Goal: Task Accomplishment & Management: Complete application form

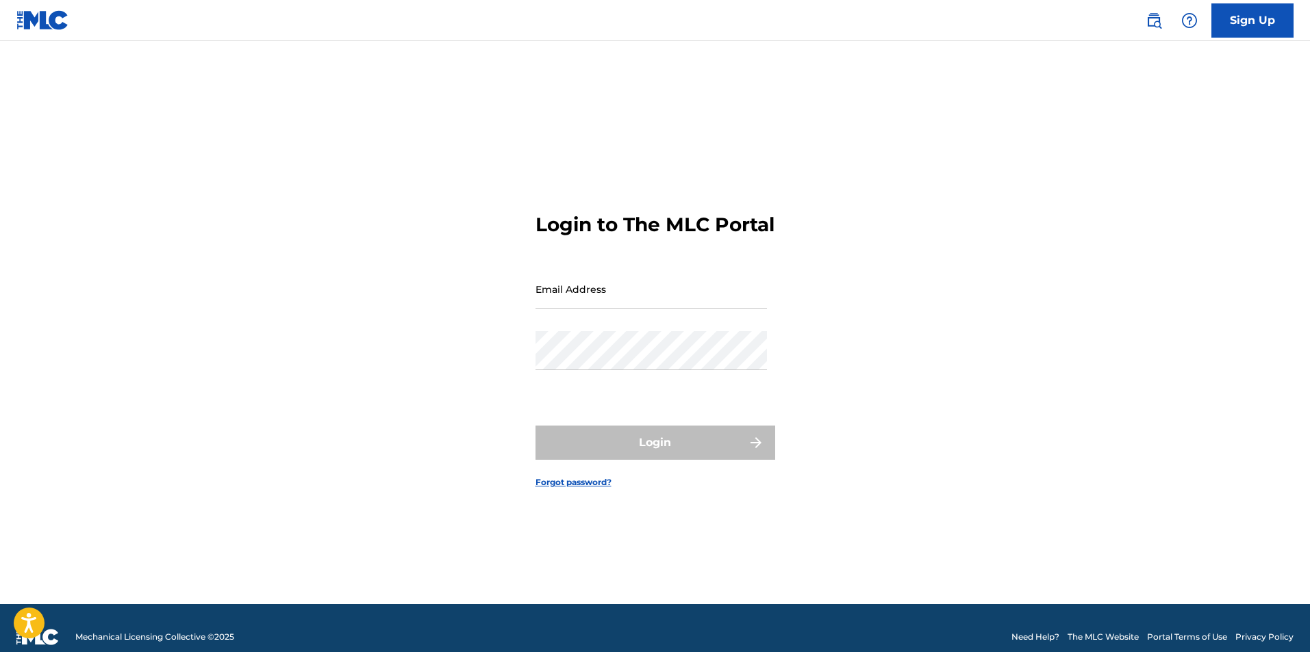
click at [587, 309] on input "Email Address" at bounding box center [650, 289] width 231 height 39
type input "[EMAIL_ADDRESS][DOMAIN_NAME]"
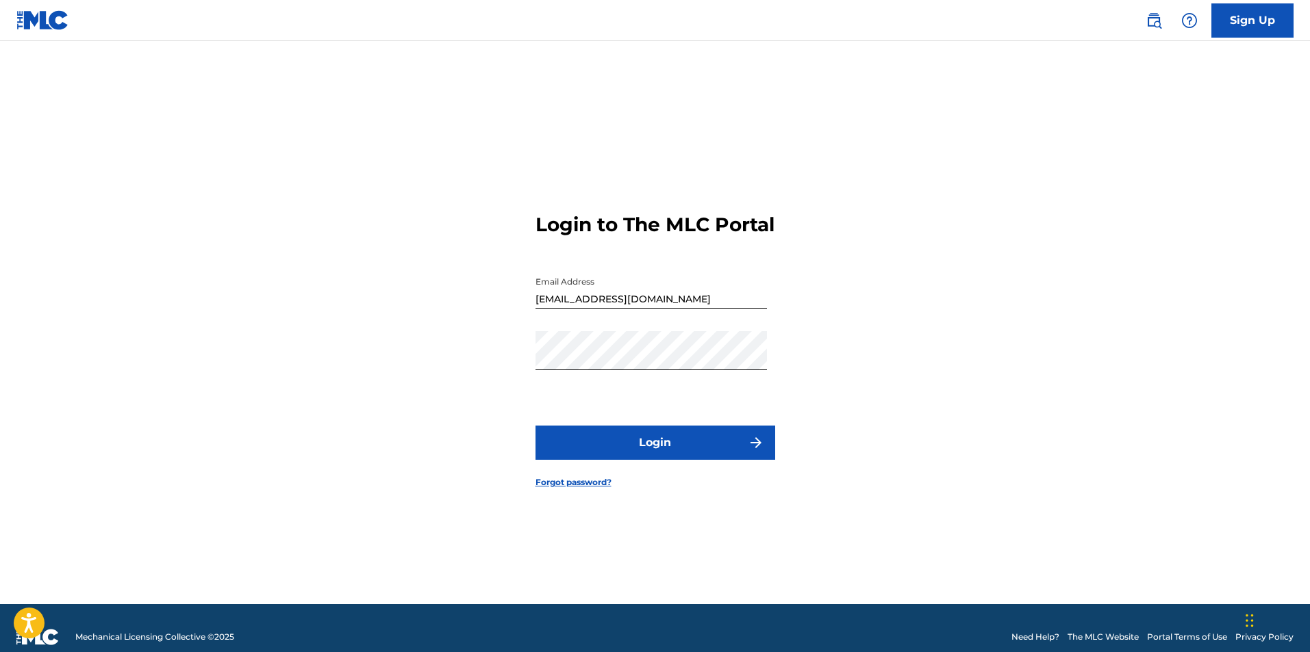
click at [653, 444] on button "Login" at bounding box center [655, 443] width 240 height 34
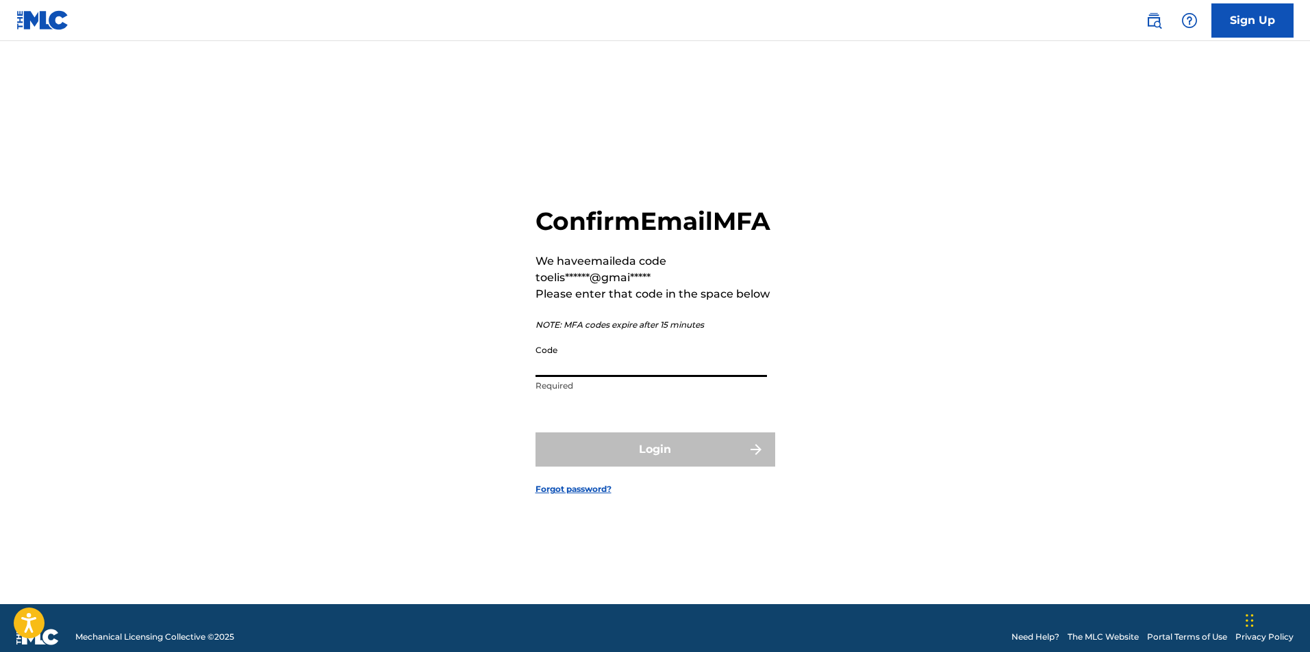
paste input "261846"
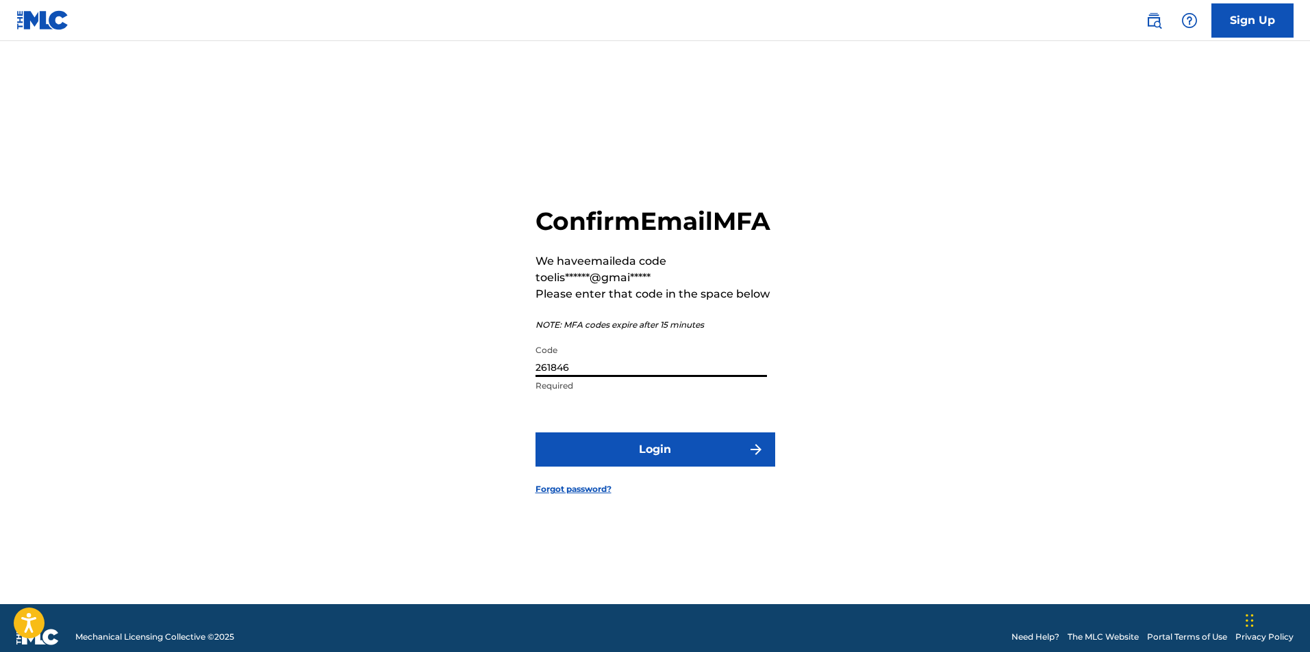
type input "261846"
click at [683, 459] on button "Login" at bounding box center [655, 450] width 240 height 34
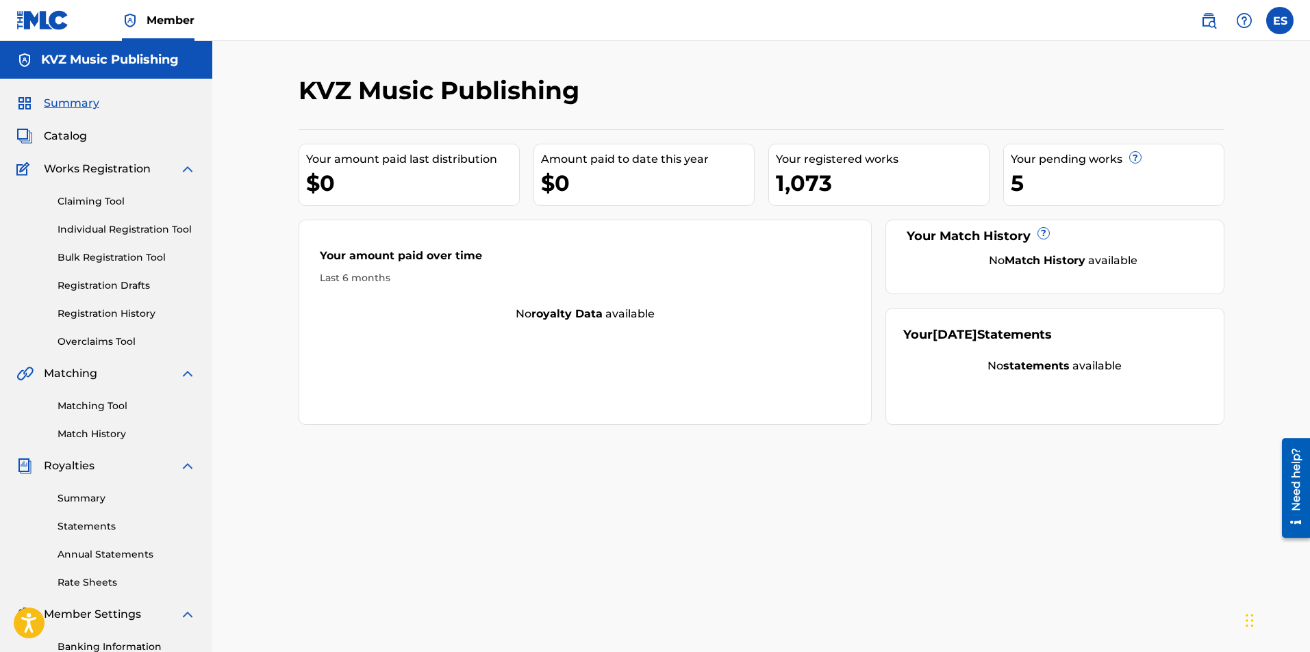
click at [186, 234] on link "Individual Registration Tool" at bounding box center [127, 229] width 138 height 14
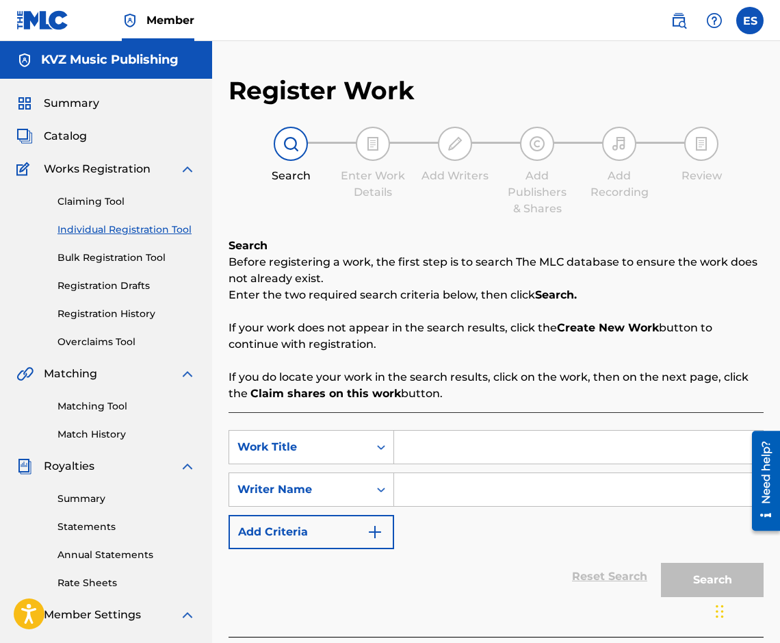
click at [90, 309] on link "Registration History" at bounding box center [127, 314] width 138 height 14
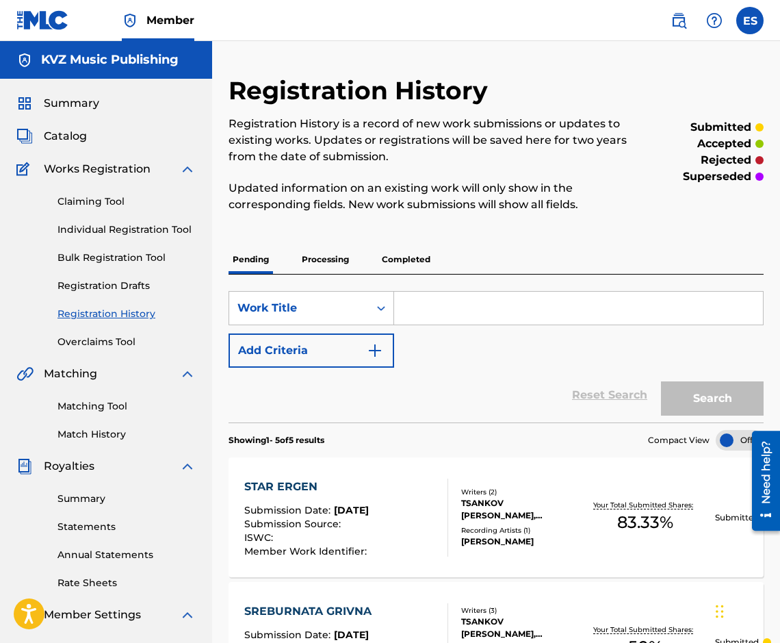
paste input "AZ TSELUVAM PRUV"
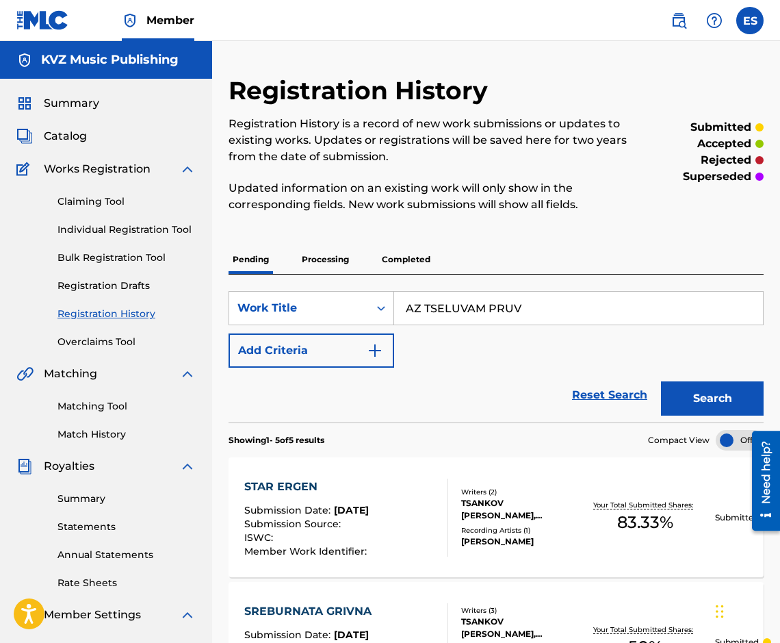
type input "AZ TSELUVAM PRUV"
click at [721, 398] on button "Search" at bounding box center [712, 398] width 103 height 34
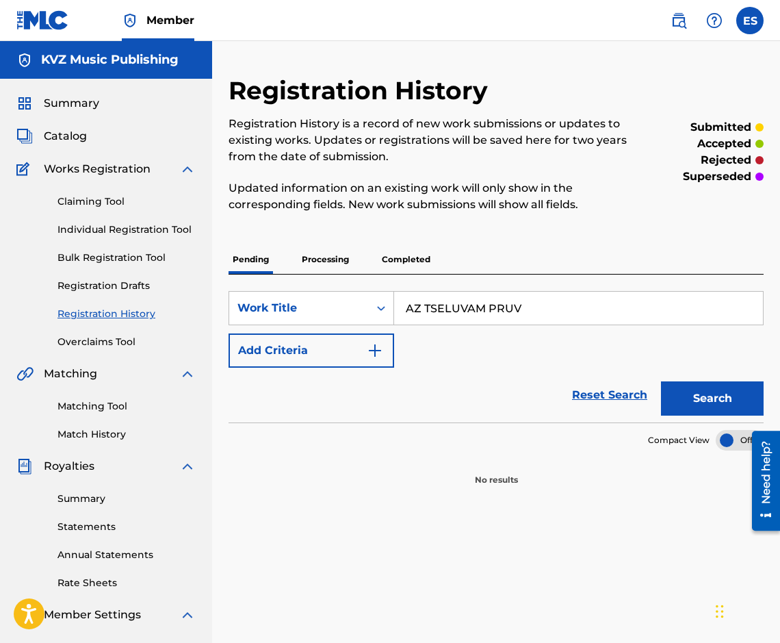
click at [327, 252] on p "Processing" at bounding box center [325, 259] width 55 height 29
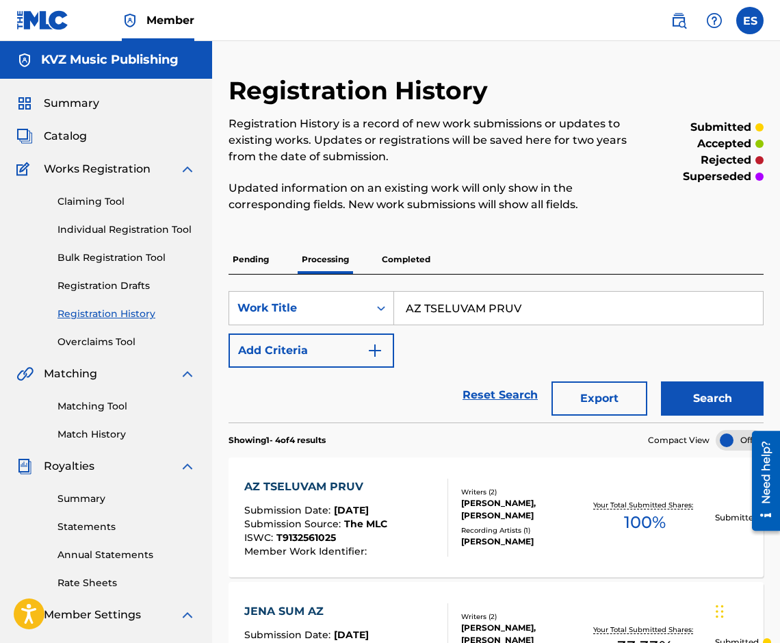
click at [387, 495] on div "AZ TSELUVAM PRUV Submission Date : [DATE] Submission Source : The MLC ISWC : T9…" at bounding box center [315, 518] width 143 height 78
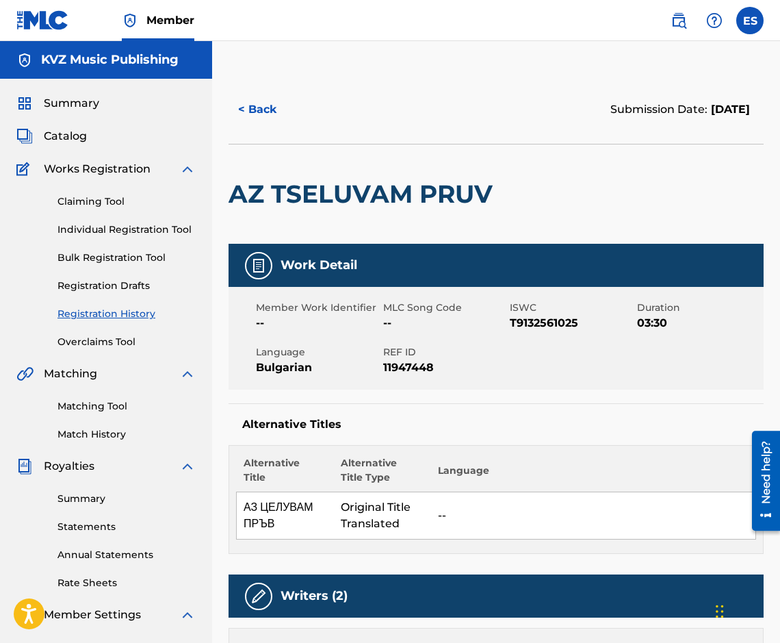
click at [276, 112] on button "< Back" at bounding box center [270, 109] width 82 height 34
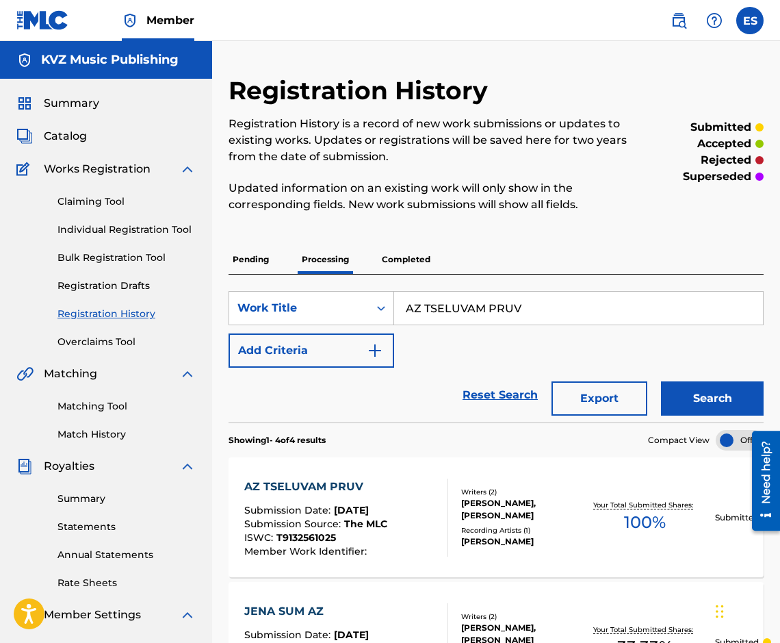
click at [492, 298] on input "AZ TSELUVAM PRUV" at bounding box center [578, 308] width 369 height 33
paste input "BELEG NA VRATA"
type input "BELEG NA VRATA"
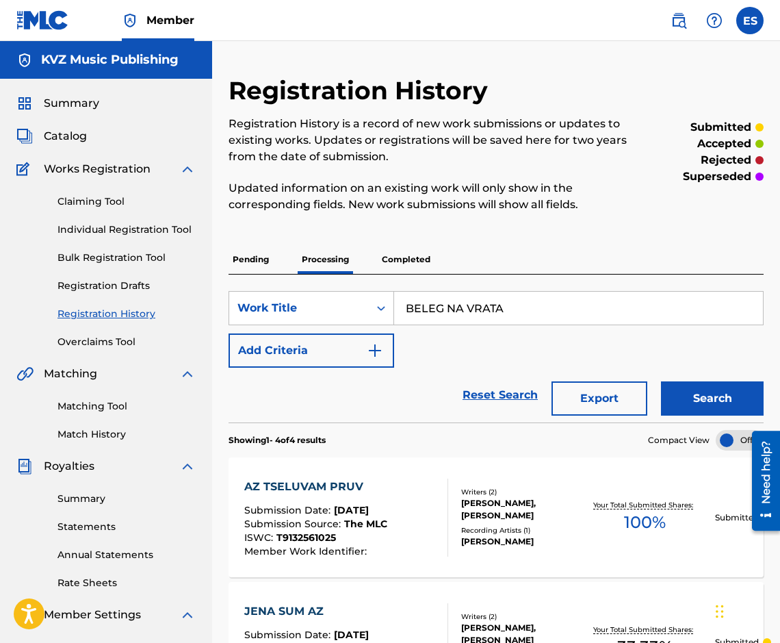
click at [691, 399] on button "Search" at bounding box center [712, 398] width 103 height 34
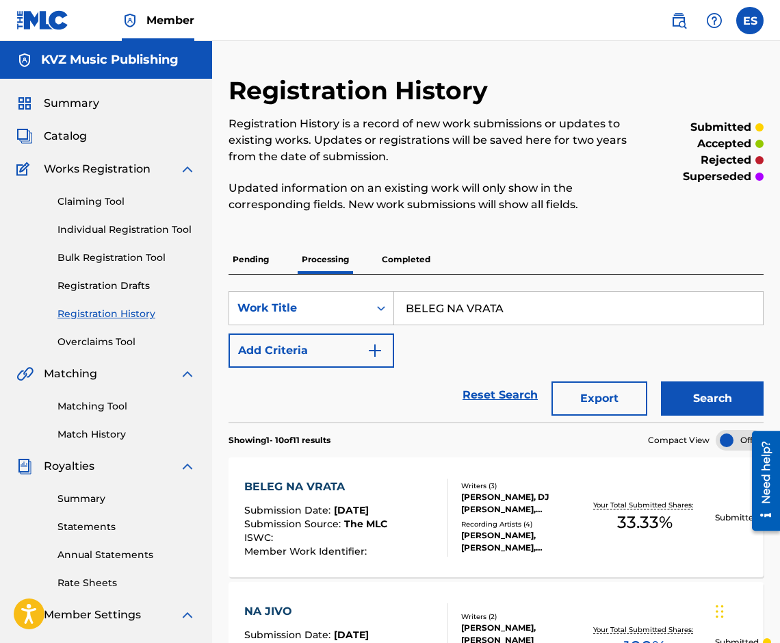
click at [367, 480] on div "BELEG NA VRATA" at bounding box center [315, 487] width 143 height 16
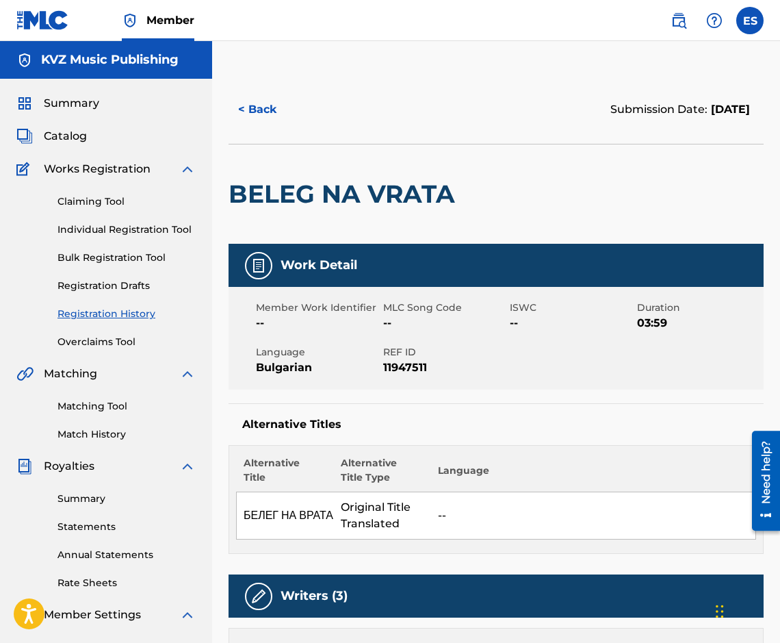
click at [255, 124] on button "< Back" at bounding box center [270, 109] width 82 height 34
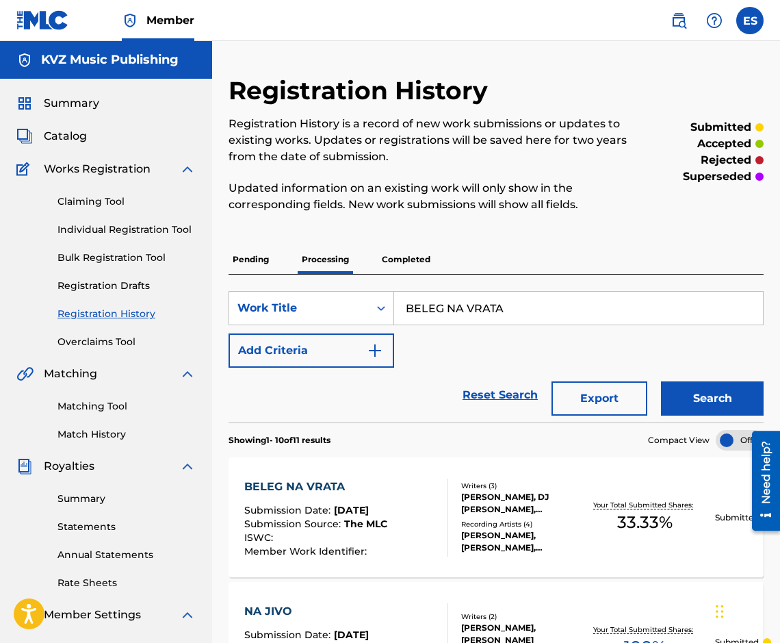
click at [480, 300] on input "BELEG NA VRATA" at bounding box center [578, 308] width 369 height 33
paste input "ROYKITE"
type input "BROYKITE"
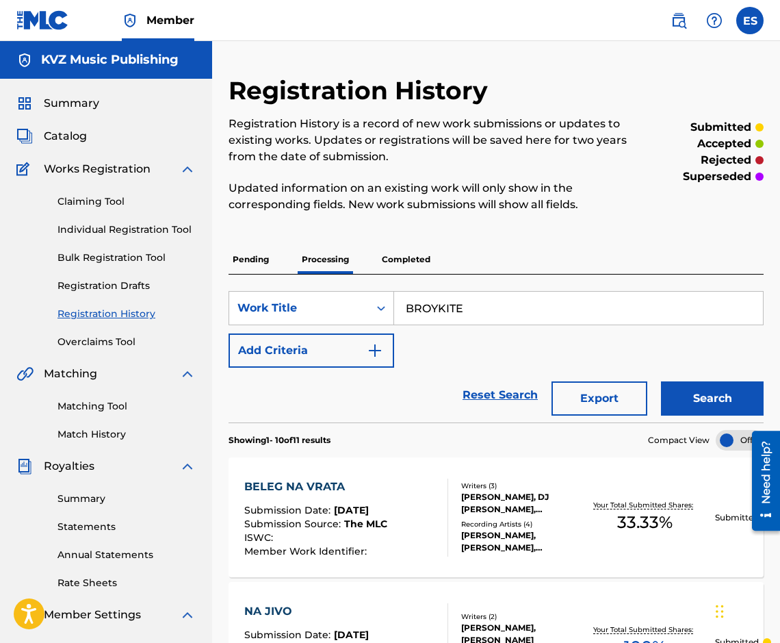
click at [697, 402] on button "Search" at bounding box center [712, 398] width 103 height 34
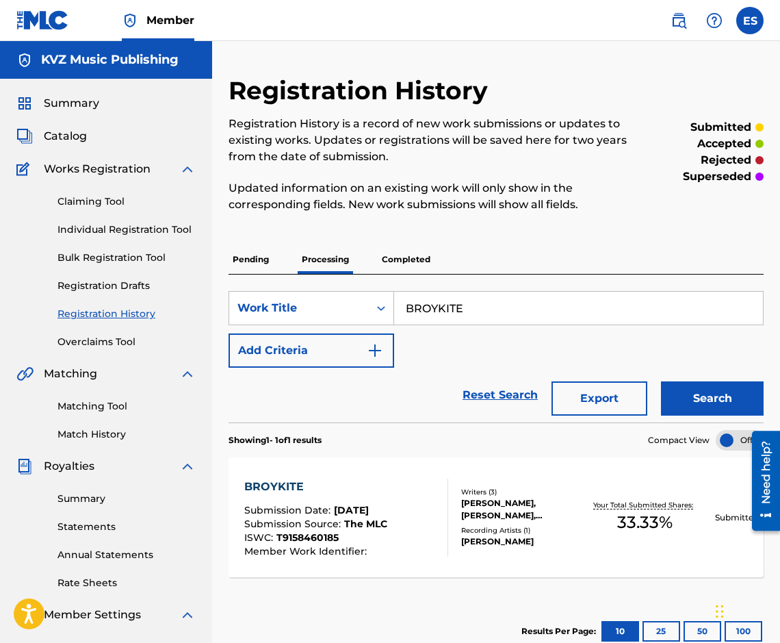
click at [389, 473] on div "BROYKITE Submission Date : [DATE] Submission Source : The MLC ISWC : T915846018…" at bounding box center [496, 517] width 535 height 120
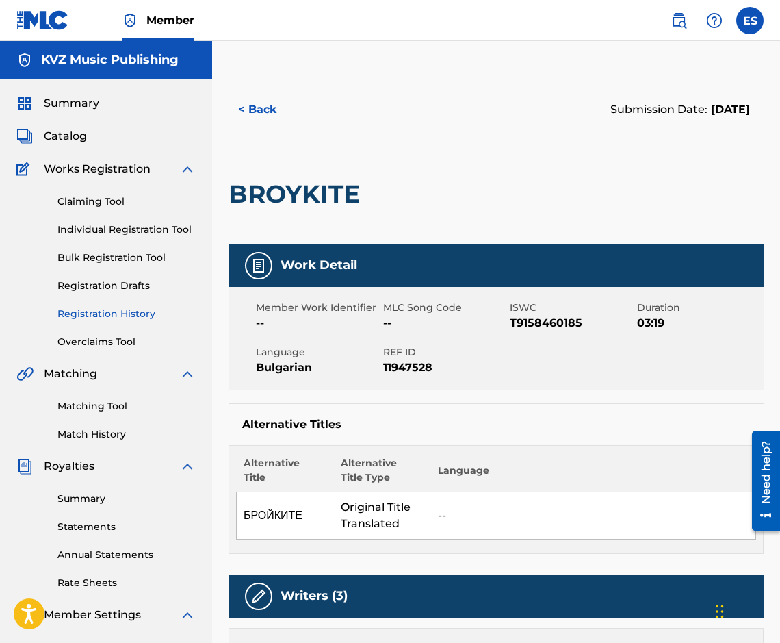
click at [243, 113] on button "< Back" at bounding box center [270, 109] width 82 height 34
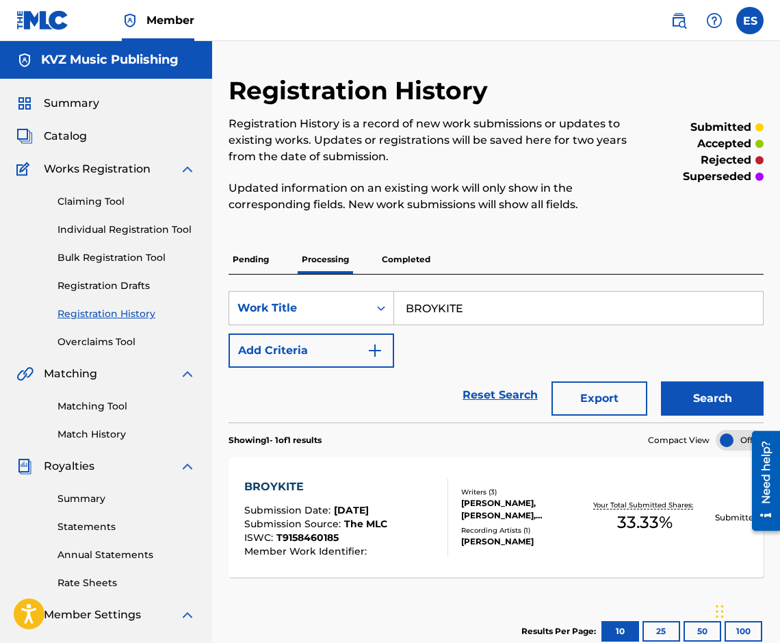
click at [583, 294] on input "BROYKITE" at bounding box center [578, 308] width 369 height 33
paste input "[PERSON_NAME]"
type input "[PERSON_NAME]"
click at [685, 420] on div "Search" at bounding box center [709, 395] width 110 height 55
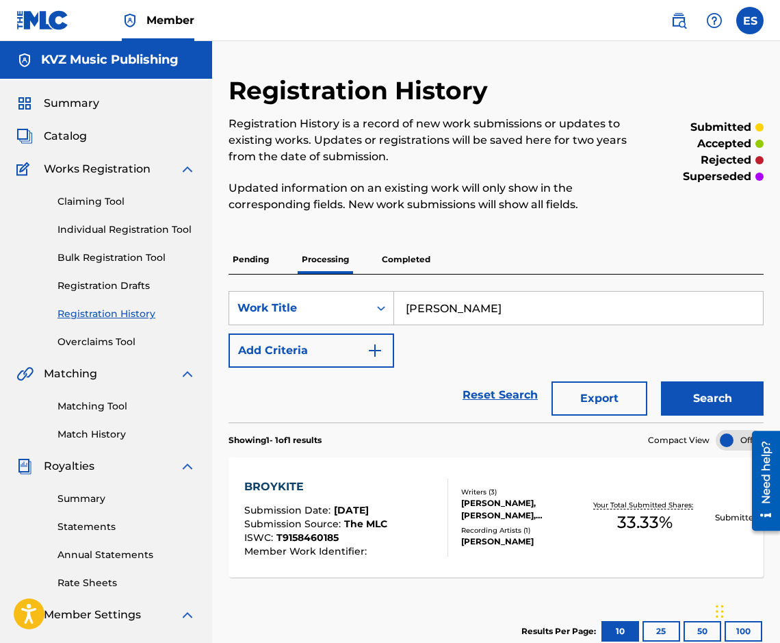
click at [687, 398] on button "Search" at bounding box center [712, 398] width 103 height 34
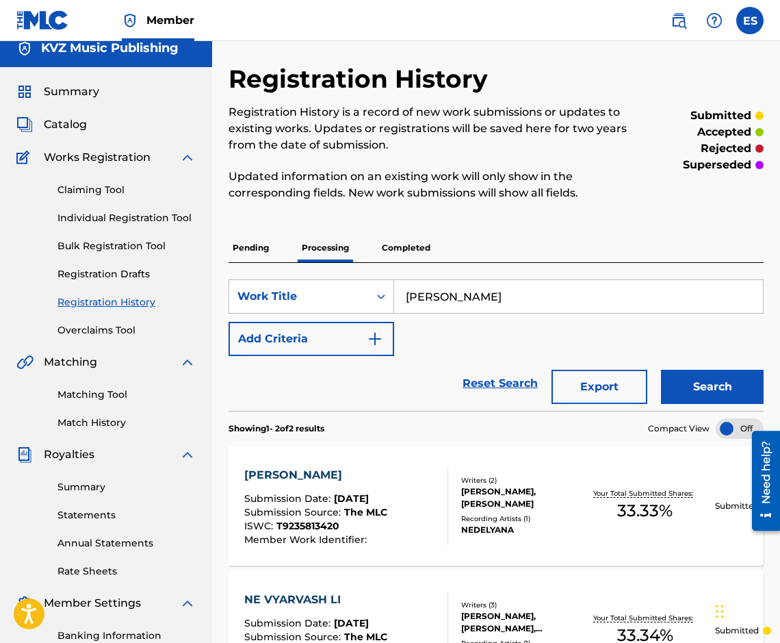
scroll to position [211, 0]
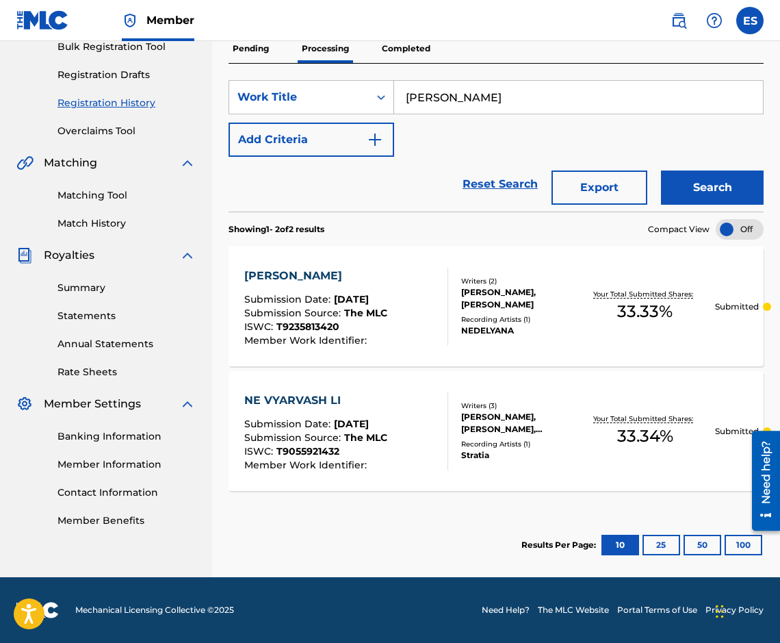
click at [395, 264] on div "[PERSON_NAME] PESENTA Submission Date : [DATE] Submission Source : The MLC ISWC…" at bounding box center [496, 306] width 535 height 120
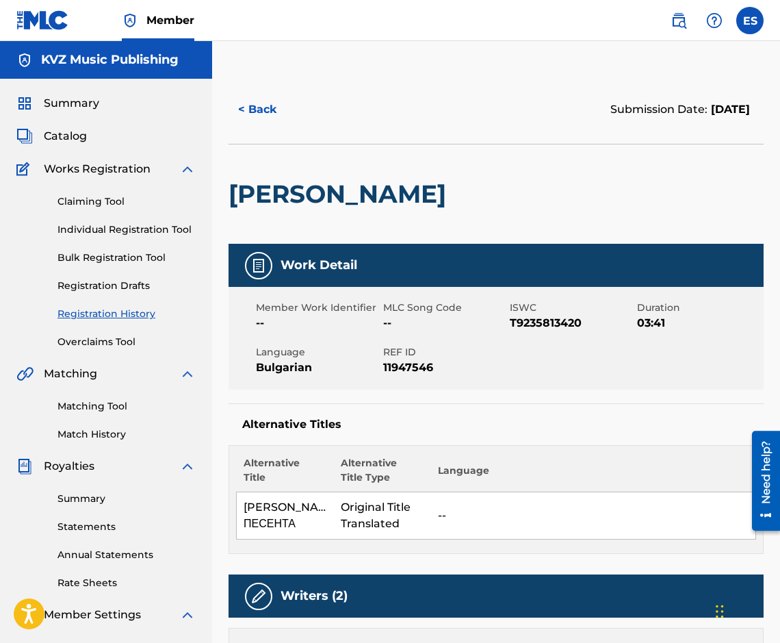
click at [260, 113] on button "< Back" at bounding box center [270, 109] width 82 height 34
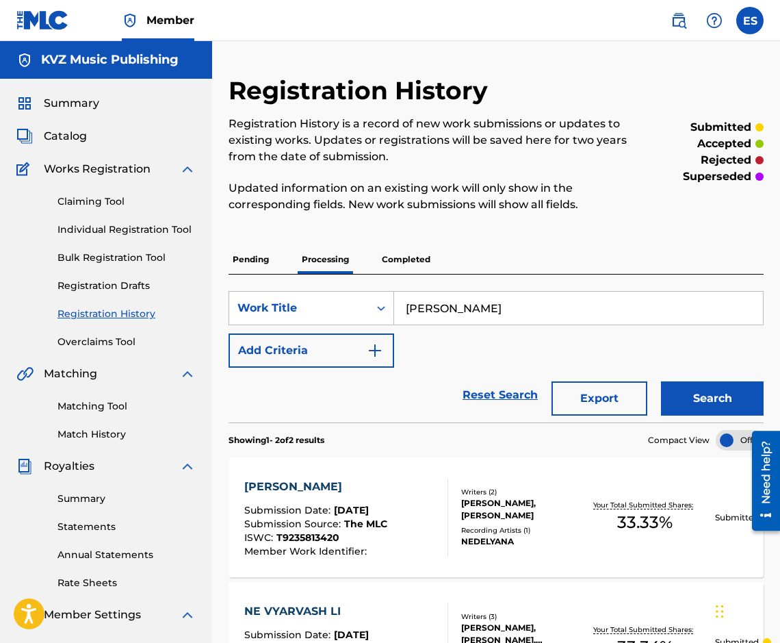
scroll to position [178, 0]
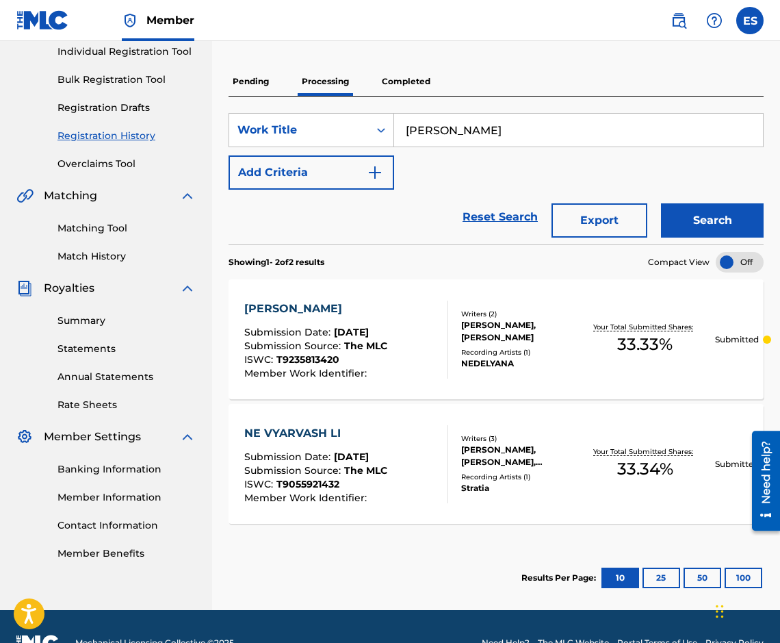
click at [480, 132] on input "[PERSON_NAME]" at bounding box center [578, 130] width 369 height 33
paste input "DA OBICHASH PAK"
type input "DA OBICHASH PAK"
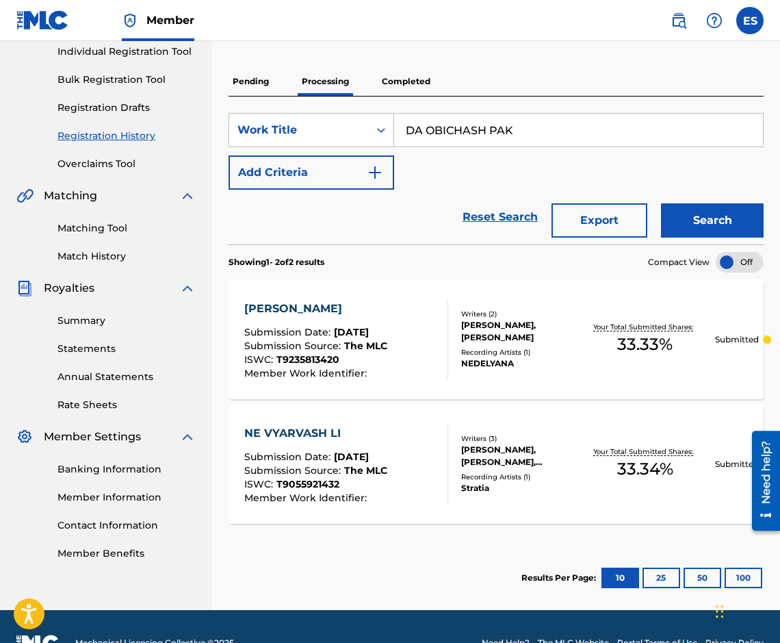
drag, startPoint x: 702, startPoint y: 219, endPoint x: 710, endPoint y: 214, distance: 9.9
click at [710, 214] on button "Search" at bounding box center [712, 220] width 103 height 34
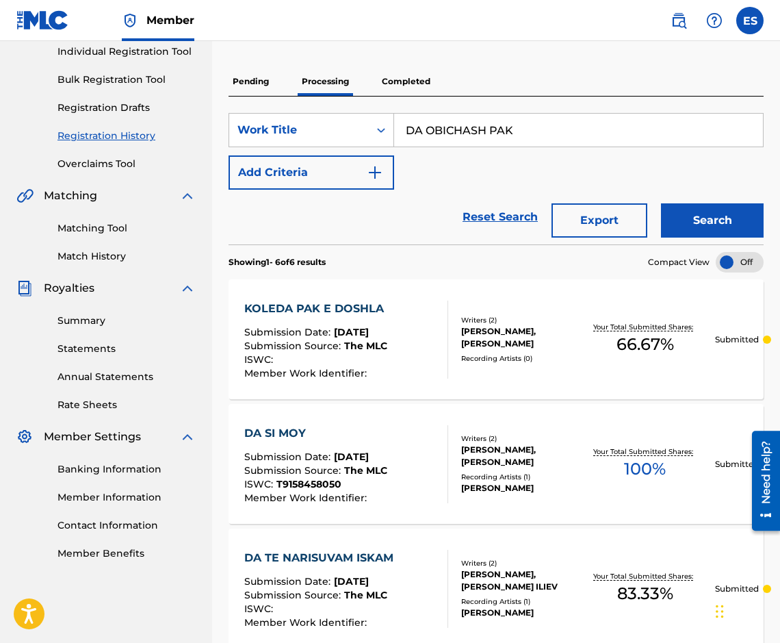
click at [407, 88] on p "Completed" at bounding box center [406, 81] width 57 height 29
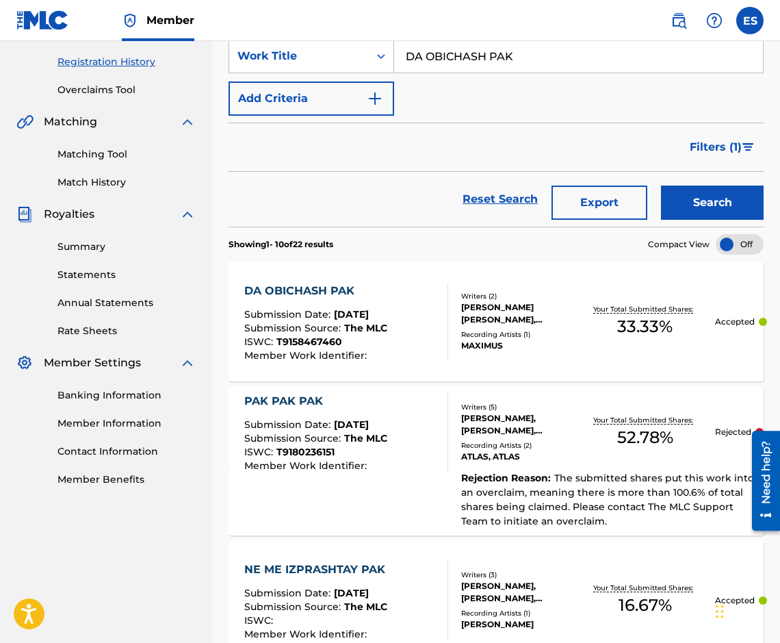
scroll to position [274, 0]
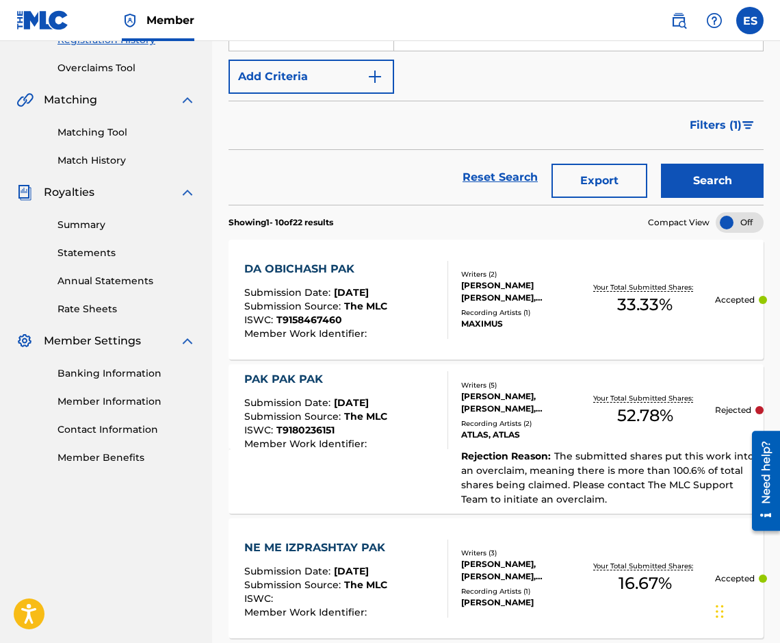
click at [406, 261] on div "DA OBICHASH PAK Submission Date : [DATE] Submission Source : The MLC ISWC : T91…" at bounding box center [345, 300] width 203 height 78
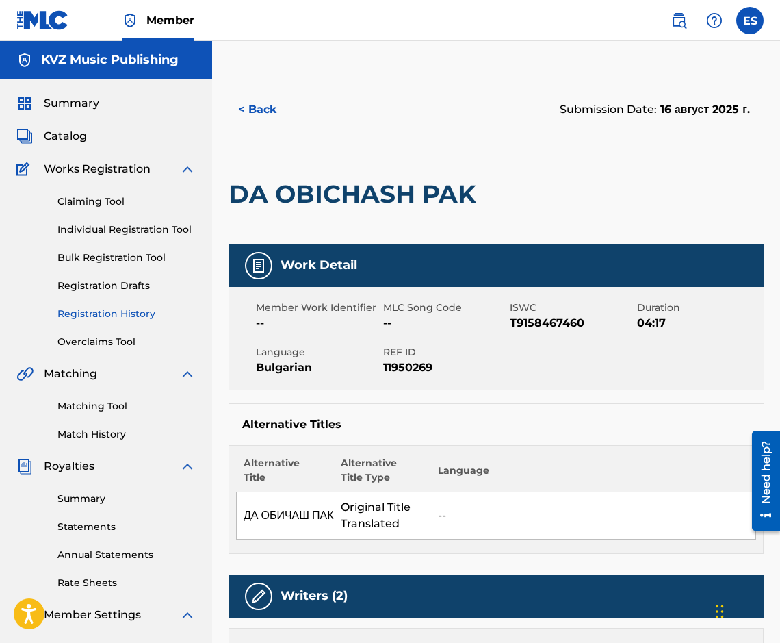
click at [268, 110] on button "< Back" at bounding box center [270, 109] width 82 height 34
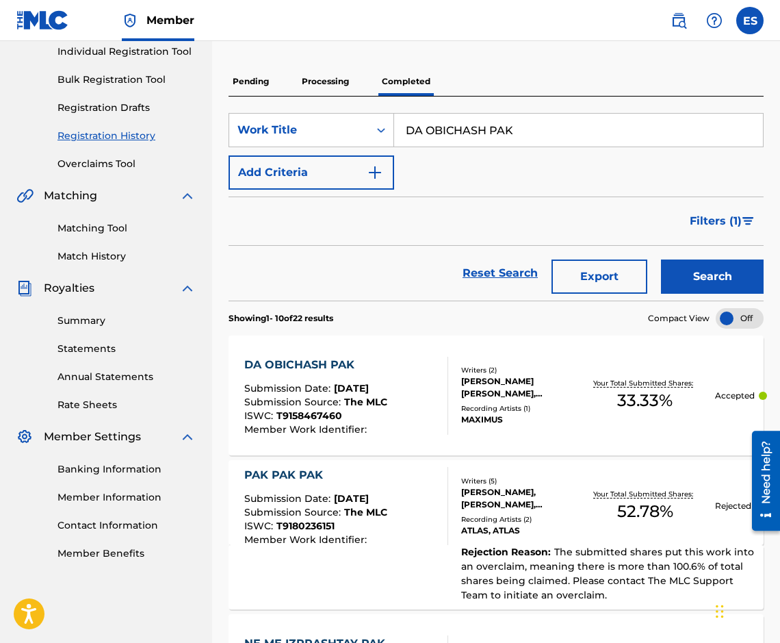
click at [461, 142] on input "DA OBICHASH PAK" at bounding box center [578, 130] width 369 height 33
paste input "SI MOY"
type input "DA SI MOY"
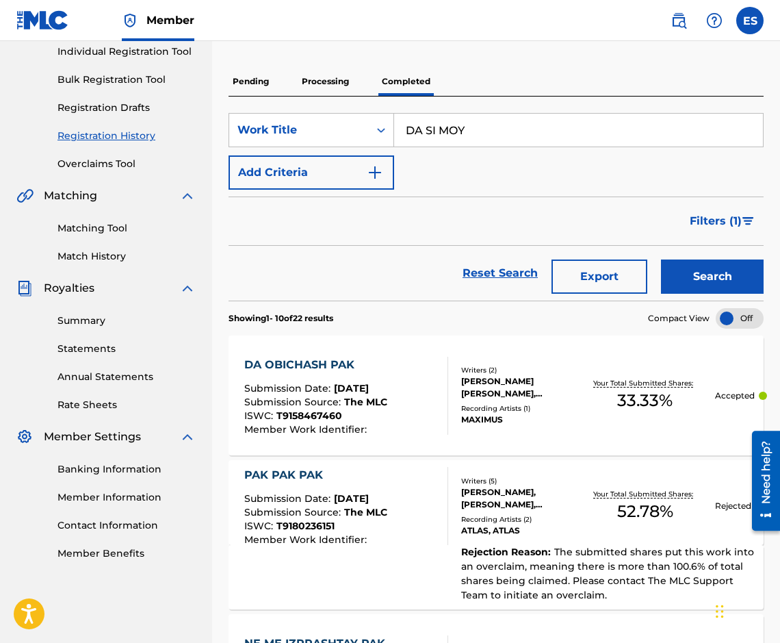
click at [718, 281] on button "Search" at bounding box center [712, 276] width 103 height 34
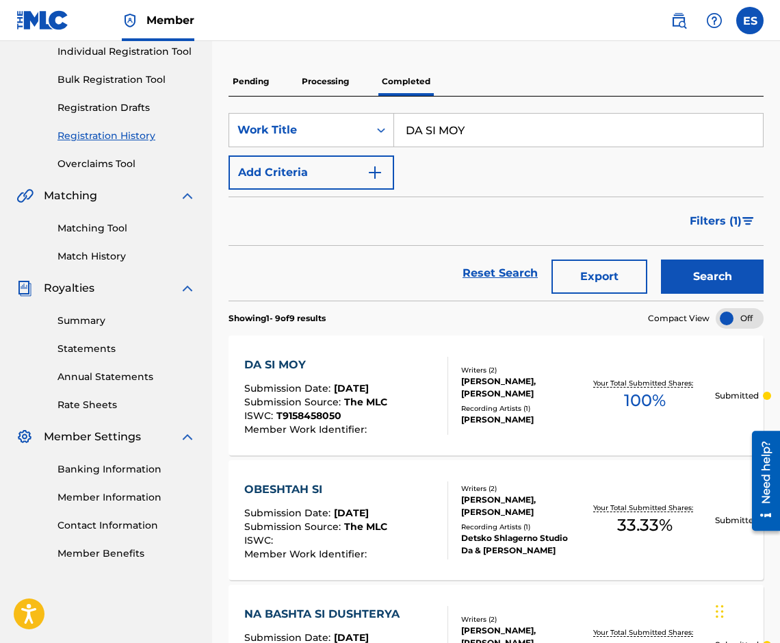
click at [370, 353] on div "DA SI MOY Submission Date : [DATE] Submission Source : The MLC ISWC : T91584580…" at bounding box center [496, 395] width 535 height 120
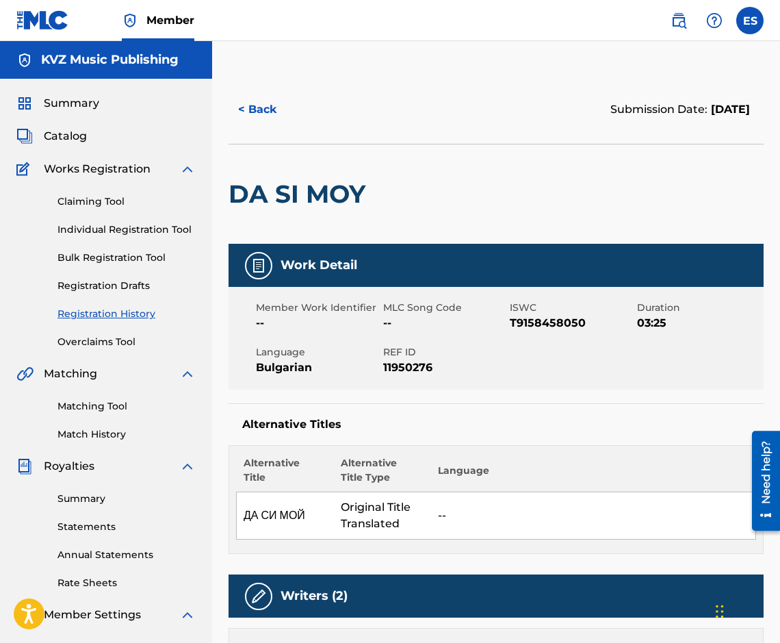
click at [288, 129] on div "< Back Submission Date: [DATE]" at bounding box center [496, 109] width 535 height 68
click at [259, 121] on button "< Back" at bounding box center [270, 109] width 82 height 34
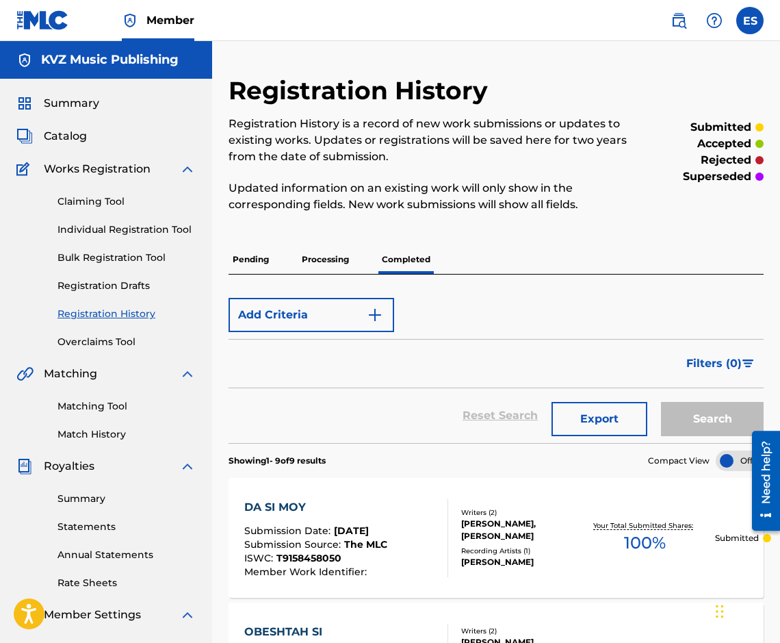
scroll to position [178, 0]
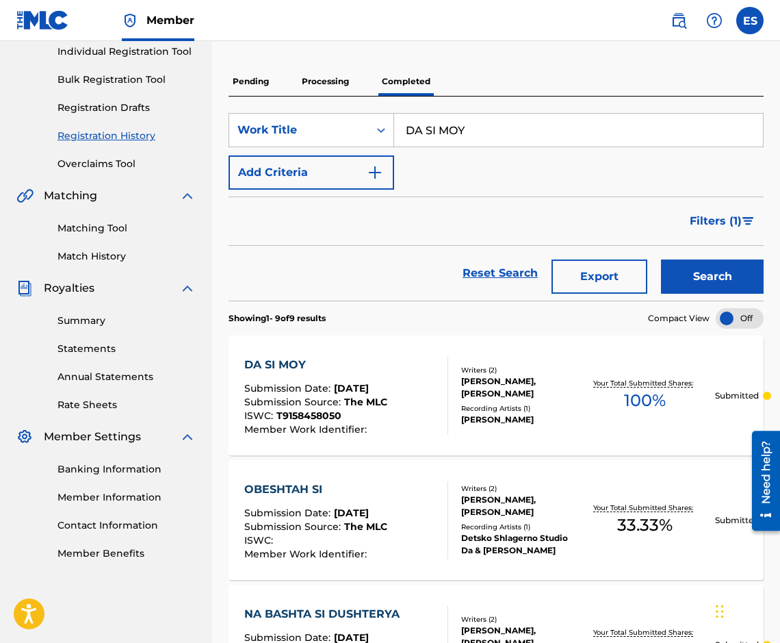
click at [498, 129] on input "DA SI MOY" at bounding box center [578, 130] width 369 height 33
paste input "Y MI VSICHKO"
type input "DAY MI VSICHKO"
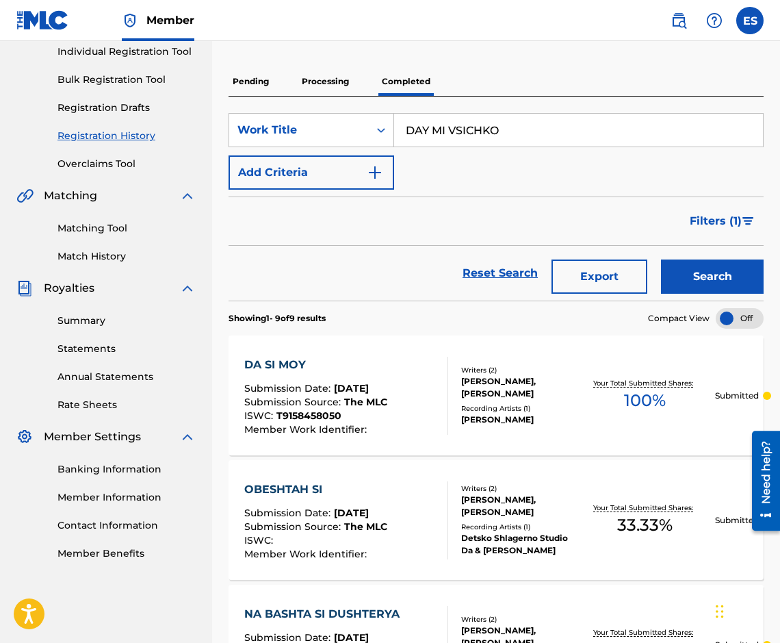
click at [706, 270] on button "Search" at bounding box center [712, 276] width 103 height 34
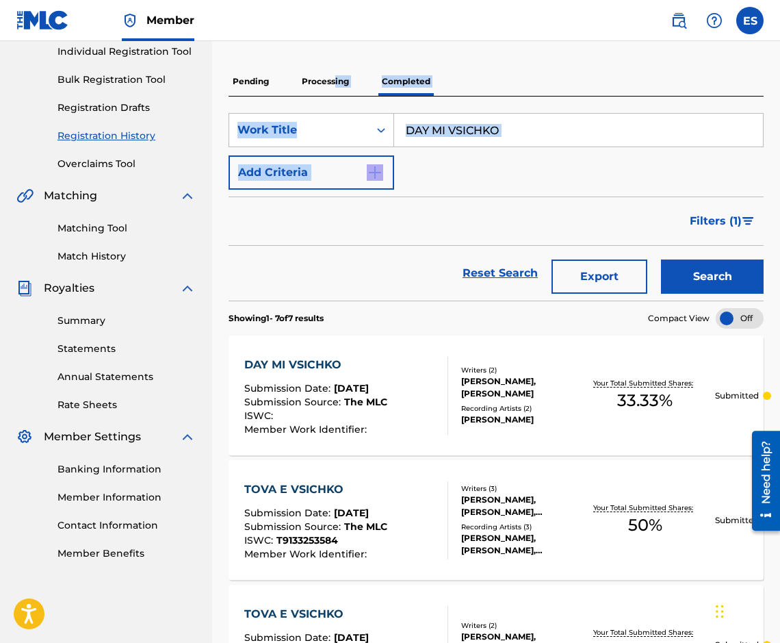
drag, startPoint x: 335, startPoint y: 83, endPoint x: 372, endPoint y: 240, distance: 161.6
click at [372, 327] on section "Showing 1 - 7 of 7 results Compact View" at bounding box center [496, 315] width 535 height 28
click at [364, 387] on span "[DATE]" at bounding box center [351, 388] width 35 height 12
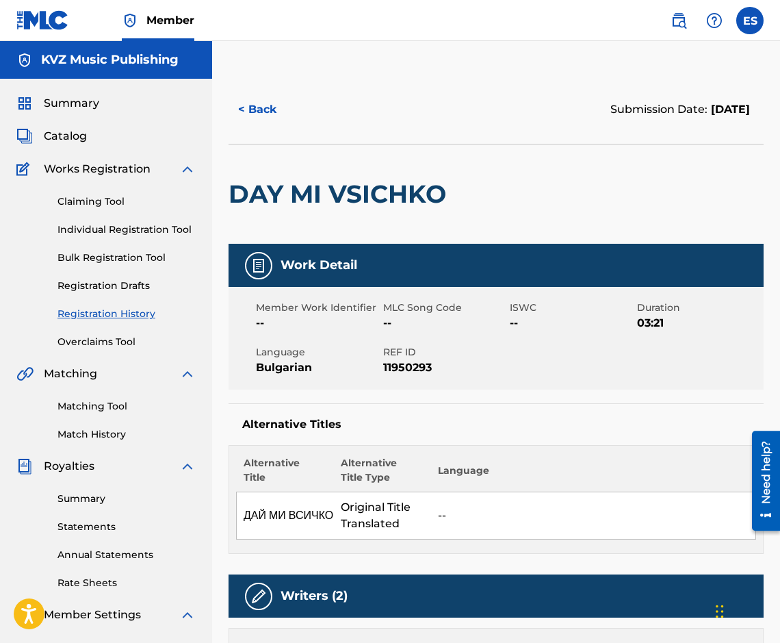
click at [264, 94] on button "< Back" at bounding box center [270, 109] width 82 height 34
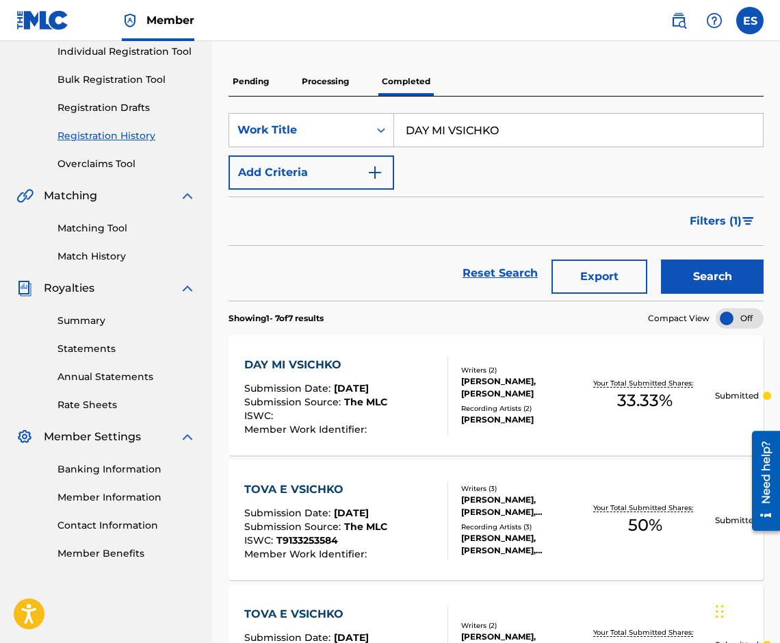
click at [571, 123] on input "DAY MI VSICHKO" at bounding box center [578, 130] width 369 height 33
paste input "ELENO NA DVE"
type input "DELENO NA DVE"
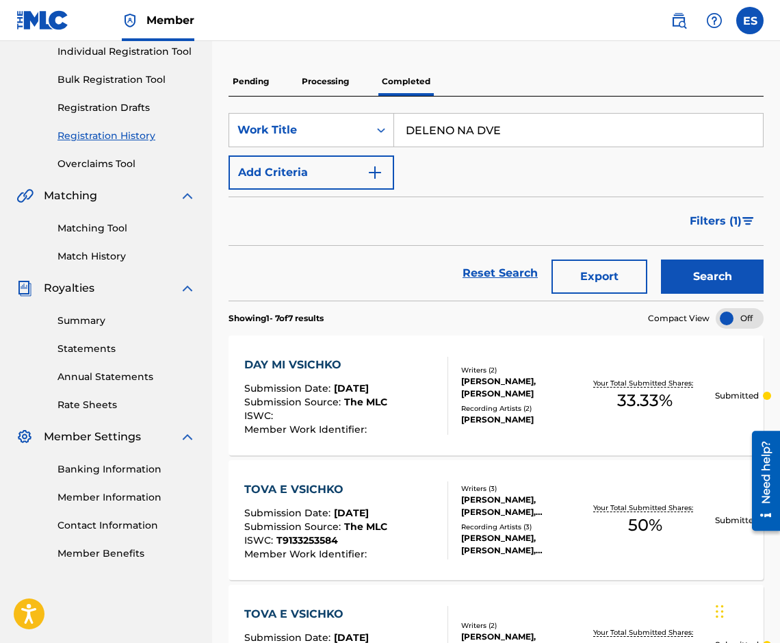
click at [716, 275] on button "Search" at bounding box center [712, 276] width 103 height 34
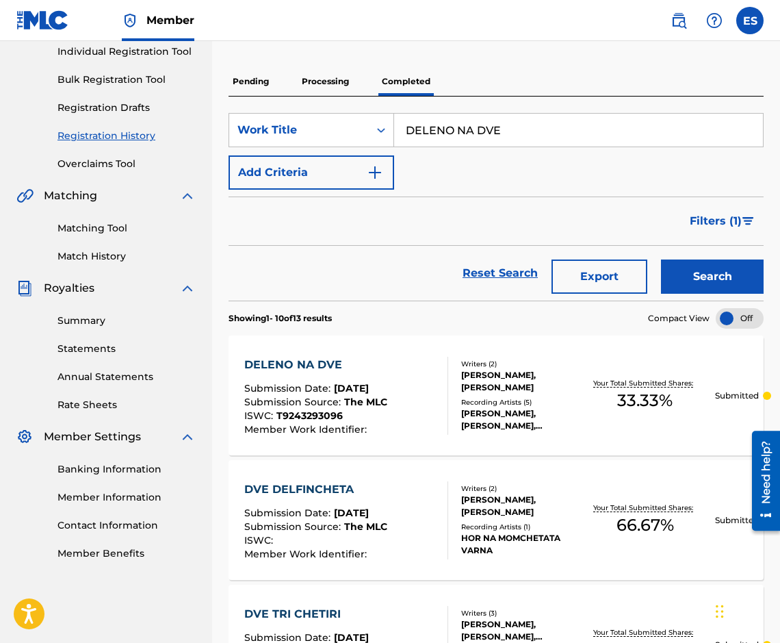
click at [384, 368] on div "DELENO NA DVE" at bounding box center [315, 365] width 143 height 16
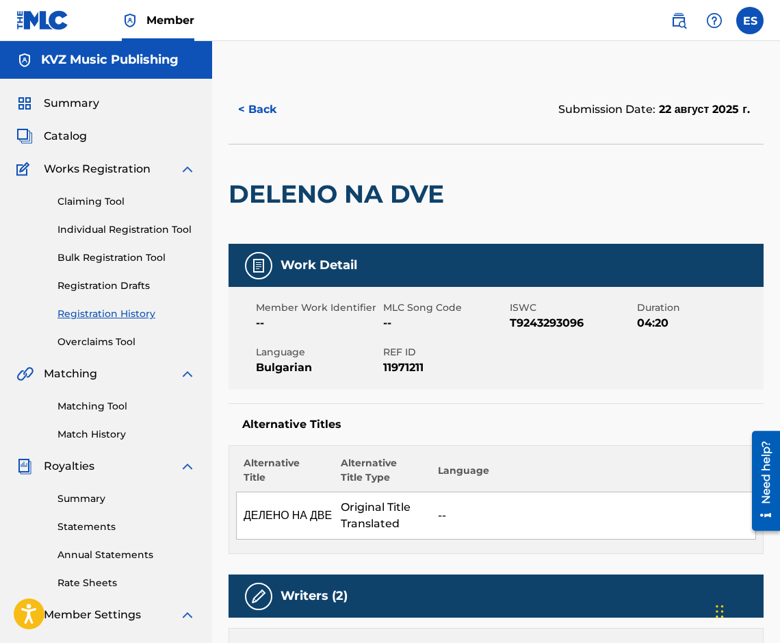
click at [290, 119] on button "< Back" at bounding box center [270, 109] width 82 height 34
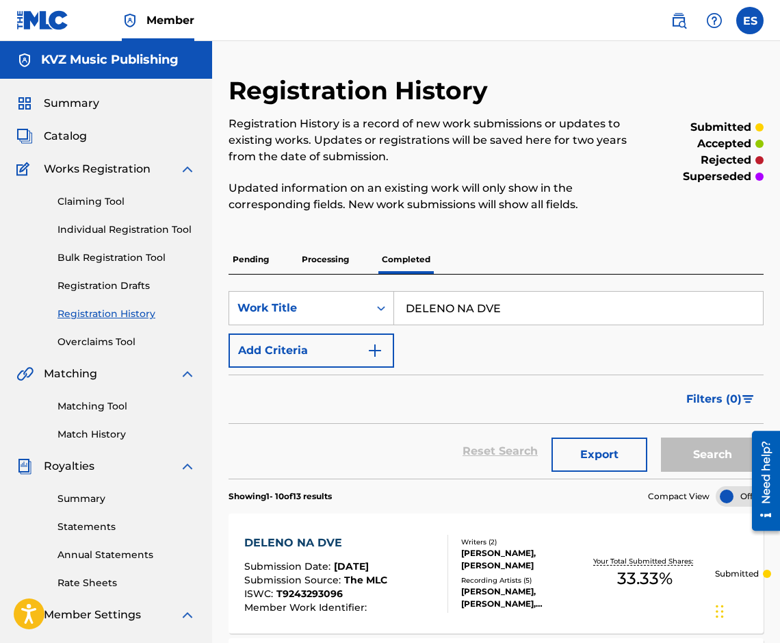
scroll to position [178, 0]
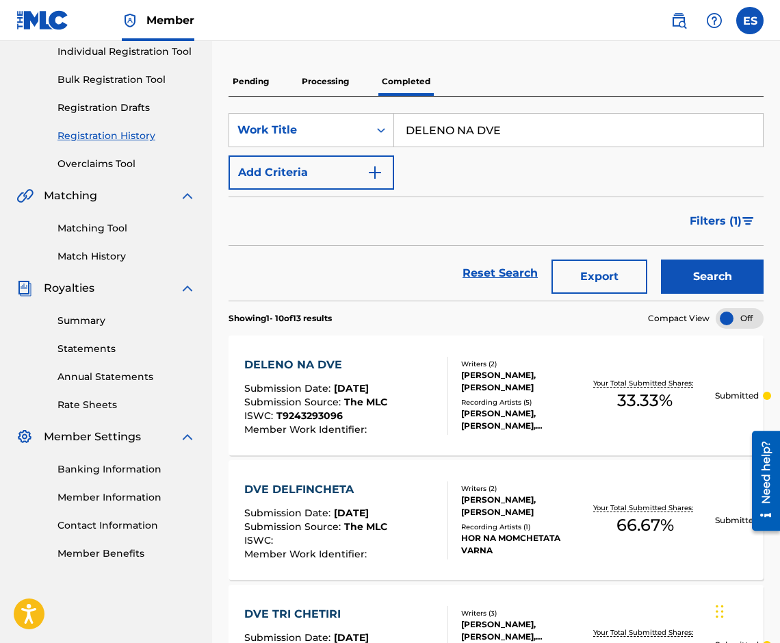
click at [546, 142] on input "DELENO NA DVE" at bounding box center [578, 130] width 369 height 33
paste input "REMIX"
type input "DELENO NA DVE REMIX"
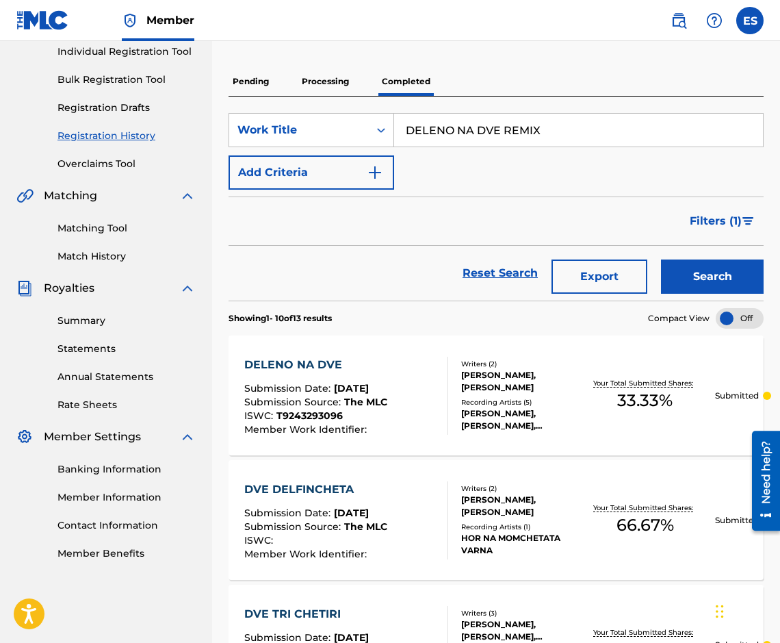
click at [687, 275] on button "Search" at bounding box center [712, 276] width 103 height 34
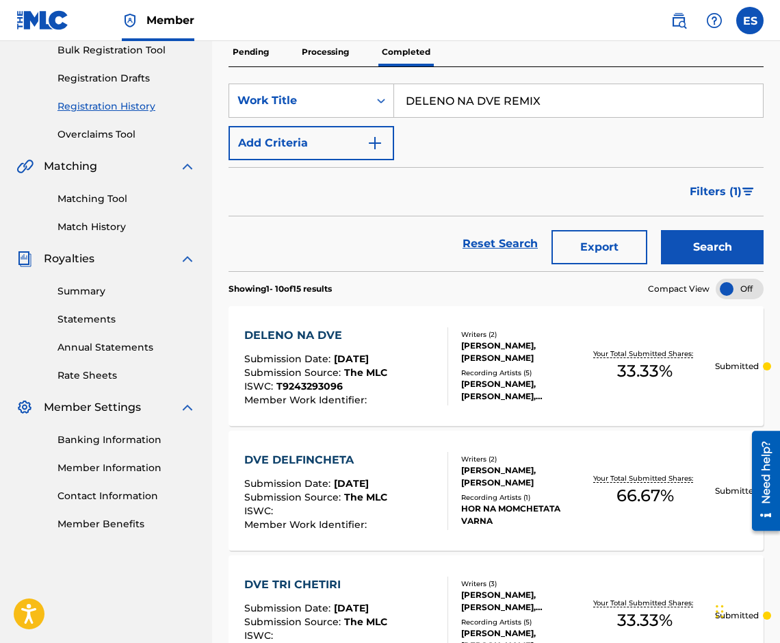
scroll to position [110, 0]
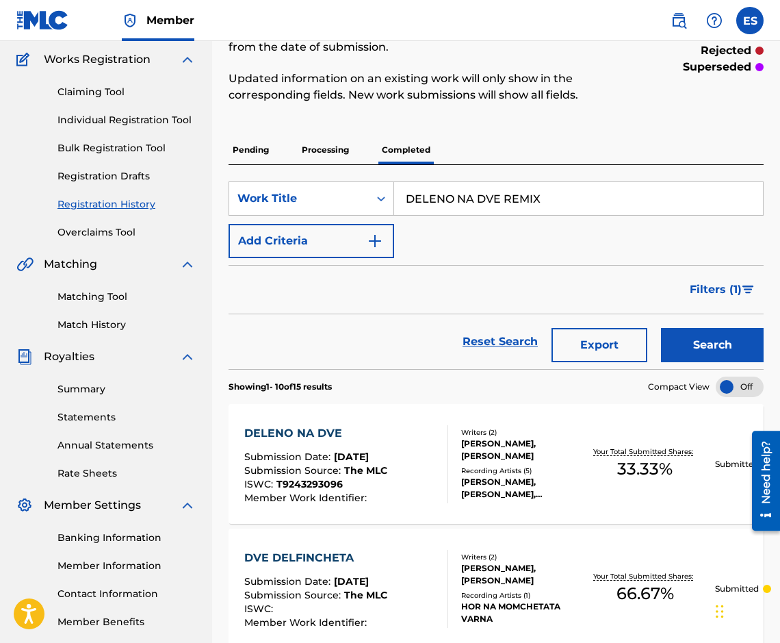
click at [344, 146] on p "Processing" at bounding box center [325, 150] width 55 height 29
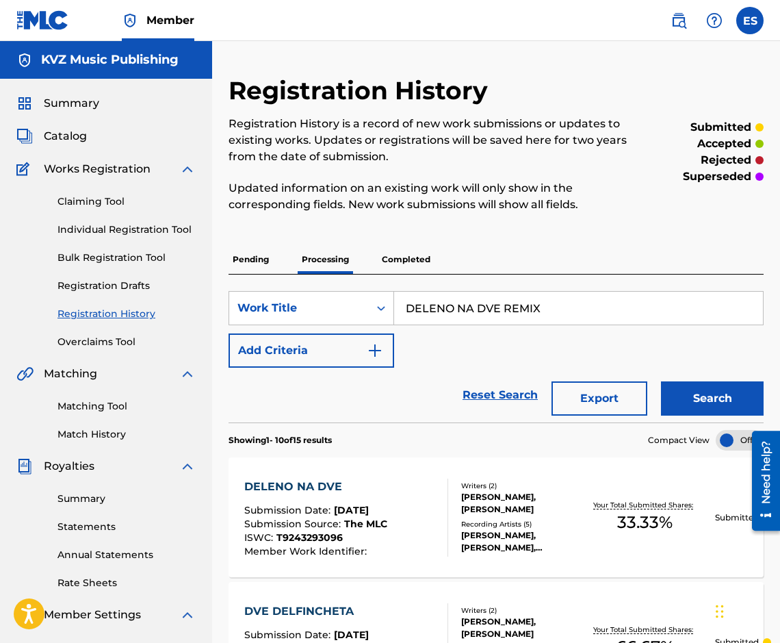
click at [266, 262] on p "Pending" at bounding box center [251, 259] width 44 height 29
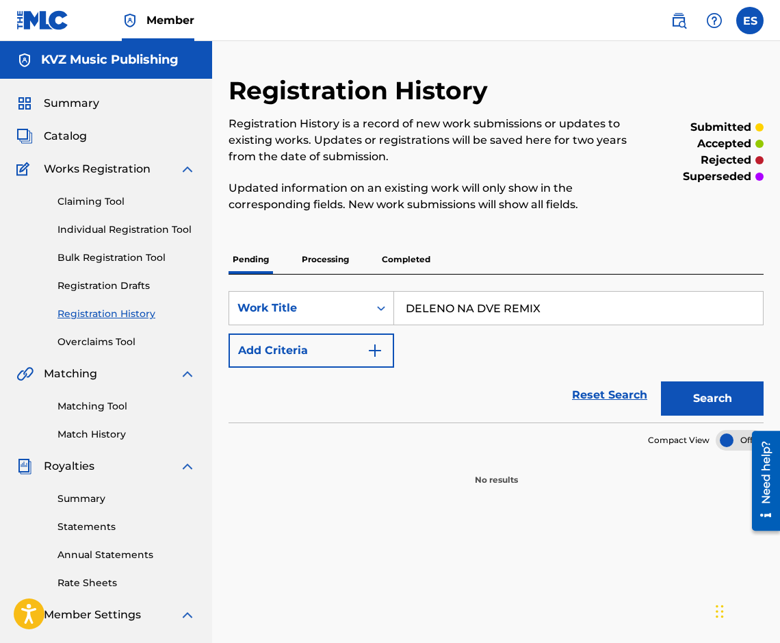
click at [319, 260] on p "Processing" at bounding box center [325, 259] width 55 height 29
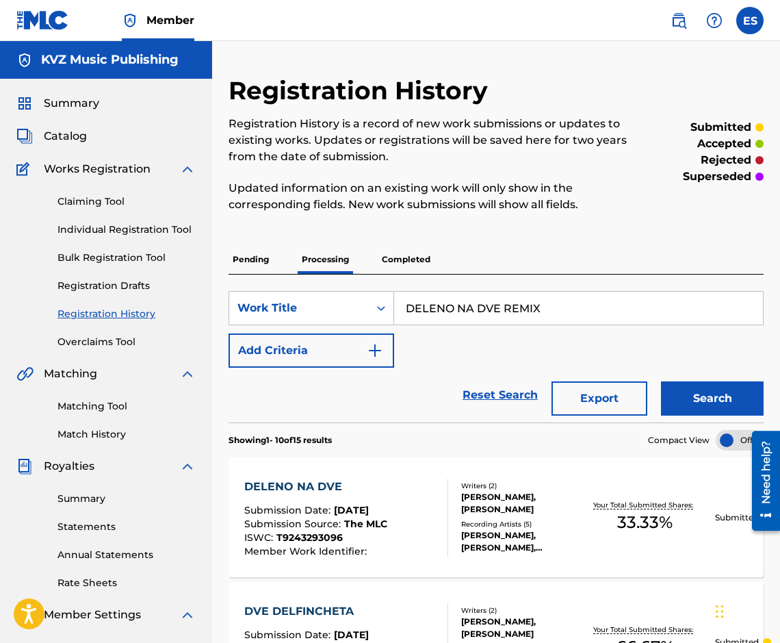
click at [138, 220] on div "Claiming Tool Individual Registration Tool Bulk Registration Tool Registration …" at bounding box center [105, 263] width 179 height 172
click at [141, 229] on link "Individual Registration Tool" at bounding box center [127, 229] width 138 height 14
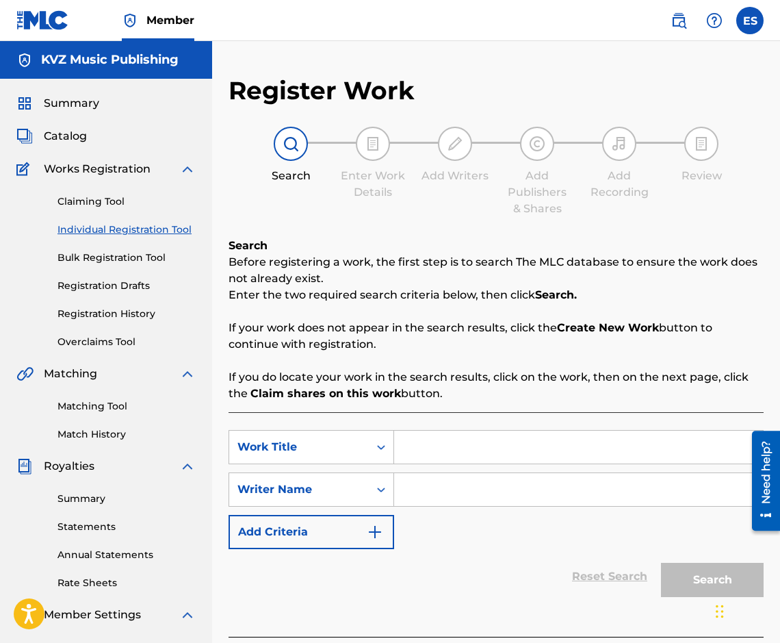
paste input "DELENO NA DVE REMIX"
type input "DELENO NA DVE REMIX"
click at [471, 509] on div "SearchWithCriteria9e738cd8-2f55-4677-bb49-b319a031f2ad Work Title DELENO NA DVE…" at bounding box center [496, 489] width 535 height 119
click at [474, 498] on input "Search Form" at bounding box center [578, 489] width 369 height 33
click at [407, 461] on input "DELENO NA DVE REMIX" at bounding box center [578, 447] width 369 height 33
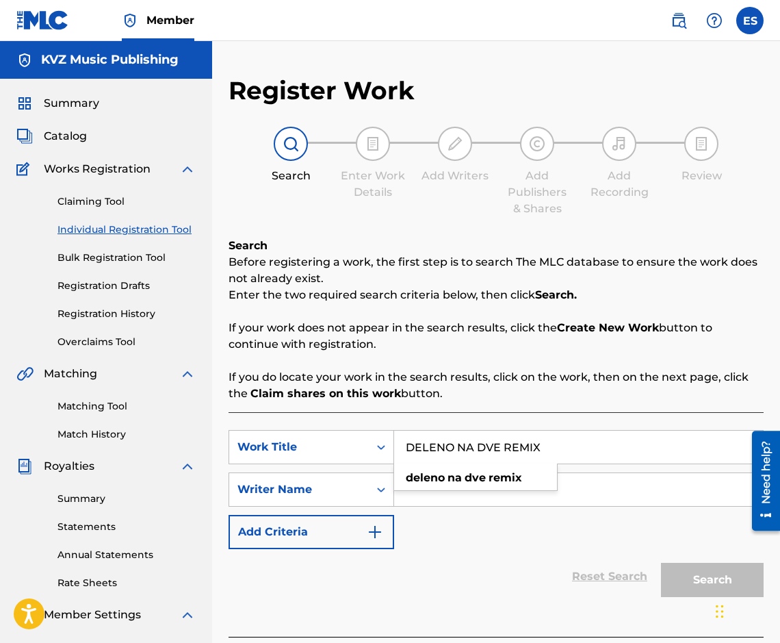
click at [630, 501] on input "Search Form" at bounding box center [578, 489] width 369 height 33
drag, startPoint x: 591, startPoint y: 506, endPoint x: 501, endPoint y: 499, distance: 89.9
paste input "[PERSON_NAME]"
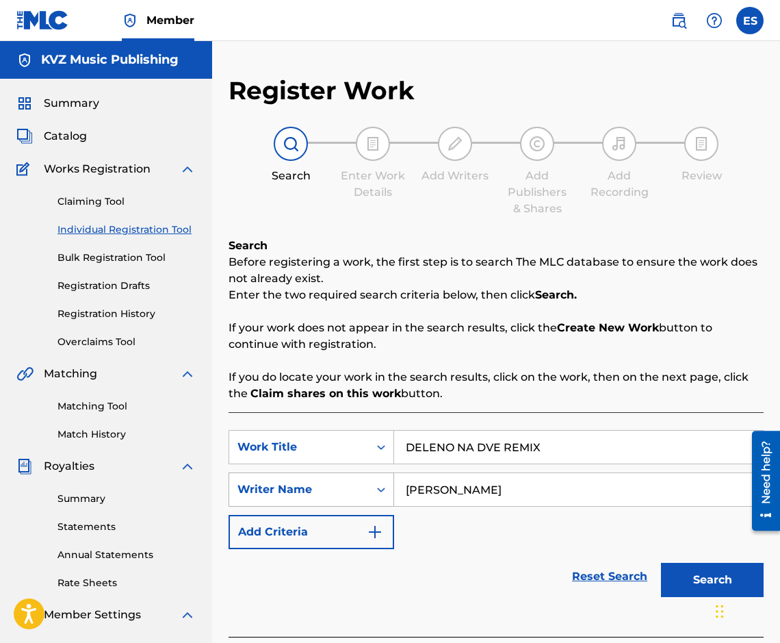
type input "[PERSON_NAME]"
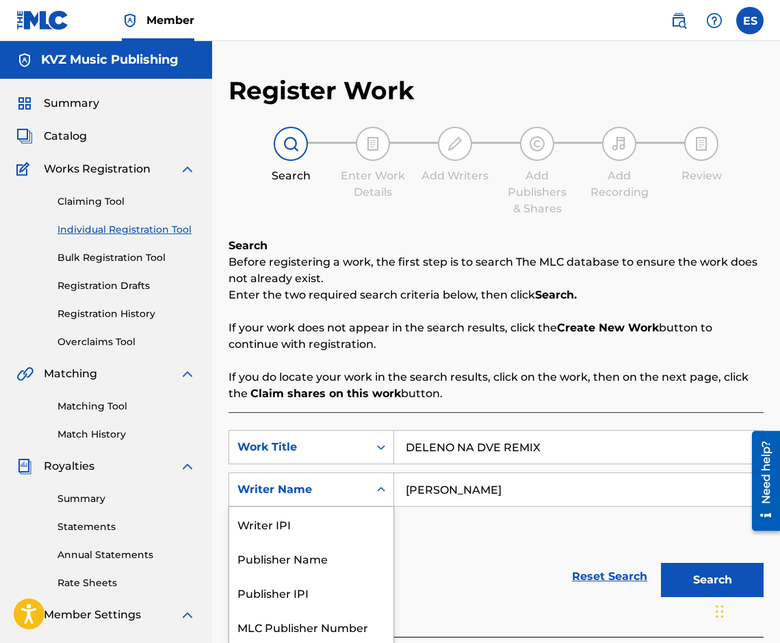
click at [389, 492] on div "5 results available. Use Up and Down to choose options, press Enter to select t…" at bounding box center [312, 489] width 166 height 34
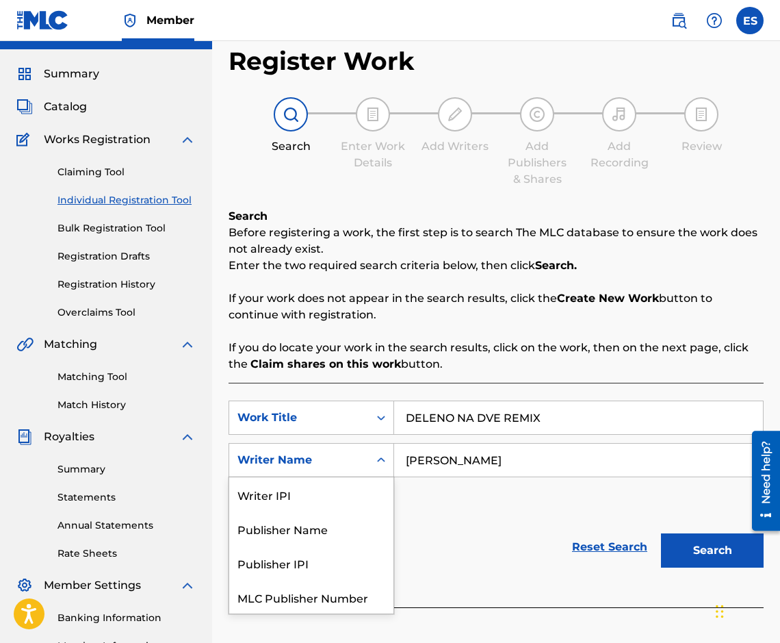
scroll to position [36, 0]
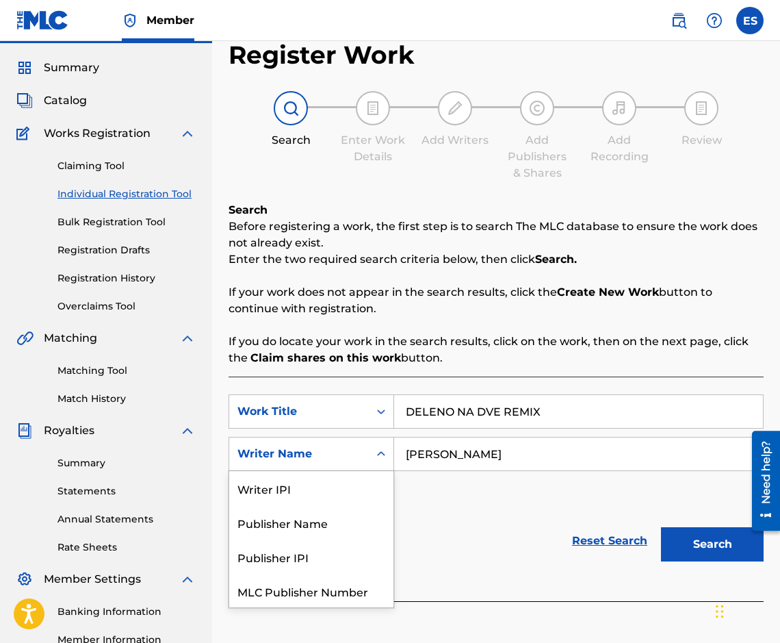
click at [398, 453] on input "[PERSON_NAME]" at bounding box center [578, 453] width 369 height 33
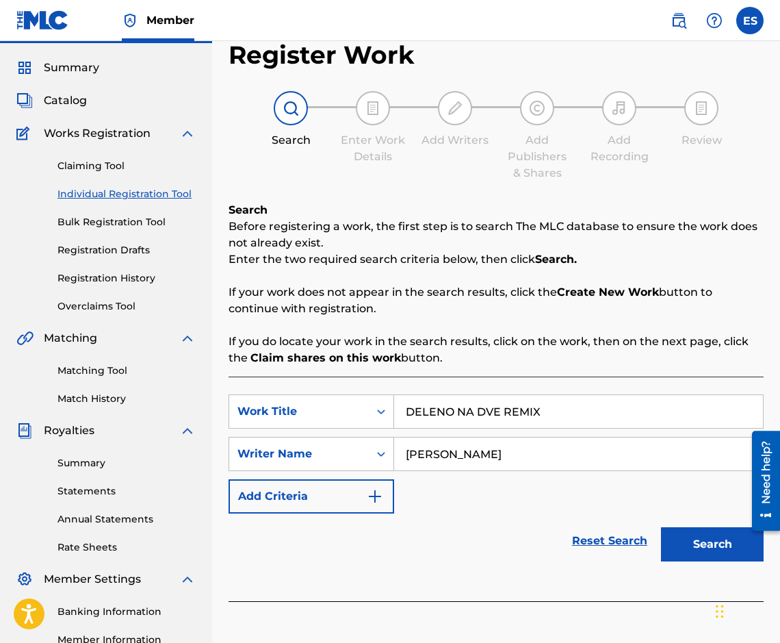
click at [697, 537] on button "Search" at bounding box center [712, 544] width 103 height 34
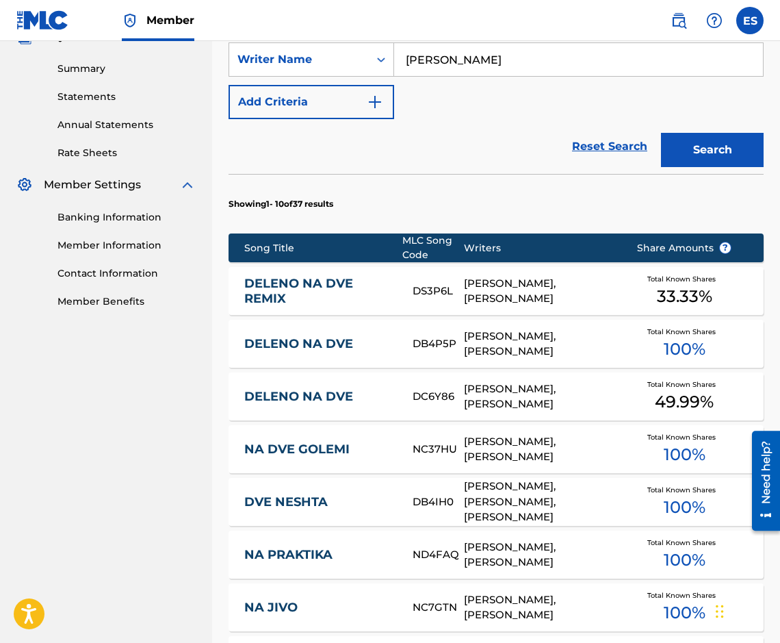
scroll to position [452, 0]
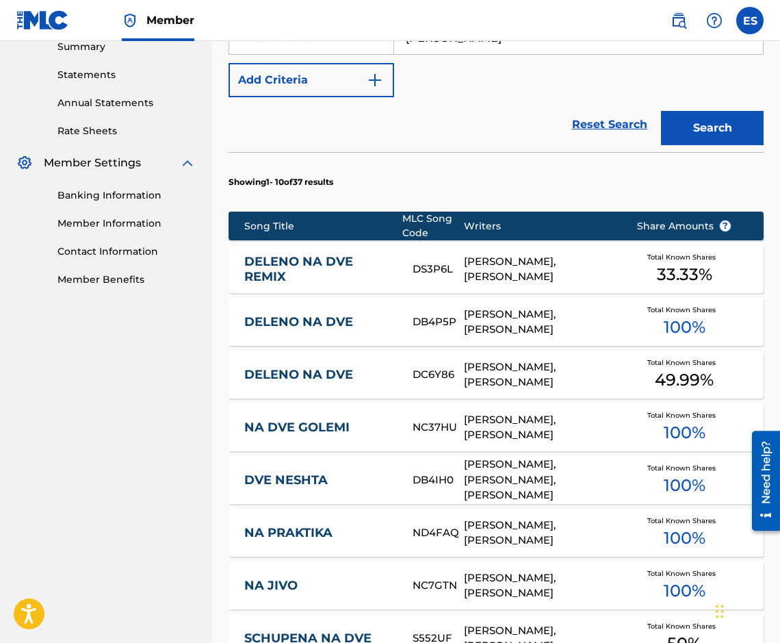
click at [374, 259] on link "DELENO NA DVE REMIX" at bounding box center [319, 269] width 150 height 31
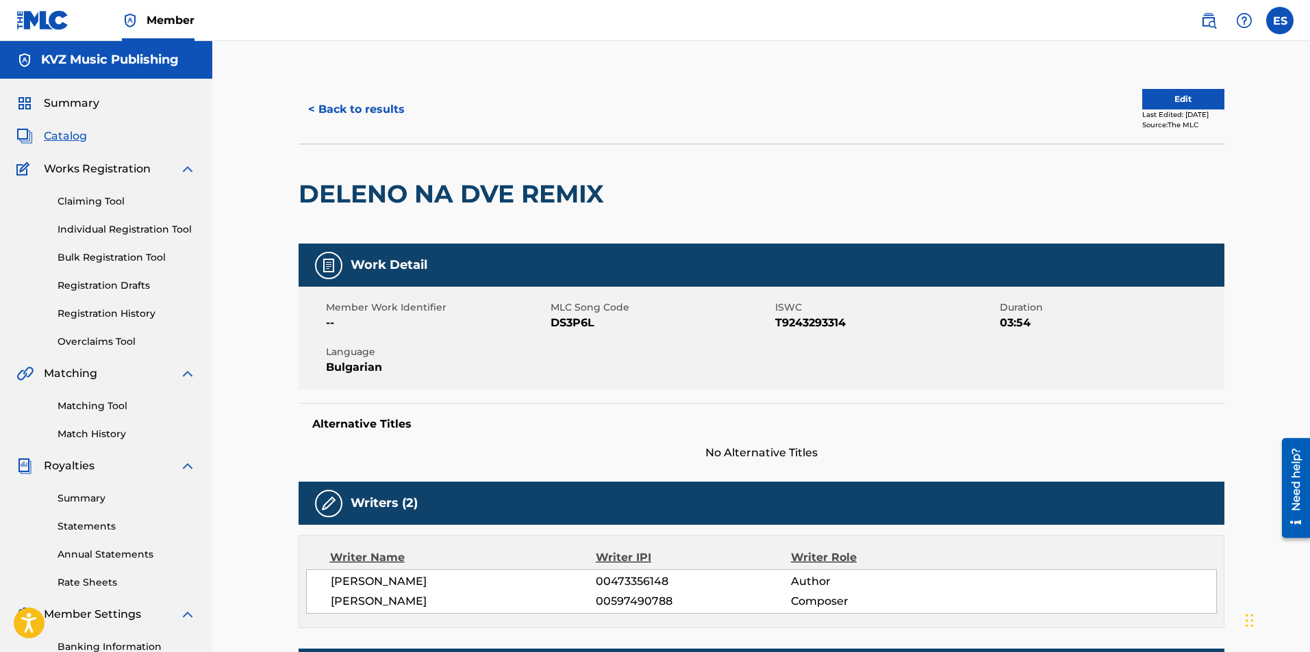
click at [364, 129] on div "< Back to results Edit Last Edited: [DATE] Source: The MLC" at bounding box center [761, 109] width 926 height 68
click at [368, 123] on button "< Back to results" at bounding box center [356, 109] width 116 height 34
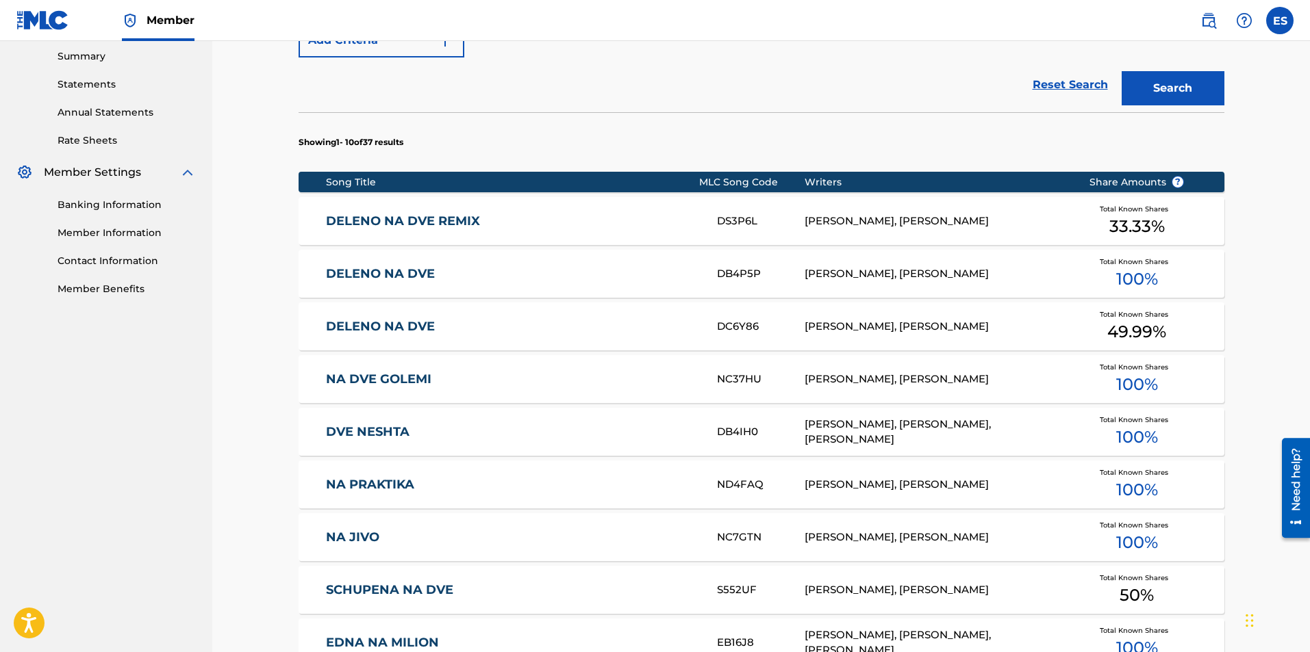
scroll to position [100, 0]
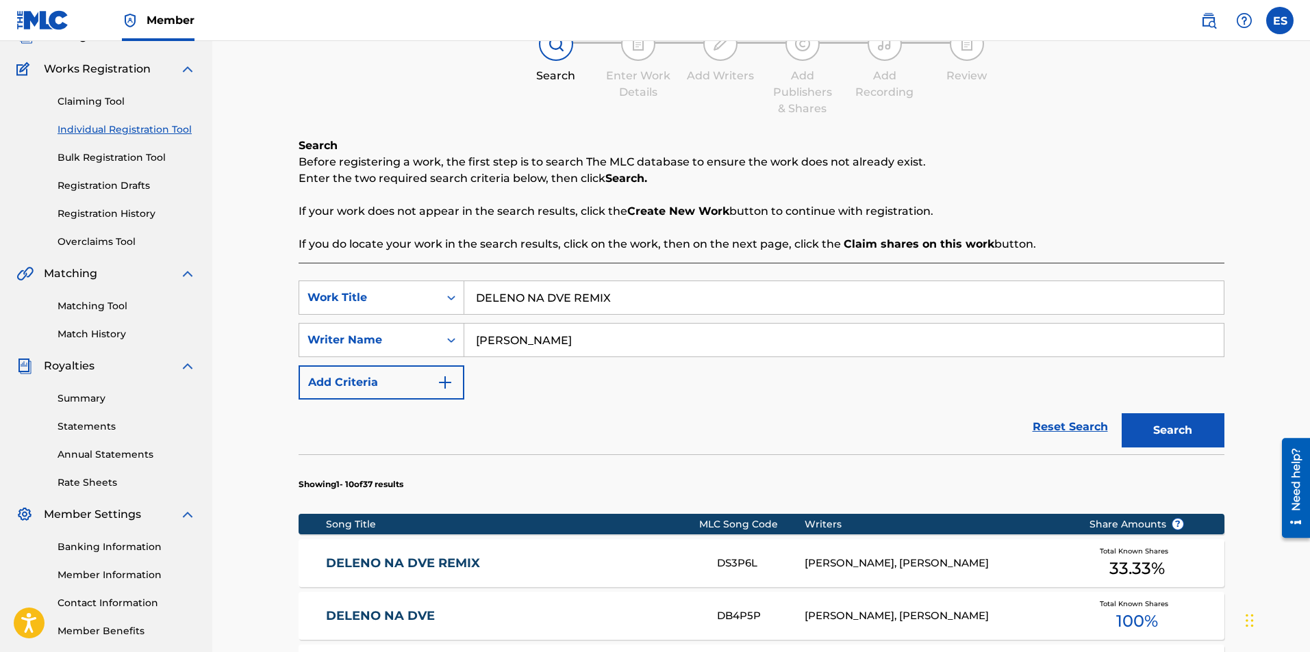
click at [145, 213] on link "Registration History" at bounding box center [127, 214] width 138 height 14
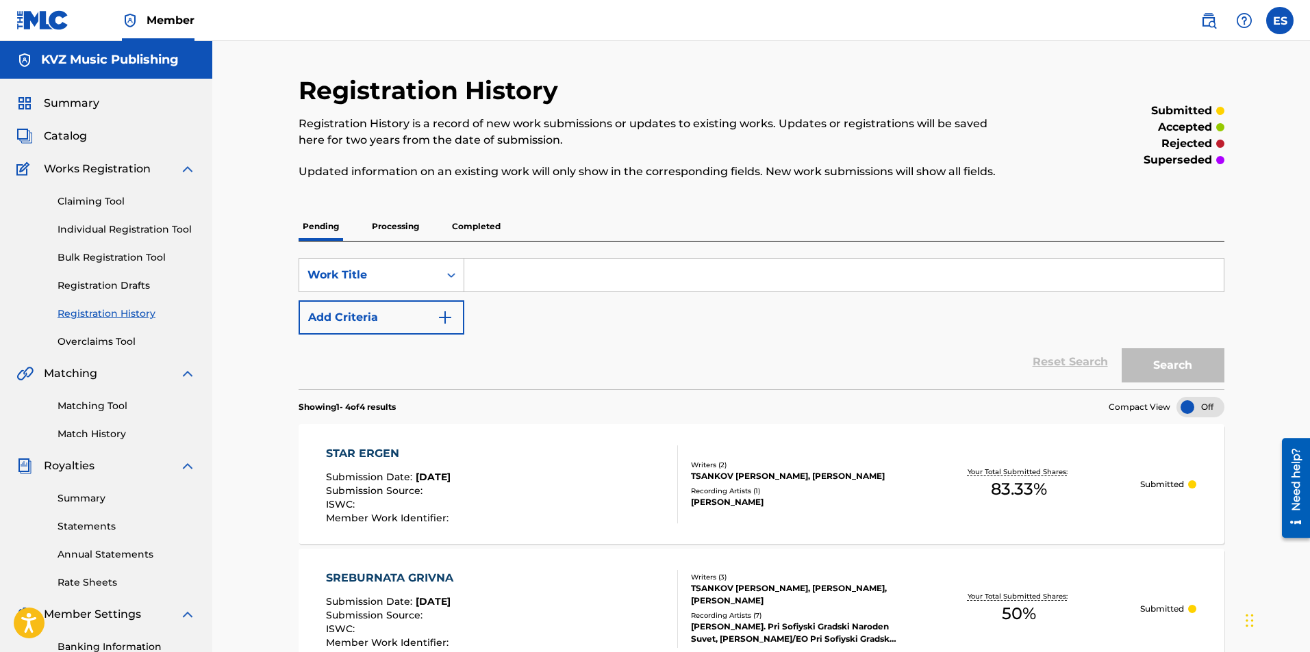
paste input "[PERSON_NAME]"
click at [588, 266] on input "[PERSON_NAME]" at bounding box center [843, 275] width 759 height 33
paste input "DELENO NA DVE REMIX"
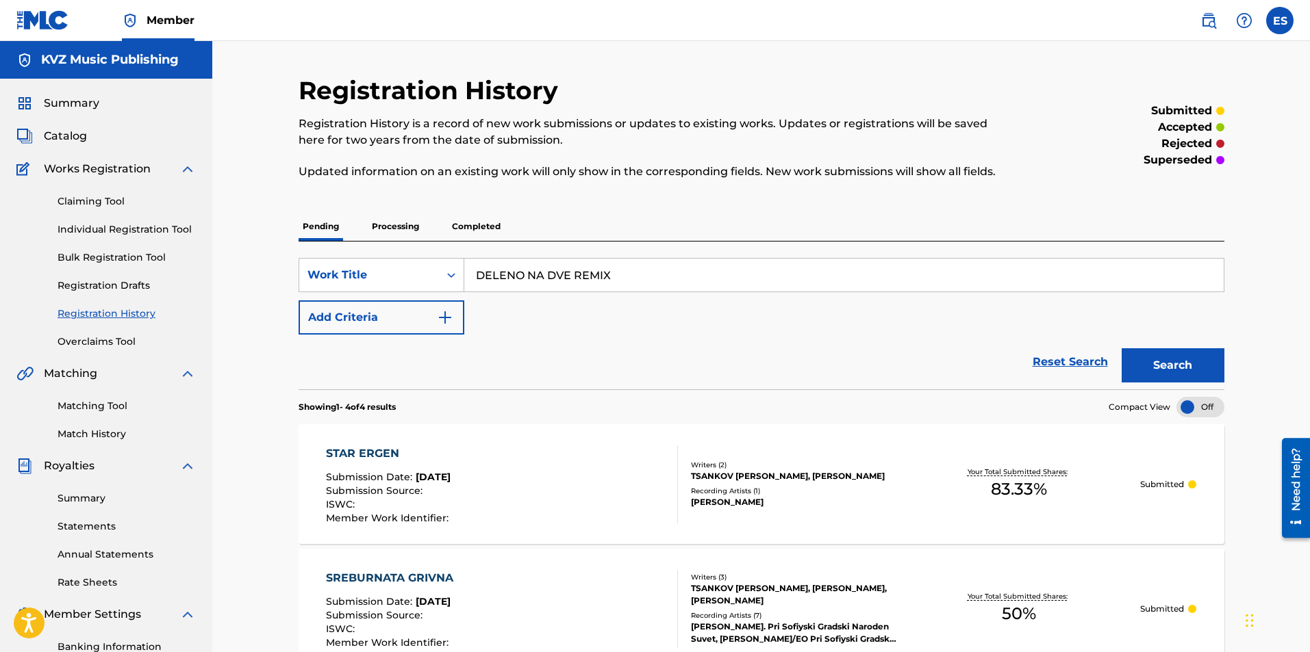
type input "DELENO NA DVE REMIX"
click at [1136, 360] on button "Search" at bounding box center [1172, 365] width 103 height 34
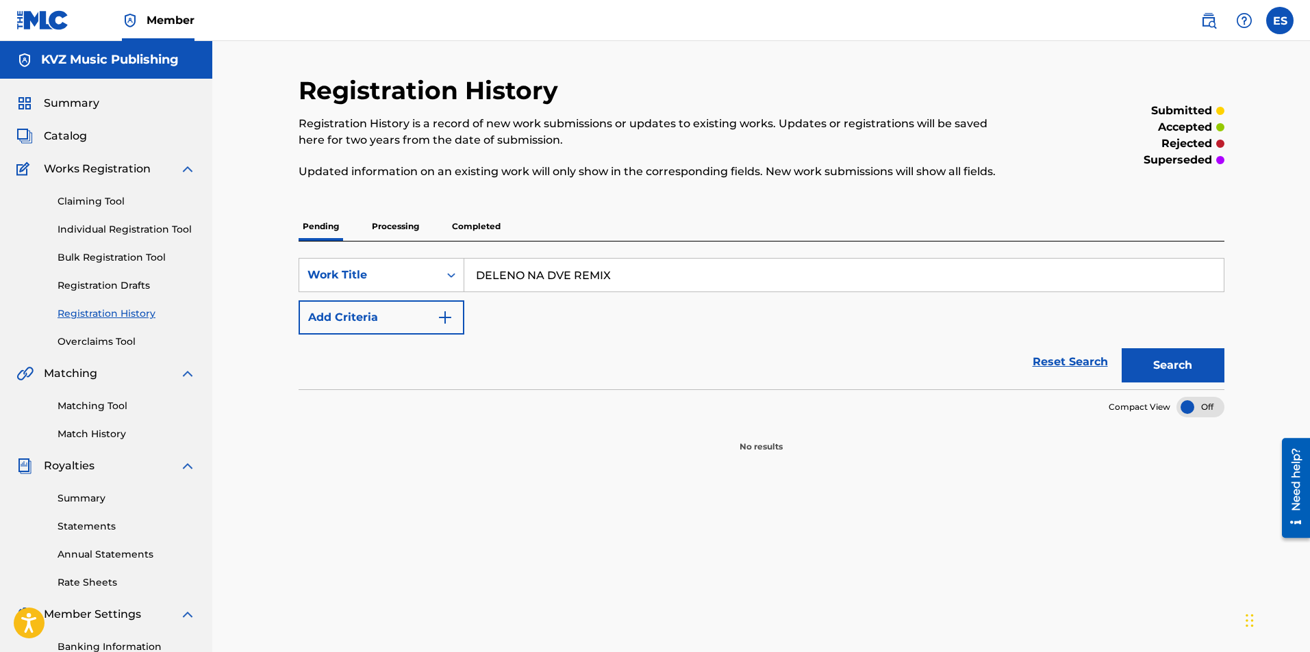
click at [377, 235] on p "Processing" at bounding box center [395, 226] width 55 height 29
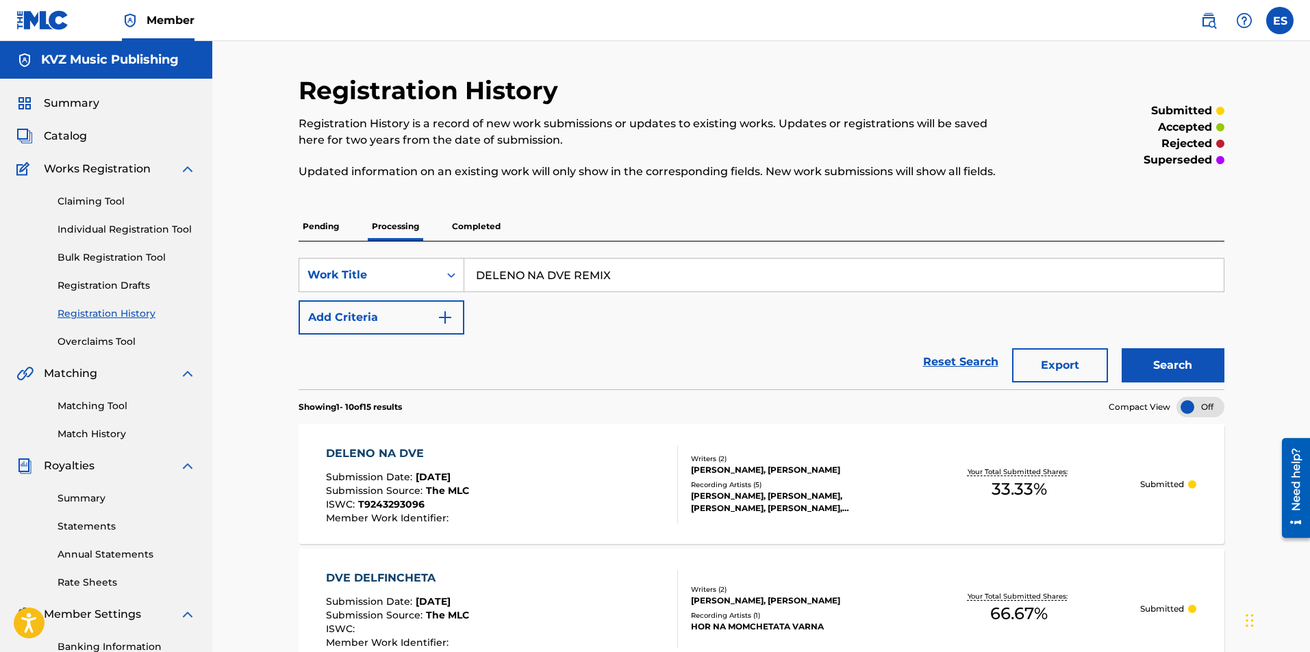
click at [1166, 376] on button "Search" at bounding box center [1172, 365] width 103 height 34
click at [449, 233] on p "Completed" at bounding box center [476, 226] width 57 height 29
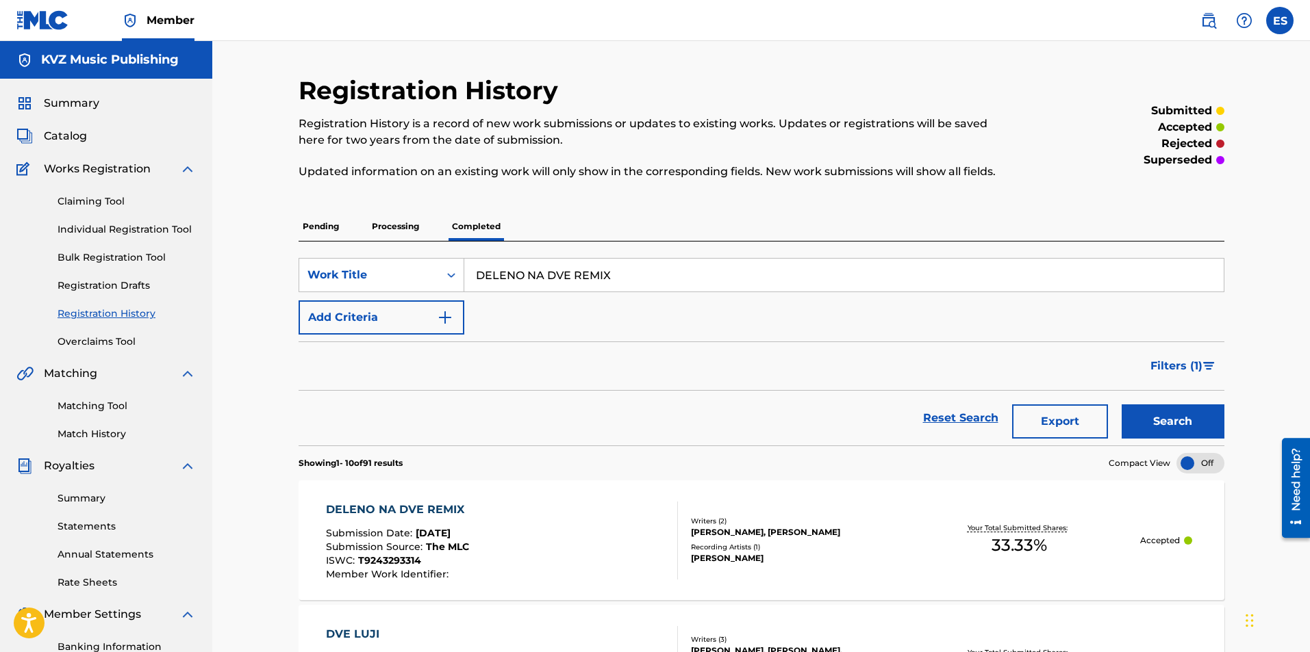
click at [522, 502] on div "DELENO NA DVE REMIX Submission Date : [DATE] Submission Source : The MLC ISWC :…" at bounding box center [502, 541] width 352 height 78
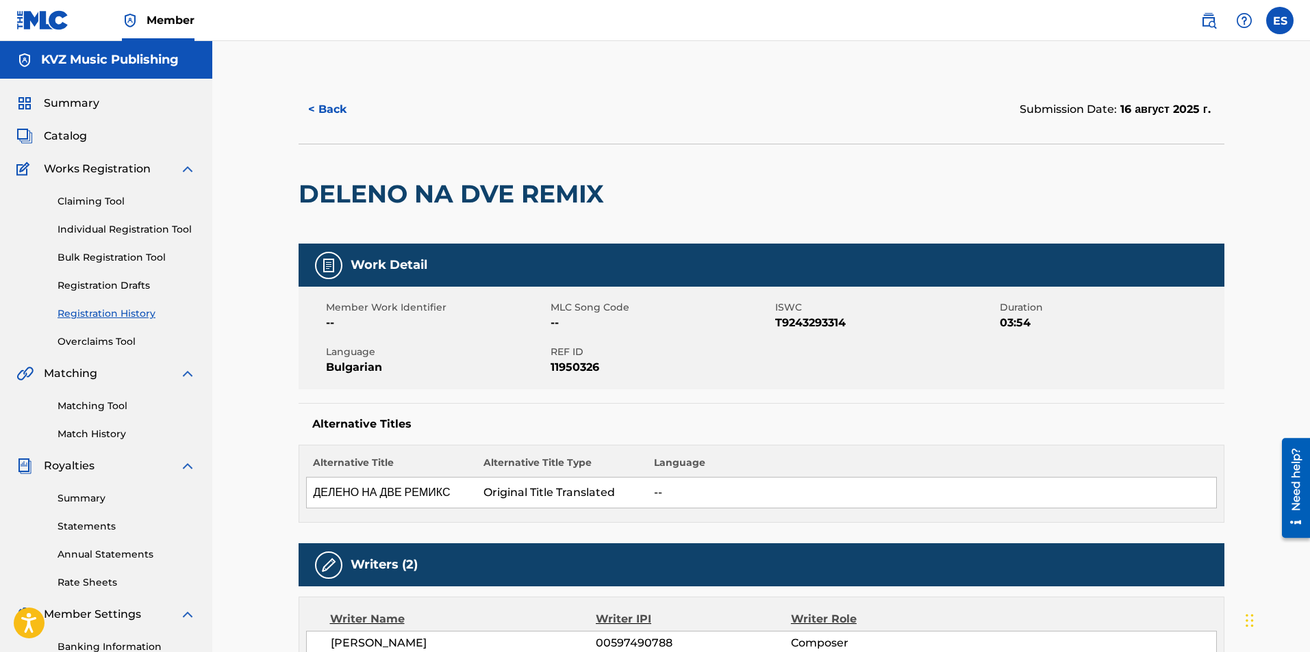
click at [320, 108] on button "< Back" at bounding box center [339, 109] width 82 height 34
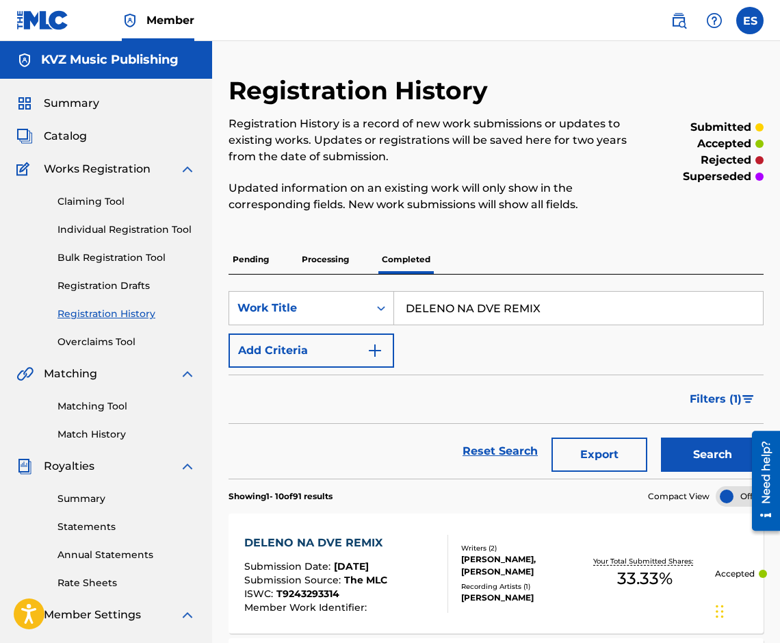
click at [257, 270] on p "Pending" at bounding box center [251, 259] width 44 height 29
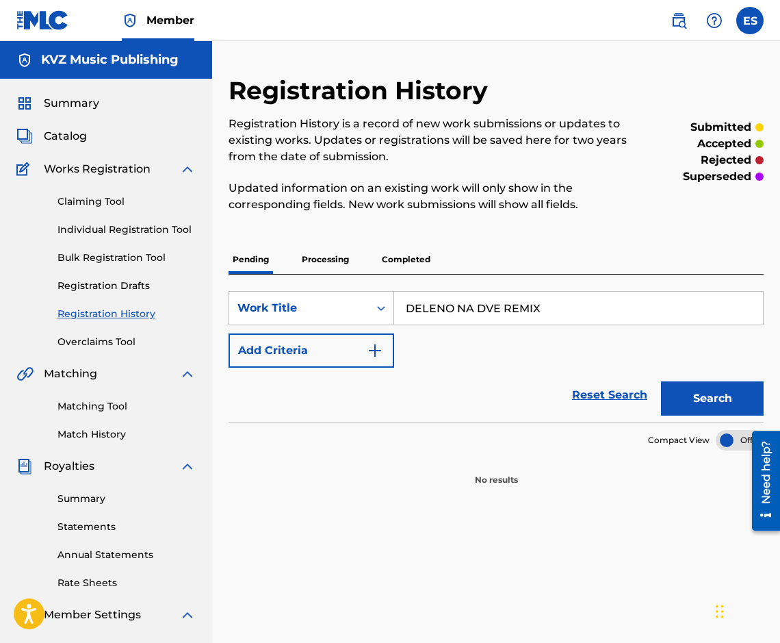
click at [477, 320] on input "DELENO NA DVE REMIX" at bounding box center [578, 308] width 369 height 33
click at [476, 320] on input "DELENO NA DVE REMIX" at bounding box center [578, 308] width 369 height 33
paste input "O KRAY"
type input "DO KRAY"
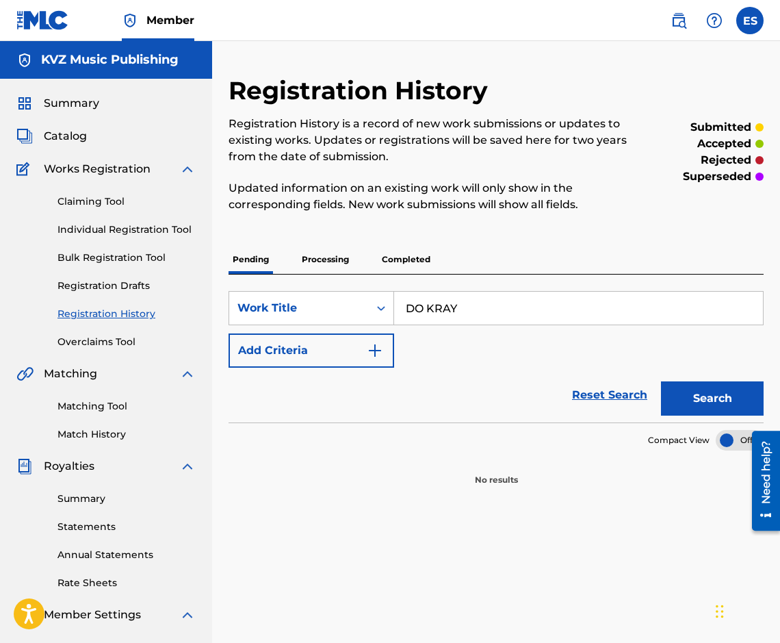
click at [697, 386] on button "Search" at bounding box center [712, 398] width 103 height 34
click at [344, 257] on p "Processing" at bounding box center [325, 259] width 55 height 29
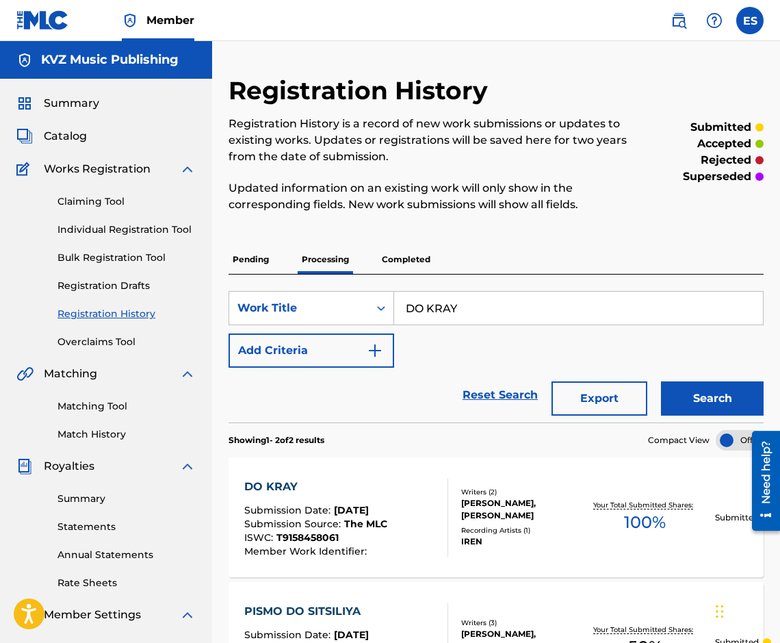
scroll to position [137, 0]
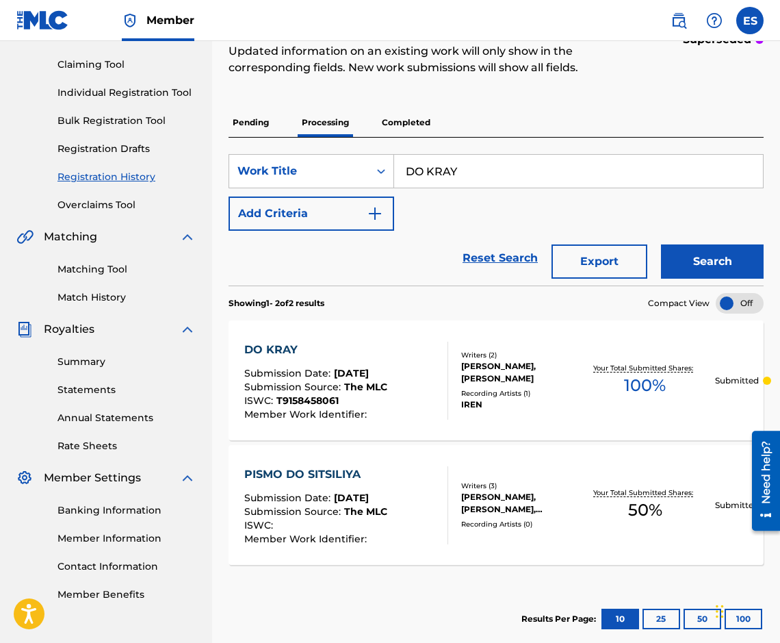
click at [382, 342] on div "DO KRAY Submission Date : [DATE] Submission Source : The MLC ISWC : T9158458061…" at bounding box center [496, 380] width 535 height 120
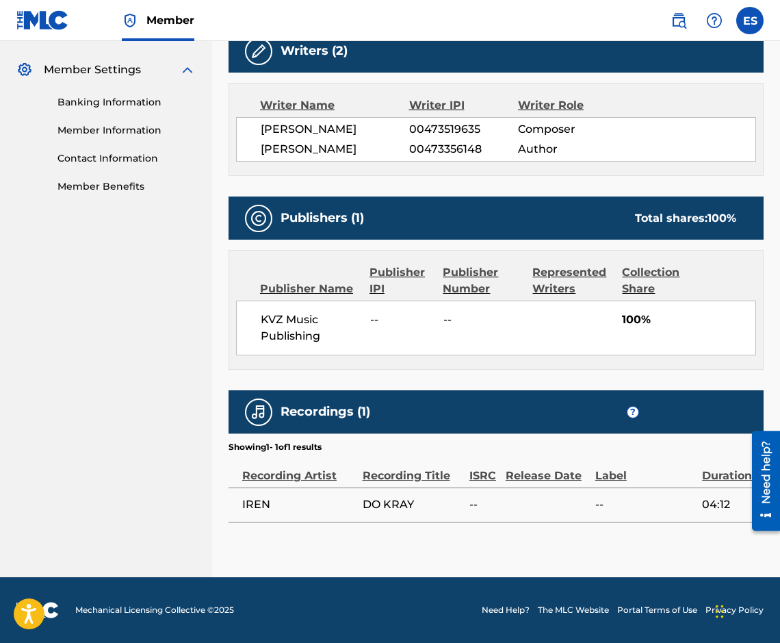
scroll to position [578, 0]
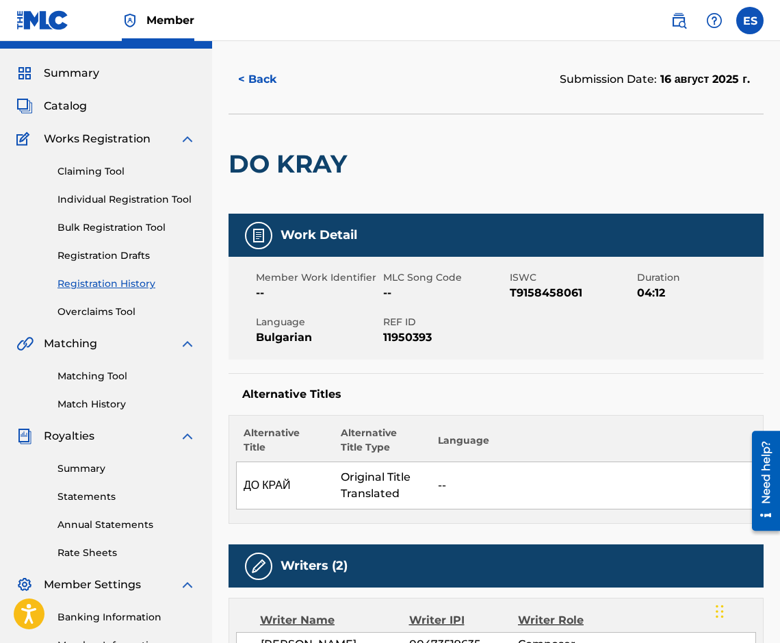
click at [276, 90] on button "< Back" at bounding box center [270, 79] width 82 height 34
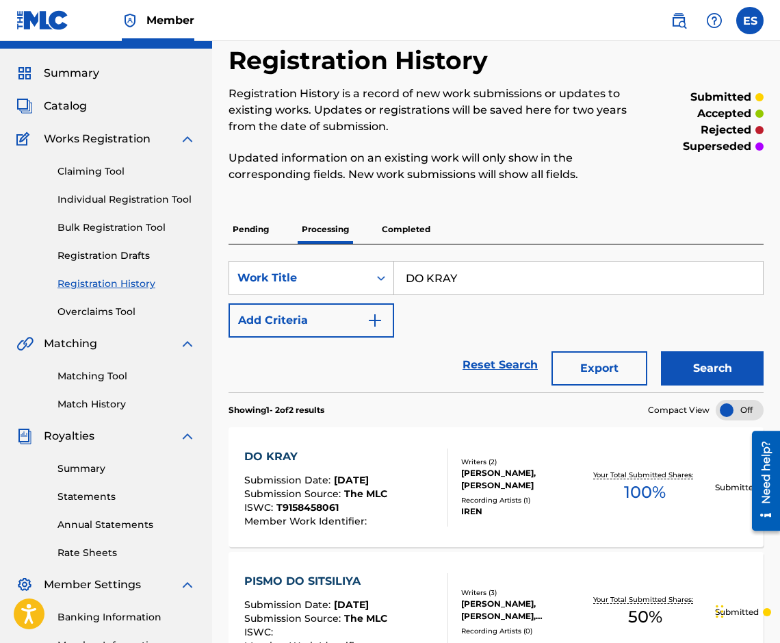
scroll to position [137, 0]
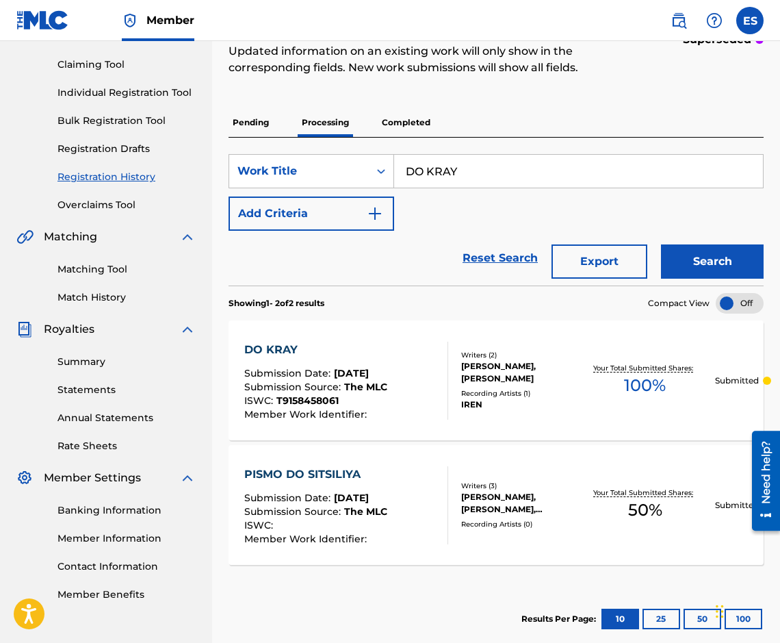
click at [513, 187] on input "DO KRAY" at bounding box center [578, 171] width 369 height 33
paste input "KOGA"
type input "DOKOGA"
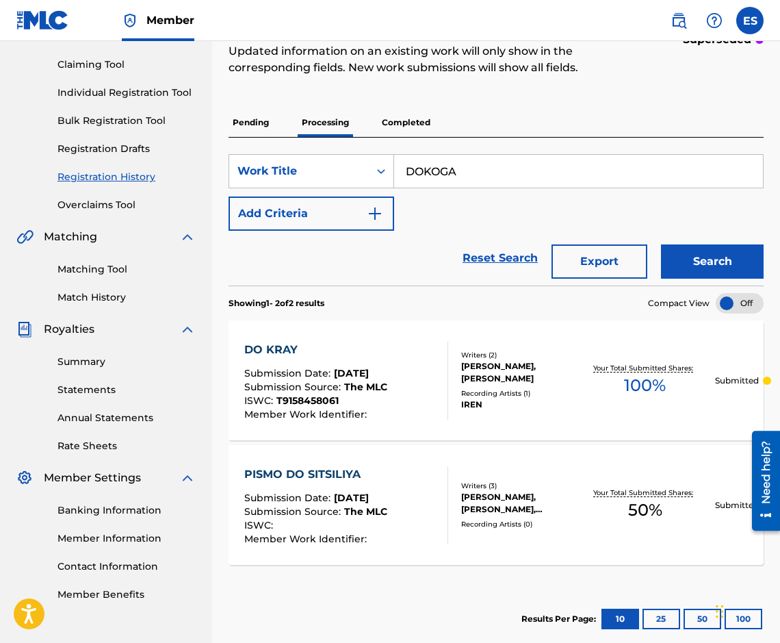
click at [717, 257] on button "Search" at bounding box center [712, 261] width 103 height 34
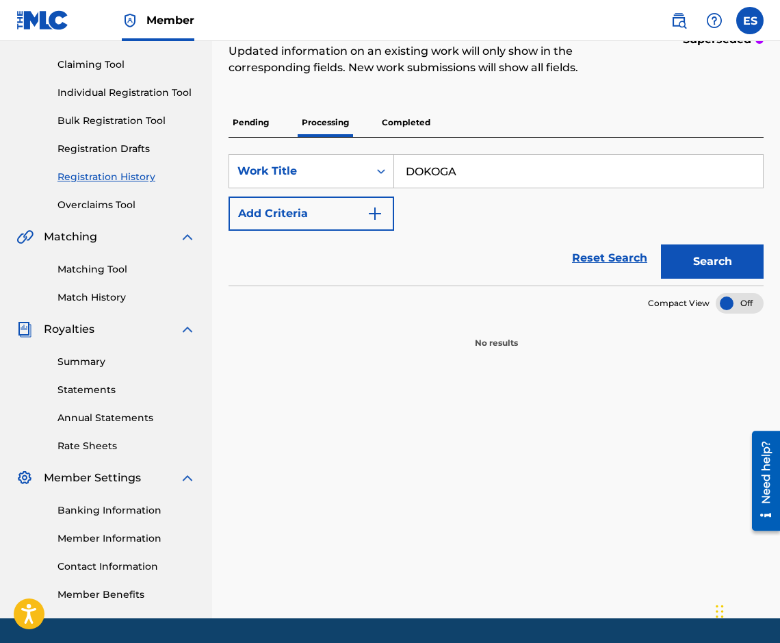
click at [411, 124] on p "Completed" at bounding box center [406, 122] width 57 height 29
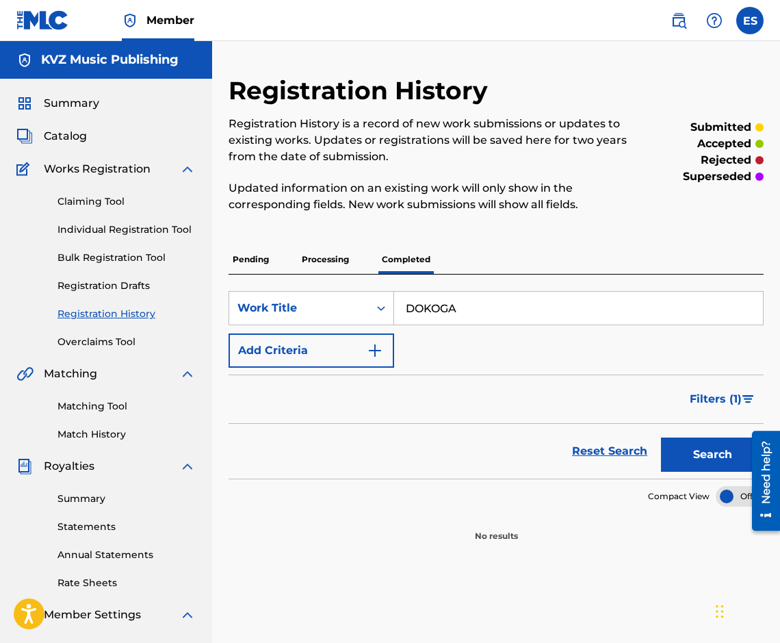
click at [244, 251] on p "Pending" at bounding box center [251, 259] width 44 height 29
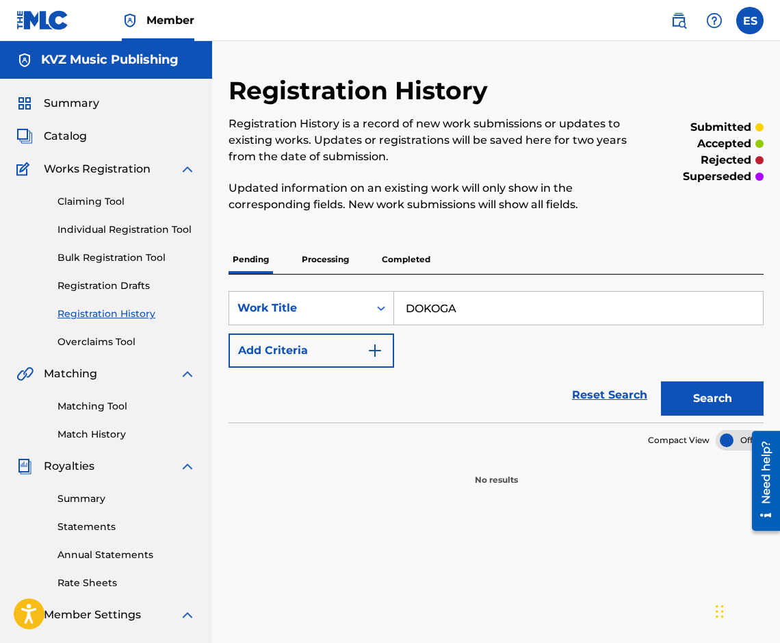
click at [689, 412] on button "Search" at bounding box center [712, 398] width 103 height 34
click at [127, 229] on link "Individual Registration Tool" at bounding box center [127, 229] width 138 height 14
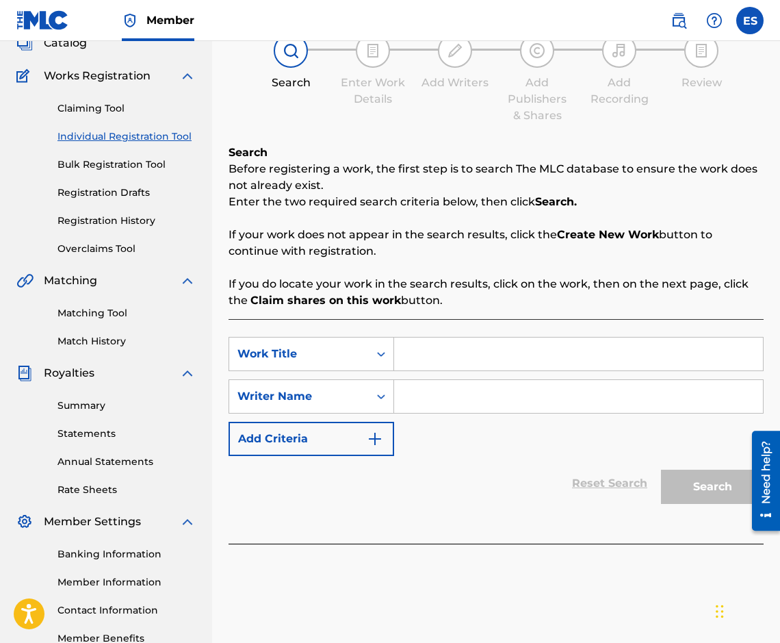
scroll to position [178, 0]
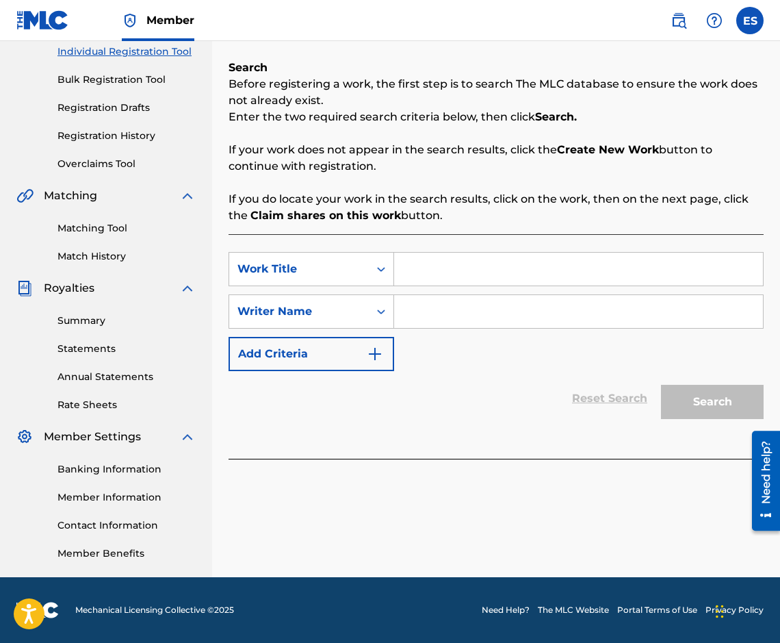
paste input "DOKOGA"
type input "DOKOGA"
click at [474, 334] on div "SearchWithCriteria9e738cd8-2f55-4677-bb49-b319a031f2ad Work Title DOKOGA Search…" at bounding box center [496, 311] width 535 height 119
click at [470, 324] on input "Search Form" at bounding box center [578, 311] width 369 height 33
drag, startPoint x: 409, startPoint y: 270, endPoint x: 388, endPoint y: 290, distance: 29.1
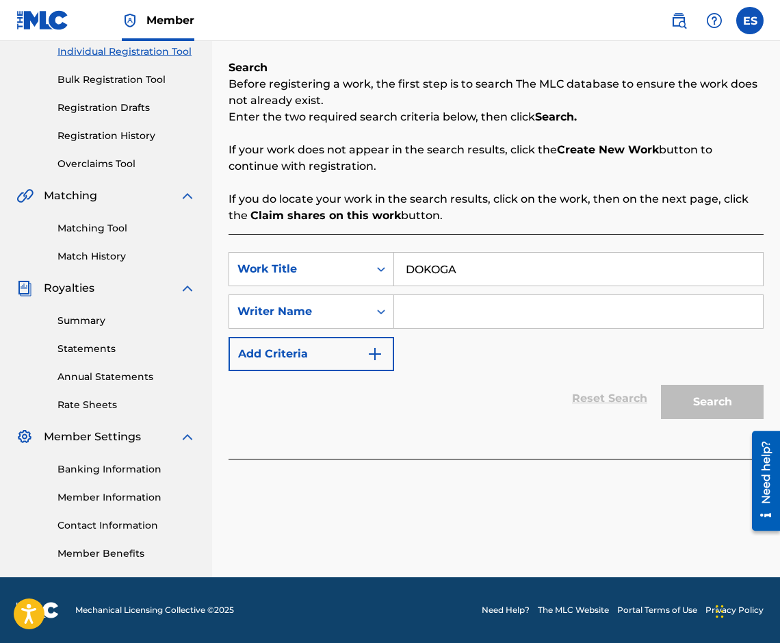
click at [388, 290] on div "SearchWithCriteria9e738cd8-2f55-4677-bb49-b319a031f2ad Work Title DOKOGA Search…" at bounding box center [496, 311] width 535 height 119
click at [517, 321] on input "Search Form" at bounding box center [578, 311] width 369 height 33
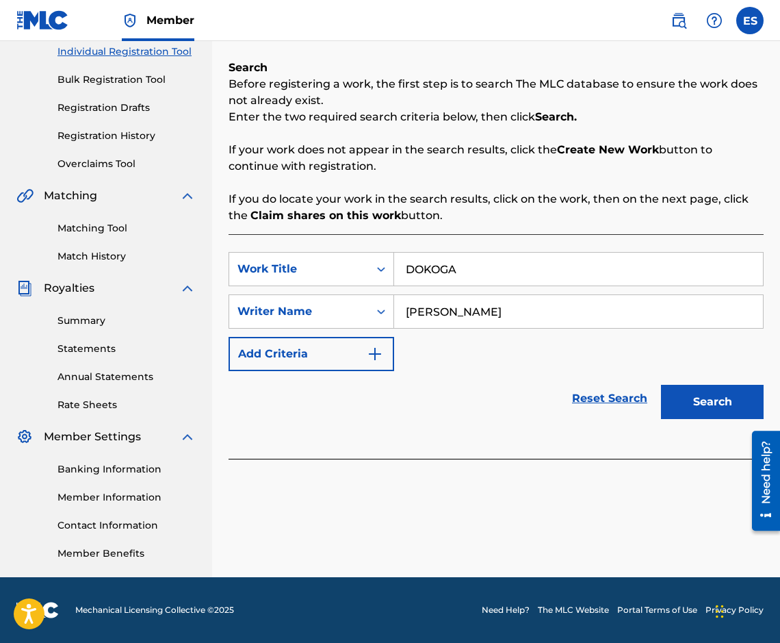
type input "[PERSON_NAME]"
click at [722, 366] on div "SearchWithCriteria9e738cd8-2f55-4677-bb49-b319a031f2ad Work Title DOKOGA Search…" at bounding box center [496, 311] width 535 height 119
click at [724, 405] on button "Search" at bounding box center [712, 402] width 103 height 34
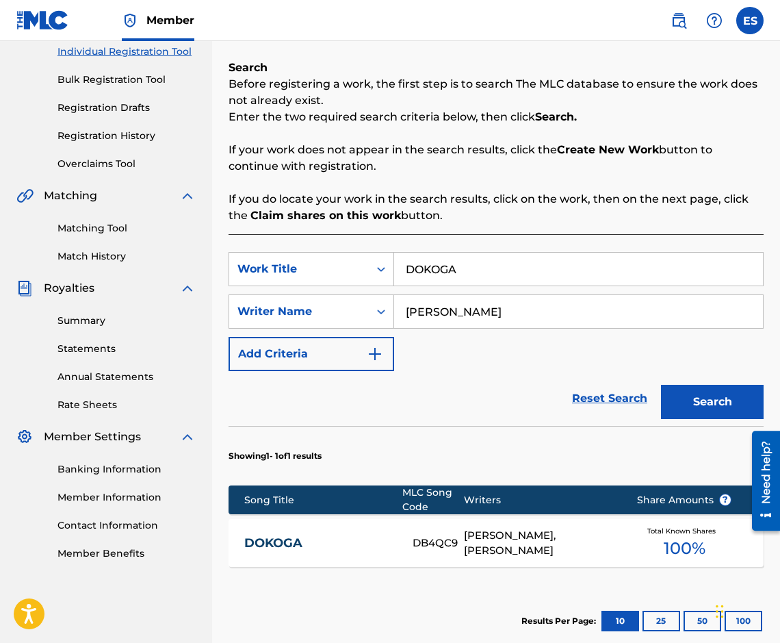
click at [352, 531] on div "DOKOGA DB4QC9 [PERSON_NAME], [PERSON_NAME] Total Known Shares 100 %" at bounding box center [496, 543] width 535 height 48
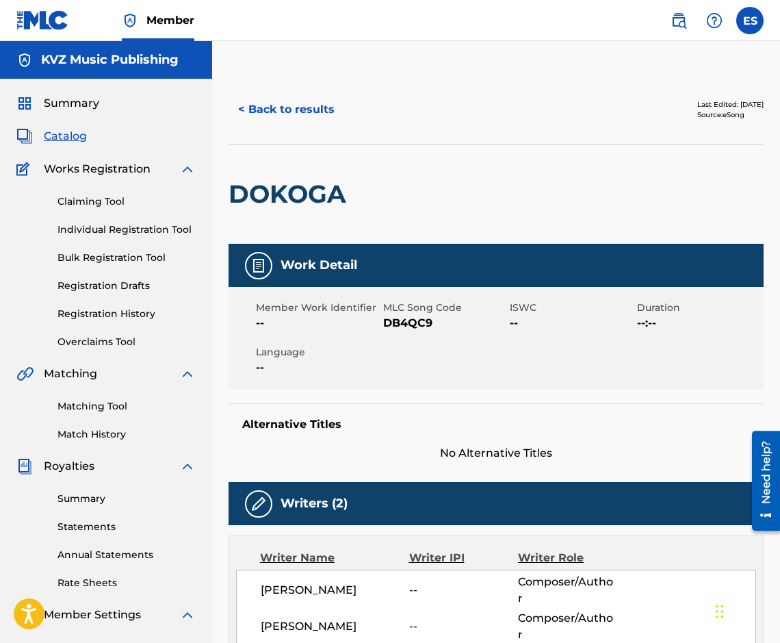
click at [297, 125] on button "< Back to results" at bounding box center [287, 109] width 116 height 34
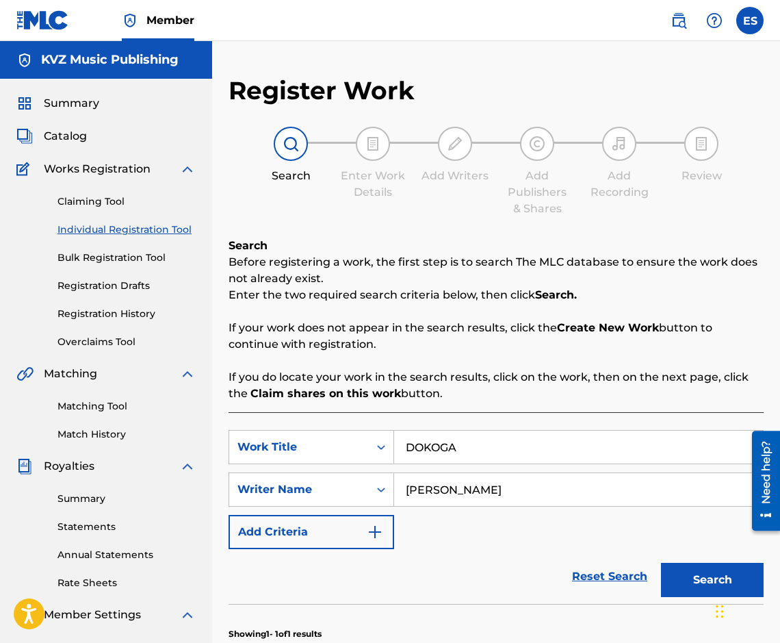
scroll to position [178, 0]
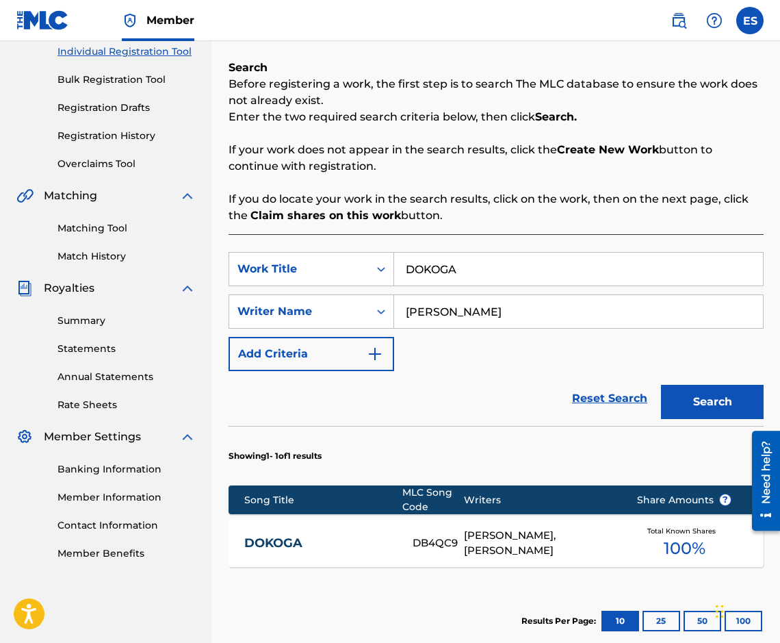
click at [483, 282] on input "DOKOGA" at bounding box center [578, 269] width 369 height 33
click at [483, 283] on input "DOKOGA" at bounding box center [578, 269] width 369 height 33
paste input "RUGA NO NE SUVSEM"
type input "DRUGA NO NE SUVSEM"
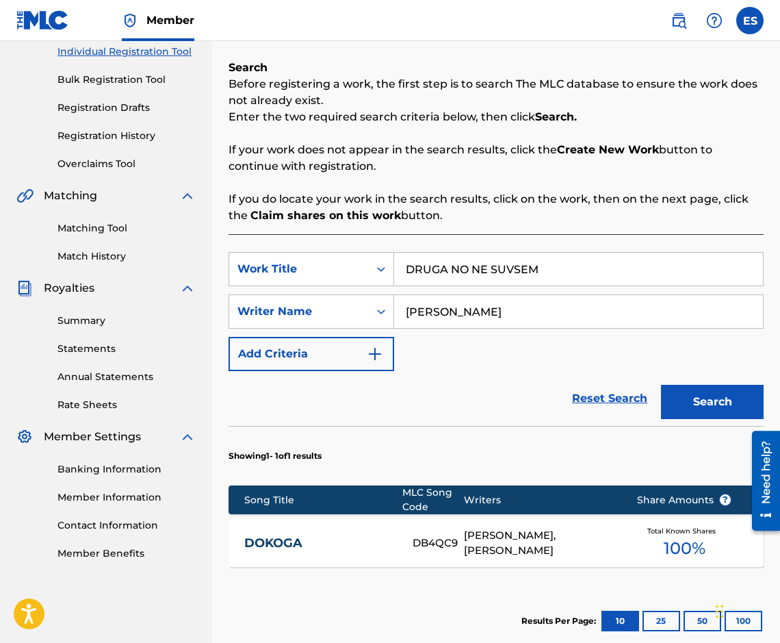
click at [731, 399] on button "Search" at bounding box center [712, 402] width 103 height 34
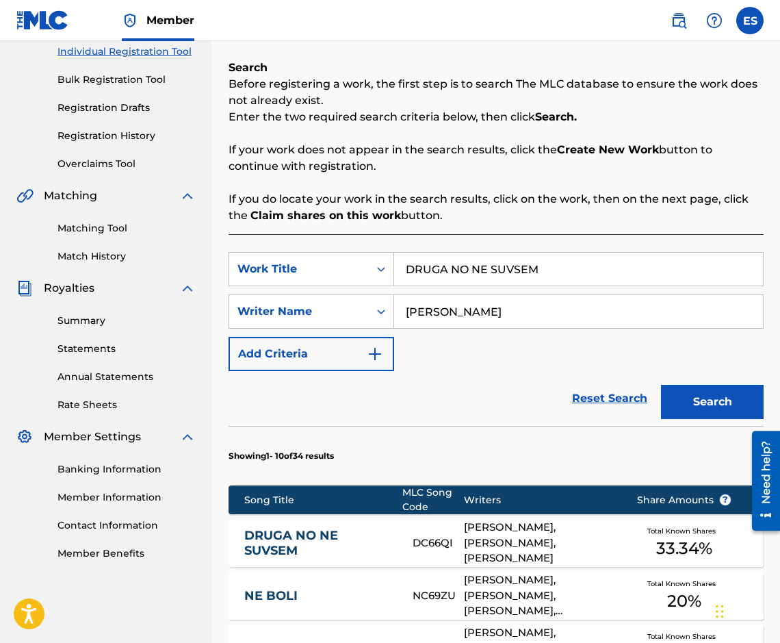
click at [164, 133] on link "Registration History" at bounding box center [127, 136] width 138 height 14
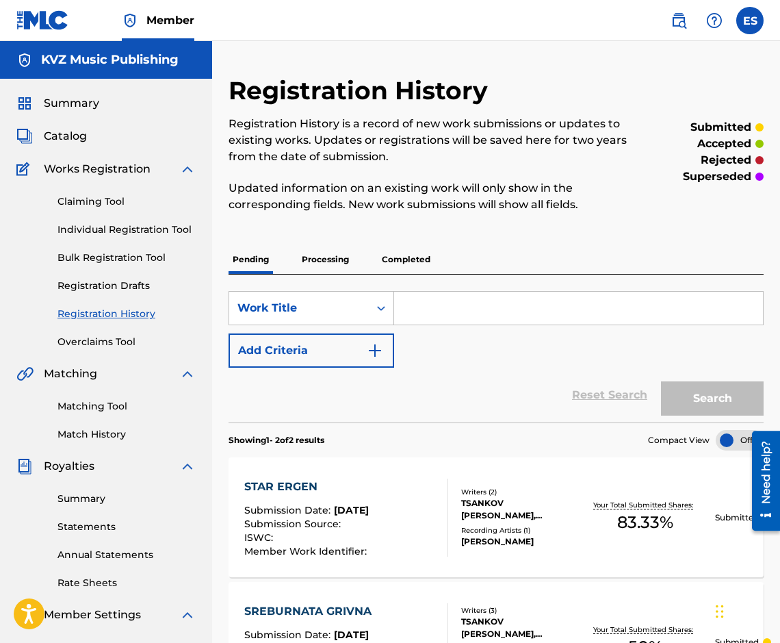
paste input "DRUGA NO NE SUVSEM"
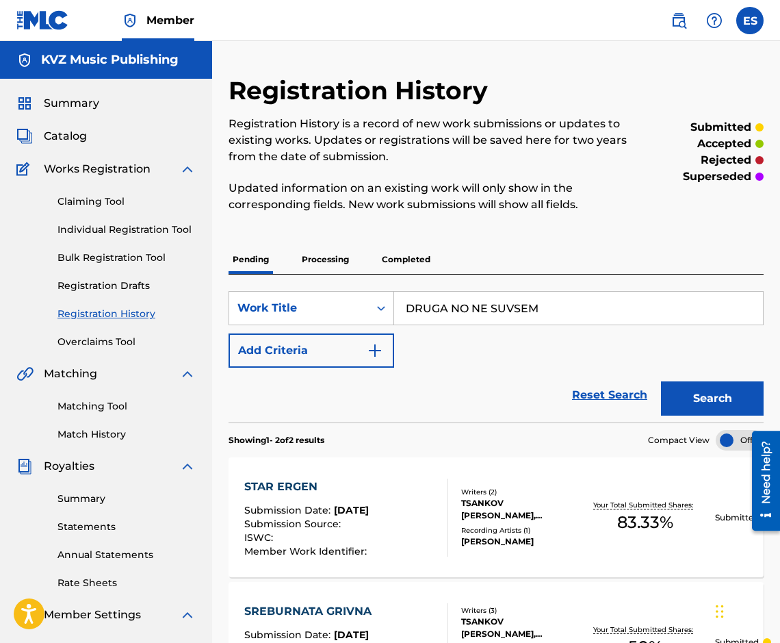
type input "DRUGA NO NE SUVSEM"
click at [737, 431] on div at bounding box center [740, 440] width 48 height 21
click at [728, 413] on button "Search" at bounding box center [712, 398] width 103 height 34
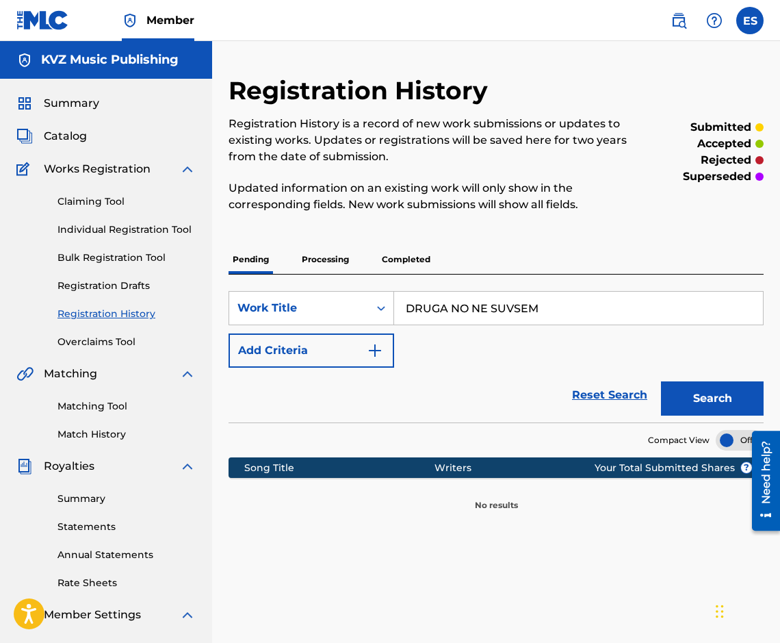
click at [730, 433] on div at bounding box center [740, 440] width 48 height 21
click at [743, 442] on div at bounding box center [761, 480] width 38 height 110
click at [730, 413] on button "Search" at bounding box center [712, 398] width 103 height 34
click at [349, 260] on p "Processing" at bounding box center [325, 259] width 55 height 29
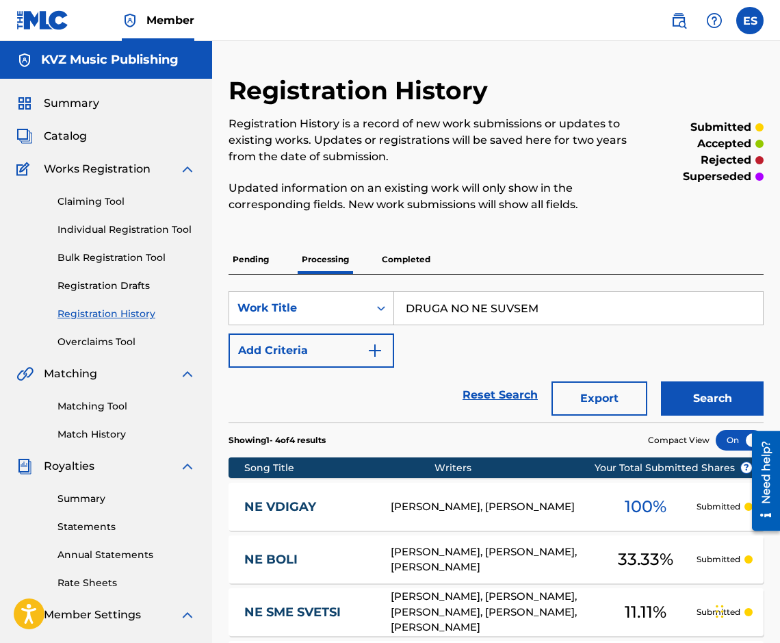
click at [699, 405] on button "Search" at bounding box center [712, 398] width 103 height 34
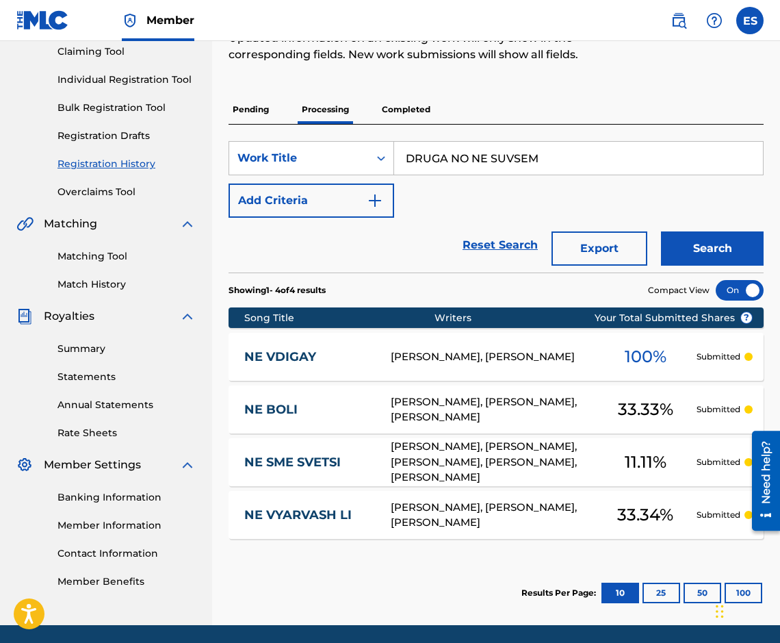
scroll to position [129, 0]
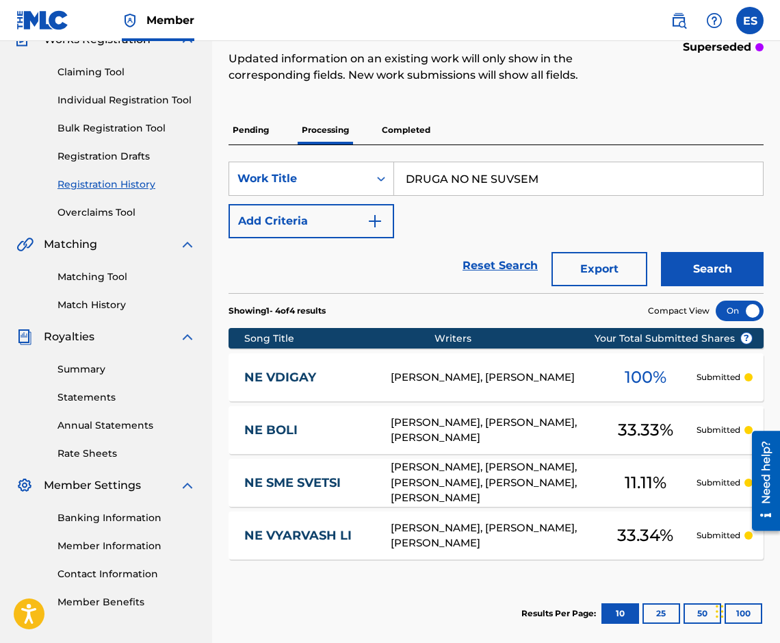
click at [425, 126] on p "Completed" at bounding box center [406, 130] width 57 height 29
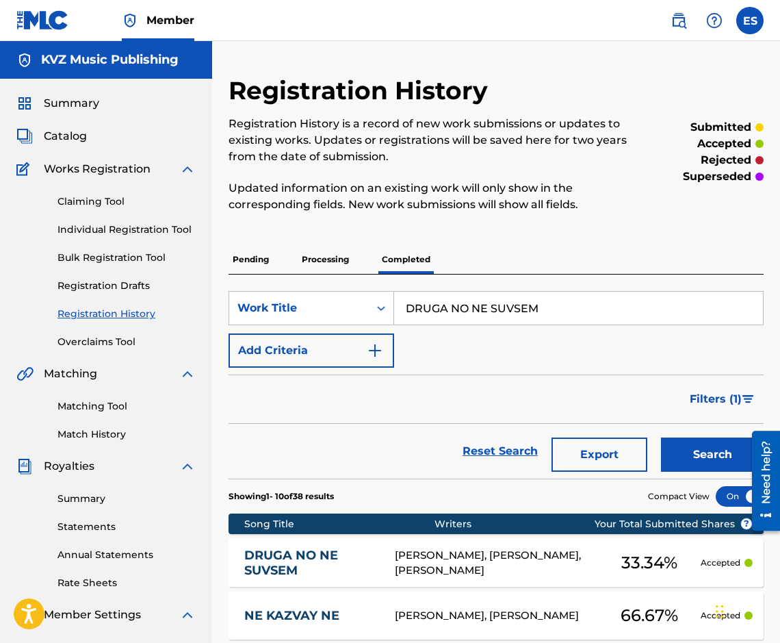
click at [329, 558] on link "DRUGA NO NE SUVSEM" at bounding box center [310, 563] width 132 height 31
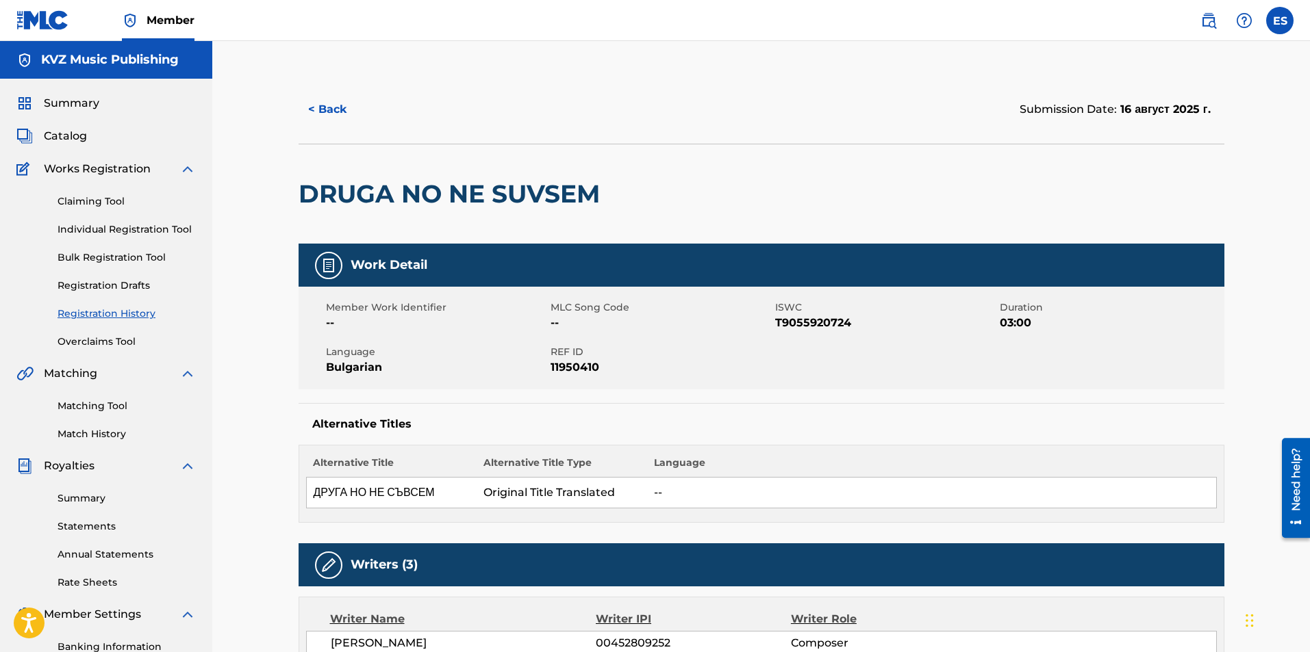
click at [301, 121] on button "< Back" at bounding box center [339, 109] width 82 height 34
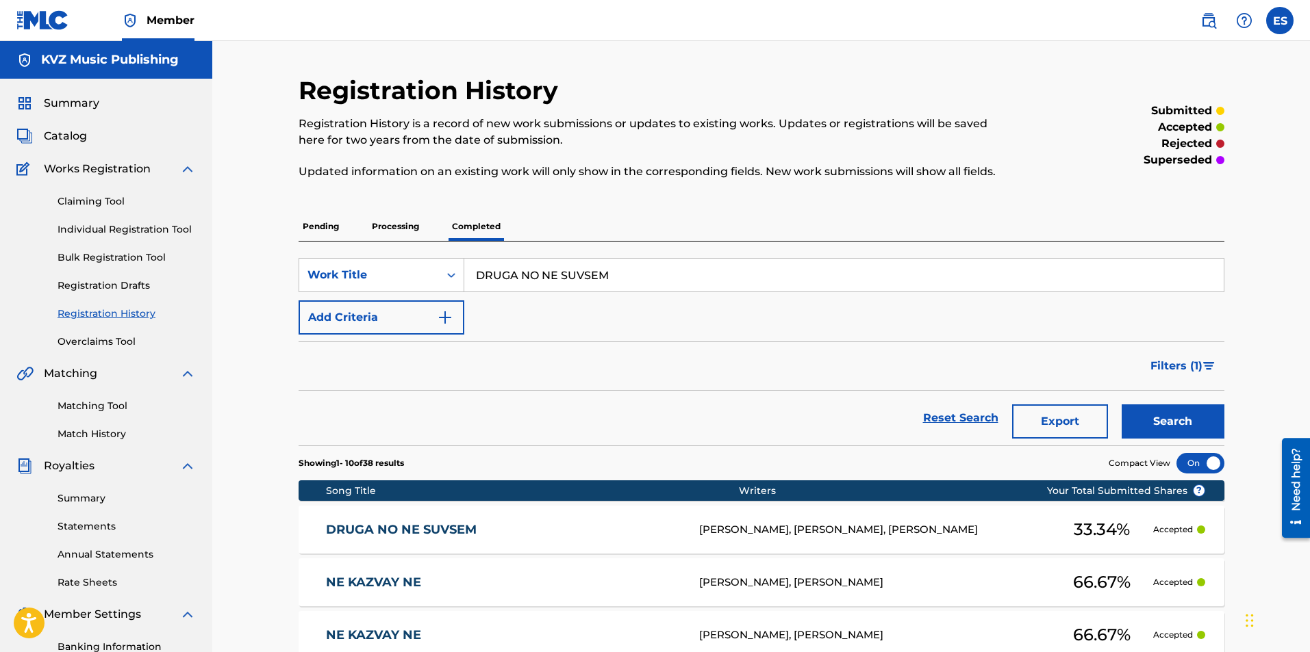
click at [1208, 464] on div at bounding box center [1200, 463] width 48 height 21
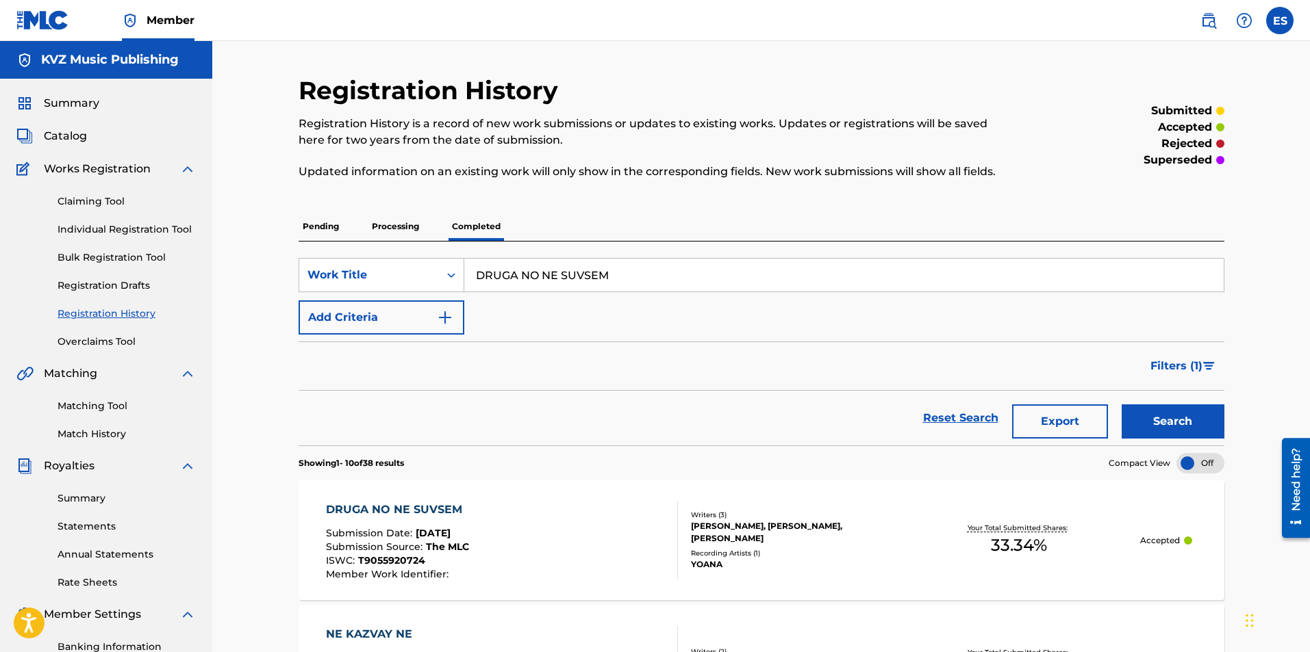
click at [1203, 461] on div at bounding box center [1200, 463] width 48 height 21
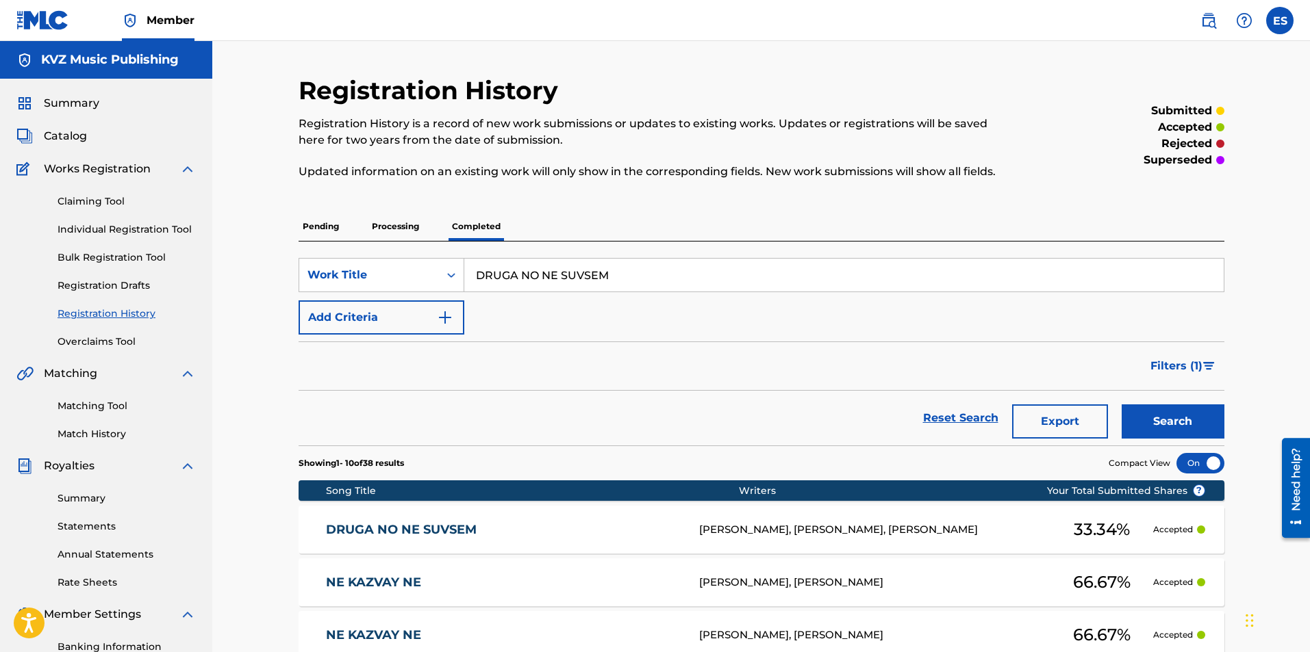
click at [1203, 461] on div at bounding box center [1200, 463] width 48 height 21
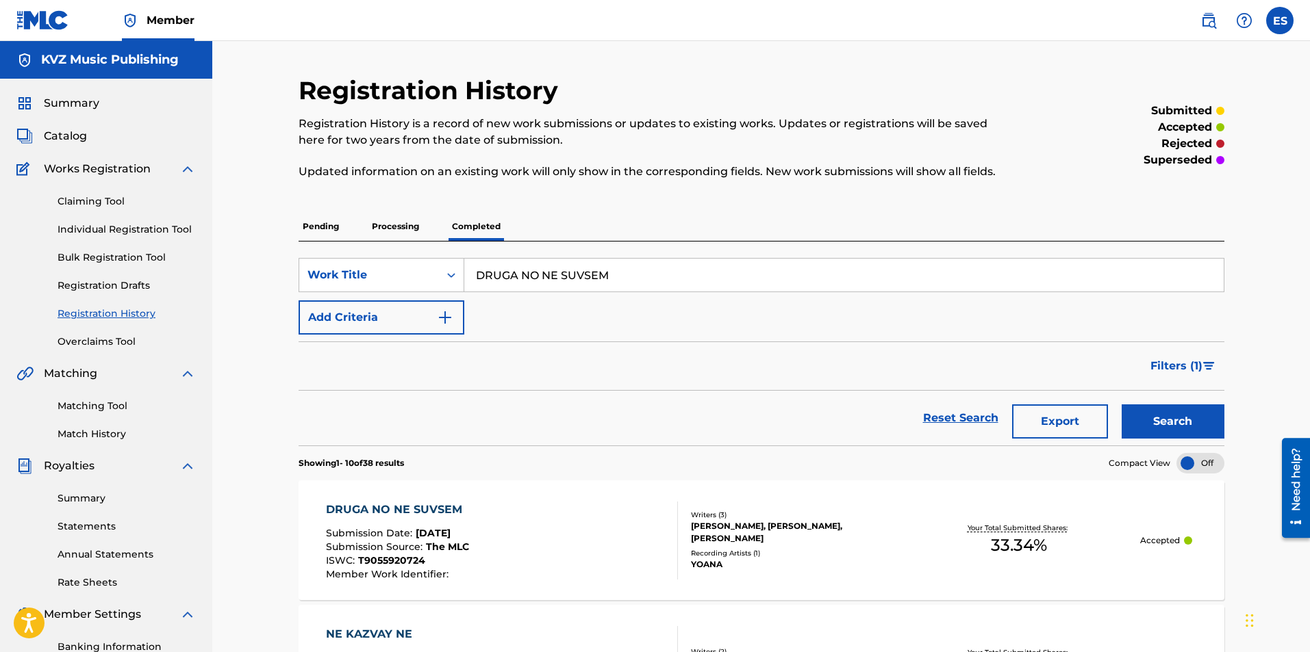
click at [1200, 463] on div at bounding box center [1200, 463] width 48 height 21
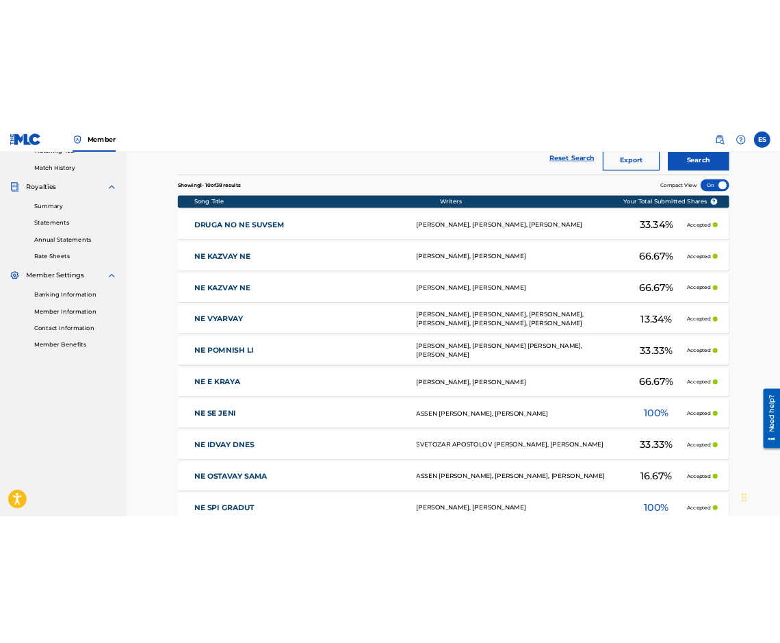
scroll to position [342, 0]
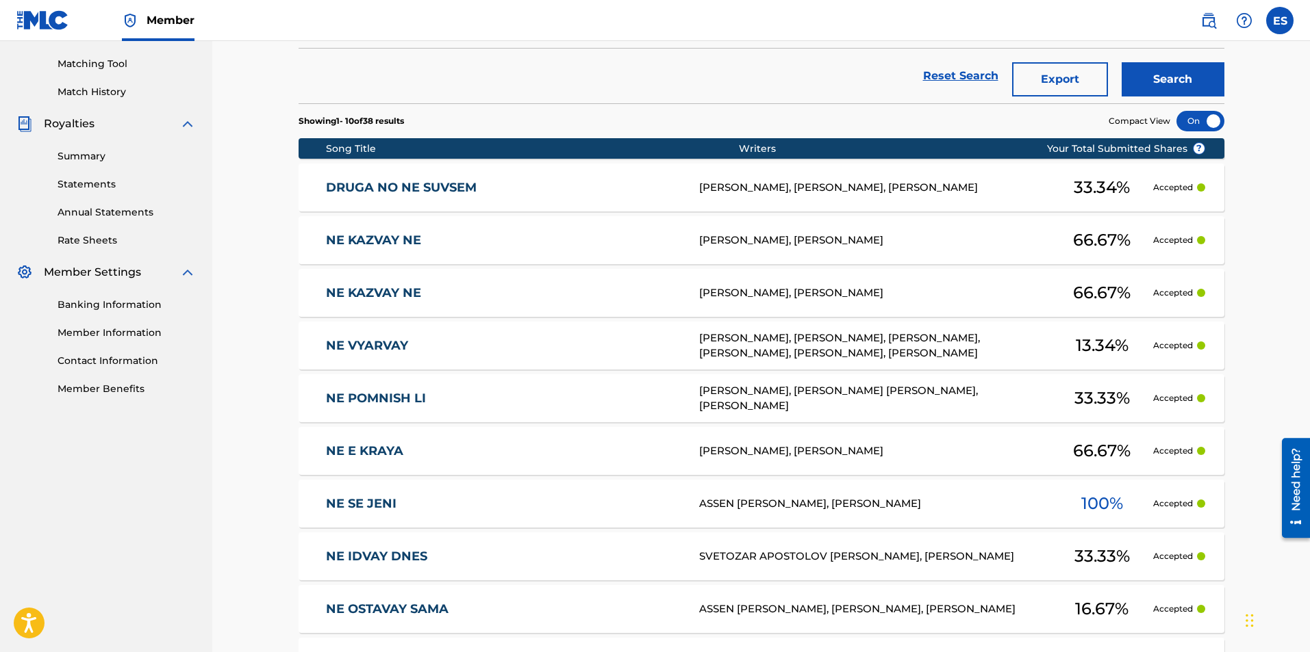
click at [1200, 117] on div at bounding box center [1200, 121] width 48 height 21
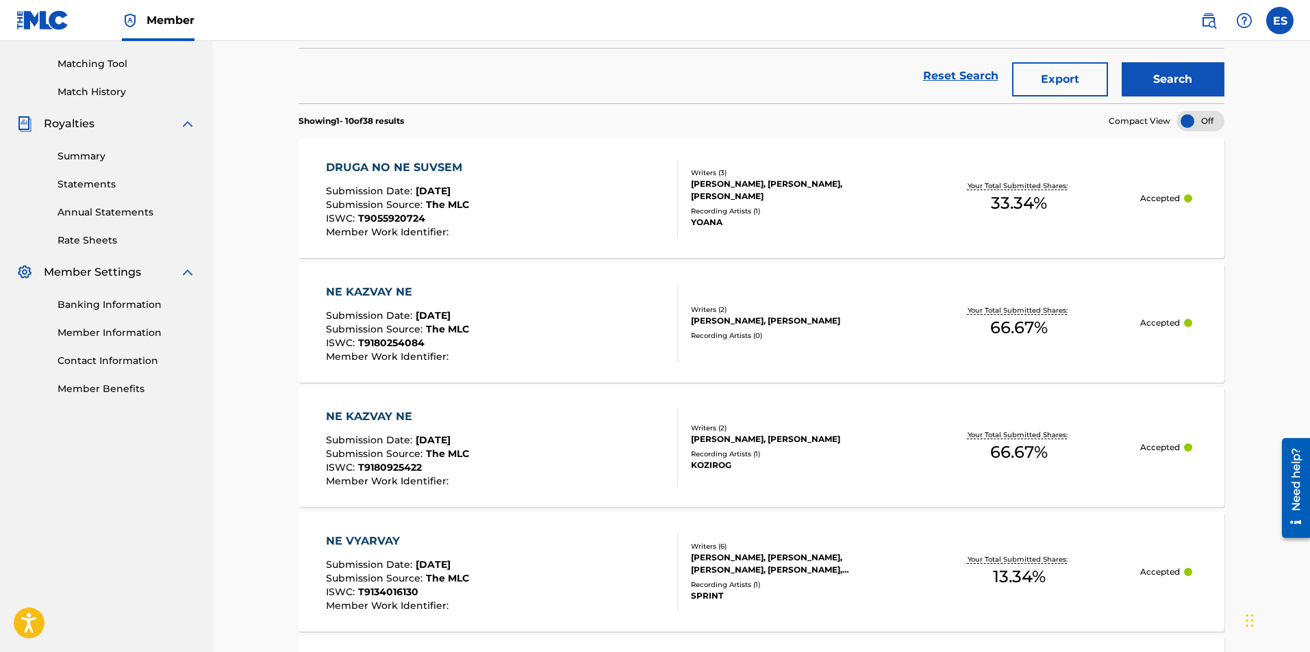
click at [1199, 129] on div at bounding box center [1200, 121] width 48 height 21
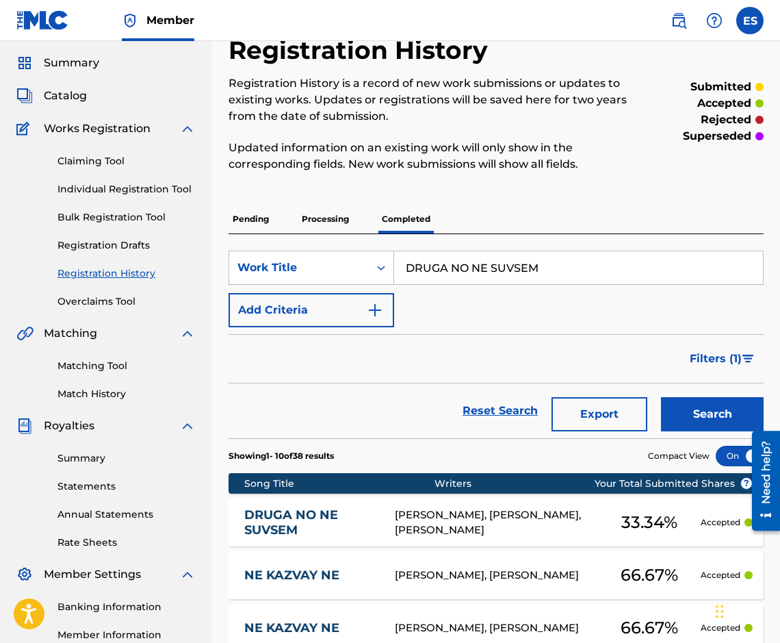
scroll to position [0, 0]
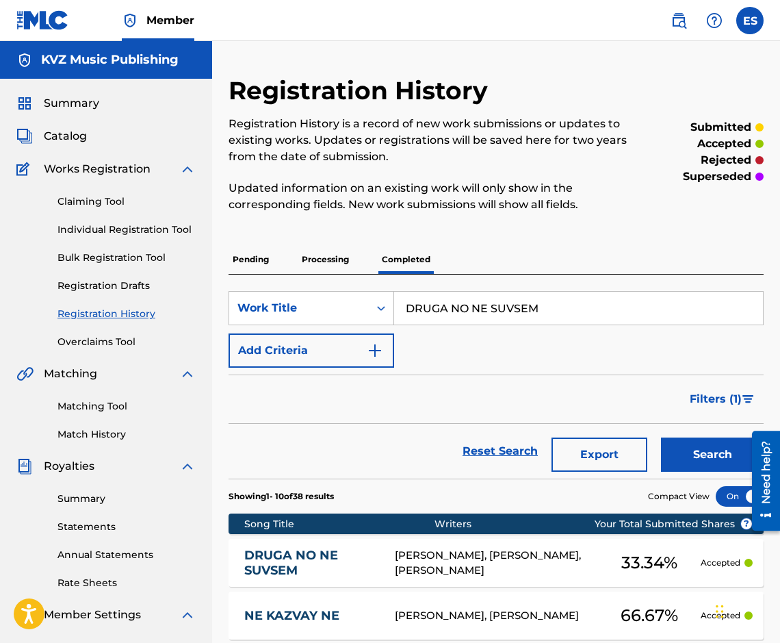
click at [568, 308] on input "DRUGA NO NE SUVSEM" at bounding box center [578, 308] width 369 height 33
paste input "VE LUJI"
type input "DVE LUJI"
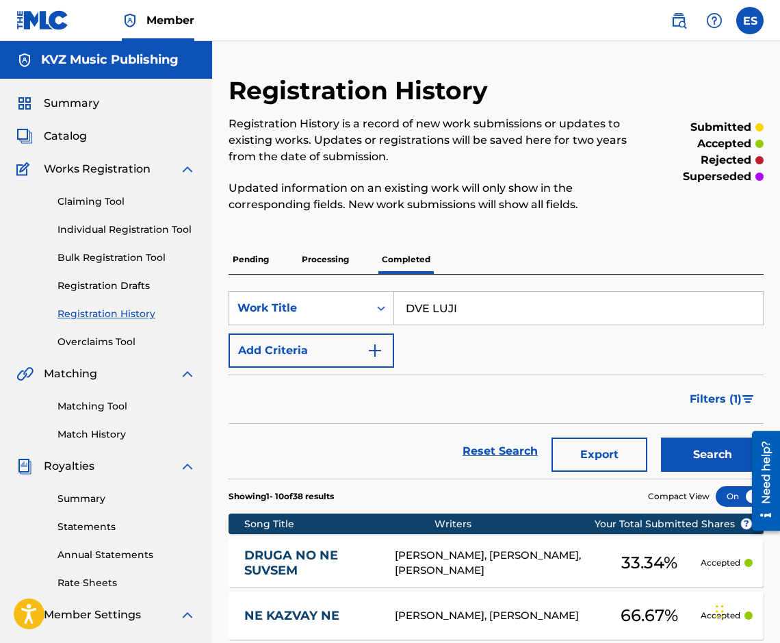
click at [715, 453] on button "Search" at bounding box center [712, 454] width 103 height 34
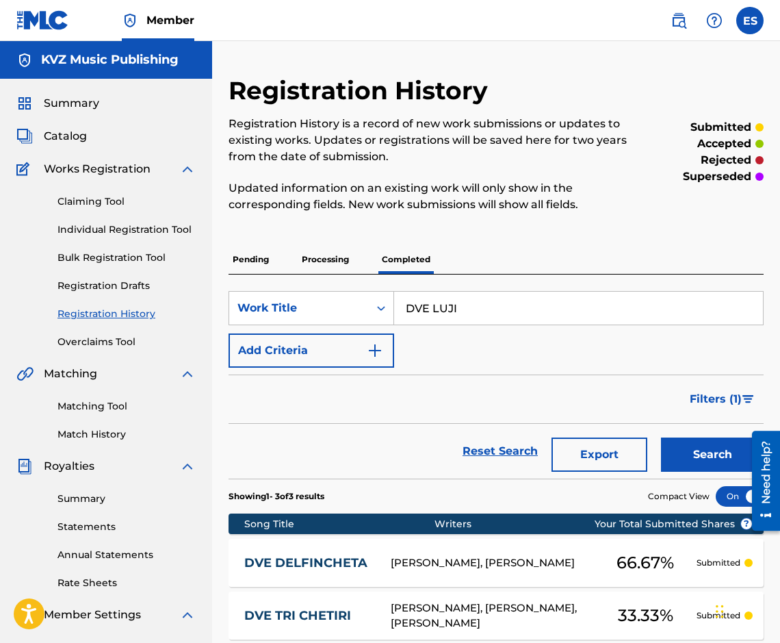
click at [330, 264] on p "Processing" at bounding box center [325, 259] width 55 height 29
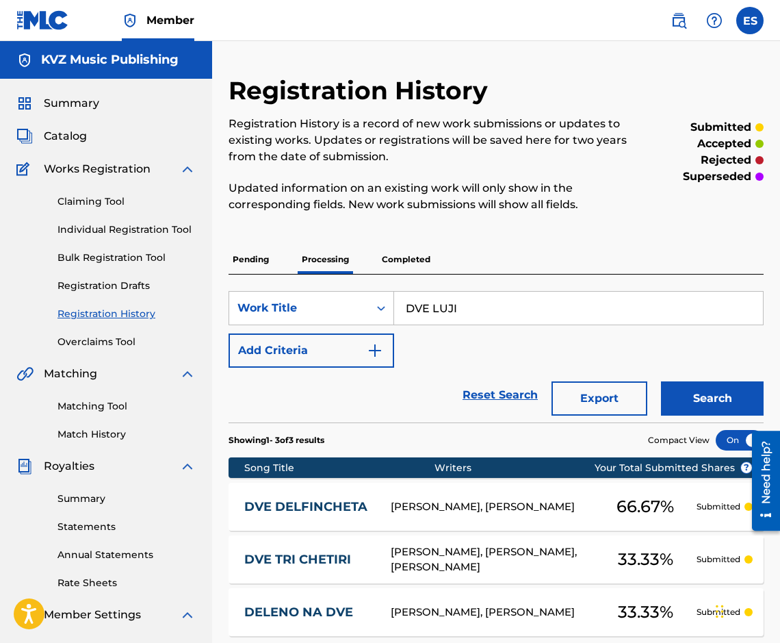
click at [256, 262] on p "Pending" at bounding box center [251, 259] width 44 height 29
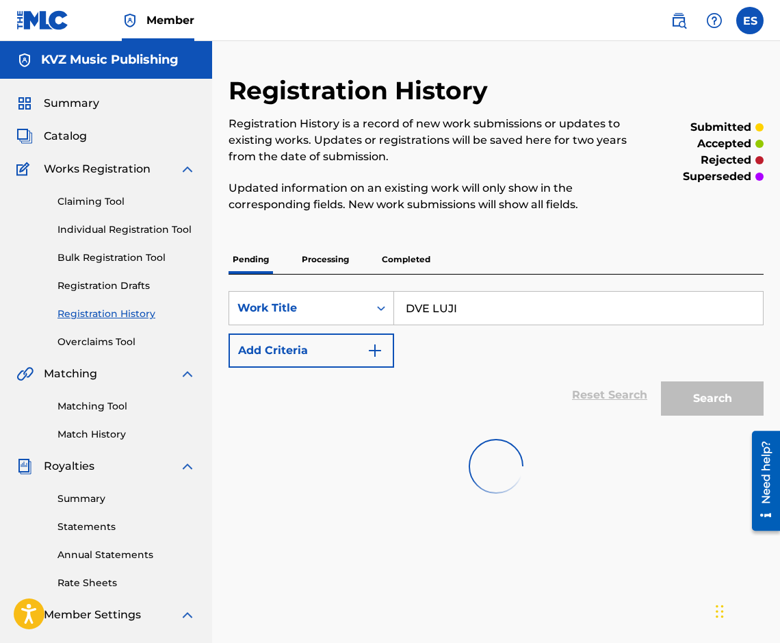
click at [505, 318] on input "DVE LUJI" at bounding box center [578, 308] width 369 height 33
click at [702, 394] on div "Search" at bounding box center [709, 395] width 110 height 55
click at [124, 230] on link "Individual Registration Tool" at bounding box center [127, 229] width 138 height 14
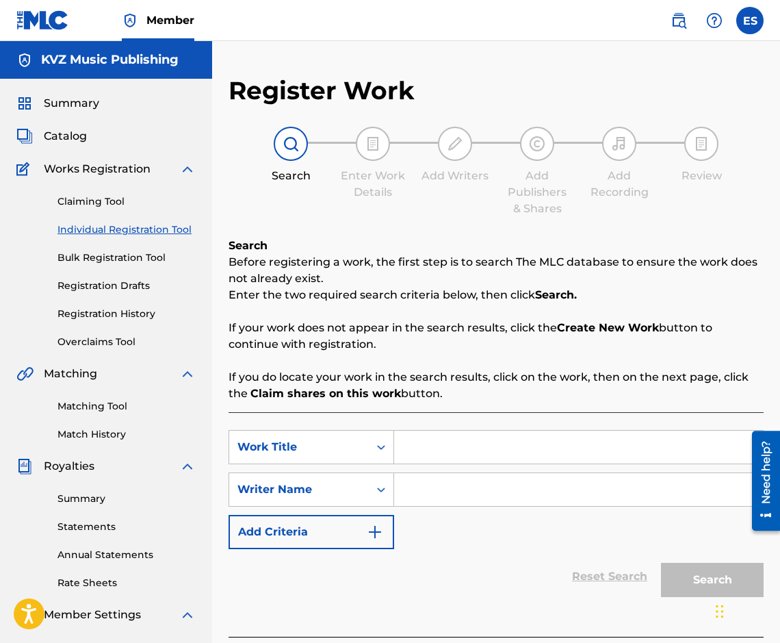
click at [408, 479] on input "Search Form" at bounding box center [578, 489] width 369 height 33
click at [413, 453] on input "Search Form" at bounding box center [578, 447] width 369 height 33
paste input "DVE LUJI"
type input "DVE LUJI"
click at [604, 507] on div "SearchWithCriteria9e738cd8-2f55-4677-bb49-b319a031f2ad Work Title DVE LUJI dve …" at bounding box center [496, 489] width 535 height 119
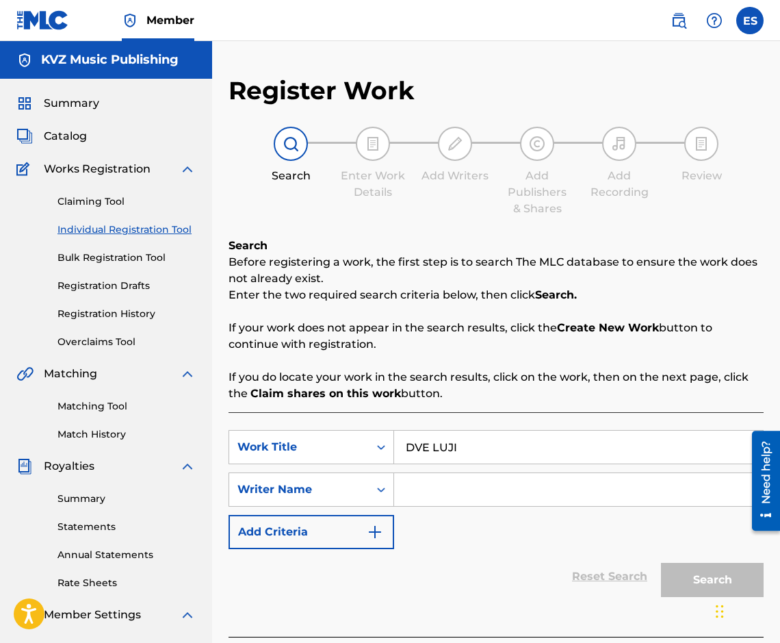
paste input "[PERSON_NAME]"
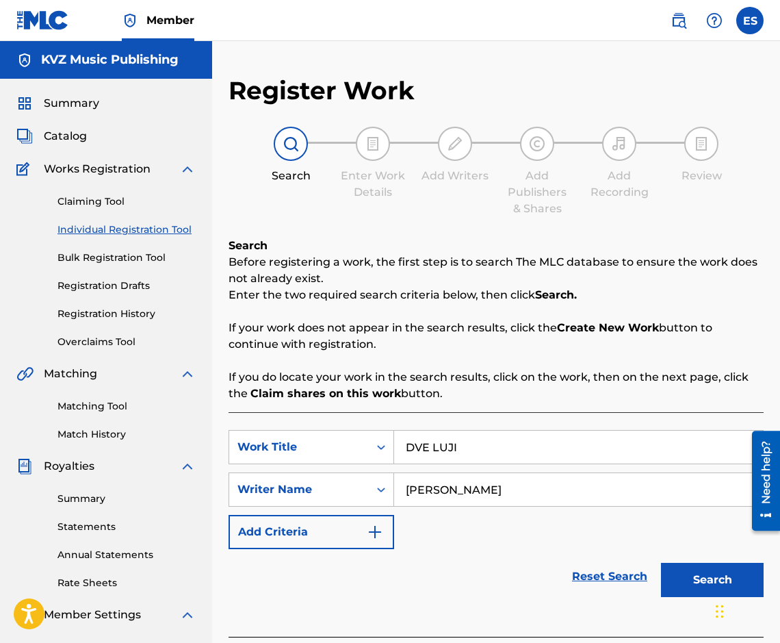
type input "[PERSON_NAME]"
click at [674, 583] on button "Search" at bounding box center [712, 580] width 103 height 34
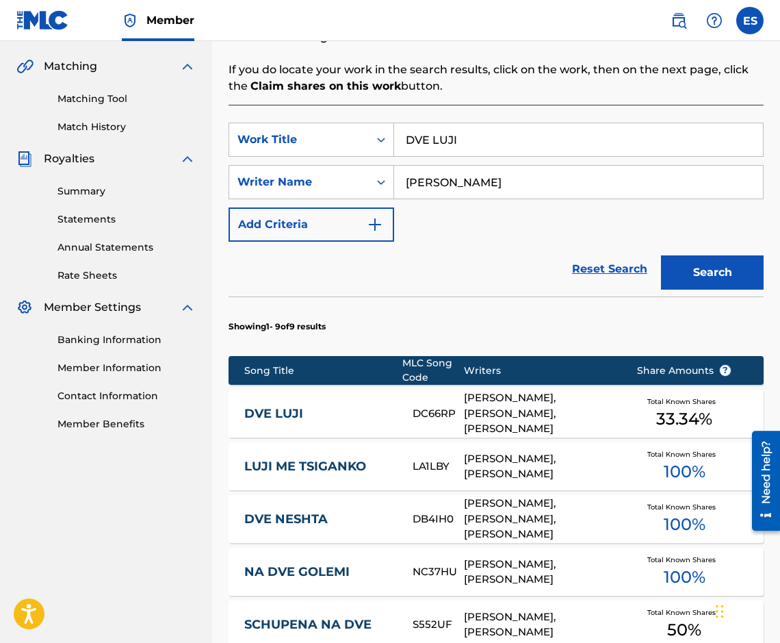
scroll to position [315, 0]
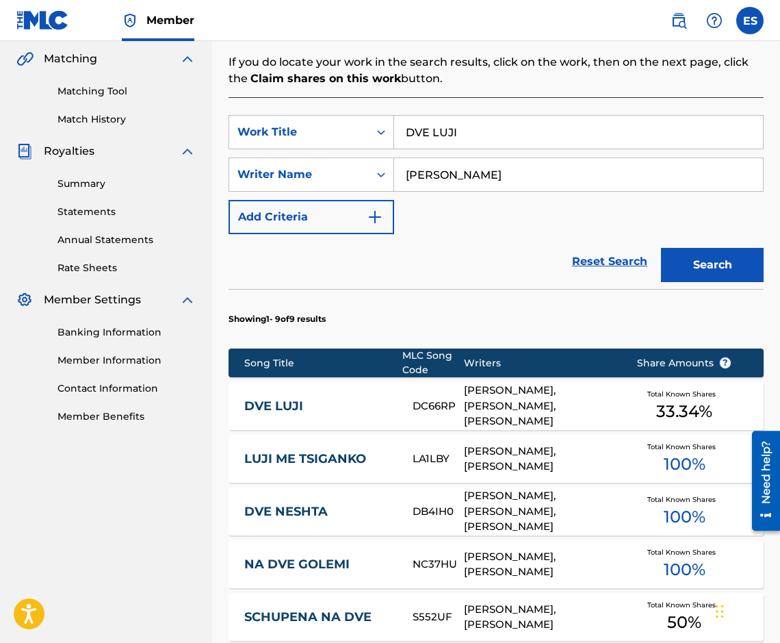
click at [390, 403] on link "DVE LUJI" at bounding box center [319, 406] width 150 height 16
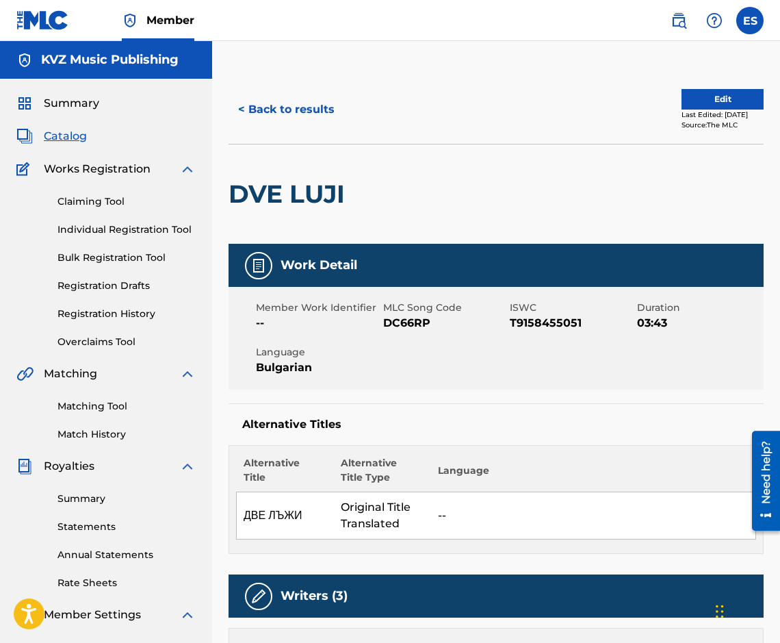
click at [266, 117] on button "< Back to results" at bounding box center [287, 109] width 116 height 34
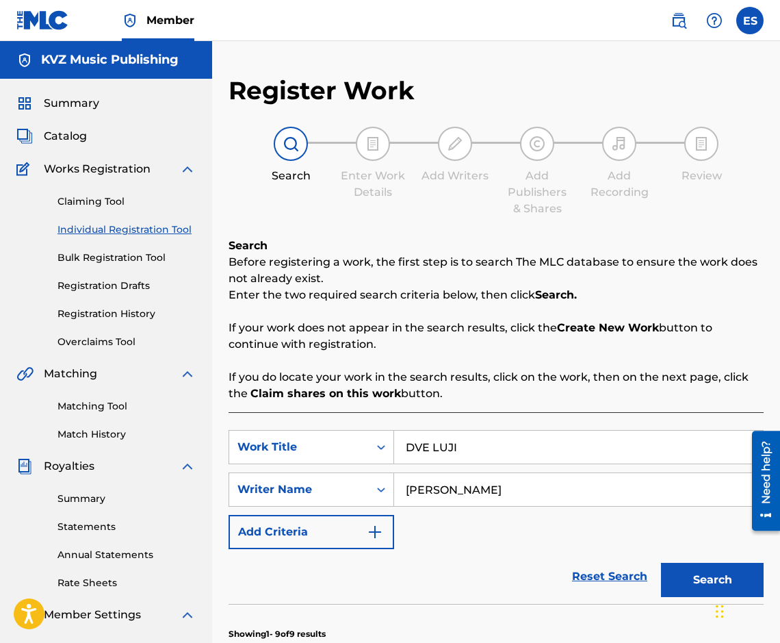
scroll to position [178, 0]
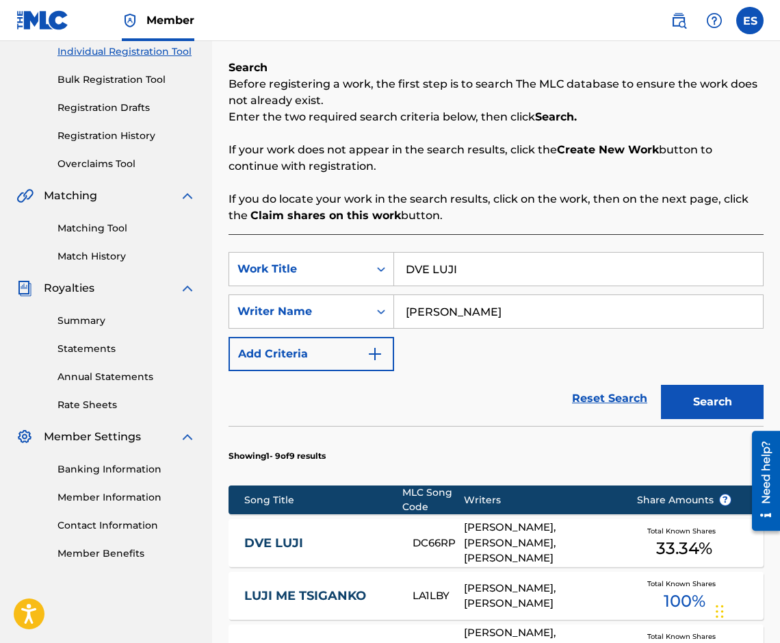
click at [149, 134] on link "Registration History" at bounding box center [127, 136] width 138 height 14
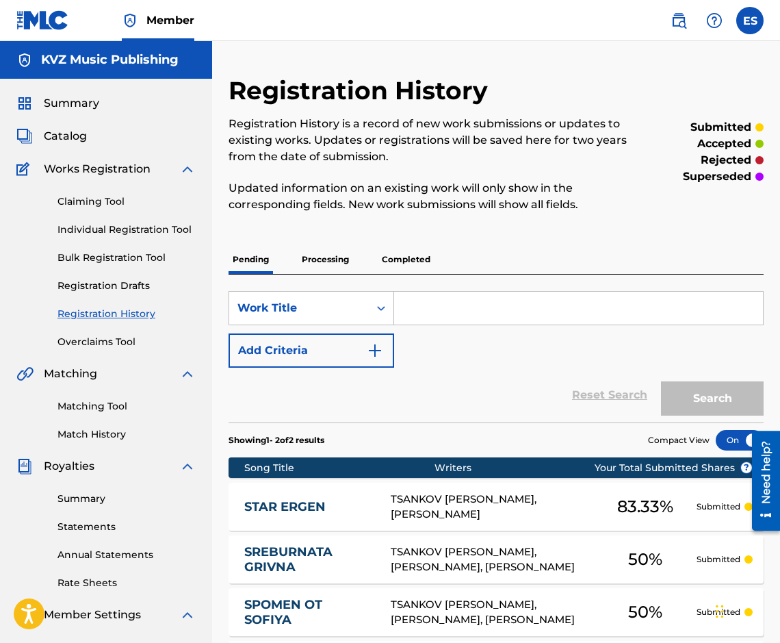
paste input "DVE LUJI"
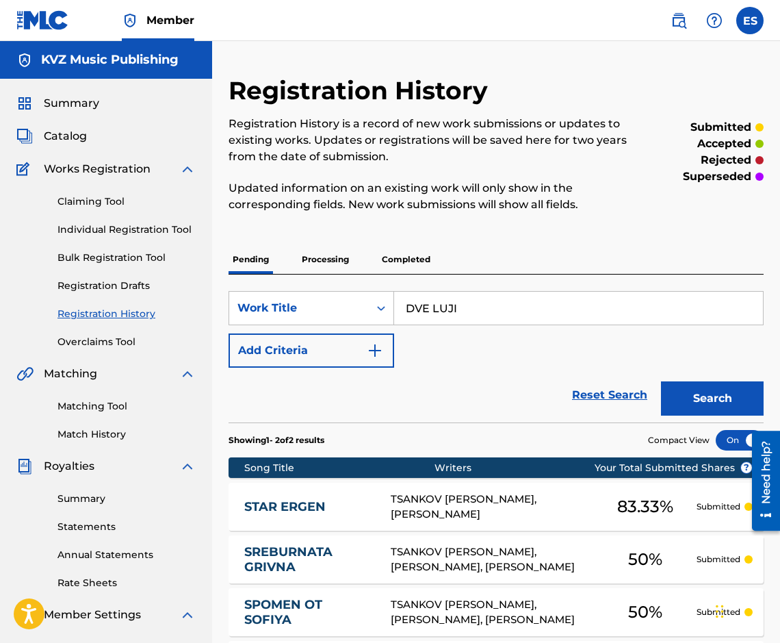
type input "DVE LUJI"
click at [736, 388] on button "Search" at bounding box center [712, 398] width 103 height 34
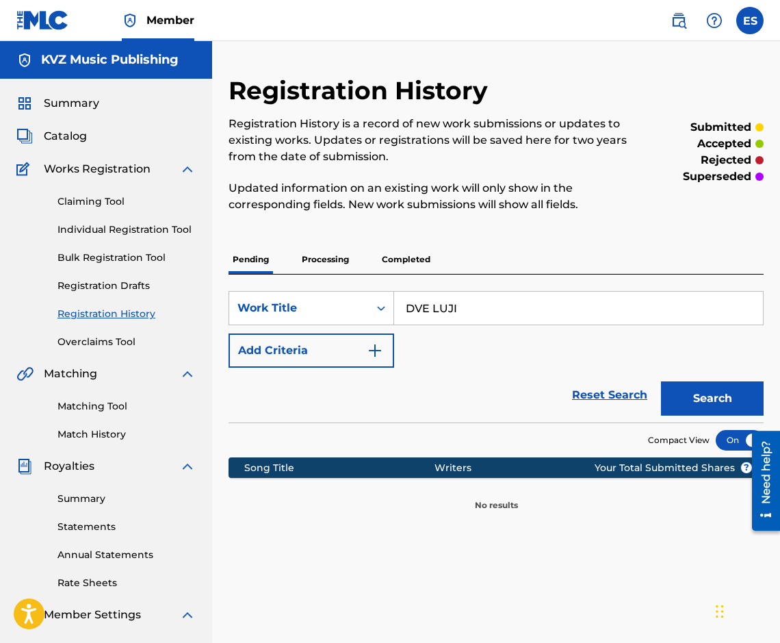
click at [322, 248] on p "Processing" at bounding box center [325, 259] width 55 height 29
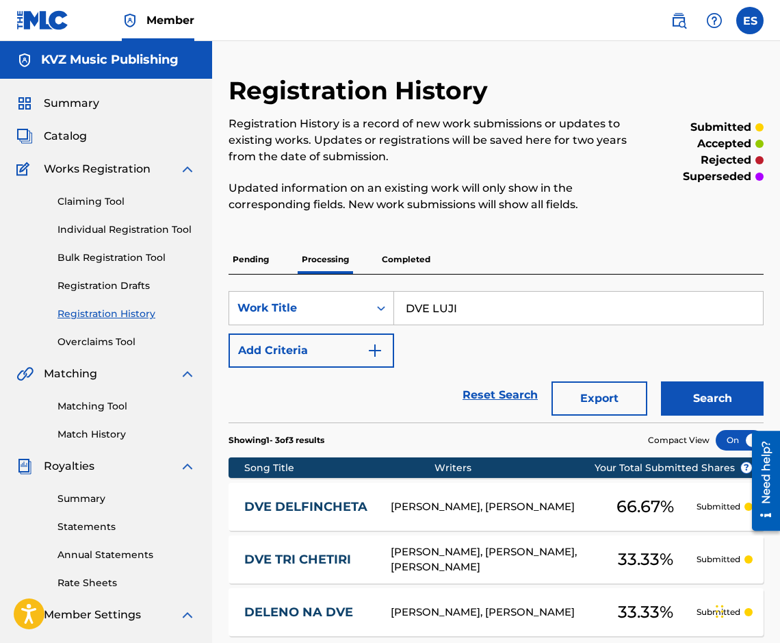
click at [727, 394] on button "Search" at bounding box center [712, 398] width 103 height 34
click at [394, 260] on p "Completed" at bounding box center [406, 259] width 57 height 29
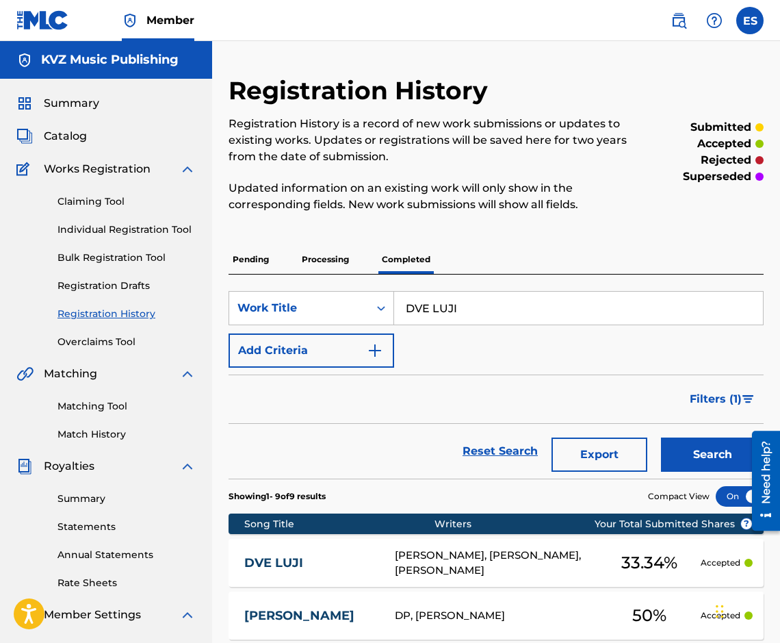
click at [316, 574] on div "DVE [PERSON_NAME], [PERSON_NAME], [PERSON_NAME] 33.34 % Accepted" at bounding box center [496, 563] width 535 height 48
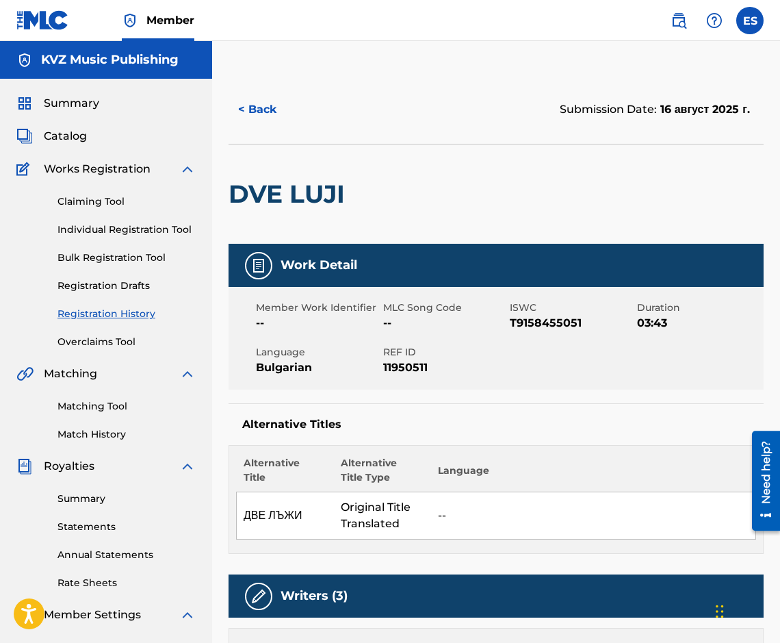
click at [264, 125] on button "< Back" at bounding box center [270, 109] width 82 height 34
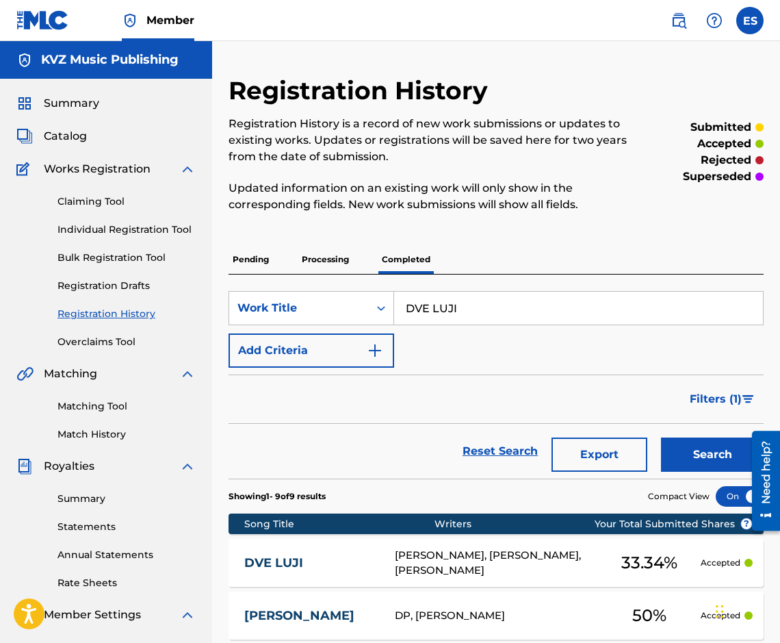
click at [496, 307] on input "DVE LUJI" at bounding box center [578, 308] width 369 height 33
click at [259, 257] on p "Pending" at bounding box center [251, 259] width 44 height 29
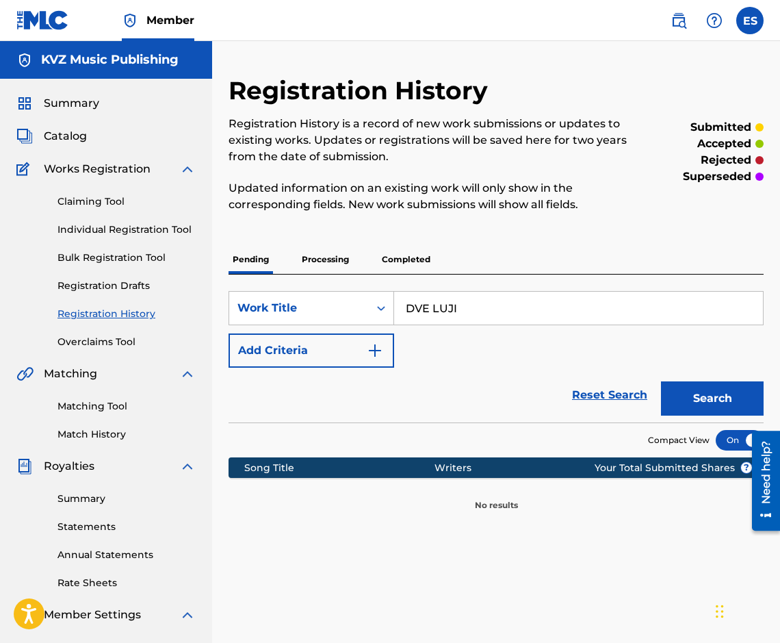
click at [460, 309] on input "DVE LUJI" at bounding box center [578, 308] width 369 height 33
paste input "TRI CHETIR"
type input "DVE TRI CHETIRI"
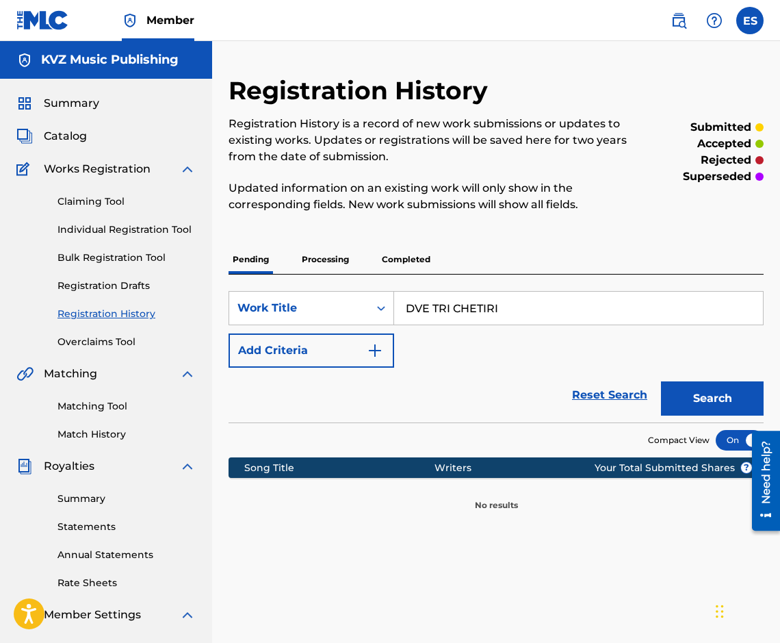
click at [695, 385] on button "Search" at bounding box center [712, 398] width 103 height 34
click at [328, 268] on p "Processing" at bounding box center [325, 259] width 55 height 29
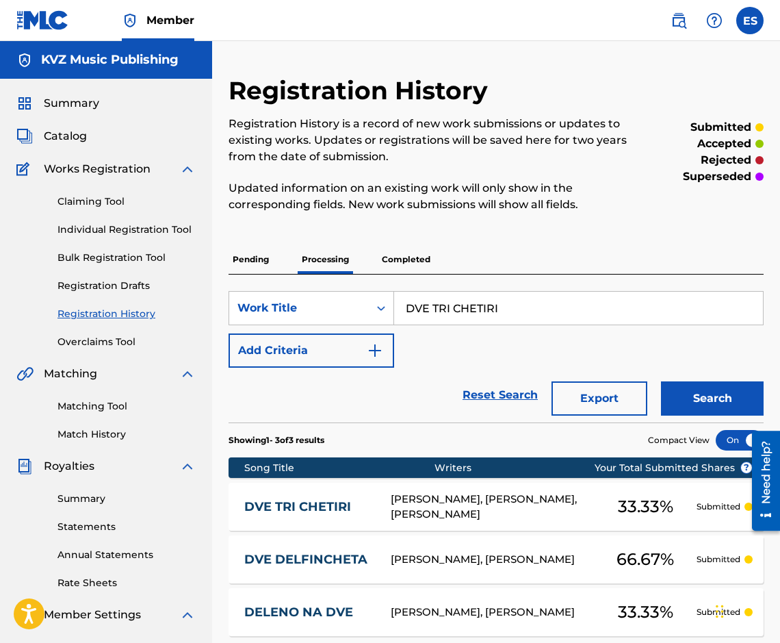
click at [335, 509] on link "DVE TRI CHETIRI" at bounding box center [308, 507] width 128 height 16
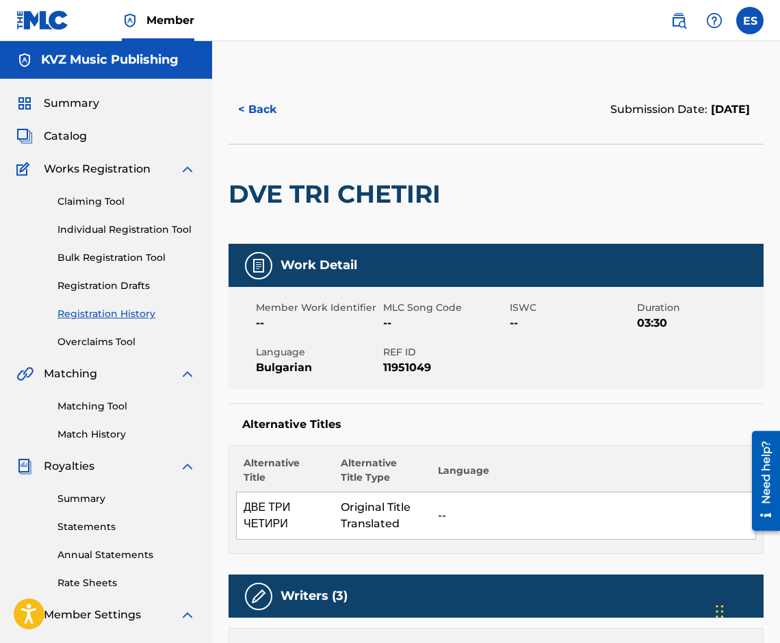
click at [253, 120] on button "< Back" at bounding box center [270, 109] width 82 height 34
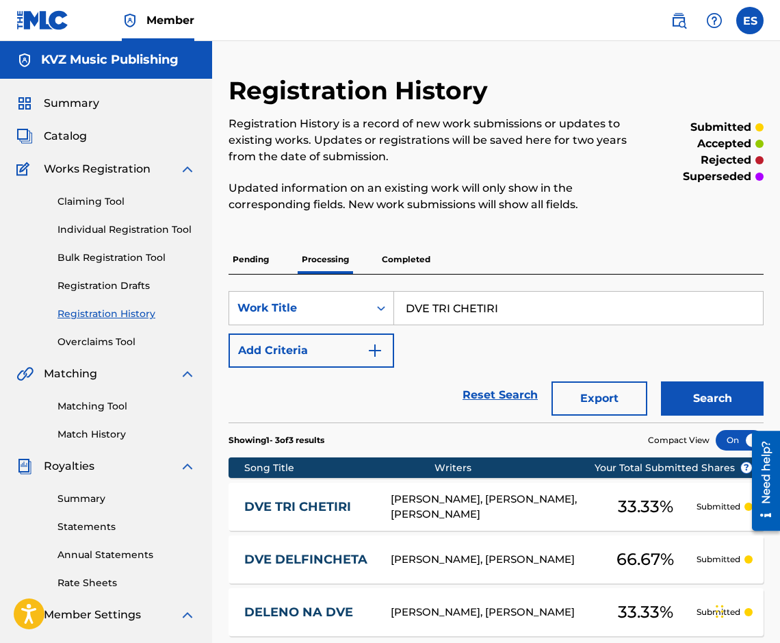
click at [279, 263] on div "Pending Processing Completed" at bounding box center [496, 259] width 535 height 29
click at [271, 267] on p "Pending" at bounding box center [251, 259] width 44 height 29
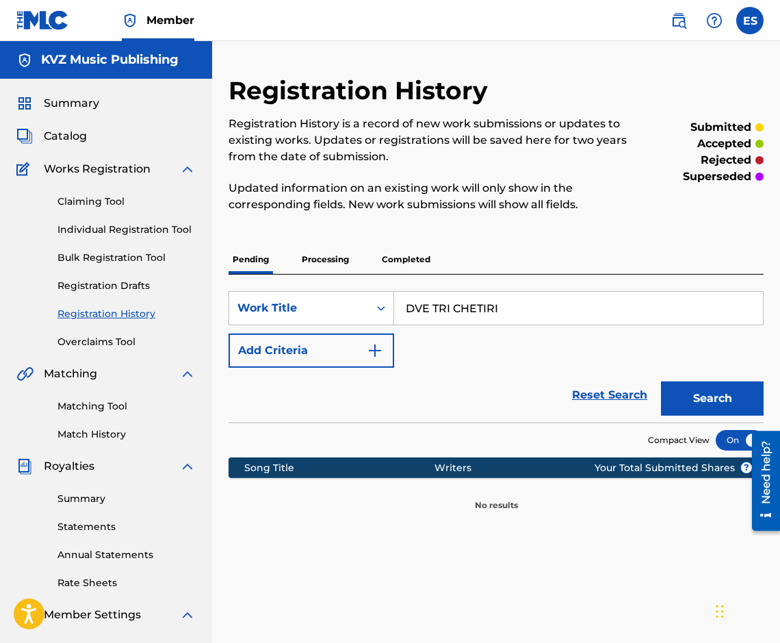
click at [421, 302] on input "DVE TRI CHETIRI" at bounding box center [578, 308] width 369 height 33
paste input "OYNO I SILNO"
type input "DVOYNO I SILNO"
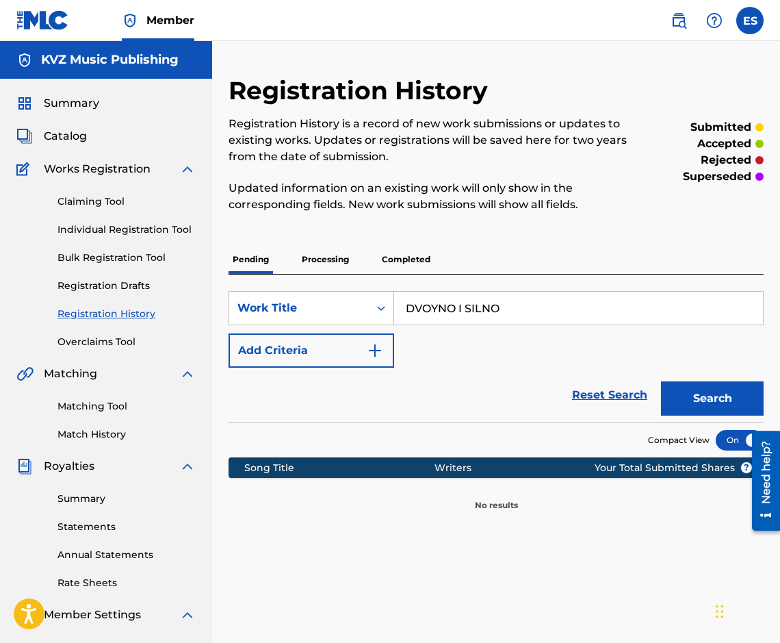
click at [666, 406] on button "Search" at bounding box center [712, 398] width 103 height 34
click at [354, 264] on div "Pending Processing Completed" at bounding box center [496, 259] width 535 height 29
click at [324, 253] on p "Processing" at bounding box center [325, 259] width 55 height 29
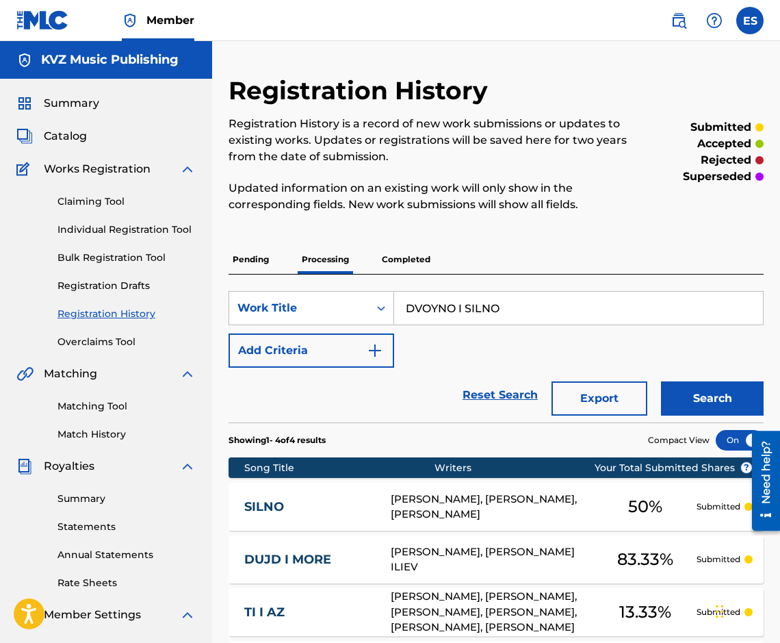
click at [724, 416] on div "Search" at bounding box center [709, 395] width 110 height 55
click at [709, 396] on button "Search" at bounding box center [712, 398] width 103 height 34
click at [424, 250] on p "Completed" at bounding box center [406, 259] width 57 height 29
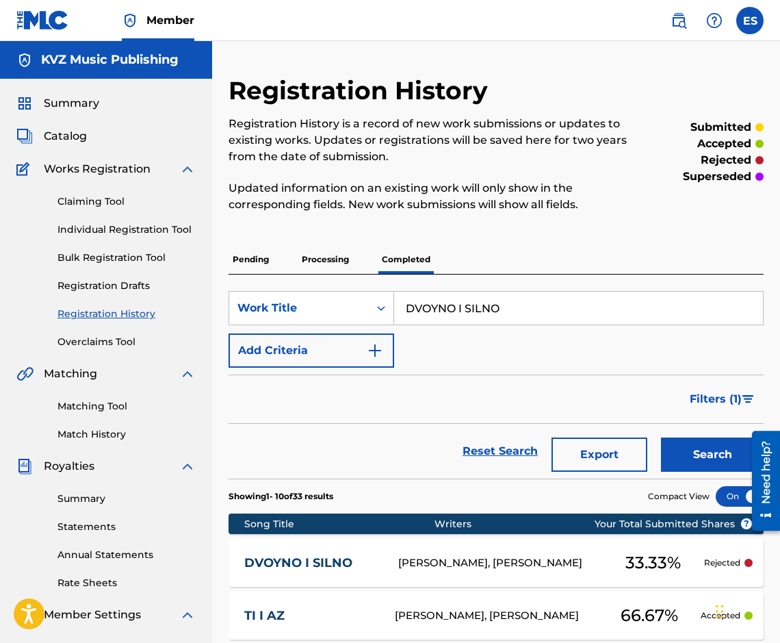
click at [329, 563] on link "DVOYNO I SILNO" at bounding box center [312, 563] width 136 height 16
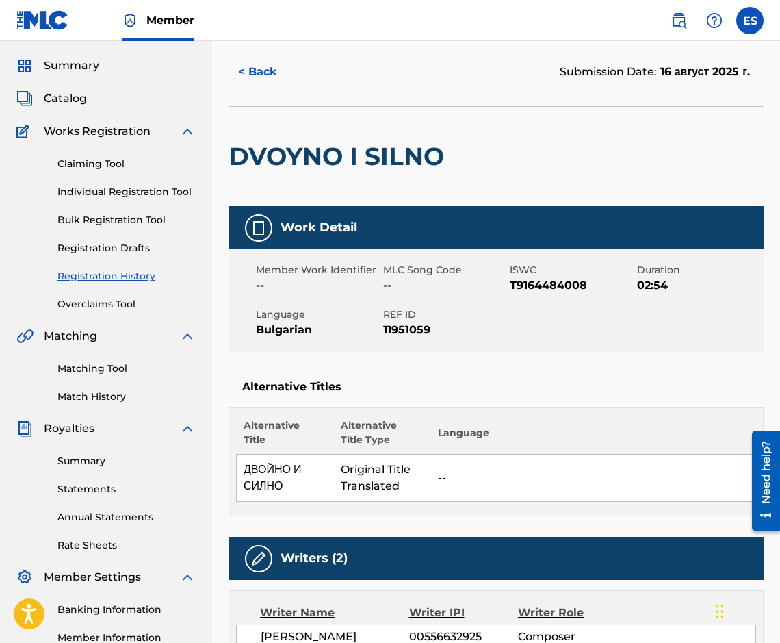
scroll to position [14, 0]
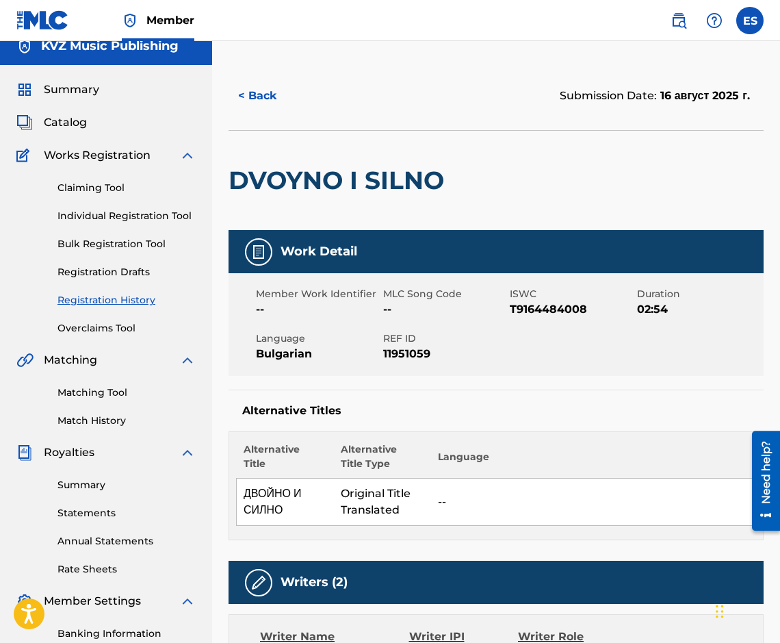
click at [264, 107] on button "< Back" at bounding box center [270, 96] width 82 height 34
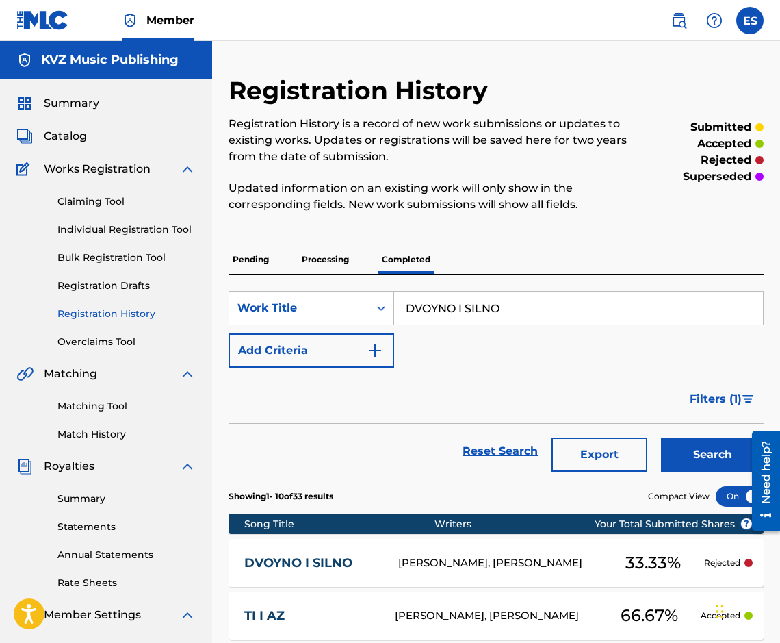
click at [259, 257] on p "Pending" at bounding box center [251, 259] width 44 height 29
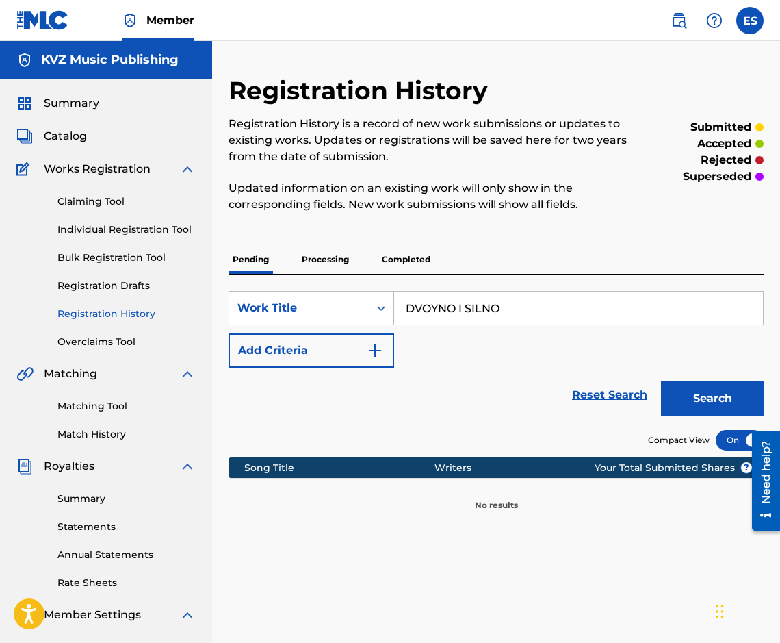
click at [533, 319] on input "DVOYNO I SILNO" at bounding box center [578, 308] width 369 height 33
click at [531, 318] on input "DVOYNO I SILNO" at bounding box center [578, 308] width 369 height 33
paste input "EDIN VUPROS"
type input "EDIN VUPROS"
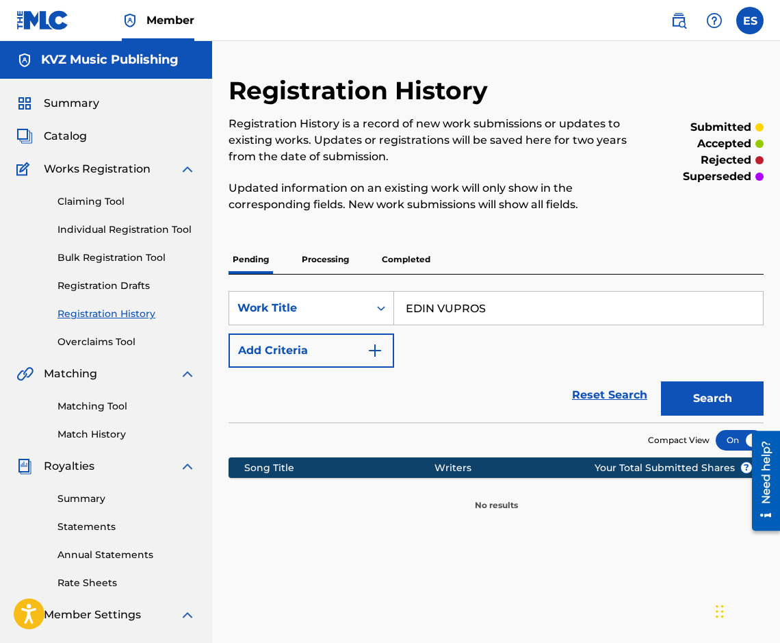
click at [705, 398] on button "Search" at bounding box center [712, 398] width 103 height 34
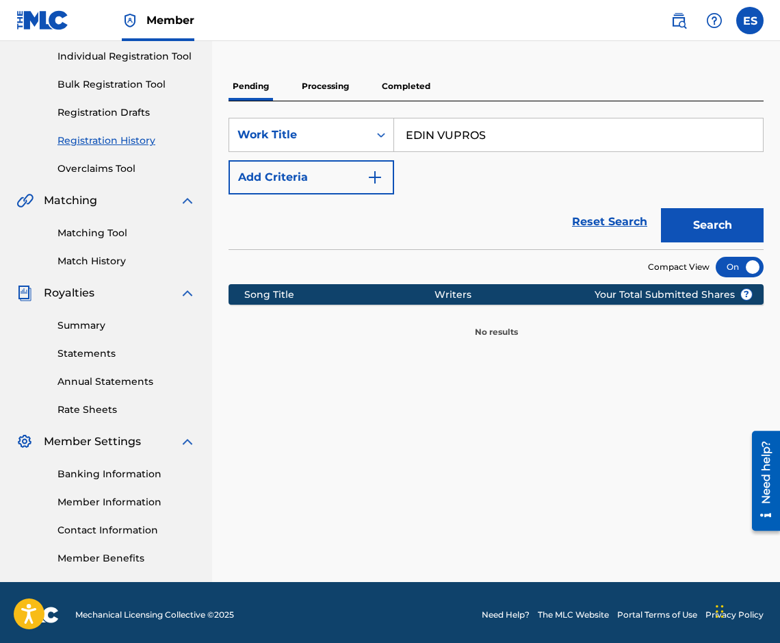
scroll to position [178, 0]
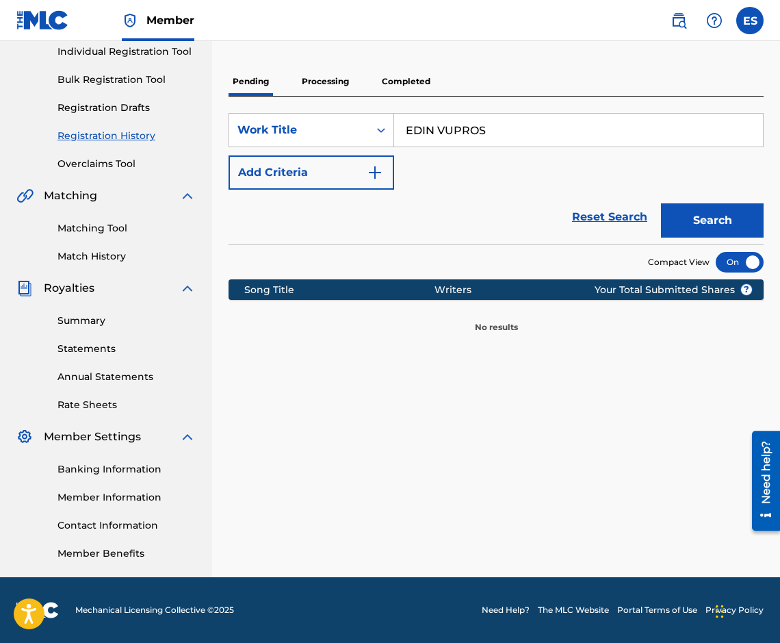
drag, startPoint x: 389, startPoint y: 160, endPoint x: 324, endPoint y: 81, distance: 102.6
click at [324, 81] on p "Processing" at bounding box center [325, 81] width 55 height 29
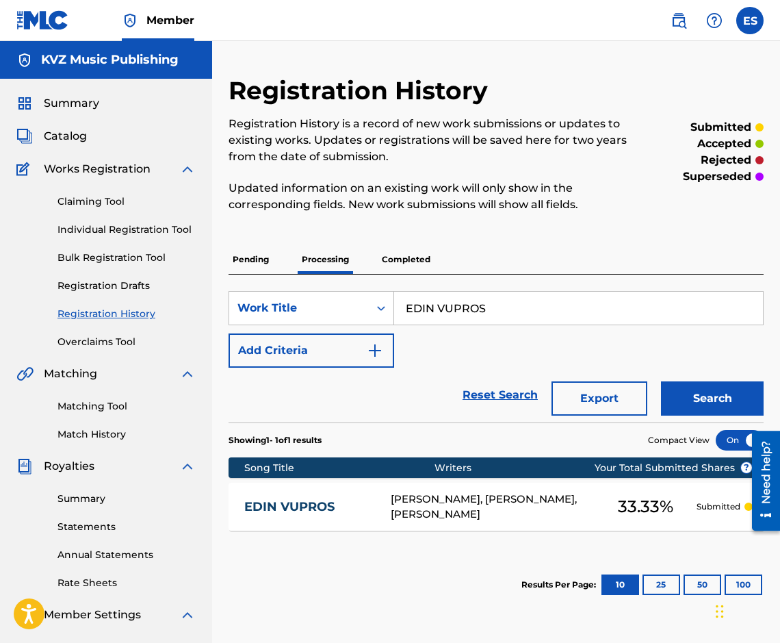
click at [262, 262] on p "Pending" at bounding box center [251, 259] width 44 height 29
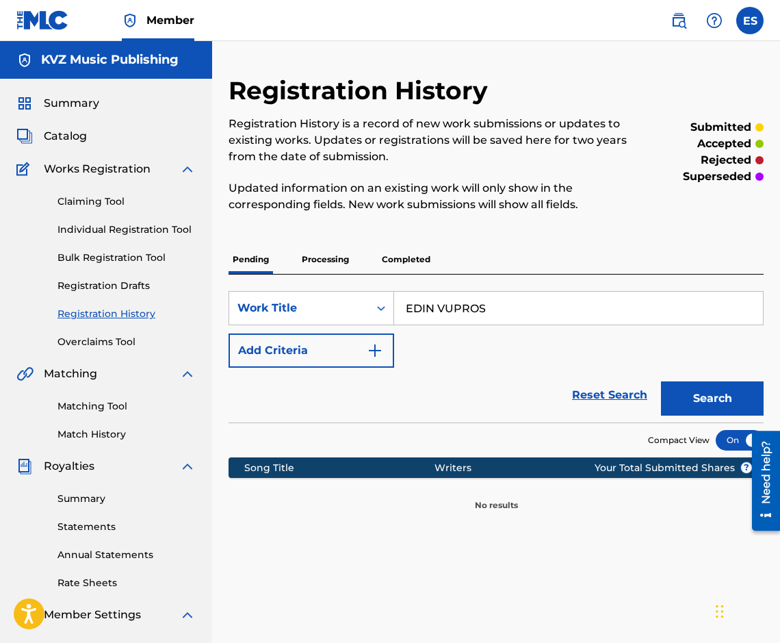
click at [333, 266] on p "Processing" at bounding box center [325, 259] width 55 height 29
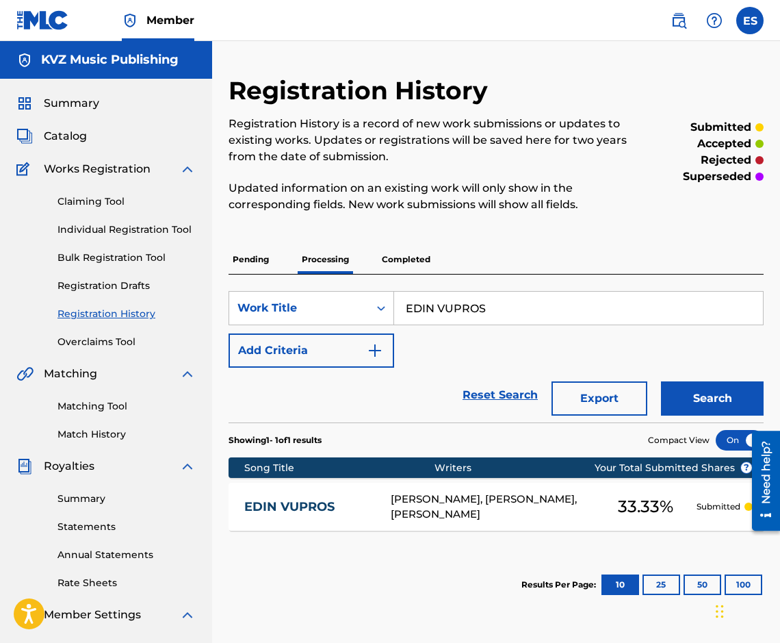
click at [290, 501] on link "EDIN VUPROS" at bounding box center [308, 507] width 128 height 16
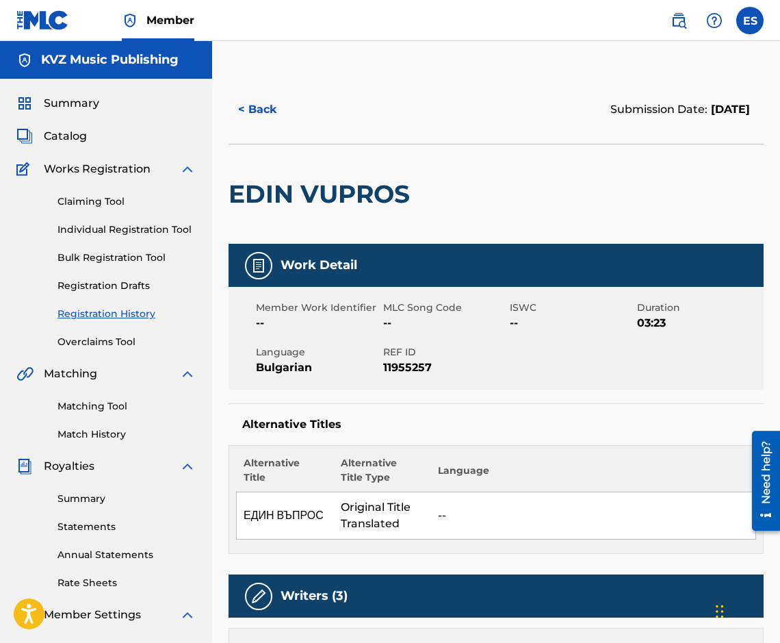
click at [257, 114] on button "< Back" at bounding box center [270, 109] width 82 height 34
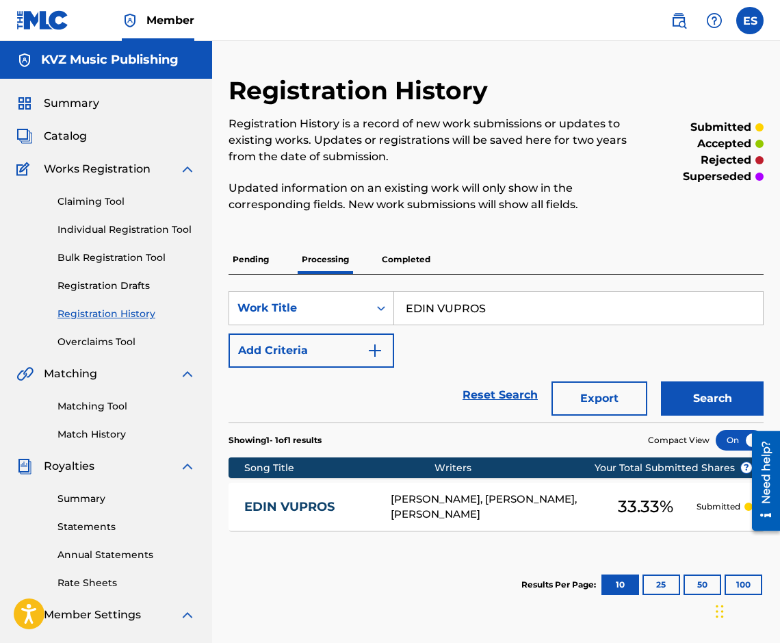
click at [264, 272] on p "Pending" at bounding box center [251, 259] width 44 height 29
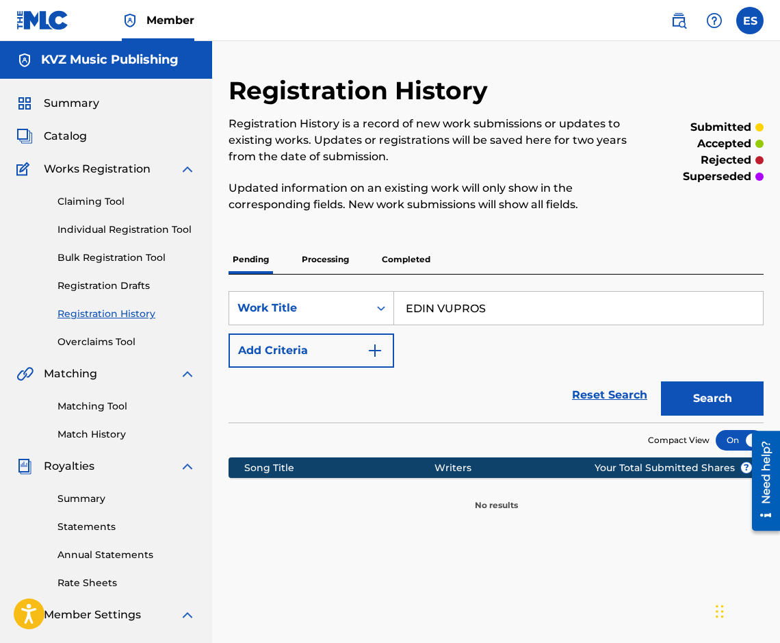
click at [483, 310] on input "EDIN VUPROS" at bounding box center [578, 308] width 369 height 33
paste input "NO"
type input "EDNO"
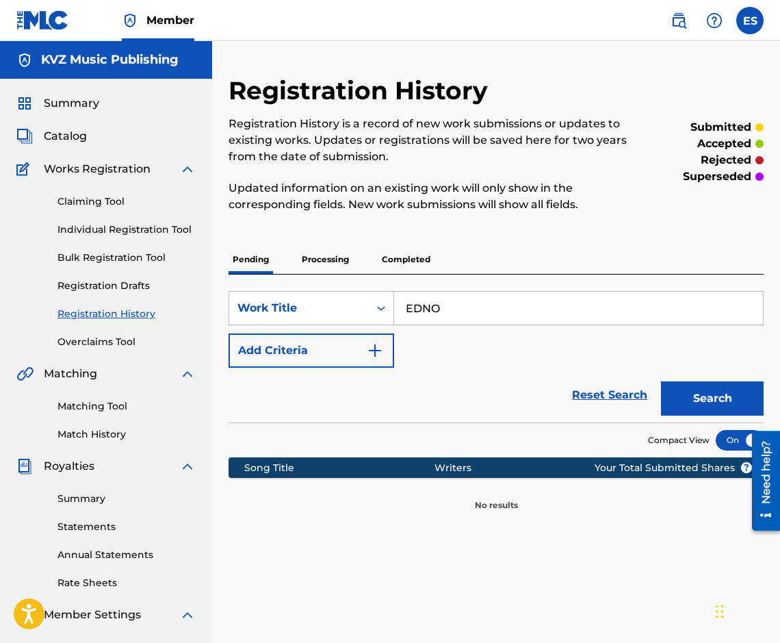
click at [694, 391] on button "Search" at bounding box center [712, 398] width 103 height 34
click at [327, 266] on p "Processing" at bounding box center [325, 259] width 55 height 29
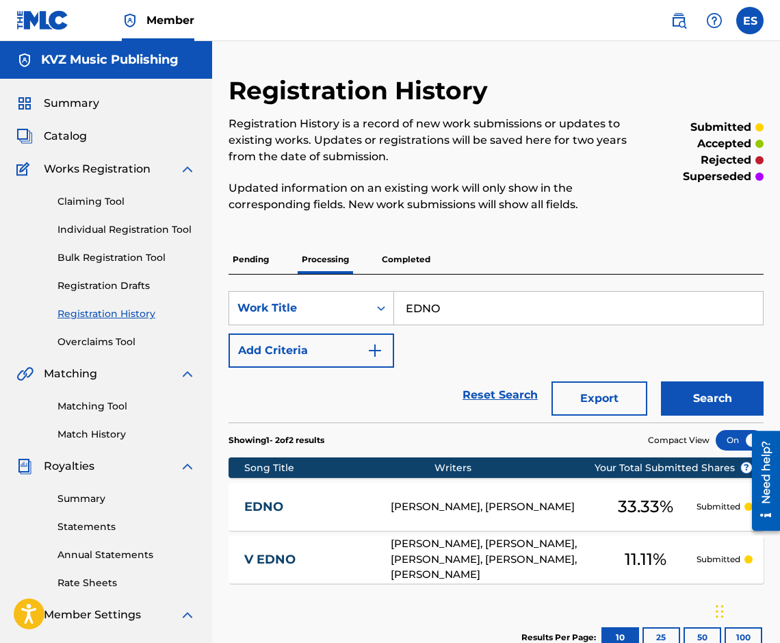
click at [298, 512] on link "EDNO" at bounding box center [308, 507] width 128 height 16
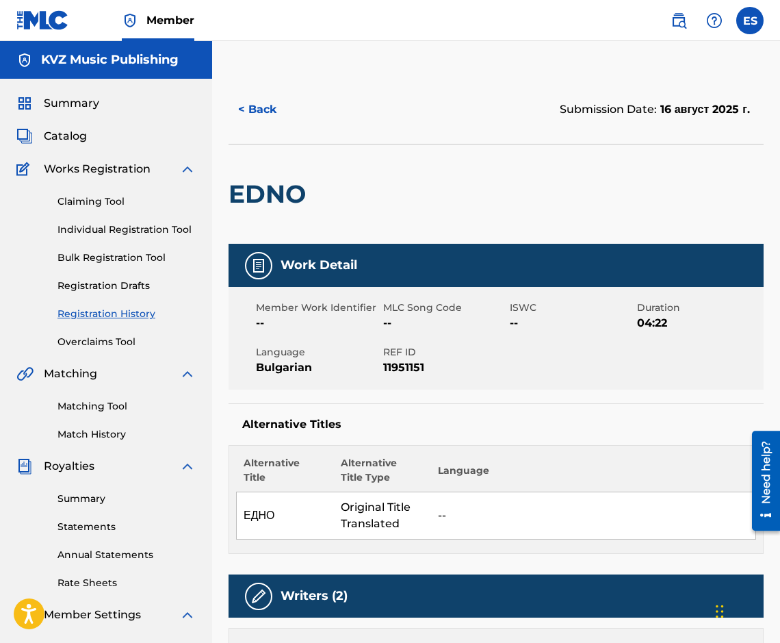
click at [252, 111] on button "< Back" at bounding box center [270, 109] width 82 height 34
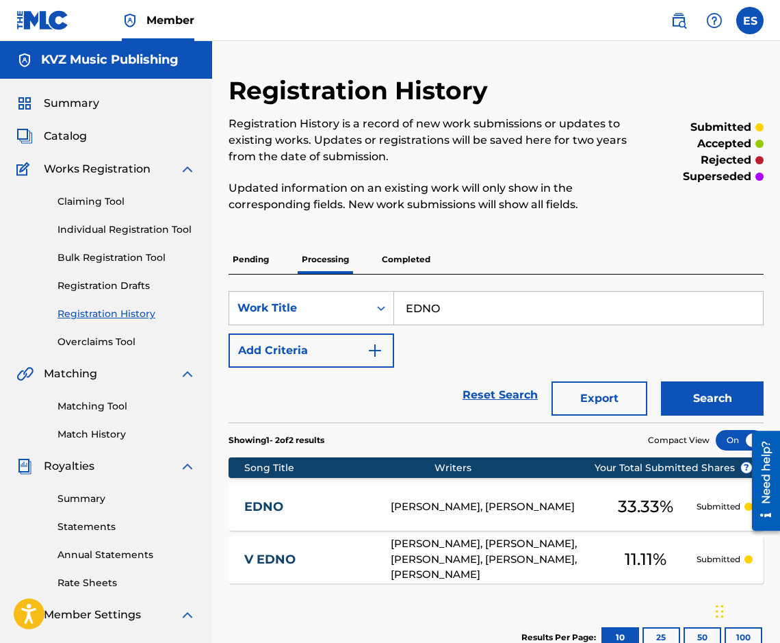
click at [272, 270] on p "Pending" at bounding box center [251, 259] width 44 height 29
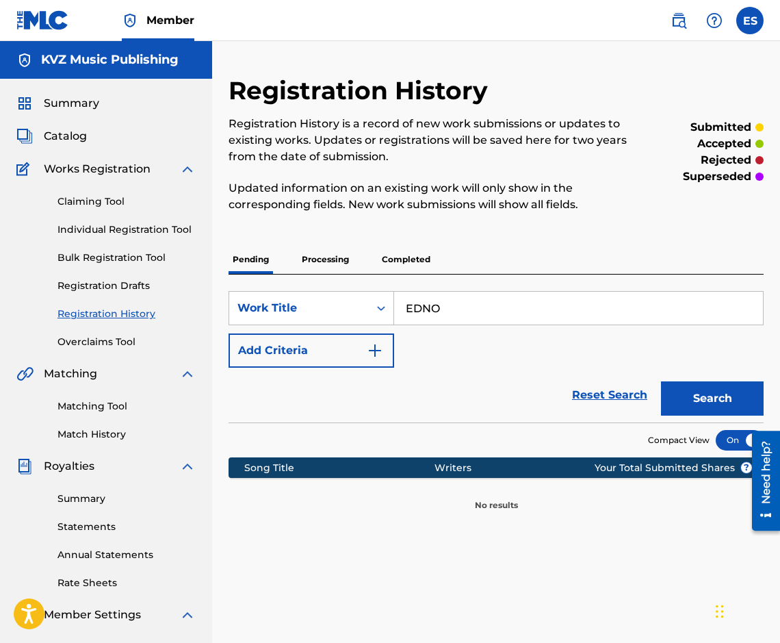
click at [485, 304] on input "EDNO" at bounding box center [578, 308] width 369 height 33
paste input "VA LI TE BOLI"
type input "EDVA LI TE BOLI"
click at [700, 383] on button "Search" at bounding box center [712, 398] width 103 height 34
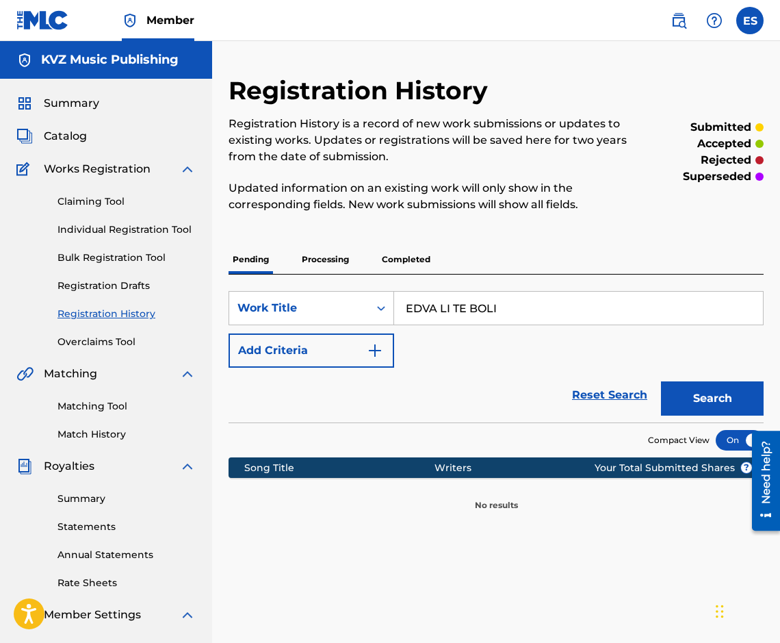
click at [305, 237] on div "Registration History Registration History is a record of new work submissions o…" at bounding box center [496, 293] width 535 height 436
click at [307, 255] on p "Processing" at bounding box center [325, 259] width 55 height 29
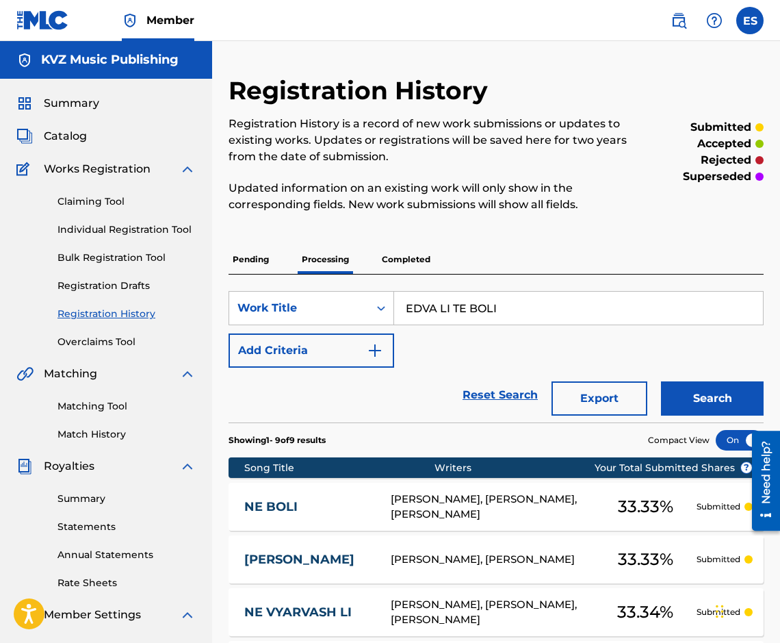
click at [712, 402] on button "Search" at bounding box center [712, 398] width 103 height 34
click at [383, 255] on p "Completed" at bounding box center [406, 259] width 57 height 29
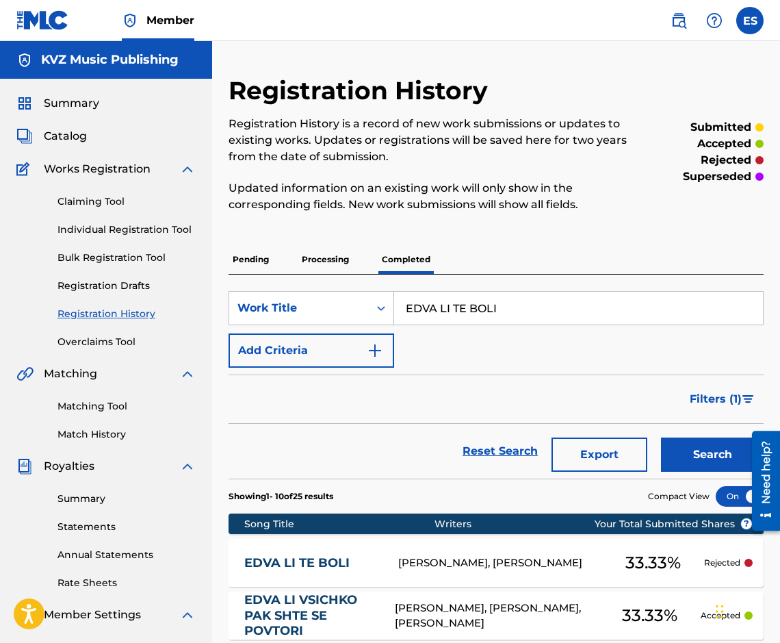
click at [353, 553] on div "EDVA LI TE BOLI [PERSON_NAME], [PERSON_NAME] 33.33 % Rejected" at bounding box center [496, 563] width 535 height 48
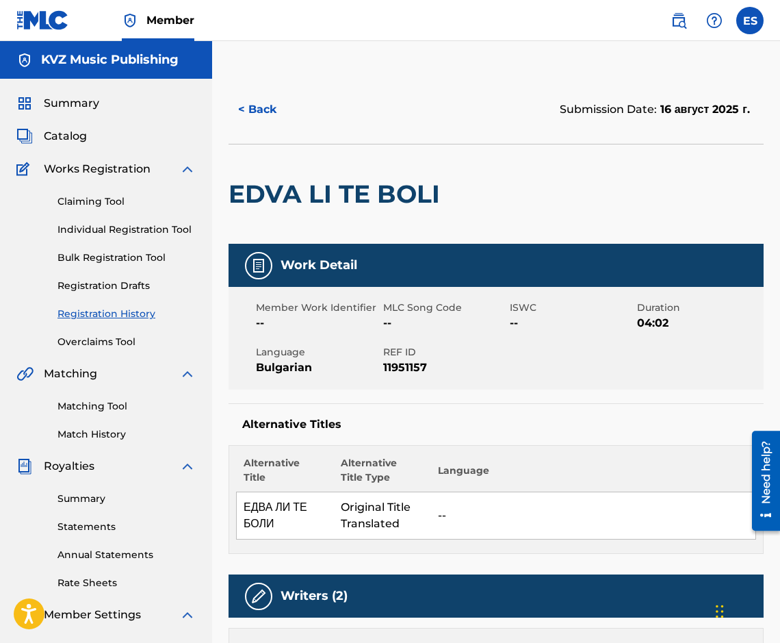
click at [255, 113] on button "< Back" at bounding box center [270, 109] width 82 height 34
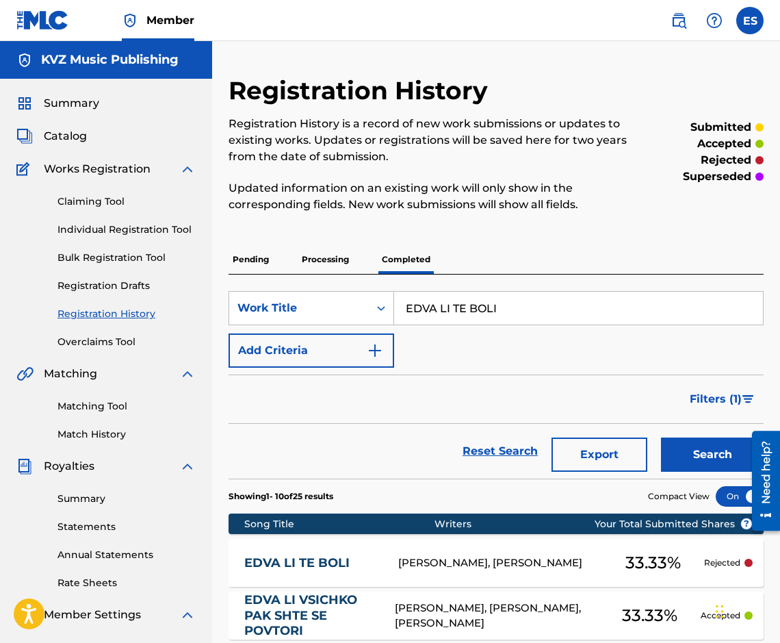
click at [231, 264] on p "Pending" at bounding box center [251, 259] width 44 height 29
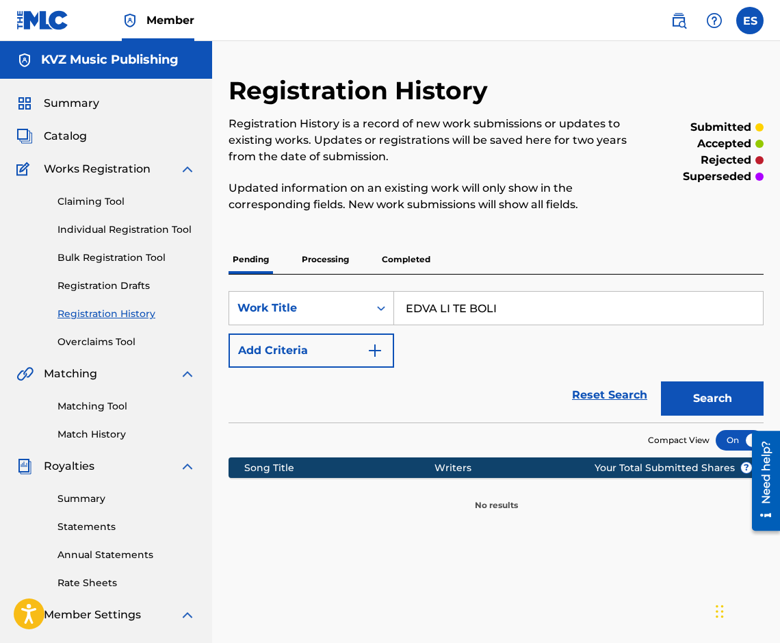
click at [479, 315] on input "EDVA LI TE BOLI" at bounding box center [578, 308] width 369 height 33
paste input "Y TAKA"
type input "[PERSON_NAME]"
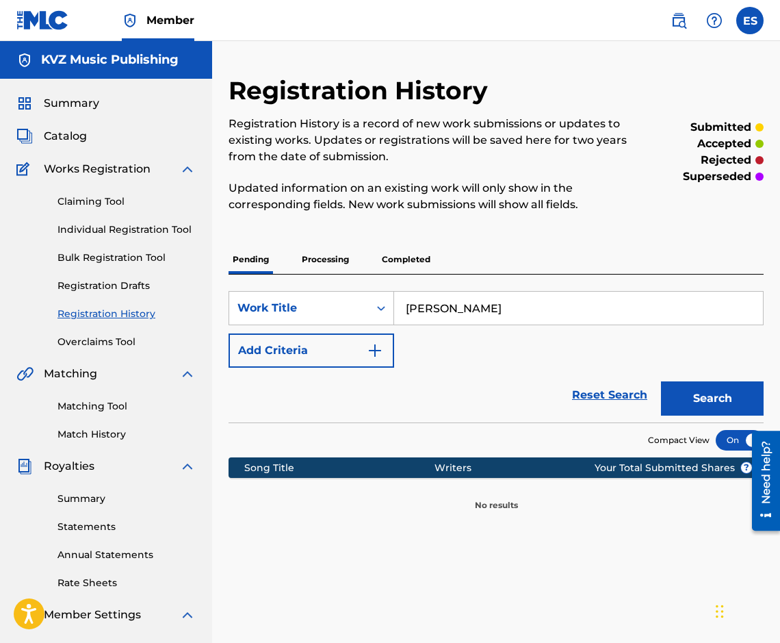
click at [705, 383] on button "Search" at bounding box center [712, 398] width 103 height 34
click at [292, 270] on div "Pending Processing Completed" at bounding box center [496, 259] width 535 height 29
click at [309, 260] on p "Processing" at bounding box center [325, 259] width 55 height 29
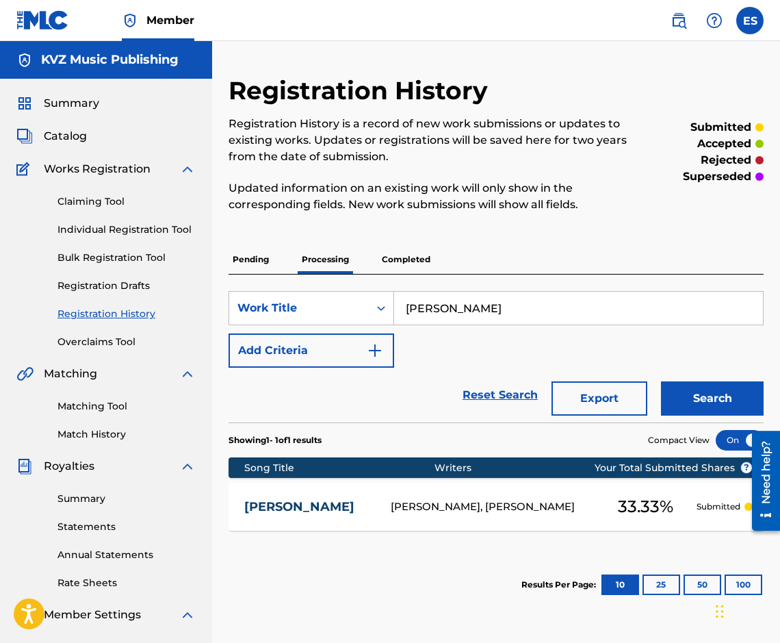
click at [305, 500] on link "[PERSON_NAME]" at bounding box center [308, 507] width 128 height 16
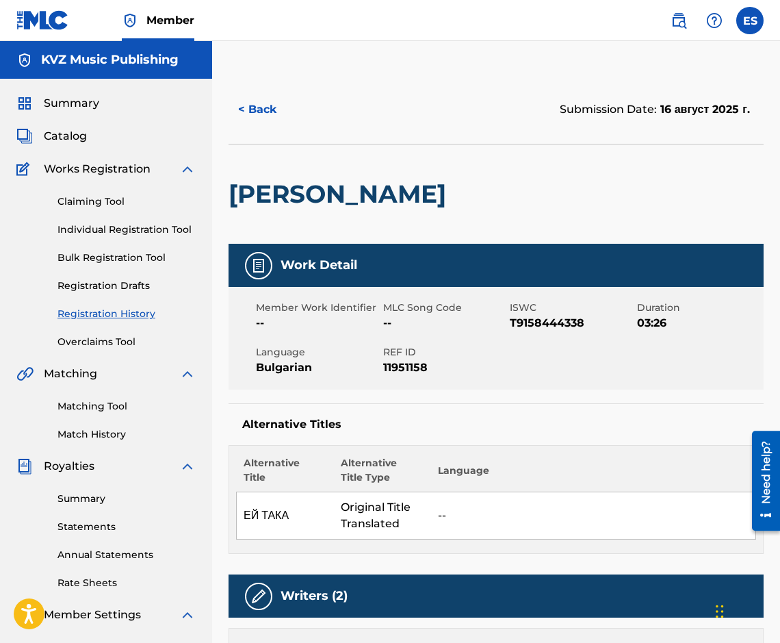
click at [278, 100] on button "< Back" at bounding box center [270, 109] width 82 height 34
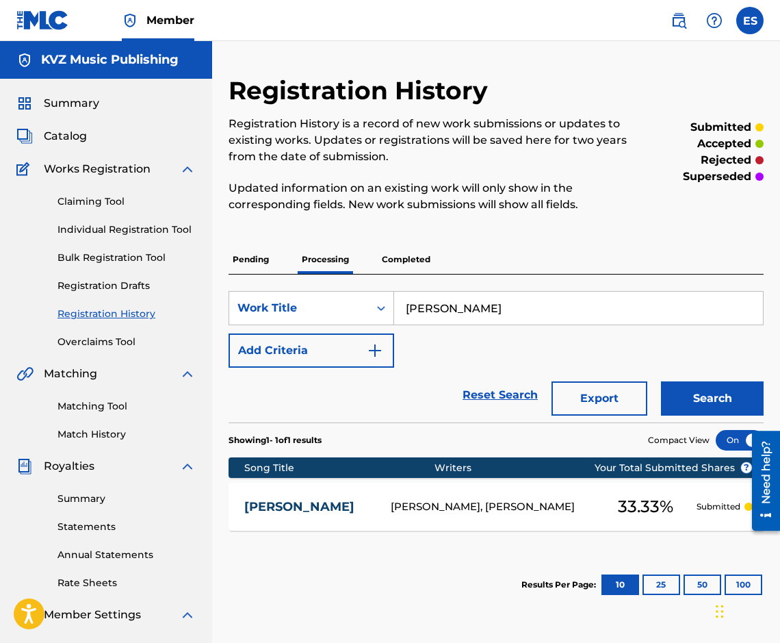
click at [483, 288] on div "SearchWithCriteriad7fb7e4d-c129-4852-95e6-cbfa08a0458f Work Title EY TAKA Add C…" at bounding box center [496, 349] width 535 height 148
click at [266, 265] on p "Pending" at bounding box center [251, 259] width 44 height 29
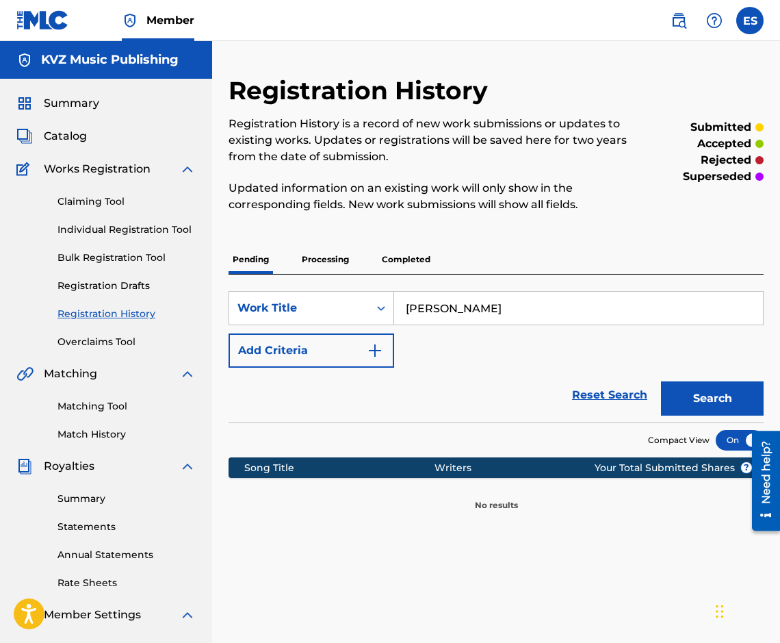
click at [457, 317] on input "[PERSON_NAME]" at bounding box center [578, 308] width 369 height 33
paste input "FILM"
type input "FILM"
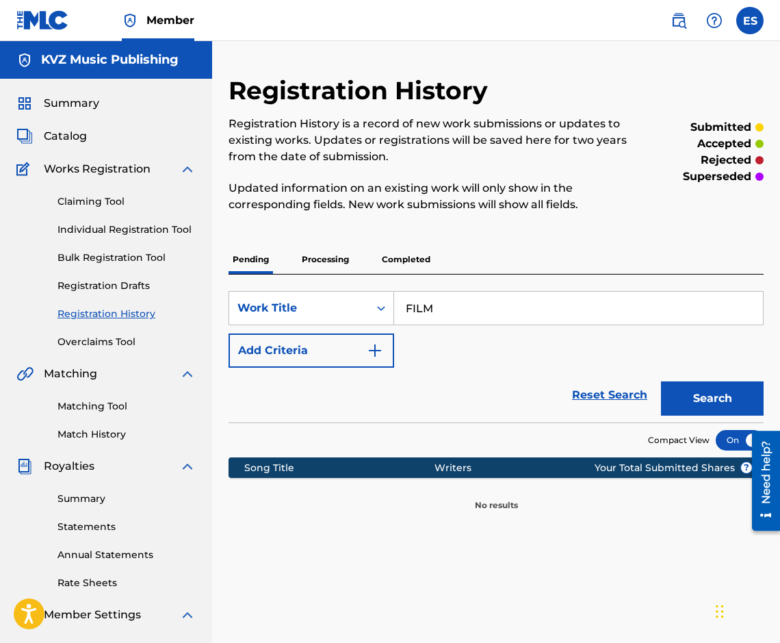
click at [721, 400] on button "Search" at bounding box center [712, 398] width 103 height 34
click at [310, 266] on p "Processing" at bounding box center [325, 259] width 55 height 29
click at [415, 268] on p "Completed" at bounding box center [406, 259] width 57 height 29
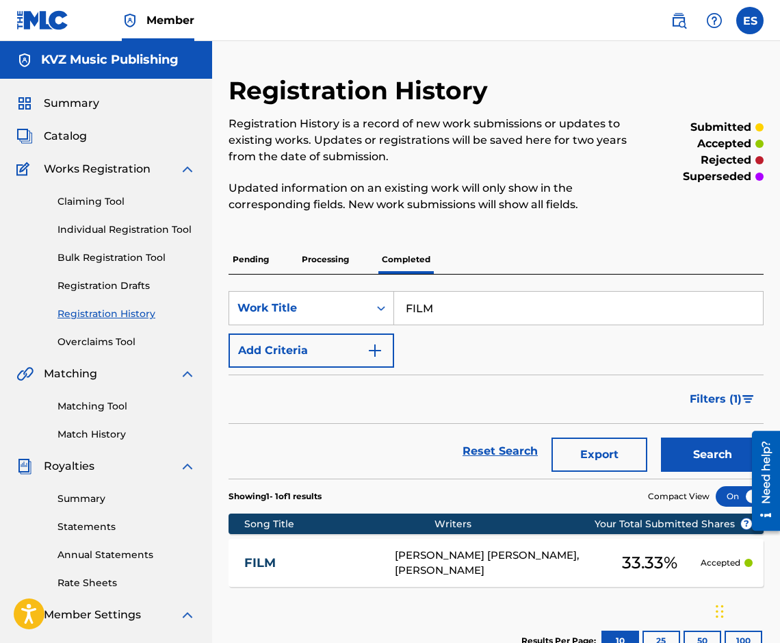
click at [276, 558] on link "FILM" at bounding box center [310, 563] width 132 height 16
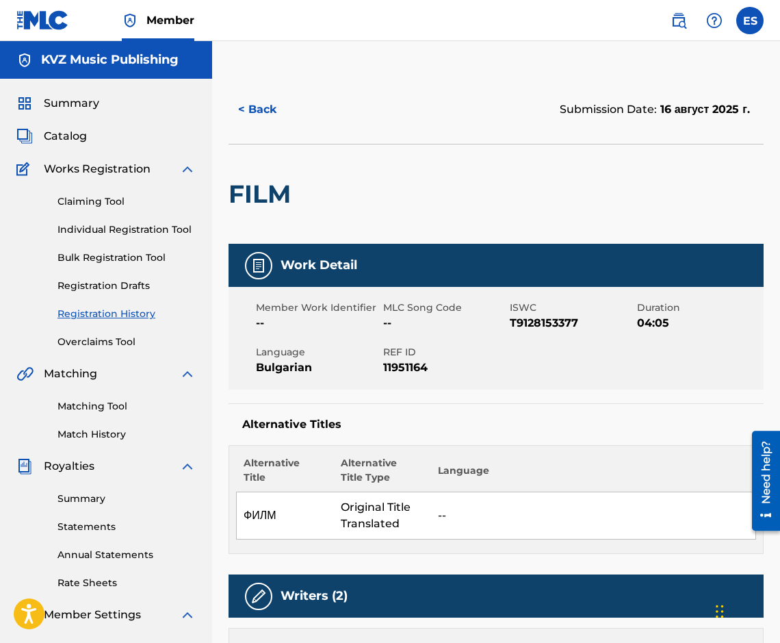
click at [225, 109] on div "< Back Submission Date: [DATE] FILM Work Detail Member Work Identifier -- MLC S…" at bounding box center [496, 598] width 568 height 1047
click at [263, 108] on button "< Back" at bounding box center [270, 109] width 82 height 34
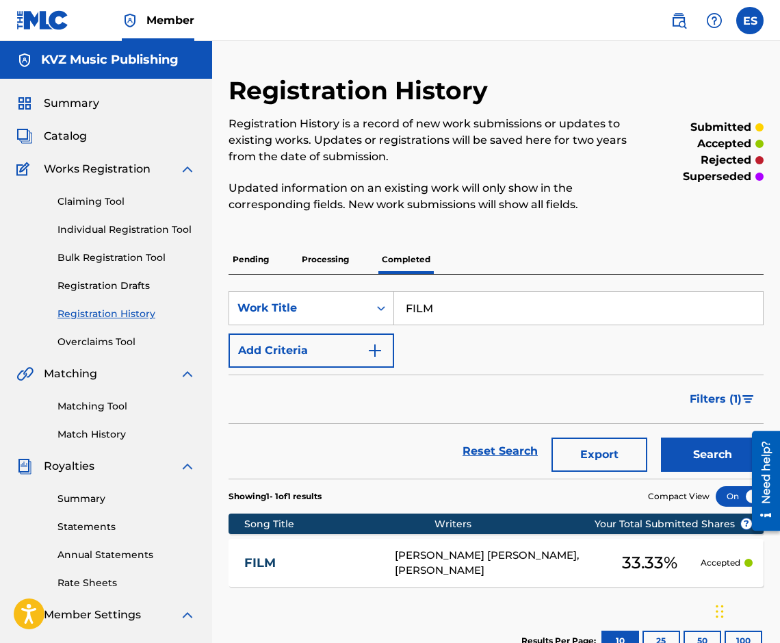
click at [144, 220] on div "Claiming Tool Individual Registration Tool Bulk Registration Tool Registration …" at bounding box center [105, 263] width 179 height 172
click at [144, 223] on link "Individual Registration Tool" at bounding box center [127, 229] width 138 height 14
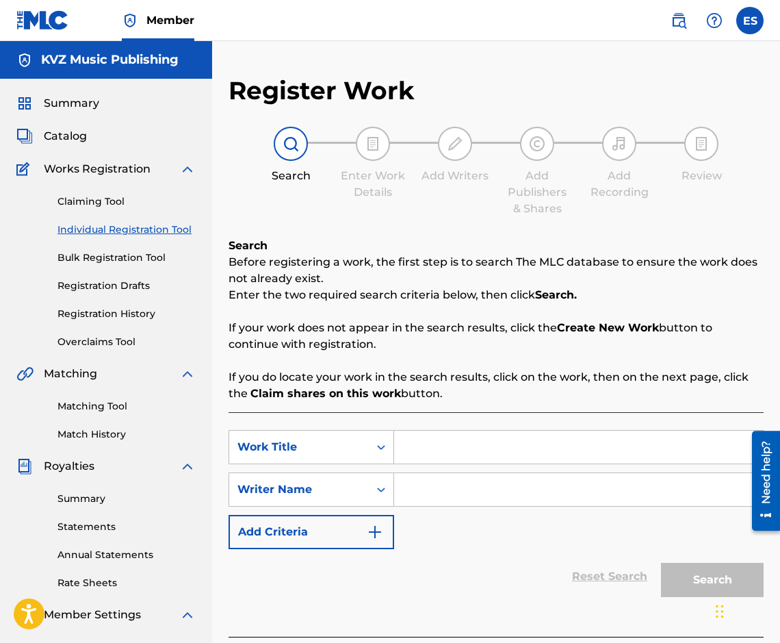
drag, startPoint x: 470, startPoint y: 463, endPoint x: 426, endPoint y: 447, distance: 46.2
paste input "GRUP EOOD FINANS"
type input "GRUP EOOD FINANS"
click at [445, 487] on input "Search Form" at bounding box center [578, 489] width 369 height 33
drag, startPoint x: 408, startPoint y: 447, endPoint x: 341, endPoint y: 437, distance: 67.9
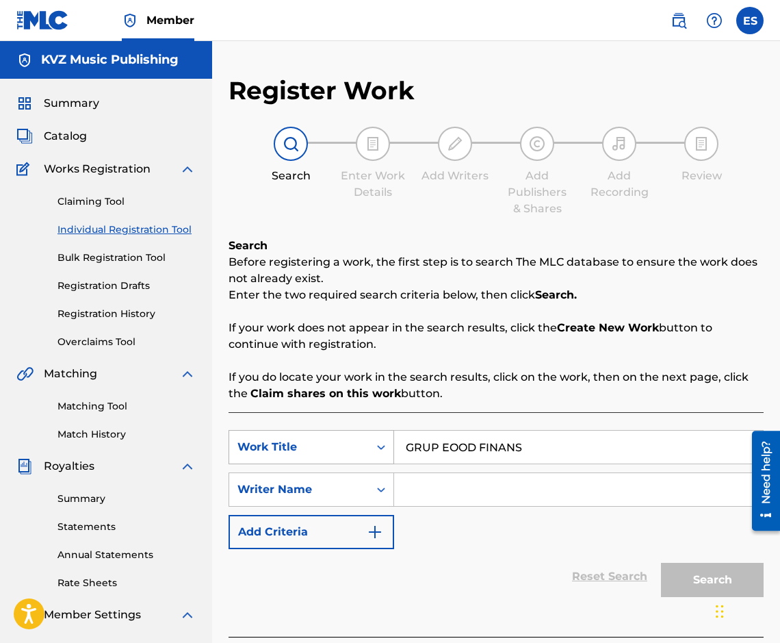
click at [341, 437] on div "SearchWithCriteria9e738cd8-2f55-4677-bb49-b319a031f2ad Work Title GRUP EOOD FIN…" at bounding box center [496, 447] width 535 height 34
paste input "[PERSON_NAME]"
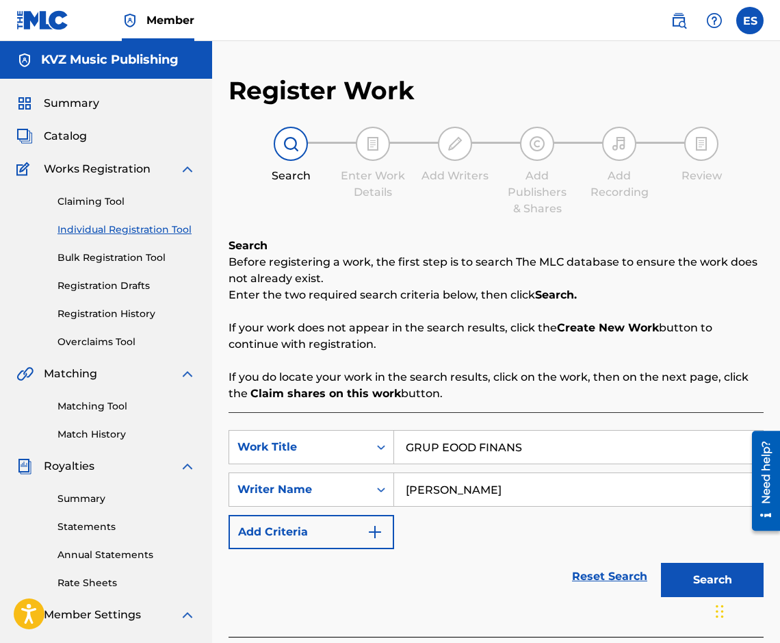
type input "[PERSON_NAME]"
click at [683, 365] on div "Search Before registering a work, the first step is to search The MLC database …" at bounding box center [496, 320] width 535 height 164
click at [685, 572] on button "Search" at bounding box center [712, 580] width 103 height 34
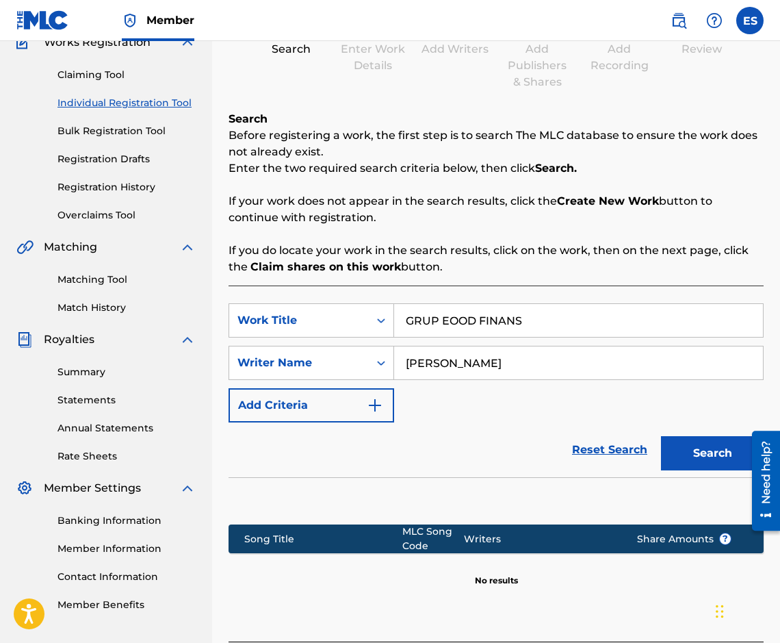
scroll to position [240, 0]
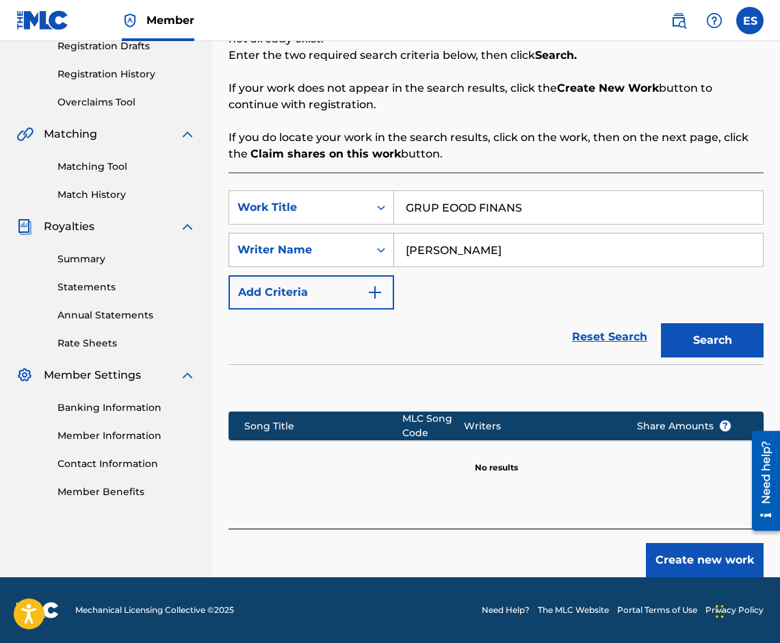
drag, startPoint x: 406, startPoint y: 250, endPoint x: 355, endPoint y: 253, distance: 50.8
click at [355, 253] on div "SearchWithCriteria7d87110e-4eb8-4bc4-ac6c-904f9e862fc6 Writer Name [PERSON_NAME]" at bounding box center [496, 250] width 535 height 34
drag, startPoint x: 401, startPoint y: 199, endPoint x: 365, endPoint y: 205, distance: 36.7
click at [365, 205] on div "SearchWithCriteria9e738cd8-2f55-4677-bb49-b319a031f2ad Work Title GRUP EOOD FIN…" at bounding box center [496, 207] width 535 height 34
click at [712, 342] on button "Search" at bounding box center [712, 340] width 103 height 34
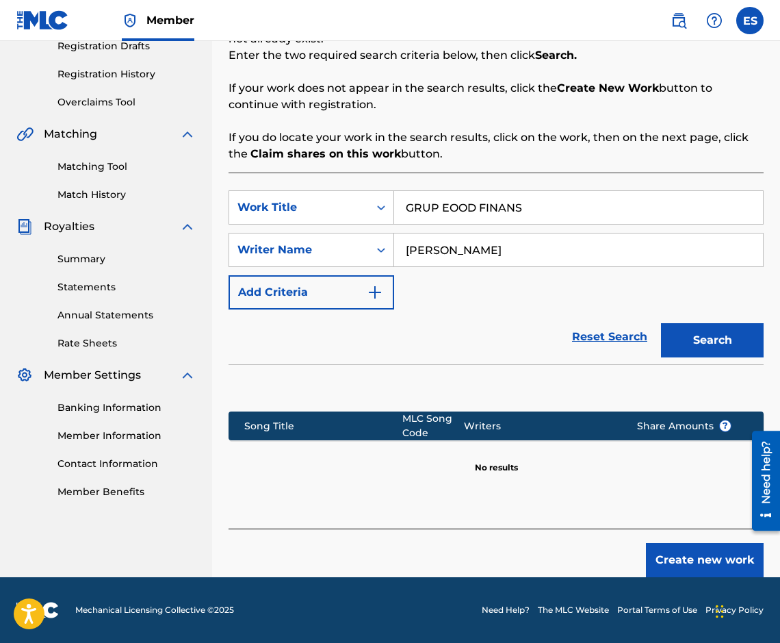
click at [719, 355] on button "Search" at bounding box center [712, 340] width 103 height 34
click at [715, 340] on button "Search" at bounding box center [712, 340] width 103 height 34
click at [713, 342] on button "Search" at bounding box center [712, 340] width 103 height 34
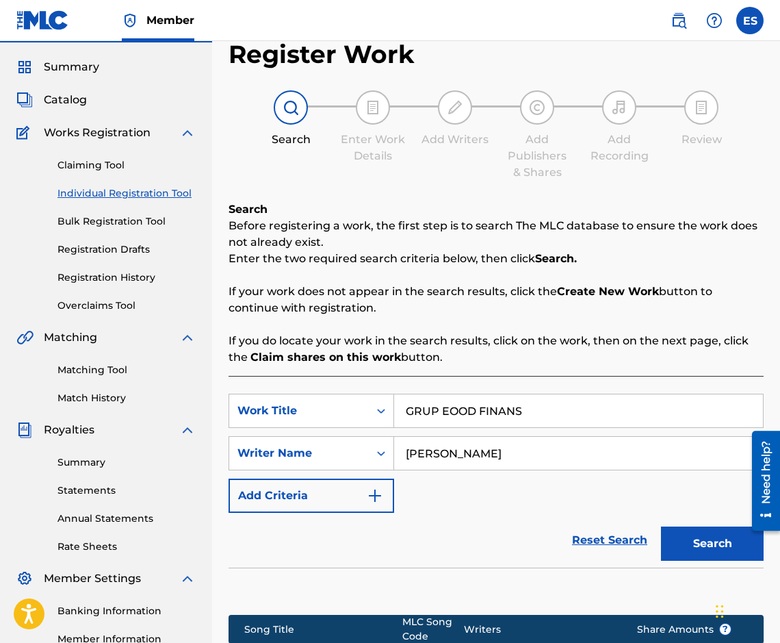
scroll to position [0, 0]
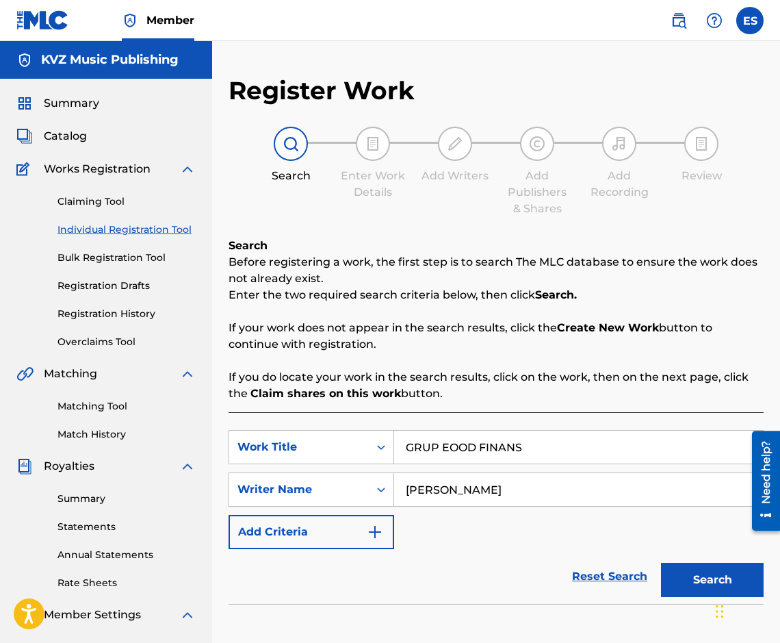
click at [136, 226] on link "Individual Registration Tool" at bounding box center [127, 229] width 138 height 14
click at [124, 285] on link "Registration Drafts" at bounding box center [127, 286] width 138 height 14
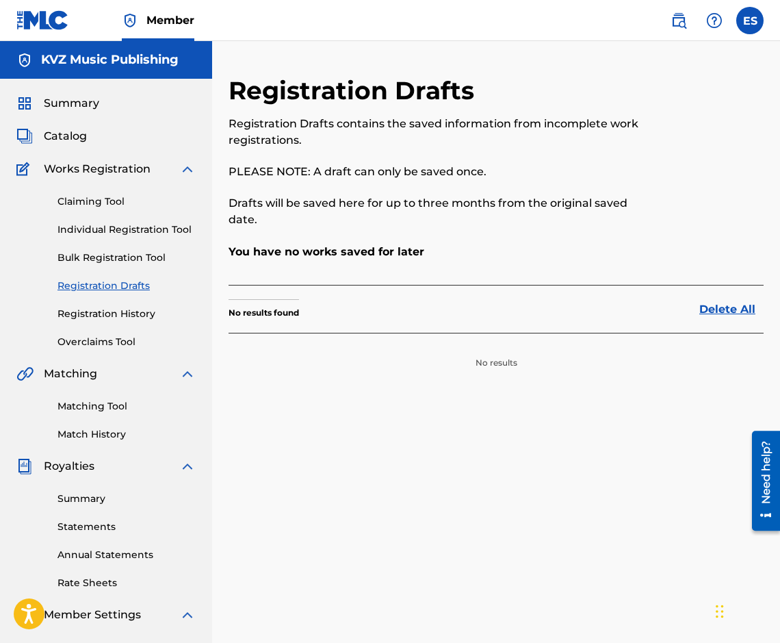
click at [153, 307] on link "Registration History" at bounding box center [127, 314] width 138 height 14
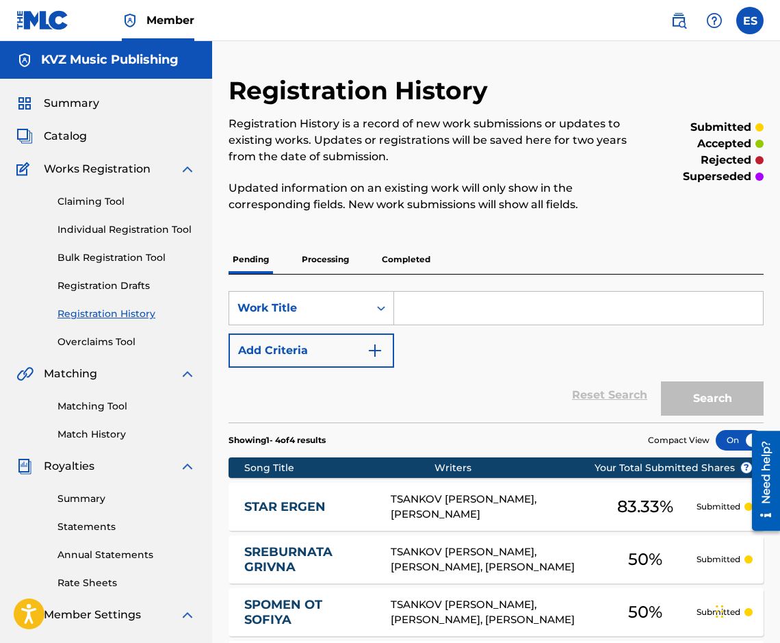
paste input "[PERSON_NAME]"
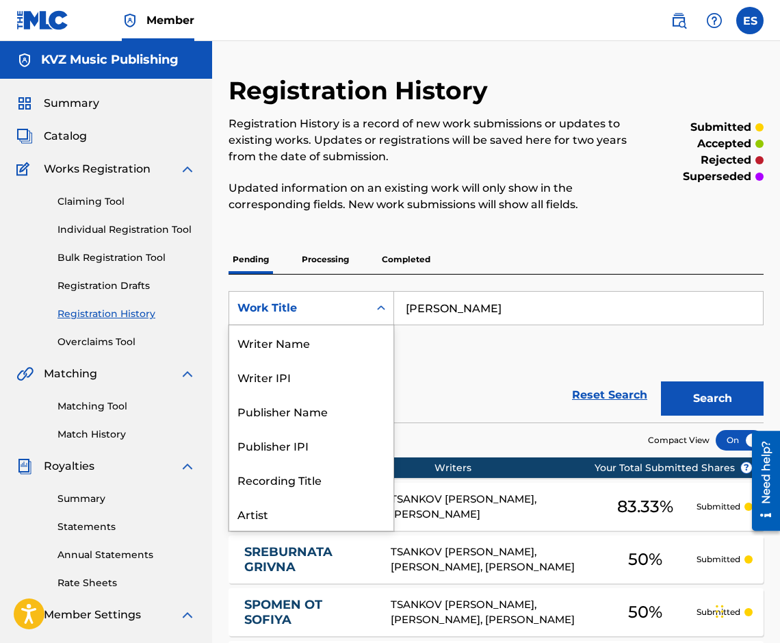
click at [381, 307] on icon "Search Form" at bounding box center [381, 308] width 14 height 14
click at [424, 301] on input "[PERSON_NAME]" at bounding box center [578, 308] width 369 height 33
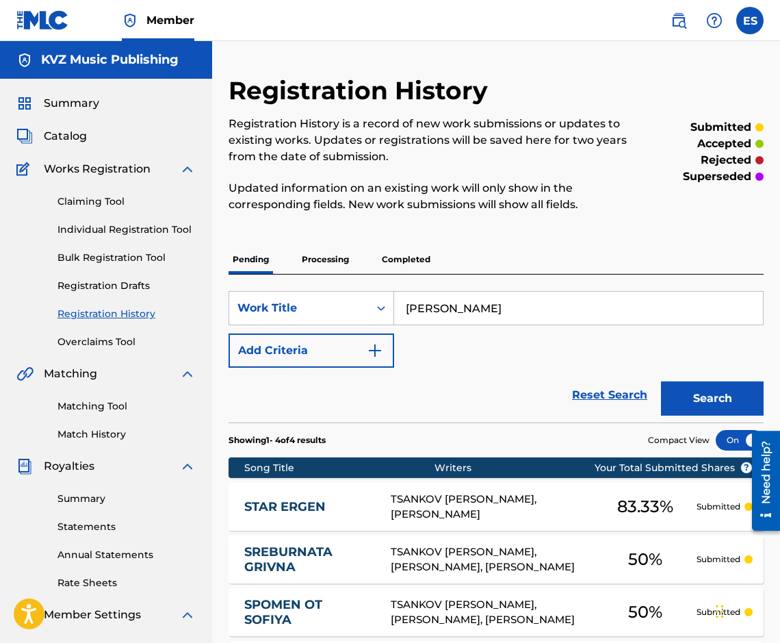
click at [424, 301] on input "[PERSON_NAME]" at bounding box center [578, 308] width 369 height 33
paste input "GLEDAY ME"
type input "GLEDAY ME"
click at [696, 386] on button "Search" at bounding box center [712, 398] width 103 height 34
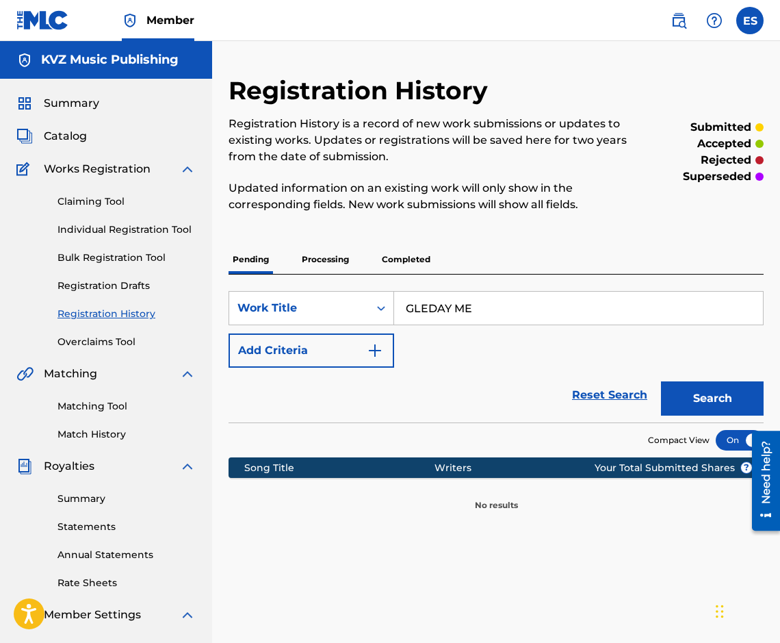
click at [312, 258] on p "Processing" at bounding box center [325, 259] width 55 height 29
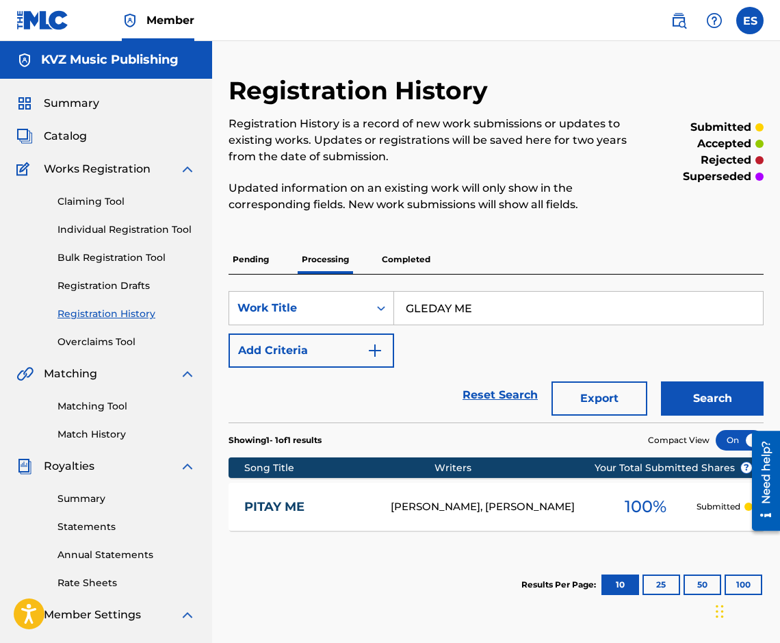
click at [683, 396] on button "Search" at bounding box center [712, 398] width 103 height 34
click at [413, 262] on p "Completed" at bounding box center [406, 259] width 57 height 29
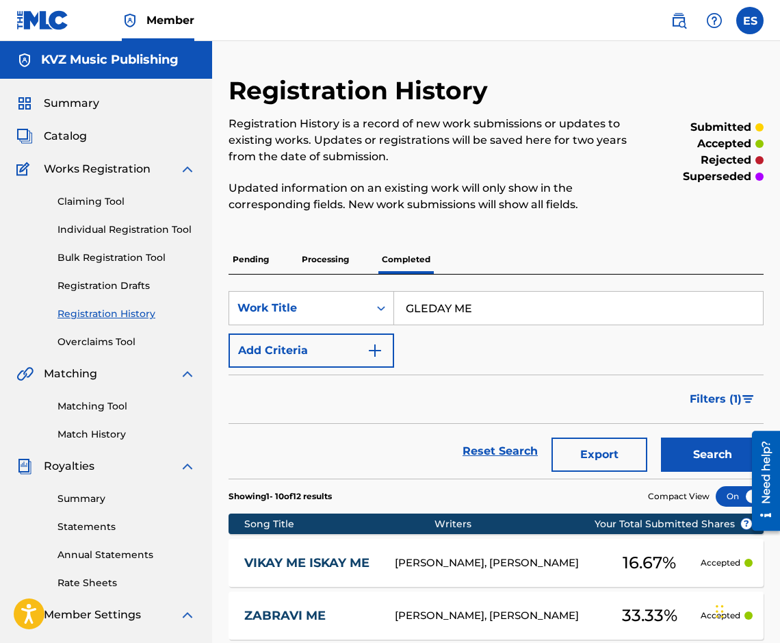
click at [671, 445] on button "Search" at bounding box center [712, 454] width 103 height 34
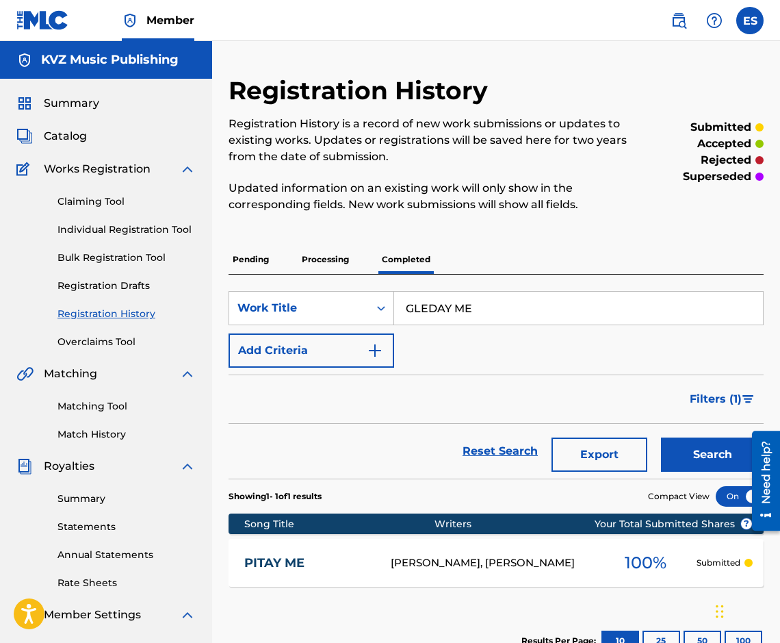
click at [713, 459] on button "Search" at bounding box center [712, 454] width 103 height 34
click at [309, 265] on p "Processing" at bounding box center [325, 259] width 55 height 29
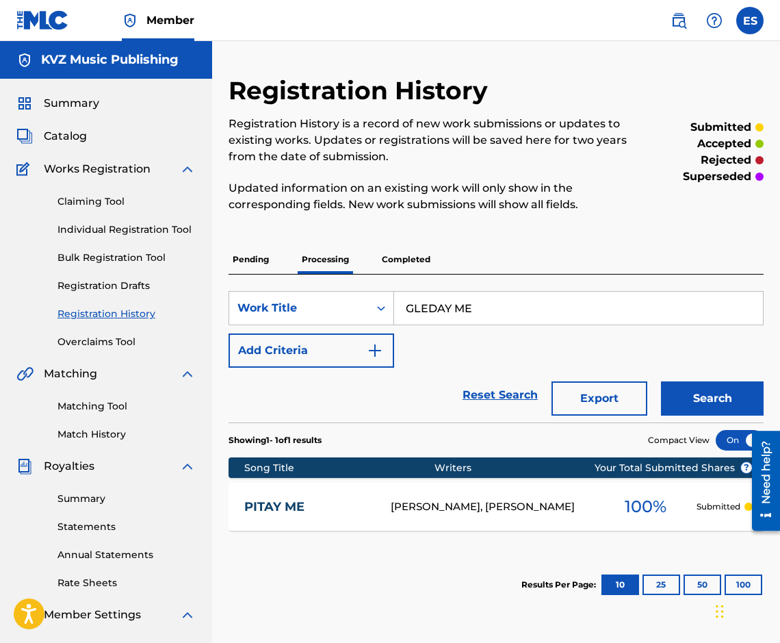
click at [244, 264] on p "Pending" at bounding box center [251, 259] width 44 height 29
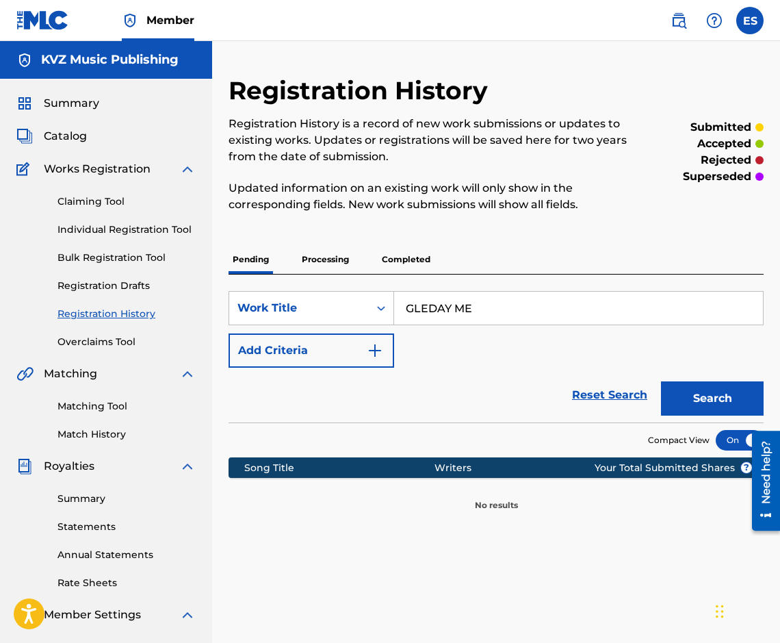
click at [335, 268] on p "Processing" at bounding box center [325, 259] width 55 height 29
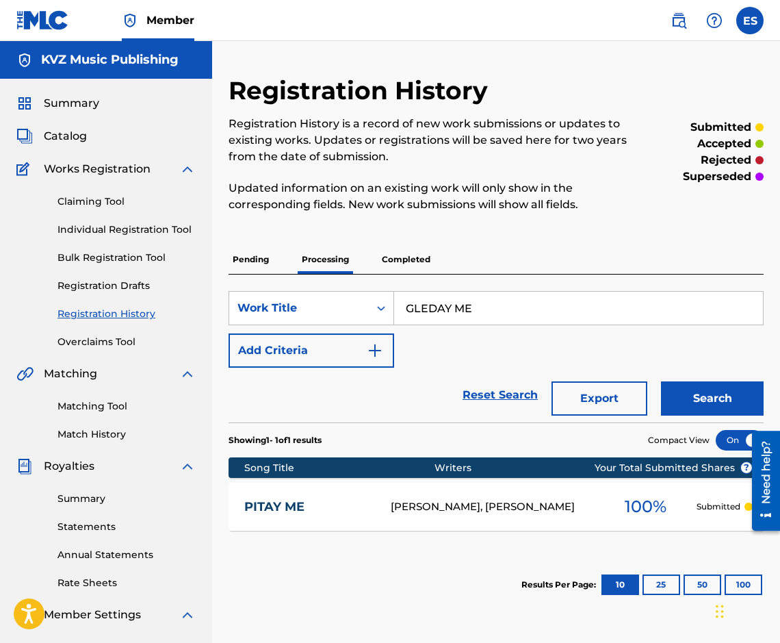
click at [444, 266] on div "Pending Processing Completed" at bounding box center [496, 259] width 535 height 29
click at [436, 260] on div "Pending Processing Completed" at bounding box center [496, 259] width 535 height 29
click at [416, 259] on p "Completed" at bounding box center [406, 259] width 57 height 29
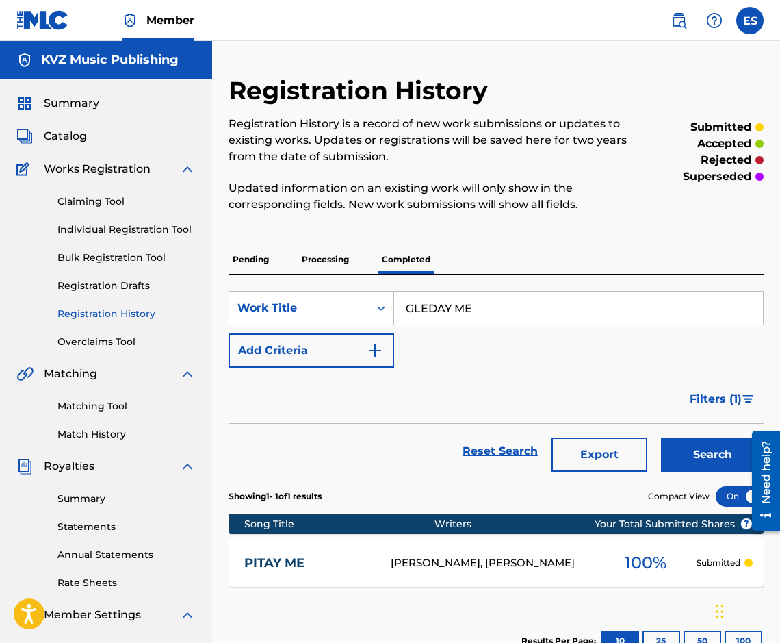
click at [143, 239] on div "Claiming Tool Individual Registration Tool Bulk Registration Tool Registration …" at bounding box center [105, 263] width 179 height 172
click at [144, 235] on link "Individual Registration Tool" at bounding box center [127, 229] width 138 height 14
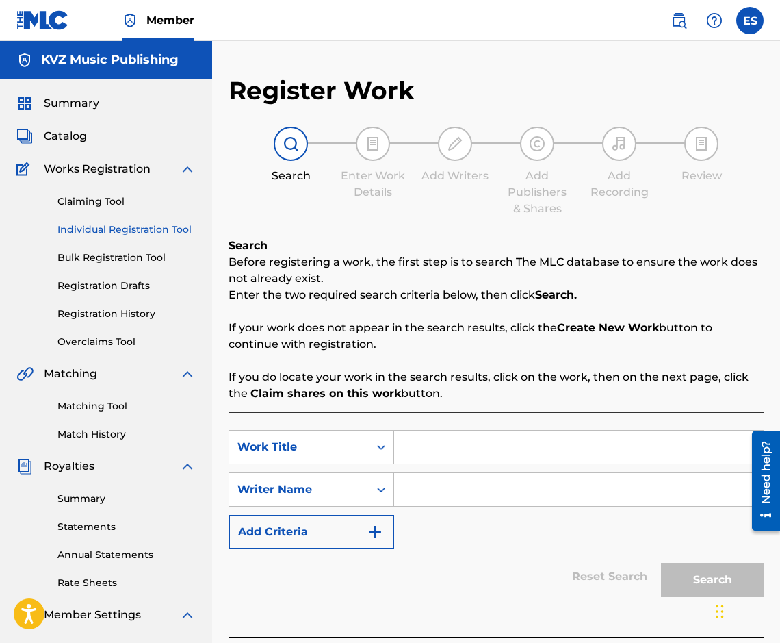
paste input "GLEDAY ME"
drag, startPoint x: 405, startPoint y: 441, endPoint x: 347, endPoint y: 443, distance: 57.5
click at [347, 443] on div "SearchWithCriteria9e738cd8-2f55-4677-bb49-b319a031f2ad Work Title GLEDAY ME" at bounding box center [496, 447] width 535 height 34
type input "GLEDAY ME"
paste input "[PERSON_NAME]"
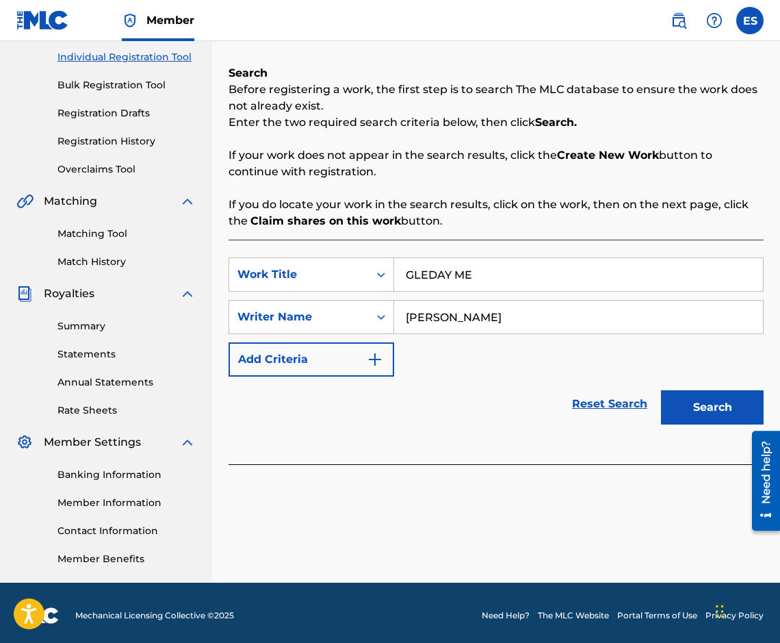
scroll to position [178, 0]
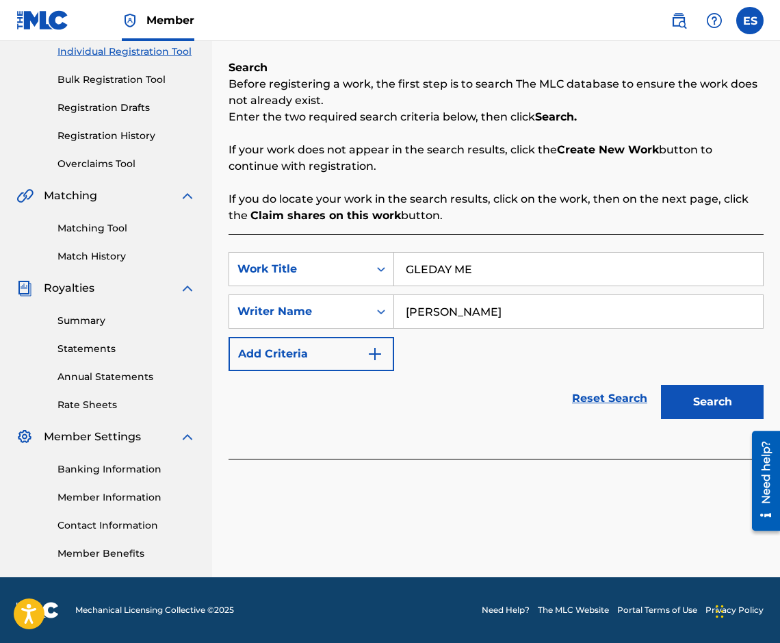
type input "[PERSON_NAME]"
click at [685, 395] on button "Search" at bounding box center [712, 402] width 103 height 34
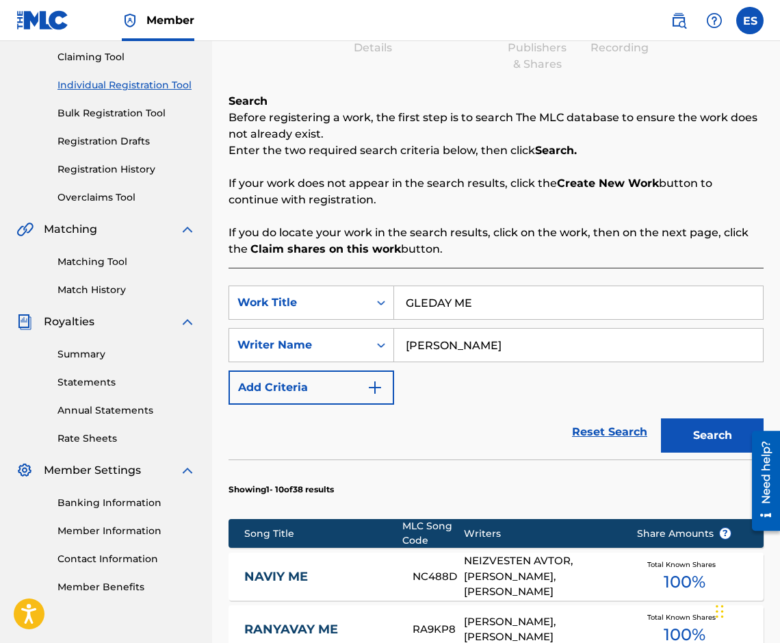
scroll to position [0, 0]
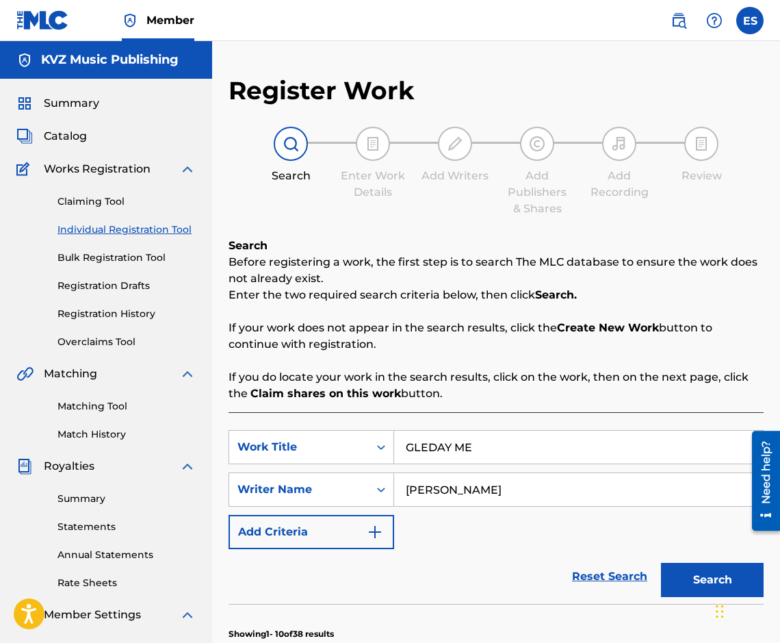
click at [511, 458] on input "GLEDAY ME" at bounding box center [578, 447] width 369 height 33
paste input "OVORI MI S LYUBOV"
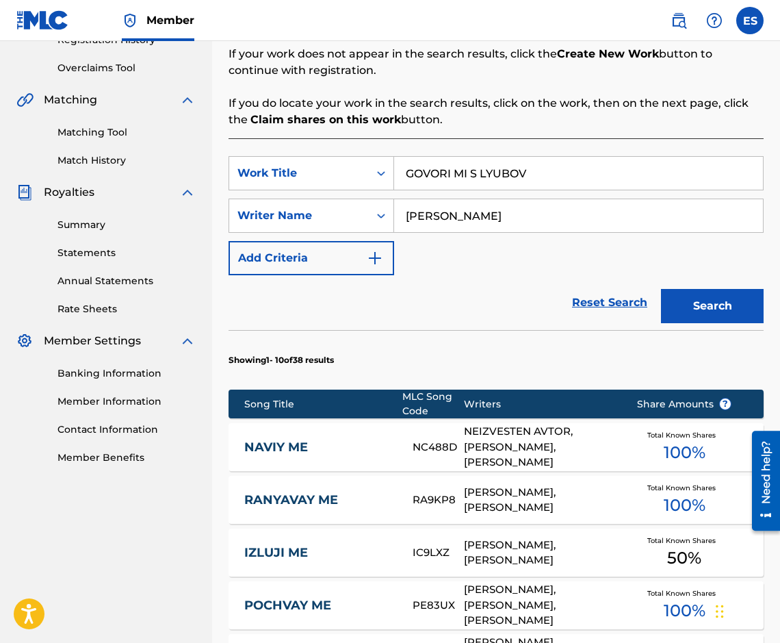
type input "GOVORI MI S LYUBOV"
click at [703, 304] on button "Search" at bounding box center [712, 306] width 103 height 34
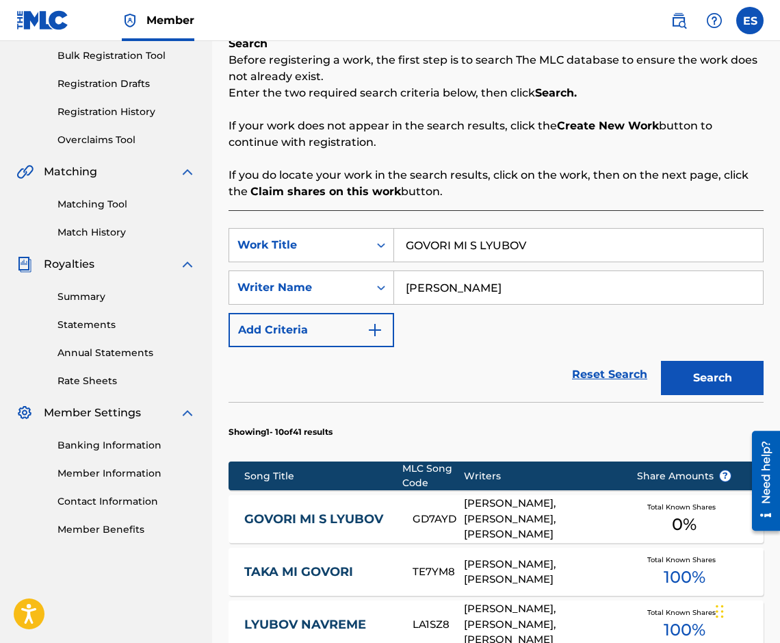
scroll to position [200, 0]
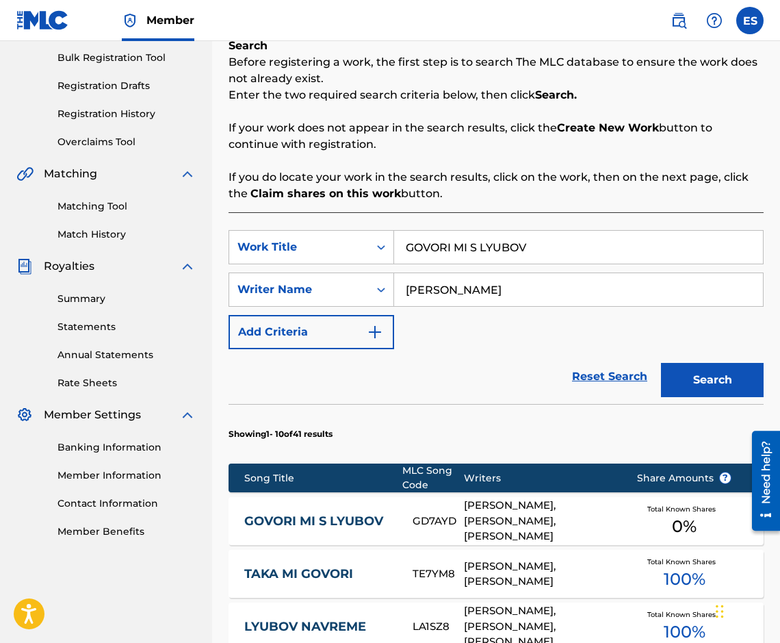
click at [124, 114] on link "Registration History" at bounding box center [127, 114] width 138 height 14
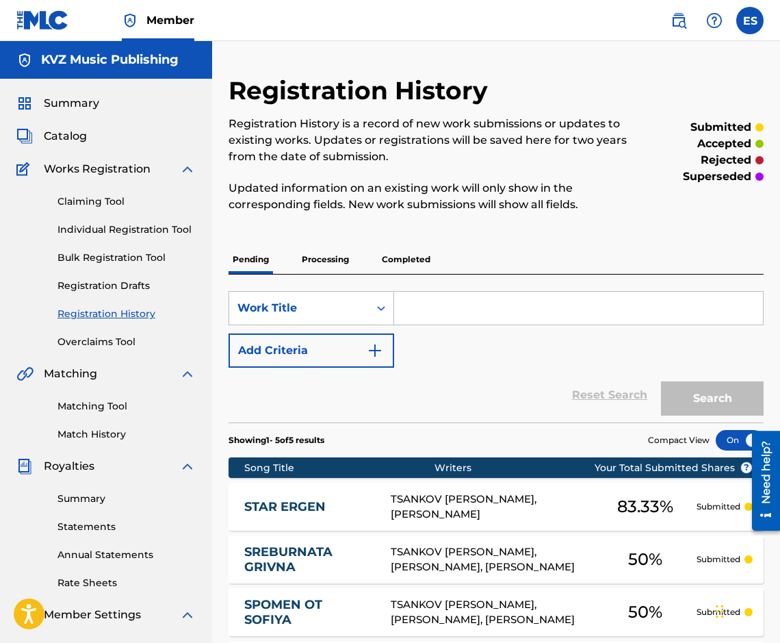
paste input "GOVORI MI S LYUBOV"
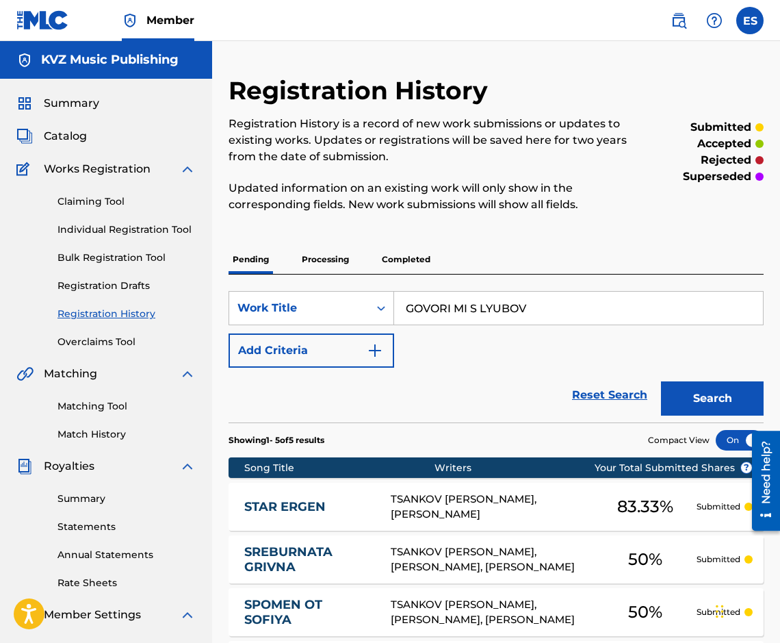
type input "GOVORI MI S LYUBOV"
click at [711, 390] on button "Search" at bounding box center [712, 398] width 103 height 34
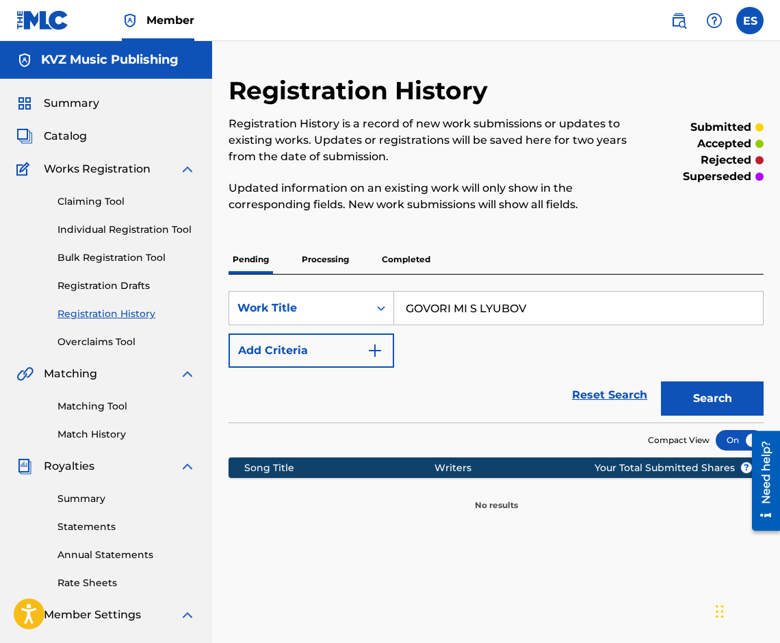
click at [322, 254] on p "Processing" at bounding box center [325, 259] width 55 height 29
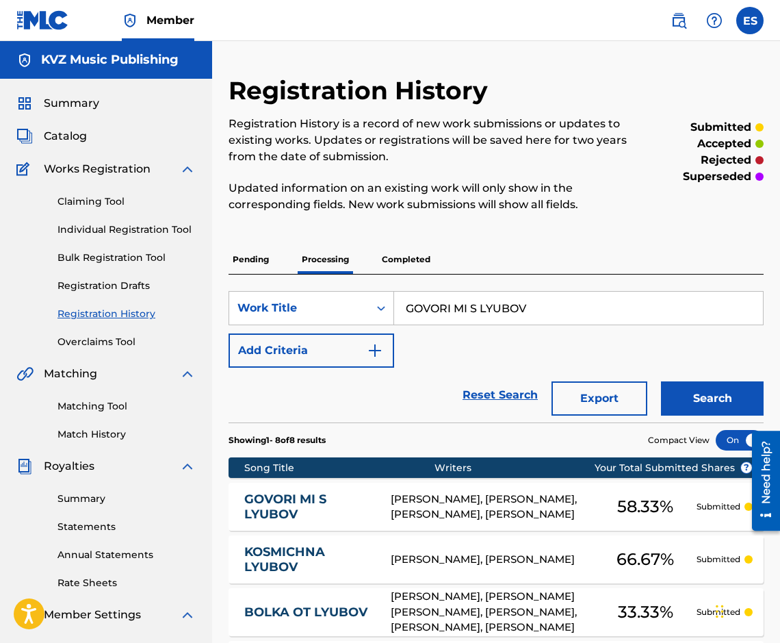
click at [310, 503] on link "GOVORI MI S LYUBOV" at bounding box center [308, 507] width 128 height 31
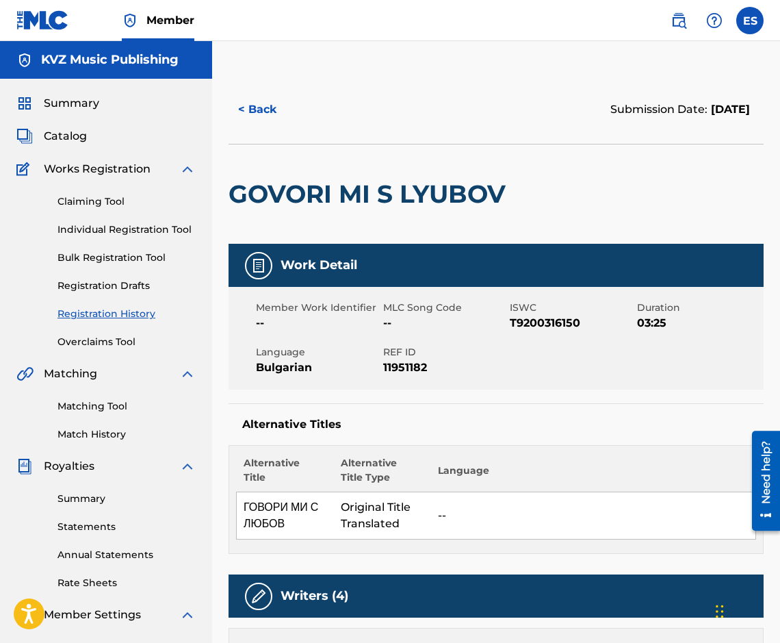
click at [251, 104] on button "< Back" at bounding box center [270, 109] width 82 height 34
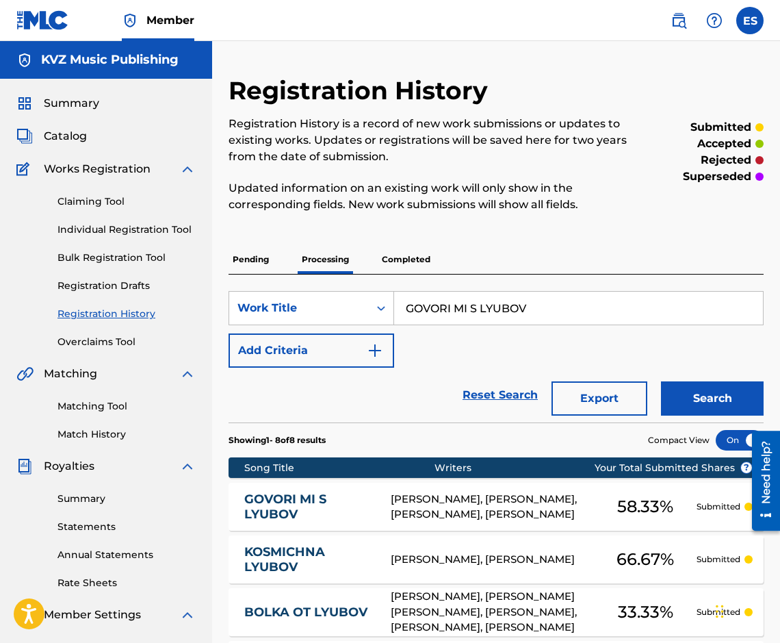
click at [264, 261] on p "Pending" at bounding box center [251, 259] width 44 height 29
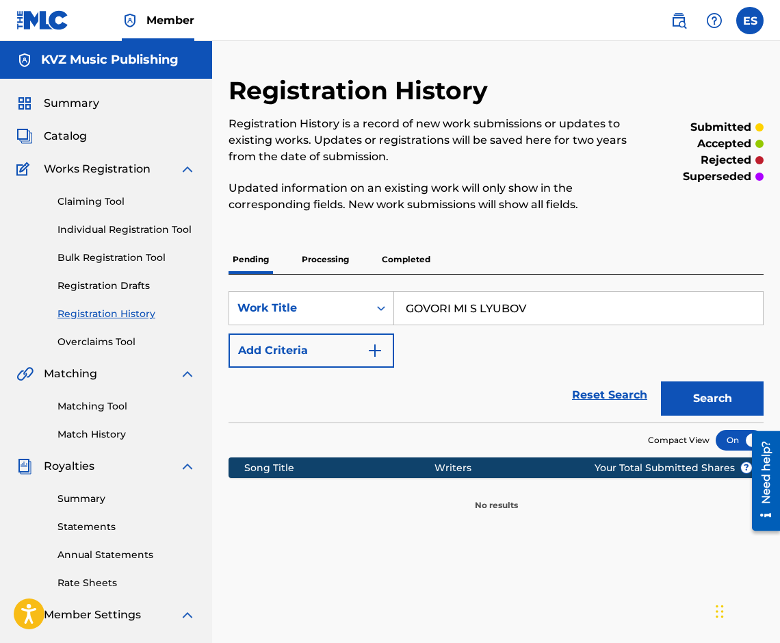
click at [435, 310] on input "GOVORI MI S LYUBOV" at bounding box center [578, 308] width 369 height 33
click at [434, 311] on input "GOVORI MI S LYUBOV" at bounding box center [578, 308] width 369 height 33
click at [433, 311] on input "GOVORI MI S LYUBOV" at bounding box center [578, 308] width 369 height 33
click at [431, 312] on input "GOVORI MI S LYUBOV" at bounding box center [578, 308] width 369 height 33
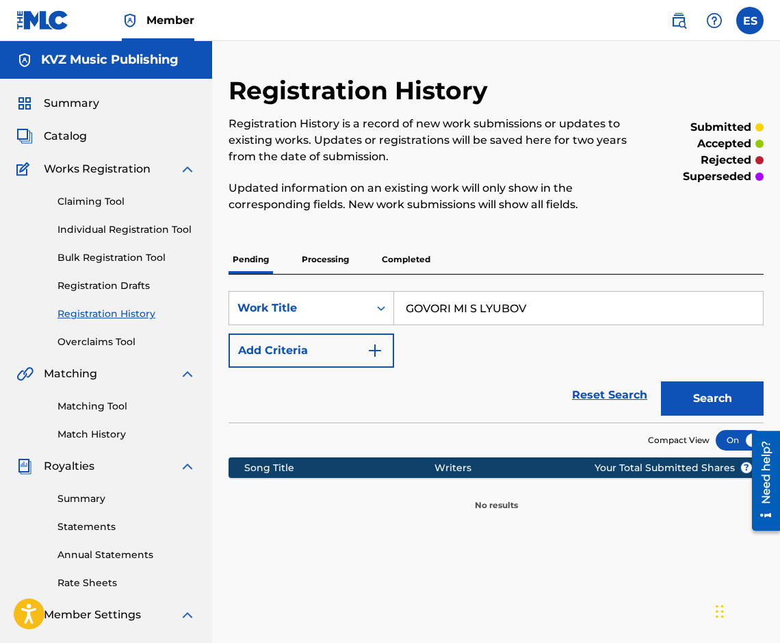
click at [431, 312] on input "GOVORI MI S LYUBOV" at bounding box center [578, 308] width 369 height 33
paste input "[PERSON_NAME]"
type input "[PERSON_NAME]"
click at [715, 401] on button "Search" at bounding box center [712, 398] width 103 height 34
click at [328, 261] on p "Processing" at bounding box center [325, 259] width 55 height 29
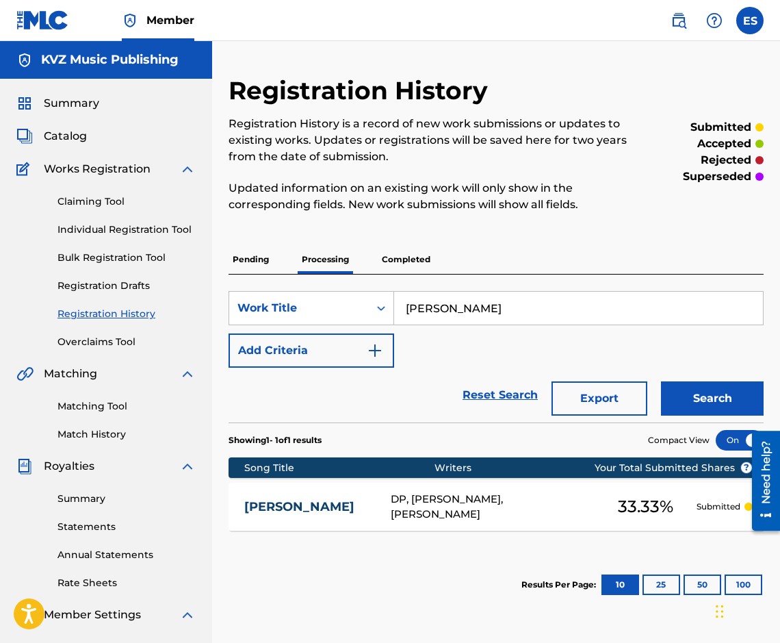
click at [351, 509] on link "[PERSON_NAME]" at bounding box center [308, 507] width 128 height 16
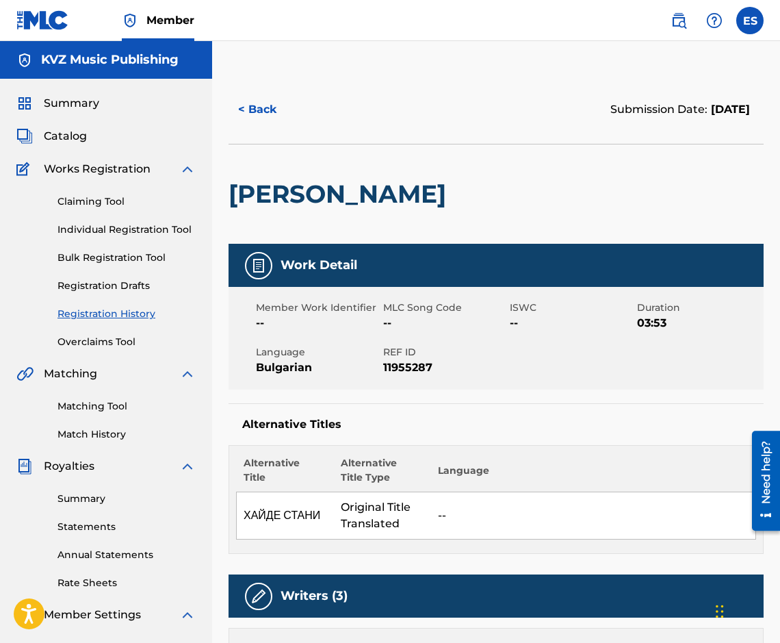
click at [275, 113] on button "< Back" at bounding box center [270, 109] width 82 height 34
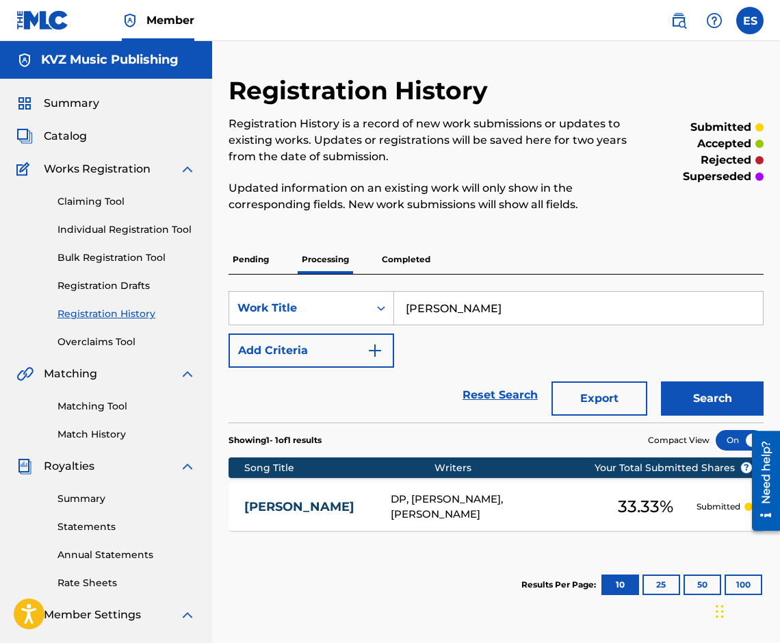
click at [224, 257] on div "Registration History Registration History is a record of new work submissions o…" at bounding box center [496, 415] width 568 height 680
click at [255, 257] on p "Pending" at bounding box center [251, 259] width 44 height 29
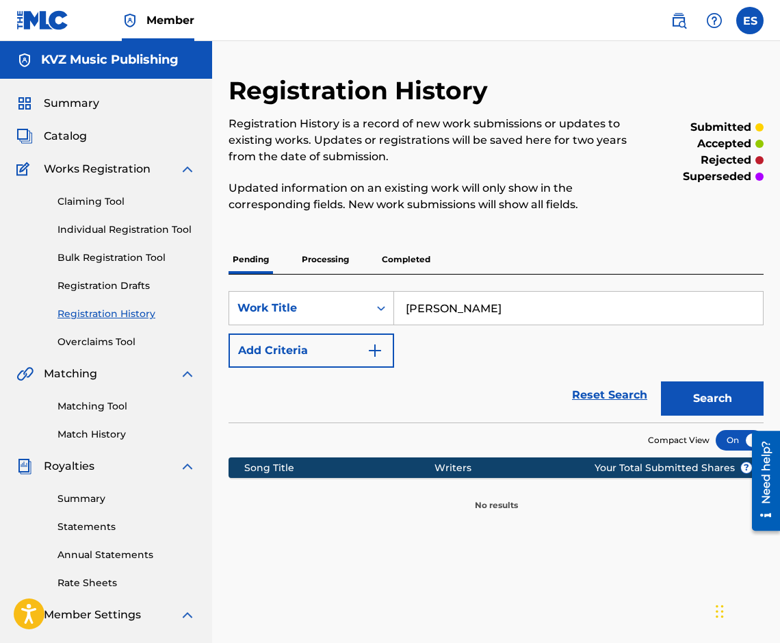
click at [568, 307] on input "[PERSON_NAME]" at bounding box center [578, 308] width 369 height 33
paste input "[PERSON_NAME]"
type input "HOTEL BEZKRAYNOST"
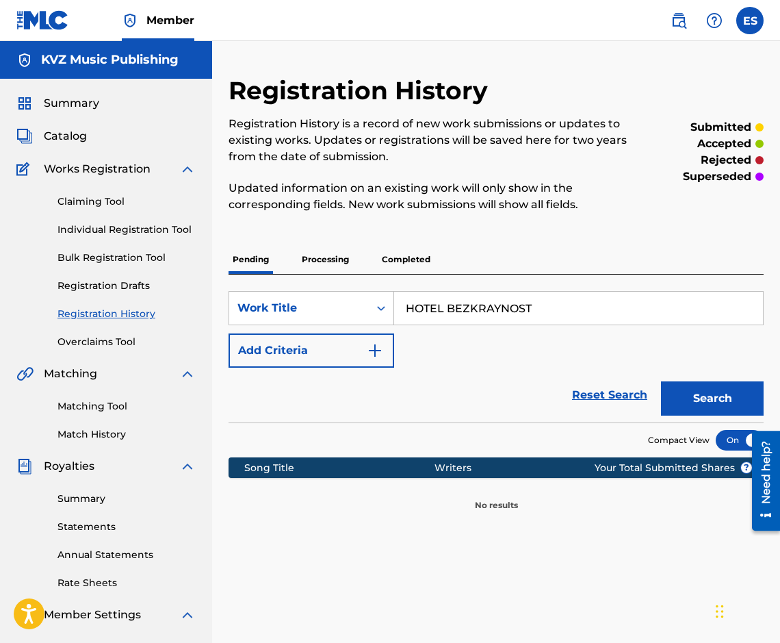
click at [706, 411] on button "Search" at bounding box center [712, 398] width 103 height 34
click at [303, 249] on p "Processing" at bounding box center [325, 259] width 55 height 29
click at [678, 385] on button "Search" at bounding box center [712, 398] width 103 height 34
click at [408, 262] on p "Completed" at bounding box center [406, 259] width 57 height 29
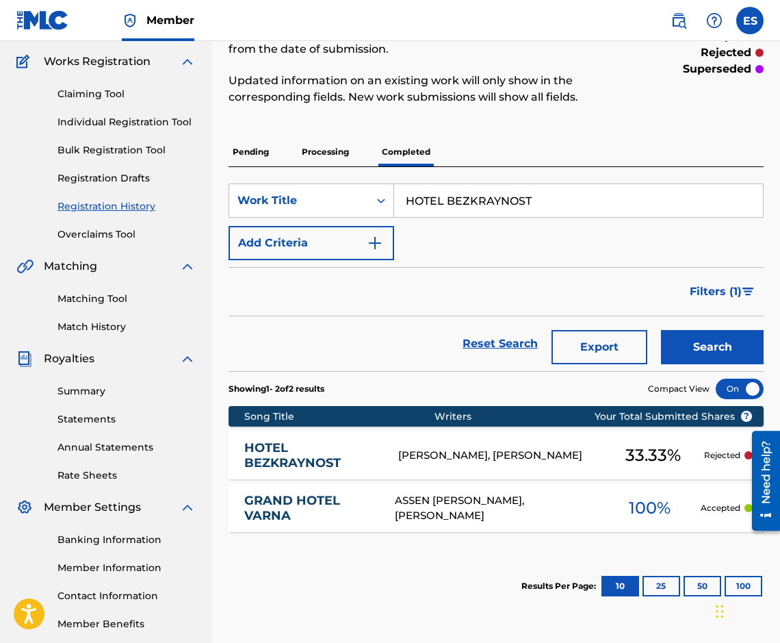
scroll to position [178, 0]
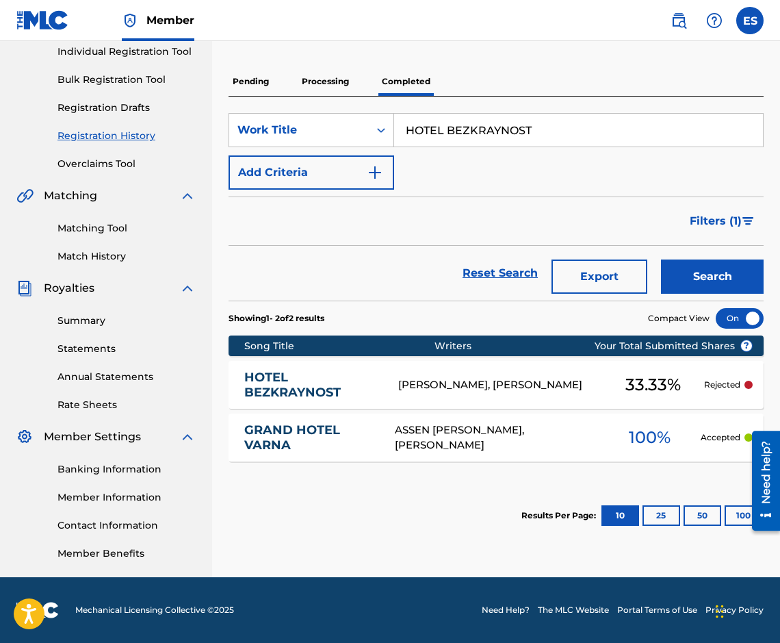
click at [307, 388] on link "HOTEL BEZKRAYNOST" at bounding box center [312, 385] width 136 height 31
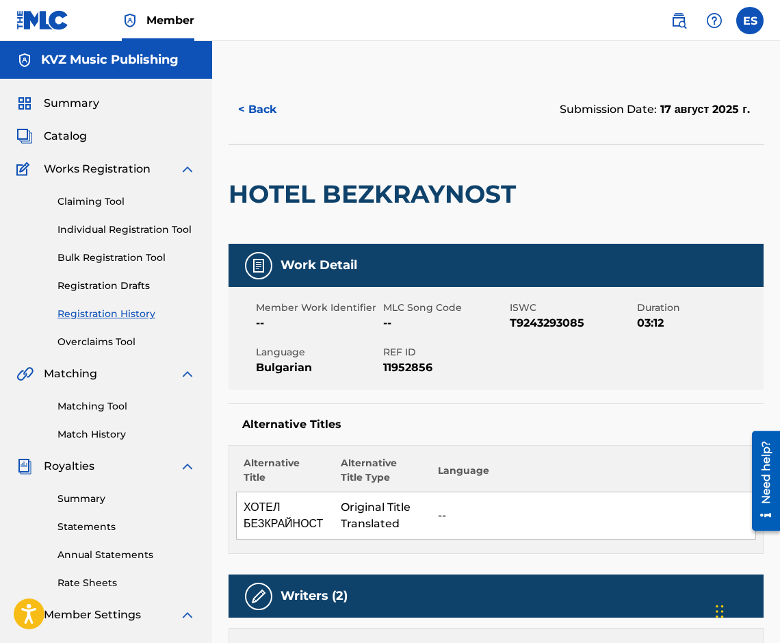
click at [255, 108] on button "< Back" at bounding box center [270, 109] width 82 height 34
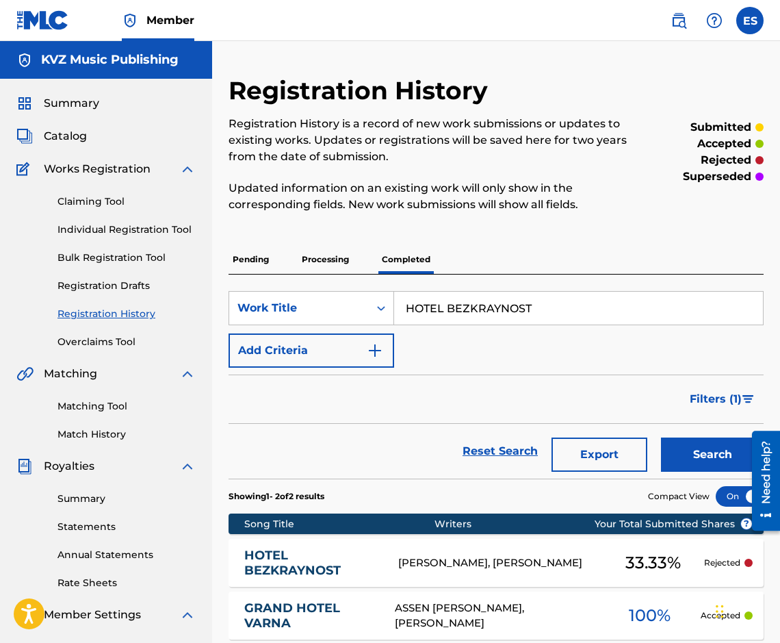
scroll to position [178, 0]
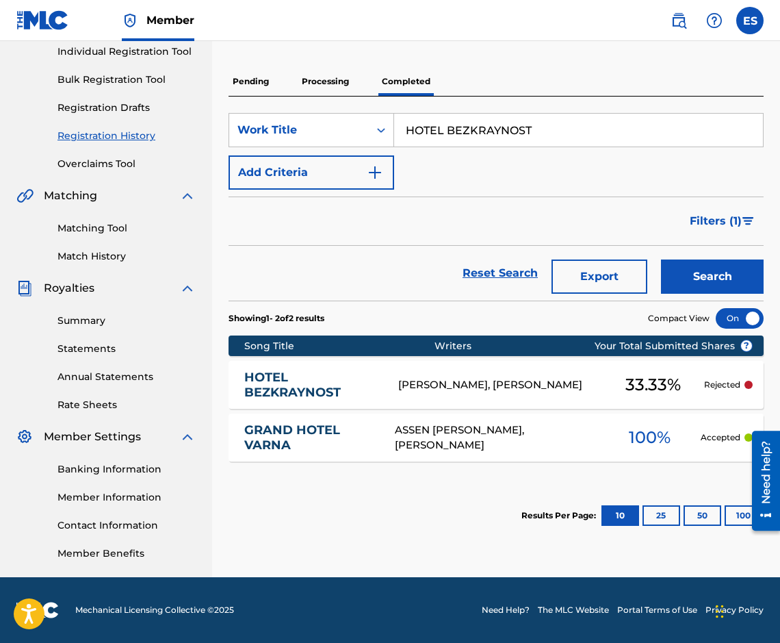
click at [270, 73] on p "Pending" at bounding box center [251, 81] width 44 height 29
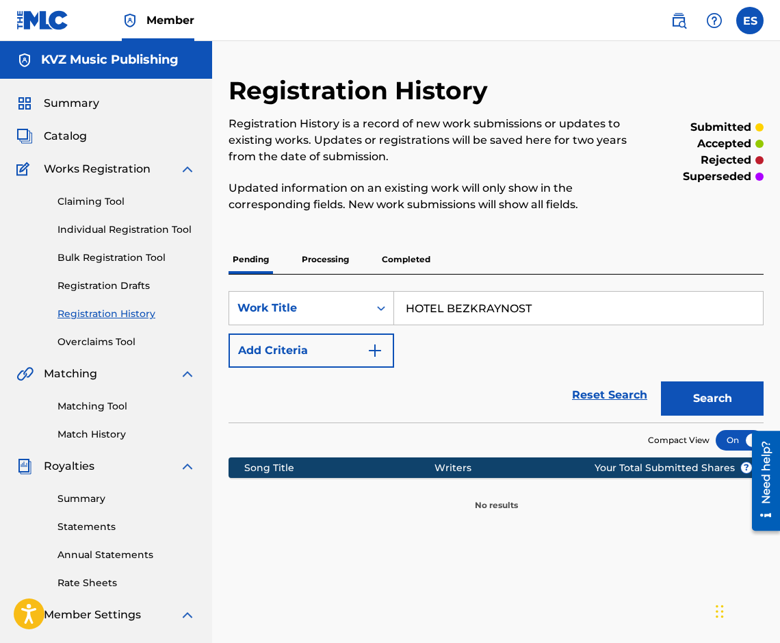
click at [494, 320] on input "HOTEL BEZKRAYNOST" at bounding box center [578, 308] width 369 height 33
paste input "IMASH MOETO SURTSE"
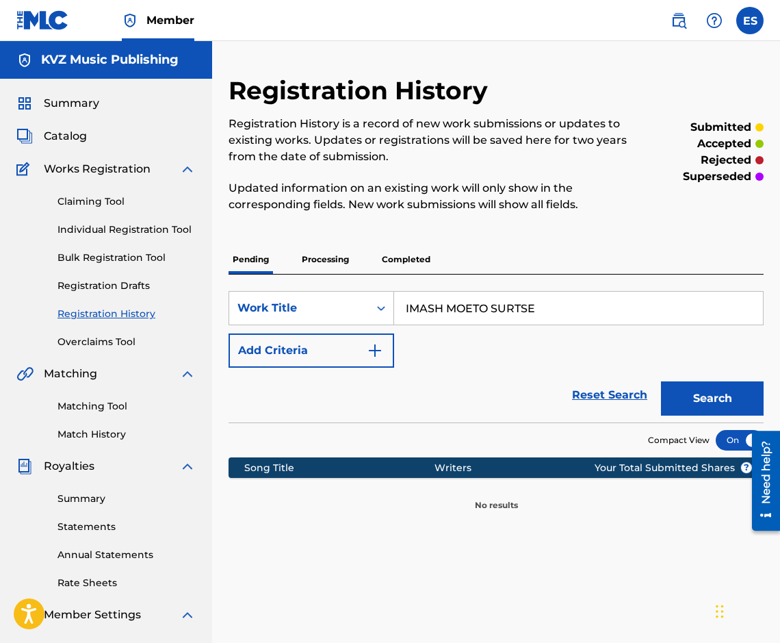
type input "IMASH MOETO SURTSE"
click at [680, 409] on button "Search" at bounding box center [712, 398] width 103 height 34
click at [298, 244] on div "Registration History Registration History is a record of new work submissions o…" at bounding box center [496, 293] width 535 height 436
click at [335, 276] on div "SearchWithCriteriad7fb7e4d-c129-4852-95e6-cbfa08a0458f Work Title IMASH MOETO S…" at bounding box center [496, 349] width 535 height 148
click at [333, 262] on p "Processing" at bounding box center [325, 259] width 55 height 29
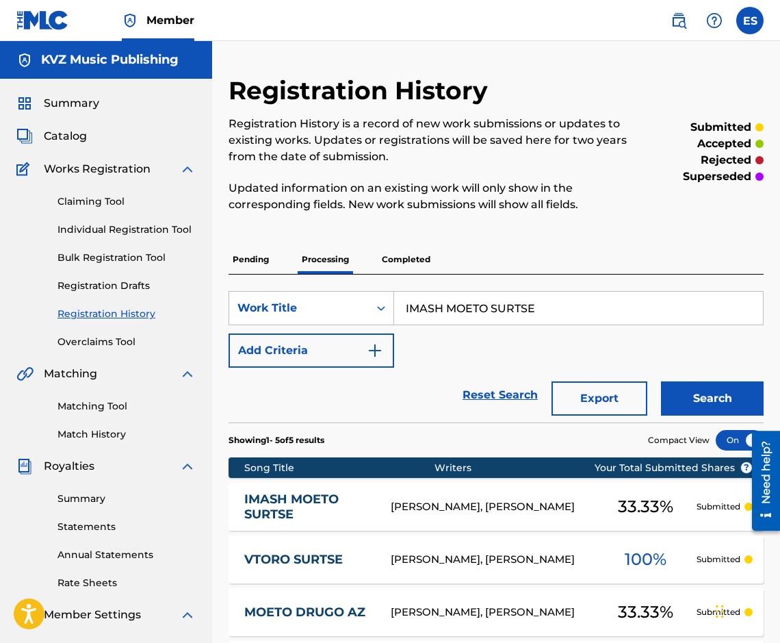
click at [309, 507] on link "IMASH MOETO SURTSE" at bounding box center [308, 507] width 128 height 31
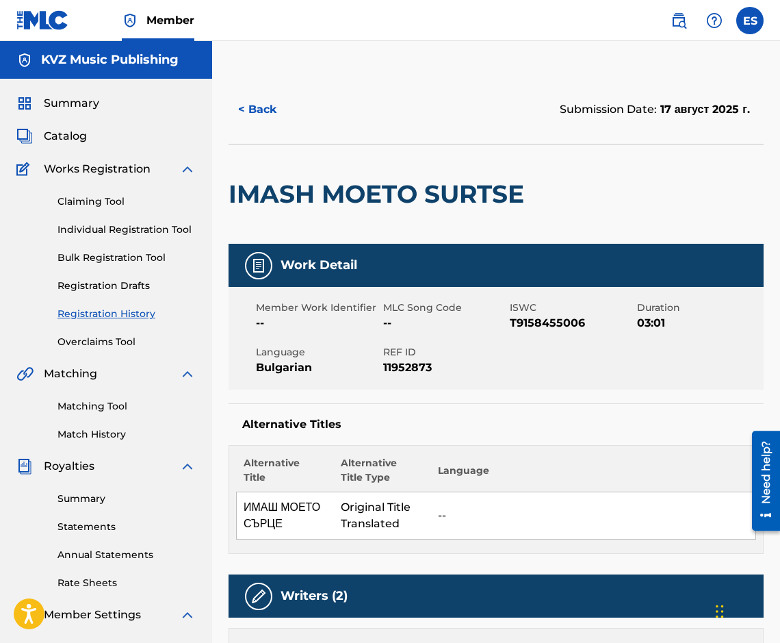
click at [281, 127] on div "< Back Submission Date: [DATE]" at bounding box center [496, 109] width 535 height 68
click at [281, 122] on button "< Back" at bounding box center [270, 109] width 82 height 34
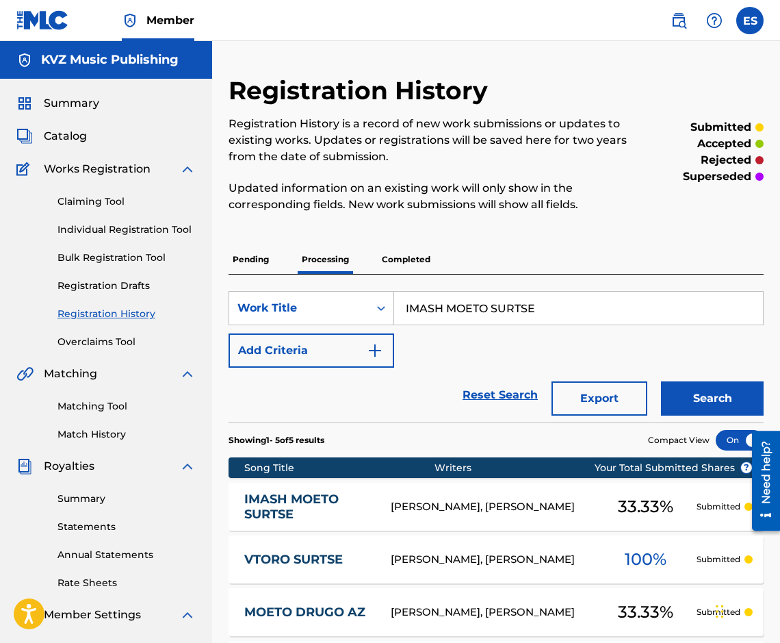
click at [290, 271] on div "Pending Processing Completed" at bounding box center [496, 259] width 535 height 29
click at [281, 267] on div "Pending Processing Completed" at bounding box center [496, 259] width 535 height 29
click at [186, 232] on link "Individual Registration Tool" at bounding box center [127, 229] width 138 height 14
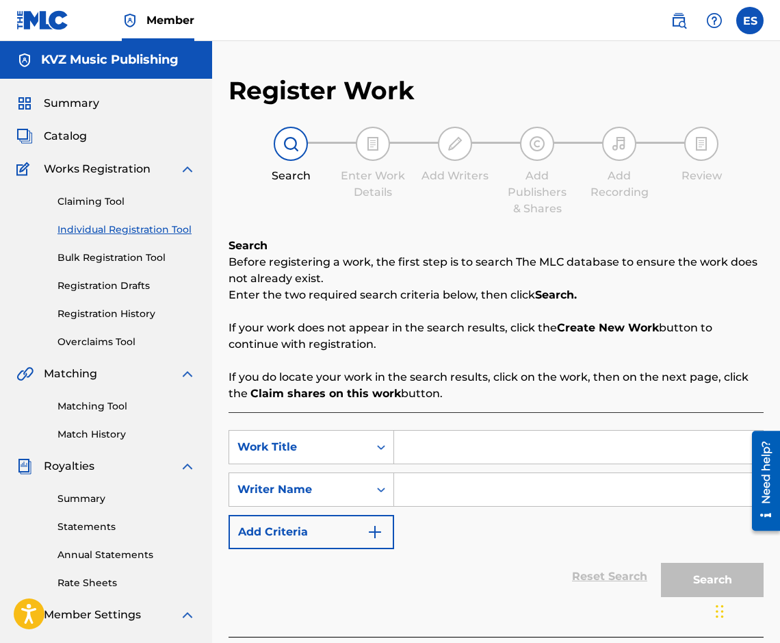
click at [116, 296] on div "Claiming Tool Individual Registration Tool Bulk Registration Tool Registration …" at bounding box center [105, 263] width 179 height 172
click at [116, 305] on div "Claiming Tool Individual Registration Tool Bulk Registration Tool Registration …" at bounding box center [105, 263] width 179 height 172
click at [138, 311] on link "Registration History" at bounding box center [127, 314] width 138 height 14
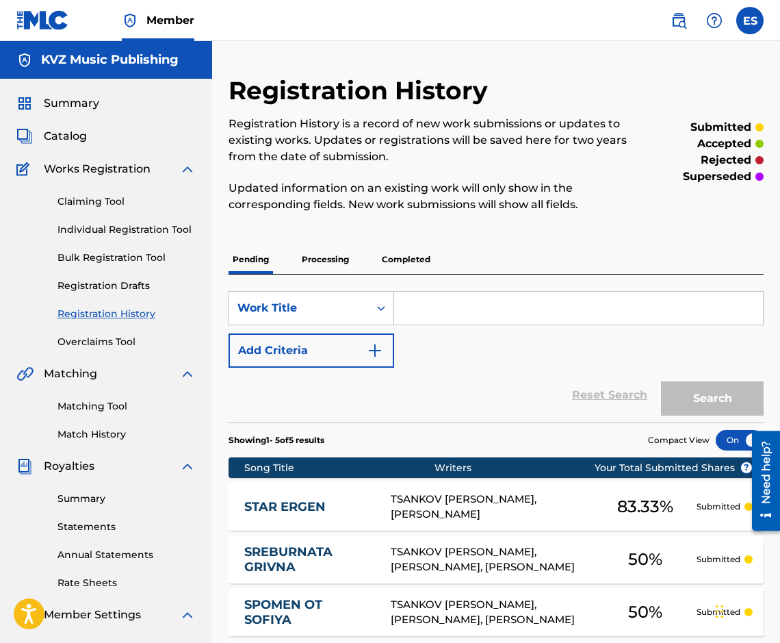
paste input "IMETO TI"
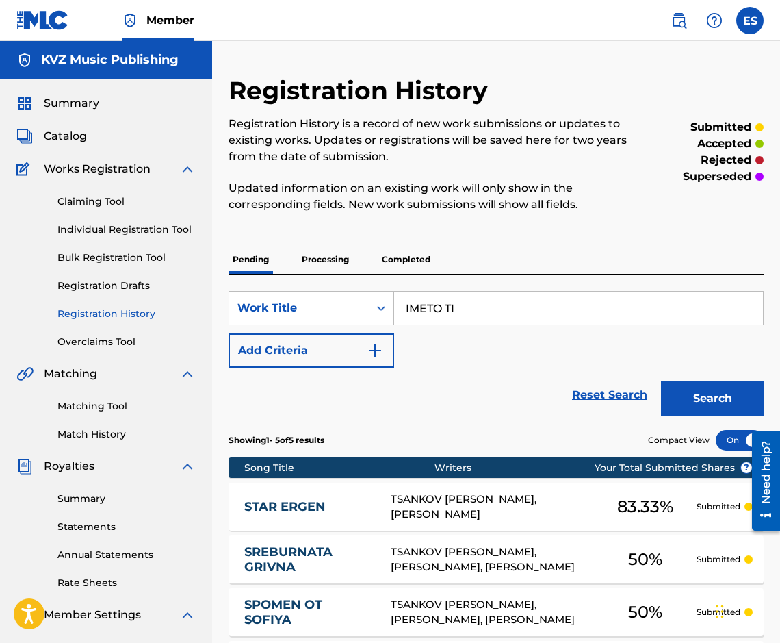
type input "IMETO TI"
click at [720, 394] on button "Search" at bounding box center [712, 398] width 103 height 34
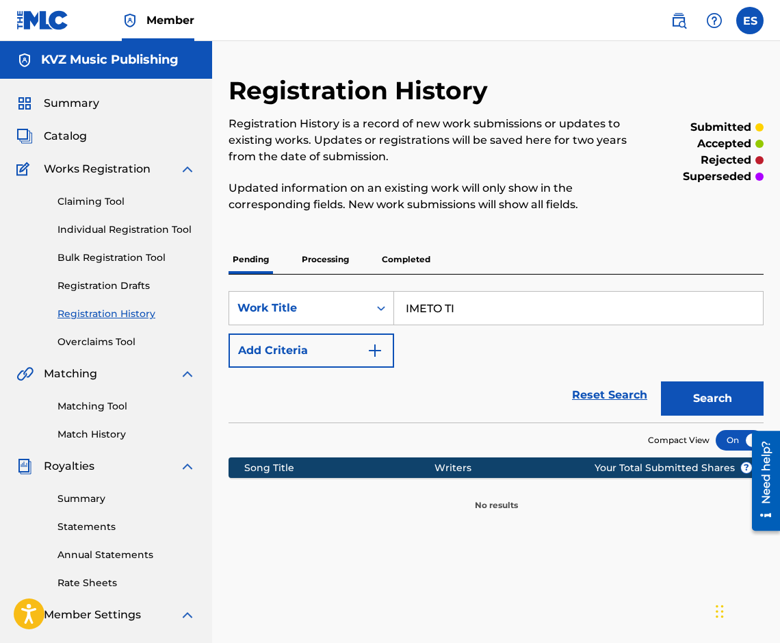
click at [309, 244] on div "Registration History Registration History is a record of new work submissions o…" at bounding box center [496, 293] width 535 height 436
click at [314, 264] on p "Processing" at bounding box center [325, 259] width 55 height 29
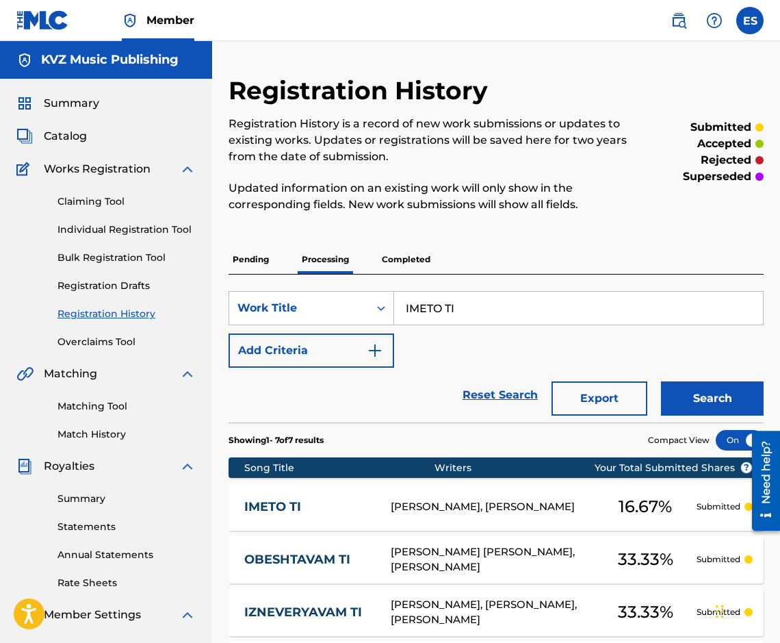
click at [309, 491] on div "IMETO TI [PERSON_NAME], [PERSON_NAME] 16.67 % Submitted" at bounding box center [496, 507] width 535 height 48
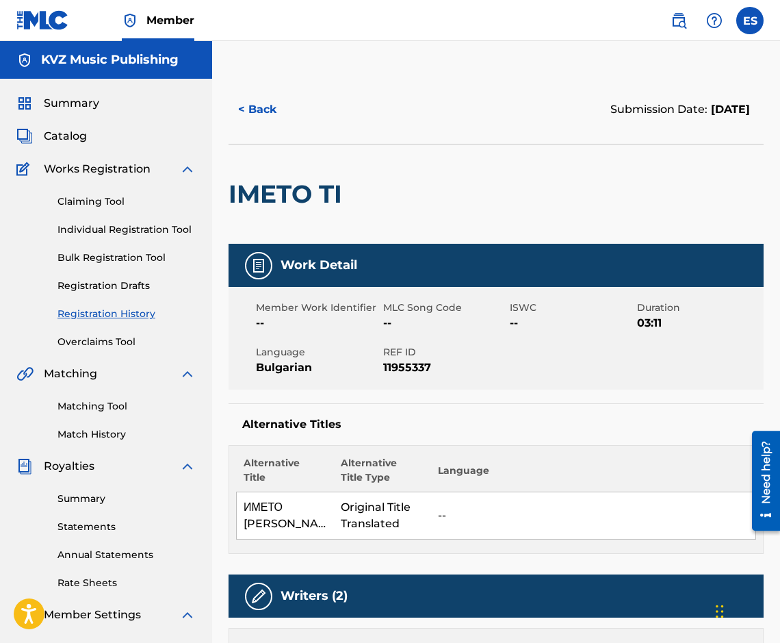
click at [277, 116] on button "< Back" at bounding box center [270, 109] width 82 height 34
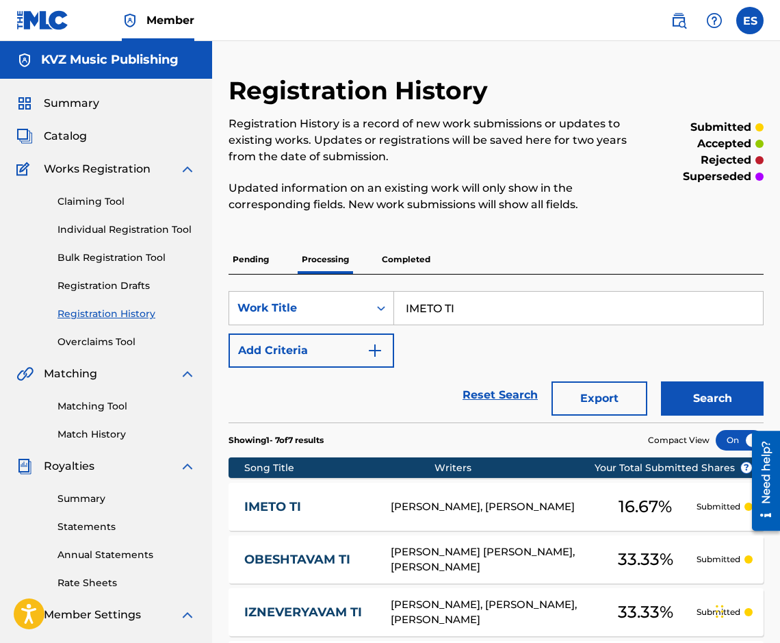
click at [225, 243] on div "Registration History Registration History is a record of new work submissions o…" at bounding box center [496, 504] width 568 height 858
click at [229, 255] on p "Pending" at bounding box center [251, 259] width 44 height 29
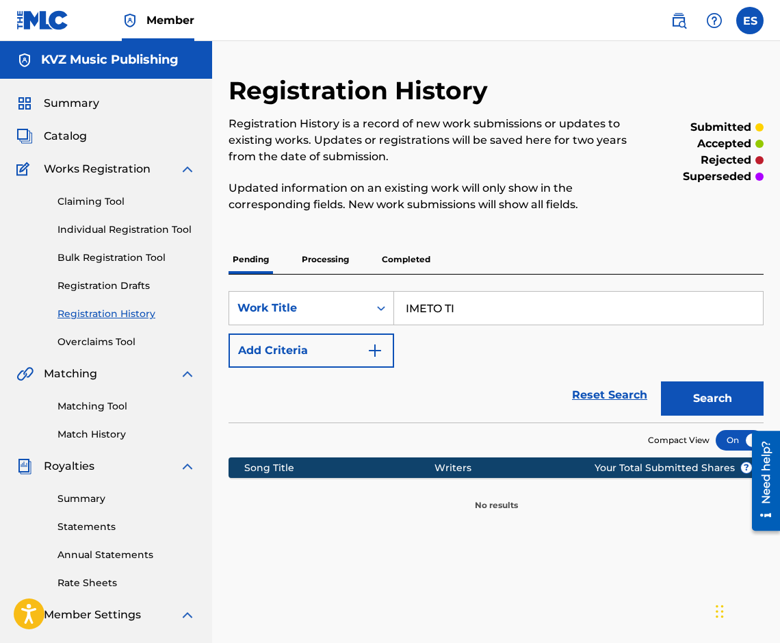
click at [428, 302] on input "IMETO TI" at bounding box center [578, 308] width 369 height 33
paste input "ZLEZ"
type input "IZLEZ"
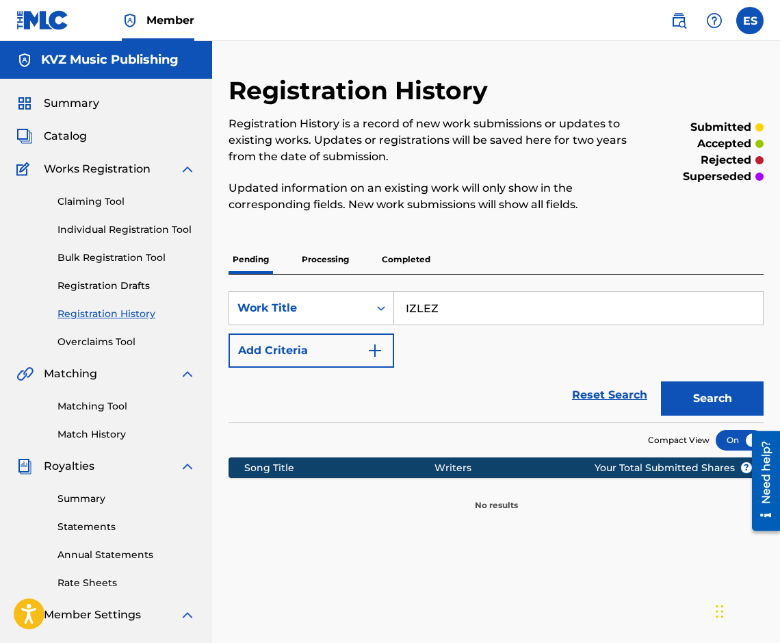
click at [689, 383] on button "Search" at bounding box center [712, 398] width 103 height 34
click at [340, 273] on p "Processing" at bounding box center [325, 259] width 55 height 29
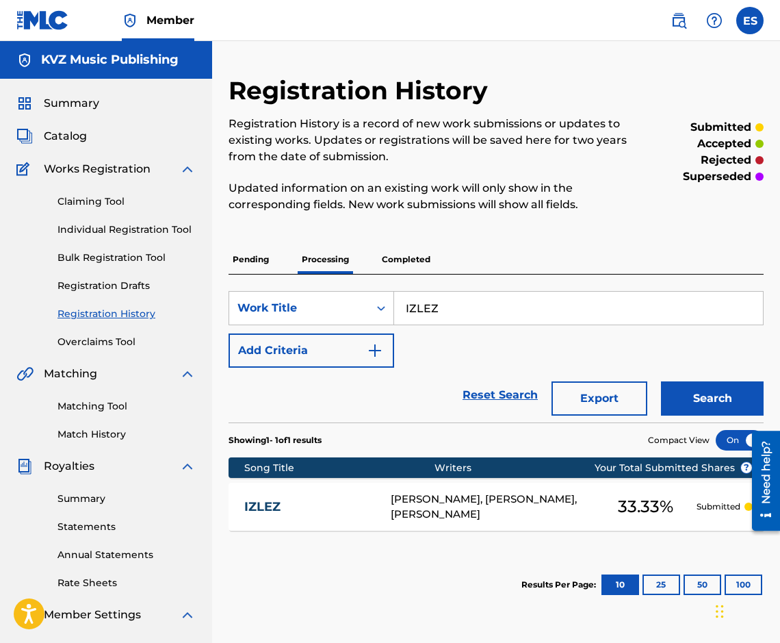
click at [311, 509] on link "IZLEZ" at bounding box center [308, 507] width 128 height 16
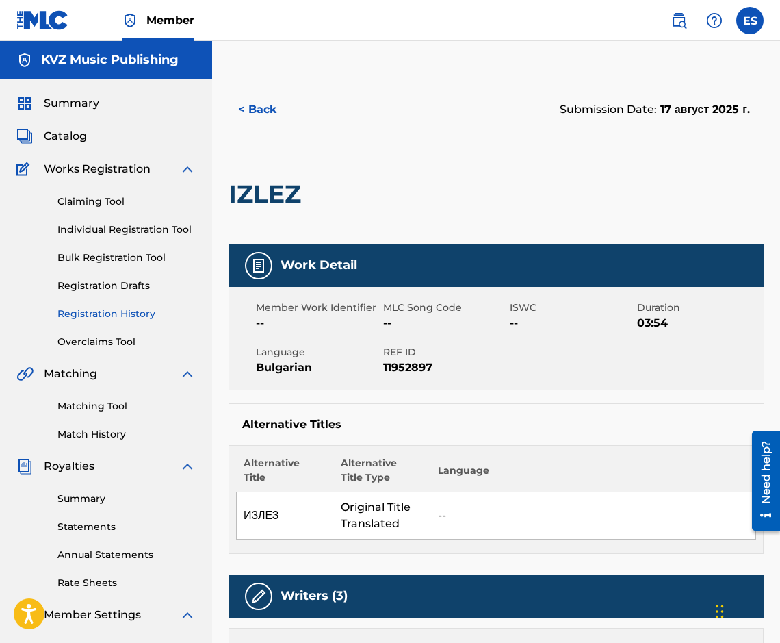
click at [269, 102] on button "< Back" at bounding box center [270, 109] width 82 height 34
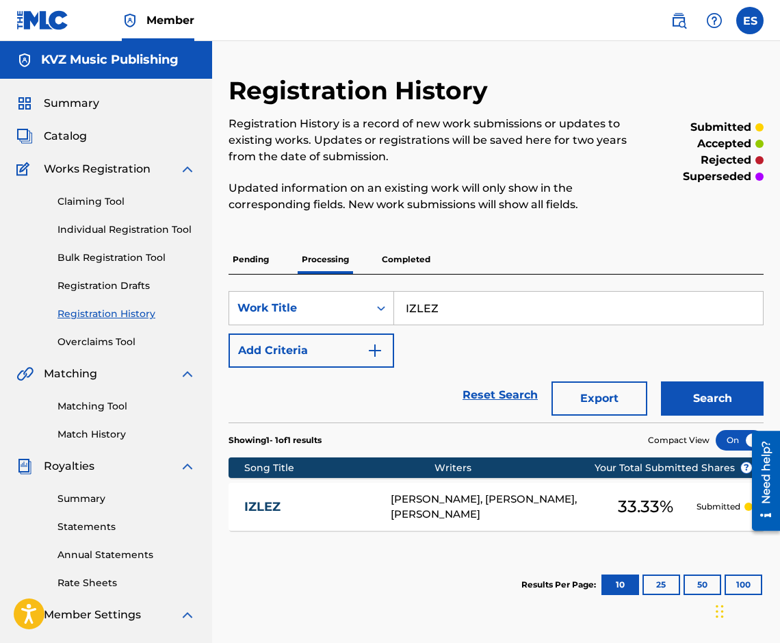
click at [242, 253] on p "Pending" at bounding box center [251, 259] width 44 height 29
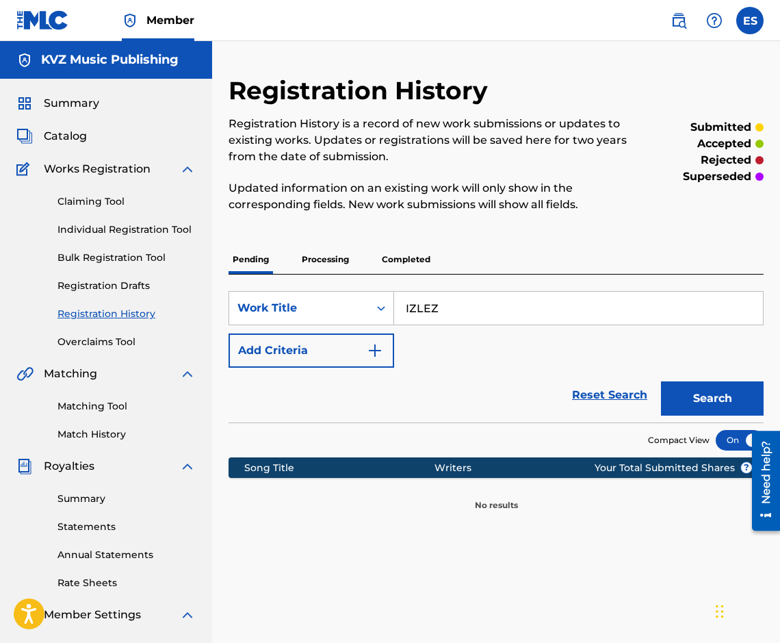
click at [506, 312] on input "IZLEZ" at bounding box center [578, 308] width 369 height 33
paste input "NEVERYAVAM TI"
type input "IZNEVERYAVAM TI"
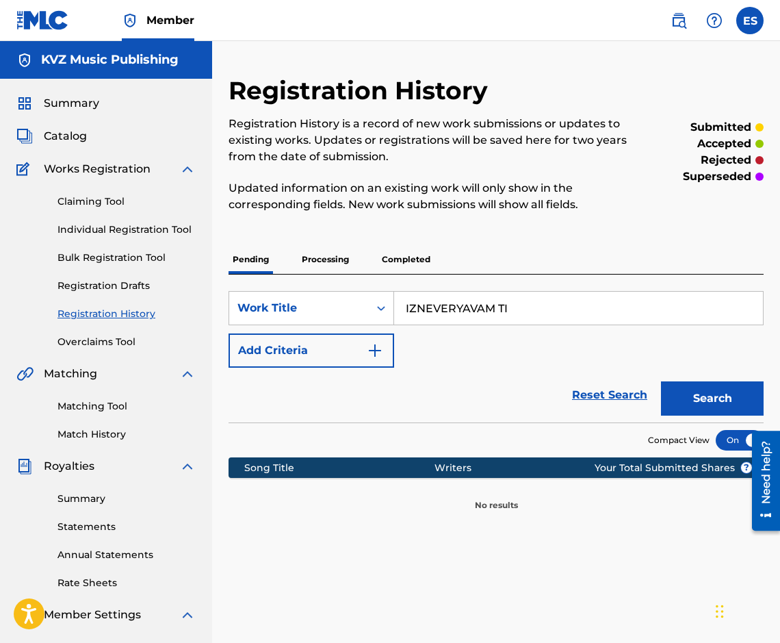
click at [755, 394] on button "Search" at bounding box center [712, 398] width 103 height 34
click at [316, 253] on p "Processing" at bounding box center [325, 259] width 55 height 29
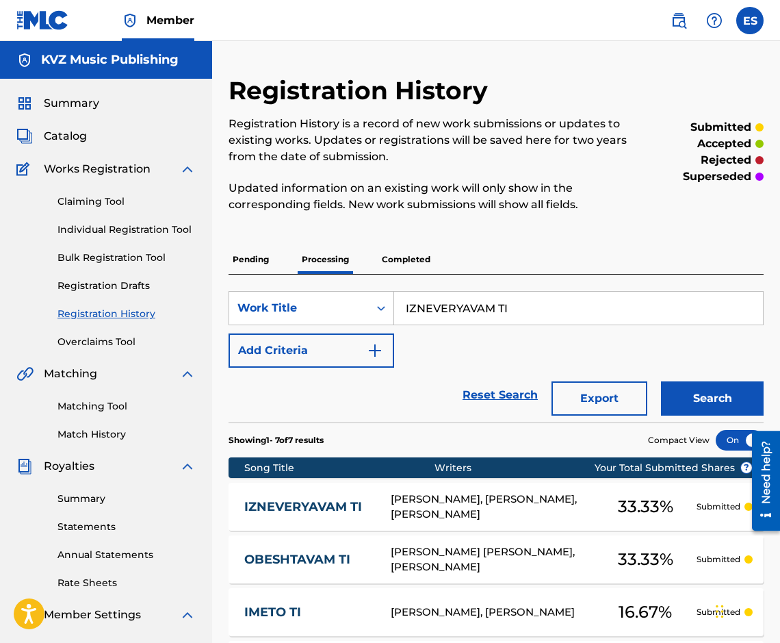
click at [324, 492] on div "IZNEVERYAVAM TI [PERSON_NAME], [PERSON_NAME], [PERSON_NAME][DEMOGRAPHIC_DATA] S…" at bounding box center [496, 507] width 535 height 48
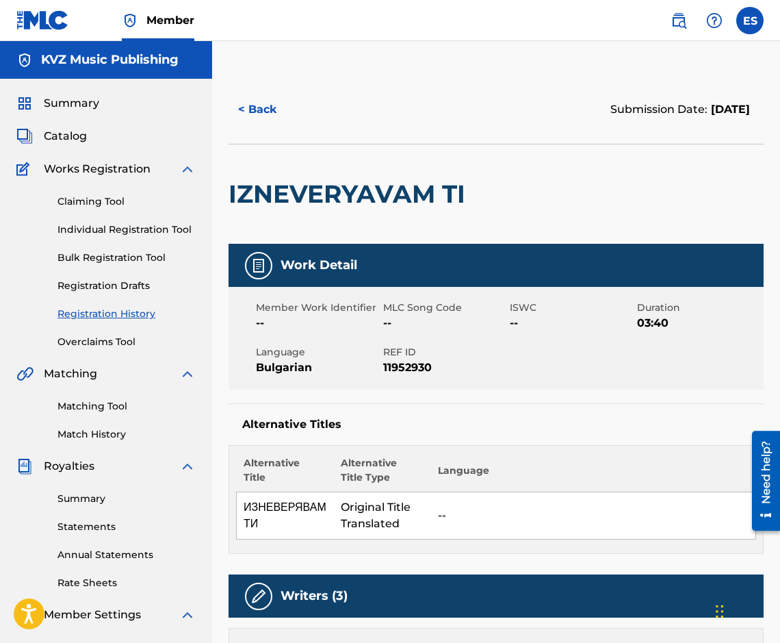
click at [264, 99] on button "< Back" at bounding box center [270, 109] width 82 height 34
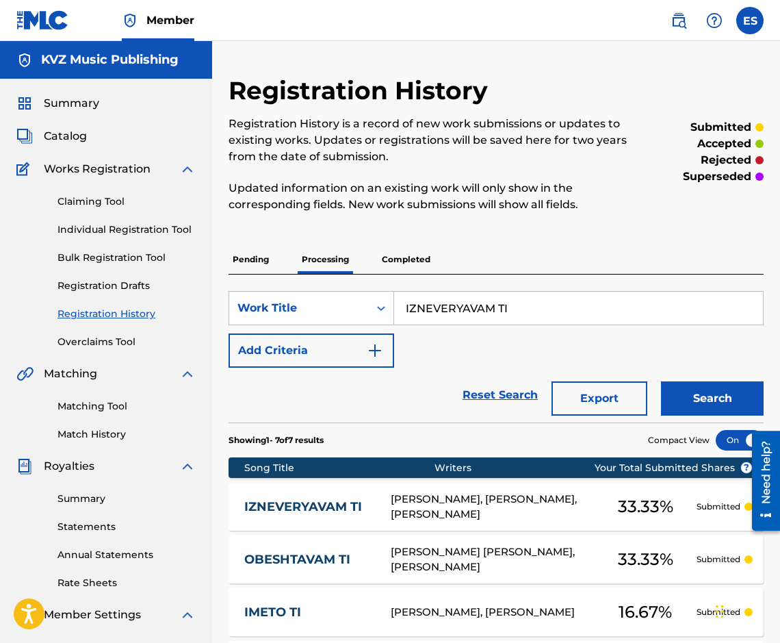
click at [253, 251] on p "Pending" at bounding box center [251, 259] width 44 height 29
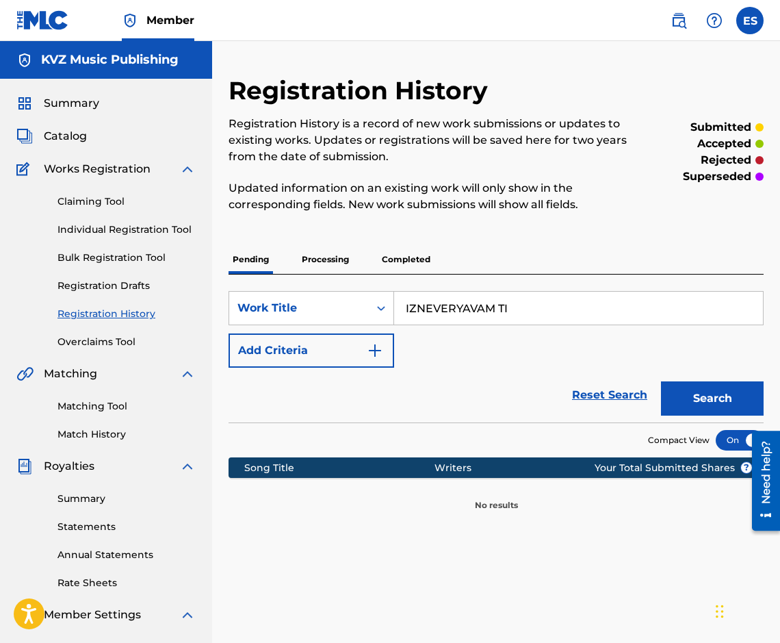
click at [474, 291] on div "IZNEVERYAVAM TI" at bounding box center [579, 308] width 370 height 34
click at [470, 304] on input "IZNEVERYAVAM TI" at bounding box center [578, 308] width 369 height 33
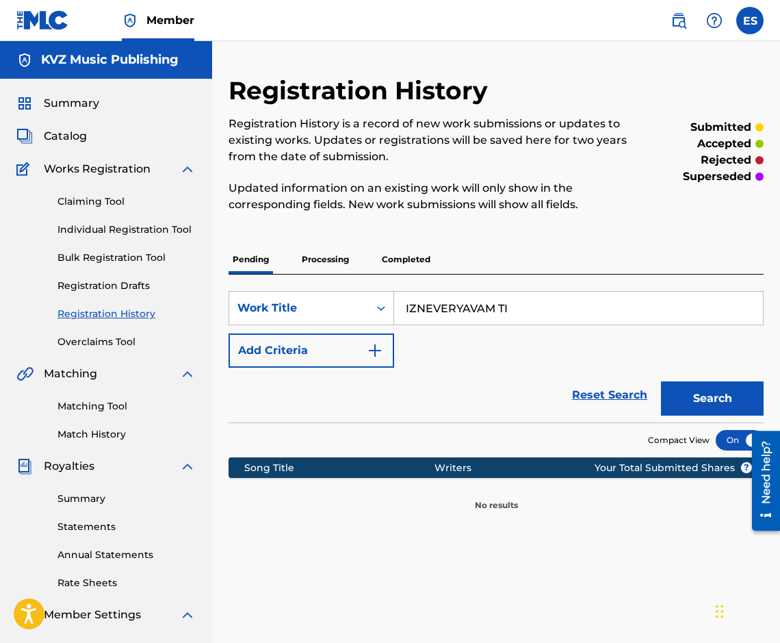
click at [470, 304] on input "IZNEVERYAVAM TI" at bounding box center [578, 308] width 369 height 33
paste input "KAKTO POJELAETE MIS"
type input "KAKTO POJELAETE MIS"
click at [533, 69] on div "Registration History Registration History is a record of new work submissions o…" at bounding box center [496, 398] width 568 height 714
click at [696, 401] on button "Search" at bounding box center [712, 398] width 103 height 34
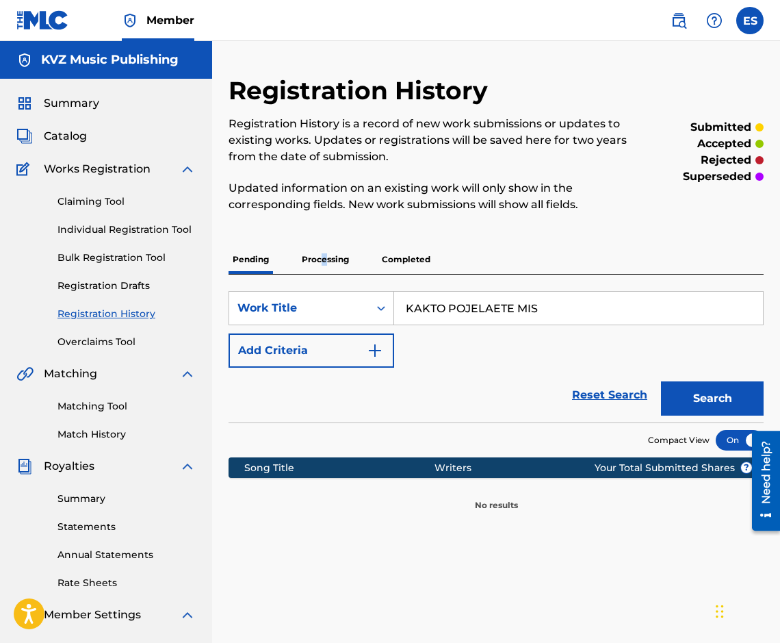
click at [322, 266] on p "Processing" at bounding box center [325, 259] width 55 height 29
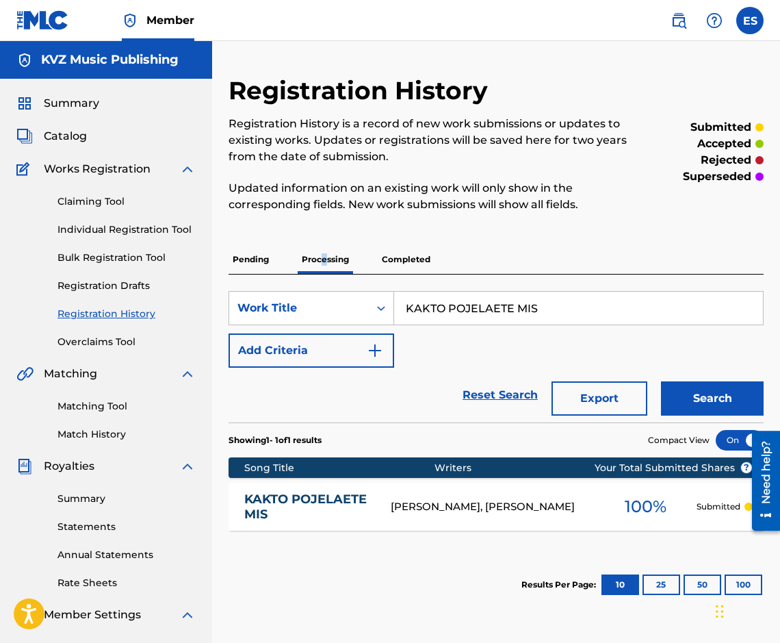
click at [330, 496] on link "KAKTO POJELAETE MIS" at bounding box center [308, 507] width 128 height 31
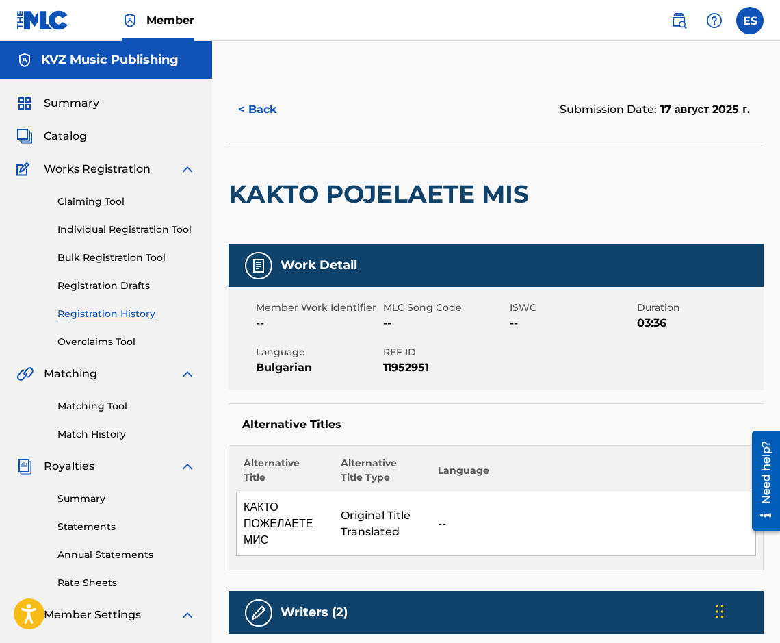
click at [261, 102] on button "< Back" at bounding box center [270, 109] width 82 height 34
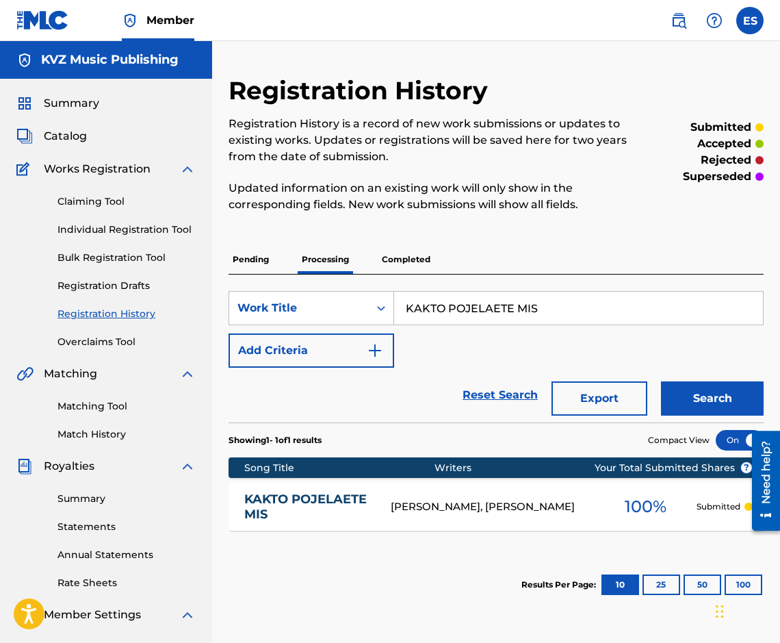
click at [259, 264] on p "Pending" at bounding box center [251, 259] width 44 height 29
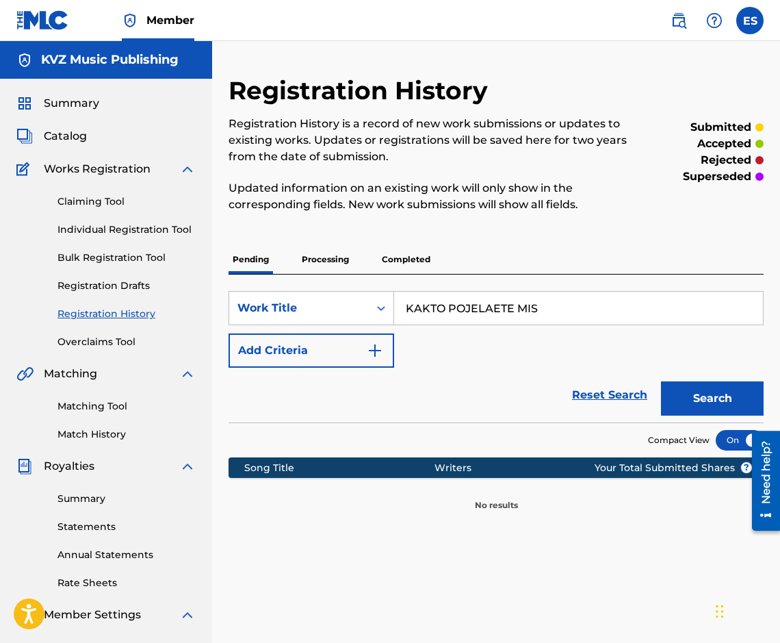
click at [483, 302] on input "KAKTO POJELAETE MIS" at bounding box center [578, 308] width 369 height 33
paste input "TASTROFA"
type input "KATASTROFA"
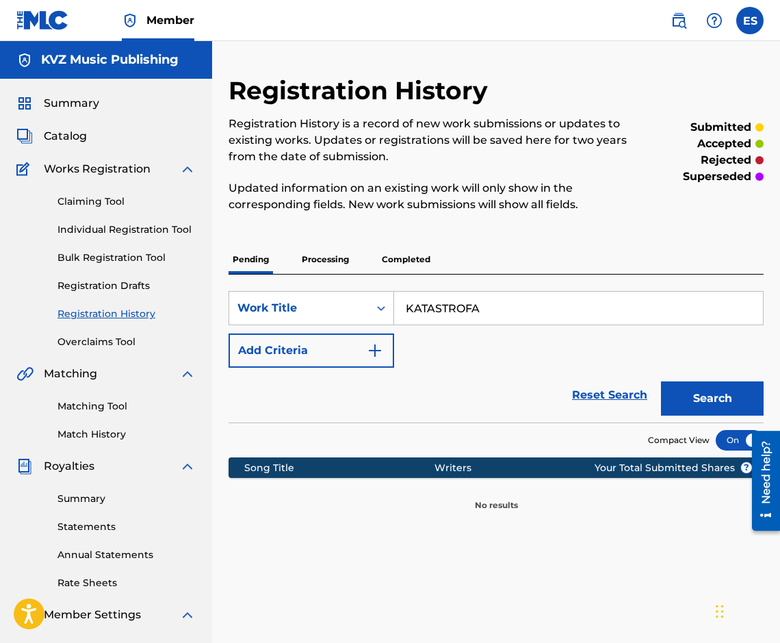
drag, startPoint x: 750, startPoint y: 418, endPoint x: 739, endPoint y: 410, distance: 13.2
click at [747, 416] on div "Search" at bounding box center [709, 395] width 110 height 55
click at [731, 407] on button "Search" at bounding box center [712, 398] width 103 height 34
click at [305, 266] on p "Processing" at bounding box center [325, 259] width 55 height 29
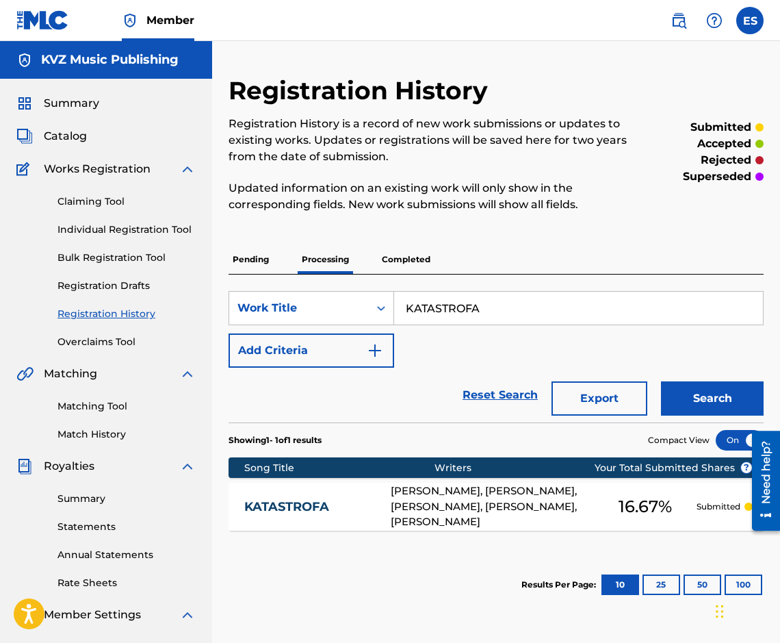
click at [318, 494] on div "KATASTROFA [PERSON_NAME], [PERSON_NAME], [PERSON_NAME], [PERSON_NAME], [PERSON_…" at bounding box center [496, 507] width 535 height 48
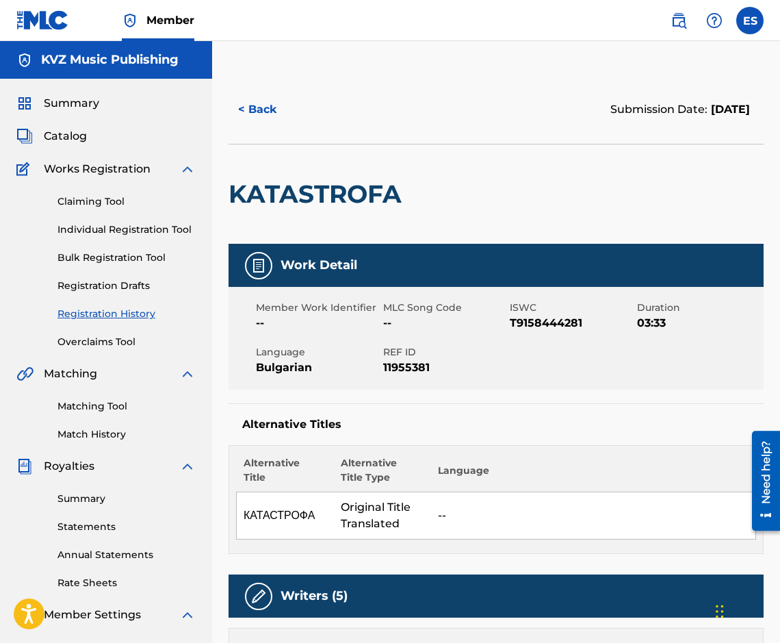
click at [242, 110] on button "< Back" at bounding box center [270, 109] width 82 height 34
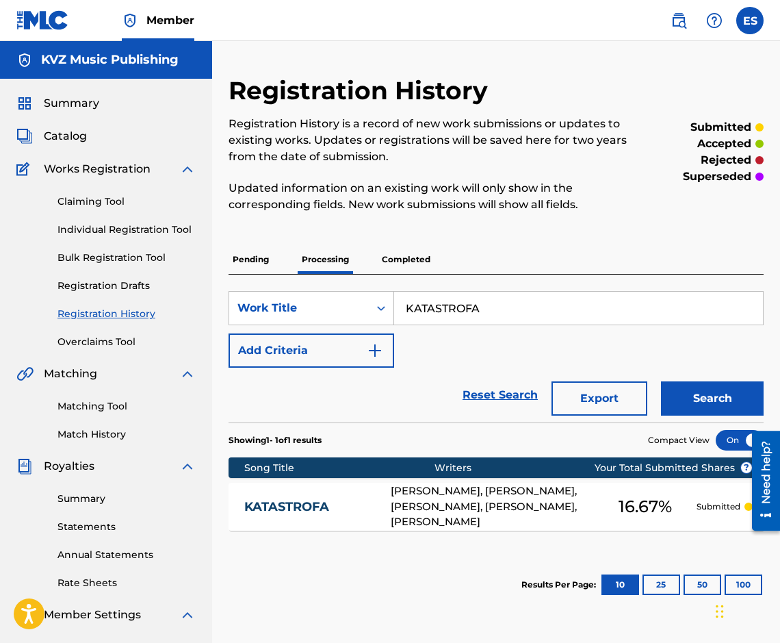
click at [457, 288] on div "SearchWithCriteriad7fb7e4d-c129-4852-95e6-cbfa08a0458f Work Title KATASTROFA Ad…" at bounding box center [496, 349] width 535 height 148
click at [457, 295] on input "KATASTROFA" at bounding box center [578, 308] width 369 height 33
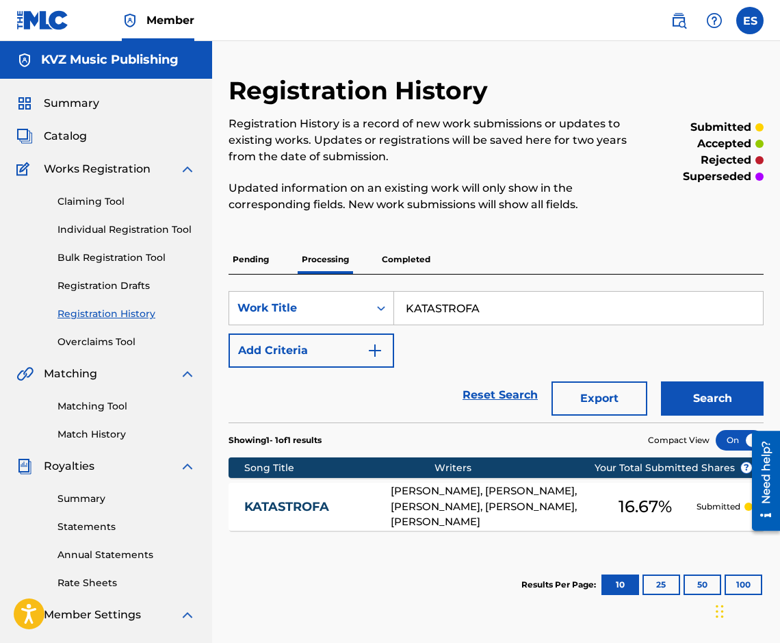
paste input "O ZA DVAM"
type input "KATO ZA DVAMA"
click at [701, 404] on button "Search" at bounding box center [712, 398] width 103 height 34
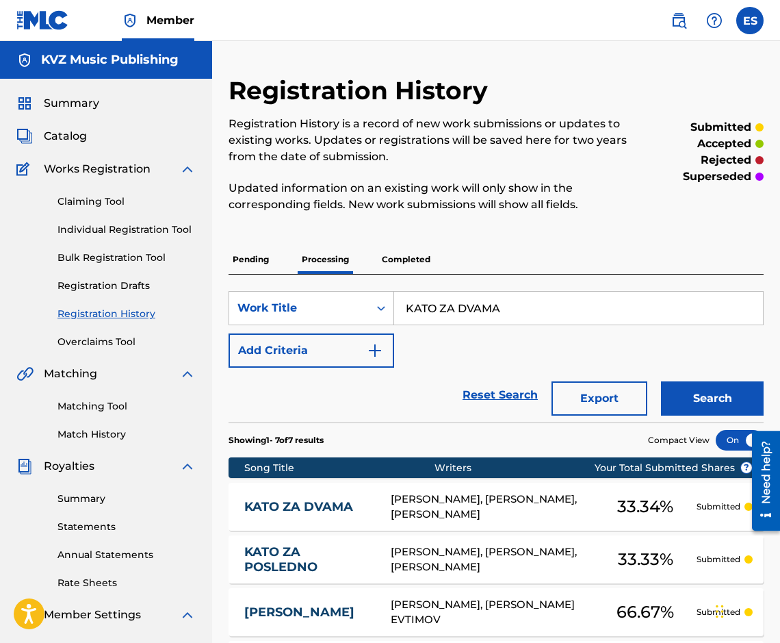
click at [314, 490] on div "KATO ZA DVAMA [PERSON_NAME], [PERSON_NAME], [PERSON_NAME] 33.34 % Submitted" at bounding box center [496, 507] width 535 height 48
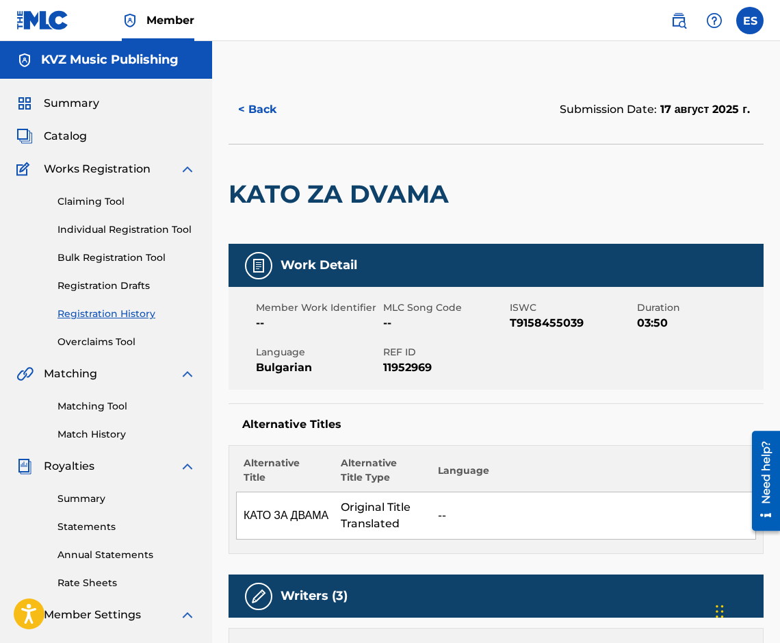
click at [258, 114] on button "< Back" at bounding box center [270, 109] width 82 height 34
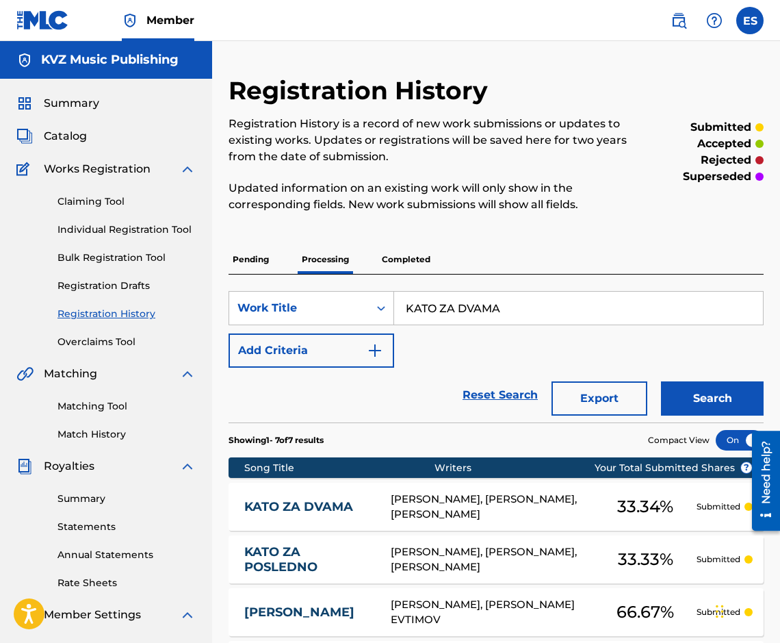
click at [264, 265] on p "Pending" at bounding box center [251, 259] width 44 height 29
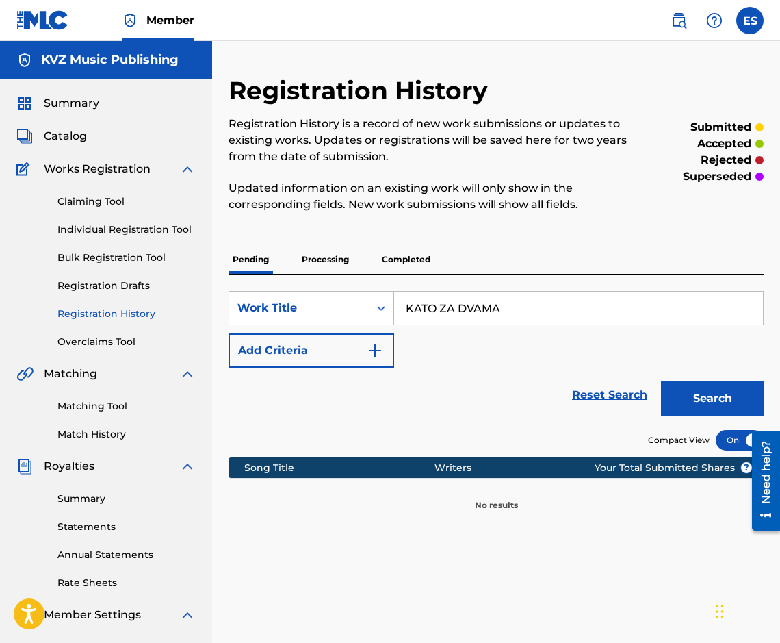
click at [512, 324] on div "KATO ZA DVAMA" at bounding box center [579, 308] width 370 height 34
click at [512, 320] on input "KATO ZA DVAMA" at bounding box center [578, 308] width 369 height 33
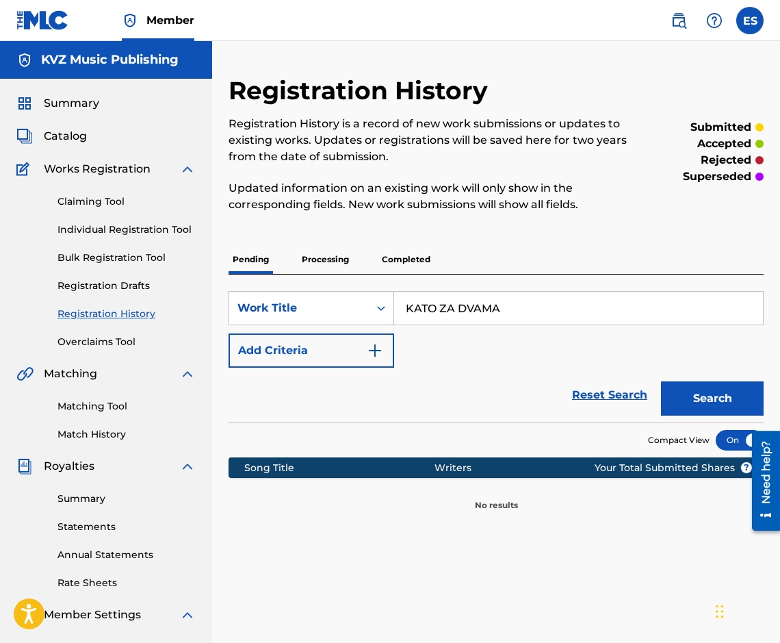
paste input "POSLEDNO"
type input "KATO ZA POSLEDNO"
click at [715, 396] on button "Search" at bounding box center [712, 398] width 103 height 34
click at [344, 264] on p "Processing" at bounding box center [325, 259] width 55 height 29
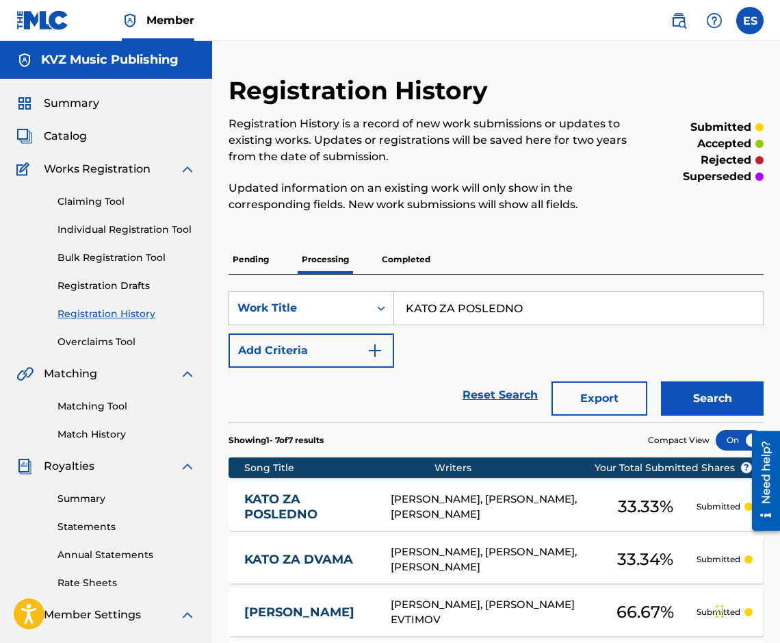
click at [332, 490] on div "KATO ZA POSLEDNO [PERSON_NAME], [PERSON_NAME], [PERSON_NAME] 33.33 % Submitted" at bounding box center [496, 507] width 535 height 48
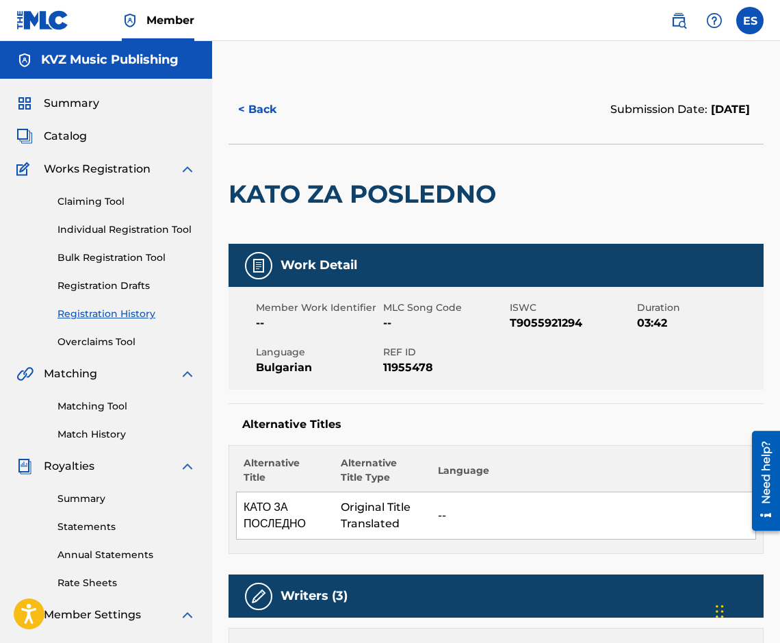
click at [270, 111] on button "< Back" at bounding box center [270, 109] width 82 height 34
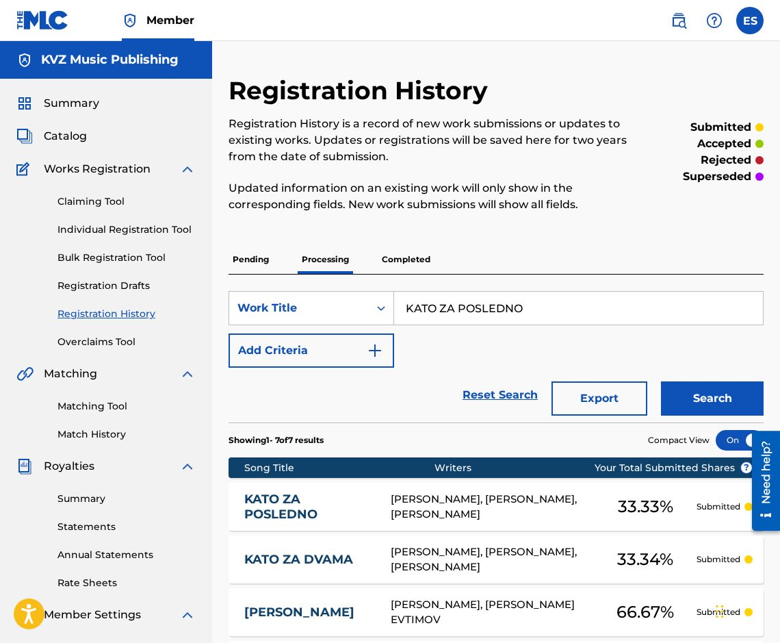
click at [172, 220] on div "Claiming Tool Individual Registration Tool Bulk Registration Tool Registration …" at bounding box center [105, 263] width 179 height 172
click at [172, 223] on link "Individual Registration Tool" at bounding box center [127, 229] width 138 height 14
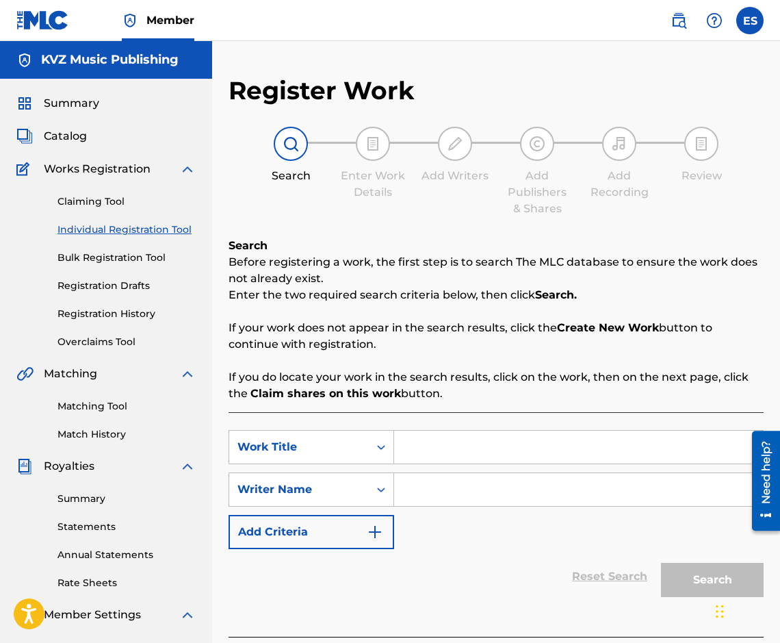
paste input "KATO ZA POSLEDNO"
type input "KATO ZA POSLEDNO"
click at [457, 485] on input "Search Form" at bounding box center [578, 489] width 369 height 33
click at [395, 440] on input "KATO ZA POSLEDNO" at bounding box center [578, 447] width 369 height 33
paste input "[PERSON_NAME]"
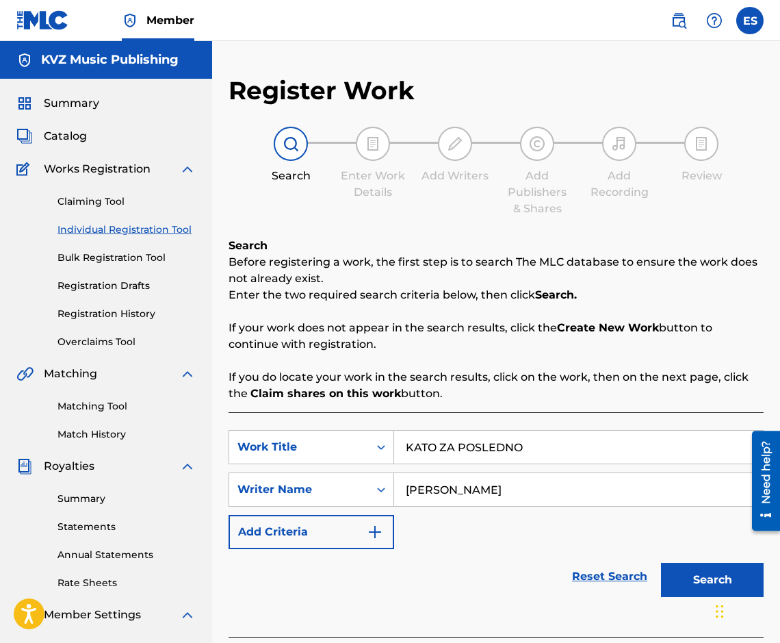
type input "[PERSON_NAME]"
click at [693, 580] on button "Search" at bounding box center [712, 580] width 103 height 34
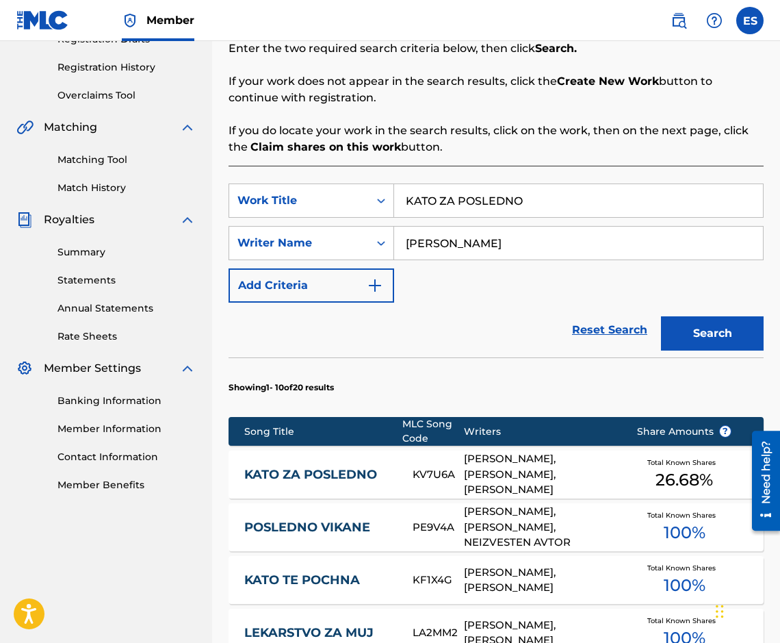
scroll to position [315, 0]
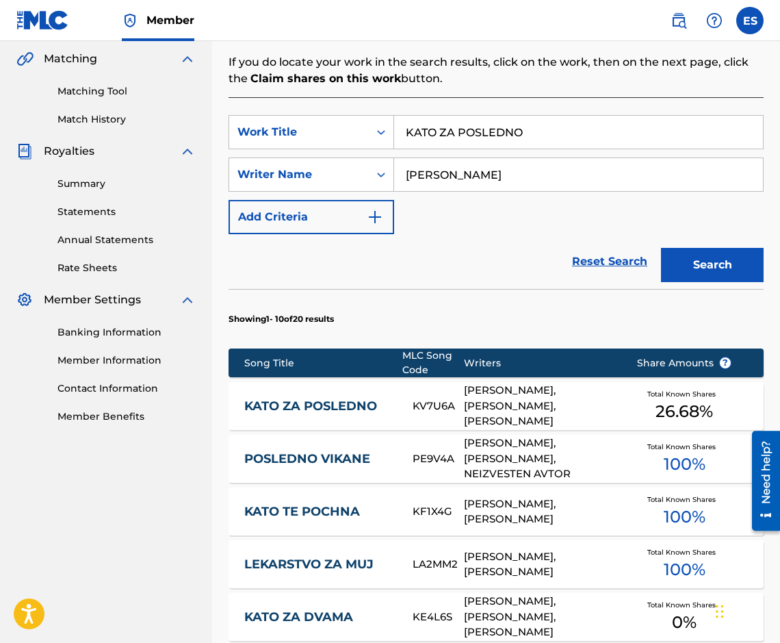
click at [332, 392] on div "KATO ZA POSLEDNO KV7U6A [PERSON_NAME], [PERSON_NAME], [PERSON_NAME] Total Known…" at bounding box center [496, 406] width 535 height 48
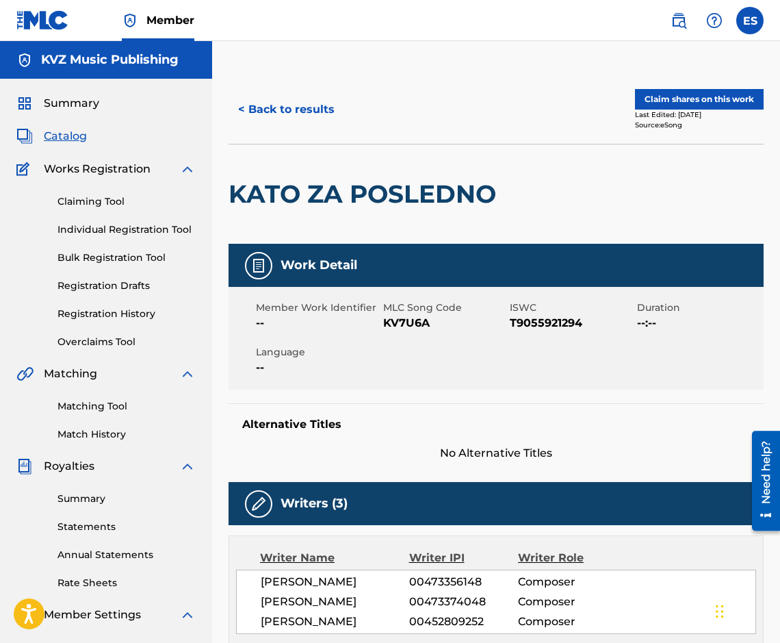
click at [278, 107] on button "< Back to results" at bounding box center [287, 109] width 116 height 34
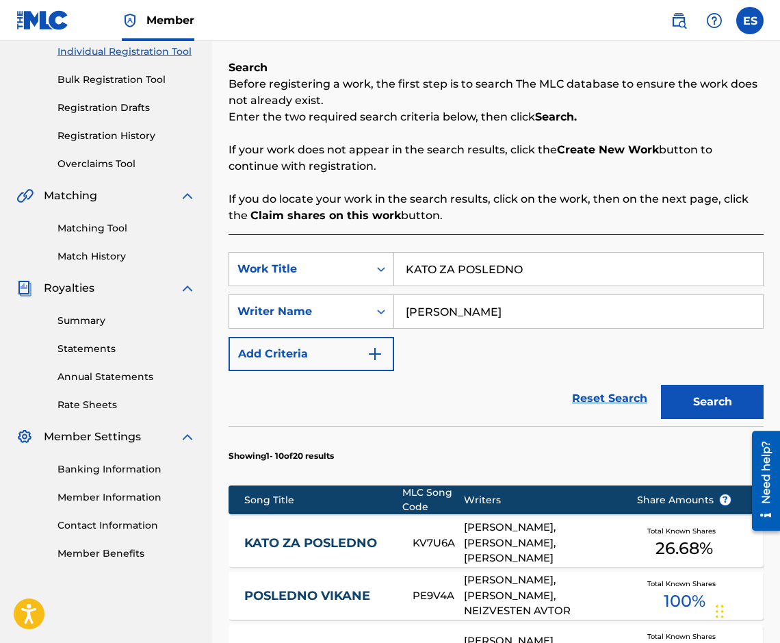
click at [120, 131] on link "Registration History" at bounding box center [127, 136] width 138 height 14
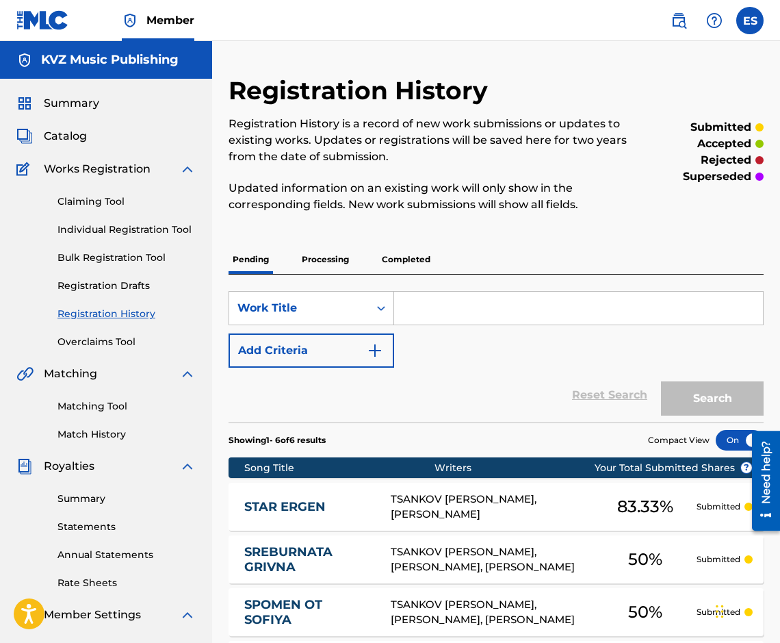
paste input "KESEF VEALCOHOL"
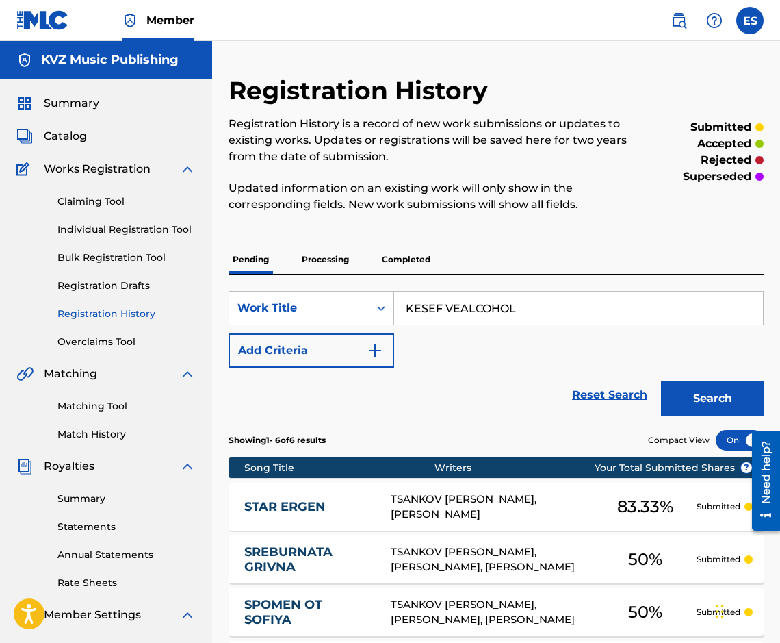
type input "KESEF VEALCOHOL"
click at [706, 392] on button "Search" at bounding box center [712, 398] width 103 height 34
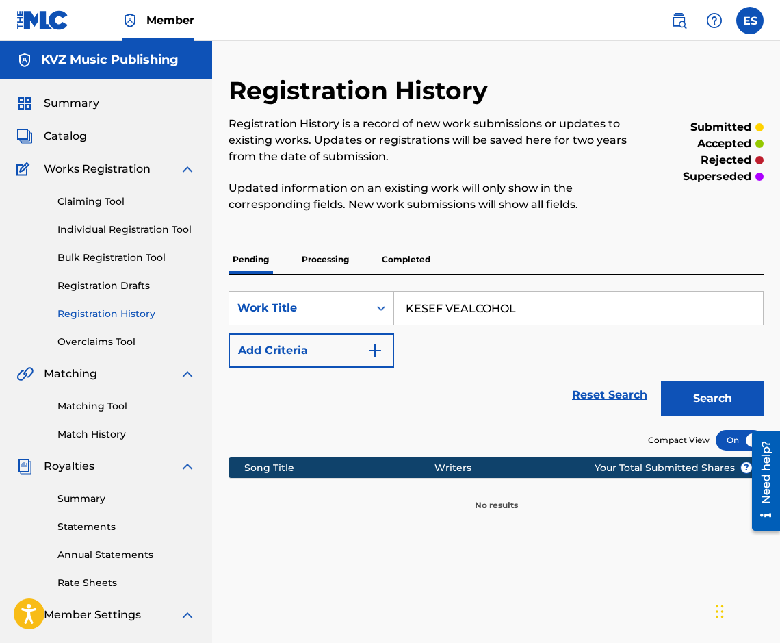
click at [306, 266] on p "Processing" at bounding box center [325, 259] width 55 height 29
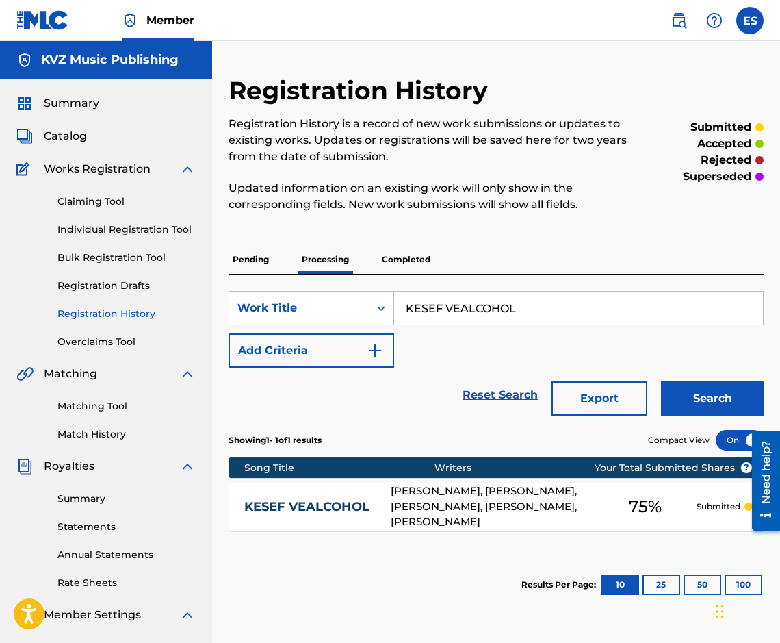
click at [311, 500] on link "KESEF VEALCOHOL" at bounding box center [308, 507] width 128 height 16
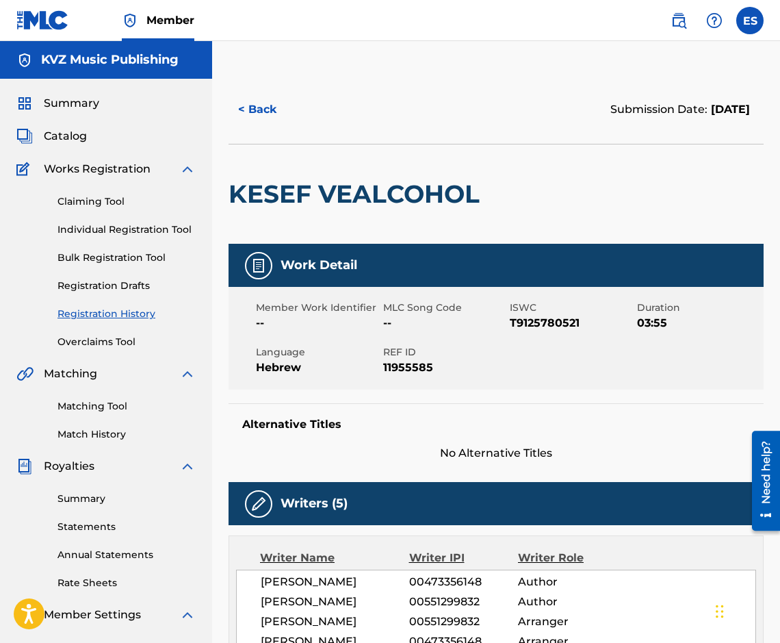
click at [256, 127] on div "< Back Submission Date: [DATE]" at bounding box center [496, 109] width 535 height 68
click at [283, 105] on button "< Back" at bounding box center [270, 109] width 82 height 34
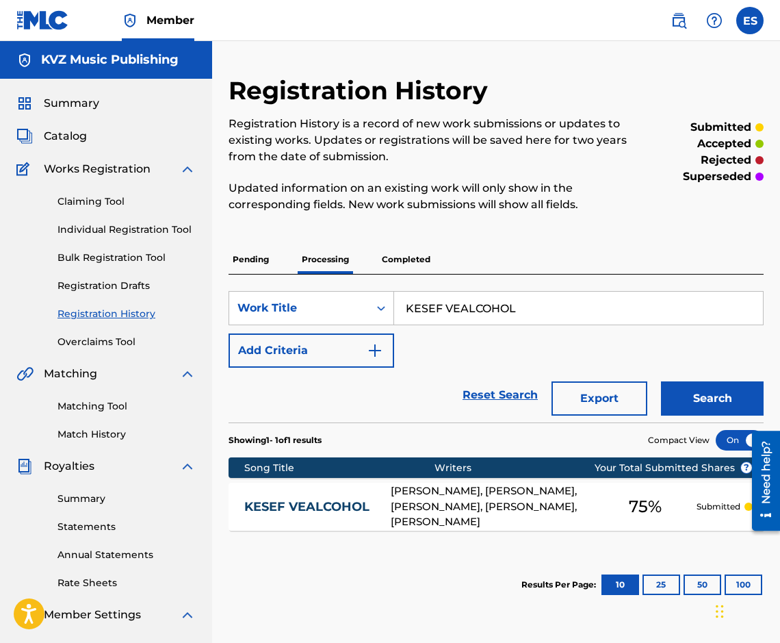
click at [257, 254] on p "Pending" at bounding box center [251, 259] width 44 height 29
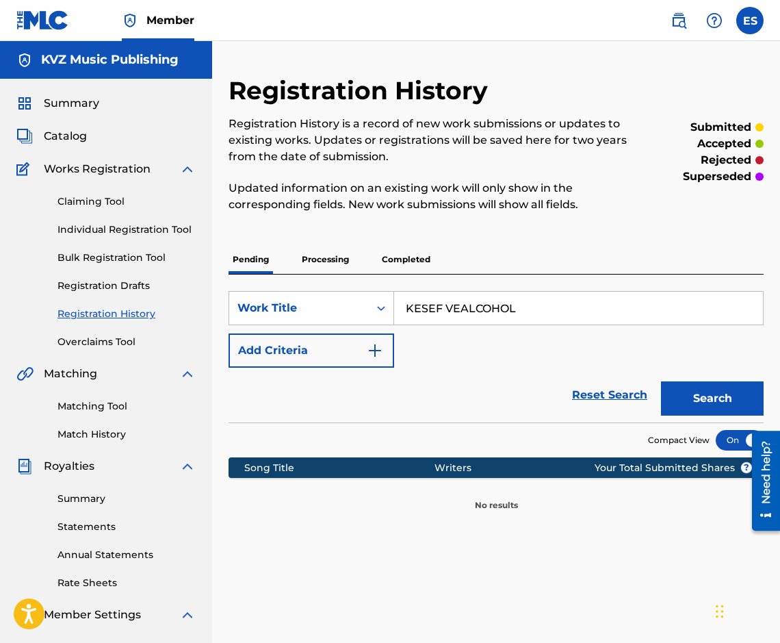
click at [495, 344] on div "SearchWithCriteriad7fb7e4d-c129-4852-95e6-cbfa08a0458f Work Title KESEF VEALCOH…" at bounding box center [496, 329] width 535 height 77
click at [492, 318] on input "KESEF VEALCOHOL" at bounding box center [578, 308] width 369 height 33
paste input "RADETSUT NA MISLI"
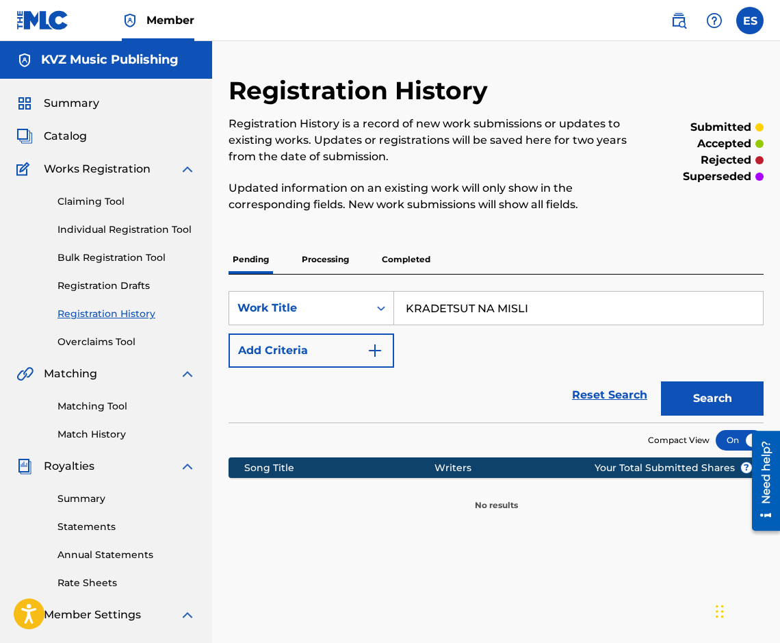
type input "KRADETSUT NA MISLI"
click at [697, 402] on button "Search" at bounding box center [712, 398] width 103 height 34
click at [336, 266] on p "Processing" at bounding box center [325, 259] width 55 height 29
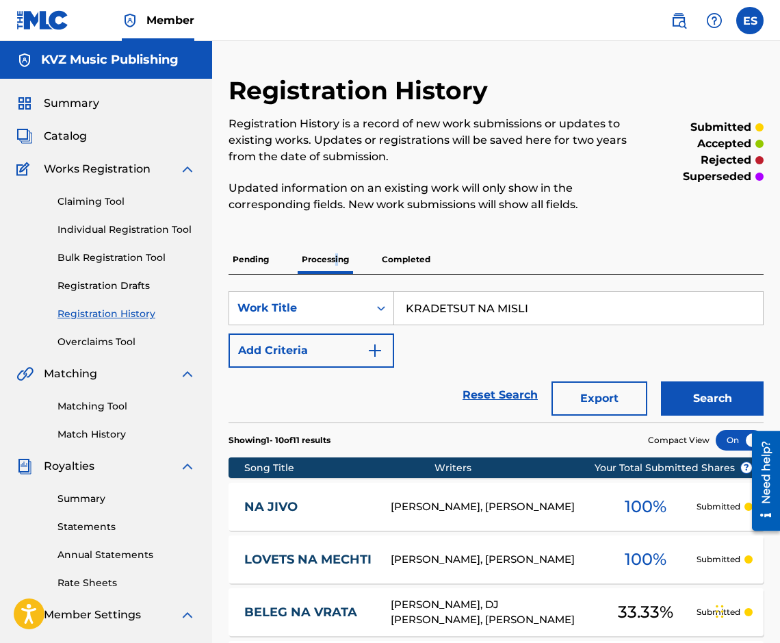
click at [683, 396] on button "Search" at bounding box center [712, 398] width 103 height 34
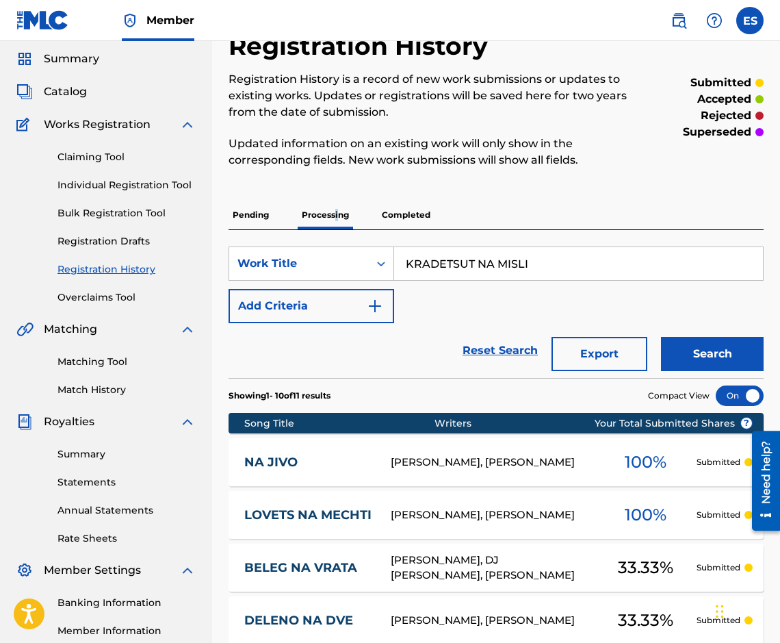
scroll to position [68, 0]
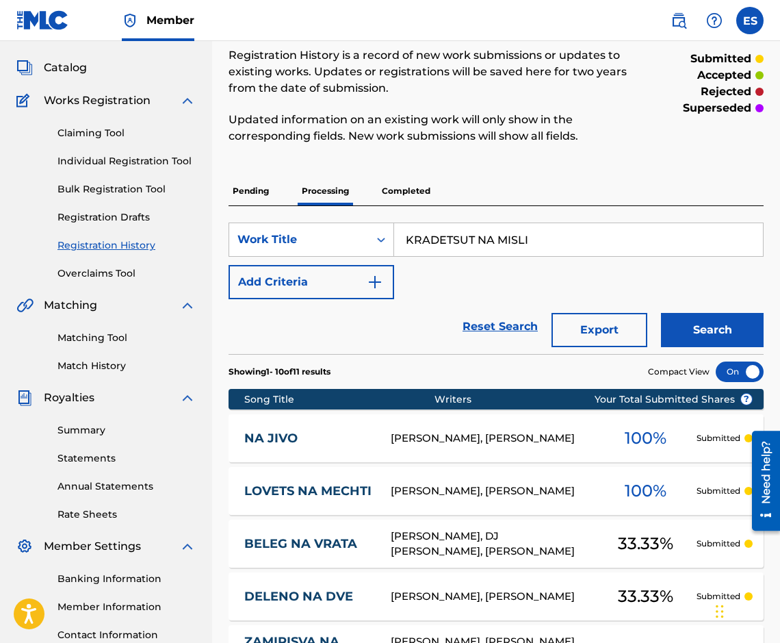
drag, startPoint x: 403, startPoint y: 207, endPoint x: 408, endPoint y: 200, distance: 8.9
drag, startPoint x: 408, startPoint y: 200, endPoint x: 409, endPoint y: 192, distance: 7.6
click at [409, 192] on p "Completed" at bounding box center [406, 191] width 57 height 29
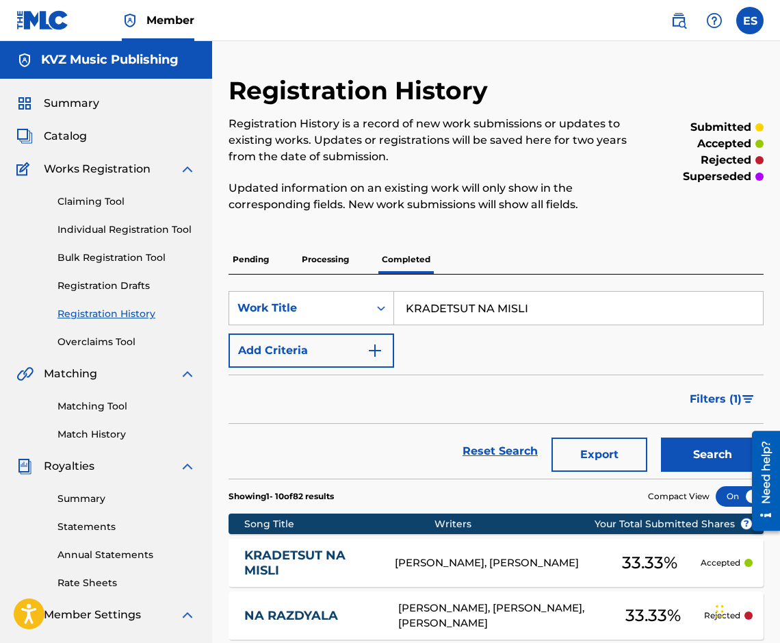
click at [319, 557] on link "KRADETSUT NA MISLI" at bounding box center [310, 563] width 132 height 31
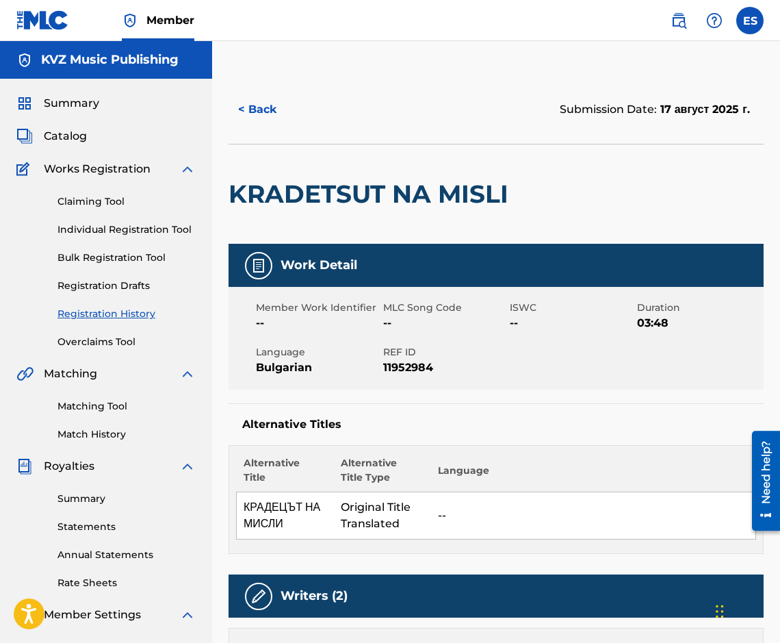
click at [274, 112] on button "< Back" at bounding box center [270, 109] width 82 height 34
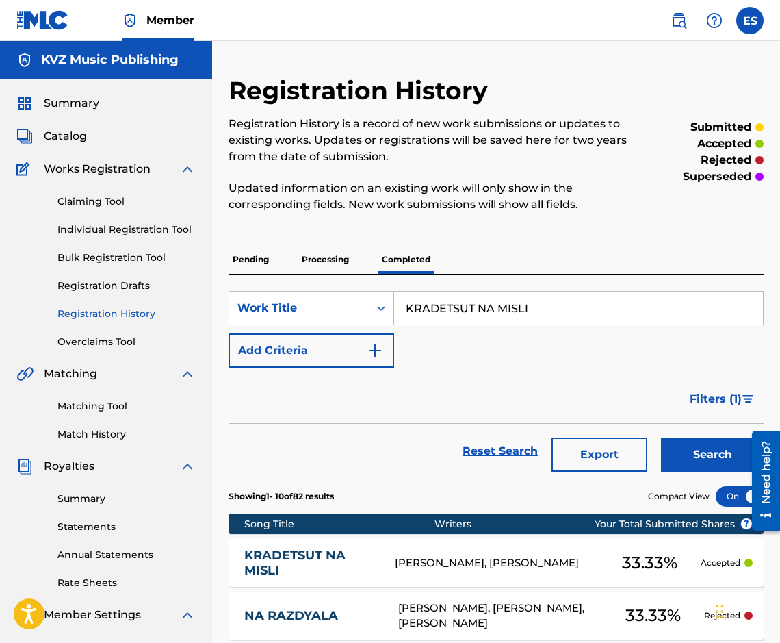
click at [307, 240] on div "Registration History Registration History is a record of new work submissions o…" at bounding box center [496, 614] width 535 height 1078
drag, startPoint x: 315, startPoint y: 254, endPoint x: 340, endPoint y: 265, distance: 27.0
click at [316, 255] on p "Processing" at bounding box center [325, 259] width 55 height 29
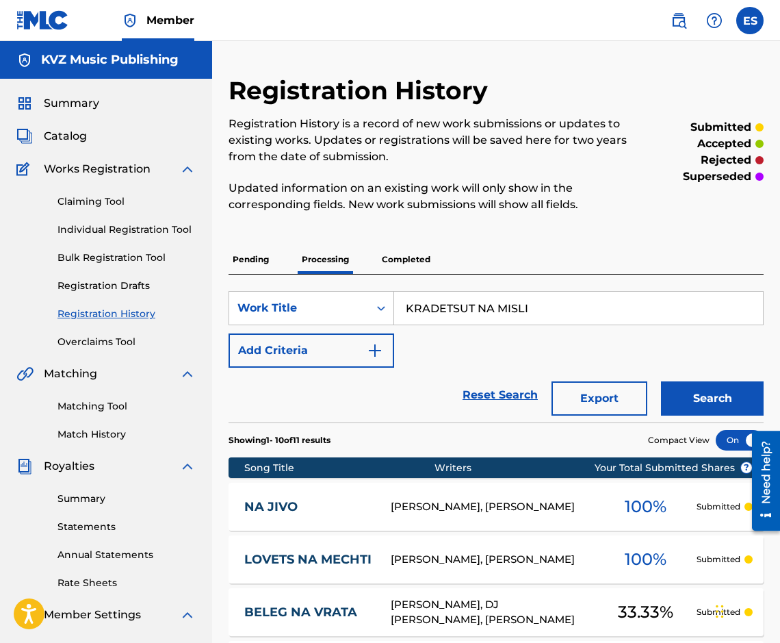
click at [493, 293] on input "KRADETSUT NA MISLI" at bounding box center [578, 308] width 369 height 33
click at [271, 550] on div "LOVETS NA MECHTI [PERSON_NAME], [PERSON_NAME] 100 % Submitted" at bounding box center [496, 559] width 535 height 48
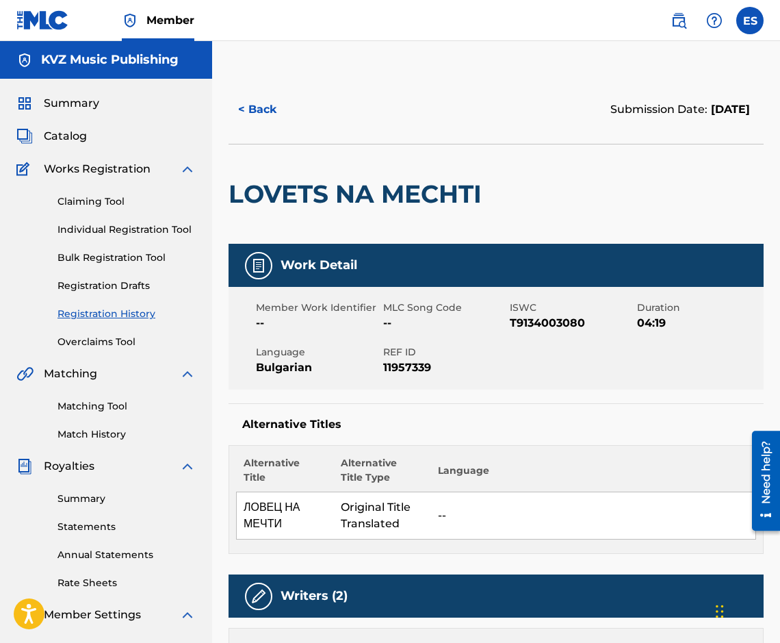
click at [246, 118] on button "< Back" at bounding box center [270, 109] width 82 height 34
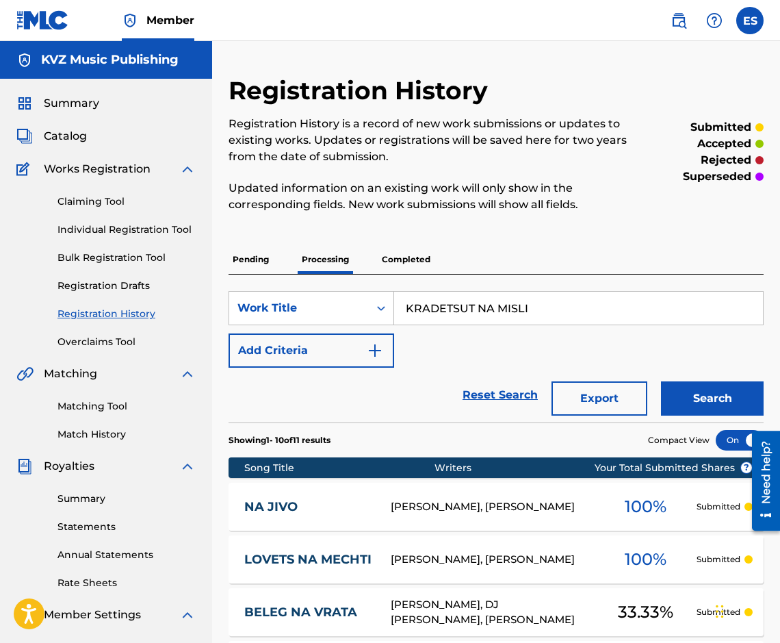
click at [353, 570] on div "LOVETS NA MECHTI [PERSON_NAME], [PERSON_NAME] 100 % Submitted" at bounding box center [496, 559] width 535 height 48
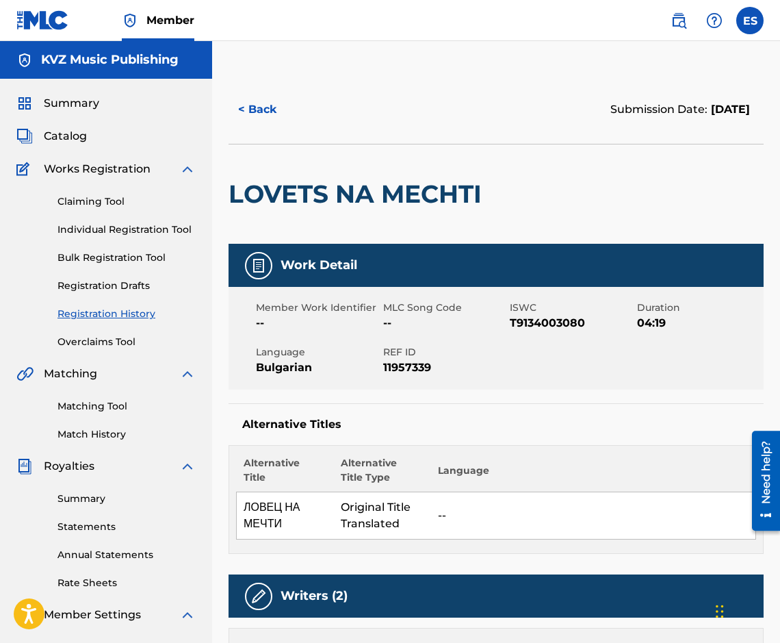
click at [282, 110] on button "< Back" at bounding box center [270, 109] width 82 height 34
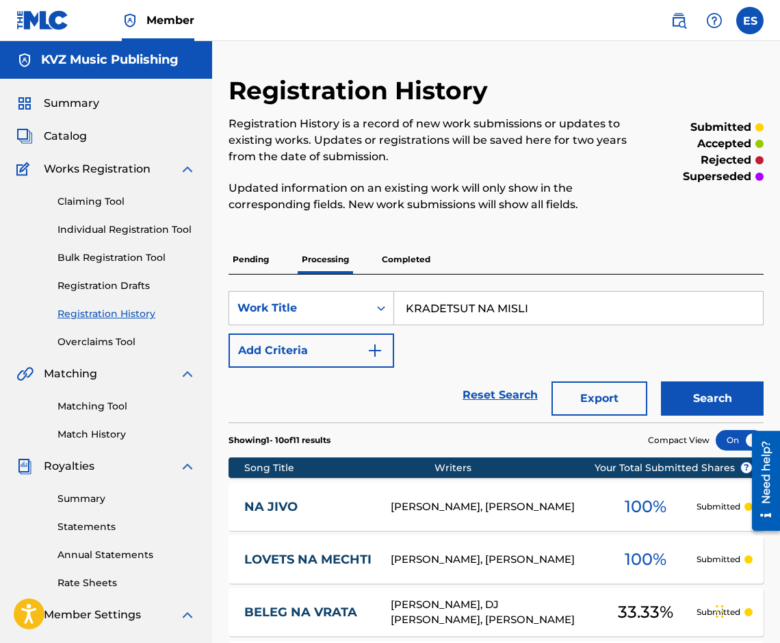
click at [111, 240] on div "Claiming Tool Individual Registration Tool Bulk Registration Tool Registration …" at bounding box center [105, 263] width 179 height 172
click at [110, 231] on link "Individual Registration Tool" at bounding box center [127, 229] width 138 height 14
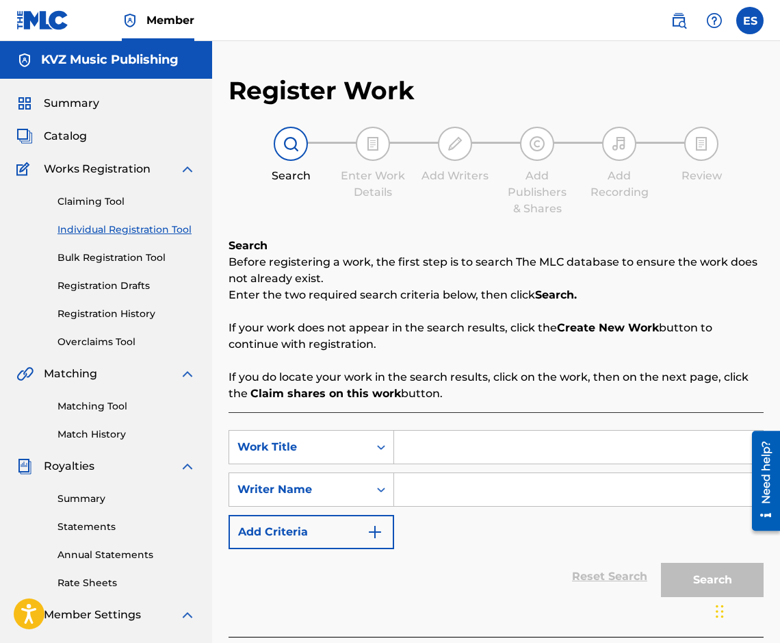
paste input "LYUBOV NAVREME"
type input "LYUBOV NAVREME"
click at [498, 499] on input "Search Form" at bounding box center [578, 489] width 369 height 33
click at [495, 495] on input "Search Form" at bounding box center [578, 489] width 369 height 33
paste input "[PERSON_NAME]"
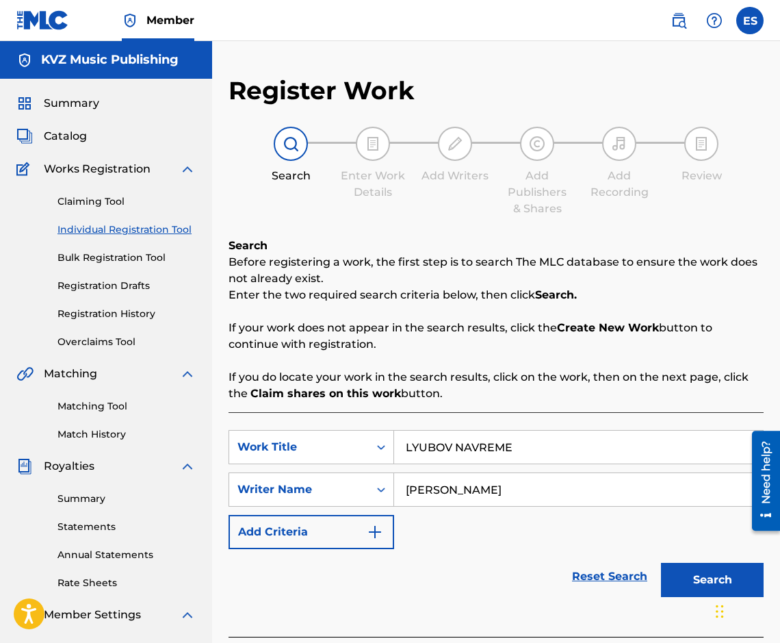
type input "[PERSON_NAME]"
click at [400, 438] on input "LYUBOV NAVREME" at bounding box center [578, 447] width 369 height 33
click at [661, 568] on button "Search" at bounding box center [712, 580] width 103 height 34
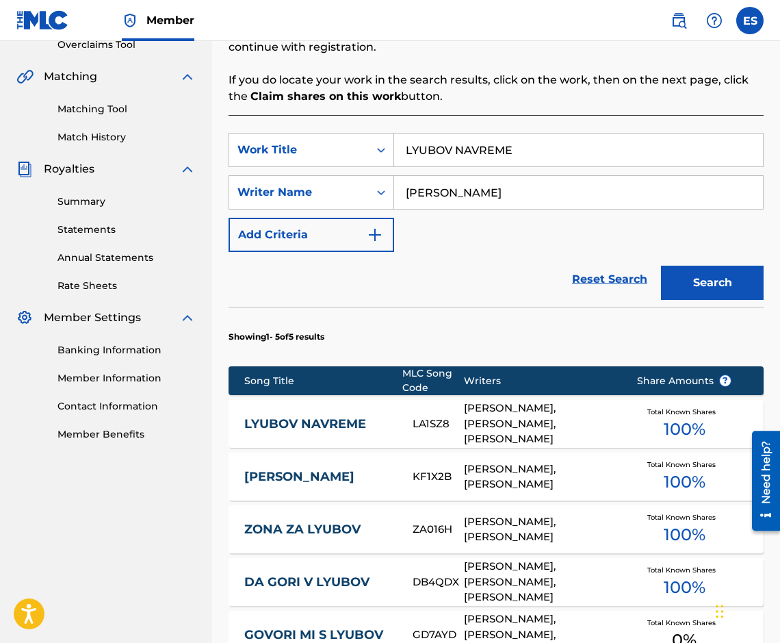
scroll to position [342, 0]
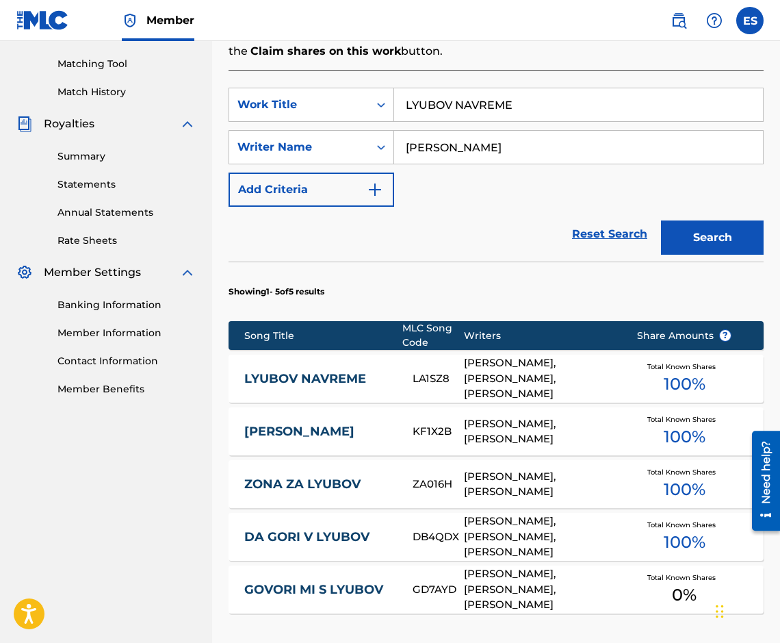
click at [349, 372] on link "LYUBOV NAVREME" at bounding box center [319, 379] width 150 height 16
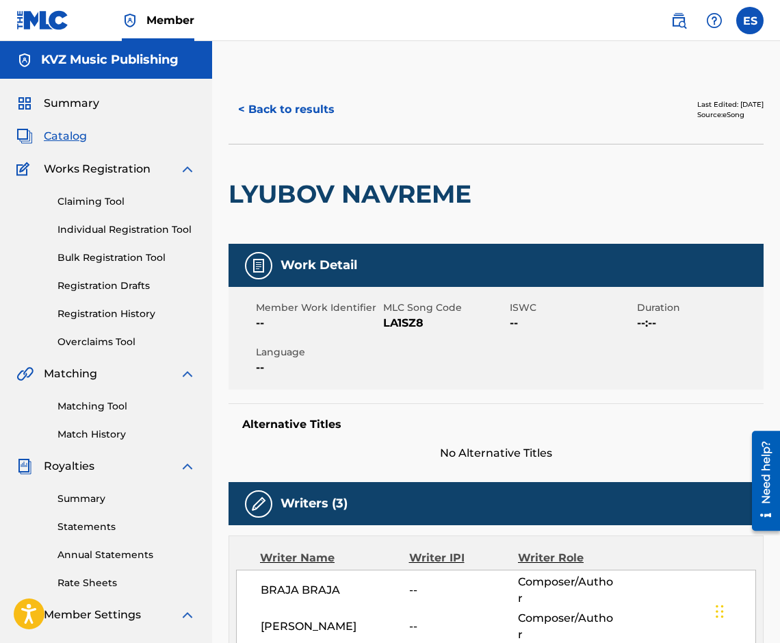
click at [272, 117] on button "< Back to results" at bounding box center [287, 109] width 116 height 34
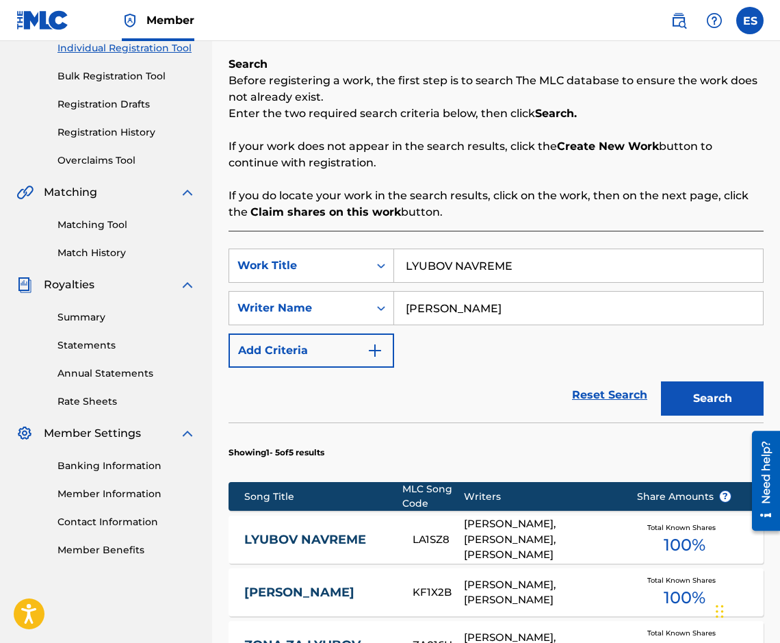
scroll to position [205, 0]
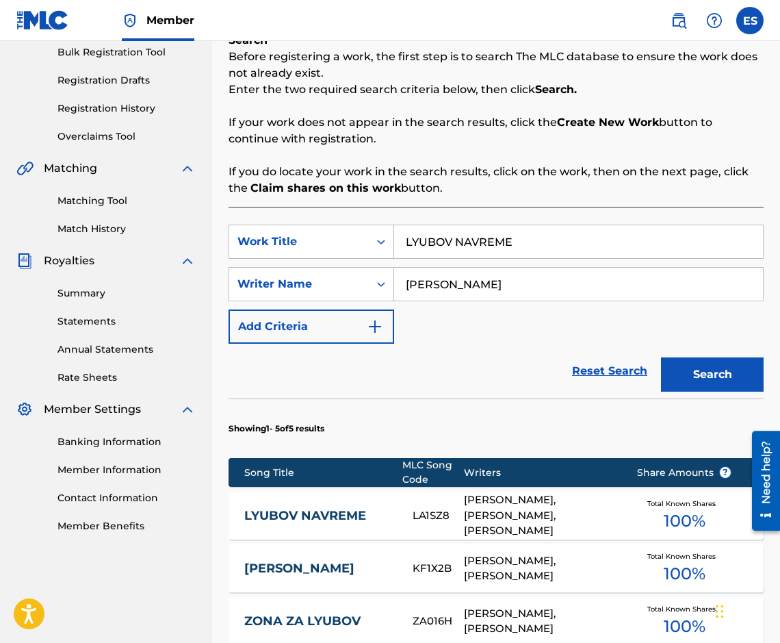
click at [353, 509] on link "LYUBOV NAVREME" at bounding box center [319, 516] width 150 height 16
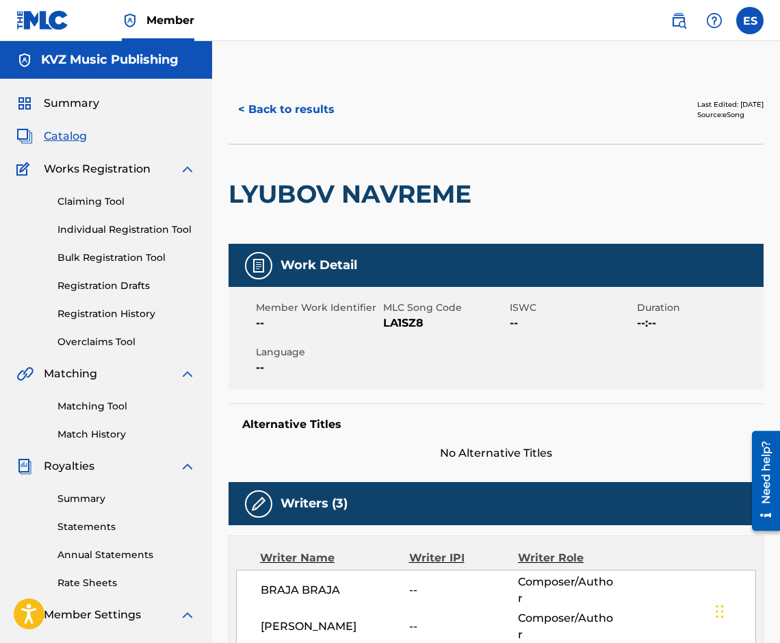
click at [258, 88] on div "< Back to results Last Edited: [DATE] Source: eSong" at bounding box center [496, 109] width 535 height 68
click at [256, 108] on button "< Back to results" at bounding box center [287, 109] width 116 height 34
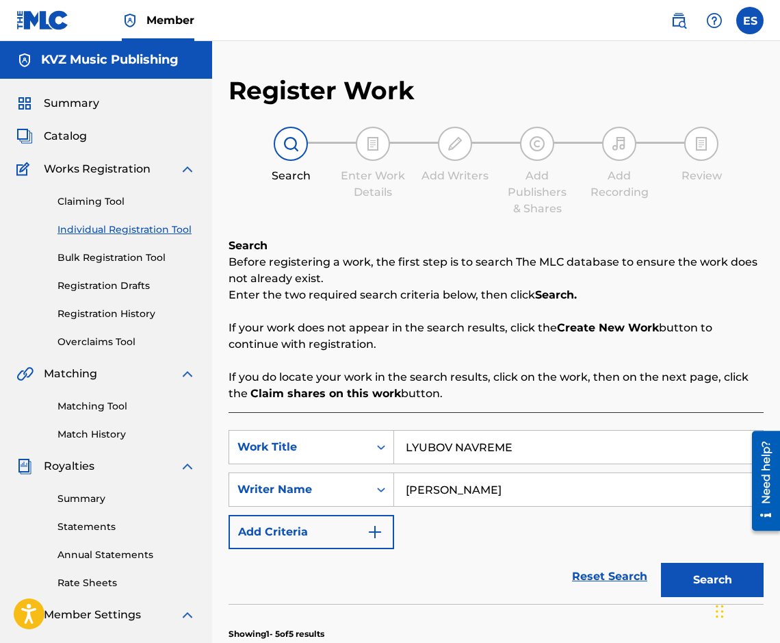
click at [114, 312] on link "Registration History" at bounding box center [127, 314] width 138 height 14
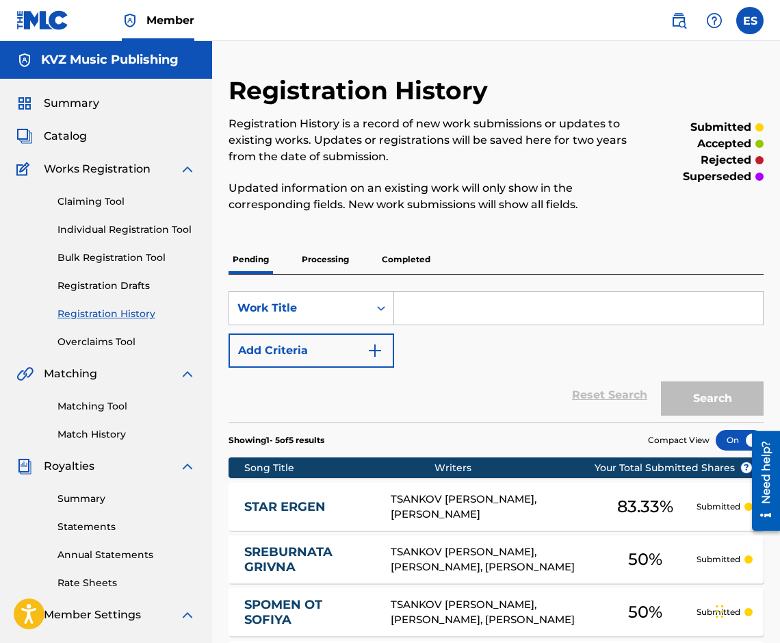
drag, startPoint x: 494, startPoint y: 353, endPoint x: 483, endPoint y: 343, distance: 15.0
drag, startPoint x: 483, startPoint y: 343, endPoint x: 429, endPoint y: 301, distance: 69.3
paste input "LYUBOVNA IGRA"
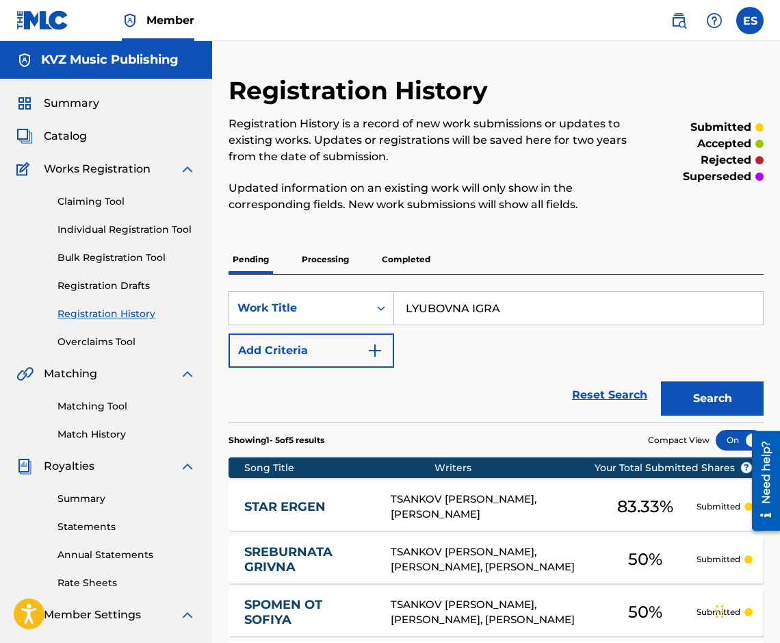
type input "LYUBOVNA IGRA"
click at [697, 377] on div "Search" at bounding box center [709, 395] width 110 height 55
click at [696, 387] on button "Search" at bounding box center [712, 398] width 103 height 34
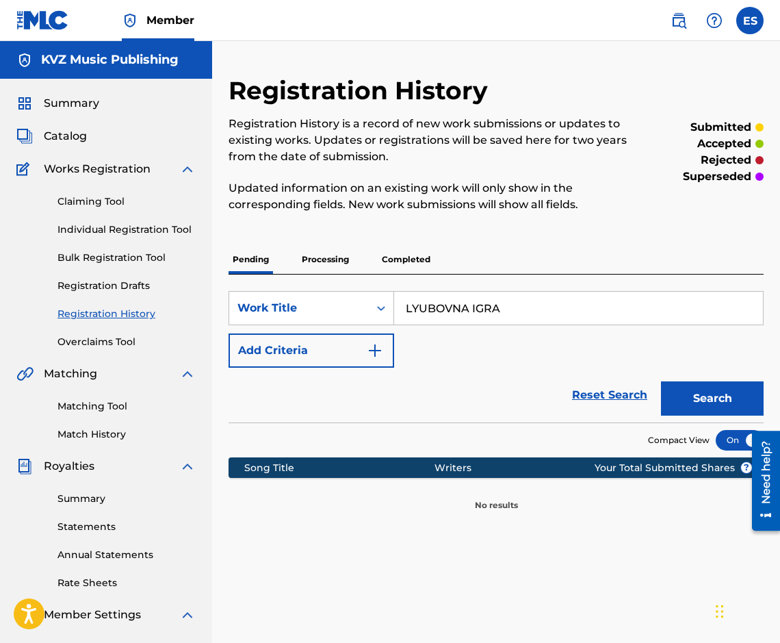
click at [335, 258] on p "Processing" at bounding box center [325, 259] width 55 height 29
click at [443, 255] on div "Pending Processing Completed" at bounding box center [496, 259] width 535 height 29
click at [427, 262] on p "Completed" at bounding box center [406, 259] width 57 height 29
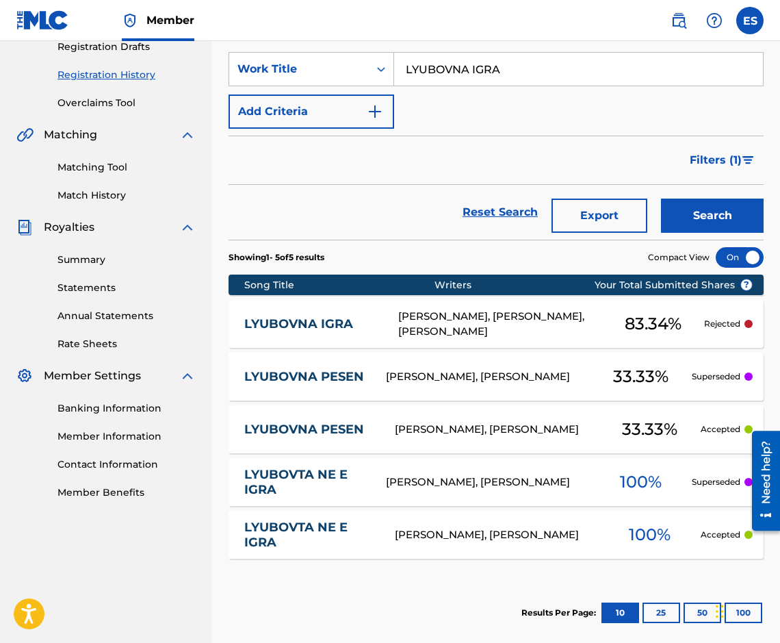
scroll to position [274, 0]
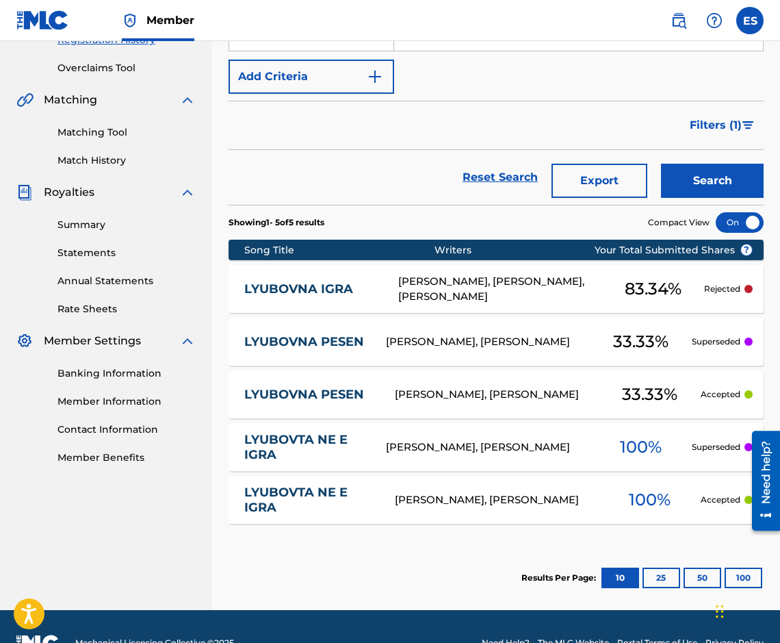
click at [316, 282] on link "LYUBOVNA IGRA" at bounding box center [312, 289] width 136 height 16
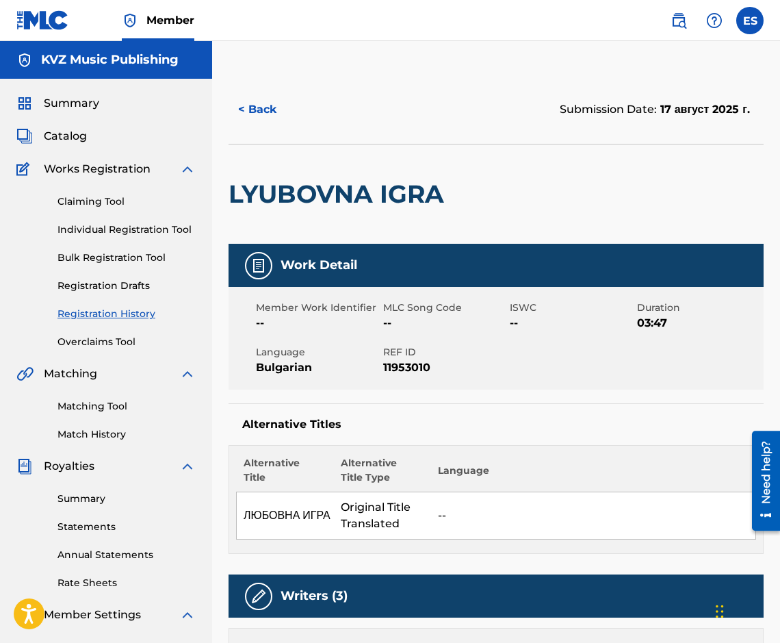
click at [283, 124] on button "< Back" at bounding box center [270, 109] width 82 height 34
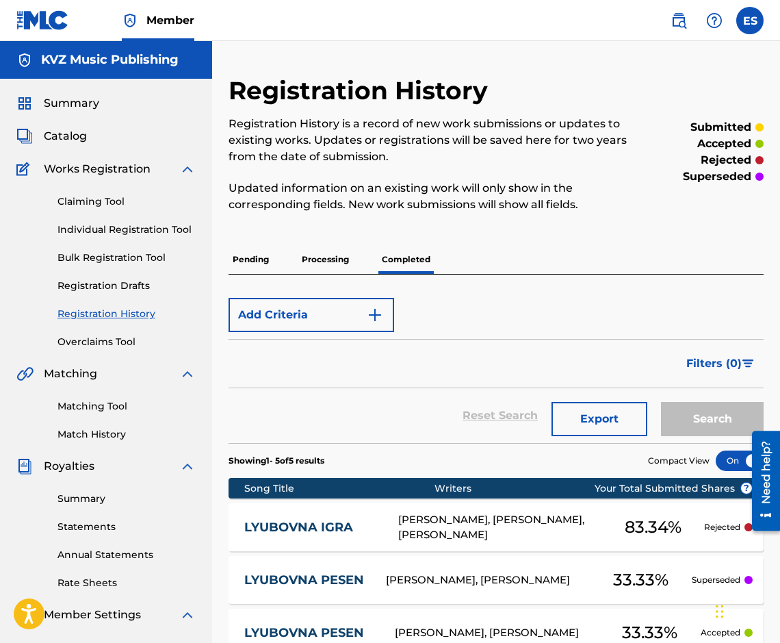
scroll to position [178, 0]
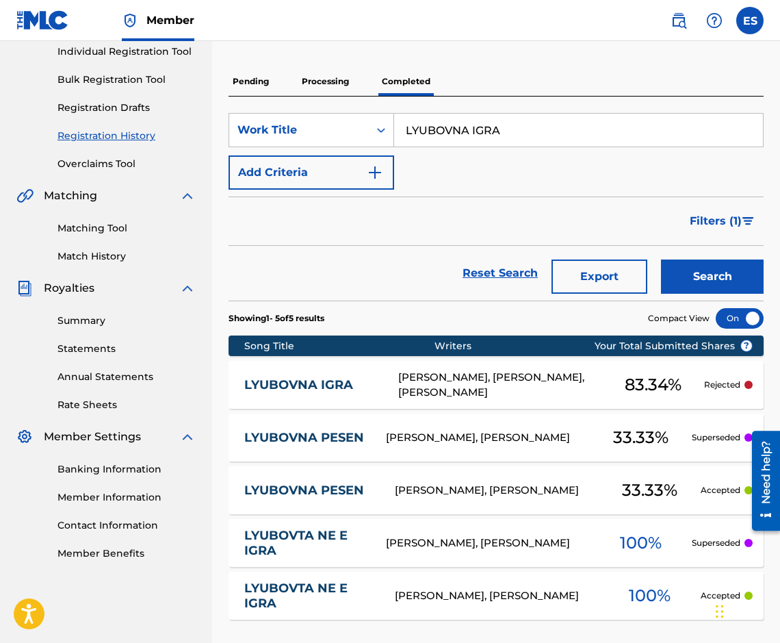
click at [338, 385] on link "LYUBOVNA IGRA" at bounding box center [312, 385] width 136 height 16
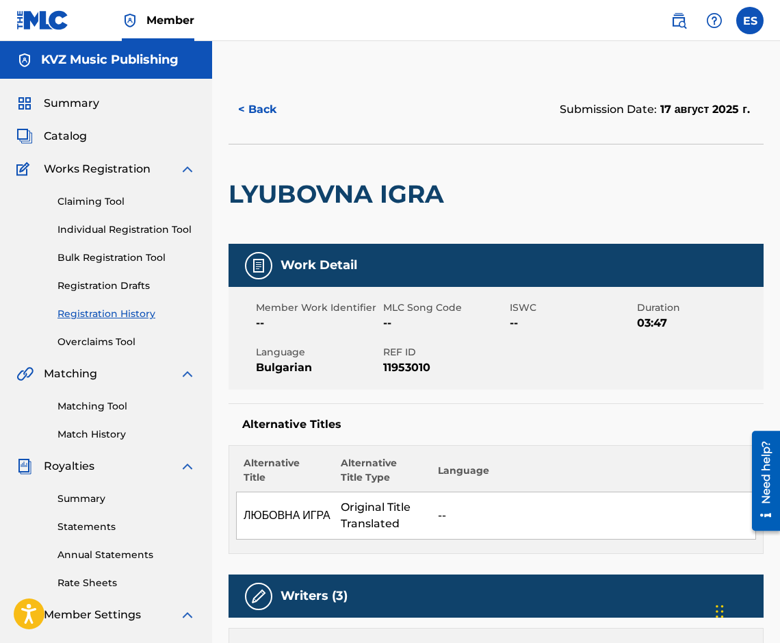
click at [289, 114] on button "< Back" at bounding box center [270, 109] width 82 height 34
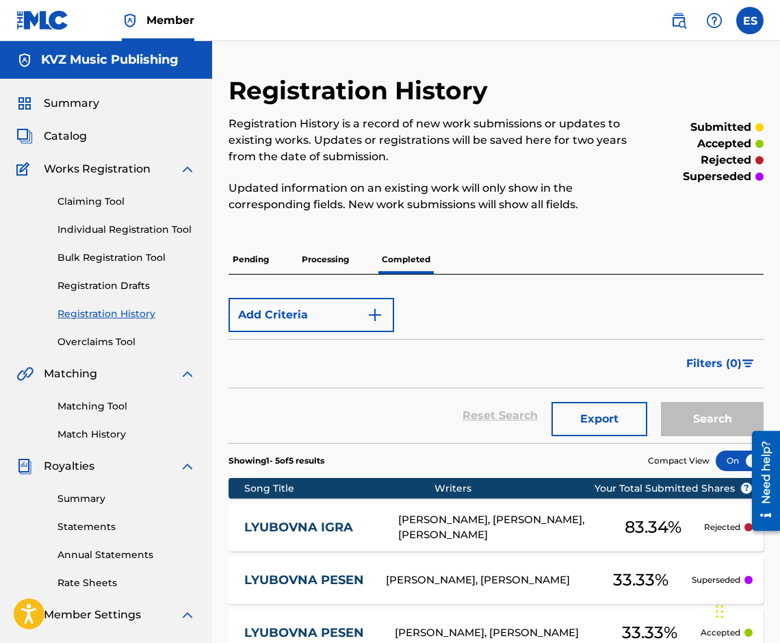
scroll to position [178, 0]
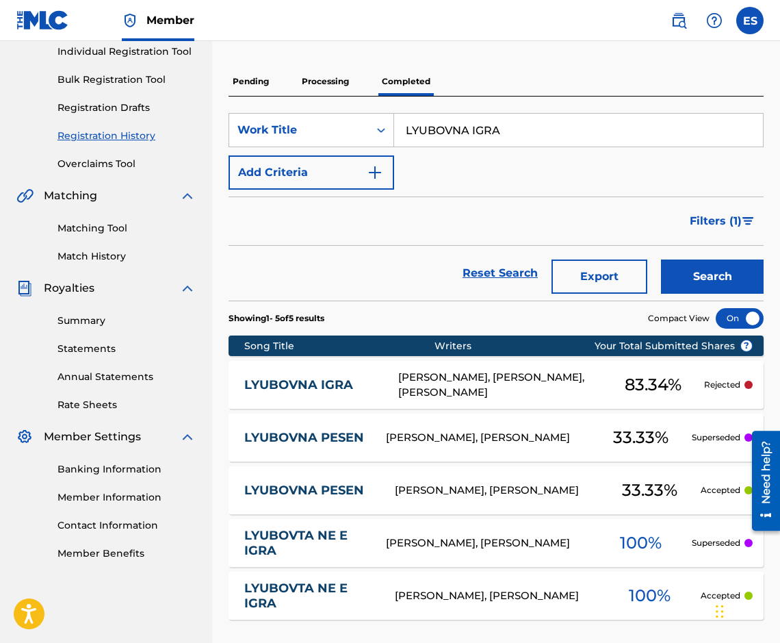
click at [276, 88] on div "Pending Processing Completed" at bounding box center [496, 81] width 535 height 29
click at [266, 86] on p "Pending" at bounding box center [251, 81] width 44 height 29
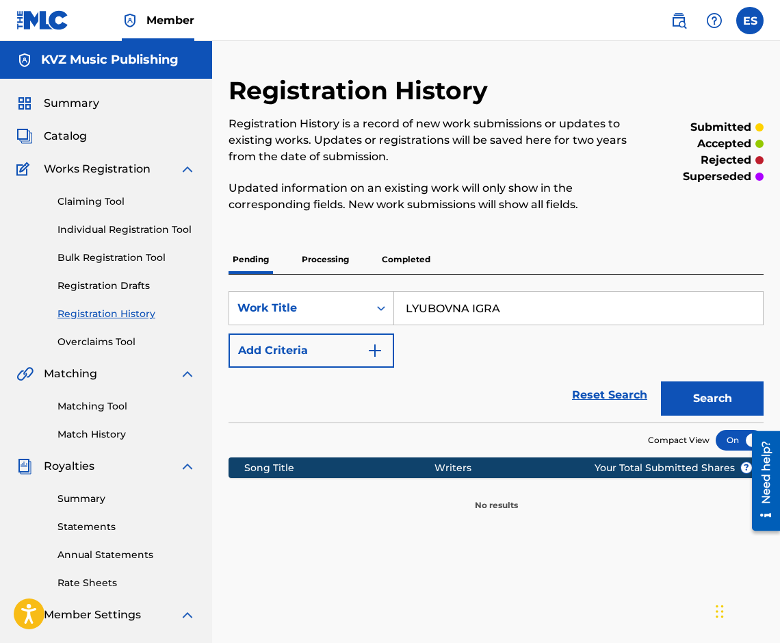
click at [581, 314] on input "LYUBOVNA IGRA" at bounding box center [578, 308] width 369 height 33
paste input "MEJDU NAS"
type input "MEJDU NAS"
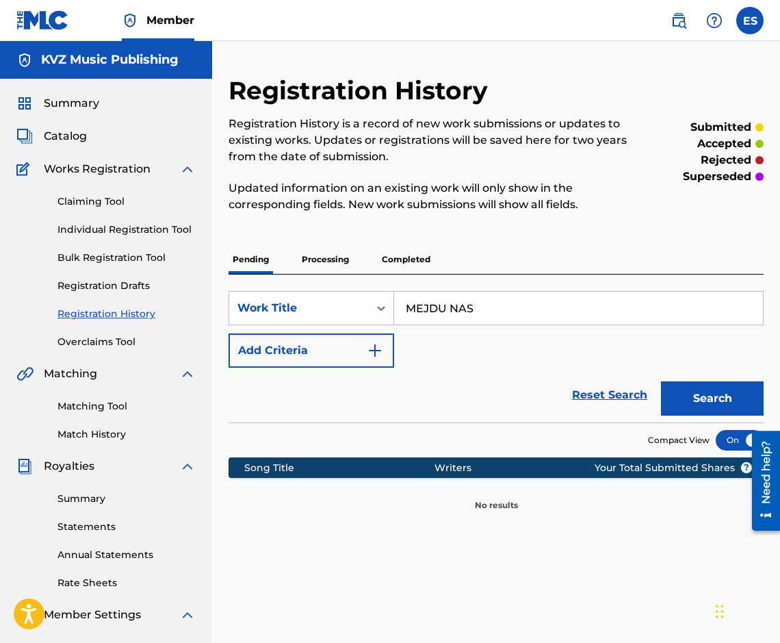
click at [681, 382] on button "Search" at bounding box center [712, 398] width 103 height 34
click at [333, 271] on p "Processing" at bounding box center [325, 259] width 55 height 29
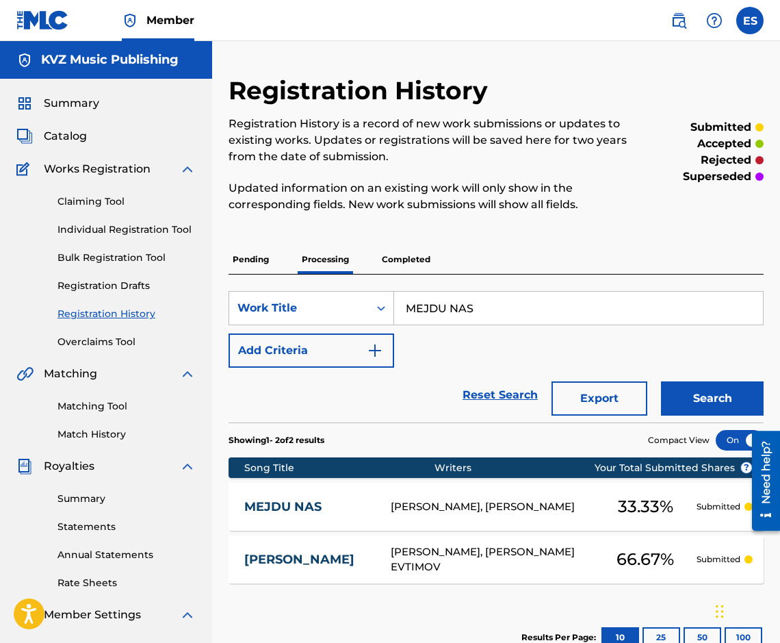
click at [292, 522] on div "MEJDU NAS [PERSON_NAME], [PERSON_NAME] 33.33 % Submitted" at bounding box center [496, 507] width 535 height 48
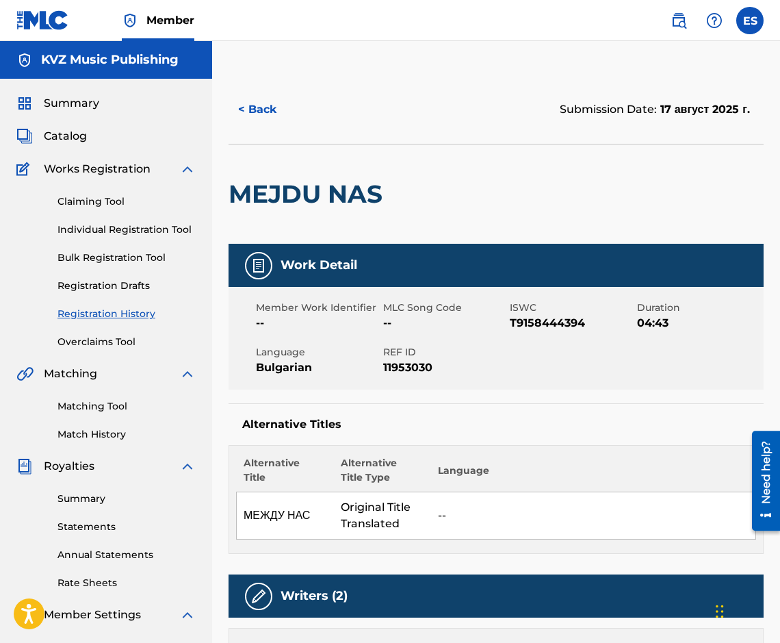
drag, startPoint x: 225, startPoint y: 390, endPoint x: 160, endPoint y: 373, distance: 67.2
drag, startPoint x: 160, startPoint y: 373, endPoint x: 591, endPoint y: 156, distance: 482.8
click at [595, 157] on div "MEJDU NAS" at bounding box center [496, 194] width 535 height 100
click at [279, 114] on button "< Back" at bounding box center [270, 109] width 82 height 34
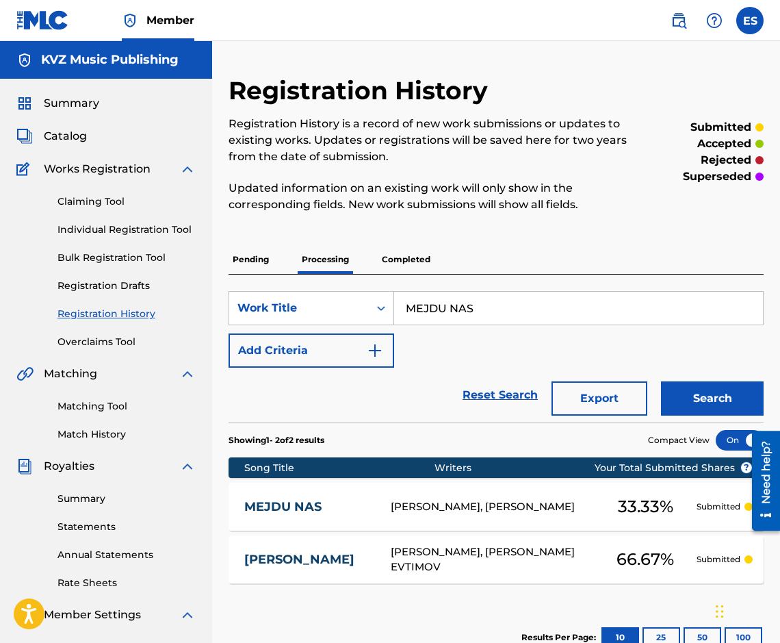
click at [246, 269] on p "Pending" at bounding box center [251, 259] width 44 height 29
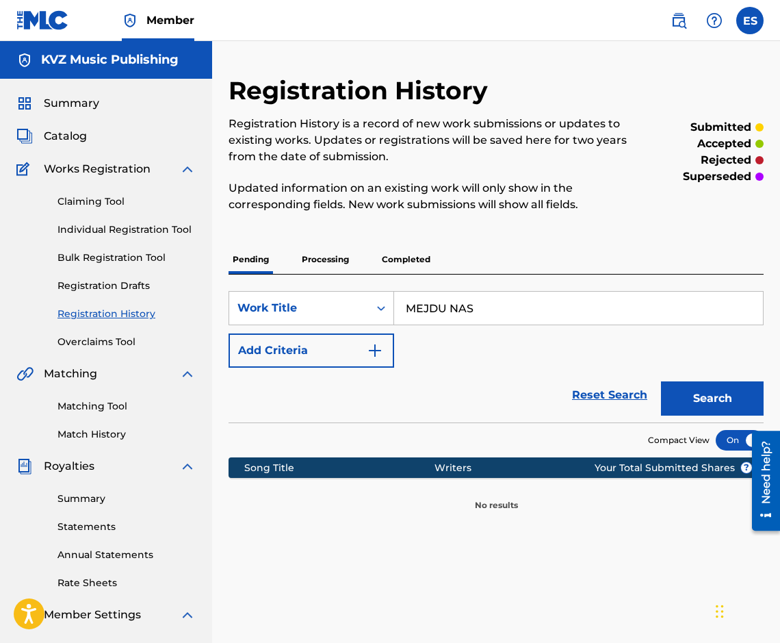
click at [523, 292] on input "MEJDU NAS" at bounding box center [578, 308] width 369 height 33
paste input "INUTA NEVNIMANIE"
type input "MINUTA NEVNIMANIE"
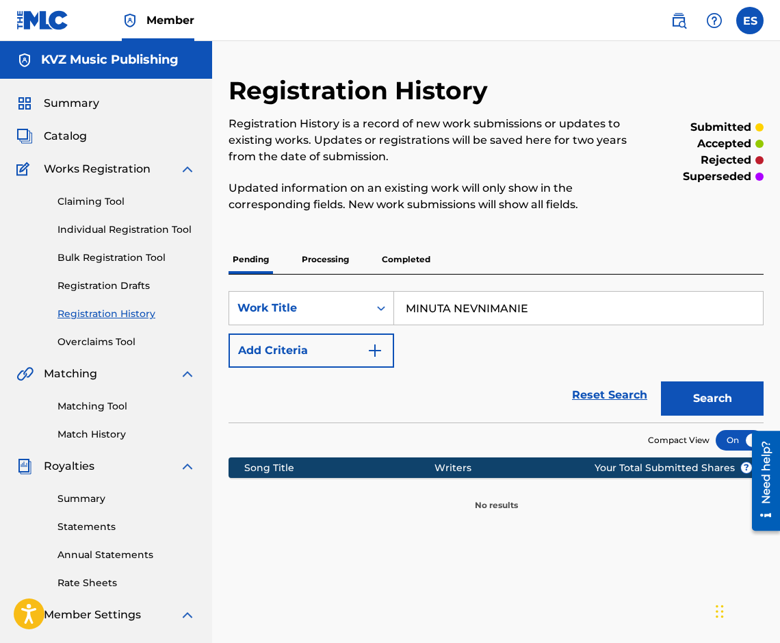
click at [733, 411] on button "Search" at bounding box center [712, 398] width 103 height 34
click at [295, 266] on div "Pending Processing Completed" at bounding box center [496, 259] width 535 height 29
click at [313, 262] on p "Processing" at bounding box center [325, 259] width 55 height 29
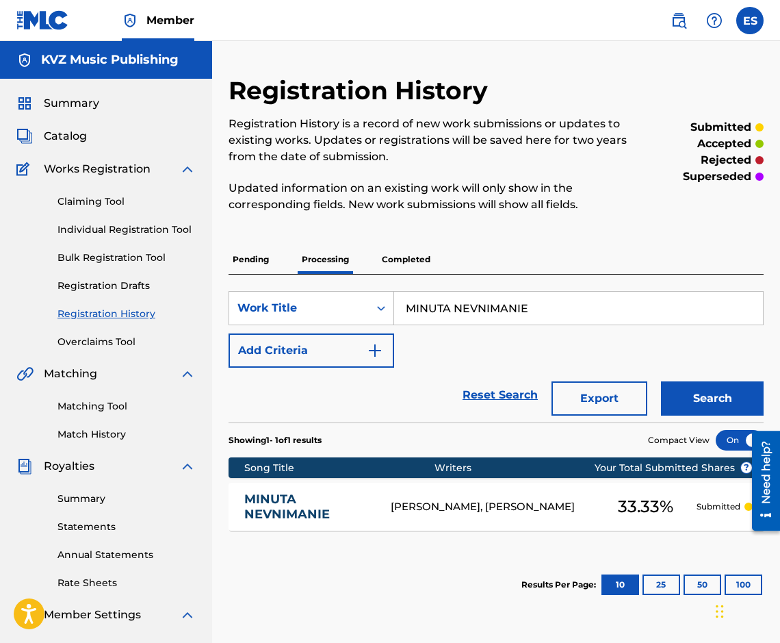
click at [344, 501] on link "MINUTA NEVNIMANIE" at bounding box center [308, 507] width 128 height 31
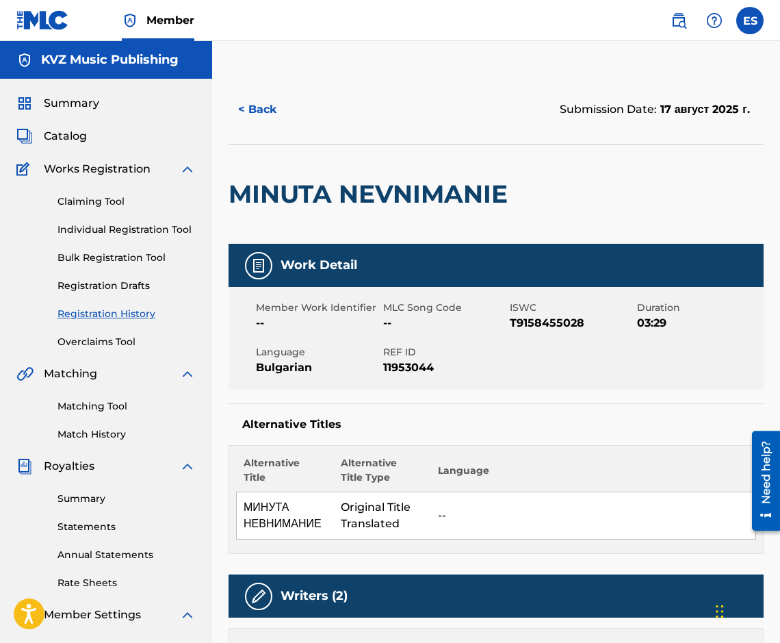
click at [272, 116] on button "< Back" at bounding box center [270, 109] width 82 height 34
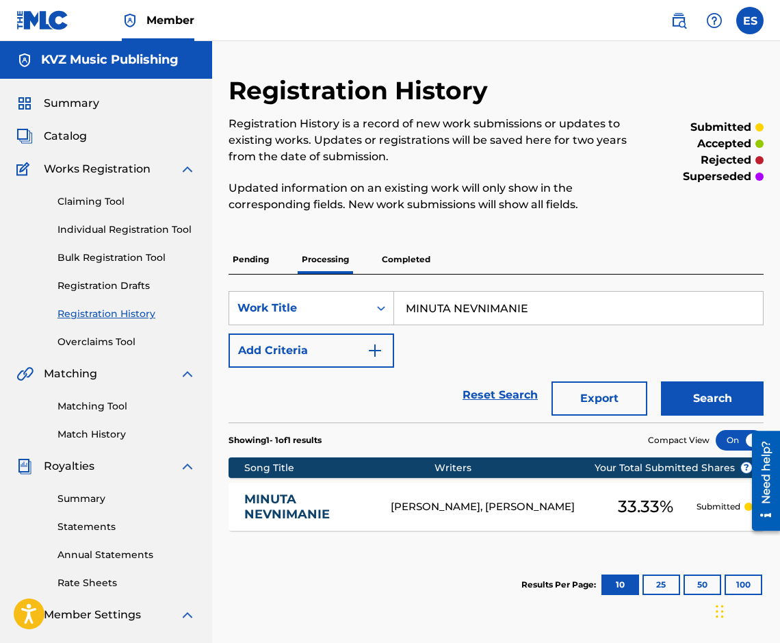
click at [265, 262] on p "Pending" at bounding box center [251, 259] width 44 height 29
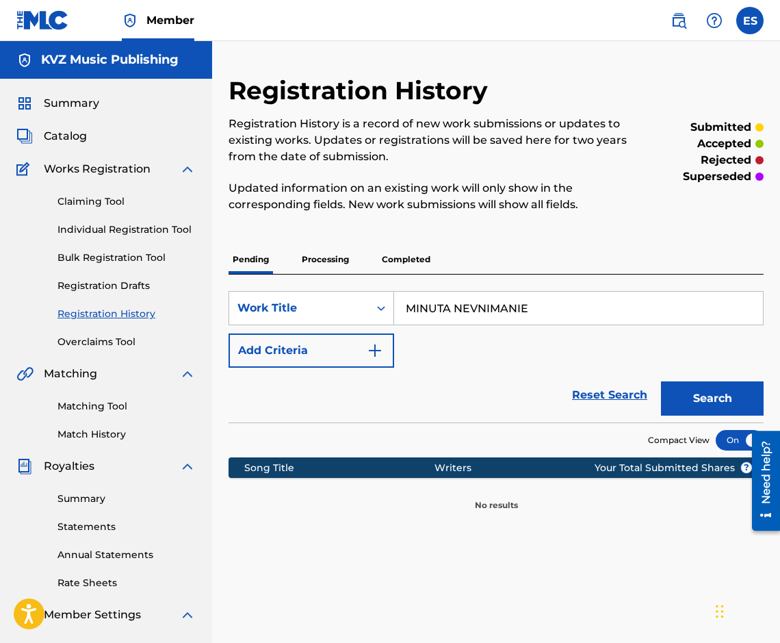
click at [548, 312] on input "MINUTA NEVNIMANIE" at bounding box center [578, 308] width 369 height 33
paste input "OETO DRUGO AZ"
type input "MOETO DRUGO AZ"
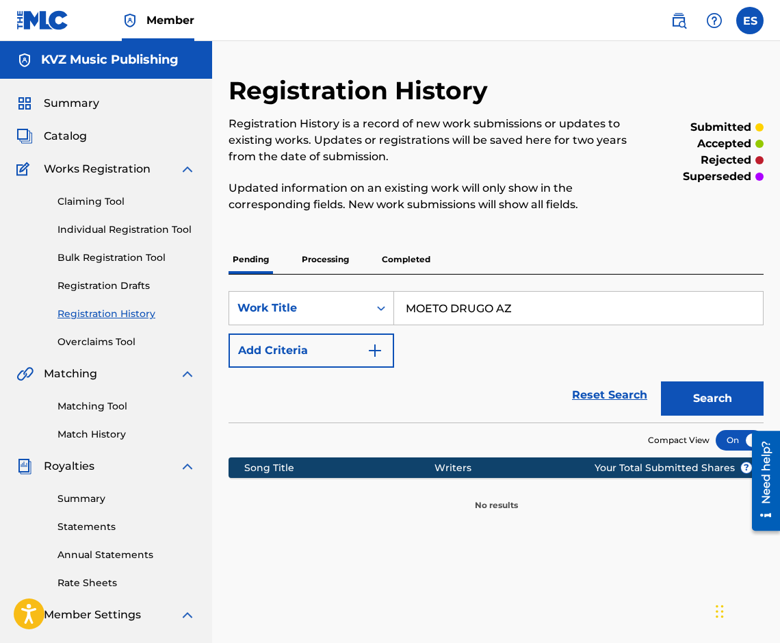
click at [695, 396] on button "Search" at bounding box center [712, 398] width 103 height 34
click at [302, 248] on p "Processing" at bounding box center [325, 259] width 55 height 29
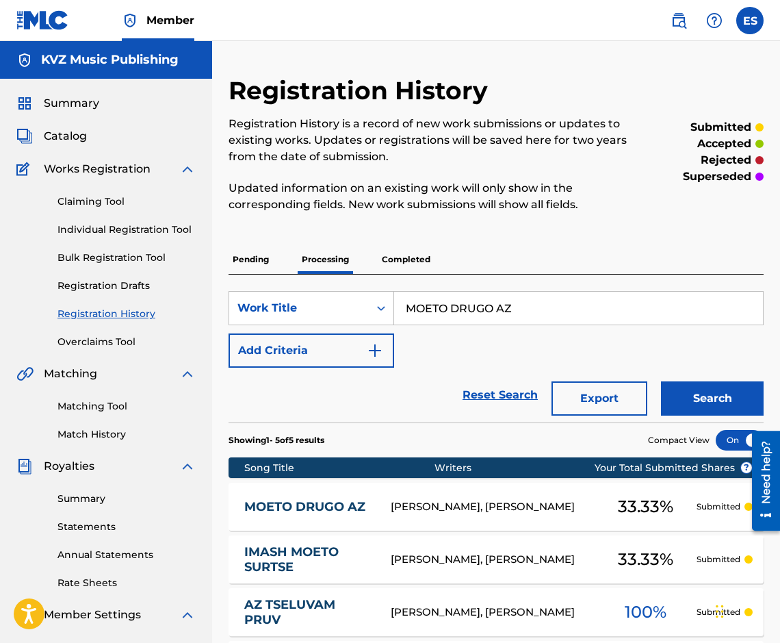
click at [302, 495] on div "MOETO DRUGO AZ [PERSON_NAME], [PERSON_NAME] 33.33 % Submitted" at bounding box center [496, 507] width 535 height 48
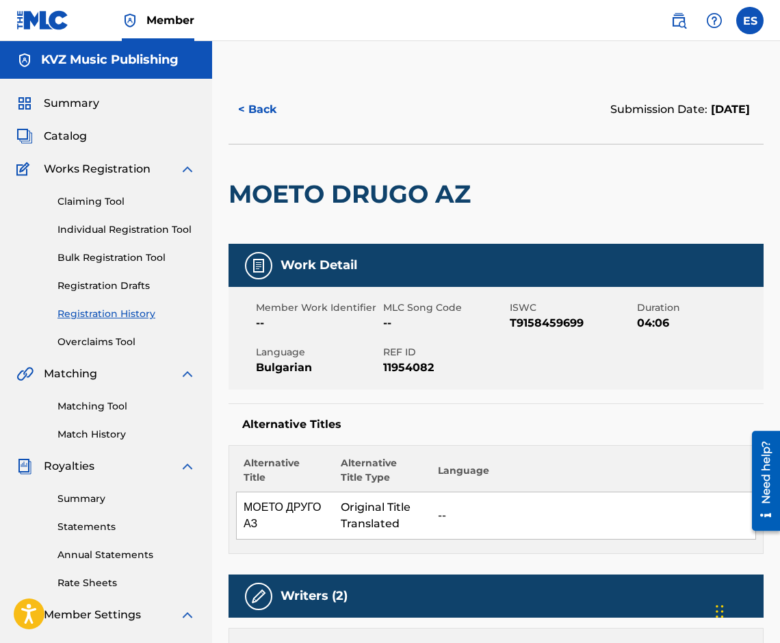
click at [269, 114] on button "< Back" at bounding box center [270, 109] width 82 height 34
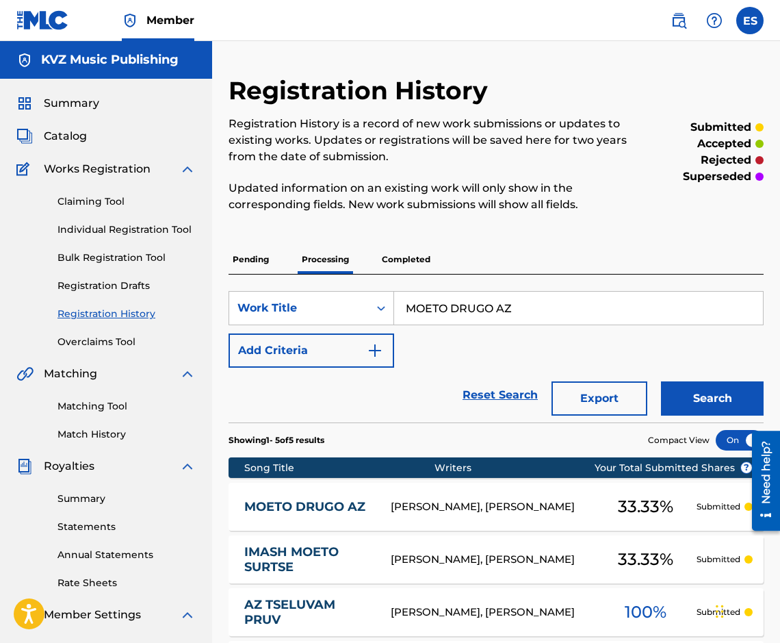
click at [264, 266] on p "Pending" at bounding box center [251, 259] width 44 height 29
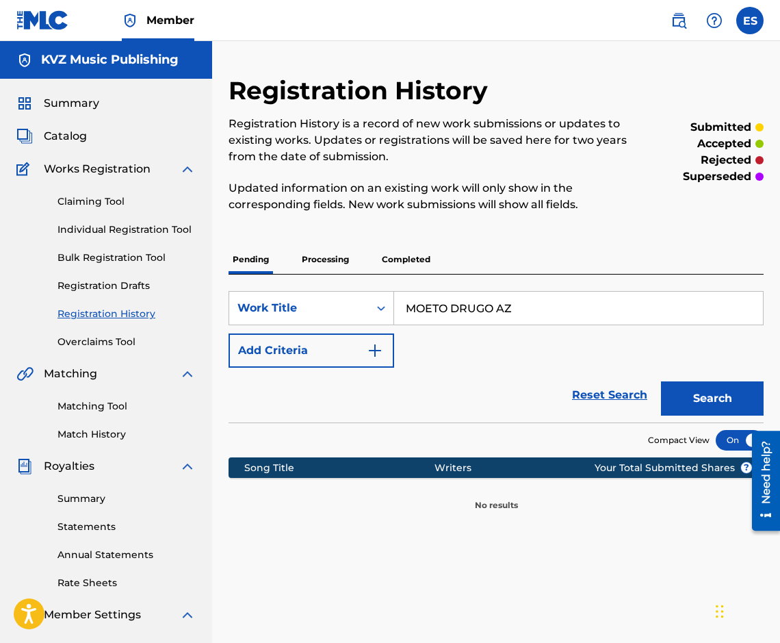
click at [517, 314] on input "MOETO DRUGO AZ" at bounding box center [578, 308] width 369 height 33
paste input "YA"
type input "MOYA"
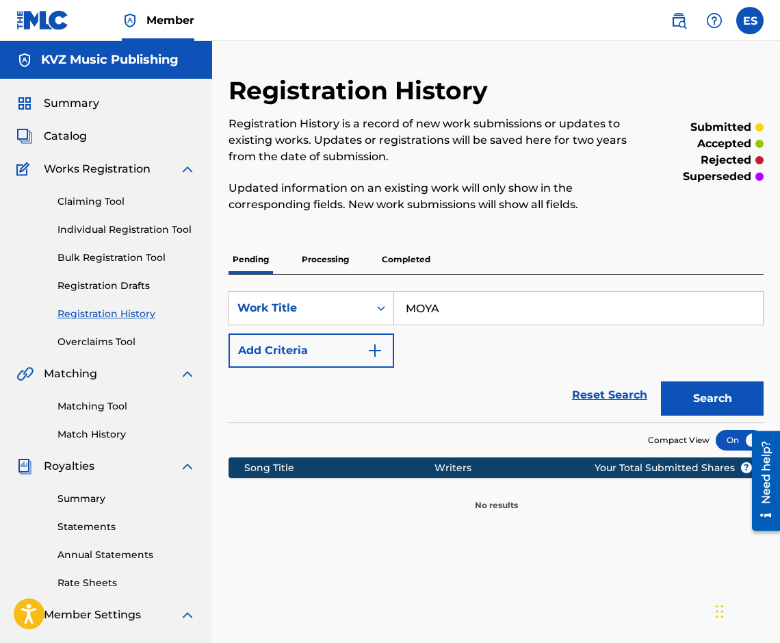
click at [699, 383] on button "Search" at bounding box center [712, 398] width 103 height 34
click at [284, 251] on div "Pending Processing Completed" at bounding box center [496, 259] width 535 height 29
click at [309, 257] on p "Processing" at bounding box center [325, 259] width 55 height 29
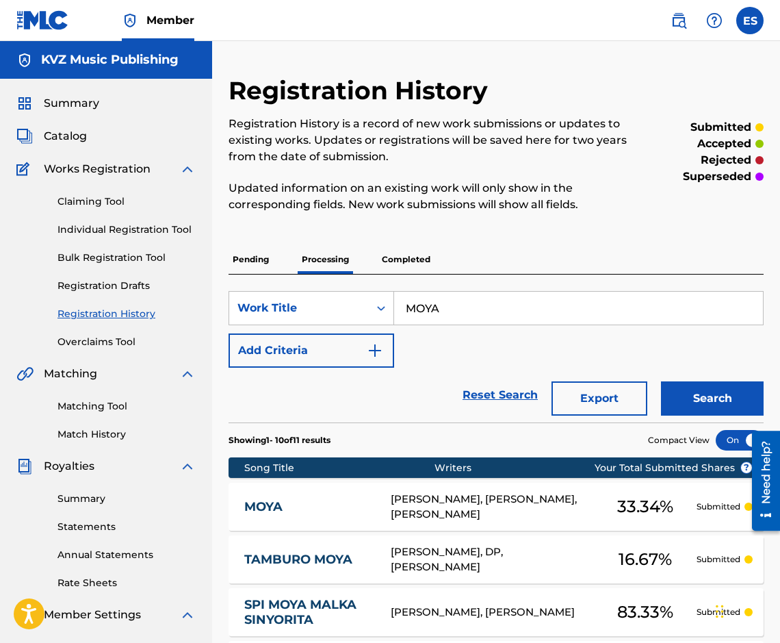
click at [365, 505] on link "MOYA" at bounding box center [308, 507] width 128 height 16
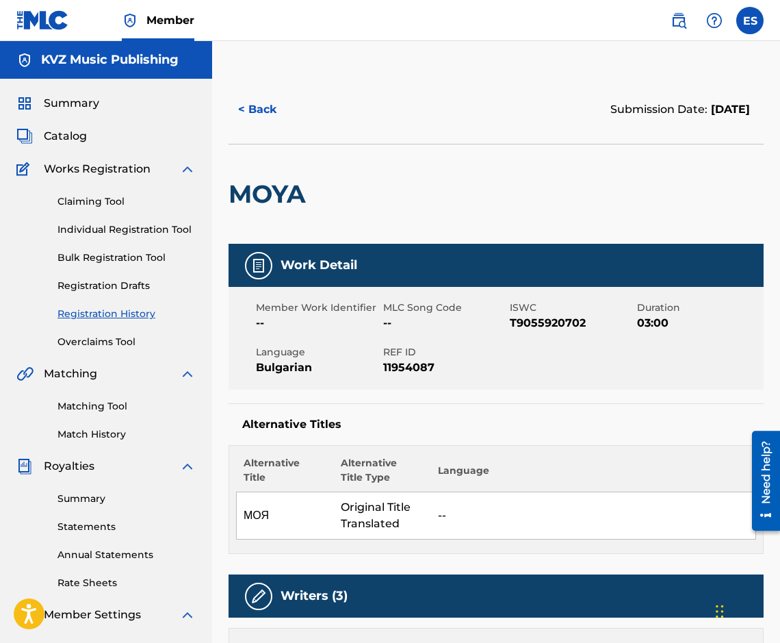
click at [272, 111] on button "< Back" at bounding box center [270, 109] width 82 height 34
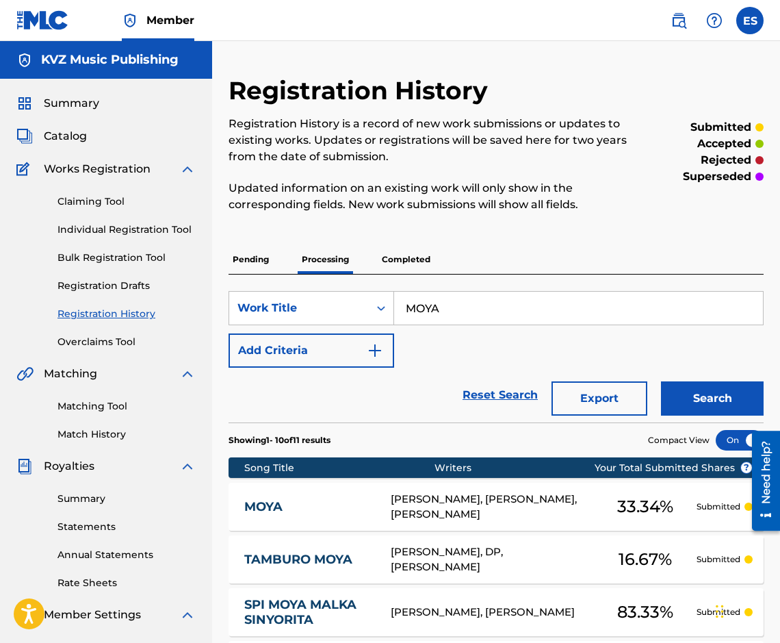
click at [262, 256] on p "Pending" at bounding box center [251, 259] width 44 height 29
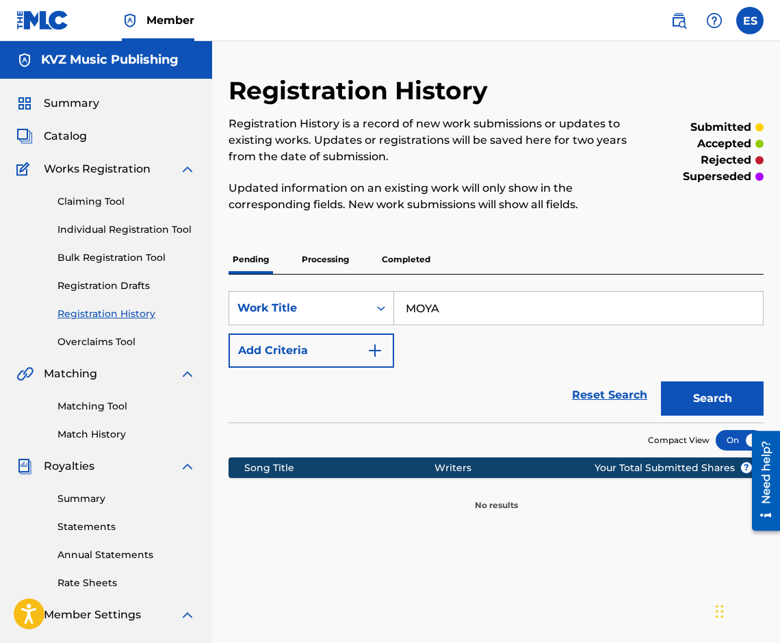
click at [486, 296] on input "MOYA" at bounding box center [578, 308] width 369 height 33
paste input "[PERSON_NAME] BULGARIYA"
type input "[PERSON_NAME] BULGARIYA"
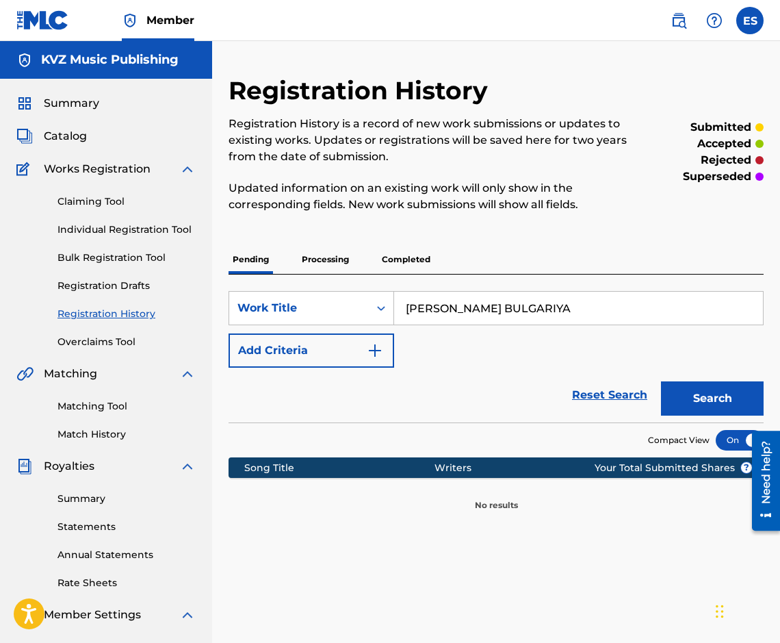
click at [698, 395] on button "Search" at bounding box center [712, 398] width 103 height 34
click at [334, 259] on p "Processing" at bounding box center [325, 259] width 55 height 29
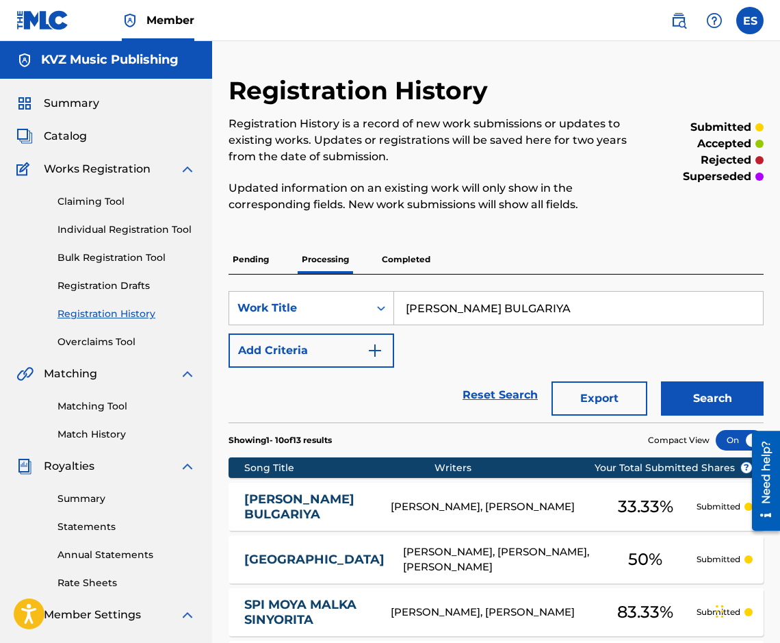
click at [318, 495] on link "[PERSON_NAME] BULGARIYA" at bounding box center [308, 507] width 128 height 31
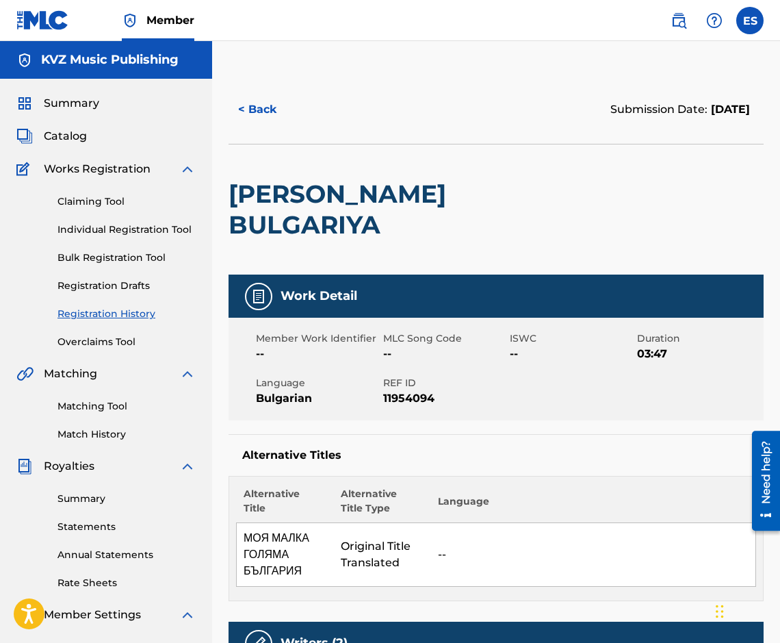
click at [257, 110] on button "< Back" at bounding box center [270, 109] width 82 height 34
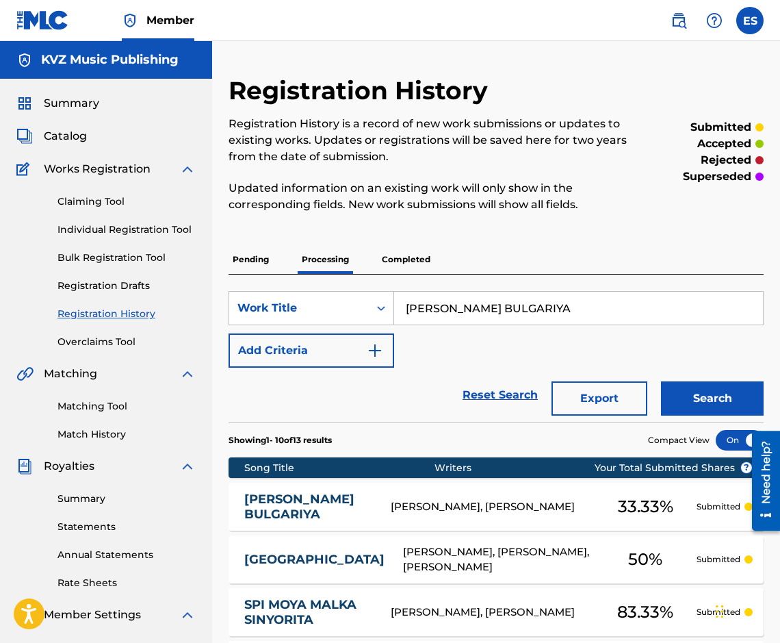
click at [277, 268] on div "Pending Processing Completed" at bounding box center [496, 259] width 535 height 29
click at [264, 259] on p "Pending" at bounding box center [251, 259] width 44 height 29
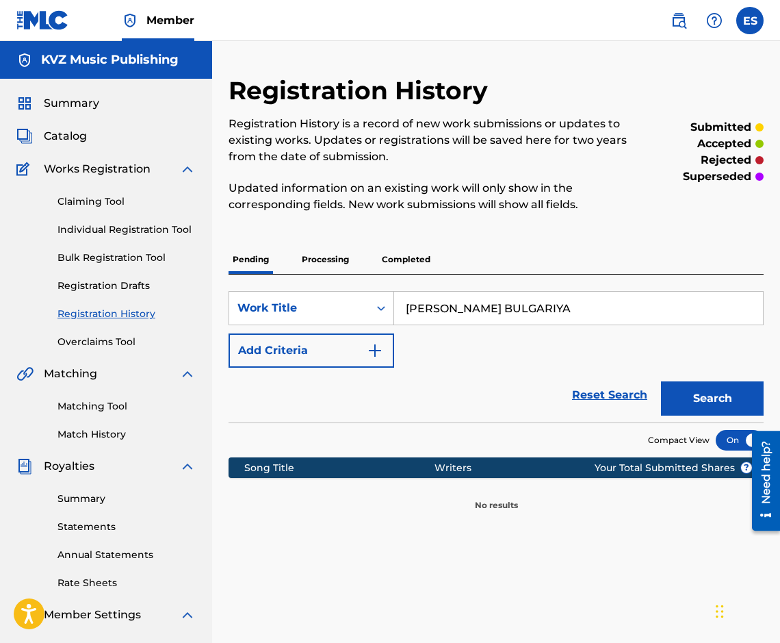
click at [546, 316] on input "[PERSON_NAME] BULGARIYA" at bounding box center [578, 308] width 369 height 33
paste input "T DEN"
type input "MOYAT DEN"
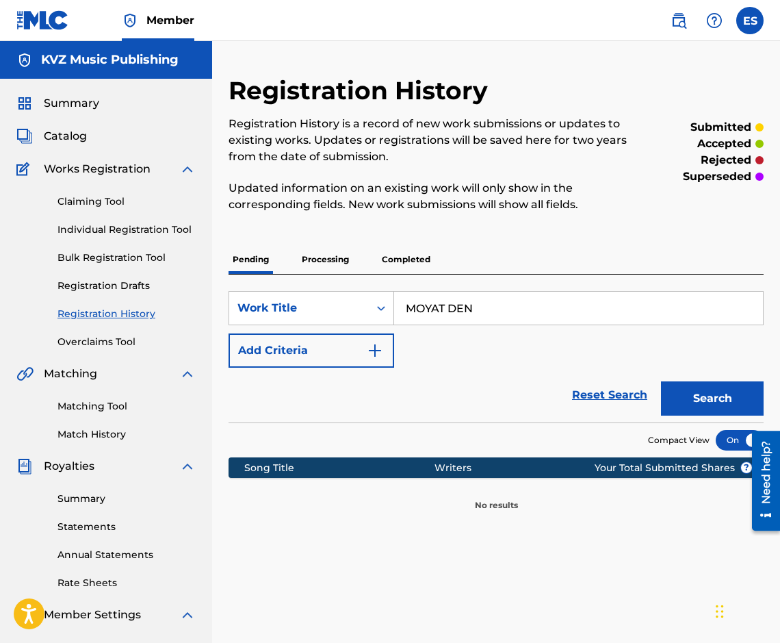
click at [678, 397] on button "Search" at bounding box center [712, 398] width 103 height 34
click at [340, 262] on p "Processing" at bounding box center [325, 259] width 55 height 29
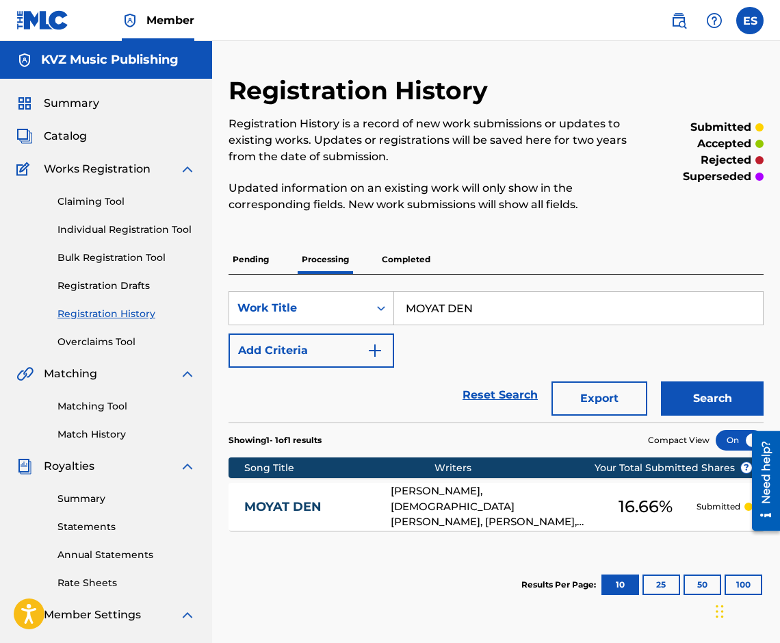
click at [292, 513] on link "MOYAT DEN" at bounding box center [308, 507] width 128 height 16
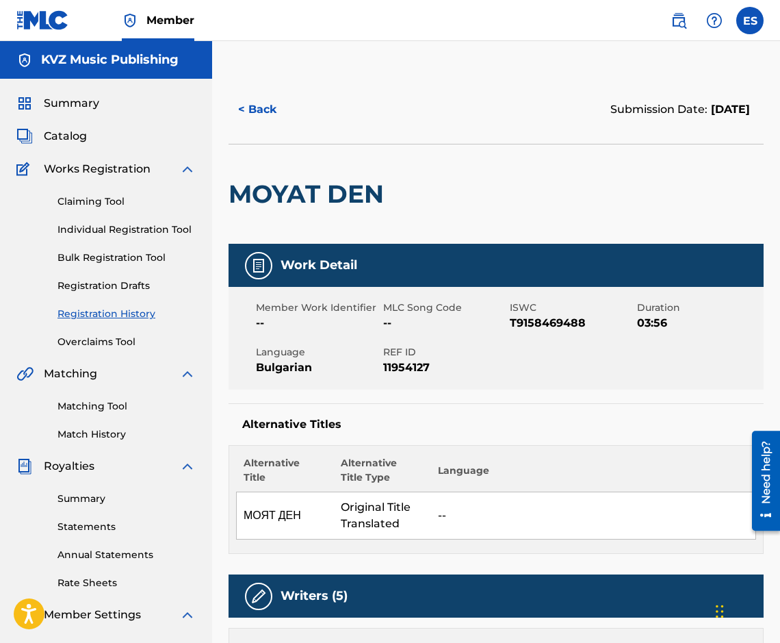
click at [231, 107] on button "< Back" at bounding box center [270, 109] width 82 height 34
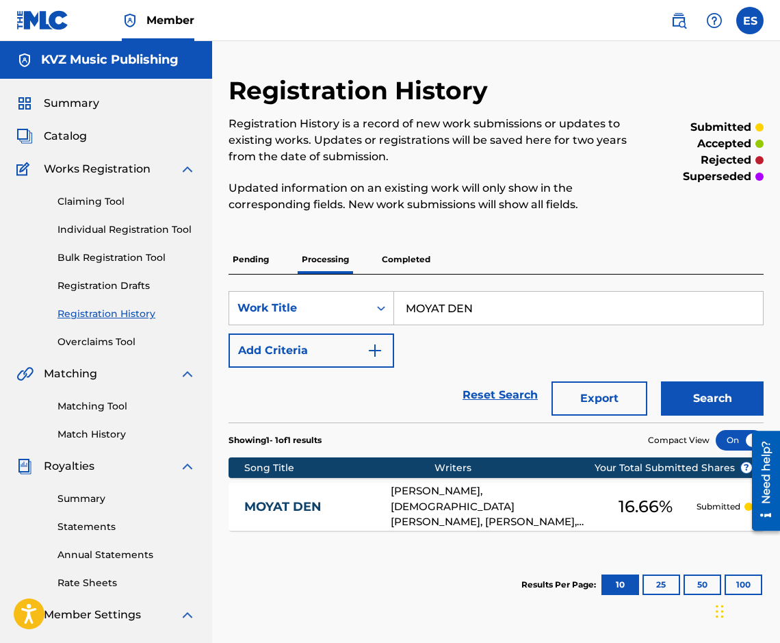
click at [233, 263] on p "Pending" at bounding box center [251, 259] width 44 height 29
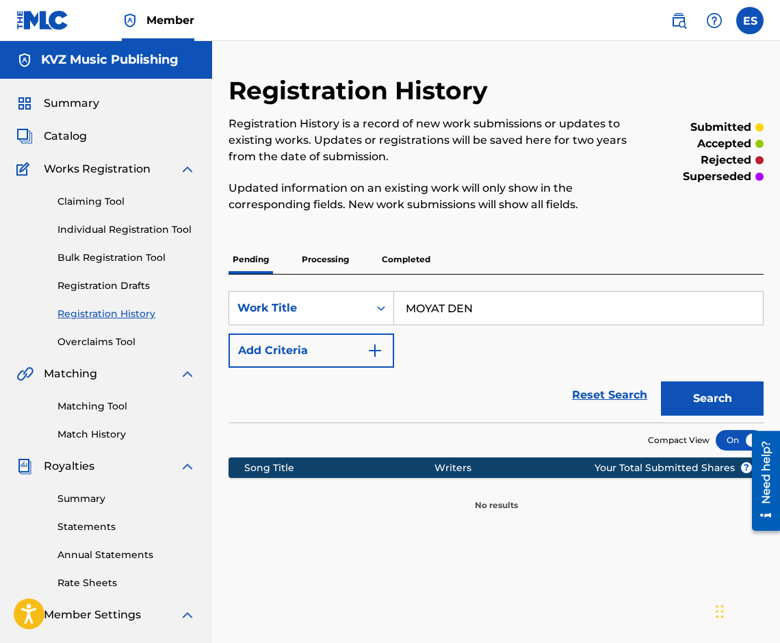
click at [480, 329] on div "SearchWithCriteriad7fb7e4d-c129-4852-95e6-cbfa08a0458f Work Title MOYAT DEN Add…" at bounding box center [496, 329] width 535 height 77
click at [479, 321] on input "MOYAT DEN" at bounding box center [578, 308] width 369 height 33
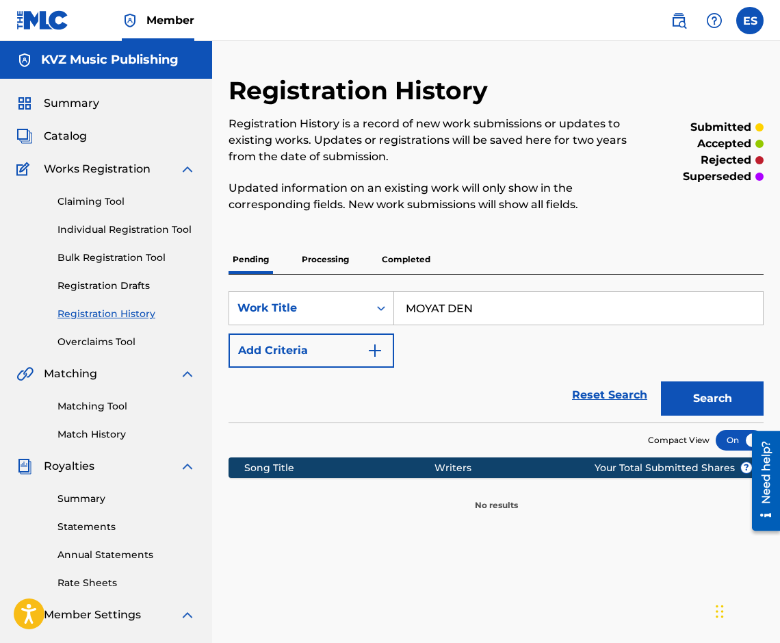
paste input "R DJ"
type input "MR [PERSON_NAME]"
click at [716, 390] on button "Search" at bounding box center [712, 398] width 103 height 34
click at [309, 251] on p "Processing" at bounding box center [325, 259] width 55 height 29
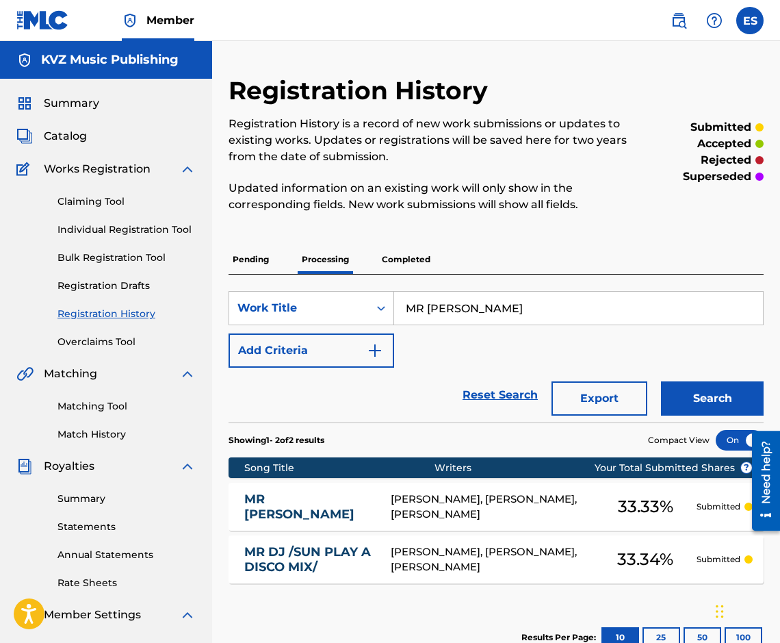
click at [344, 507] on link "MR [PERSON_NAME]" at bounding box center [308, 507] width 128 height 31
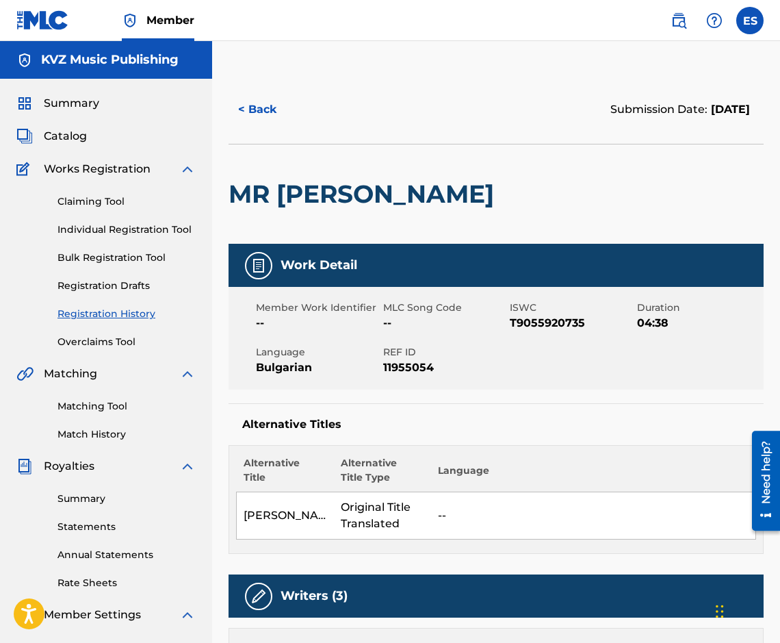
click at [278, 103] on button "< Back" at bounding box center [270, 109] width 82 height 34
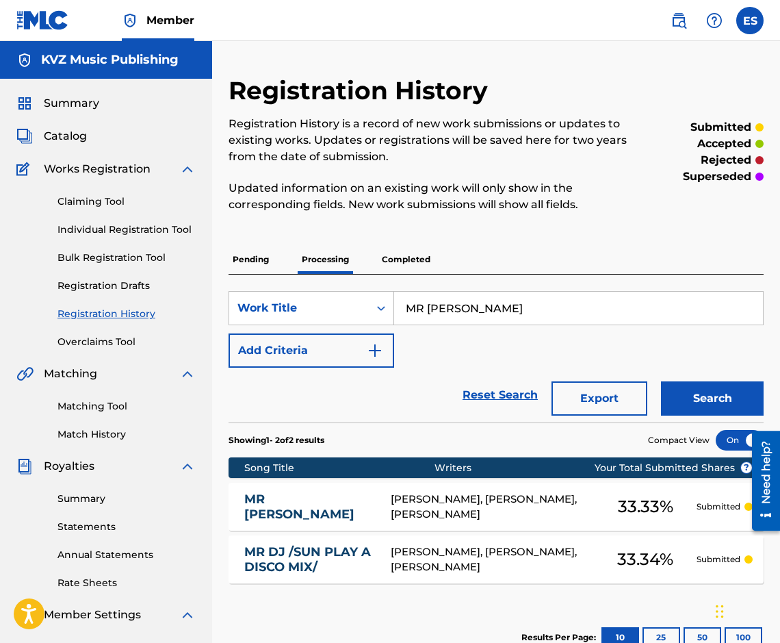
click at [266, 243] on div "Registration History Registration History is a record of new work submissions o…" at bounding box center [496, 372] width 535 height 594
click at [266, 248] on p "Pending" at bounding box center [251, 259] width 44 height 29
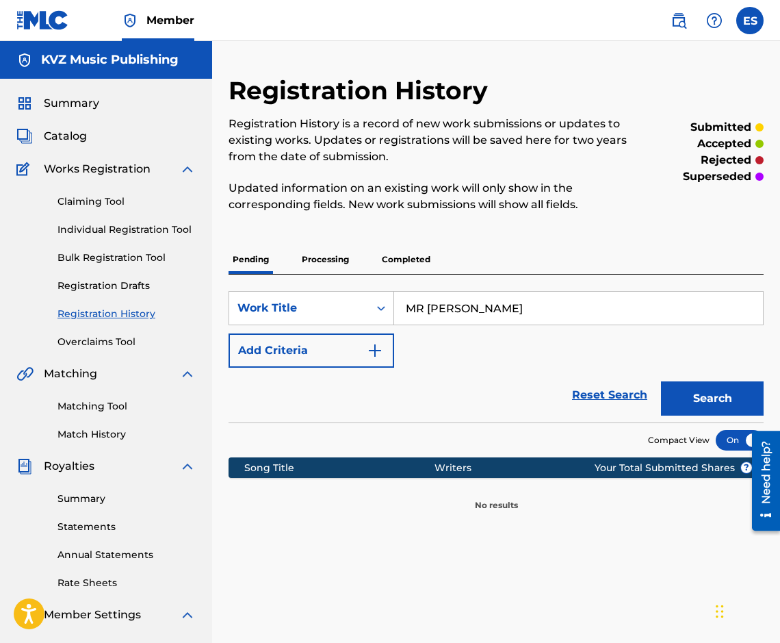
click at [519, 330] on div "SearchWithCriteriad7fb7e4d-c129-4852-95e6-cbfa08a0458f Work Title MR DJ Add Cri…" at bounding box center [496, 329] width 535 height 77
click at [513, 319] on input "MR [PERSON_NAME]" at bounding box center [578, 308] width 369 height 33
paste input "/SUN PLAY A DISCO MIX/"
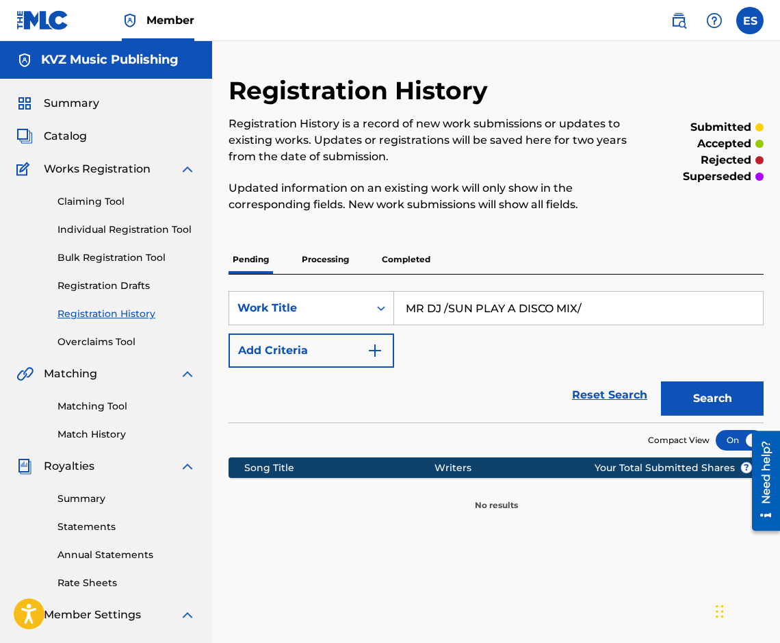
type input "MR DJ /SUN PLAY A DISCO MIX/"
click at [700, 416] on div "Search" at bounding box center [709, 395] width 110 height 55
click at [696, 407] on button "Search" at bounding box center [712, 398] width 103 height 34
click at [330, 267] on p "Processing" at bounding box center [325, 259] width 55 height 29
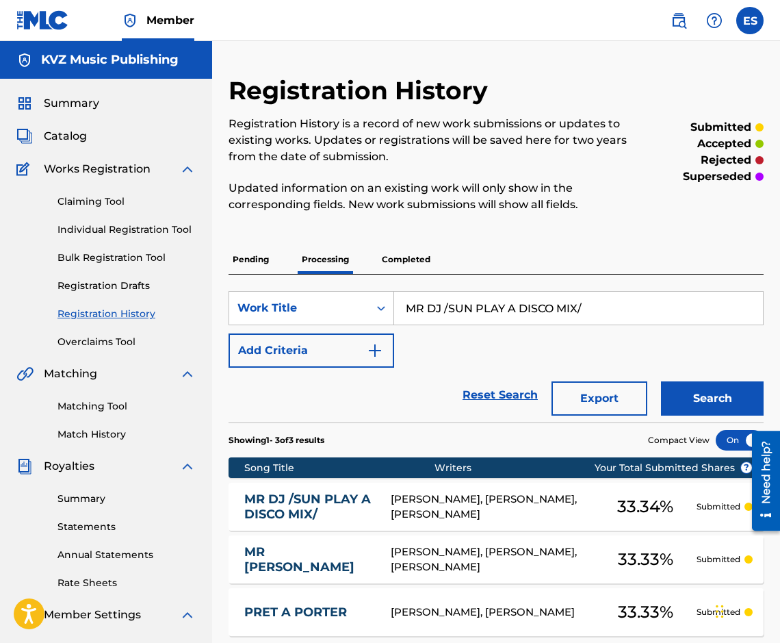
click at [338, 505] on link "MR DJ /SUN PLAY A DISCO MIX/" at bounding box center [308, 507] width 128 height 31
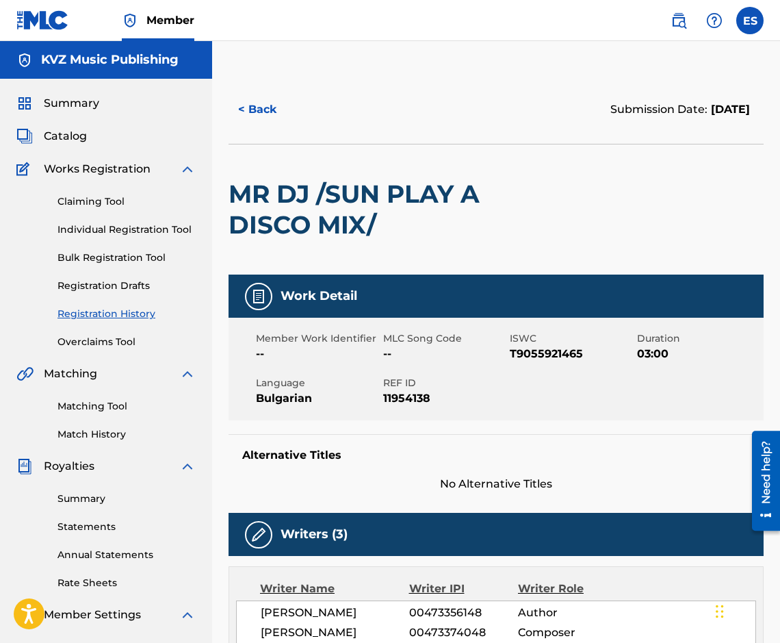
click at [240, 109] on button "< Back" at bounding box center [270, 109] width 82 height 34
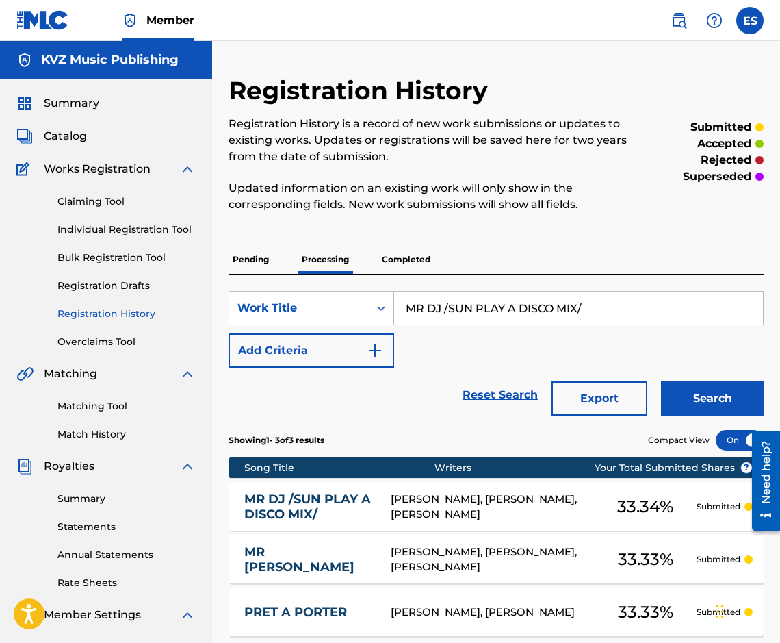
click at [271, 259] on p "Pending" at bounding box center [251, 259] width 44 height 29
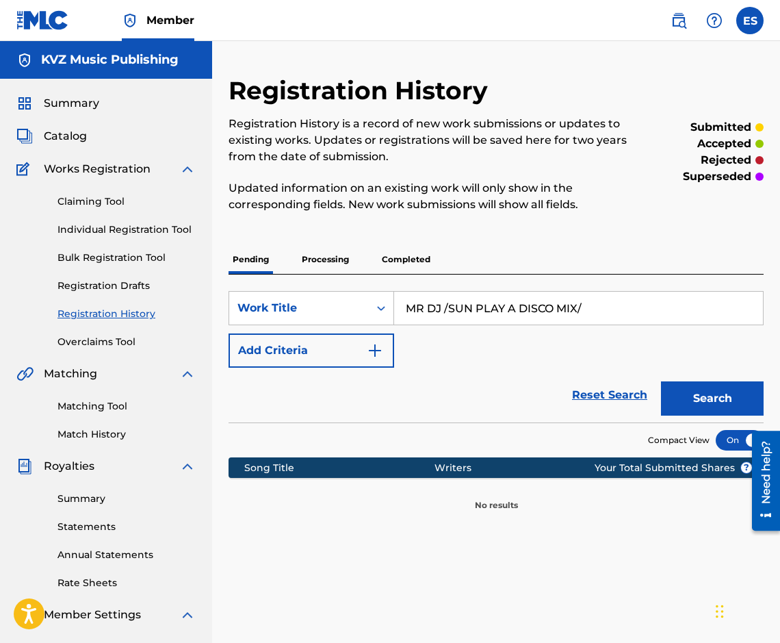
click at [499, 303] on input "MR DJ /SUN PLAY A DISCO MIX/" at bounding box center [578, 308] width 369 height 33
paste input "USNITSA"
type input "MRUSNITSA"
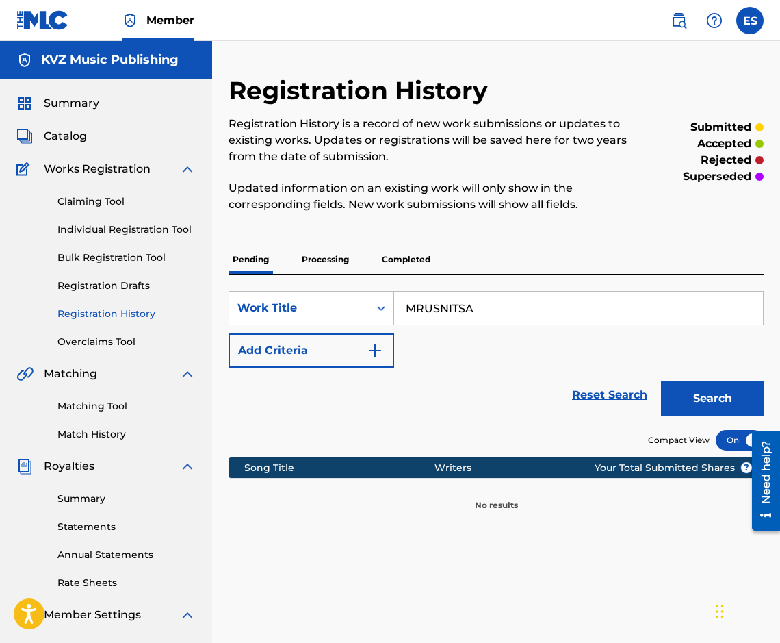
click at [719, 395] on button "Search" at bounding box center [712, 398] width 103 height 34
click at [320, 267] on p "Processing" at bounding box center [325, 259] width 55 height 29
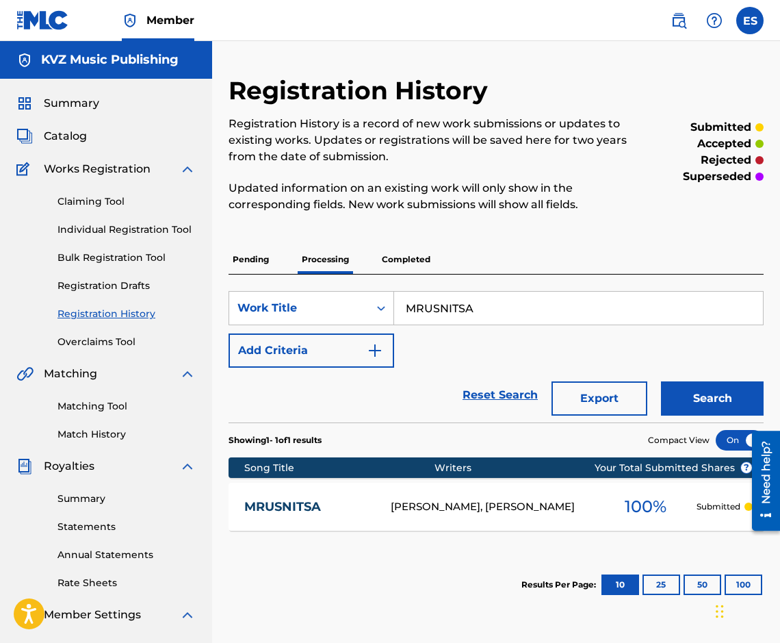
click at [331, 490] on div "MRUSNITSA [PERSON_NAME], [PERSON_NAME] DIMITROV 100 % Submitted" at bounding box center [496, 507] width 535 height 48
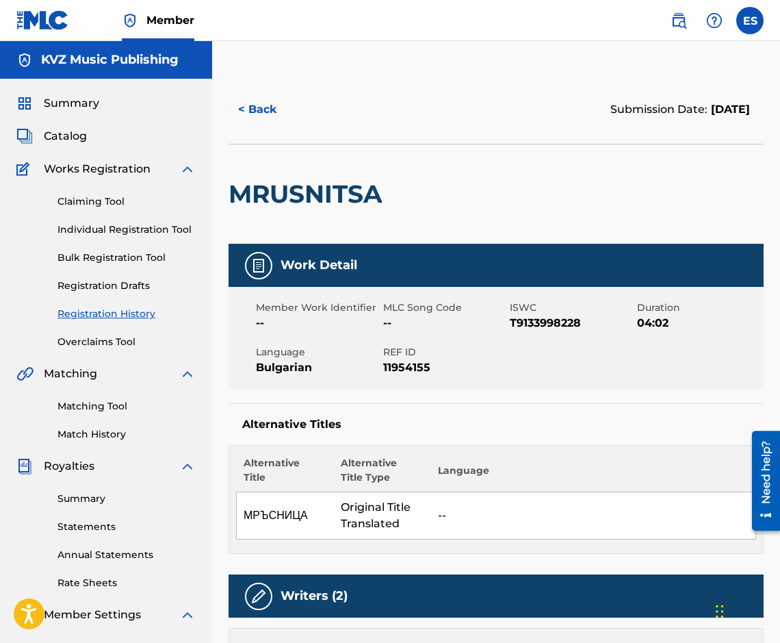
click at [266, 113] on button "< Back" at bounding box center [270, 109] width 82 height 34
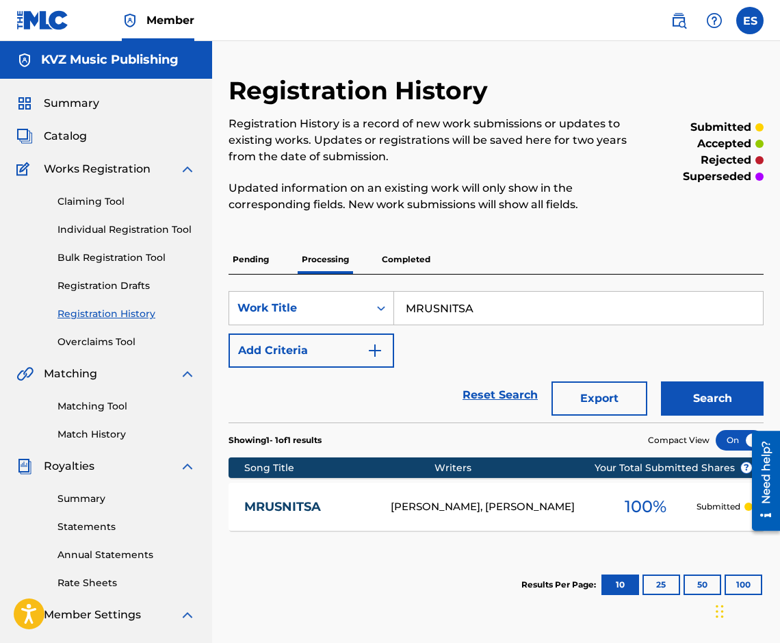
click at [240, 262] on p "Pending" at bounding box center [251, 259] width 44 height 29
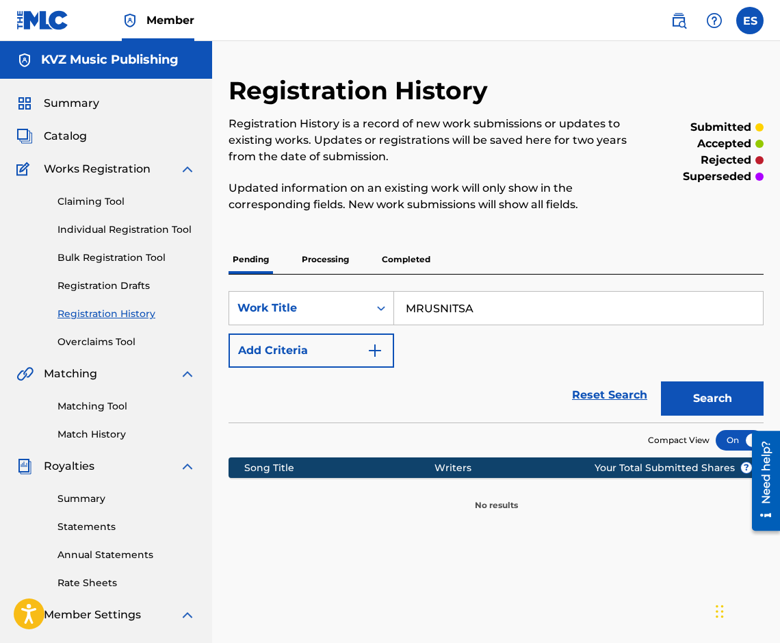
click at [543, 318] on input "MRUSNITSA" at bounding box center [578, 308] width 369 height 33
click at [542, 317] on input "MRUSNITSA" at bounding box center [578, 308] width 369 height 33
paste input "NA BASHTA SI DUSHTERY"
type input "NA BASHTA SI DUSHTERYA"
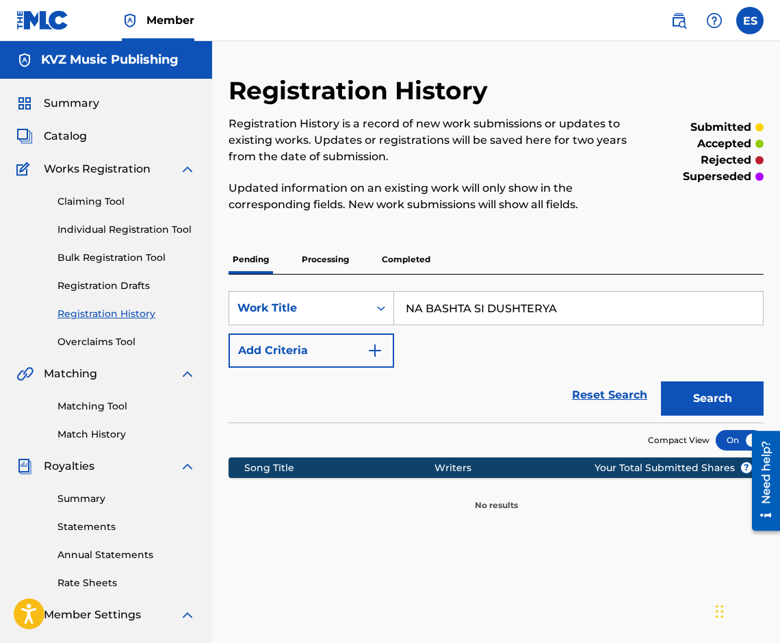
click at [683, 418] on div "Search" at bounding box center [709, 395] width 110 height 55
click at [685, 418] on div "Search" at bounding box center [709, 395] width 110 height 55
click at [685, 415] on button "Search" at bounding box center [712, 398] width 103 height 34
click at [331, 252] on p "Processing" at bounding box center [325, 259] width 55 height 29
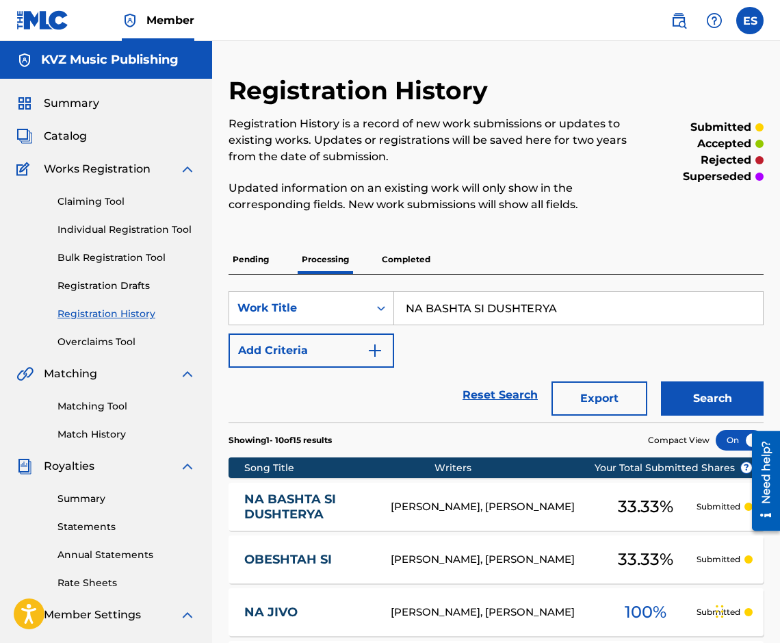
click at [335, 502] on link "NA BASHTA SI DUSHTERYA" at bounding box center [308, 507] width 128 height 31
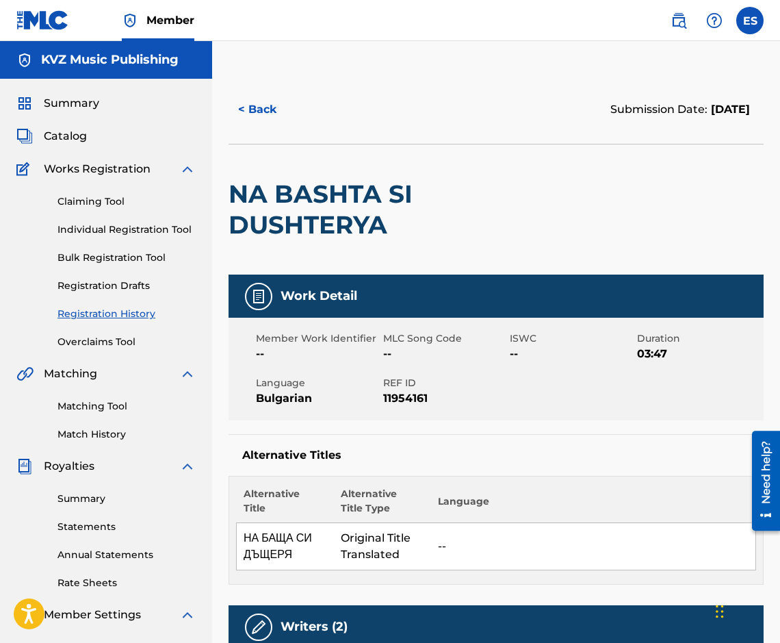
click at [257, 116] on button "< Back" at bounding box center [270, 109] width 82 height 34
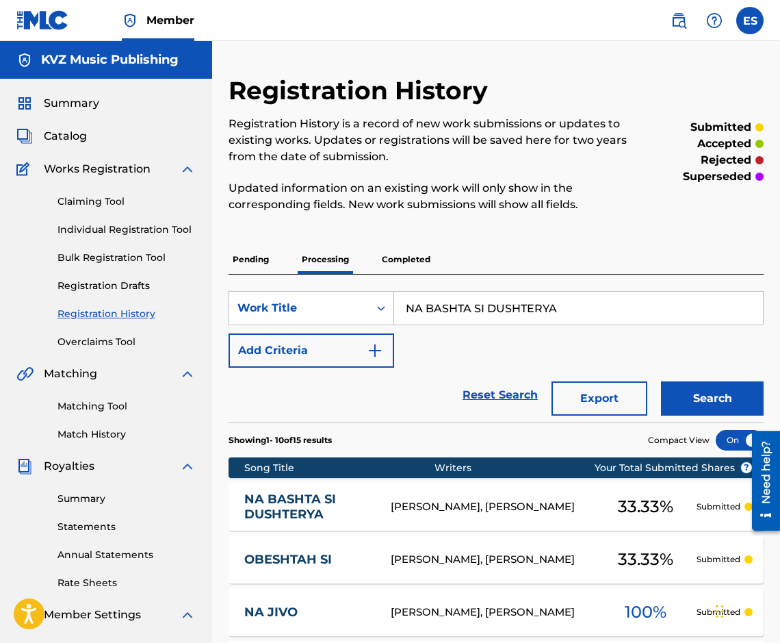
click at [220, 247] on div "Registration History Registration History is a record of new work submissions o…" at bounding box center [496, 593] width 568 height 1036
click at [237, 256] on p "Pending" at bounding box center [251, 259] width 44 height 29
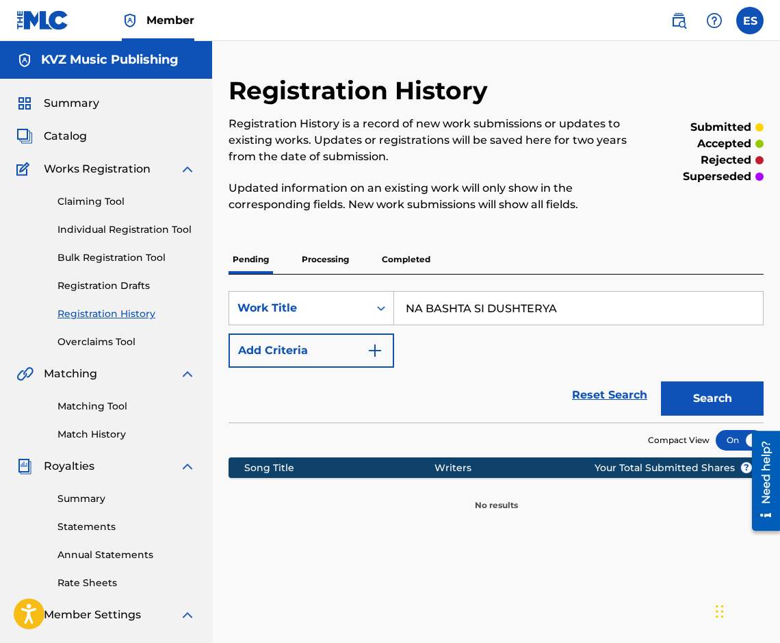
drag, startPoint x: 461, startPoint y: 315, endPoint x: 465, endPoint y: 309, distance: 7.0
click at [464, 311] on input "NA BASHTA SI DUSHTERYA" at bounding box center [578, 308] width 369 height 33
click at [465, 309] on input "NA BASHTA SI DUSHTERYA" at bounding box center [578, 308] width 369 height 33
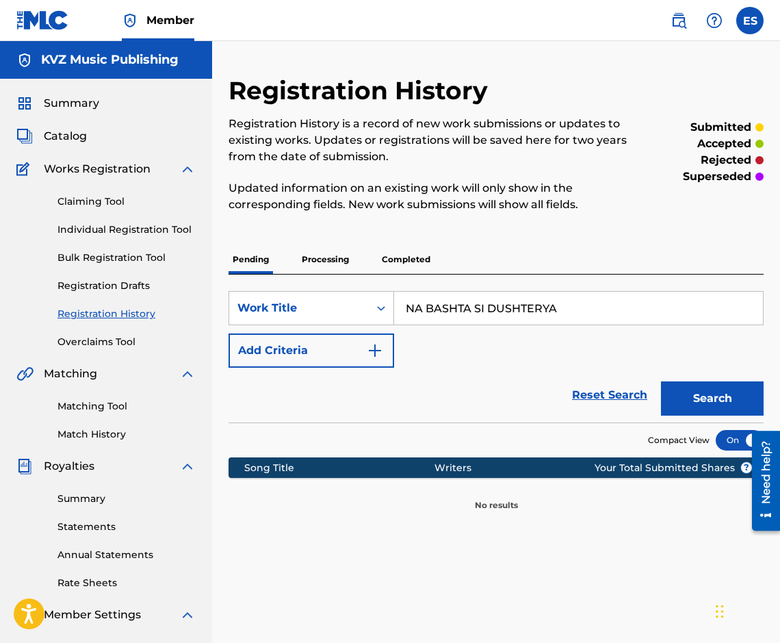
paste input "JIVO"
type input "NA JIVO"
click at [693, 377] on div "Search" at bounding box center [709, 395] width 110 height 55
click at [693, 391] on button "Search" at bounding box center [712, 398] width 103 height 34
drag, startPoint x: 344, startPoint y: 258, endPoint x: 335, endPoint y: 253, distance: 10.7
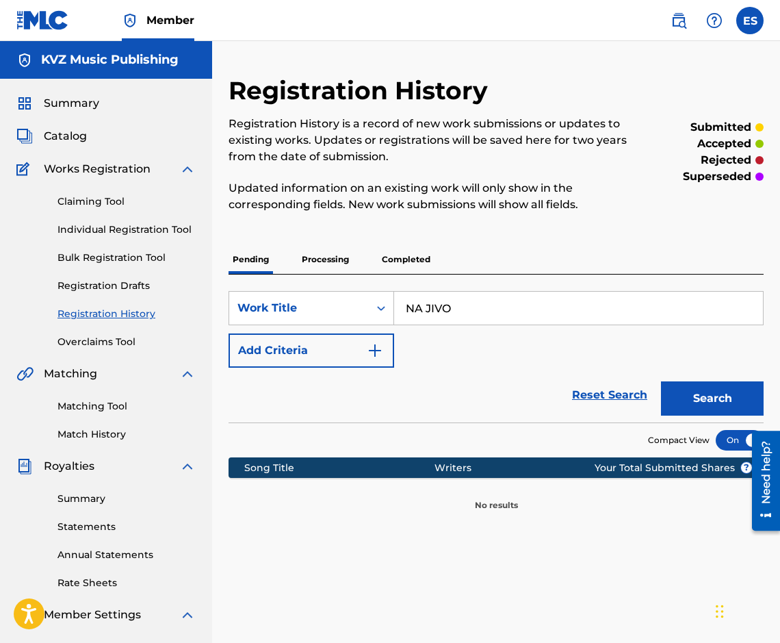
click at [344, 258] on p "Processing" at bounding box center [325, 259] width 55 height 29
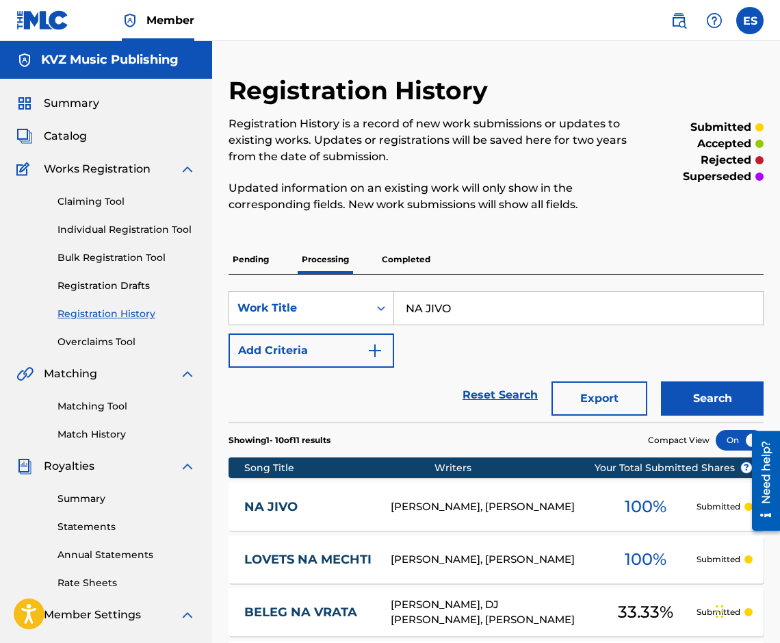
click at [317, 500] on link "NA JIVO" at bounding box center [308, 507] width 128 height 16
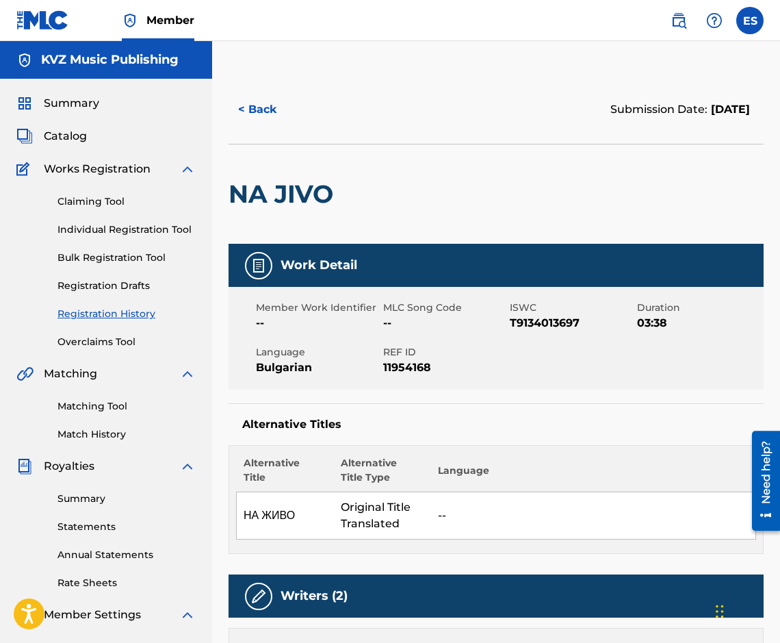
click at [253, 96] on button "< Back" at bounding box center [270, 109] width 82 height 34
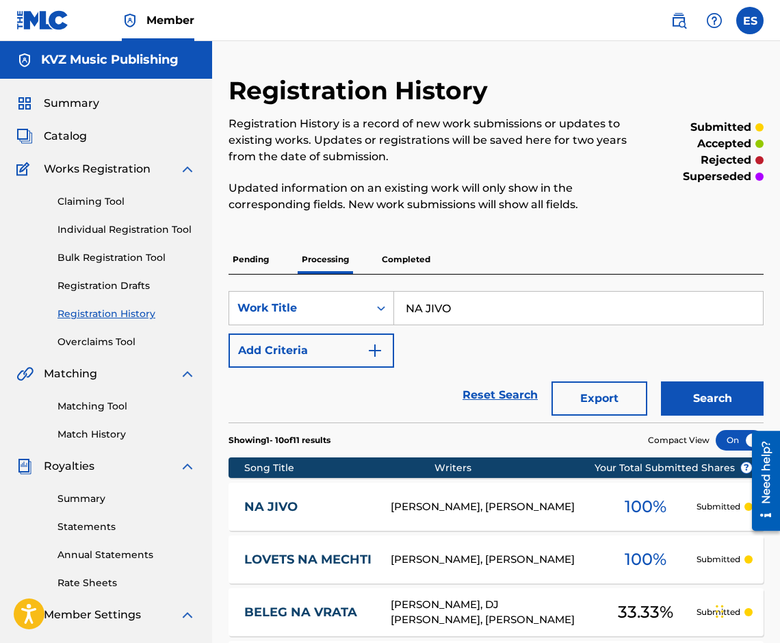
click at [242, 240] on div "Registration History Registration History is a record of new work submissions o…" at bounding box center [496, 622] width 535 height 1094
click at [489, 297] on input "NA JIVO" at bounding box center [578, 308] width 369 height 33
click at [488, 298] on input "NA JIVO" at bounding box center [578, 308] width 369 height 33
paste input "BELYAZVAM TE"
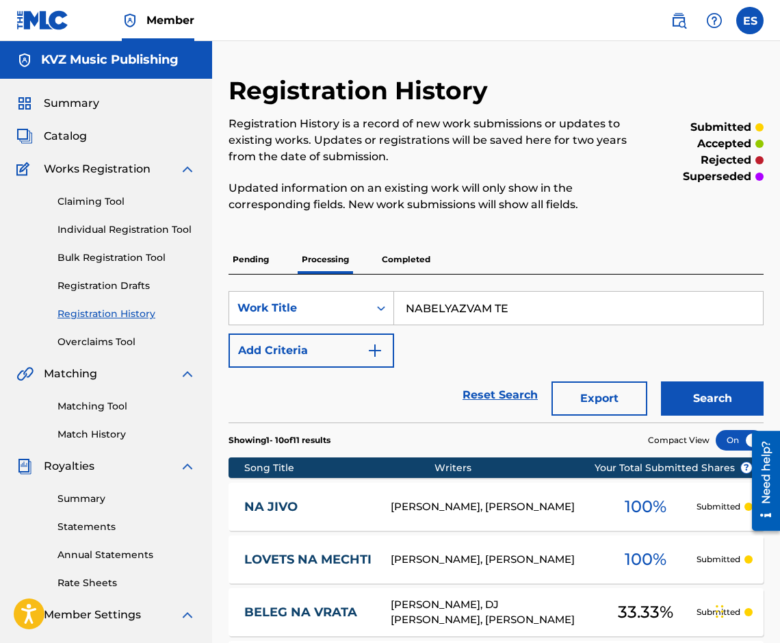
type input "NABELYAZVAM TE"
click at [717, 387] on button "Search" at bounding box center [712, 398] width 103 height 34
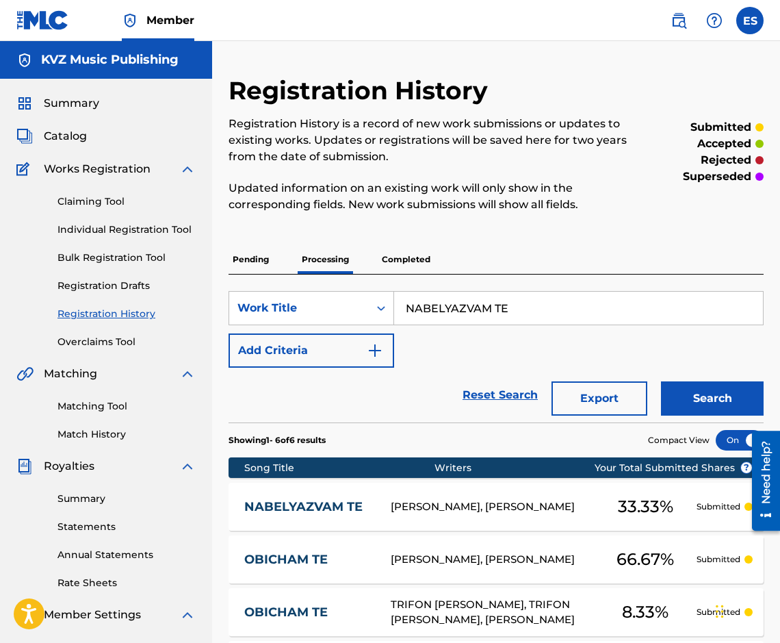
click at [301, 511] on link "NABELYAZVAM TE" at bounding box center [308, 507] width 128 height 16
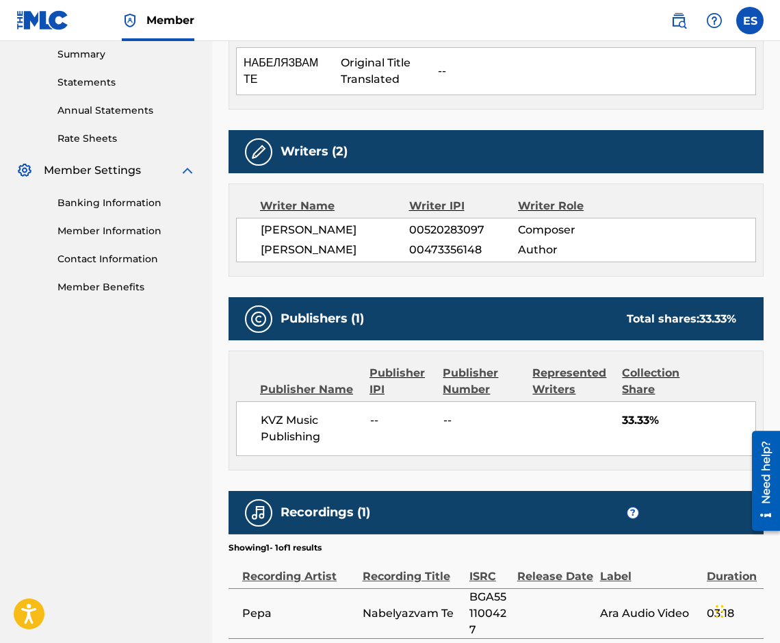
scroll to position [479, 0]
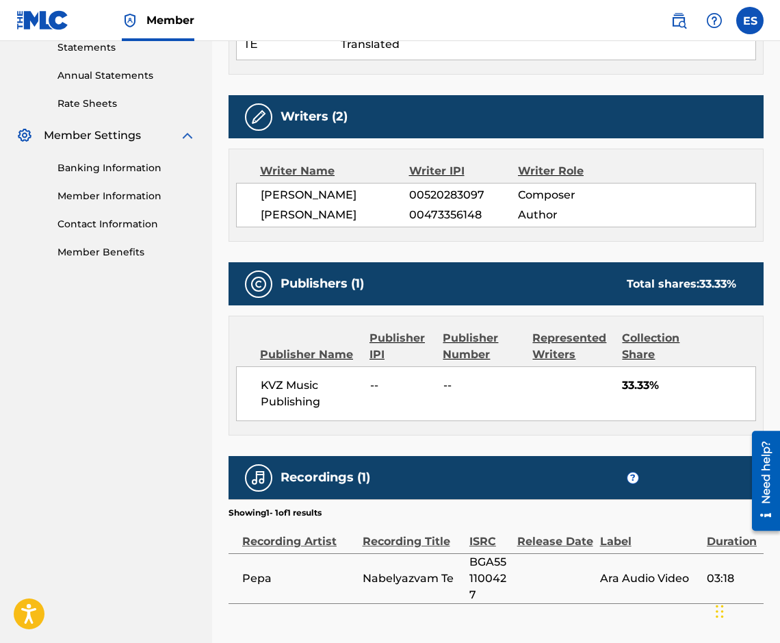
drag, startPoint x: 360, startPoint y: 216, endPoint x: 307, endPoint y: 228, distance: 54.1
click at [307, 223] on span "[PERSON_NAME]" at bounding box center [335, 215] width 149 height 16
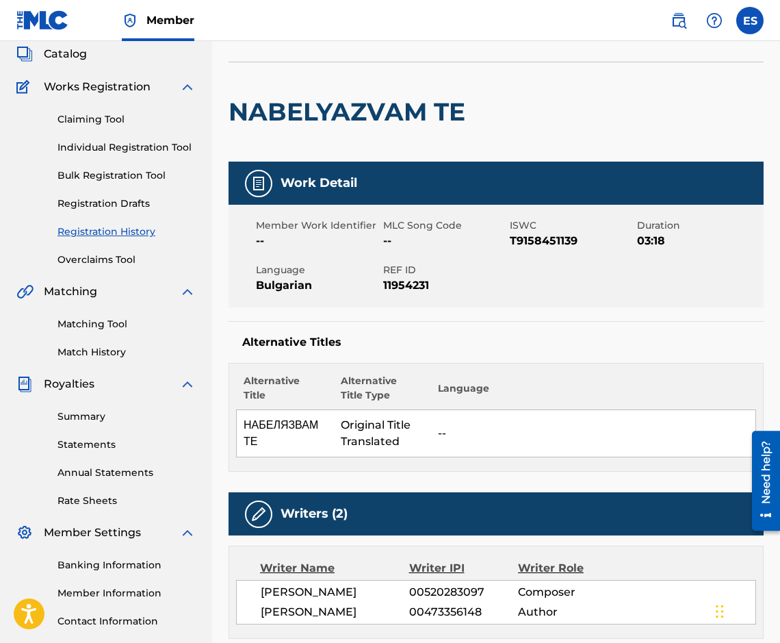
scroll to position [0, 0]
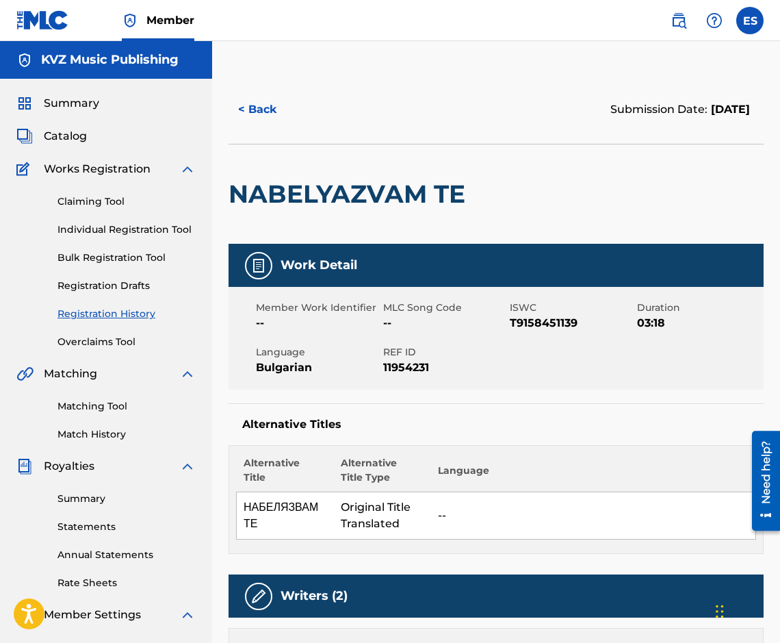
click at [247, 118] on button "< Back" at bounding box center [270, 109] width 82 height 34
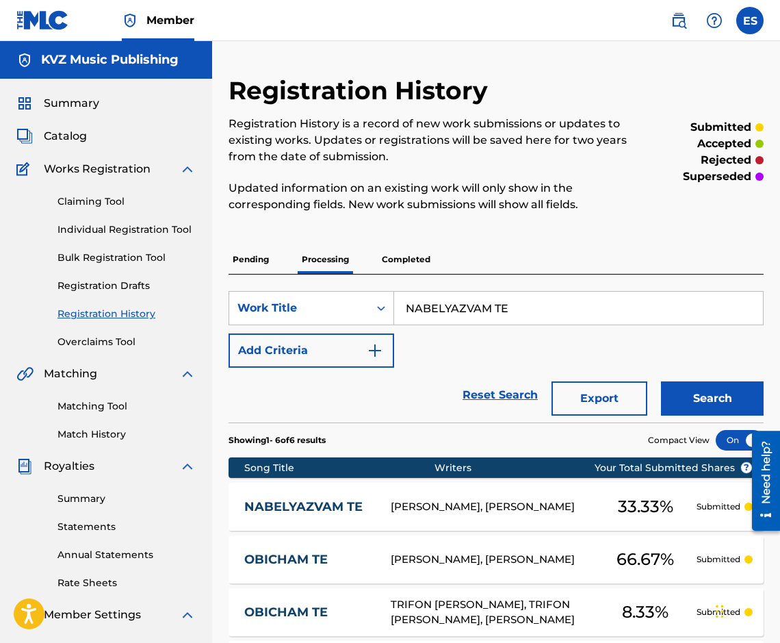
click at [466, 314] on input "NABELYAZVAM TE" at bounding box center [578, 308] width 369 height 33
paste input "ZDRAV"
type input "NAZDRAVE"
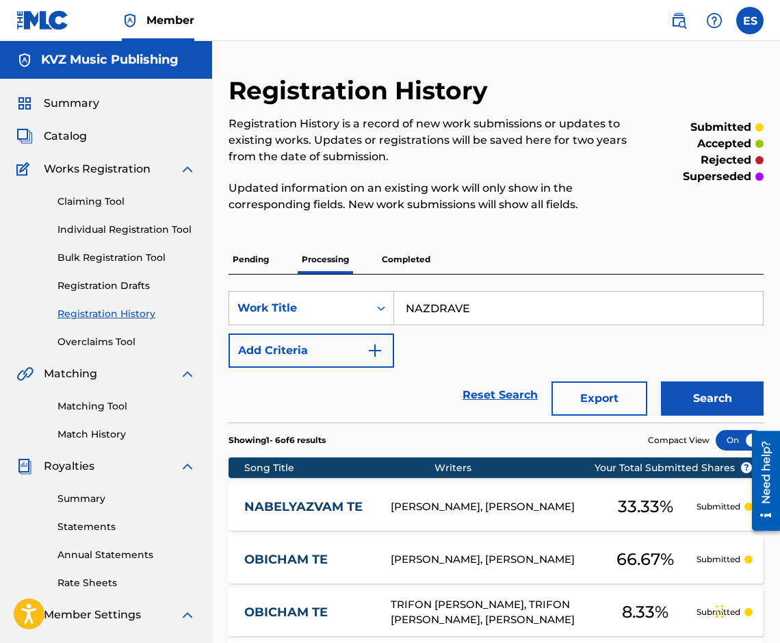
click at [719, 401] on button "Search" at bounding box center [712, 398] width 103 height 34
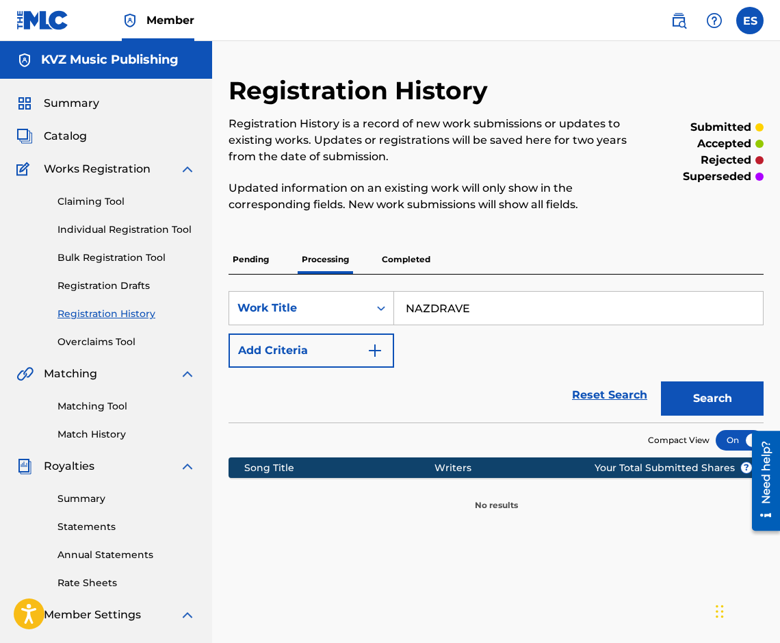
click at [398, 258] on p "Completed" at bounding box center [406, 259] width 57 height 29
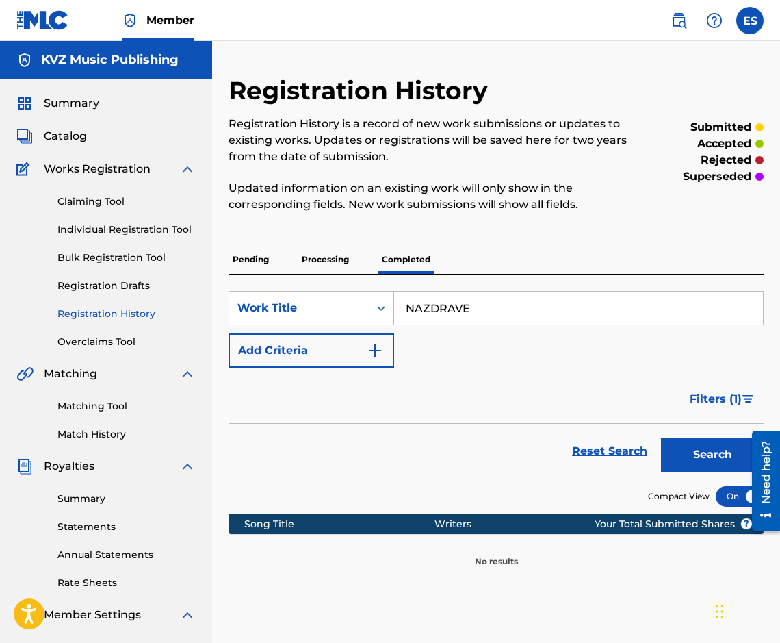
click at [684, 446] on button "Search" at bounding box center [712, 454] width 103 height 34
click at [252, 262] on p "Pending" at bounding box center [251, 259] width 44 height 29
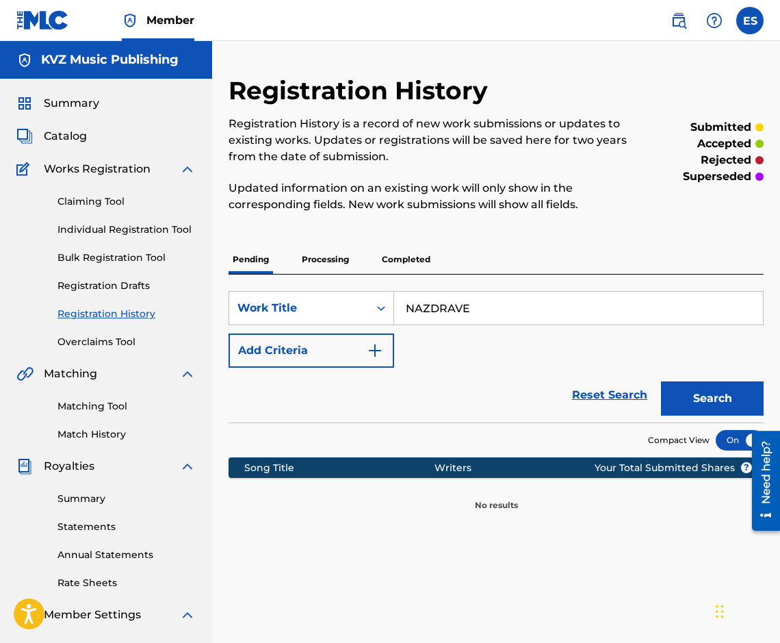
click at [702, 388] on button "Search" at bounding box center [712, 398] width 103 height 34
click at [153, 231] on link "Individual Registration Tool" at bounding box center [127, 229] width 138 height 14
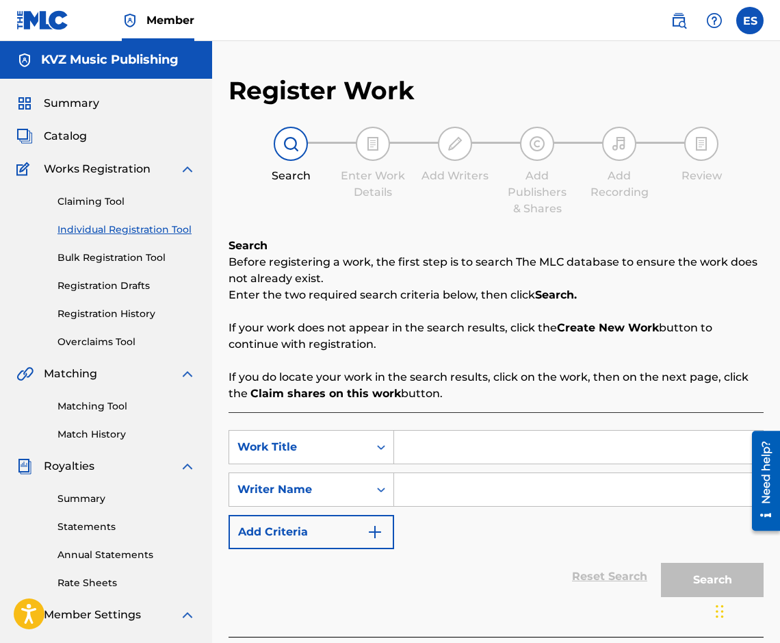
paste input "NAZDRAVE"
type input "NAZDRAVE"
click at [492, 487] on input "Search Form" at bounding box center [578, 489] width 369 height 33
click at [493, 490] on input "Search Form" at bounding box center [578, 489] width 369 height 33
paste input "[PERSON_NAME]"
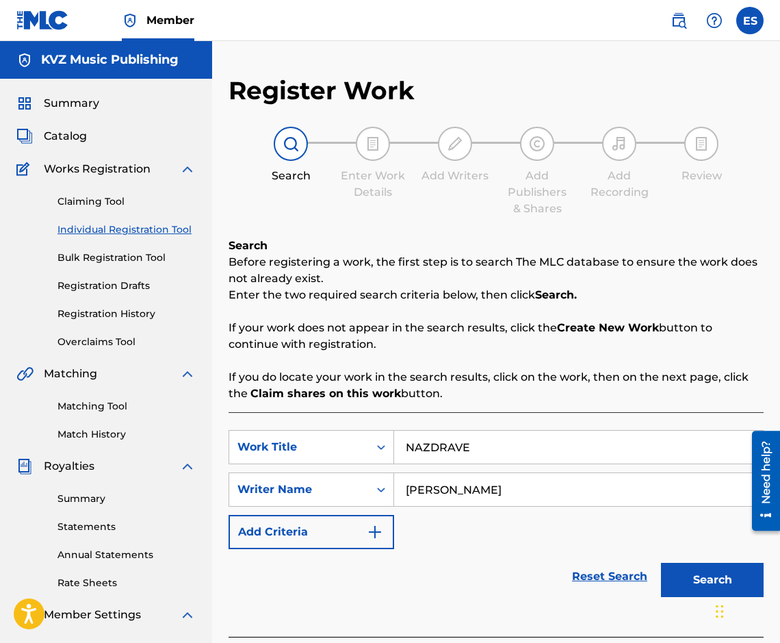
type input "[PERSON_NAME]"
click at [680, 550] on div "Search" at bounding box center [709, 576] width 110 height 55
click at [669, 568] on button "Search" at bounding box center [712, 580] width 103 height 34
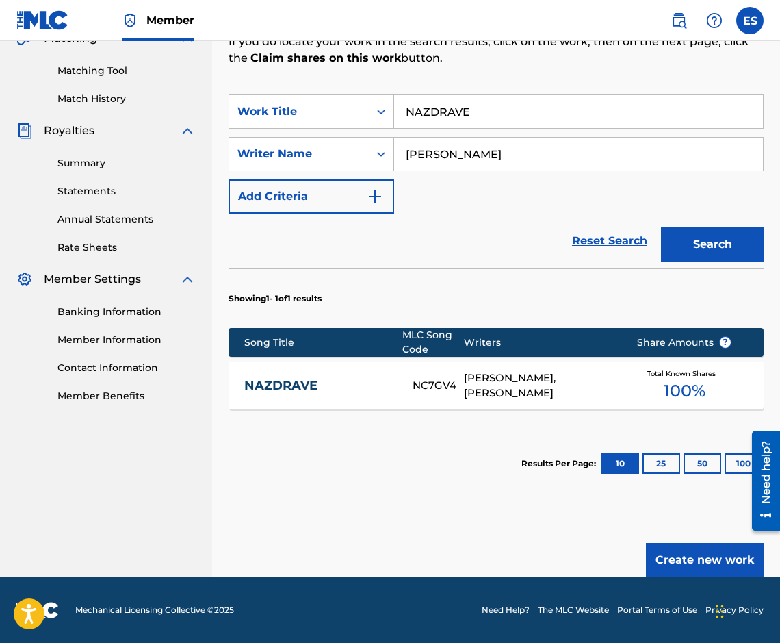
click at [348, 381] on link "NAZDRAVE" at bounding box center [319, 386] width 150 height 16
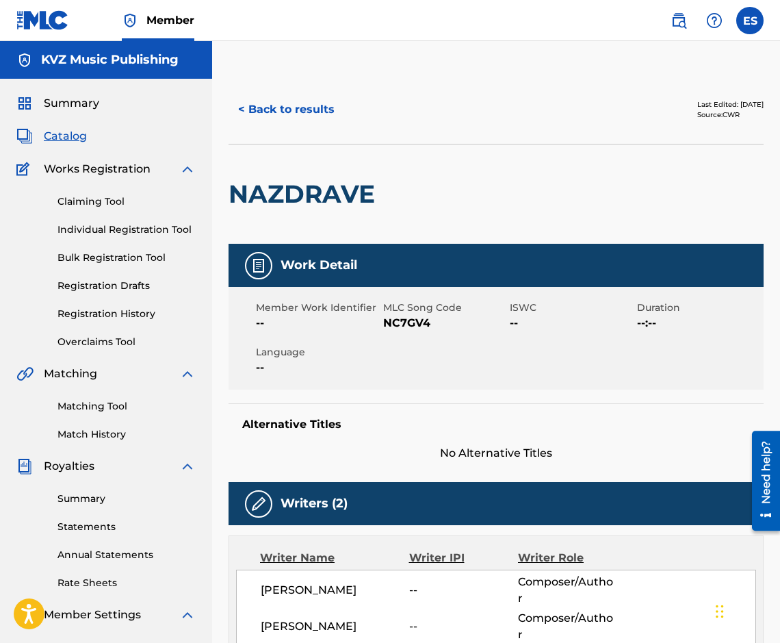
click at [254, 116] on button "< Back to results" at bounding box center [287, 109] width 116 height 34
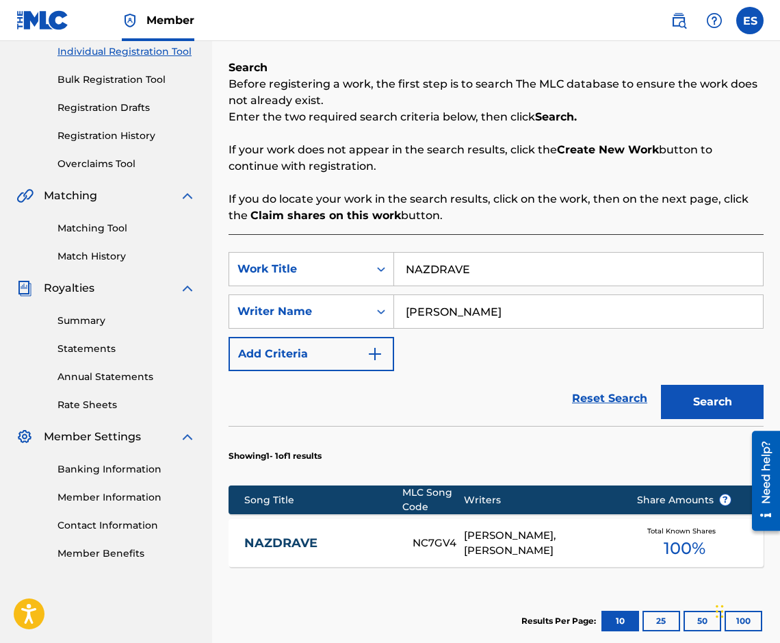
click at [559, 278] on input "NAZDRAVE" at bounding box center [578, 269] width 369 height 33
paste input "E BOLI"
type input "NE BOLI"
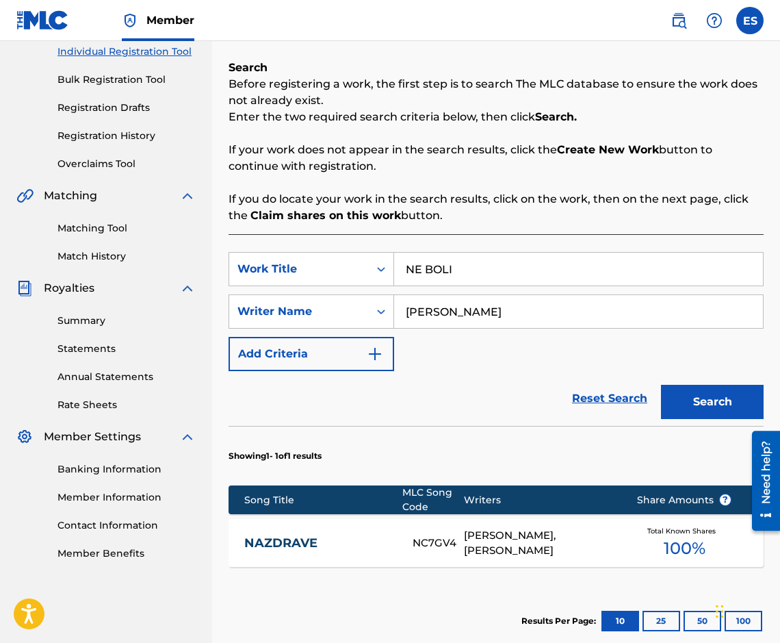
click at [703, 399] on button "Search" at bounding box center [712, 402] width 103 height 34
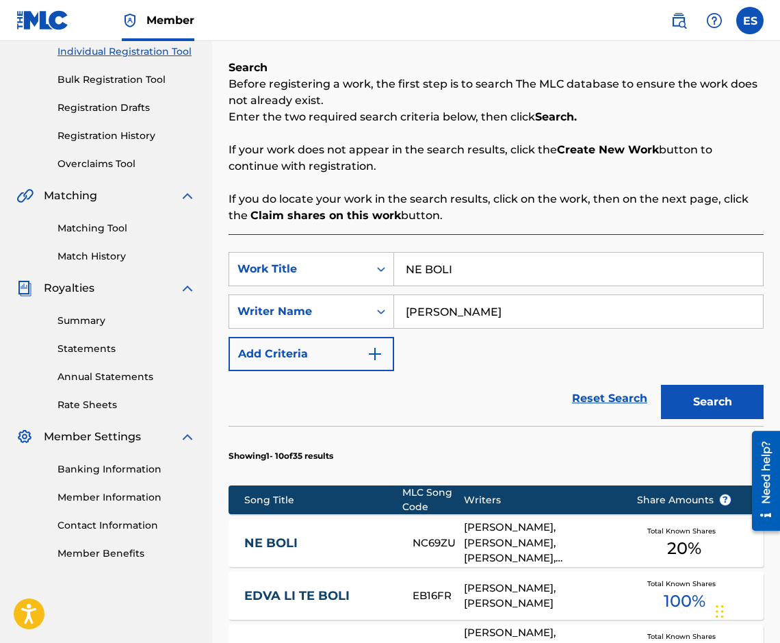
click at [311, 543] on link "NE BOLI" at bounding box center [319, 543] width 150 height 16
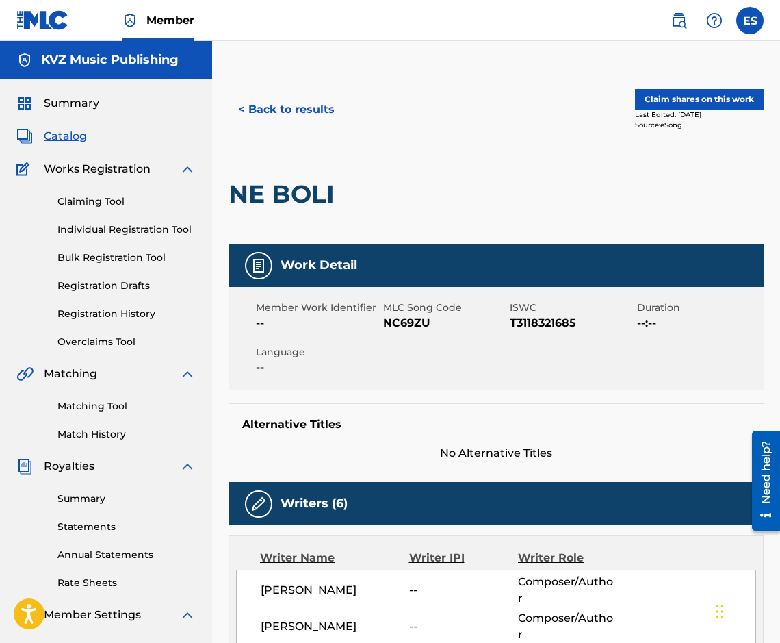
click at [278, 115] on button "< Back to results" at bounding box center [287, 109] width 116 height 34
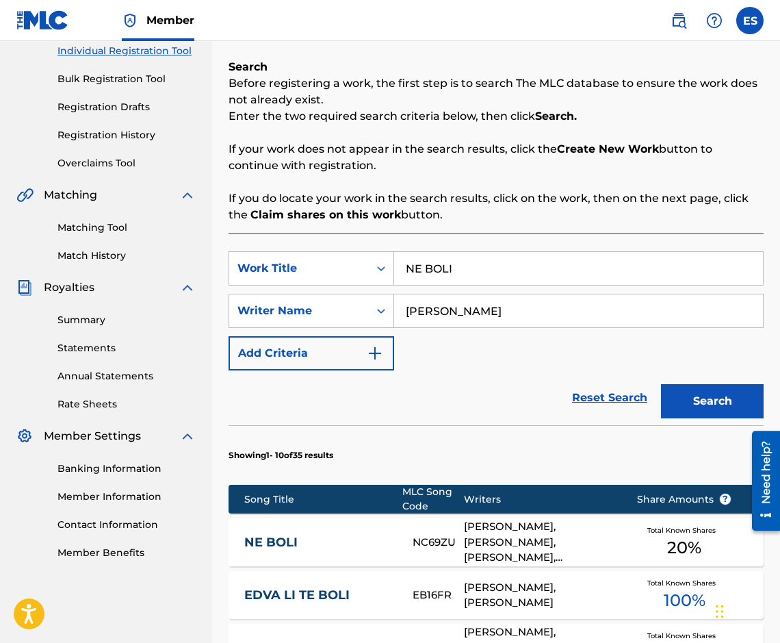
scroll to position [178, 0]
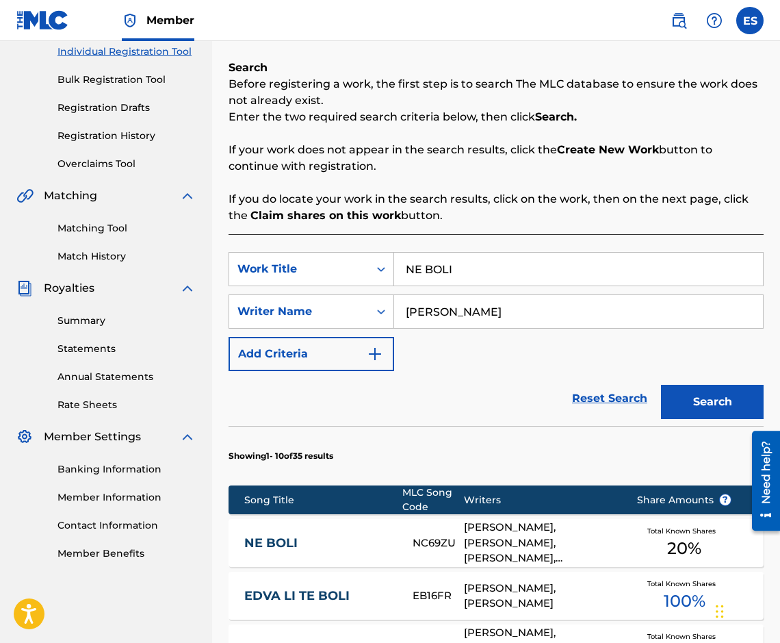
click at [122, 131] on link "Registration History" at bounding box center [127, 136] width 138 height 14
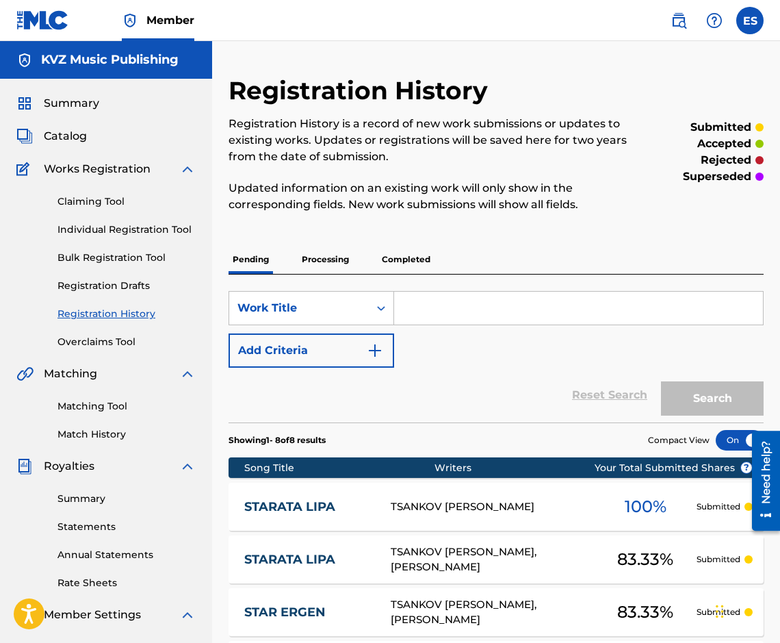
paste input "NE BOLI"
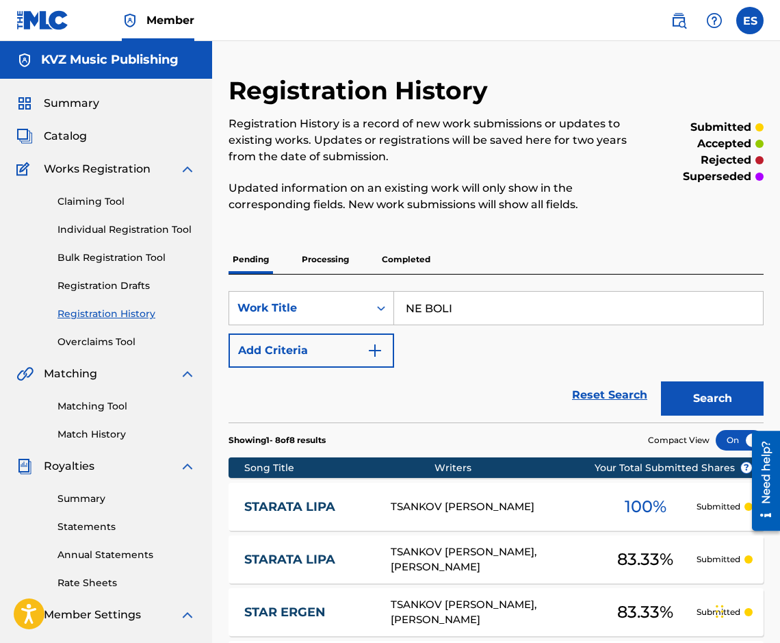
type input "NE BOLI"
click at [700, 390] on button "Search" at bounding box center [712, 398] width 103 height 34
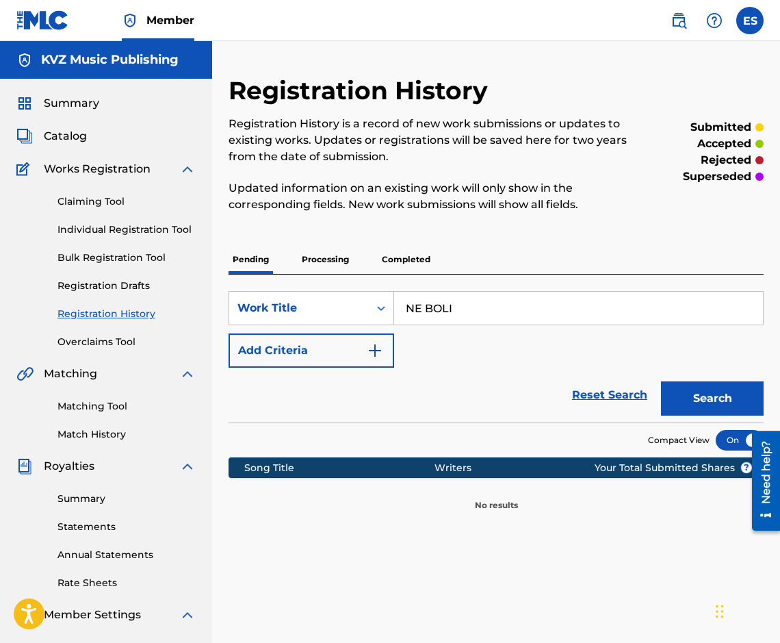
click at [341, 249] on p "Processing" at bounding box center [325, 259] width 55 height 29
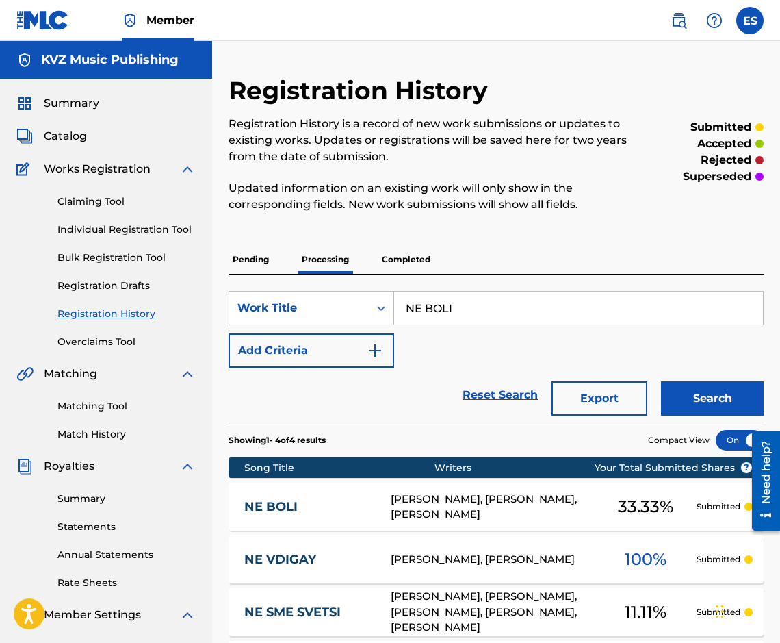
click at [308, 494] on div "NE BOLI [PERSON_NAME], [PERSON_NAME], [PERSON_NAME] 33.33 % Submitted" at bounding box center [496, 507] width 535 height 48
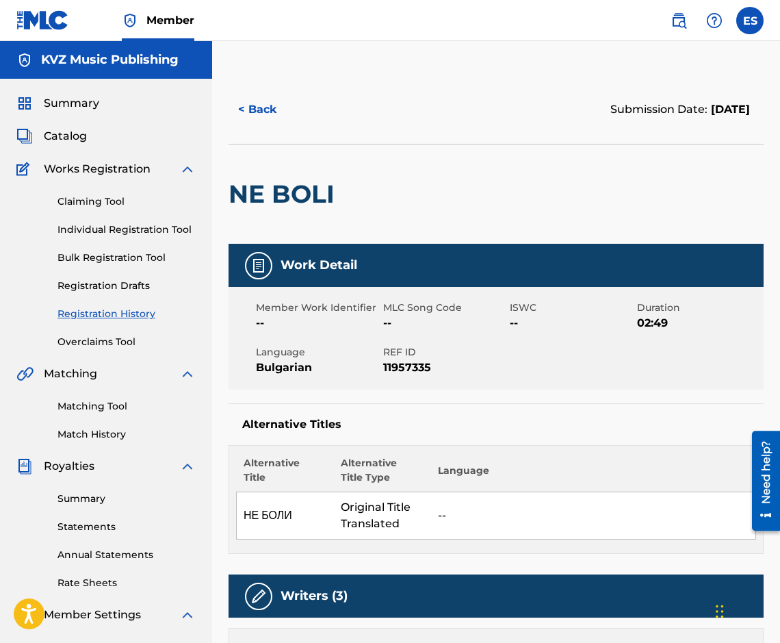
click at [278, 133] on div "< Back Submission Date: [DATE]" at bounding box center [496, 109] width 535 height 68
click at [274, 107] on button "< Back" at bounding box center [270, 109] width 82 height 34
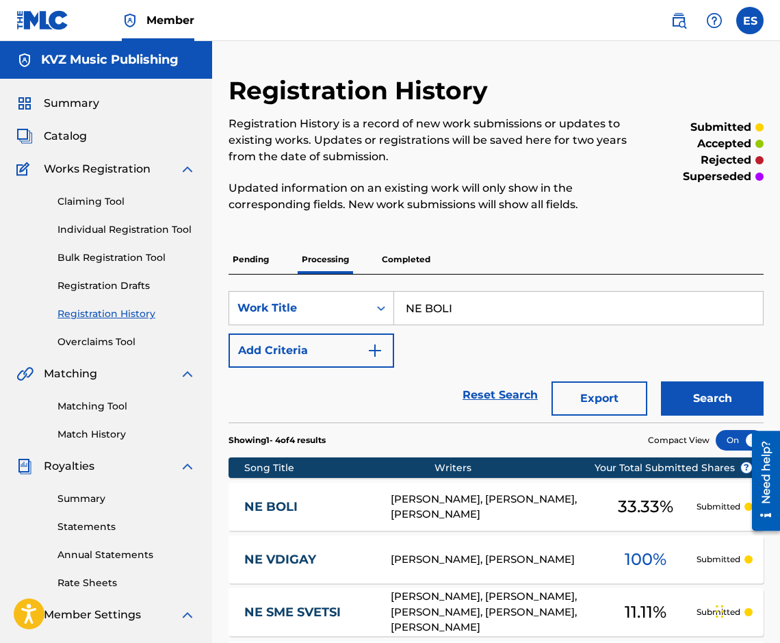
click at [264, 258] on p "Pending" at bounding box center [251, 259] width 44 height 29
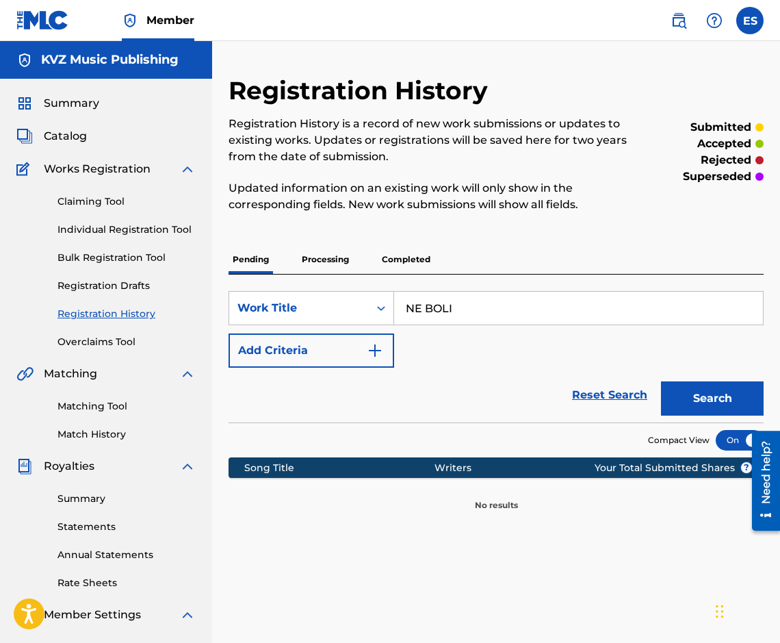
click at [350, 262] on p "Processing" at bounding box center [325, 259] width 55 height 29
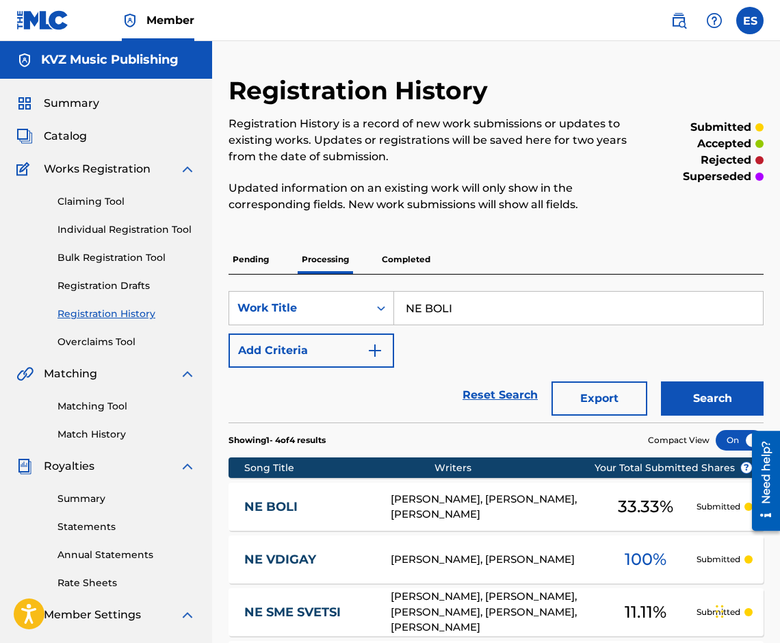
click at [470, 320] on input "NE BOLI" at bounding box center [578, 308] width 369 height 33
click at [469, 321] on input "NE BOLI" at bounding box center [578, 308] width 369 height 33
paste input "SME SVETS"
type input "NE SME SVETSI"
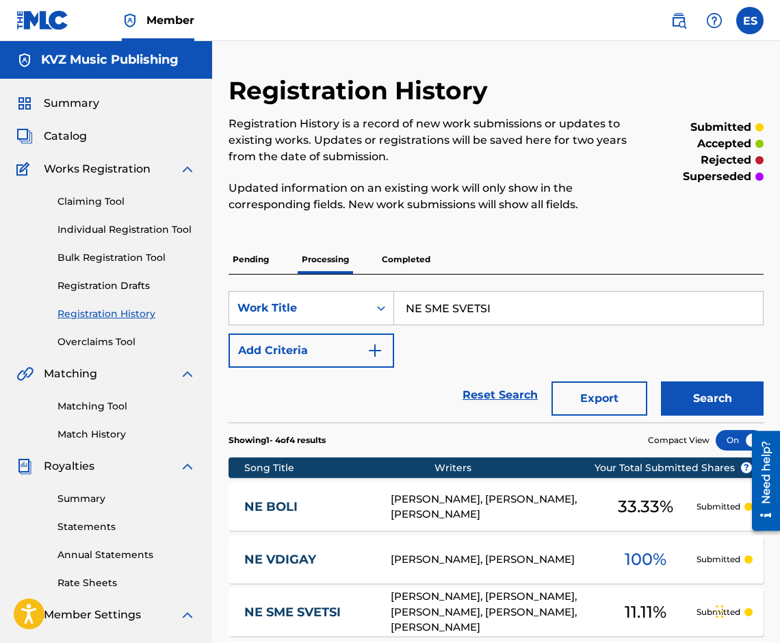
click at [692, 409] on button "Search" at bounding box center [712, 398] width 103 height 34
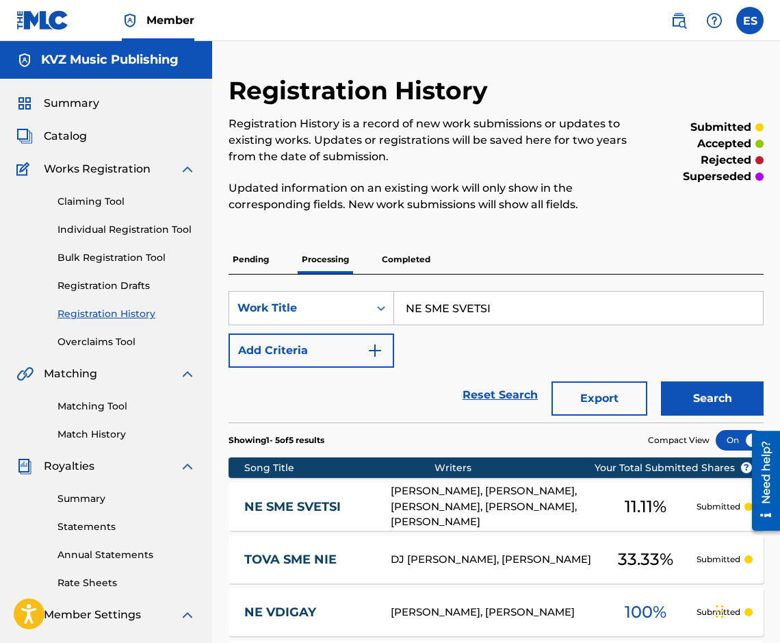
click at [331, 503] on link "NE SME SVETSI" at bounding box center [308, 507] width 128 height 16
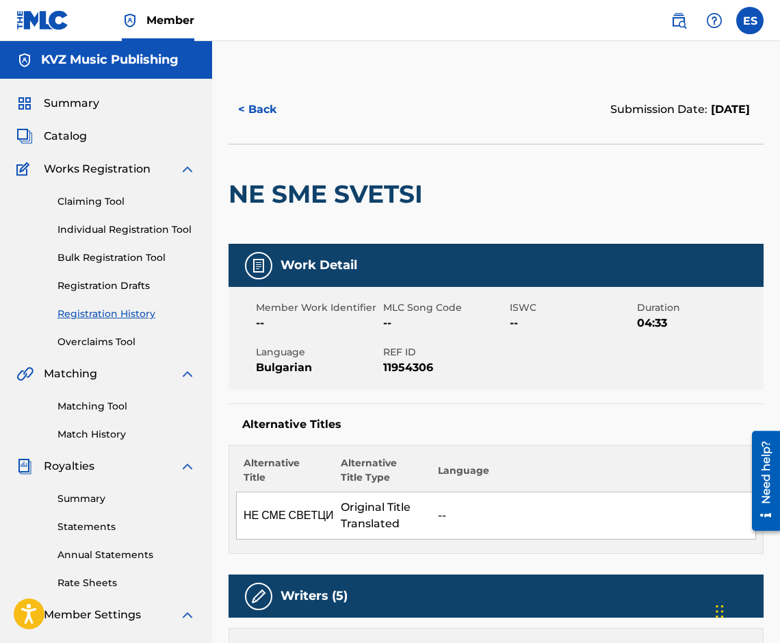
click at [278, 102] on button "< Back" at bounding box center [270, 109] width 82 height 34
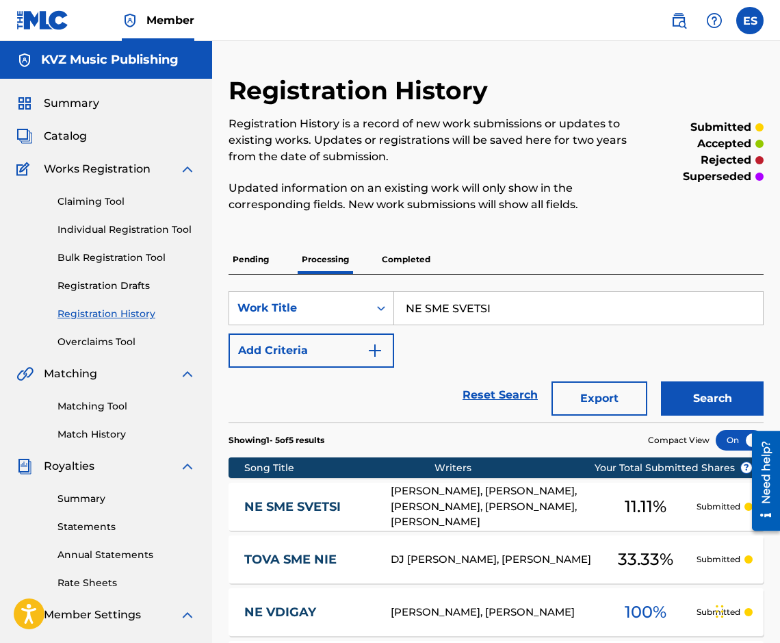
click at [490, 312] on input "NE SME SVETSI" at bounding box center [578, 308] width 369 height 33
paste input "VDIGAY"
type input "NE VDIGAY"
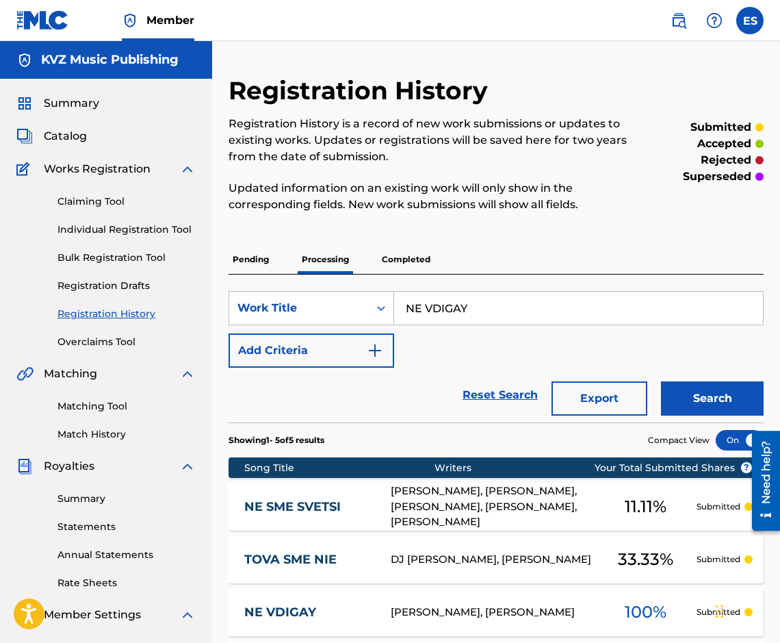
click at [704, 420] on div "Search" at bounding box center [709, 395] width 110 height 55
click at [704, 418] on div "Search" at bounding box center [709, 395] width 110 height 55
click at [703, 413] on button "Search" at bounding box center [712, 398] width 103 height 34
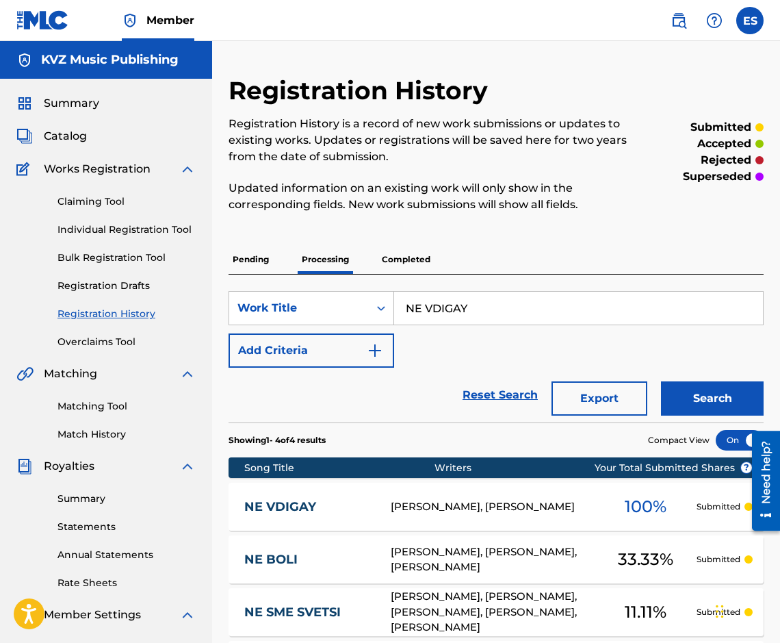
click at [311, 502] on link "NE VDIGAY" at bounding box center [308, 507] width 128 height 16
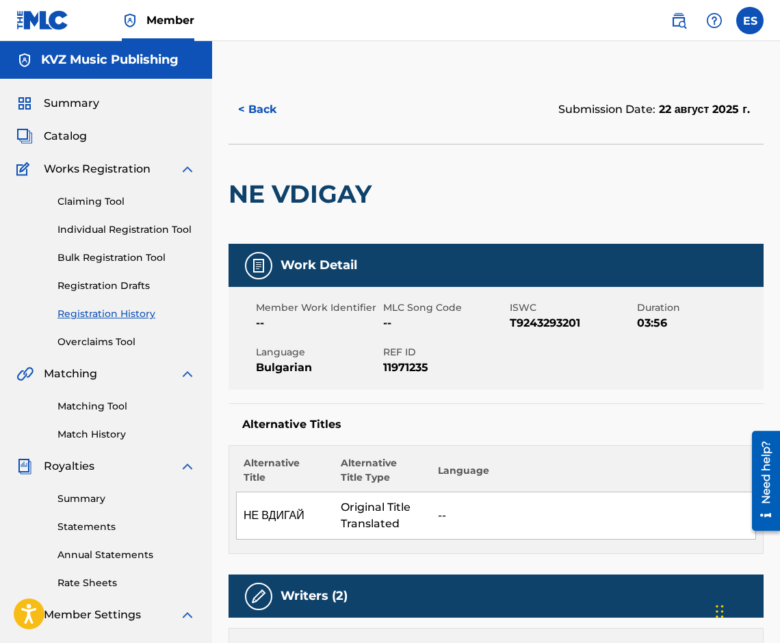
click at [273, 111] on button "< Back" at bounding box center [270, 109] width 82 height 34
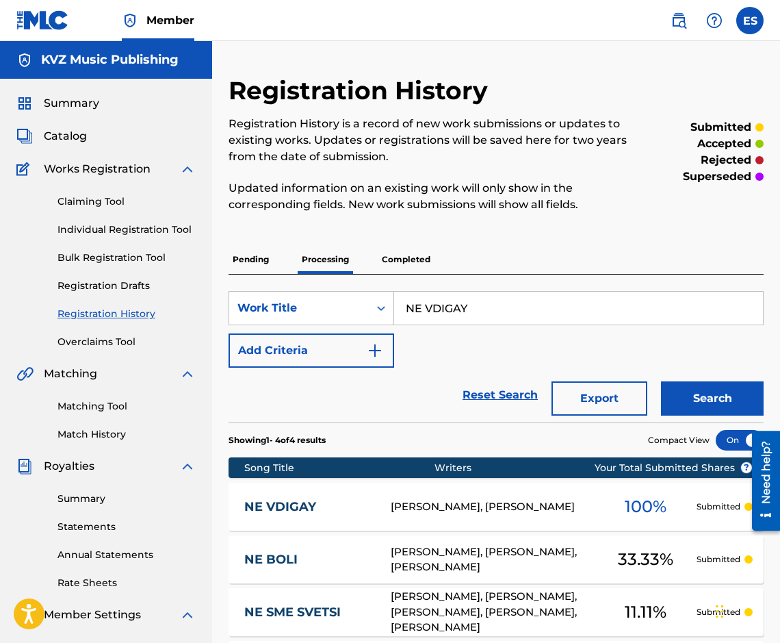
click at [423, 300] on input "NE VDIGAY" at bounding box center [578, 308] width 369 height 33
paste input "[PERSON_NAME]"
type input "NE VYARVASH LI"
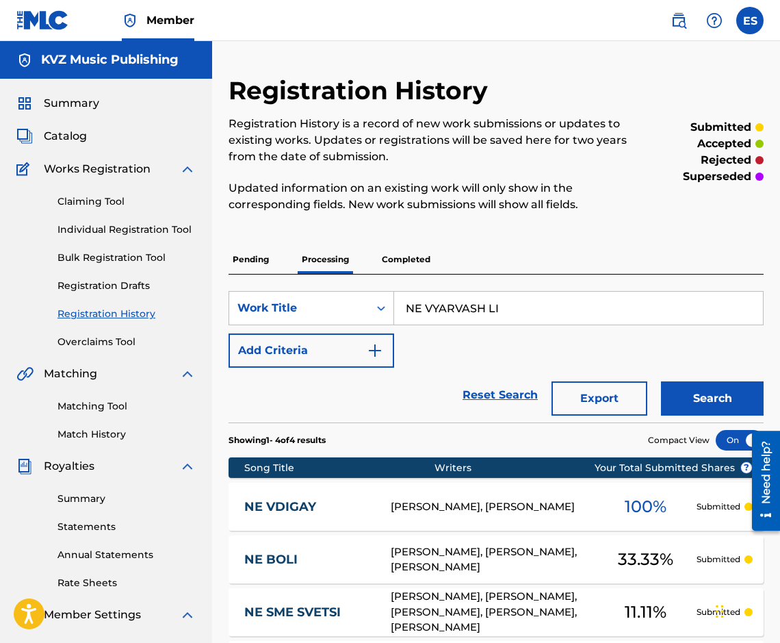
click at [709, 394] on button "Search" at bounding box center [712, 398] width 103 height 34
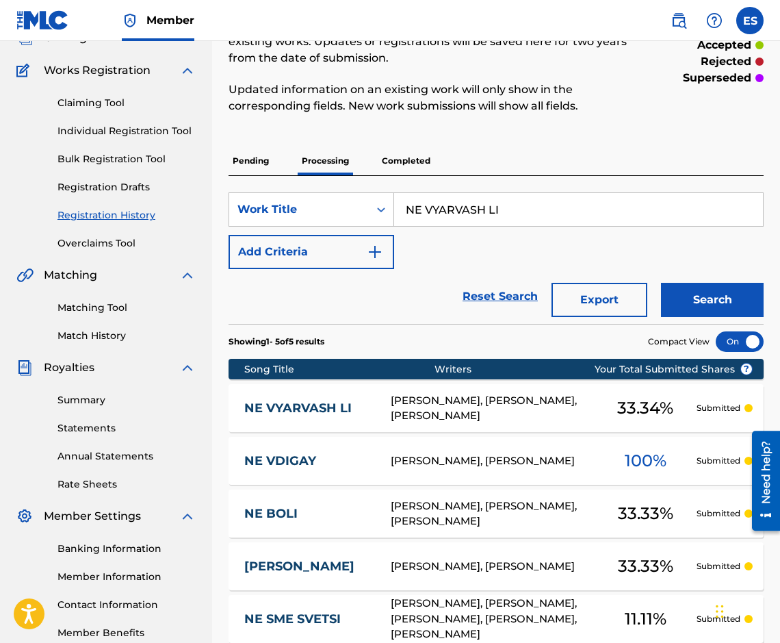
scroll to position [205, 0]
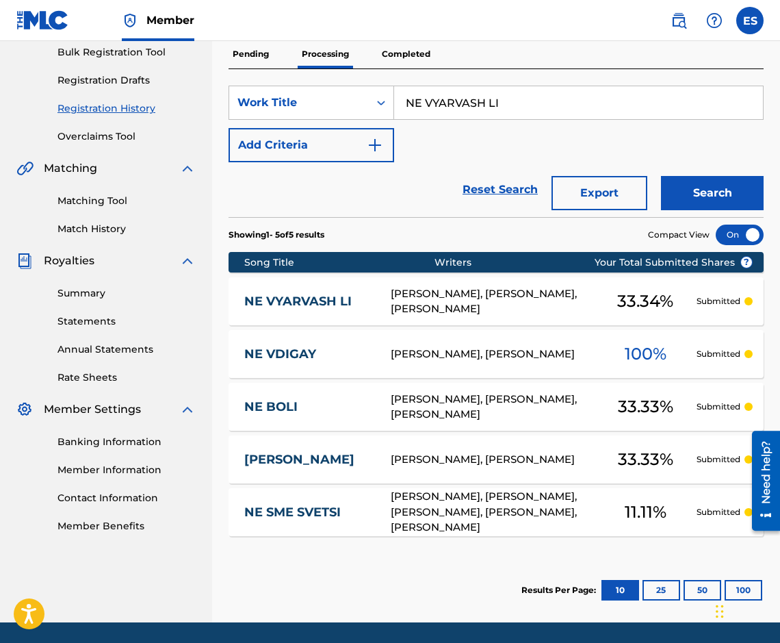
click at [296, 290] on div "NE VYARVASH LI [PERSON_NAME], [PERSON_NAME], [PERSON_NAME] 33.34 % Submitted" at bounding box center [496, 301] width 535 height 48
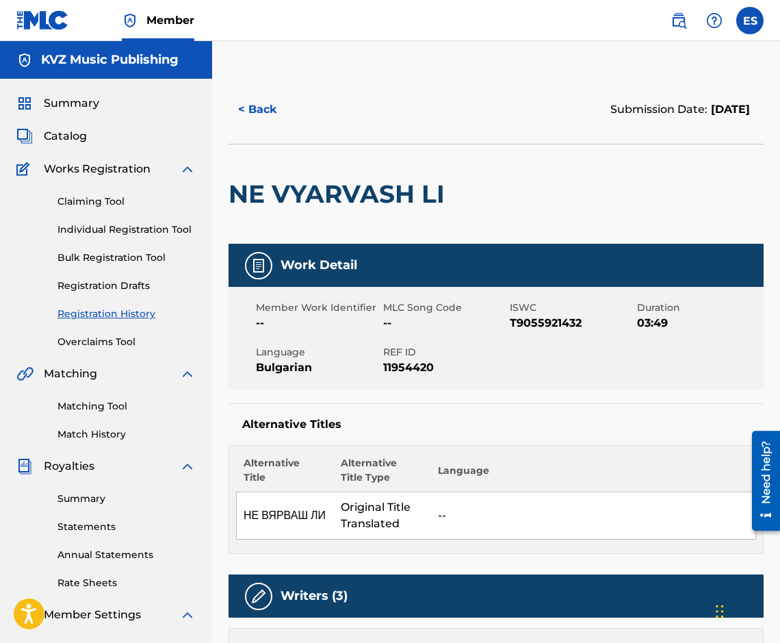
click at [268, 114] on button "< Back" at bounding box center [270, 109] width 82 height 34
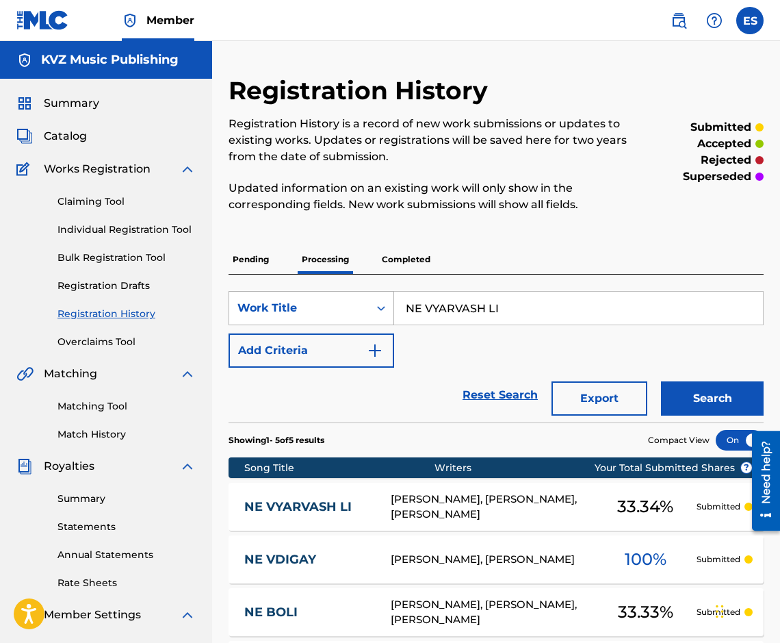
scroll to position [178, 0]
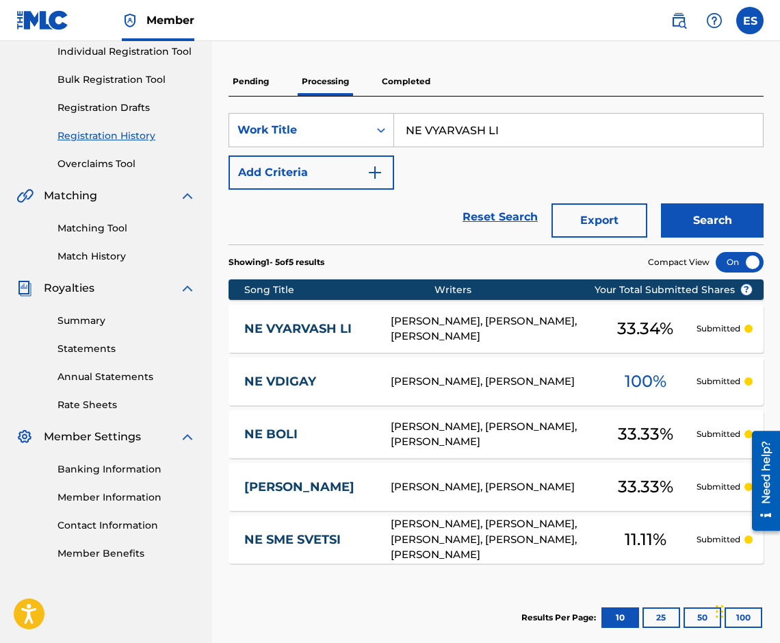
click at [443, 134] on input "NE VYARVASH LI" at bounding box center [578, 130] width 369 height 33
paste input "TSENZURNO"
type input "NETSENZURNO"
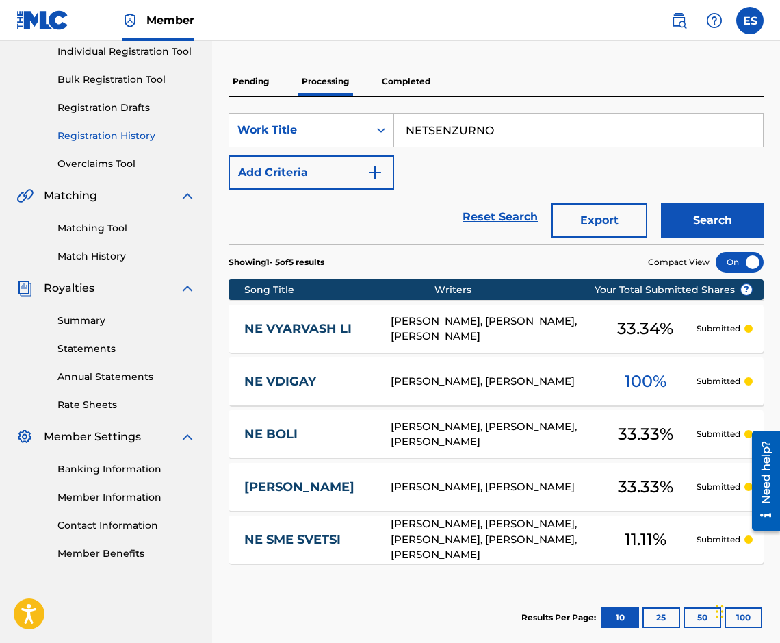
click at [752, 214] on button "Search" at bounding box center [712, 220] width 103 height 34
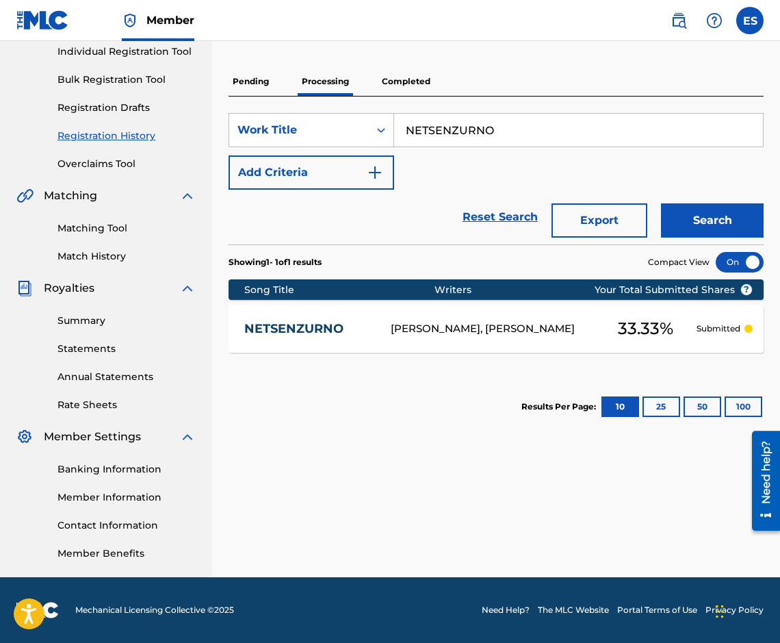
click at [288, 306] on div "NETSENZURNO [PERSON_NAME], [PERSON_NAME] 33.33 % Submitted" at bounding box center [496, 329] width 535 height 48
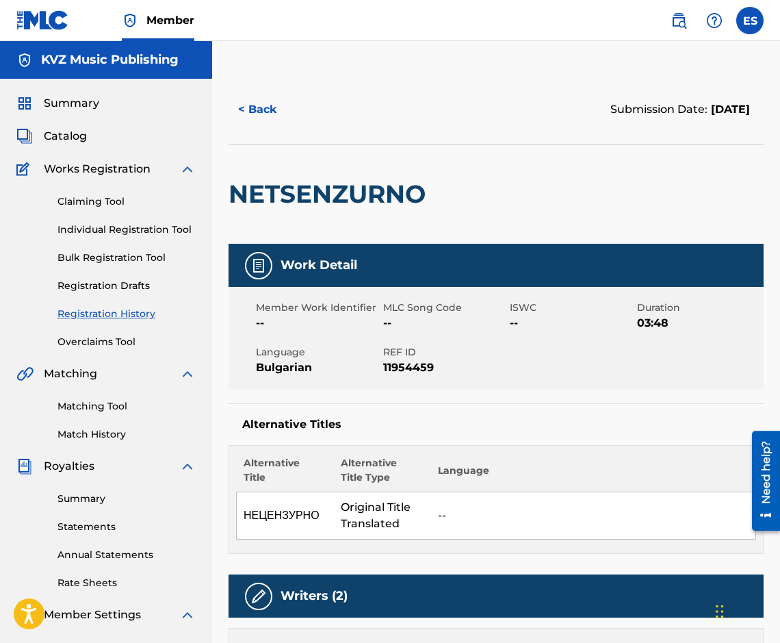
click at [277, 110] on button "< Back" at bounding box center [270, 109] width 82 height 34
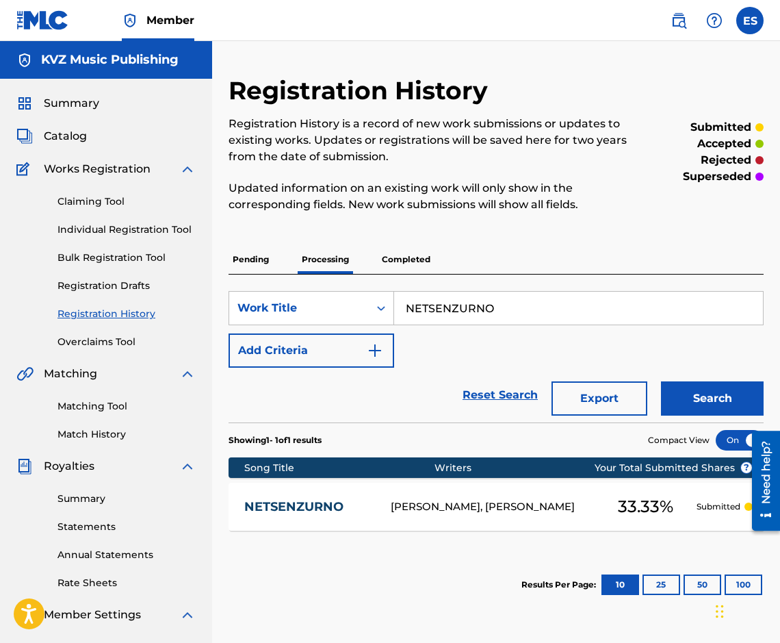
scroll to position [178, 0]
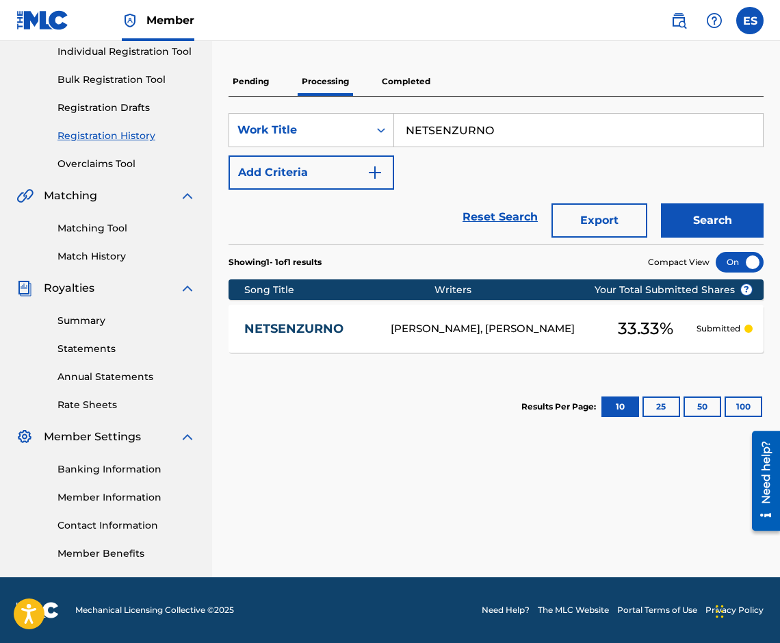
click at [486, 138] on input "NETSENZURNO" at bounding box center [578, 130] width 369 height 33
click at [486, 139] on input "NETSENZURNO" at bounding box center [578, 130] width 369 height 33
paste input "VINNA"
click at [713, 228] on button "Search" at bounding box center [712, 220] width 103 height 34
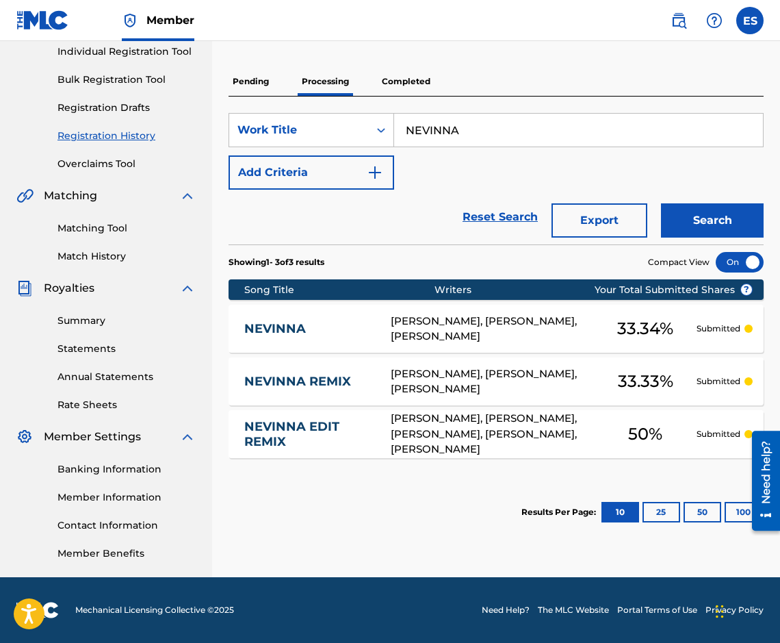
click at [495, 135] on input "NEVINNA" at bounding box center [578, 130] width 369 height 33
click at [496, 136] on input "NEVINNA" at bounding box center [578, 130] width 369 height 33
click at [496, 135] on input "NEVINNA" at bounding box center [578, 130] width 369 height 33
paste input "YAKUDE V RAY"
type input "NYAKUDE V RAYA"
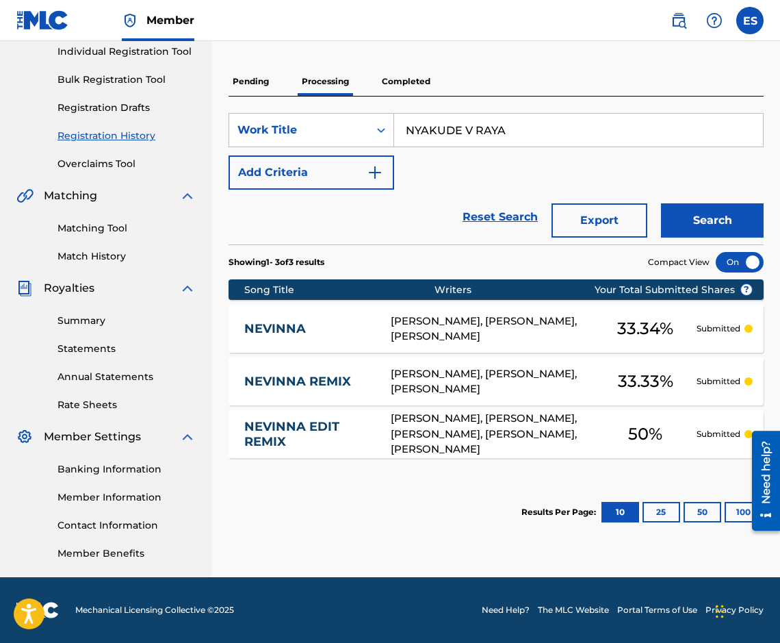
click at [720, 212] on button "Search" at bounding box center [712, 220] width 103 height 34
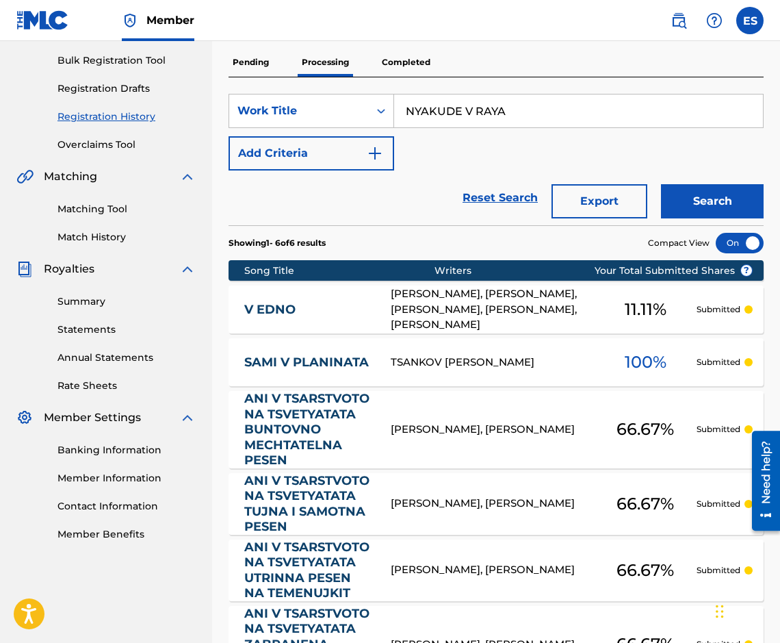
scroll to position [0, 0]
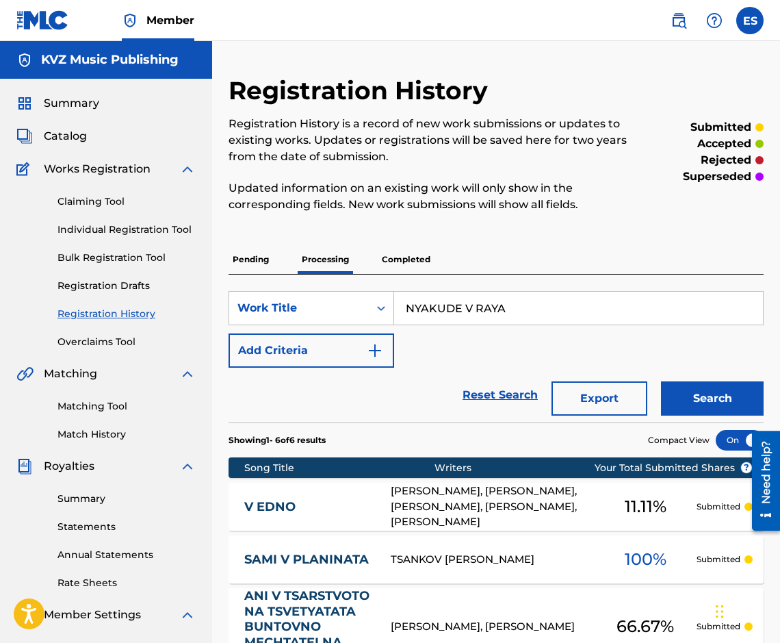
click at [373, 259] on div "Pending Processing Completed" at bounding box center [496, 259] width 535 height 29
click at [396, 259] on p "Completed" at bounding box center [406, 259] width 57 height 29
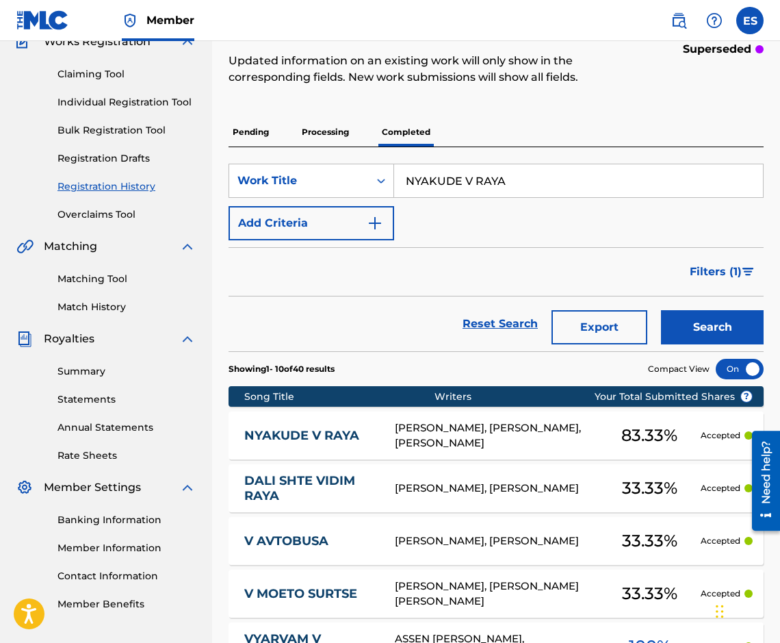
scroll to position [205, 0]
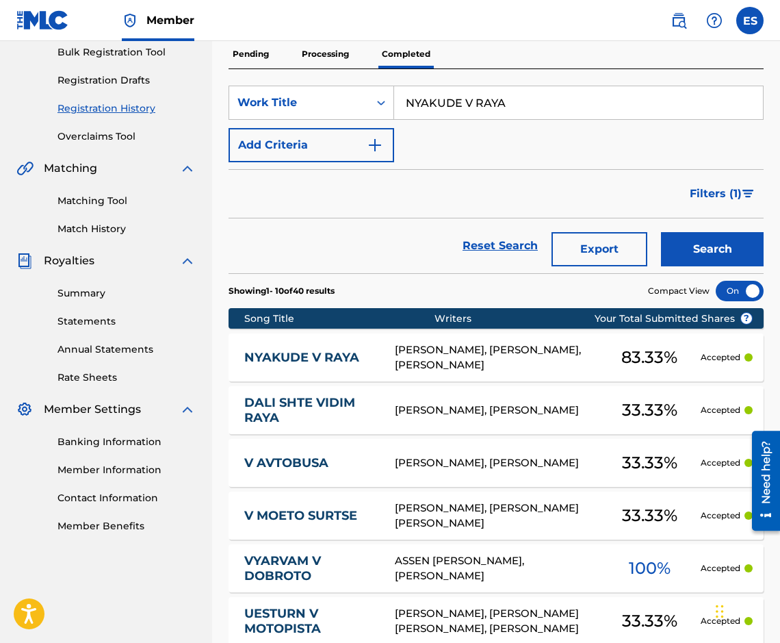
click at [357, 352] on link "NYAKUDE V RAYA" at bounding box center [310, 358] width 132 height 16
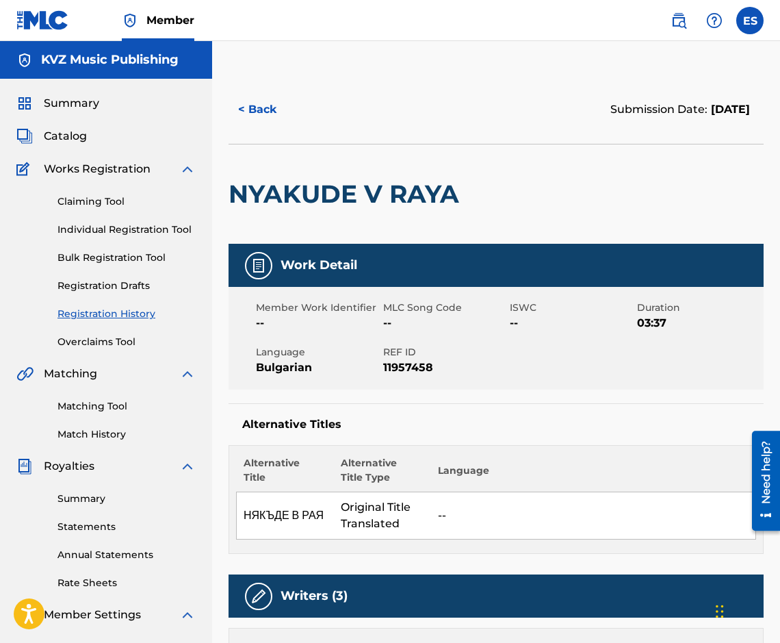
click at [253, 110] on button "< Back" at bounding box center [270, 109] width 82 height 34
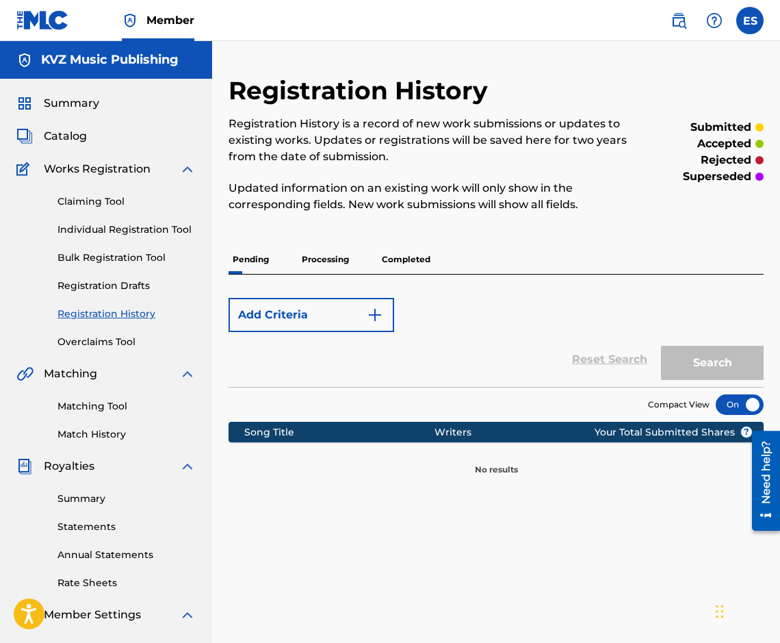
scroll to position [178, 0]
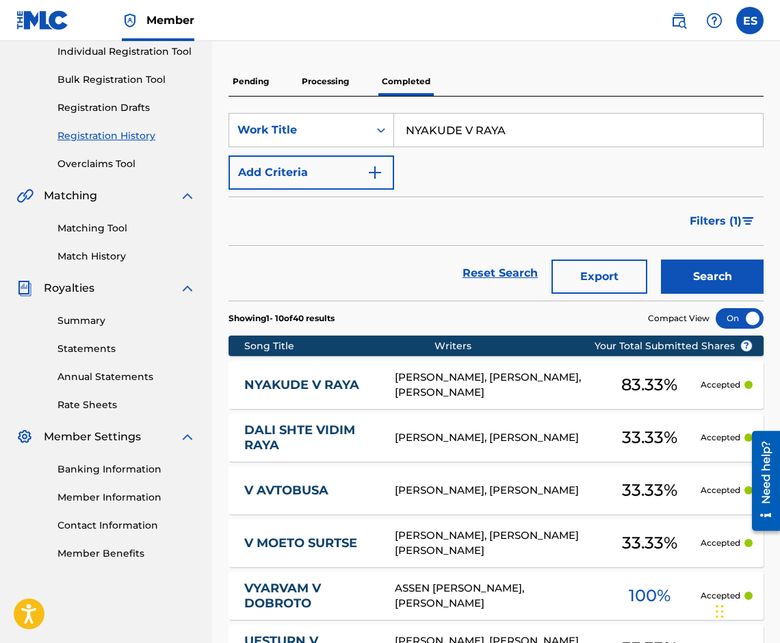
click at [445, 149] on div "SearchWithCriteriad7fb7e4d-c129-4852-95e6-cbfa08a0458f Work Title NYAKUDE V RAY…" at bounding box center [496, 151] width 535 height 77
click at [445, 148] on div "SearchWithCriteriad7fb7e4d-c129-4852-95e6-cbfa08a0458f Work Title NYAKUDE V RAY…" at bounding box center [496, 151] width 535 height 77
click at [443, 135] on input "NYAKUDE V RAYA" at bounding box center [578, 130] width 369 height 33
click at [443, 136] on input "NYAKUDE V RAYA" at bounding box center [578, 130] width 369 height 33
click at [442, 136] on input "NYAKUDE V RAYA" at bounding box center [578, 130] width 369 height 33
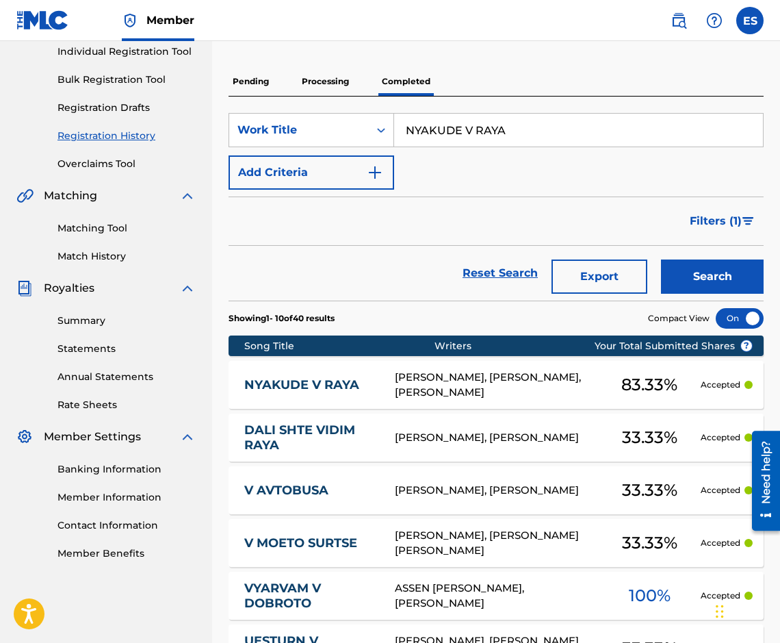
paste input "MAM SULZI"
type input "NYAMAM SULZI"
click at [725, 280] on button "Search" at bounding box center [712, 276] width 103 height 34
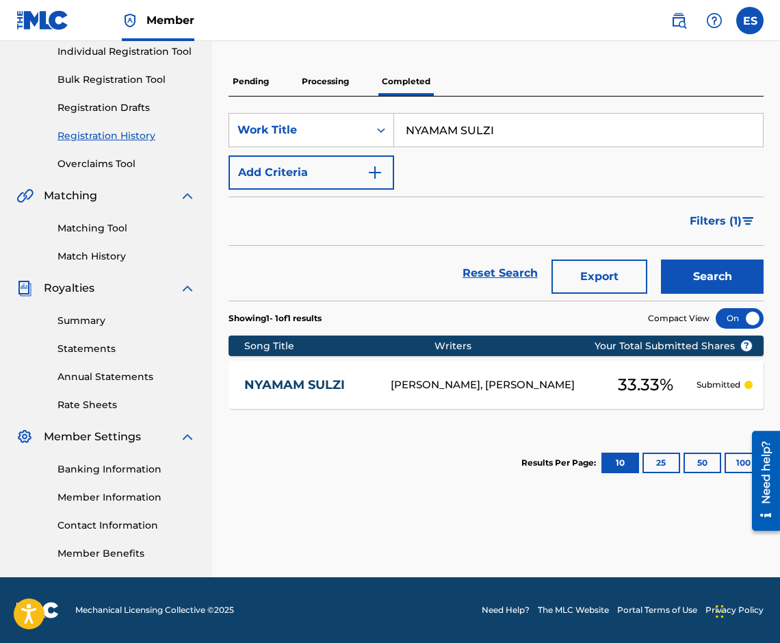
click at [301, 386] on link "NYAMAM SULZI" at bounding box center [308, 385] width 128 height 16
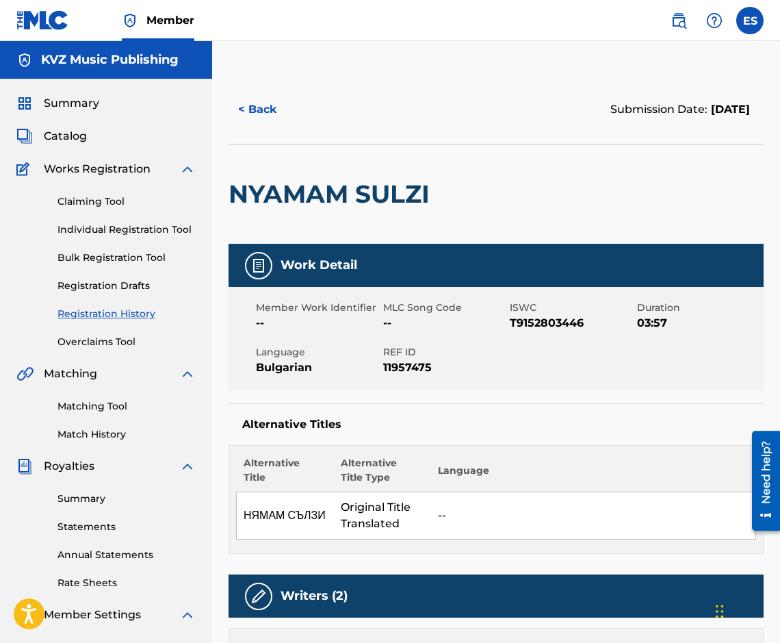
click at [267, 124] on button "< Back" at bounding box center [270, 109] width 82 height 34
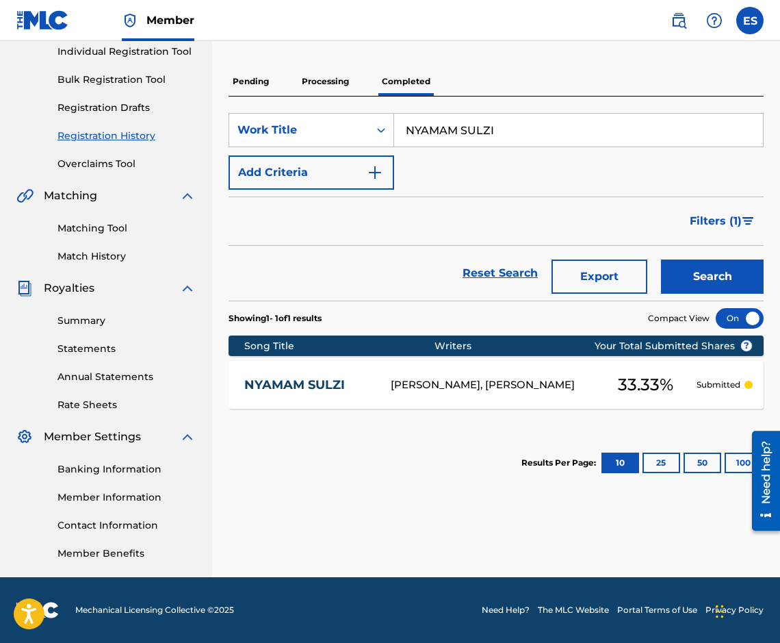
click at [451, 103] on div "SearchWithCriteriad7fb7e4d-c129-4852-95e6-cbfa08a0458f Work Title NYAMAM SULZI …" at bounding box center [496, 199] width 535 height 204
click at [452, 111] on div "SearchWithCriteriad7fb7e4d-c129-4852-95e6-cbfa08a0458f Work Title NYAMAM SULZI …" at bounding box center [496, 199] width 535 height 204
click at [452, 120] on input "NYAMAM SULZI" at bounding box center [578, 130] width 369 height 33
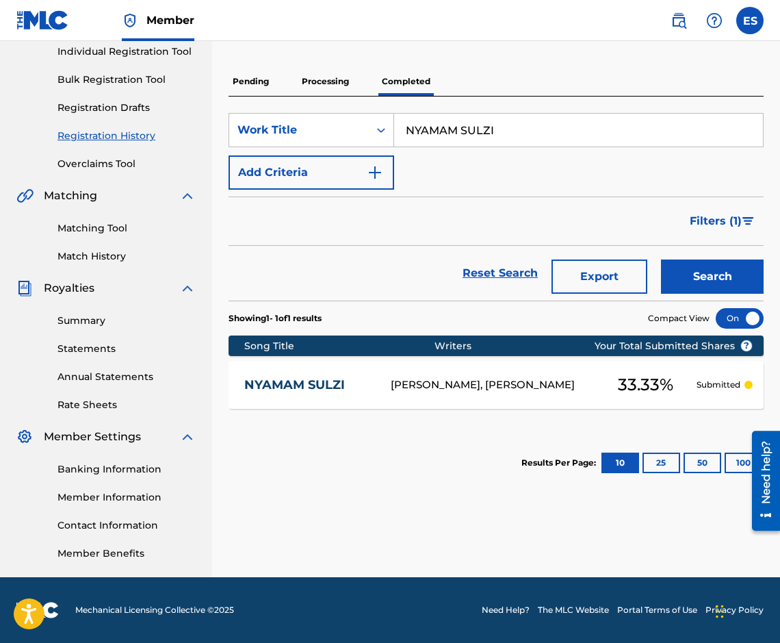
click at [452, 120] on input "NYAMAM SULZI" at bounding box center [578, 130] width 369 height 33
paste input "E VREME"
type input "NYAMAME VREME"
click at [700, 305] on section "Showing 1 - 1 of 1 results Compact View" at bounding box center [496, 315] width 535 height 28
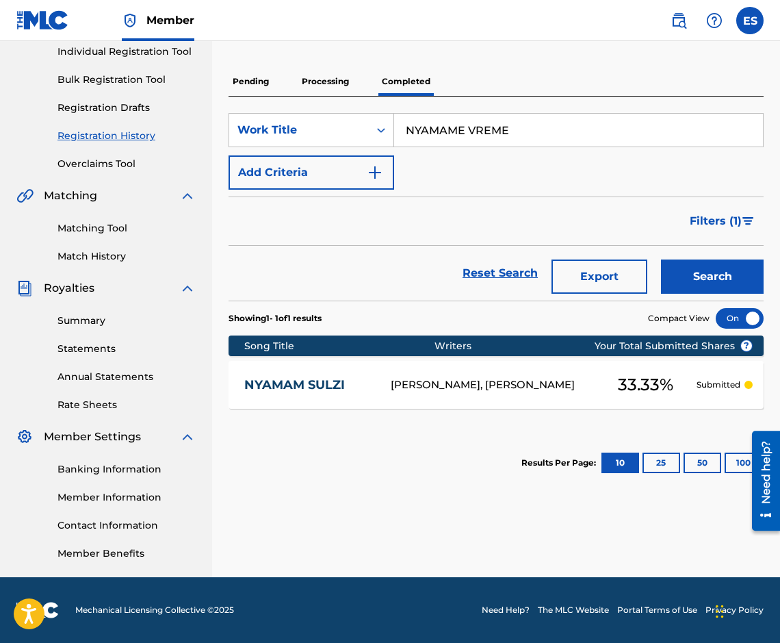
click at [702, 282] on button "Search" at bounding box center [712, 276] width 103 height 34
click at [385, 379] on div "NYAMAME VREME" at bounding box center [317, 385] width 146 height 16
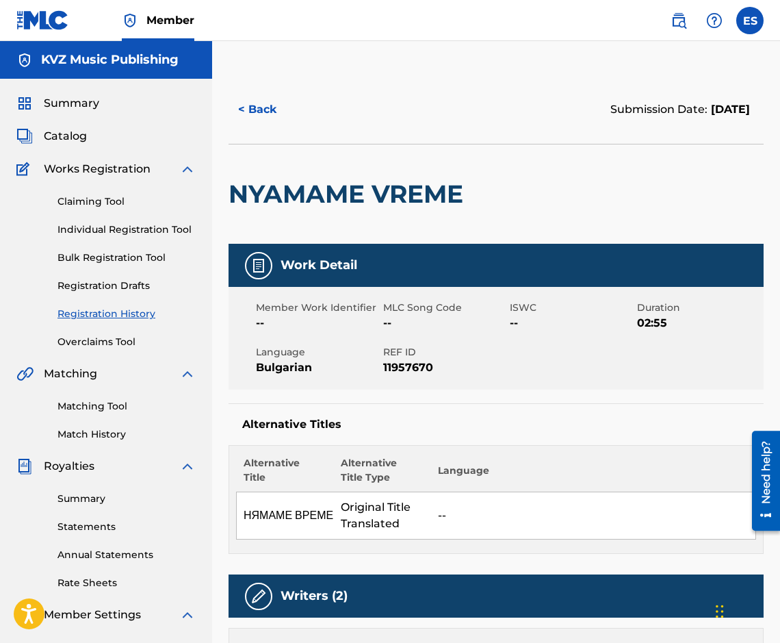
click at [256, 108] on button "< Back" at bounding box center [270, 109] width 82 height 34
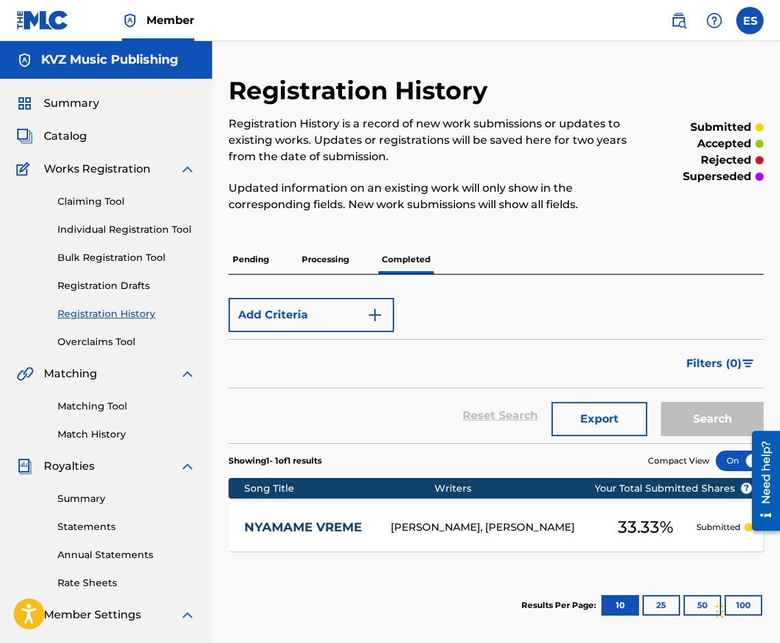
scroll to position [178, 0]
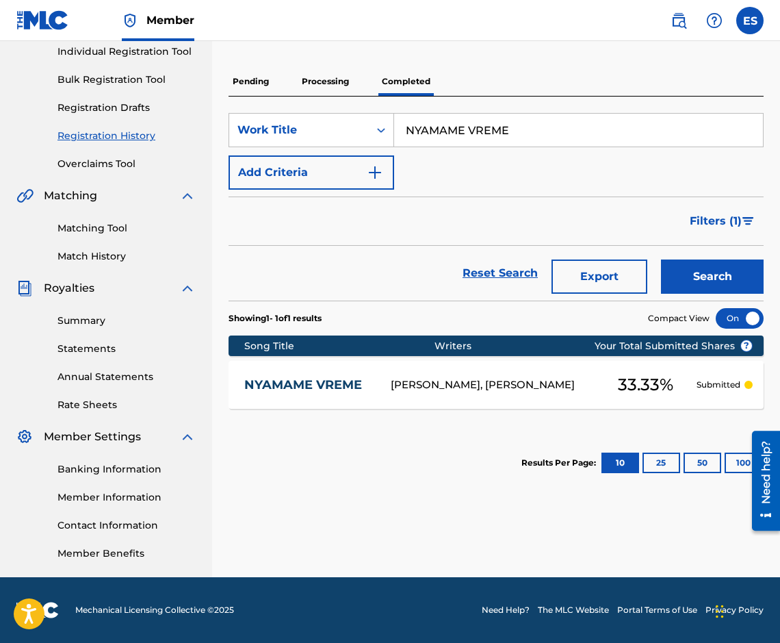
click at [623, 139] on input "NYAMAME VREME" at bounding box center [578, 130] width 369 height 33
paste input "OBESHTAH SI"
type input "OBESHTAH SI"
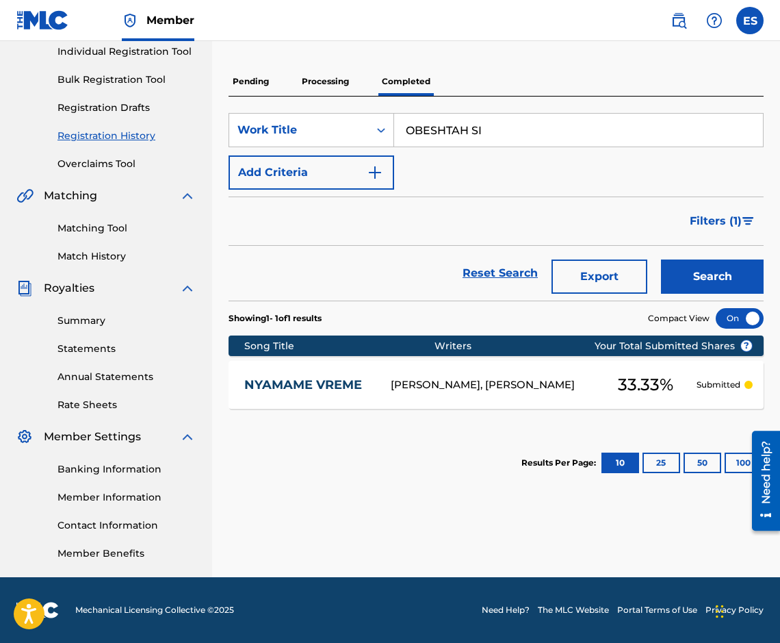
click at [701, 266] on button "Search" at bounding box center [712, 276] width 103 height 34
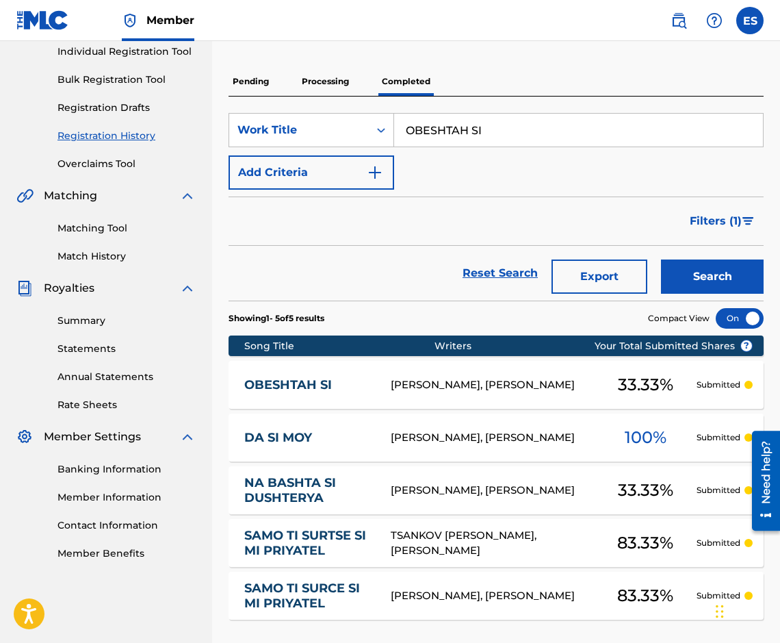
click at [337, 371] on div "OBESHTAH SI [PERSON_NAME], [PERSON_NAME] 33.33 % Submitted" at bounding box center [496, 385] width 535 height 48
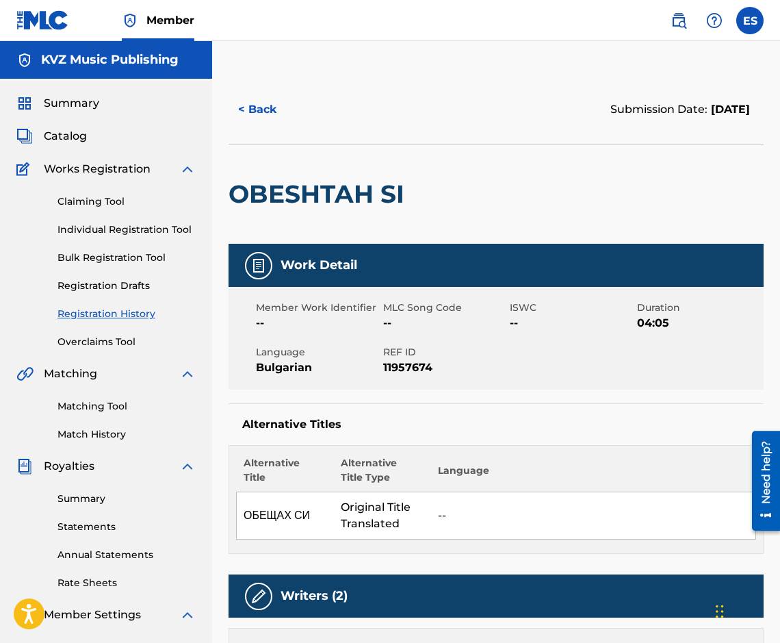
click at [268, 118] on button "< Back" at bounding box center [270, 109] width 82 height 34
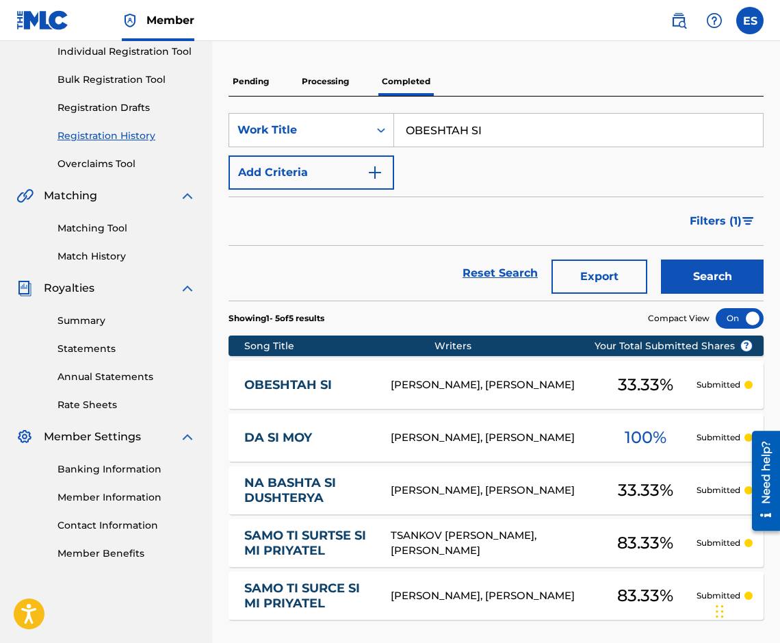
click at [579, 145] on input "OBESHTAH SI" at bounding box center [578, 130] width 369 height 33
paste input "VAM T"
type input "OBESHTAVAM TI"
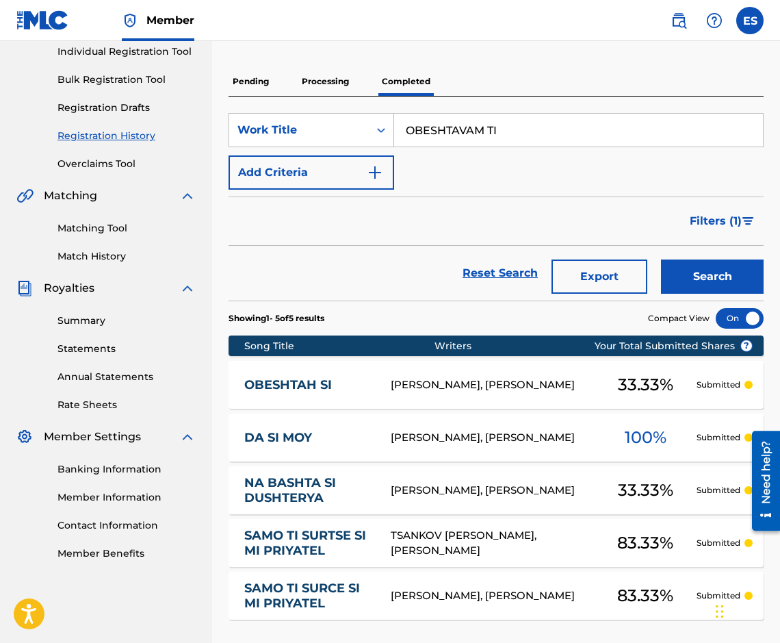
click at [687, 260] on button "Search" at bounding box center [712, 276] width 103 height 34
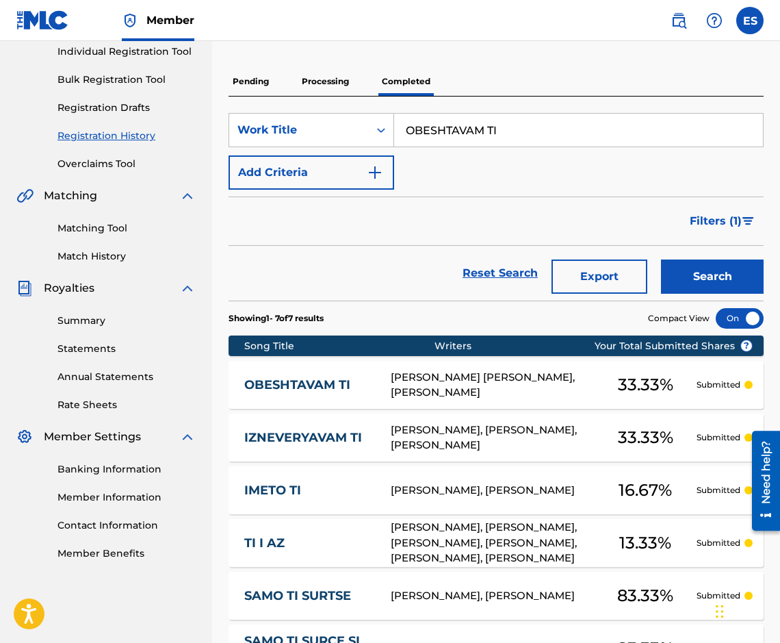
click at [345, 392] on link "OBESHTAVAM TI" at bounding box center [308, 385] width 128 height 16
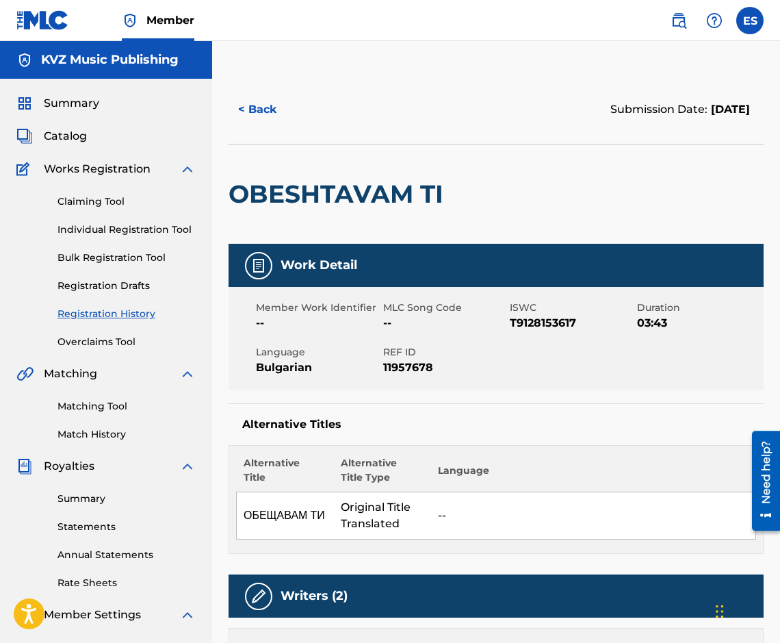
click at [287, 120] on button "< Back" at bounding box center [270, 109] width 82 height 34
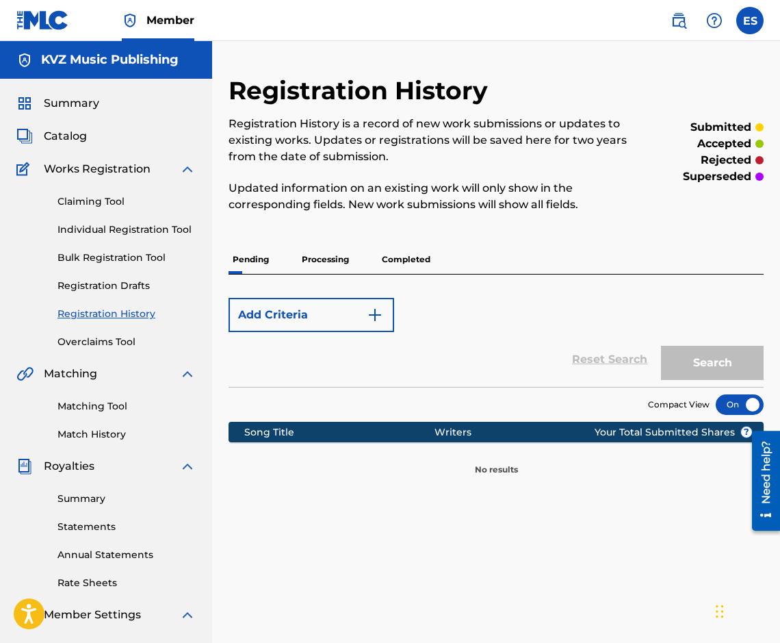
scroll to position [178, 0]
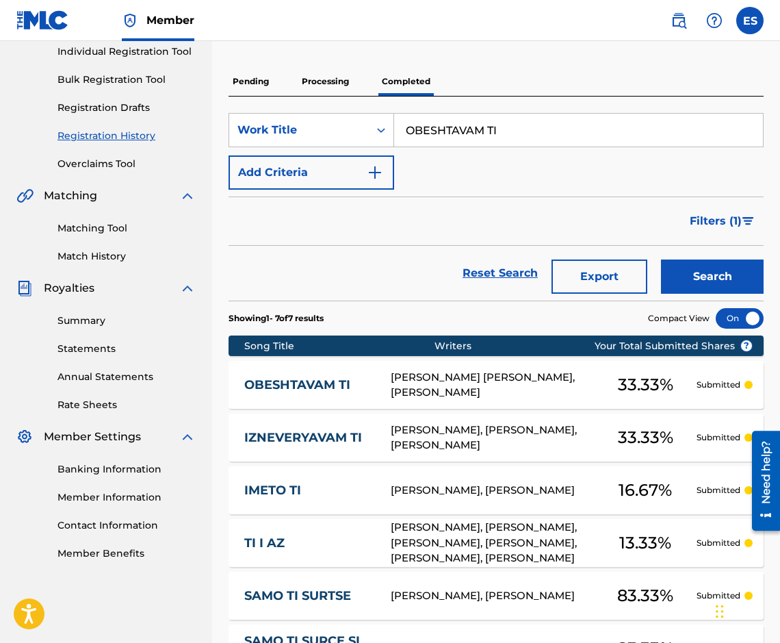
click at [628, 166] on div "SearchWithCriteriad7fb7e4d-c129-4852-95e6-cbfa08a0458f Work Title OBESHTAVAM TI…" at bounding box center [496, 151] width 535 height 77
click at [624, 158] on div "SearchWithCriteriad7fb7e4d-c129-4852-95e6-cbfa08a0458f Work Title OBESHTAVAM TI…" at bounding box center [496, 151] width 535 height 77
click at [623, 158] on div "SearchWithCriteriad7fb7e4d-c129-4852-95e6-cbfa08a0458f Work Title OBESHTAVAM TI…" at bounding box center [496, 151] width 535 height 77
drag, startPoint x: 623, startPoint y: 158, endPoint x: 621, endPoint y: 146, distance: 12.5
click at [622, 152] on div "SearchWithCriteriad7fb7e4d-c129-4852-95e6-cbfa08a0458f Work Title OBESHTAVAM TI…" at bounding box center [496, 151] width 535 height 77
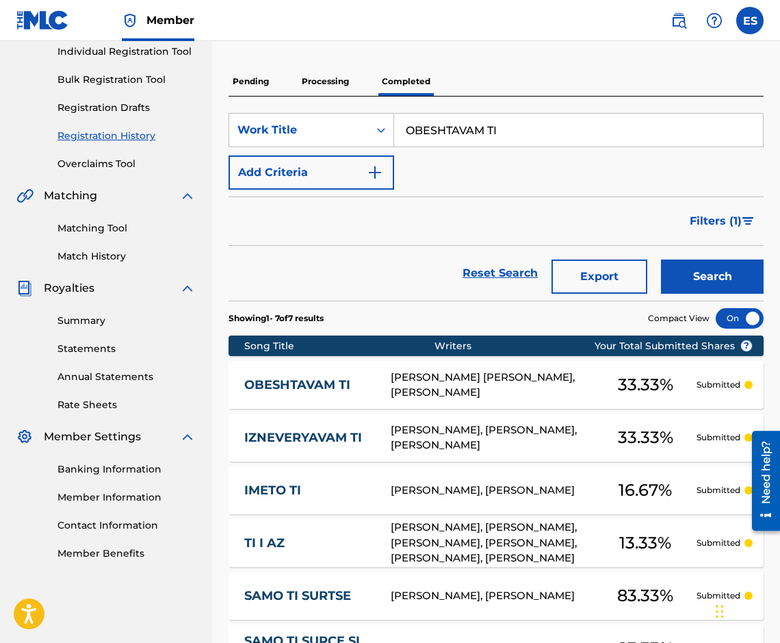
click at [621, 146] on input "OBESHTAVAM TI" at bounding box center [578, 130] width 369 height 33
paste input "FF OFF"
type input "OFF OFF"
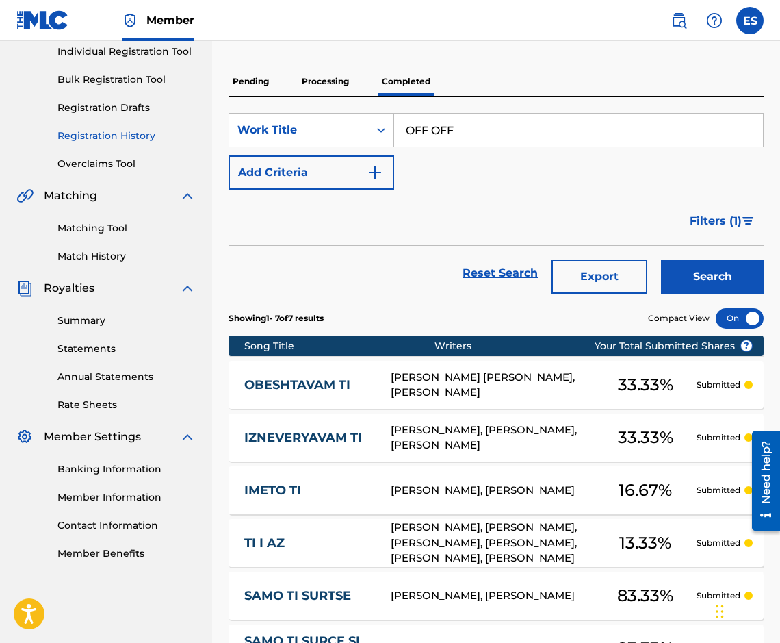
click at [687, 281] on button "Search" at bounding box center [712, 276] width 103 height 34
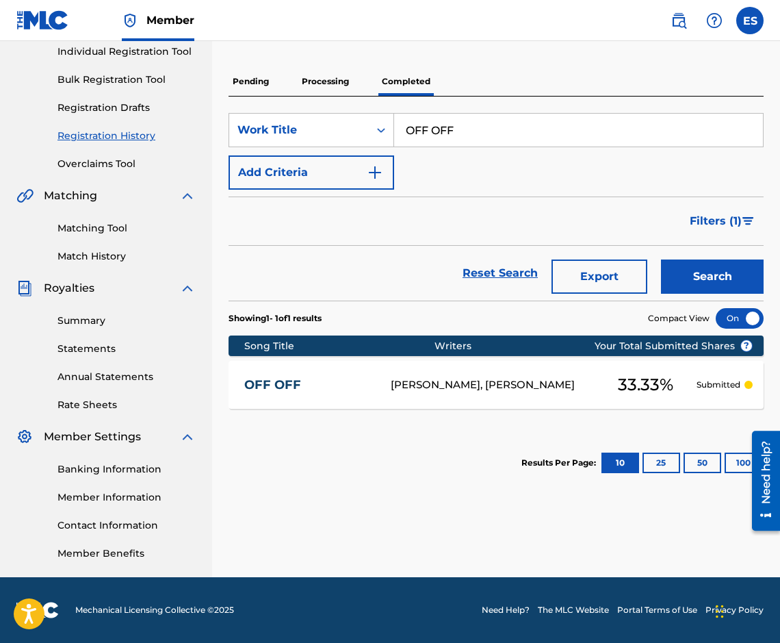
click at [310, 387] on link "OFF OFF" at bounding box center [308, 385] width 128 height 16
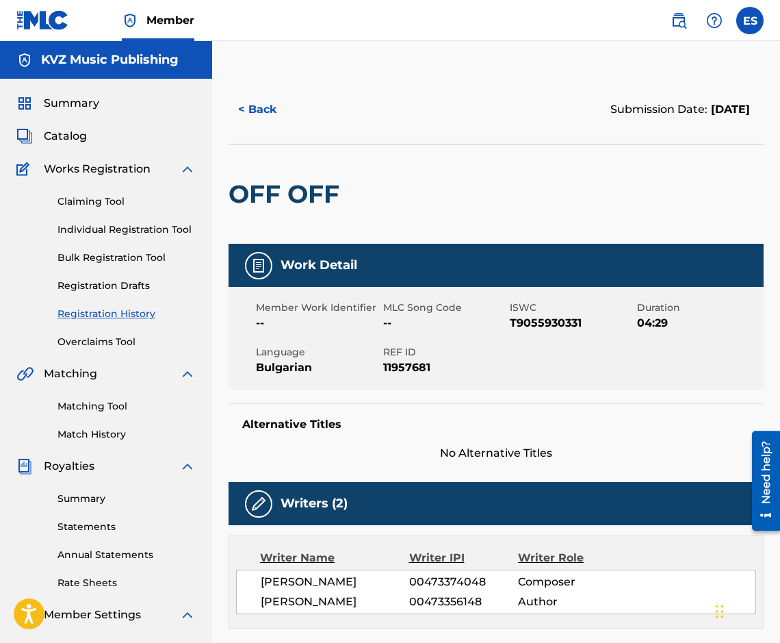
click at [261, 110] on button "< Back" at bounding box center [270, 109] width 82 height 34
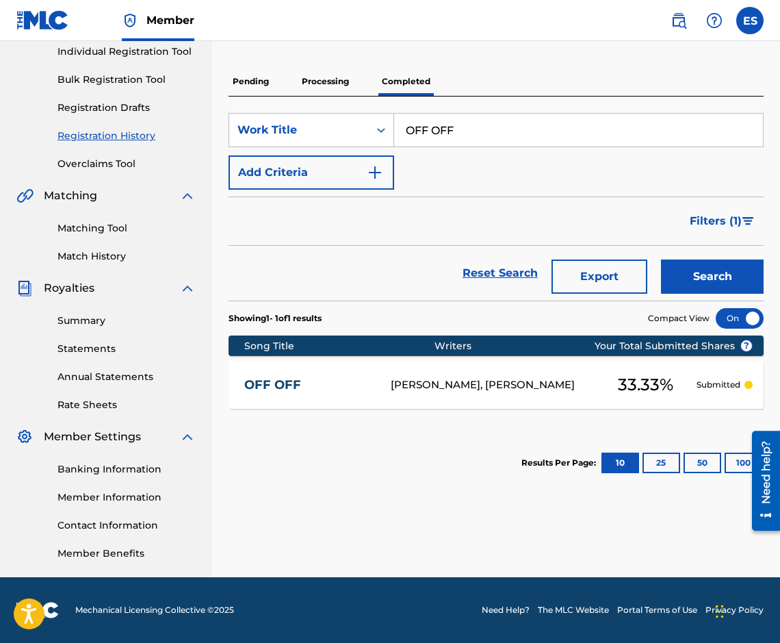
click at [522, 137] on input "OFF OFF" at bounding box center [578, 130] width 369 height 33
paste input "PASNO BLIZO"
type input "OPASNO BLIZO"
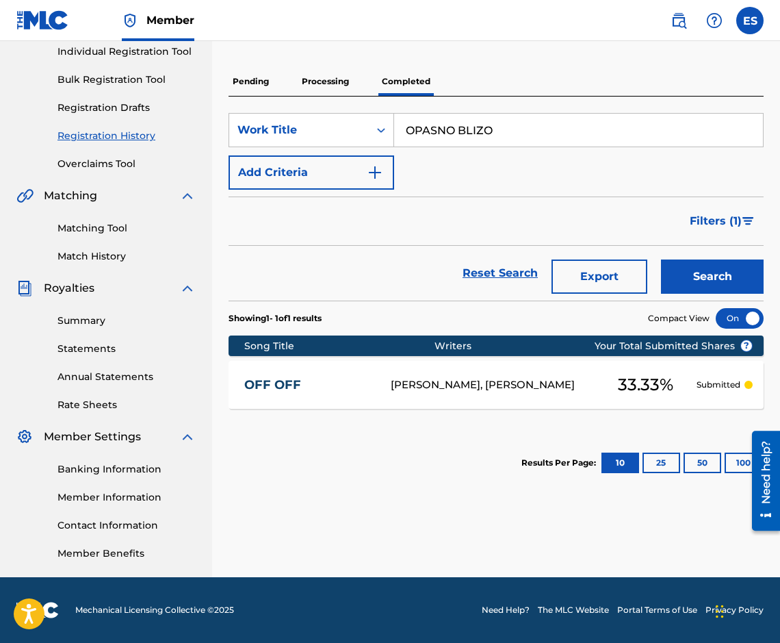
click at [712, 298] on div "Search" at bounding box center [709, 273] width 110 height 55
click at [711, 292] on button "Search" at bounding box center [712, 276] width 103 height 34
click at [313, 375] on div "OPASNO BLIZO [PERSON_NAME], [PERSON_NAME], [PERSON_NAME] 33.34 % Submitted" at bounding box center [496, 385] width 535 height 48
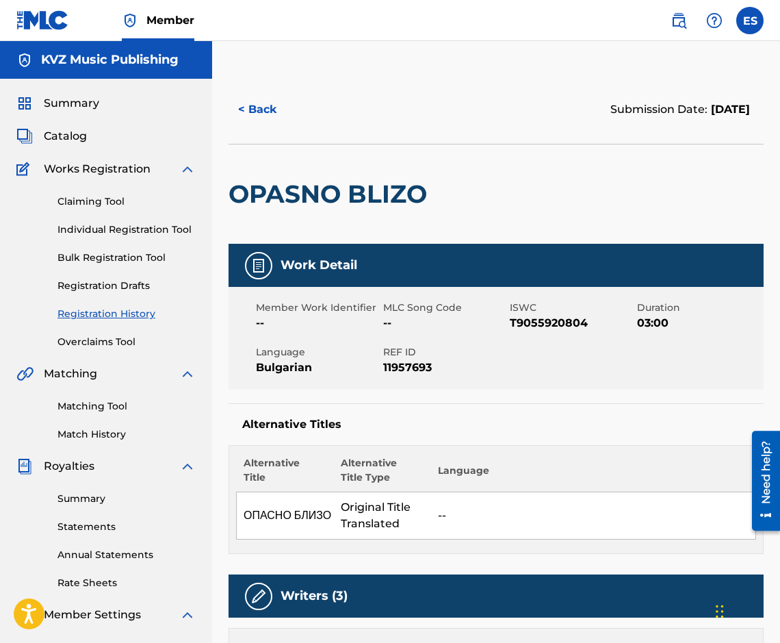
click at [251, 102] on button "< Back" at bounding box center [270, 109] width 82 height 34
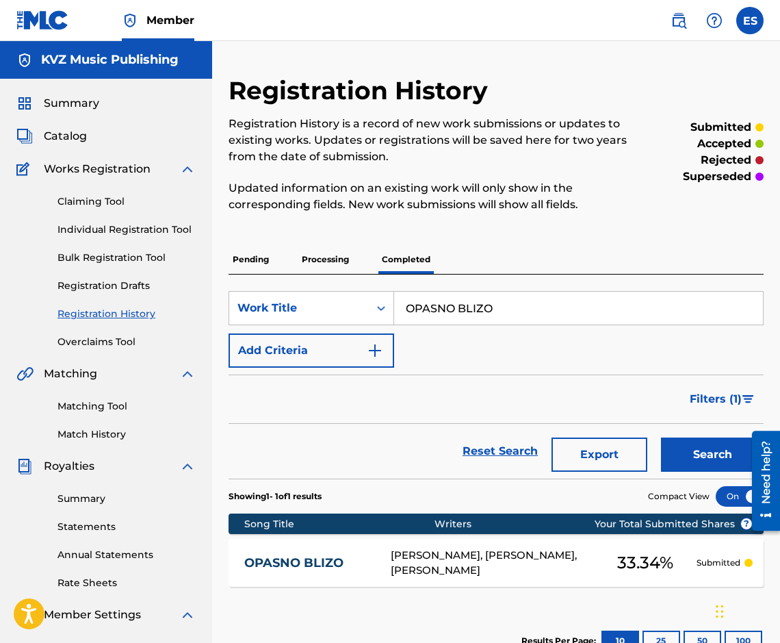
scroll to position [178, 0]
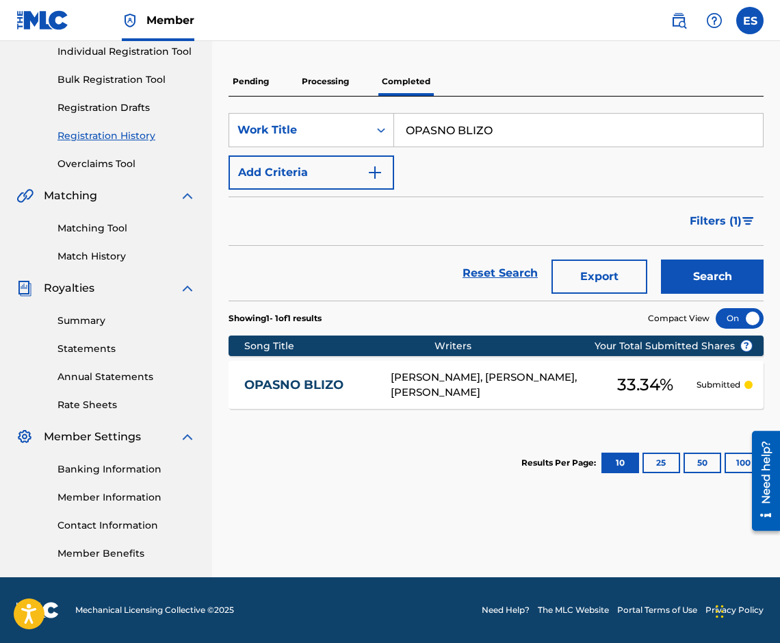
click at [561, 147] on div "SearchWithCriteriad7fb7e4d-c129-4852-95e6-cbfa08a0458f Work Title OPASNO BLIZO …" at bounding box center [496, 151] width 535 height 77
drag, startPoint x: 561, startPoint y: 147, endPoint x: 559, endPoint y: 140, distance: 7.1
click at [560, 146] on div "SearchWithCriteriad7fb7e4d-c129-4852-95e6-cbfa08a0458f Work Title OPASNO BLIZO …" at bounding box center [496, 151] width 535 height 77
click at [559, 140] on input "OPASNO BLIZO" at bounding box center [578, 130] width 369 height 33
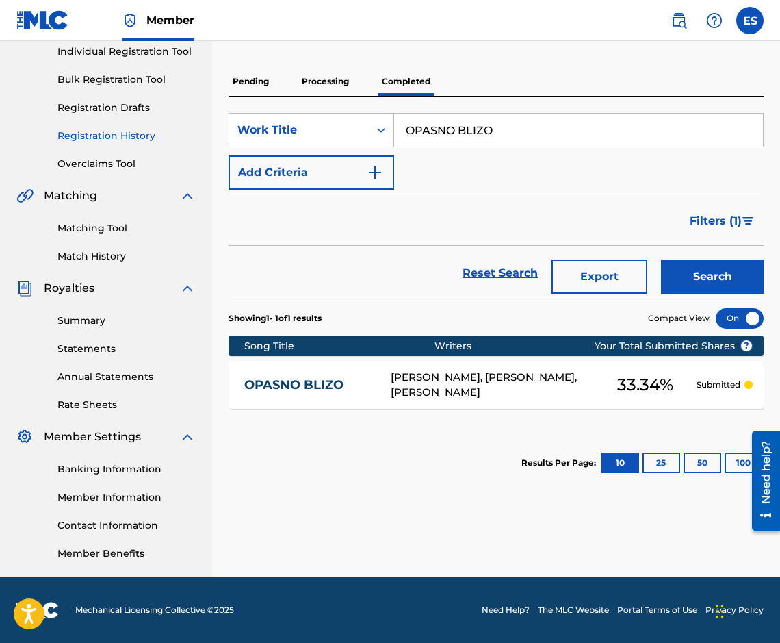
click at [557, 140] on input "OPASNO BLIZO" at bounding box center [578, 130] width 369 height 33
paste input "PITAY ME"
type input "PITAY ME"
click at [678, 281] on button "Search" at bounding box center [712, 276] width 103 height 34
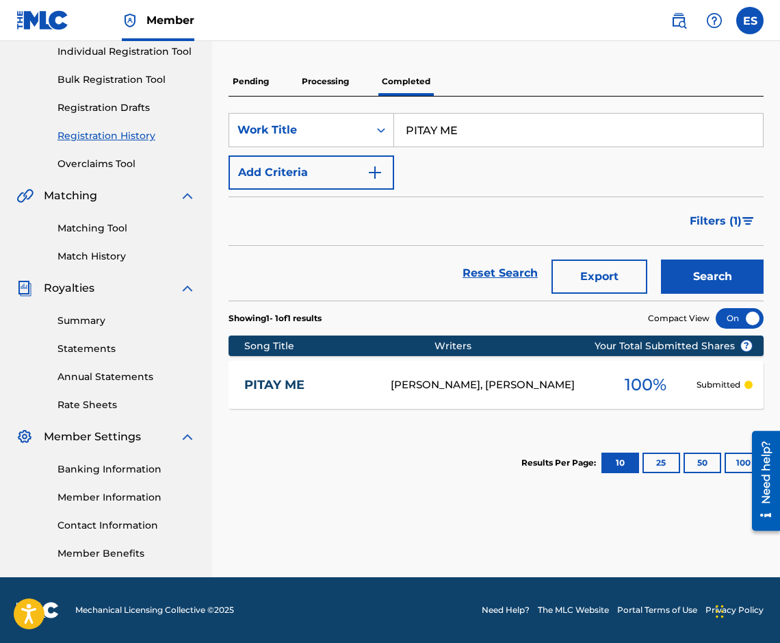
click at [316, 379] on link "PITAY ME" at bounding box center [308, 385] width 128 height 16
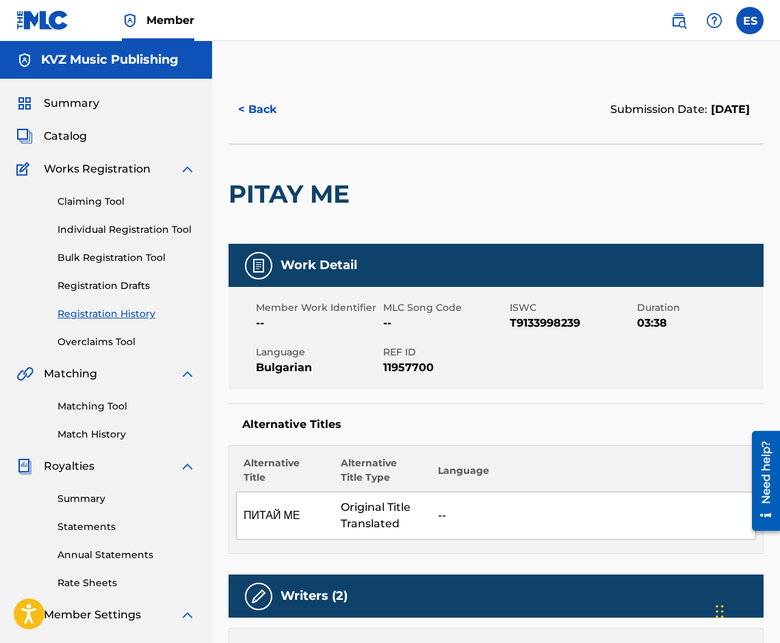
click at [271, 105] on button "< Back" at bounding box center [270, 109] width 82 height 34
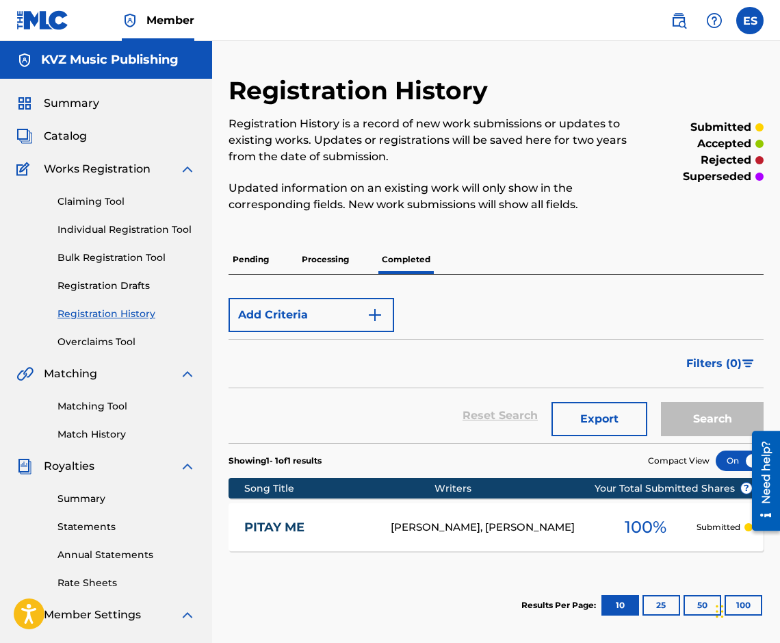
scroll to position [178, 0]
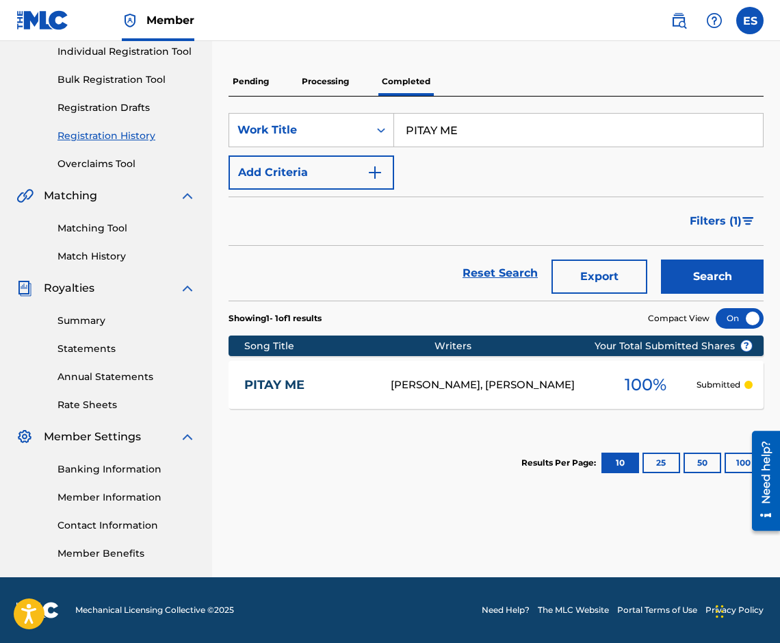
click at [559, 138] on input "PITAY ME" at bounding box center [578, 130] width 369 height 33
click at [560, 138] on input "PITAY ME" at bounding box center [578, 130] width 369 height 33
paste input "ODARUK"
click at [678, 267] on button "Search" at bounding box center [712, 276] width 103 height 34
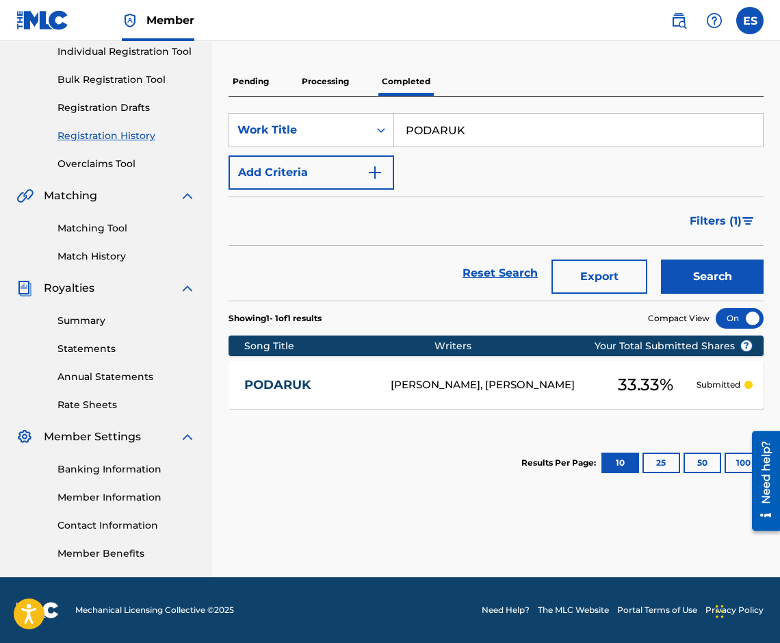
click at [678, 276] on div "Search" at bounding box center [709, 273] width 110 height 55
click at [533, 120] on input "PODARUK" at bounding box center [578, 130] width 369 height 33
paste input "VODNITSA"
type input "PODVODNITSA"
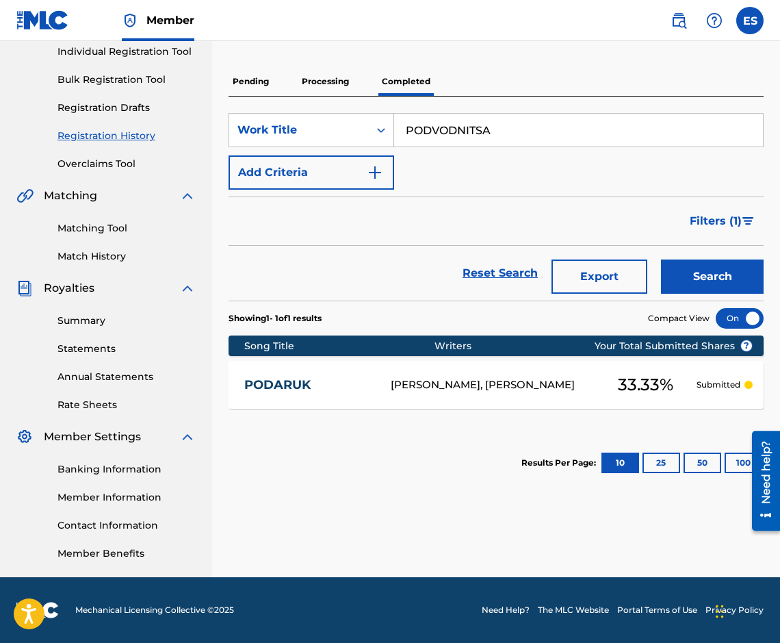
click at [664, 275] on button "Search" at bounding box center [712, 276] width 103 height 34
click at [288, 390] on link "PODVODNITSA" at bounding box center [308, 385] width 128 height 16
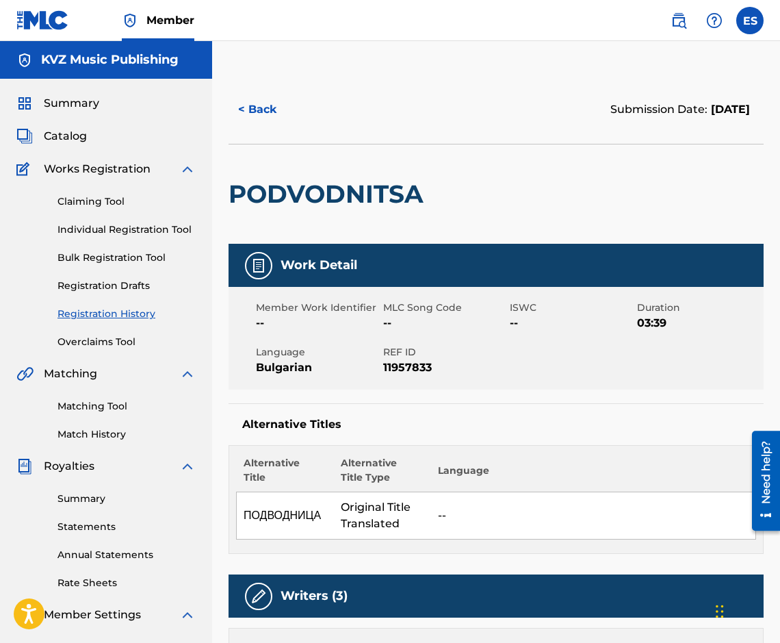
click at [272, 117] on button "< Back" at bounding box center [270, 109] width 82 height 34
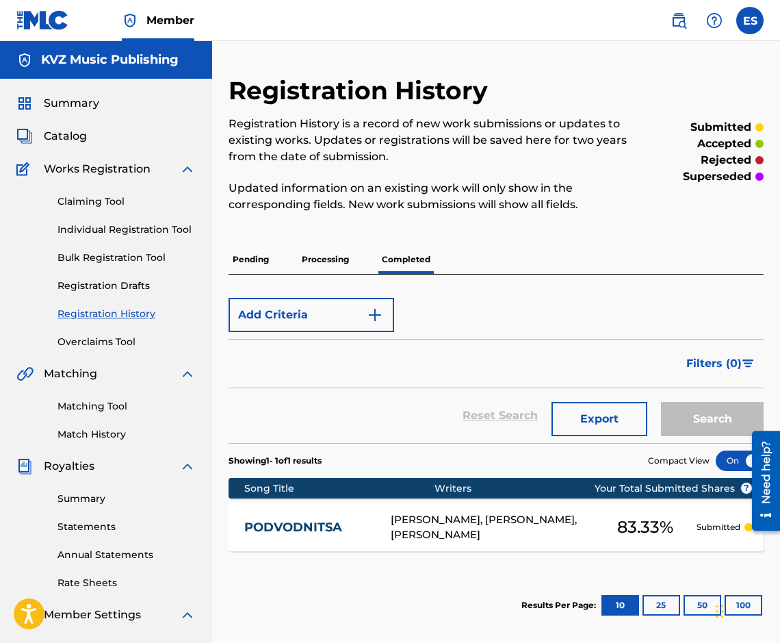
scroll to position [178, 0]
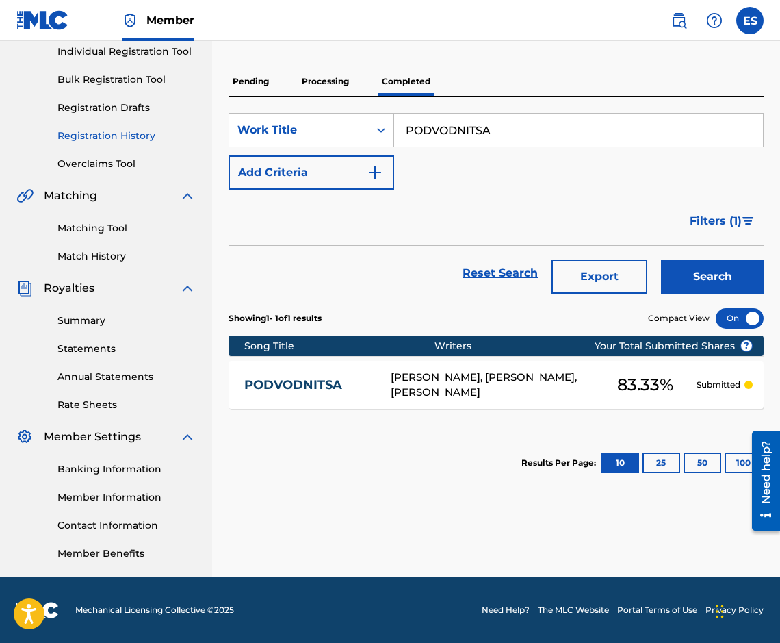
click at [576, 142] on input "PODVODNITSA" at bounding box center [578, 130] width 369 height 33
paste input "REDAVAM SE"
type input "PREDAVAM SE"
click at [697, 272] on button "Search" at bounding box center [712, 276] width 103 height 34
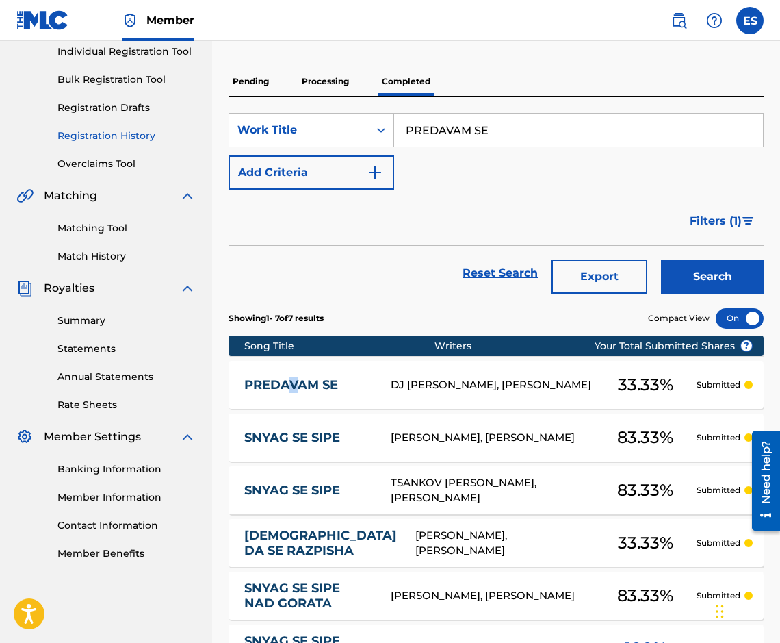
click at [296, 364] on div "PREDAVAM SE DJ [PERSON_NAME], [PERSON_NAME] 33.33 % Submitted" at bounding box center [496, 385] width 535 height 48
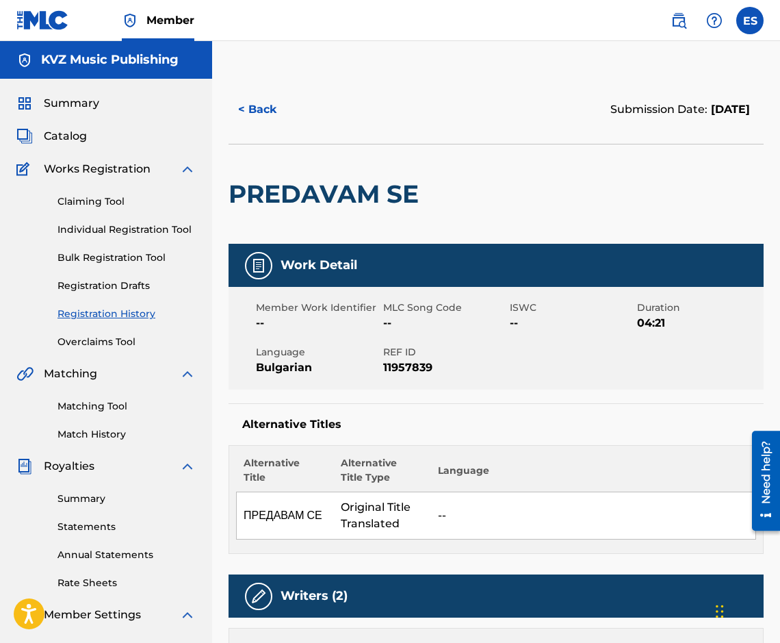
click at [233, 100] on button "< Back" at bounding box center [270, 109] width 82 height 34
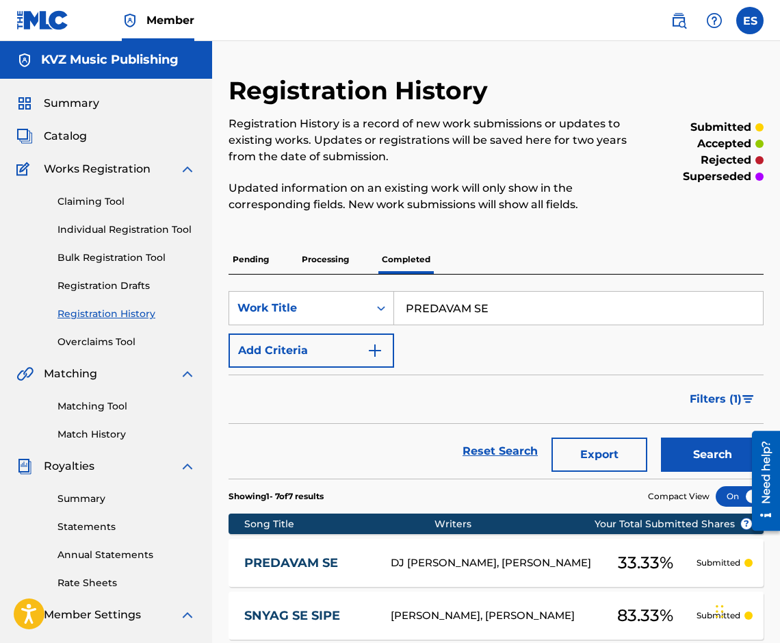
scroll to position [178, 0]
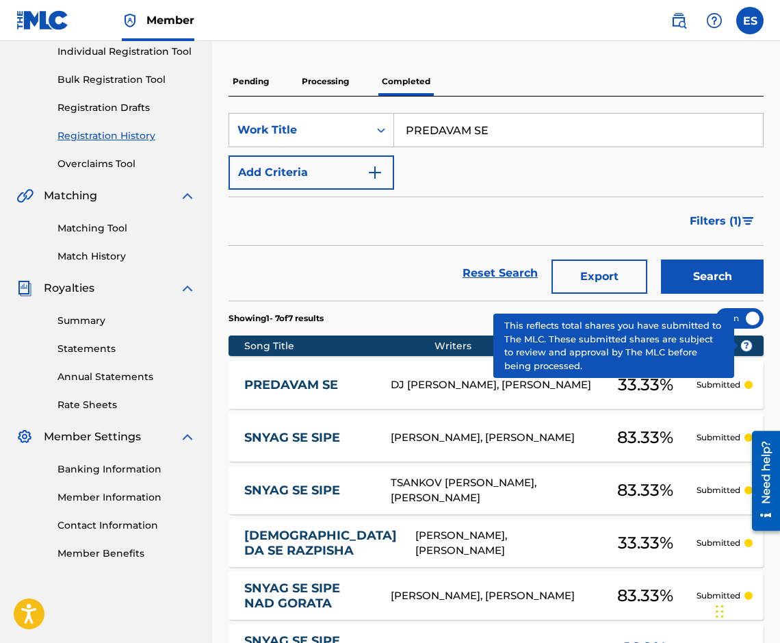
click at [618, 140] on input "PREDAVAM SE" at bounding box center [578, 130] width 369 height 33
paste input "ODULJAVAM DA TE OBICHAM"
type input "PRODULJAVAM DA TE OBICHAM"
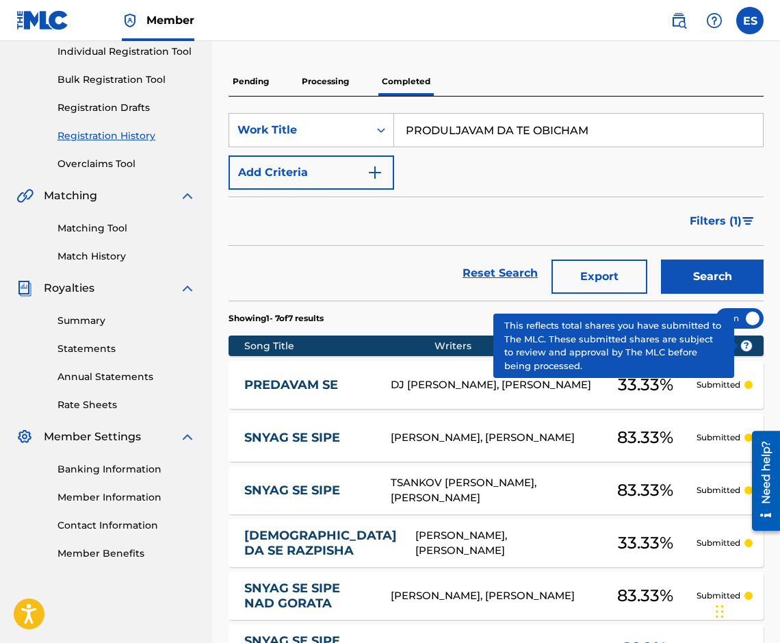
click at [698, 263] on button "Search" at bounding box center [712, 276] width 103 height 34
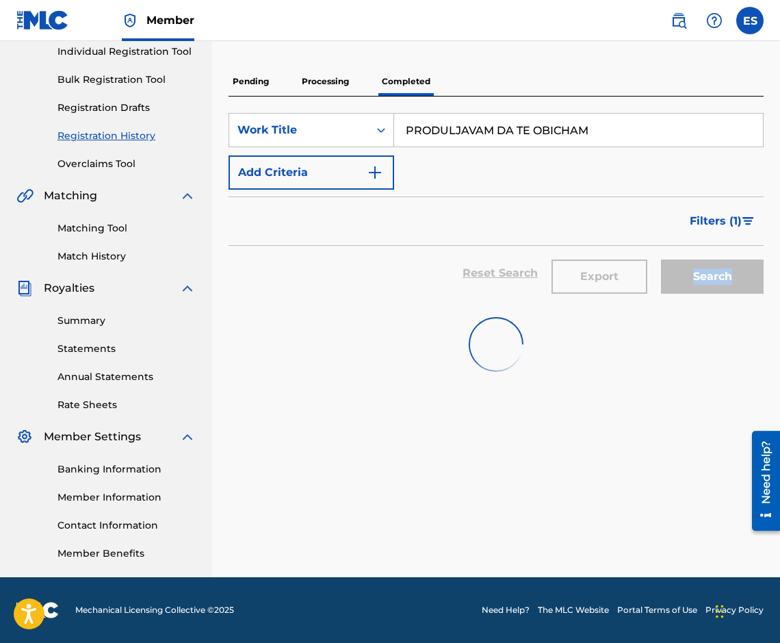
click at [698, 263] on div "Search" at bounding box center [709, 273] width 110 height 55
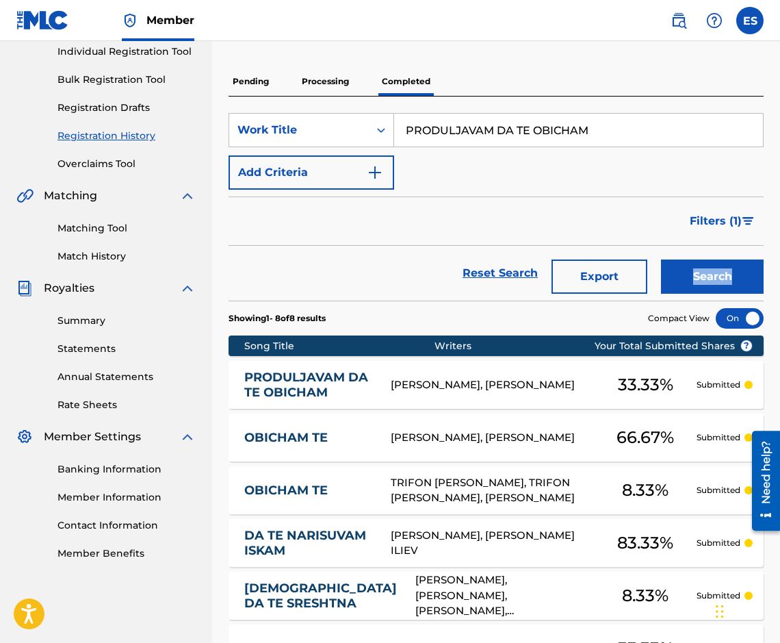
click at [674, 259] on button "Search" at bounding box center [712, 276] width 103 height 34
click at [318, 386] on link "PRODULJAVAM DA TE OBICHAM" at bounding box center [308, 385] width 128 height 31
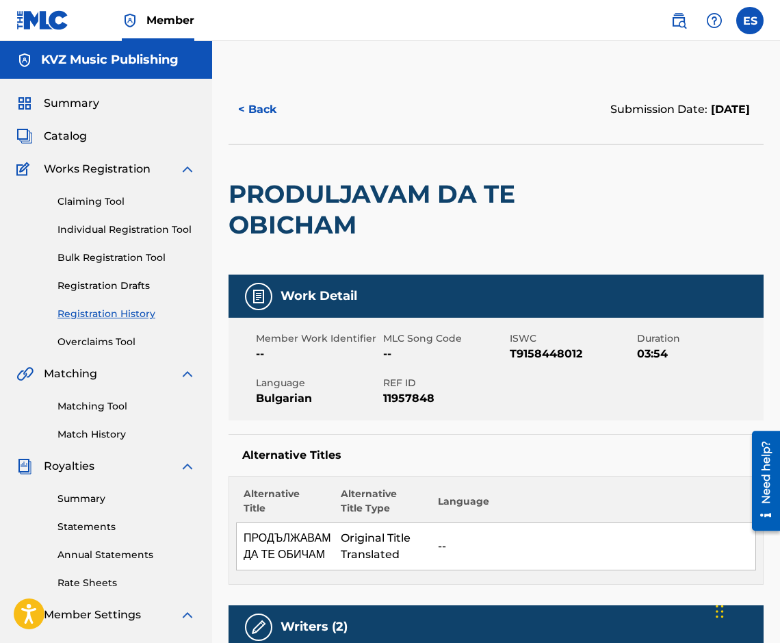
click at [238, 106] on button "< Back" at bounding box center [270, 109] width 82 height 34
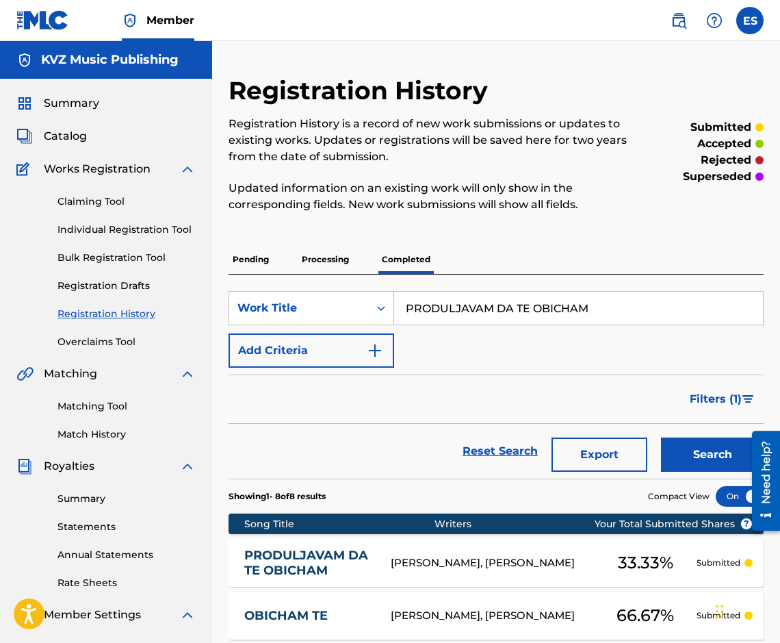
scroll to position [178, 0]
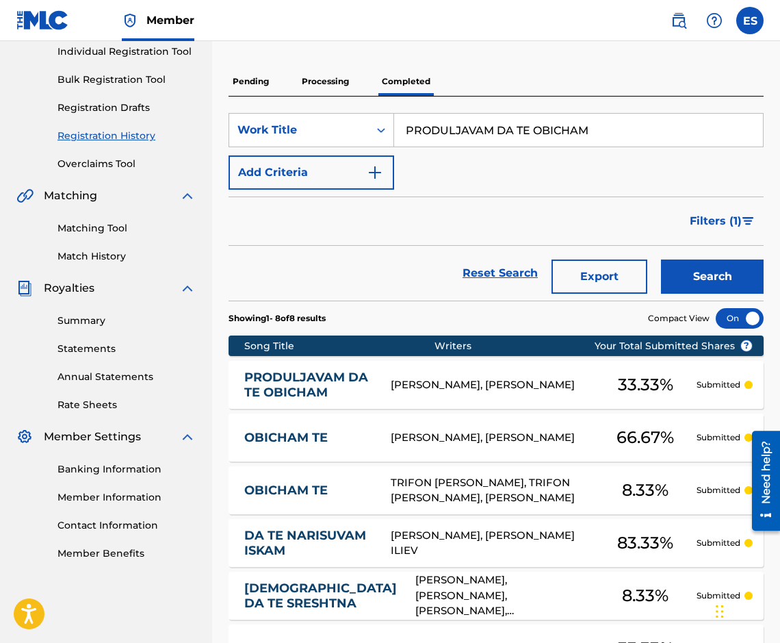
click at [567, 133] on input "PRODULJAVAM DA TE OBICHAM" at bounding box center [578, 130] width 369 height 33
paste input "RODEN ZA TOVA"
type input "RODEN ZA TOVA"
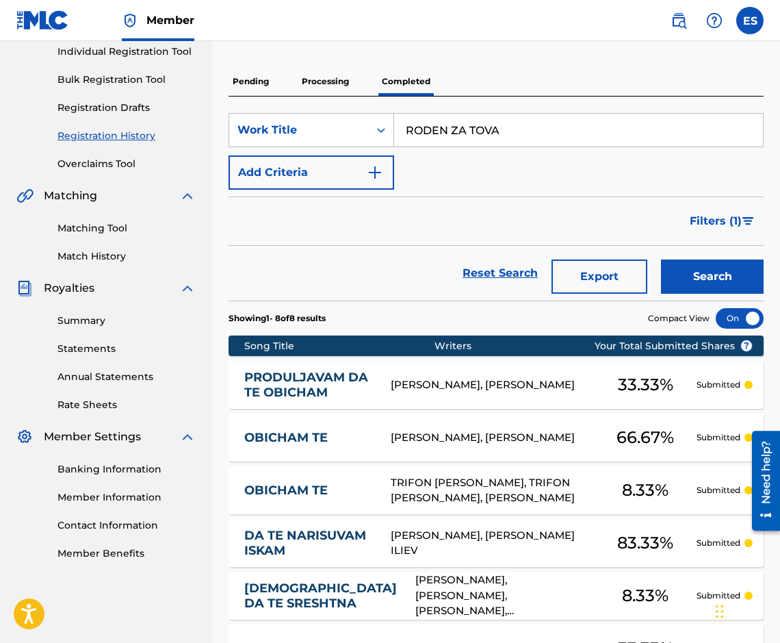
click at [706, 277] on button "Search" at bounding box center [712, 276] width 103 height 34
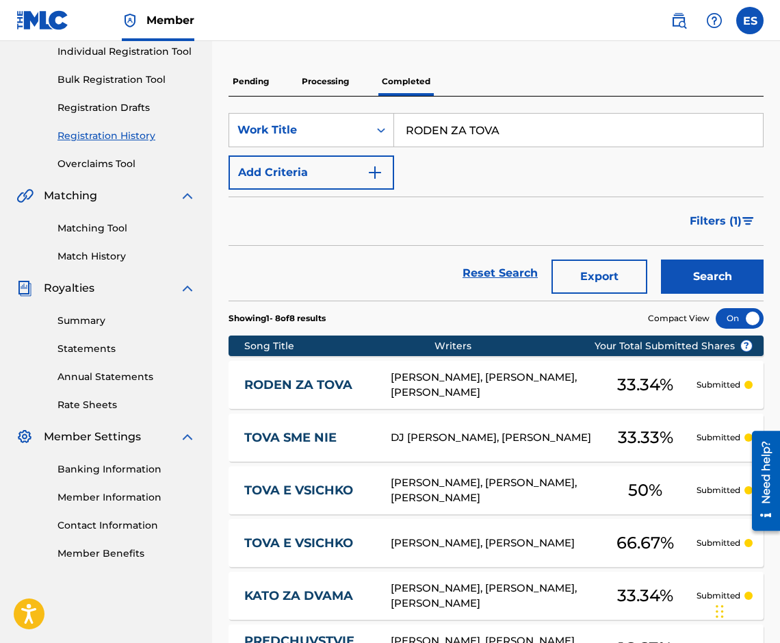
click at [318, 387] on link "RODEN ZA TOVA" at bounding box center [308, 385] width 128 height 16
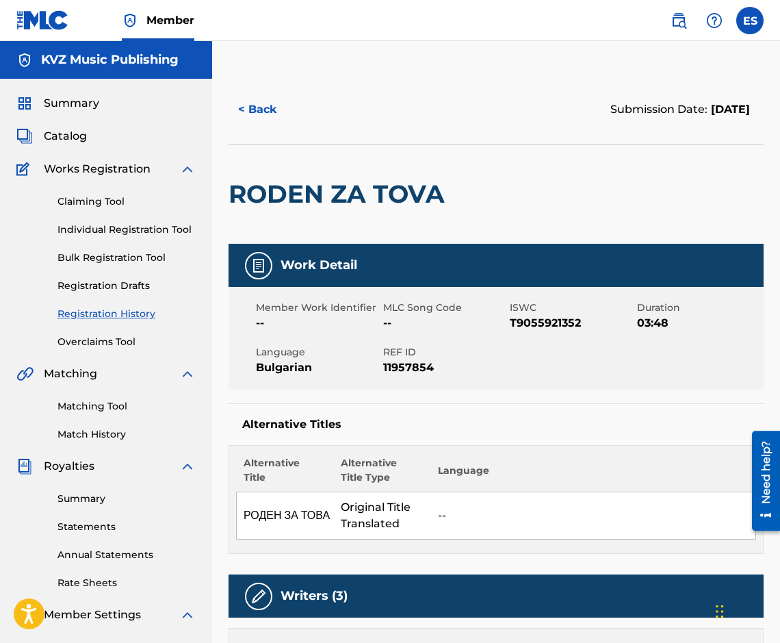
click at [275, 112] on button "< Back" at bounding box center [270, 109] width 82 height 34
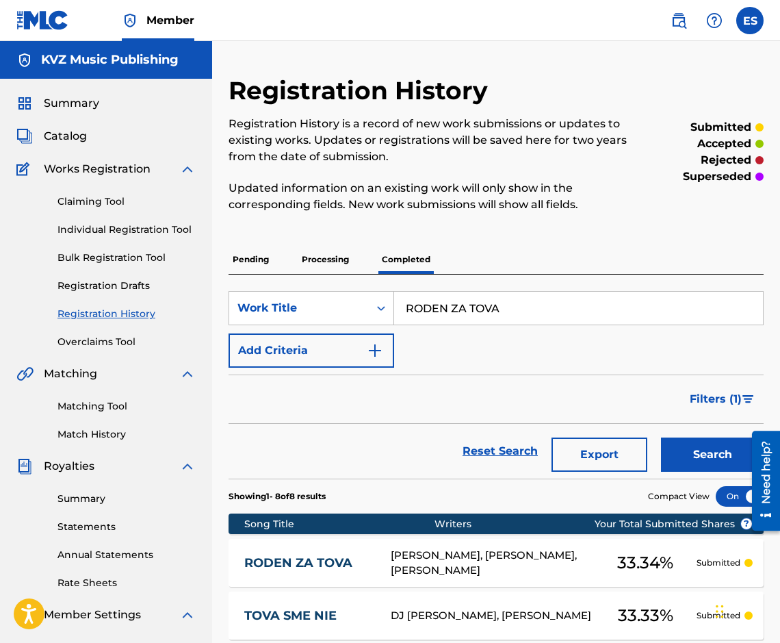
click at [79, 214] on div "Claiming Tool Individual Registration Tool Bulk Registration Tool Registration …" at bounding box center [105, 263] width 179 height 172
click at [79, 224] on link "Individual Registration Tool" at bounding box center [127, 229] width 138 height 14
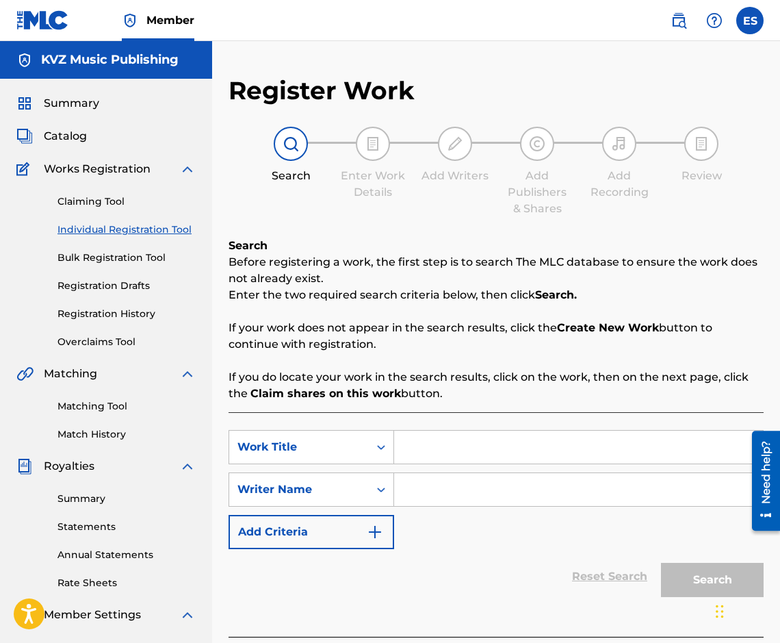
paste input "ROM POM POM"
type input "ROM POM POM"
paste input "[PERSON_NAME]"
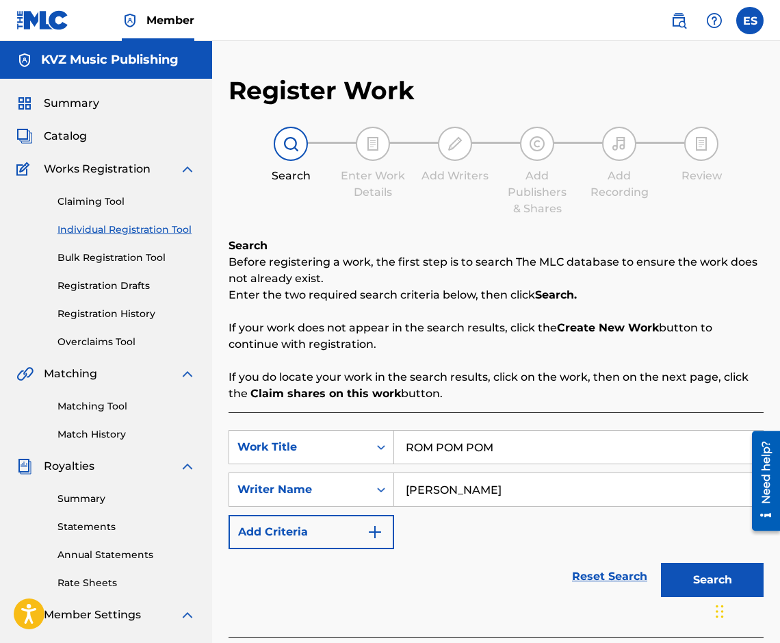
type input "[PERSON_NAME]"
drag, startPoint x: 412, startPoint y: 439, endPoint x: 405, endPoint y: 440, distance: 7.7
click at [405, 440] on input "ROM POM POM" at bounding box center [578, 447] width 369 height 33
click at [398, 443] on input "ROM POM POM" at bounding box center [578, 447] width 369 height 33
click at [409, 441] on input "ROM POM POM" at bounding box center [578, 447] width 369 height 33
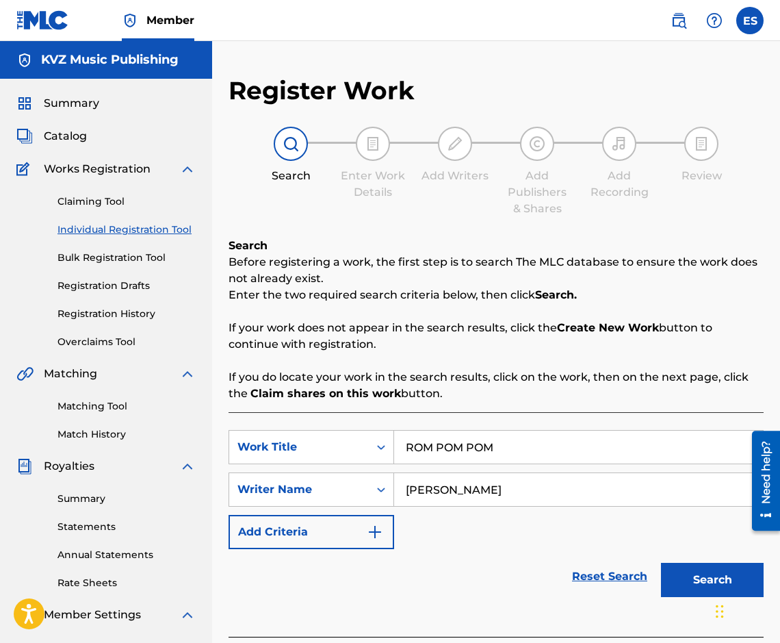
drag, startPoint x: 406, startPoint y: 442, endPoint x: 396, endPoint y: 446, distance: 10.4
click at [396, 446] on input "ROM POM POM" at bounding box center [578, 447] width 369 height 33
click at [690, 562] on div "Search" at bounding box center [709, 576] width 110 height 55
click at [687, 581] on button "Search" at bounding box center [712, 580] width 103 height 34
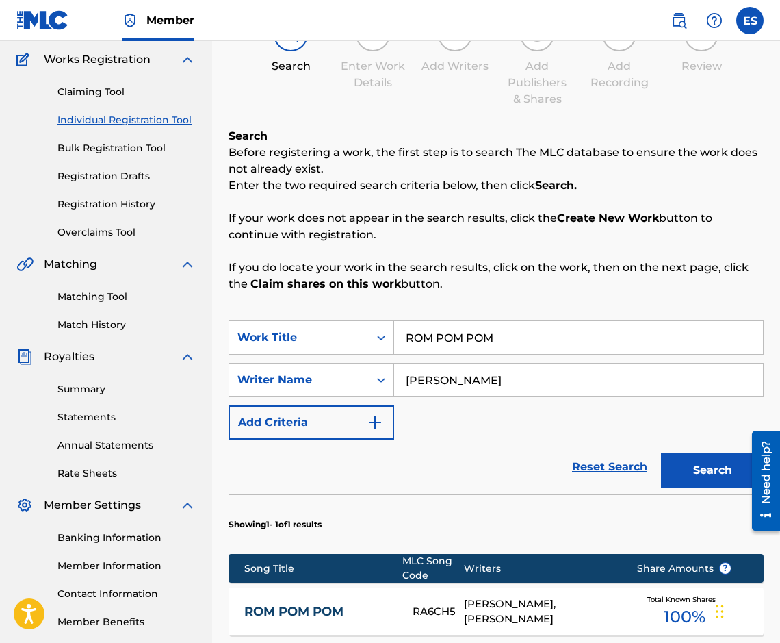
scroll to position [335, 0]
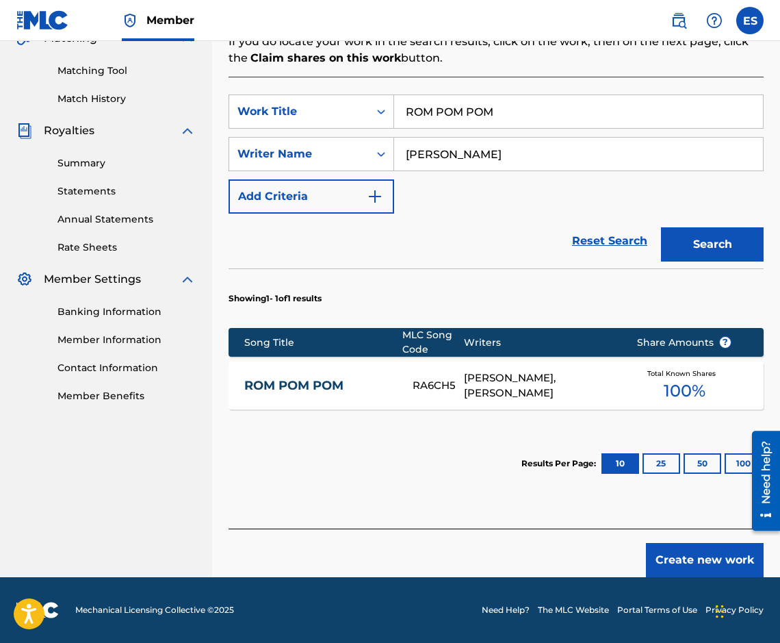
click at [356, 375] on div "ROM POM POM RA6CH5 [PERSON_NAME], [PERSON_NAME] Total Known Shares 100 %" at bounding box center [496, 385] width 535 height 48
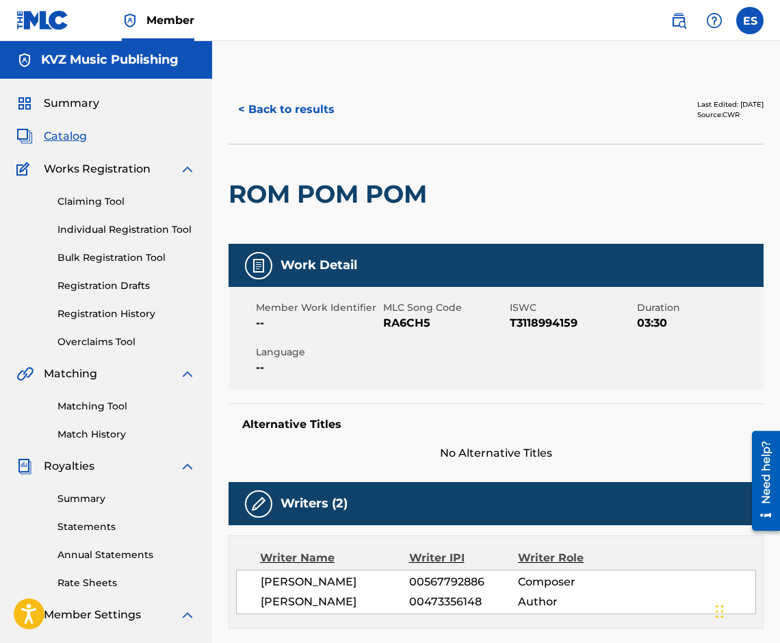
click at [306, 109] on button "< Back to results" at bounding box center [287, 109] width 116 height 34
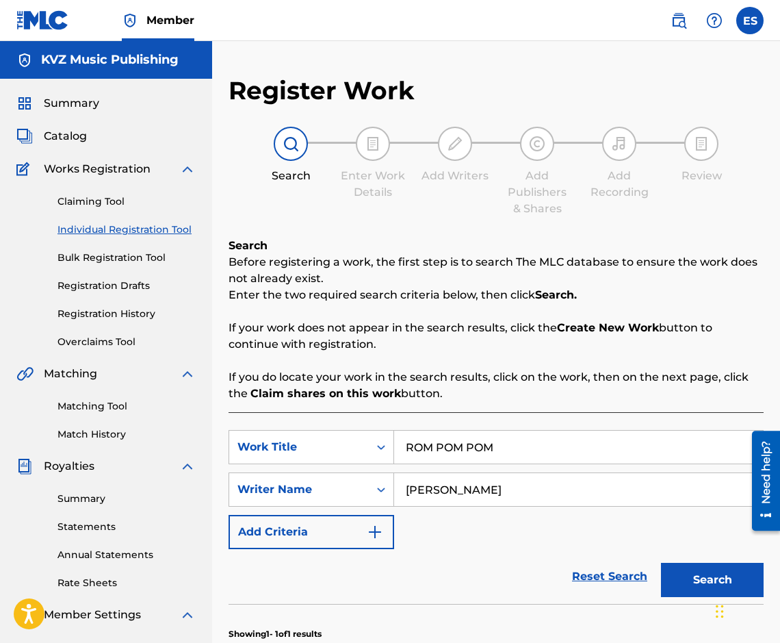
scroll to position [178, 0]
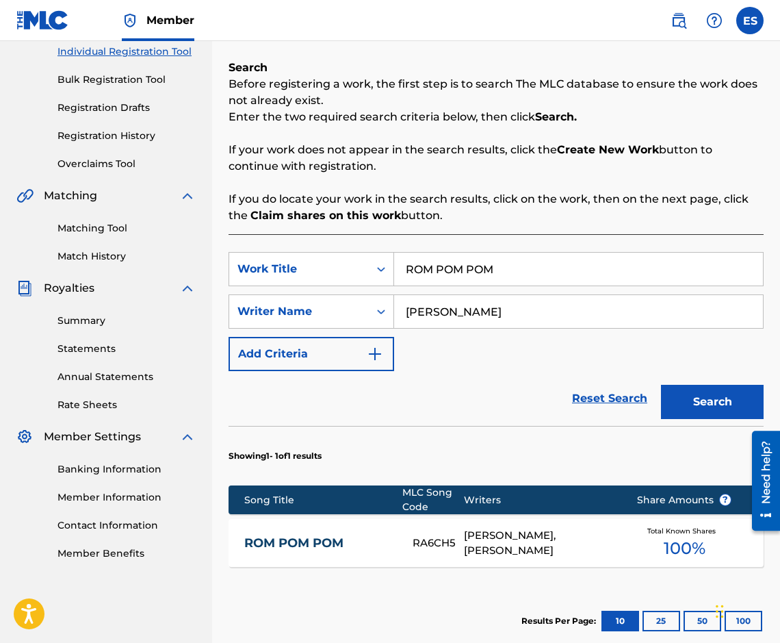
click at [409, 283] on input "ROM POM POM" at bounding box center [578, 269] width 369 height 33
click at [103, 125] on div "Claiming Tool Individual Registration Tool Bulk Registration Tool Registration …" at bounding box center [105, 85] width 179 height 172
click at [105, 127] on div "Claiming Tool Individual Registration Tool Bulk Registration Tool Registration …" at bounding box center [105, 85] width 179 height 172
click at [103, 135] on link "Registration History" at bounding box center [127, 136] width 138 height 14
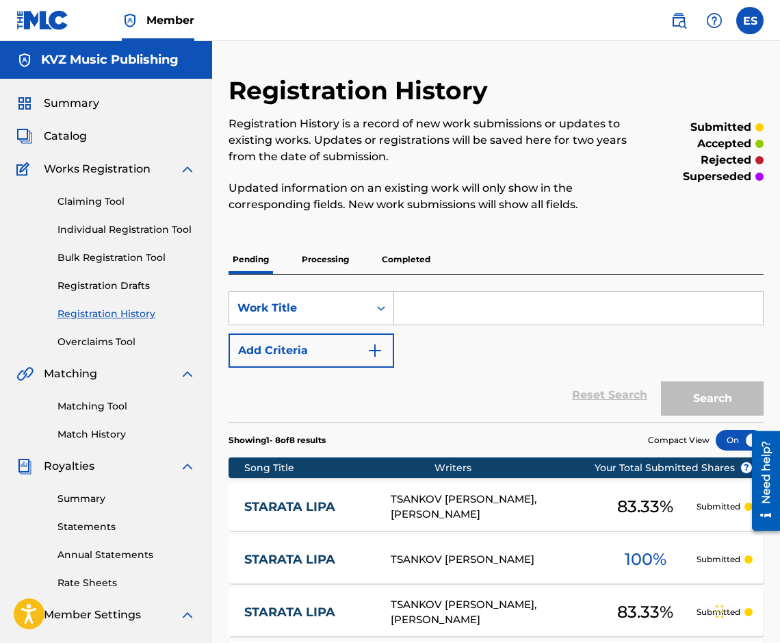
paste input "S BLIZALKA V RUKA"
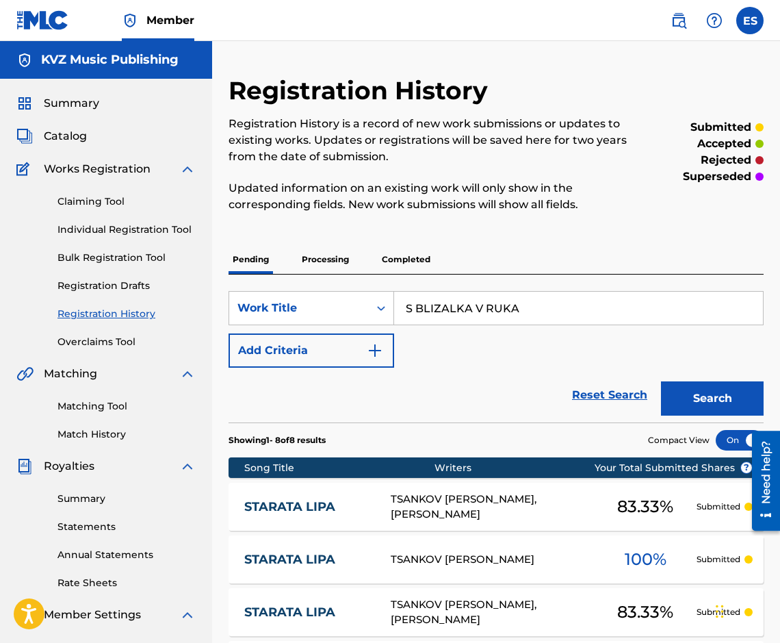
type input "S BLIZALKA V RUKA"
click at [691, 422] on div "Search" at bounding box center [709, 395] width 110 height 55
click at [693, 403] on button "Search" at bounding box center [712, 398] width 103 height 34
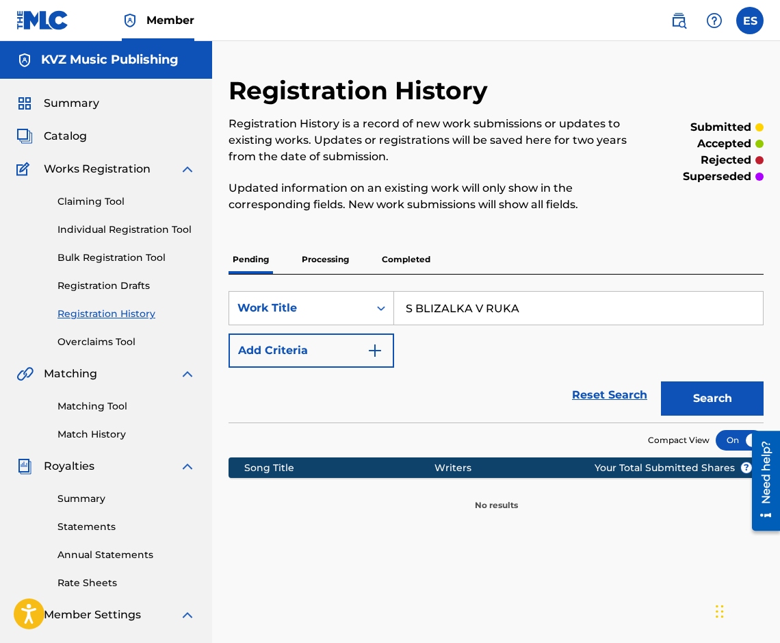
click at [319, 253] on p "Processing" at bounding box center [325, 259] width 55 height 29
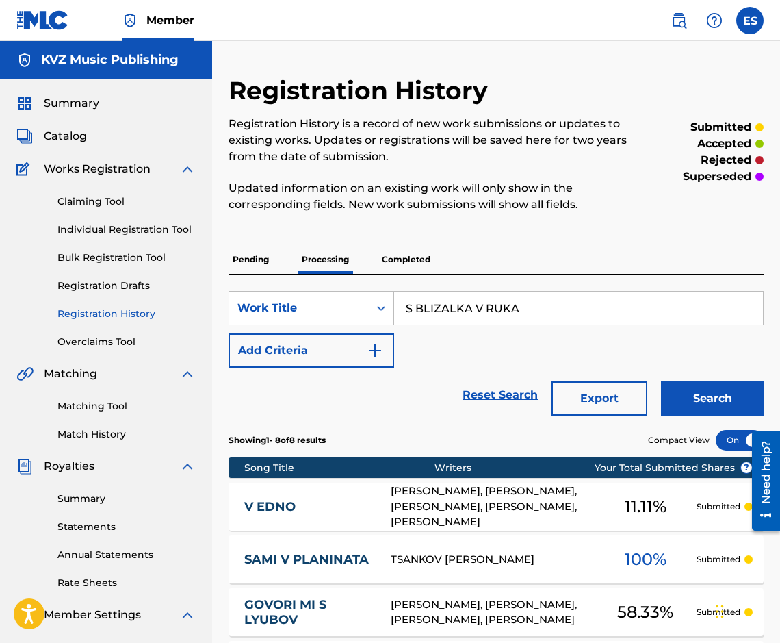
click at [705, 406] on button "Search" at bounding box center [712, 398] width 103 height 34
click at [429, 265] on p "Completed" at bounding box center [406, 259] width 57 height 29
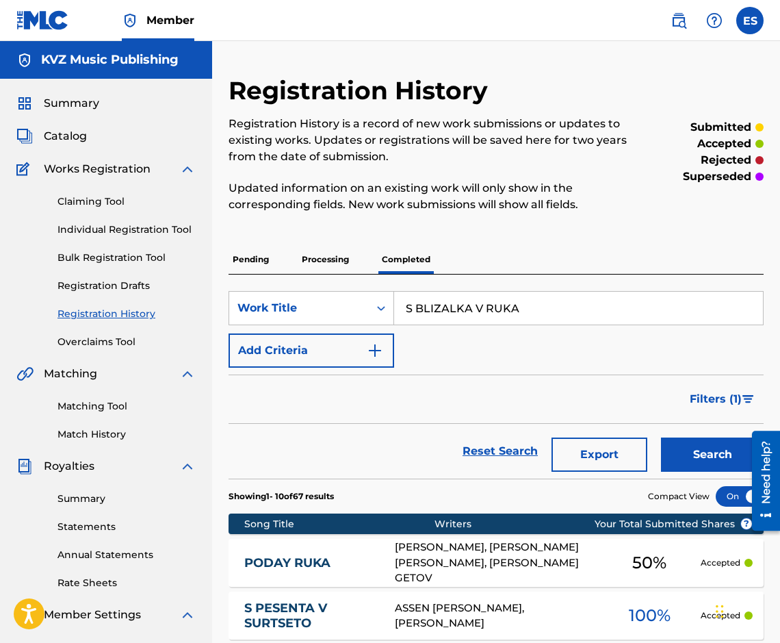
click at [679, 452] on button "Search" at bounding box center [712, 454] width 103 height 34
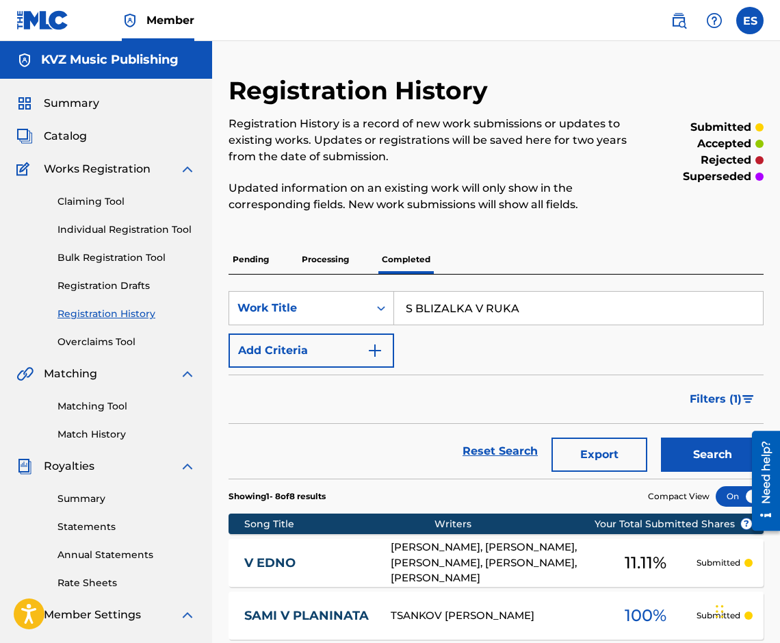
click at [157, 223] on link "Individual Registration Tool" at bounding box center [127, 229] width 138 height 14
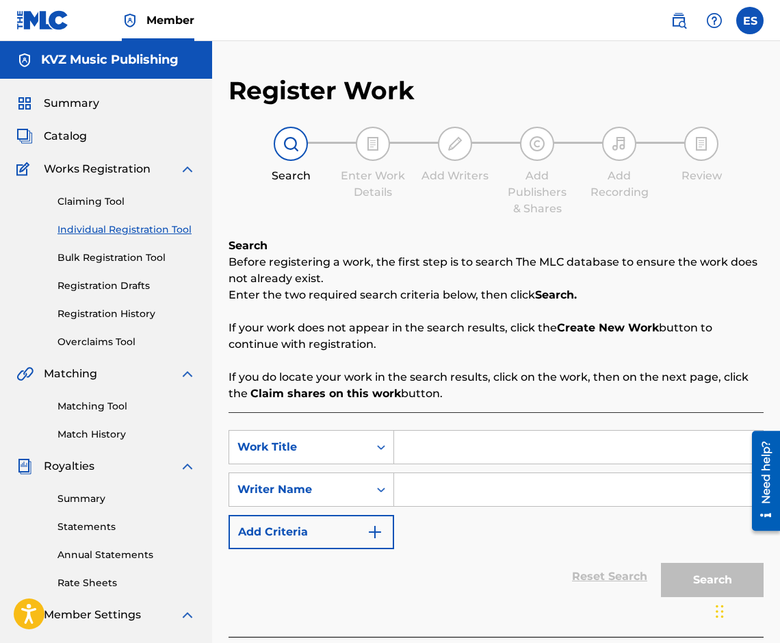
drag, startPoint x: 535, startPoint y: 440, endPoint x: 120, endPoint y: 297, distance: 439.5
click at [120, 297] on div "Claiming Tool Individual Registration Tool Bulk Registration Tool Registration …" at bounding box center [105, 263] width 179 height 172
click at [117, 312] on link "Registration History" at bounding box center [127, 314] width 138 height 14
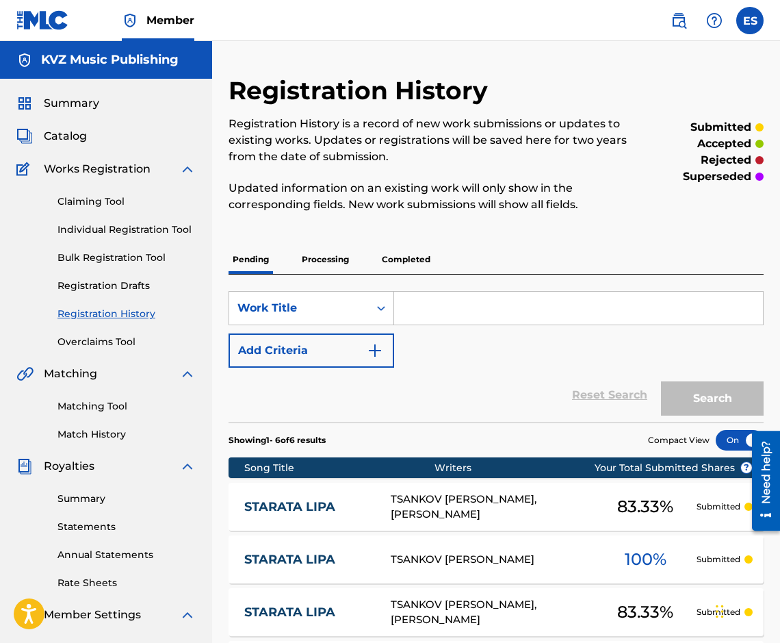
paste input "SCHUPENOTO NOSI SHTASTIE"
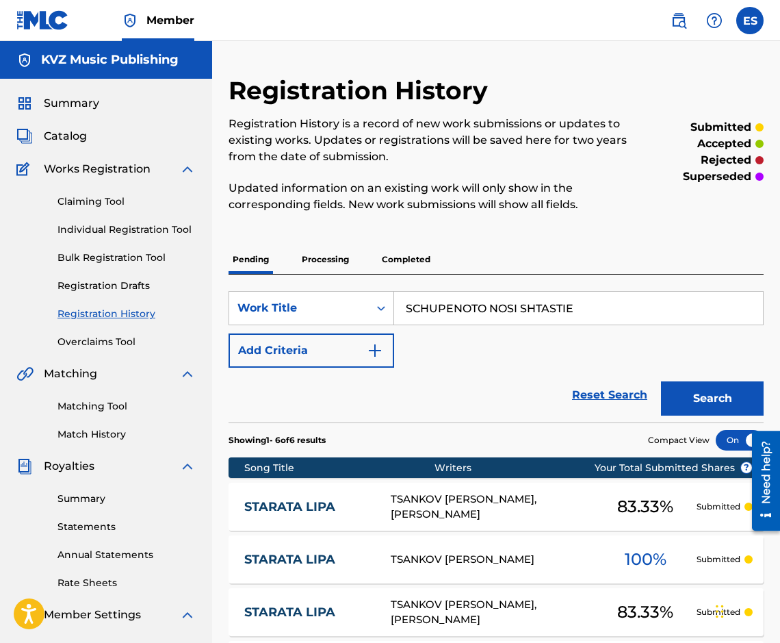
type input "SCHUPENOTO NOSI SHTASTIE"
click at [712, 404] on button "Search" at bounding box center [712, 398] width 103 height 34
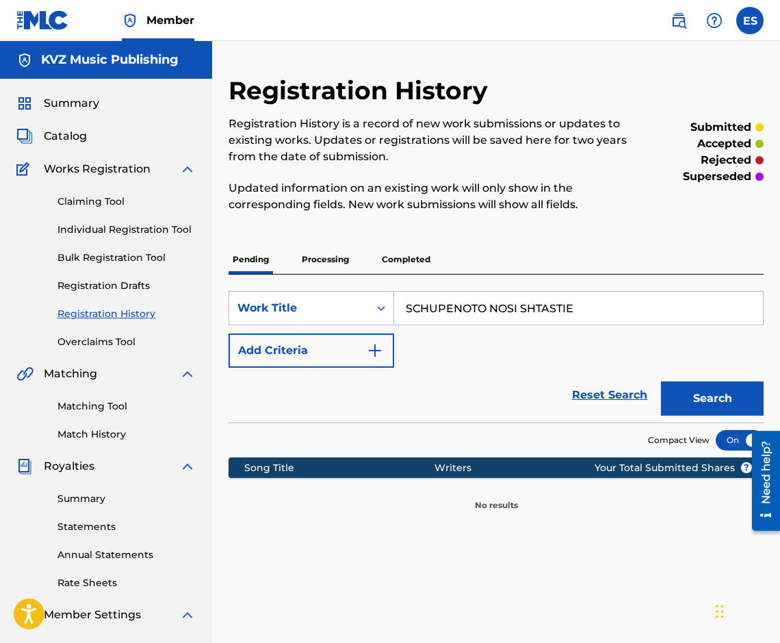
click at [315, 261] on p "Processing" at bounding box center [325, 259] width 55 height 29
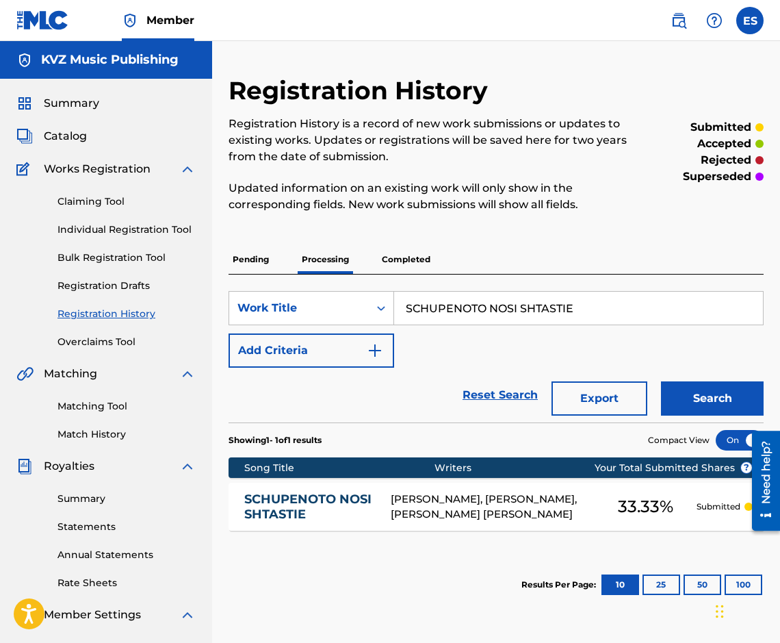
click at [315, 533] on div "Showing 1 - 1 of 1 results Compact View Song Title Writers ? Your Total Submitt…" at bounding box center [496, 519] width 535 height 194
click at [311, 522] on div "SCHUPENOTO NOSI [PERSON_NAME], [PERSON_NAME], [PERSON_NAME] SHARKOV 33.33 % Sub…" at bounding box center [496, 507] width 535 height 48
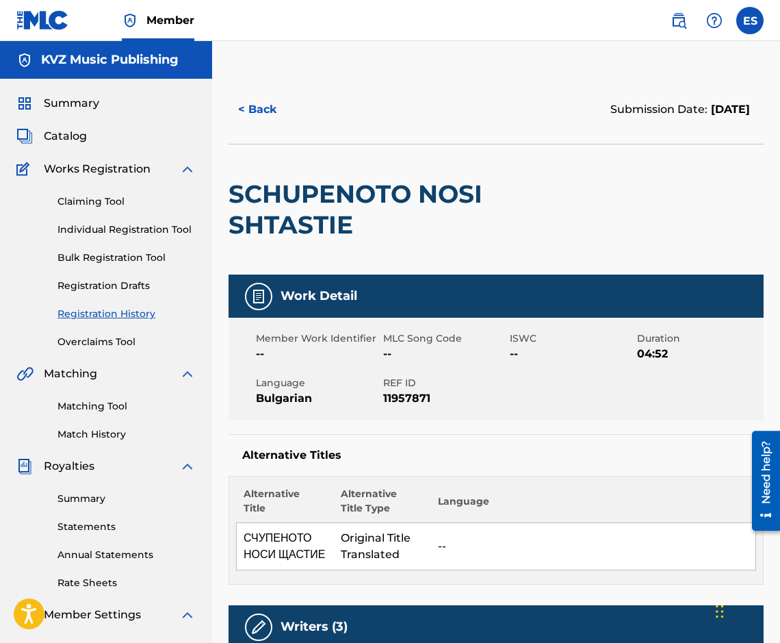
click at [270, 94] on button "< Back" at bounding box center [270, 109] width 82 height 34
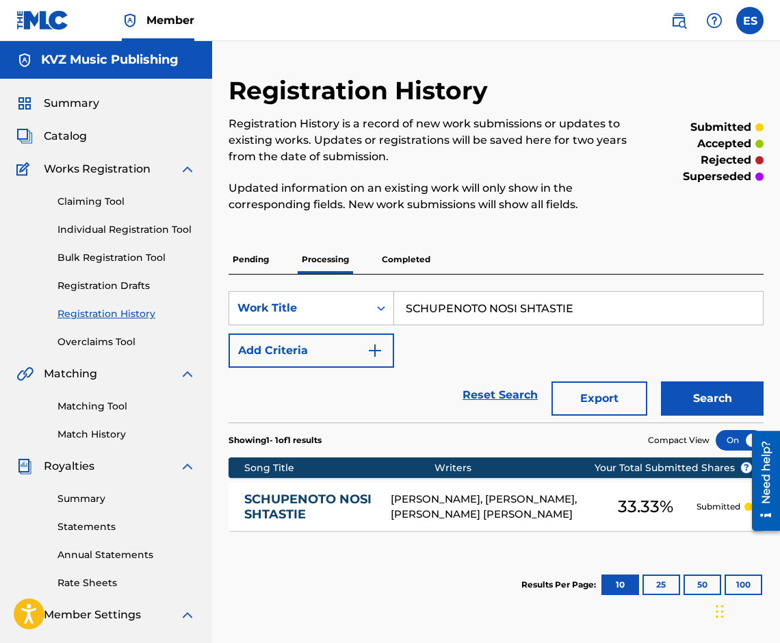
click at [448, 318] on input "SCHUPENOTO NOSI SHTASTIE" at bounding box center [578, 308] width 369 height 33
click at [449, 318] on input "SCHUPENOTO NOSI SHTASTIE" at bounding box center [578, 308] width 369 height 33
paste input "EGA E MOMENTA"
type input "SEGA E MOMENTA"
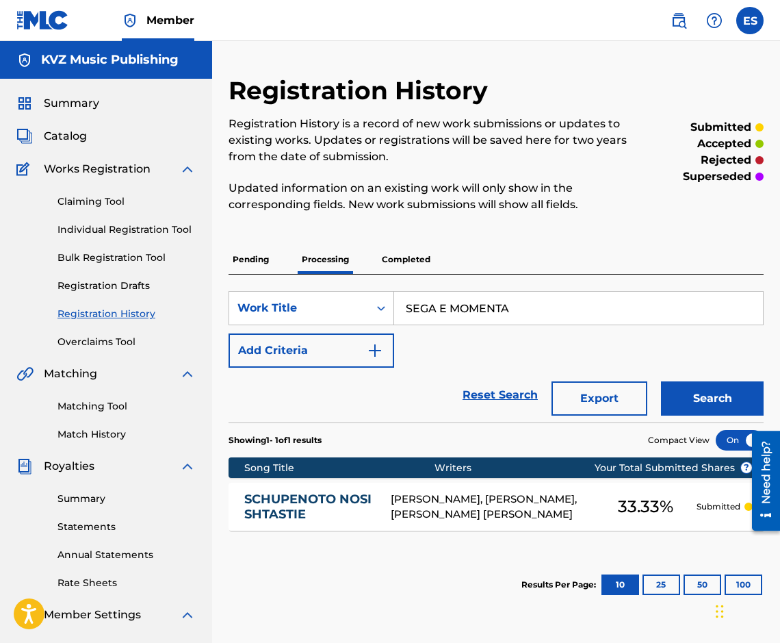
click at [678, 411] on button "Search" at bounding box center [712, 398] width 103 height 34
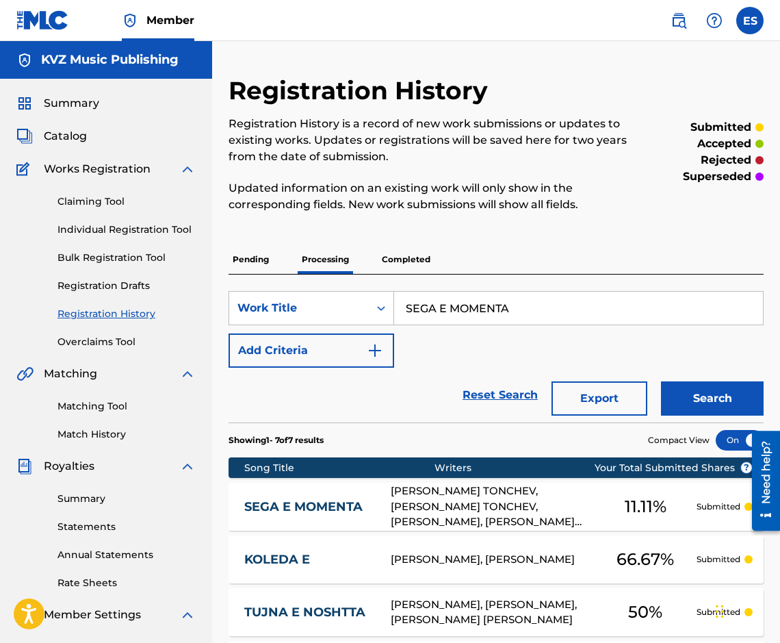
click at [294, 498] on div "SEGA E MOMENTA [PERSON_NAME] TONCHEV, [PERSON_NAME] TONCHEV, [PERSON_NAME], [PE…" at bounding box center [496, 507] width 535 height 48
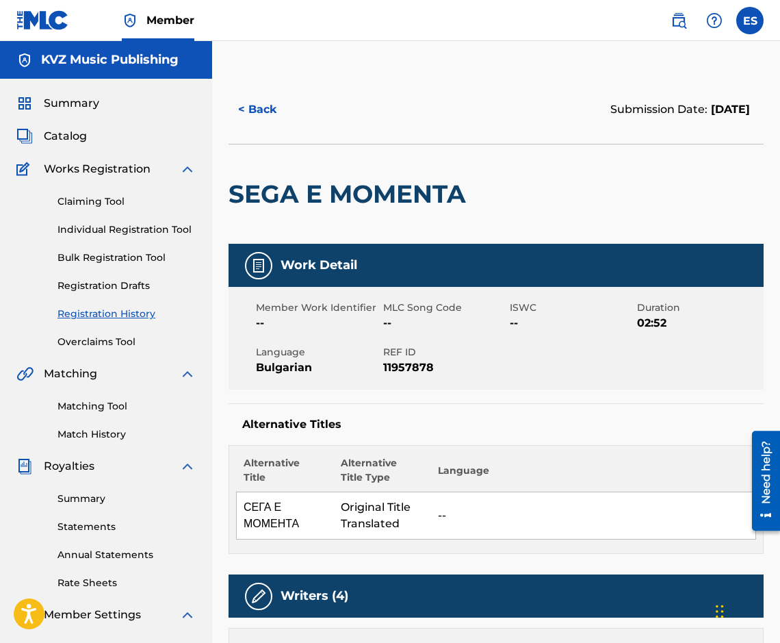
click at [242, 93] on button "< Back" at bounding box center [270, 109] width 82 height 34
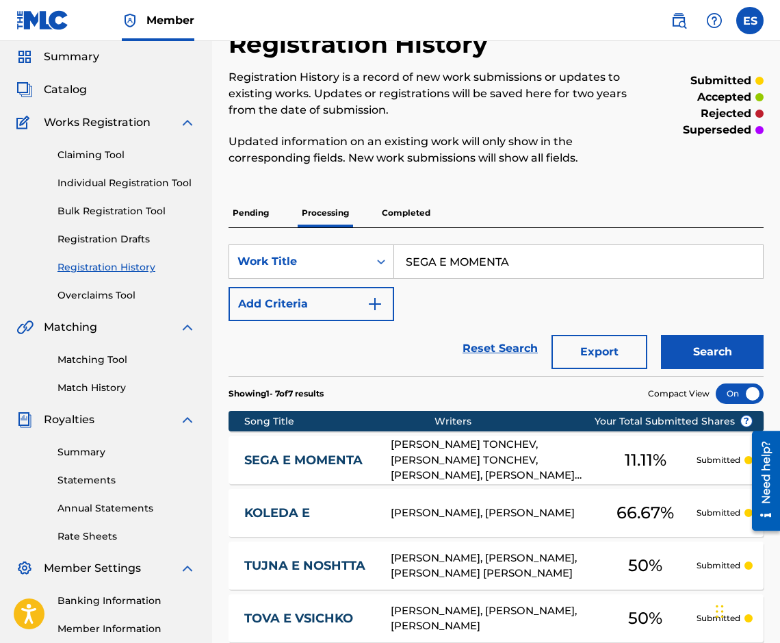
scroll to position [68, 0]
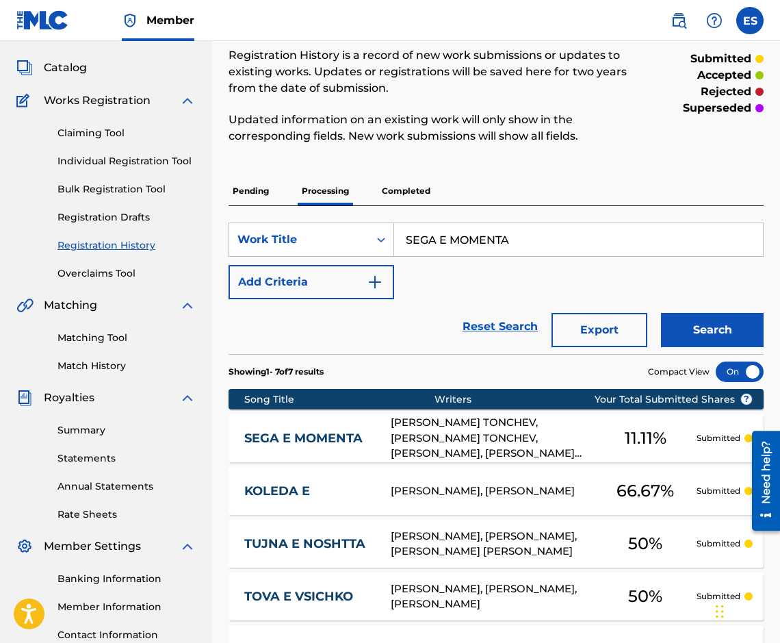
click at [420, 240] on input "SEGA E MOMENTA" at bounding box center [578, 239] width 369 height 33
paste input "X"
type input "SEX"
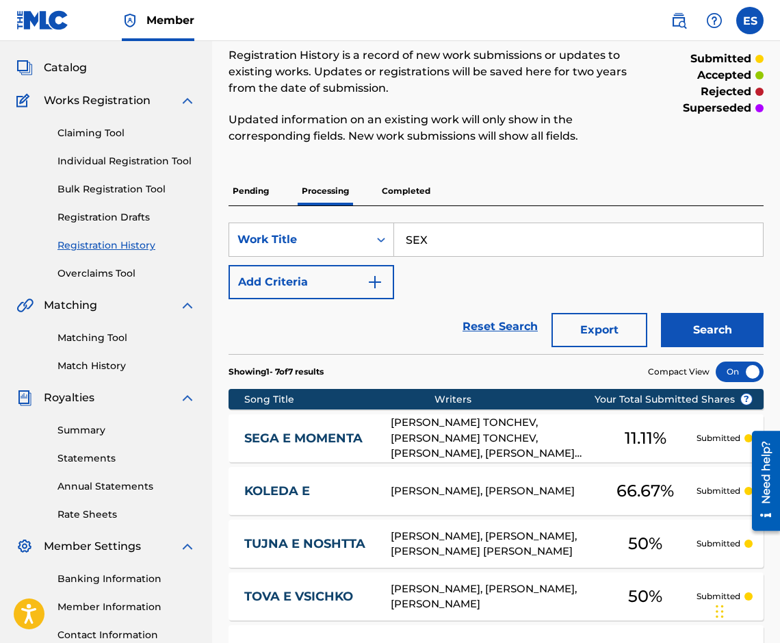
click at [697, 334] on button "Search" at bounding box center [712, 330] width 103 height 34
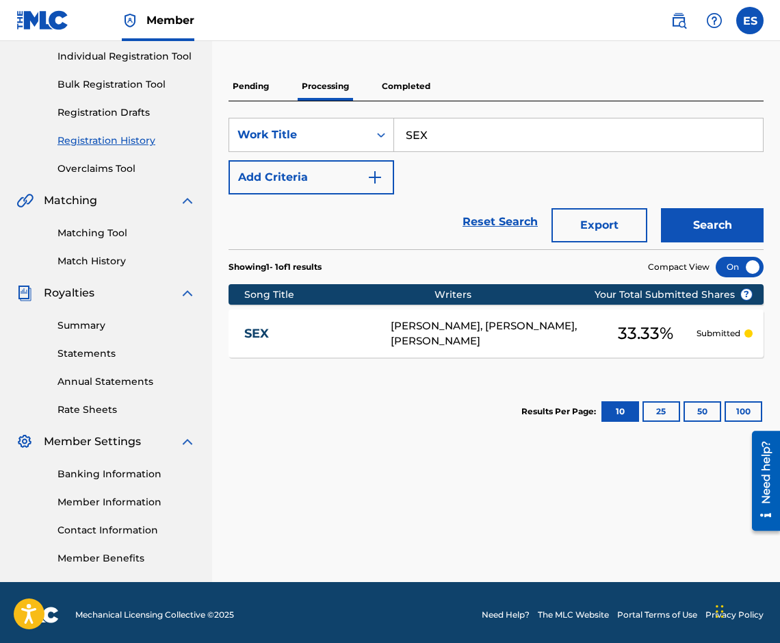
scroll to position [178, 0]
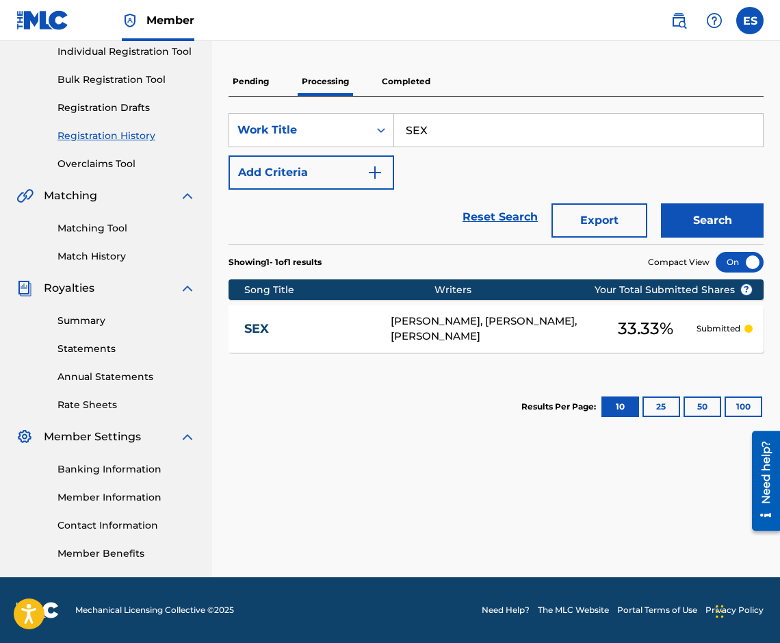
click at [342, 343] on div "SEX [PERSON_NAME], [PERSON_NAME], [PERSON_NAME] 33.33 % Submitted" at bounding box center [496, 329] width 535 height 48
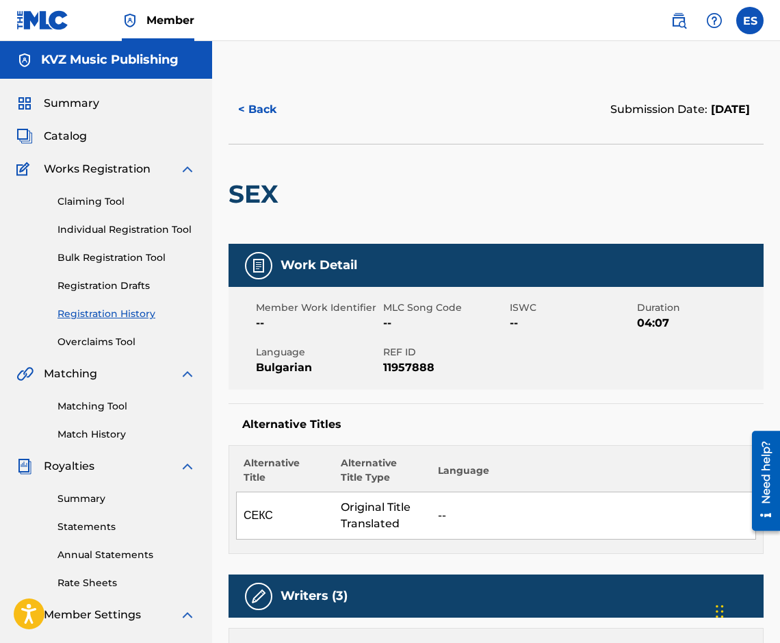
drag, startPoint x: 259, startPoint y: 160, endPoint x: 251, endPoint y: 126, distance: 34.7
drag, startPoint x: 251, startPoint y: 126, endPoint x: 248, endPoint y: 119, distance: 7.4
click at [248, 119] on button "< Back" at bounding box center [270, 109] width 82 height 34
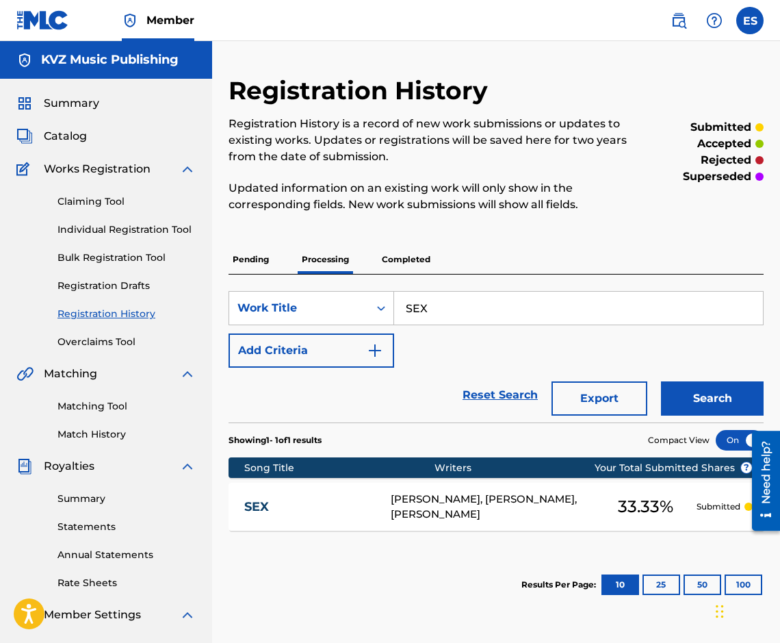
scroll to position [178, 0]
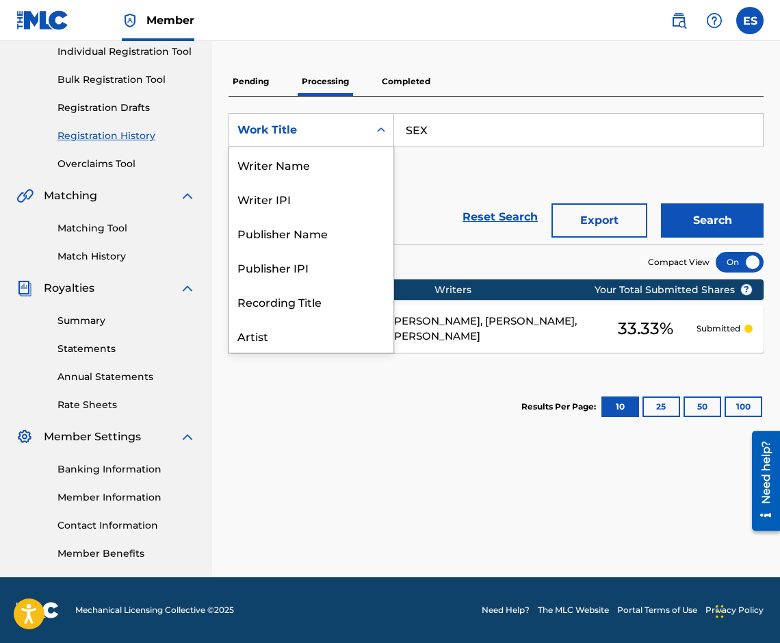
click at [352, 136] on div "Work Title" at bounding box center [299, 130] width 123 height 16
click at [447, 125] on input "SEX" at bounding box center [578, 130] width 369 height 33
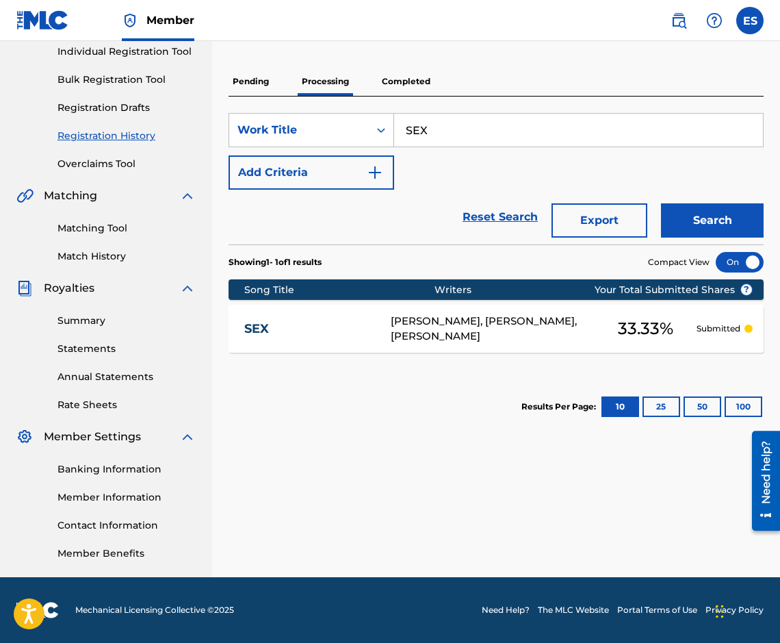
click at [447, 125] on input "SEX" at bounding box center [578, 130] width 369 height 33
paste input "HARENA"
click at [717, 216] on button "Search" at bounding box center [712, 220] width 103 height 34
click at [549, 124] on input "SHARENA" at bounding box center [578, 130] width 369 height 33
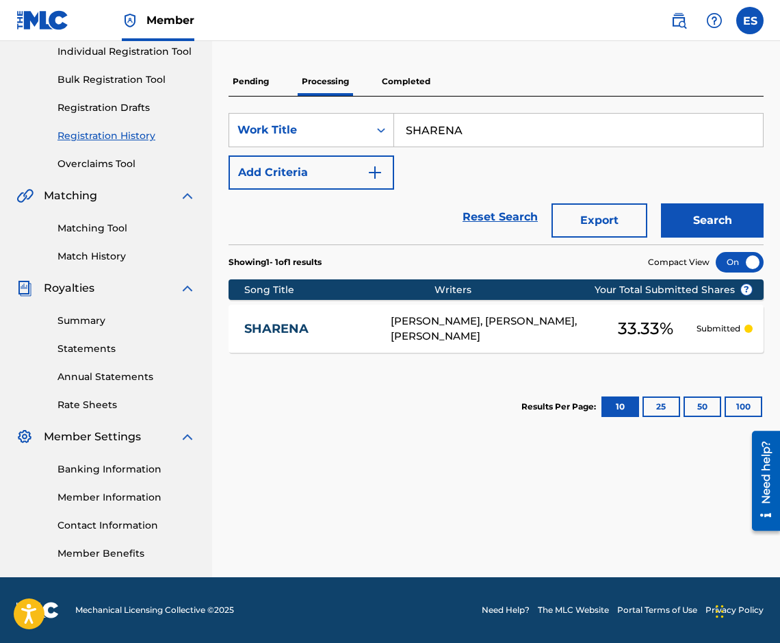
paste input "ESTO CHUVSTVO"
type input "[PERSON_NAME]"
click at [711, 220] on button "Search" at bounding box center [712, 220] width 103 height 34
click at [318, 325] on link "[PERSON_NAME]" at bounding box center [308, 329] width 128 height 16
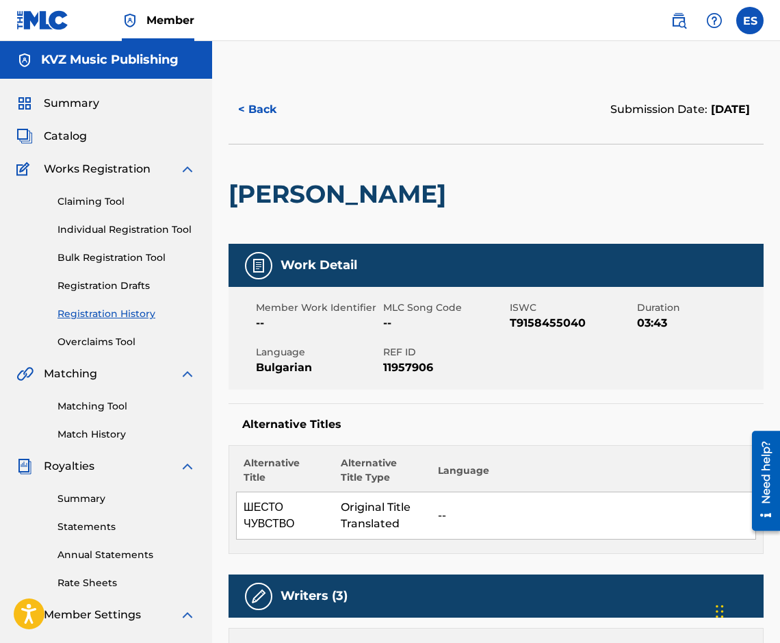
click at [250, 108] on button "< Back" at bounding box center [270, 109] width 82 height 34
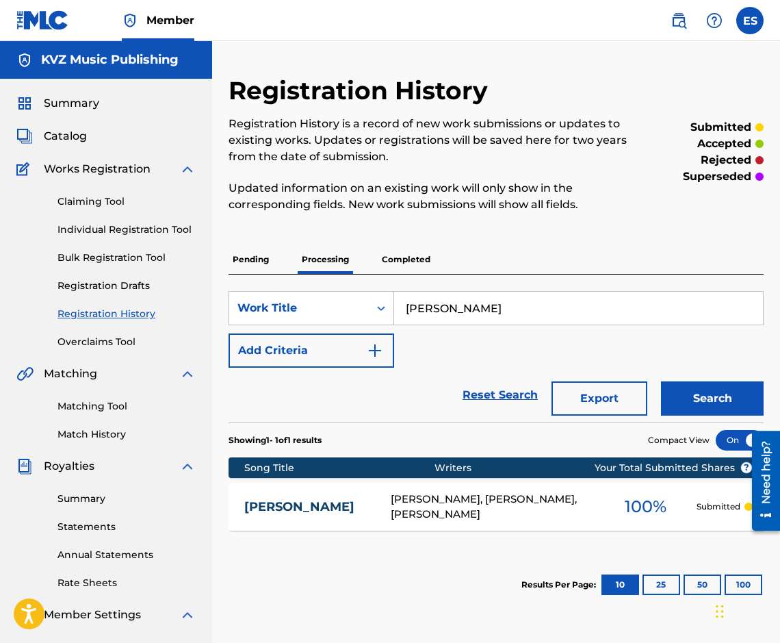
scroll to position [178, 0]
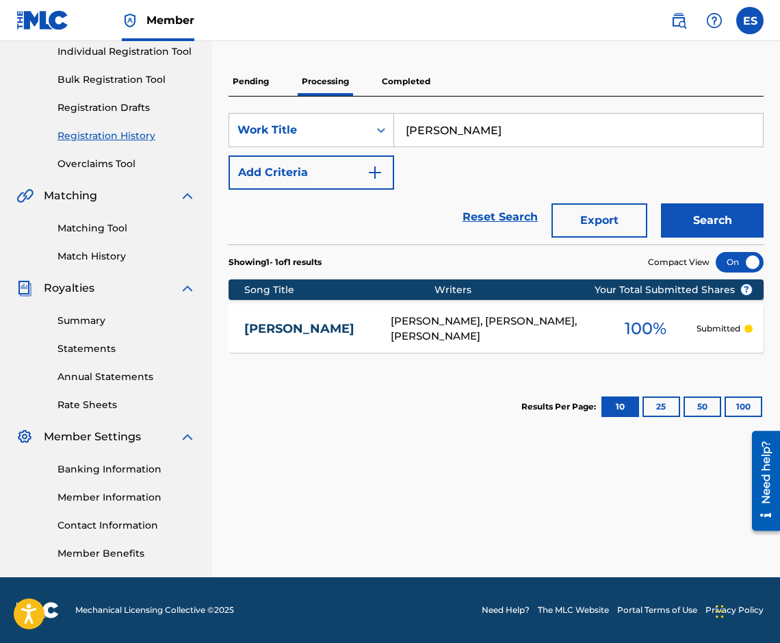
click at [481, 138] on input "[PERSON_NAME]" at bounding box center [578, 130] width 369 height 33
paste input "ILN"
type input "SILNO"
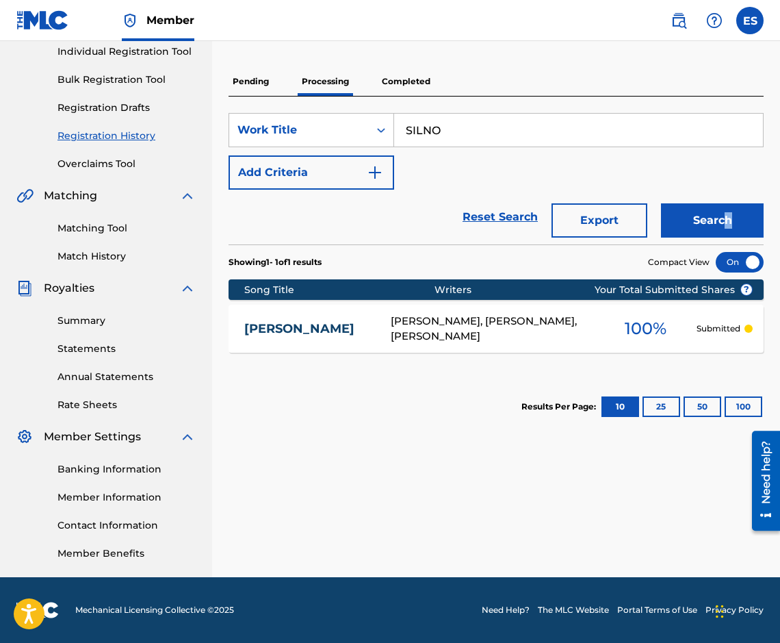
click at [728, 203] on div "Search" at bounding box center [709, 217] width 110 height 55
click at [728, 212] on button "Search" at bounding box center [712, 220] width 103 height 34
click at [282, 325] on link "SILNO" at bounding box center [308, 329] width 128 height 16
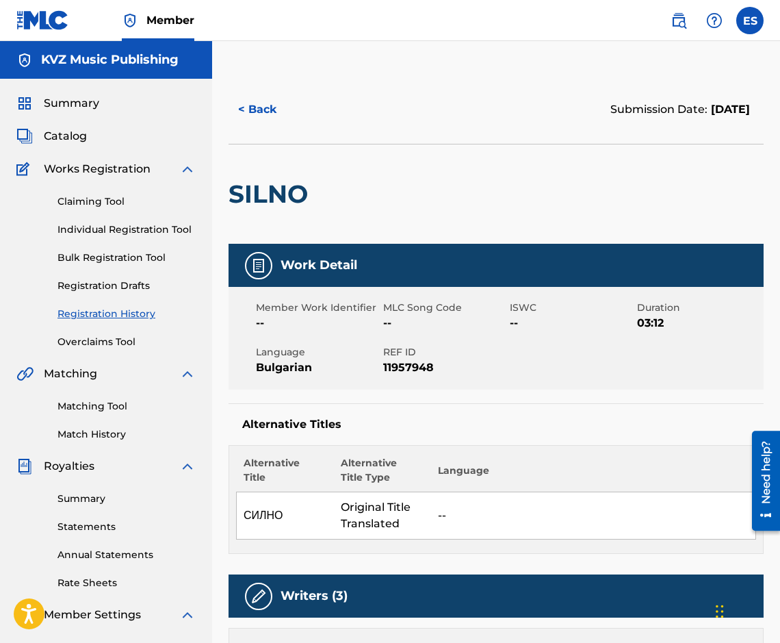
click at [255, 108] on button "< Back" at bounding box center [270, 109] width 82 height 34
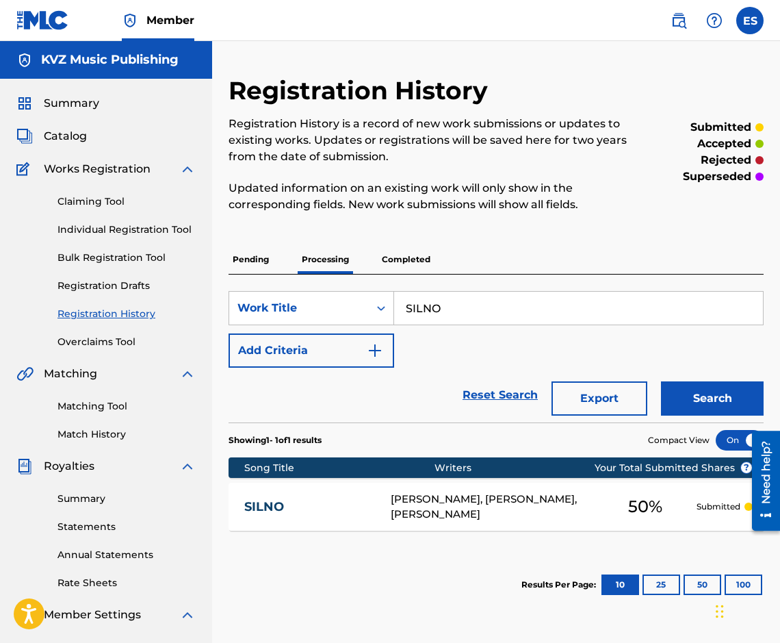
scroll to position [178, 0]
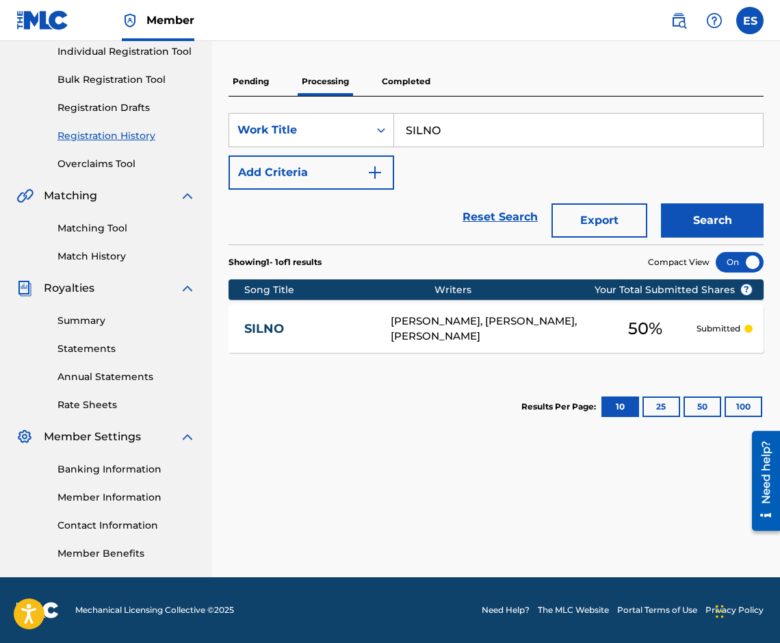
click at [553, 133] on input "SILNO" at bounding box center [578, 130] width 369 height 33
paste input "KITNITSA"
type input "SKITNITSA"
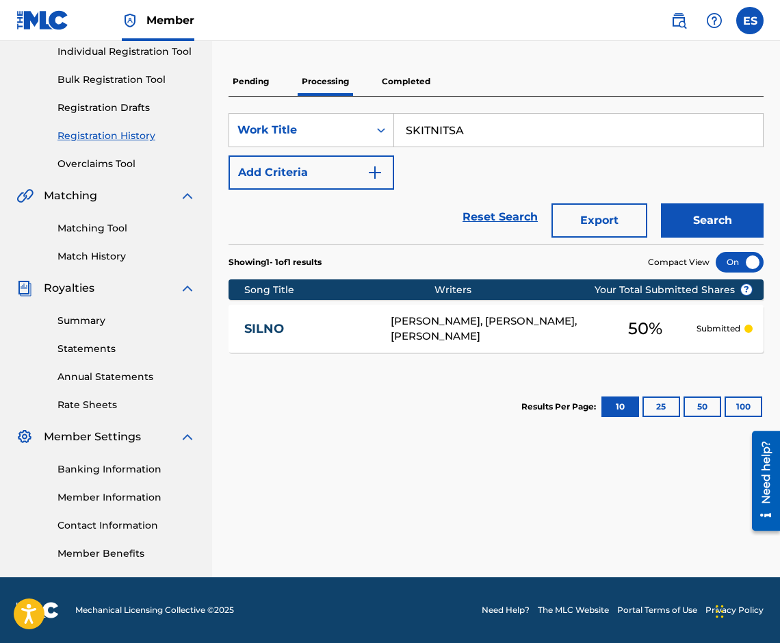
click at [719, 207] on button "Search" at bounding box center [712, 220] width 103 height 34
click at [340, 339] on div "SKITNITSA [PERSON_NAME], [PERSON_NAME] 33.33 % Submitted" at bounding box center [496, 329] width 535 height 48
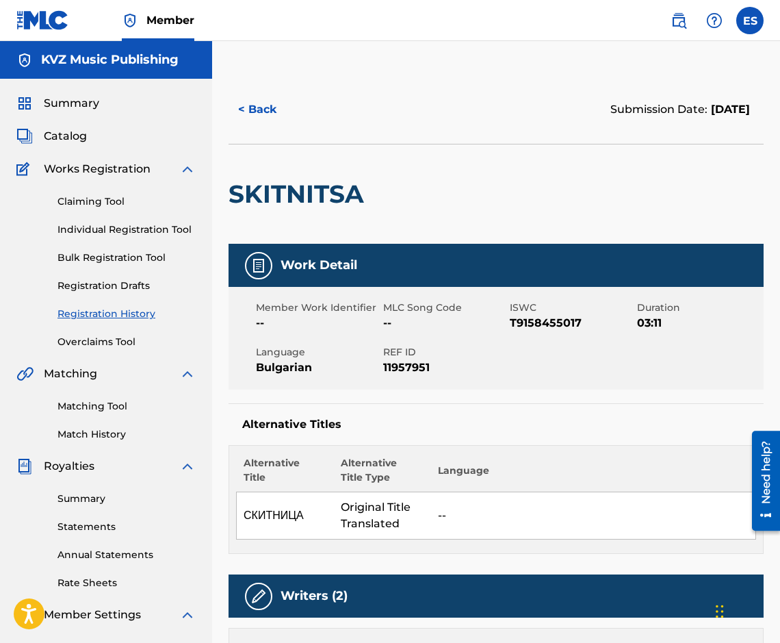
click at [284, 115] on button "< Back" at bounding box center [270, 109] width 82 height 34
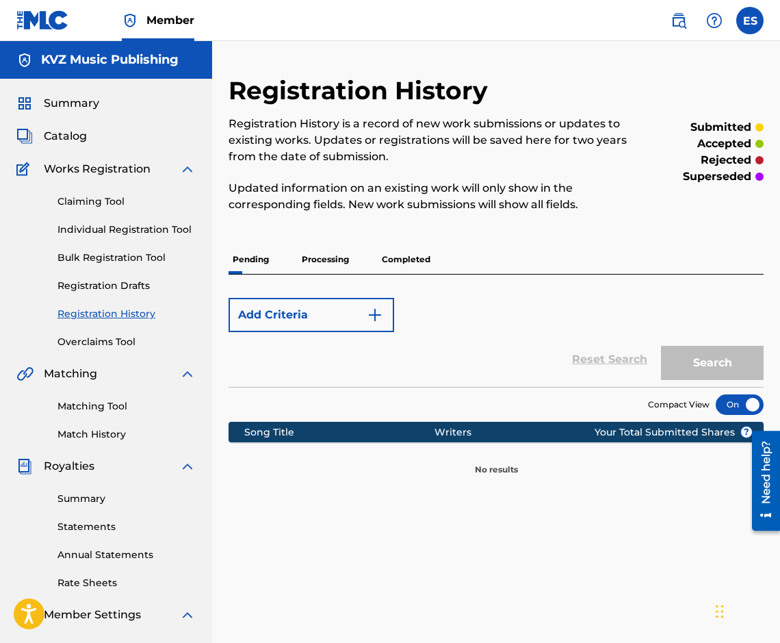
scroll to position [178, 0]
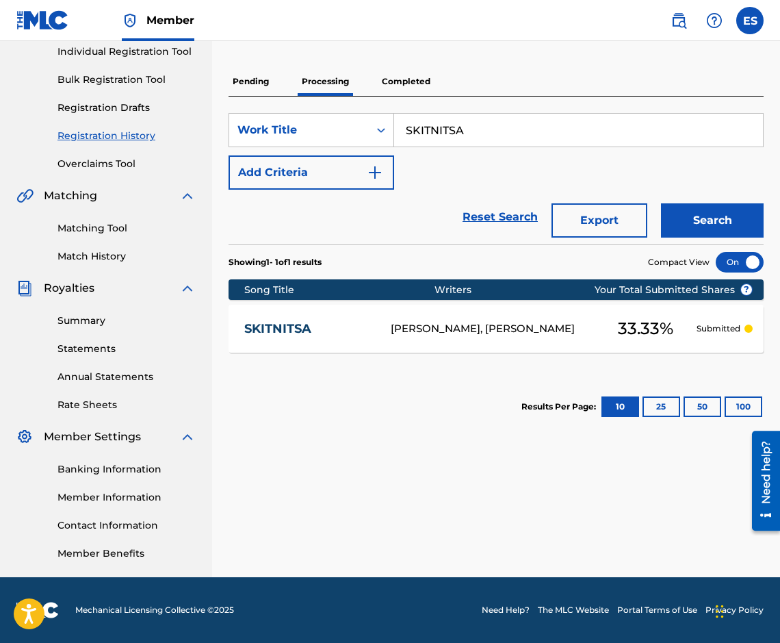
click at [487, 163] on div "SearchWithCriteriad7fb7e4d-c129-4852-95e6-cbfa08a0458f Work Title SKITNITSA Add…" at bounding box center [496, 151] width 535 height 77
click at [492, 125] on input "SKITNITSA" at bounding box center [578, 130] width 369 height 33
paste
type input "SLADKA OTROVA"
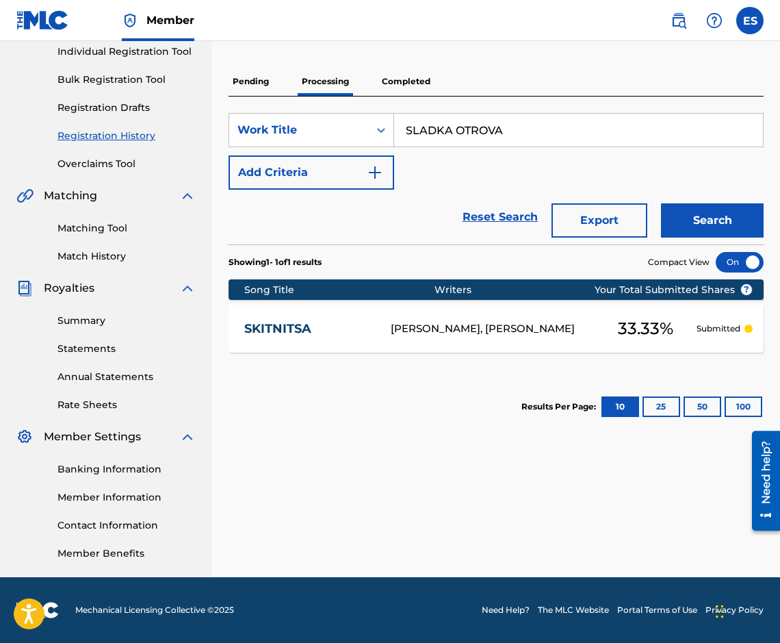
click at [734, 221] on button "Search" at bounding box center [712, 220] width 103 height 34
click at [369, 339] on div "SLADKA OTROVA [PERSON_NAME], [PERSON_NAME], [PERSON_NAME] 33.33 % Submitted" at bounding box center [496, 329] width 535 height 48
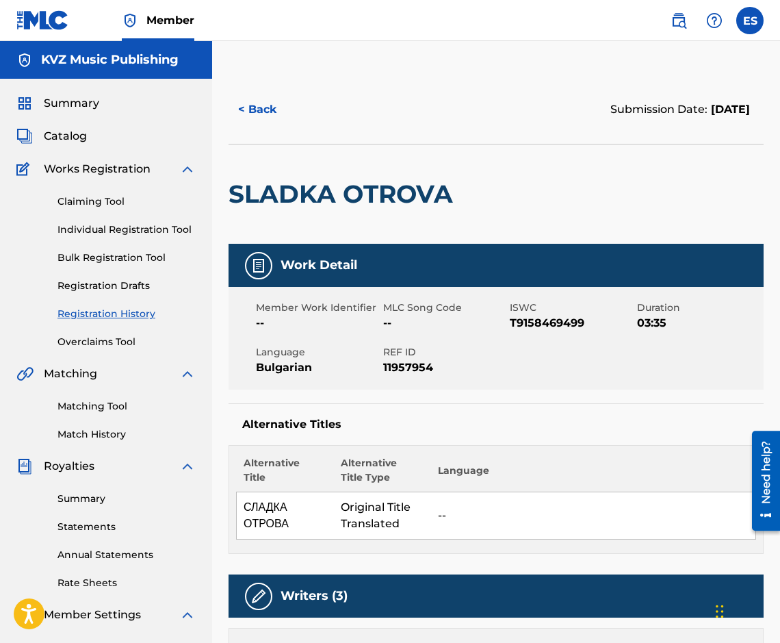
click at [254, 118] on button "< Back" at bounding box center [270, 109] width 82 height 34
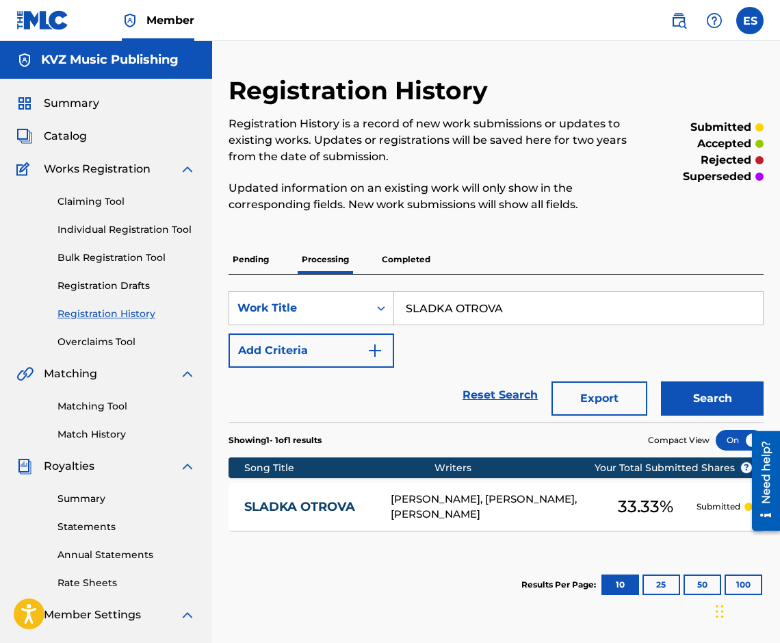
scroll to position [178, 0]
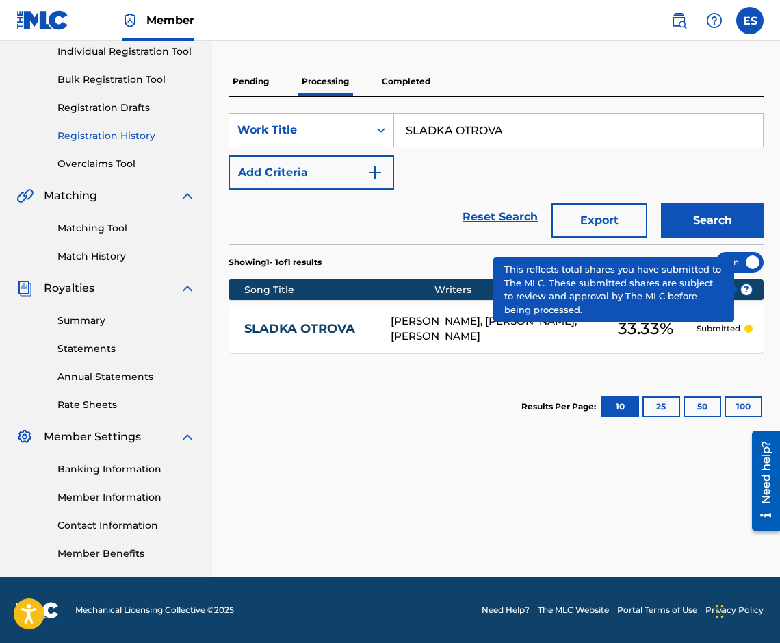
click at [587, 142] on input "SLADKA OTROVA" at bounding box center [578, 130] width 369 height 33
click at [583, 144] on input "SLADKA OTROVA" at bounding box center [578, 130] width 369 height 33
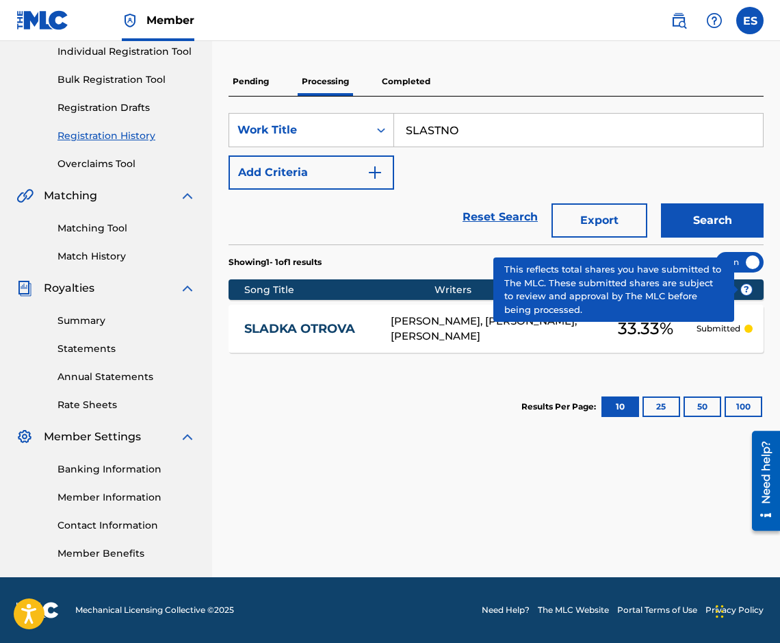
click at [729, 228] on button "Search" at bounding box center [712, 220] width 103 height 34
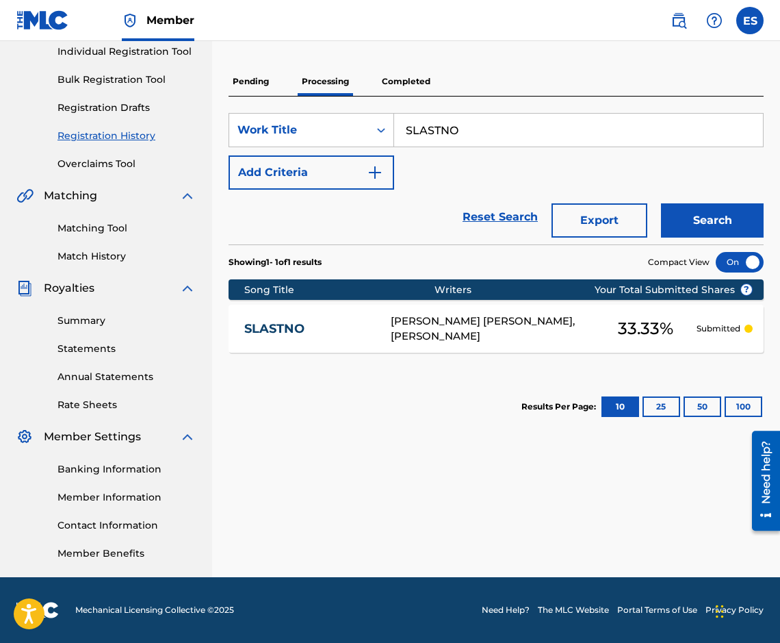
click at [468, 114] on input "SLASTNO" at bounding box center [578, 130] width 369 height 33
type input "SMESHNA TSENA"
click at [703, 220] on button "Search" at bounding box center [712, 220] width 103 height 34
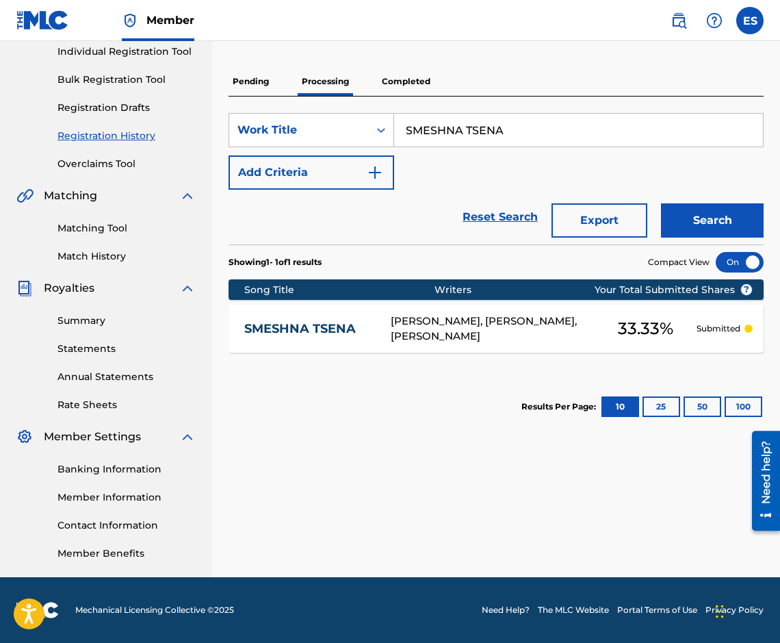
click at [348, 341] on div "SMESHNA [PERSON_NAME], [PERSON_NAME], [PERSON_NAME] 33.33 % Submitted" at bounding box center [496, 329] width 535 height 48
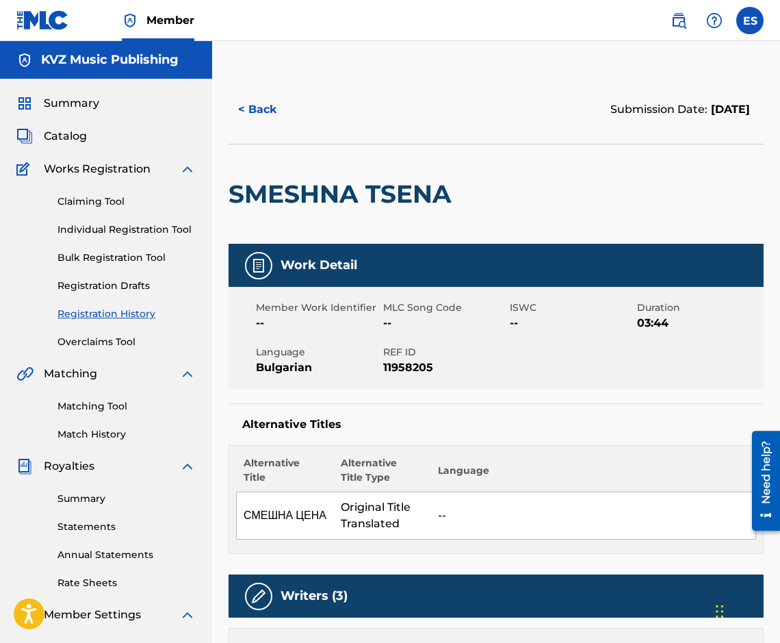
click at [233, 99] on button "< Back" at bounding box center [270, 109] width 82 height 34
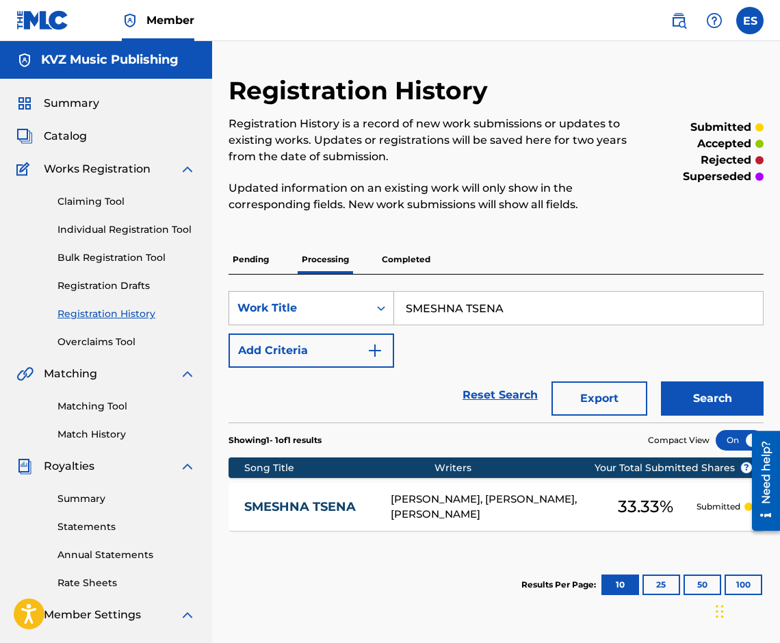
scroll to position [178, 0]
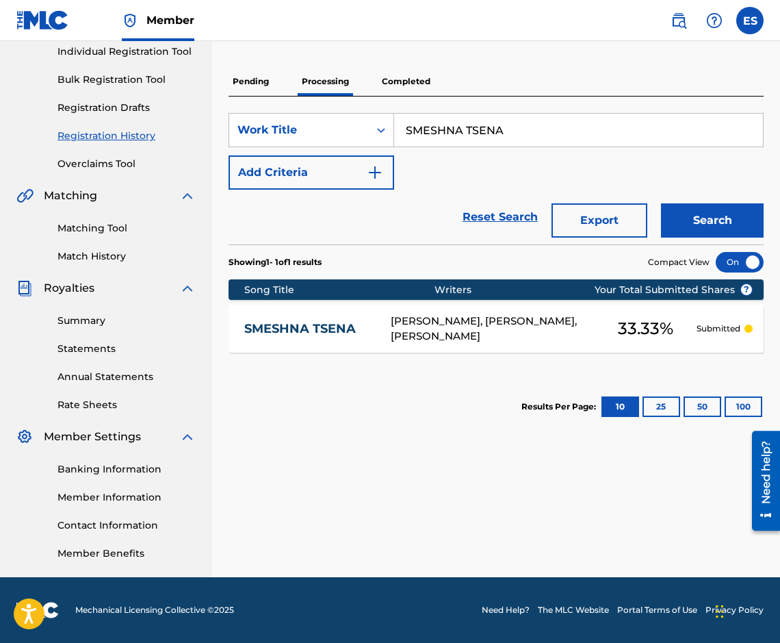
click at [520, 129] on input "SMESHNA TSENA" at bounding box center [578, 130] width 369 height 33
type input "SUNUVAY"
click at [705, 216] on button "Search" at bounding box center [712, 220] width 103 height 34
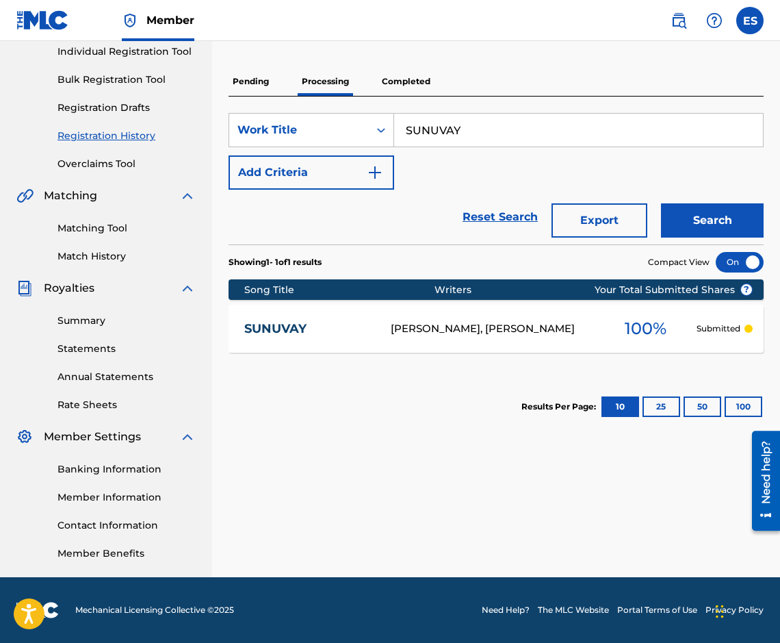
click at [338, 324] on link "SUNUVAY" at bounding box center [308, 329] width 128 height 16
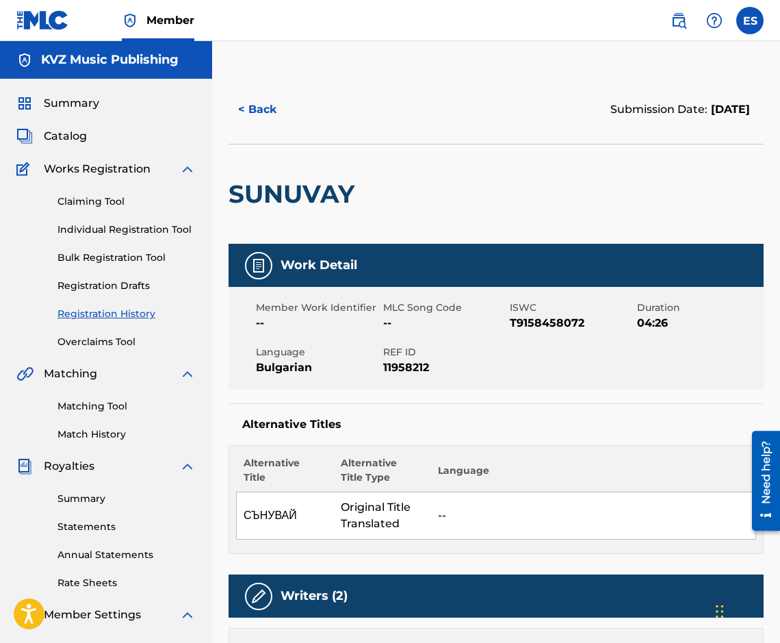
click at [245, 101] on button "< Back" at bounding box center [270, 109] width 82 height 34
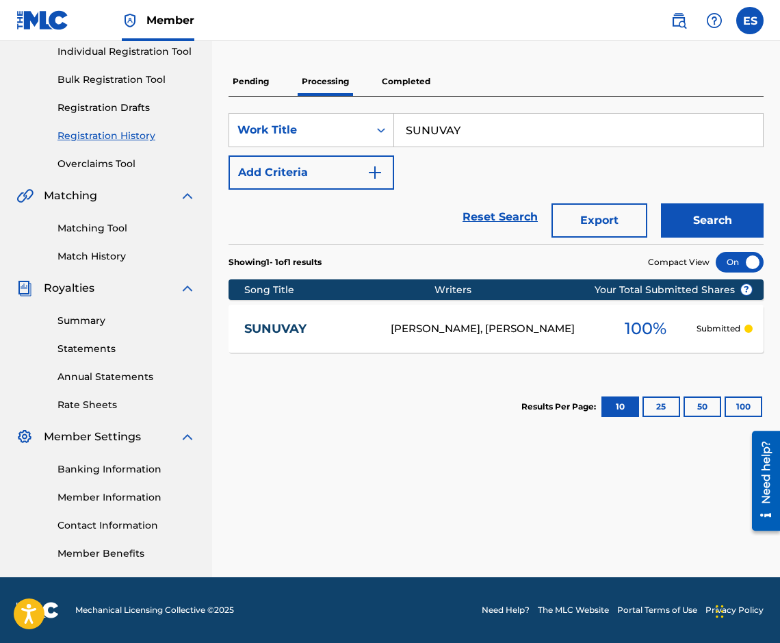
click at [617, 152] on div "SearchWithCriteriad7fb7e4d-c129-4852-95e6-cbfa08a0458f Work Title SUNUVAY Add C…" at bounding box center [496, 151] width 535 height 77
click at [615, 144] on input "SUNUVAY" at bounding box center [578, 130] width 369 height 33
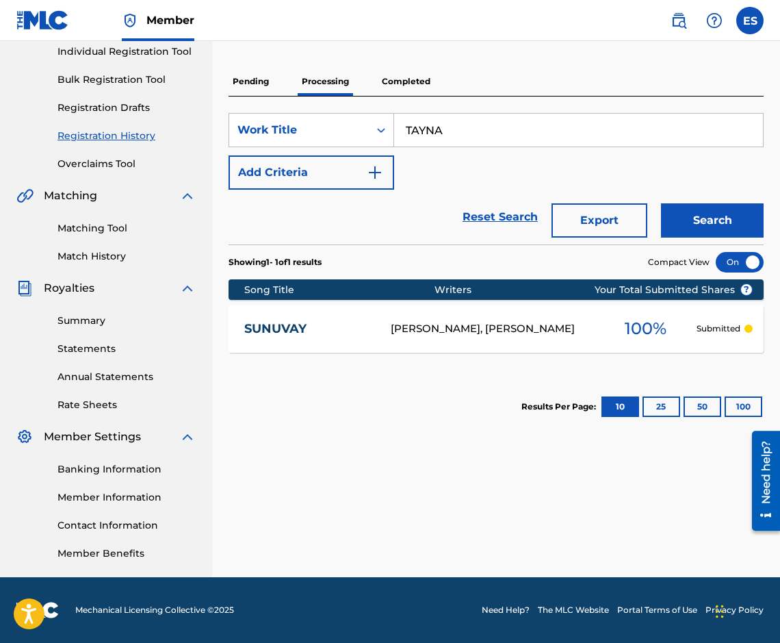
click at [698, 220] on button "Search" at bounding box center [712, 220] width 103 height 34
click at [665, 133] on input "TAYNA" at bounding box center [578, 130] width 369 height 33
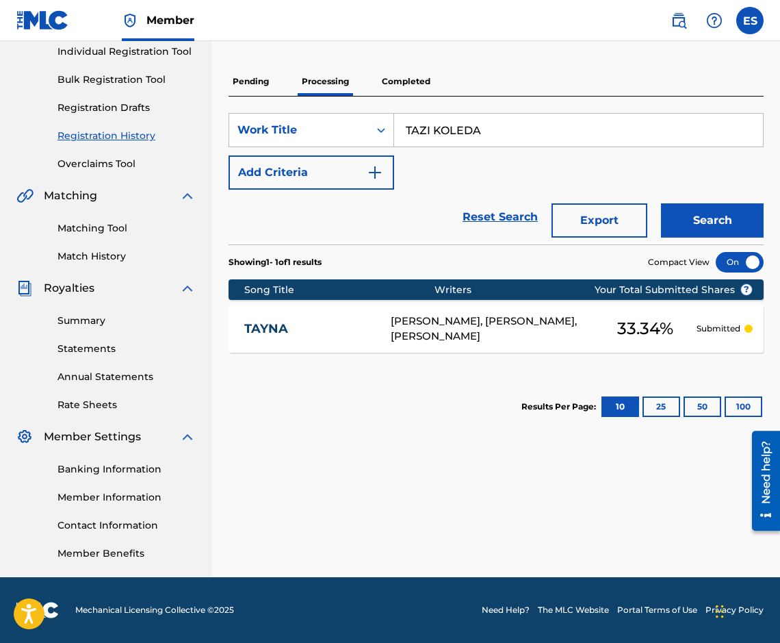
click at [706, 218] on button "Search" at bounding box center [712, 220] width 103 height 34
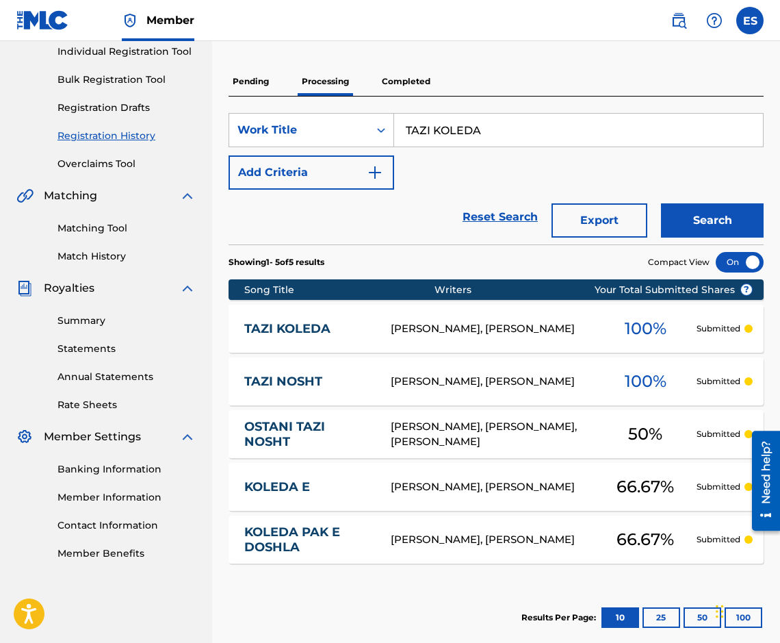
click at [722, 122] on input "TAZI KOLEDA" at bounding box center [578, 130] width 369 height 33
click at [743, 220] on button "Search" at bounding box center [712, 220] width 103 height 34
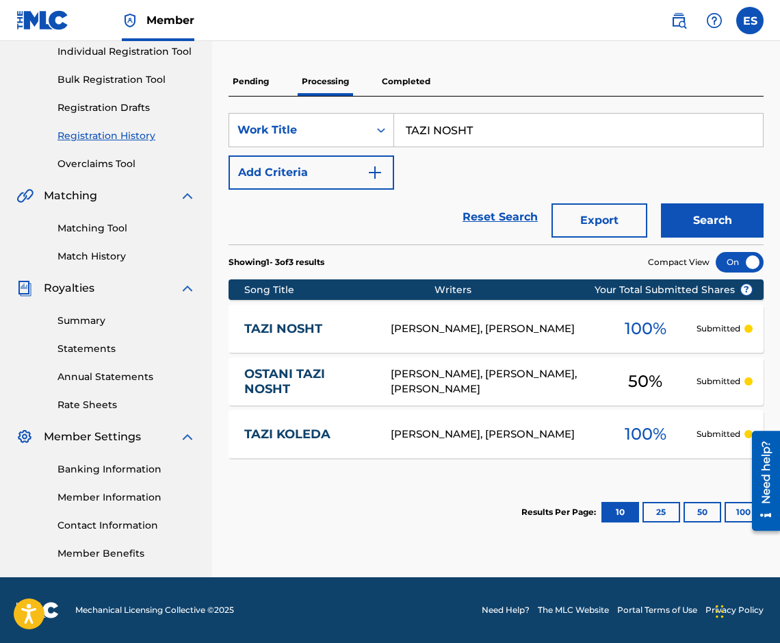
click at [549, 135] on input "TAZI NOSHT" at bounding box center [578, 130] width 369 height 33
type input "TEGALI LI"
click at [693, 205] on button "Search" at bounding box center [712, 220] width 103 height 34
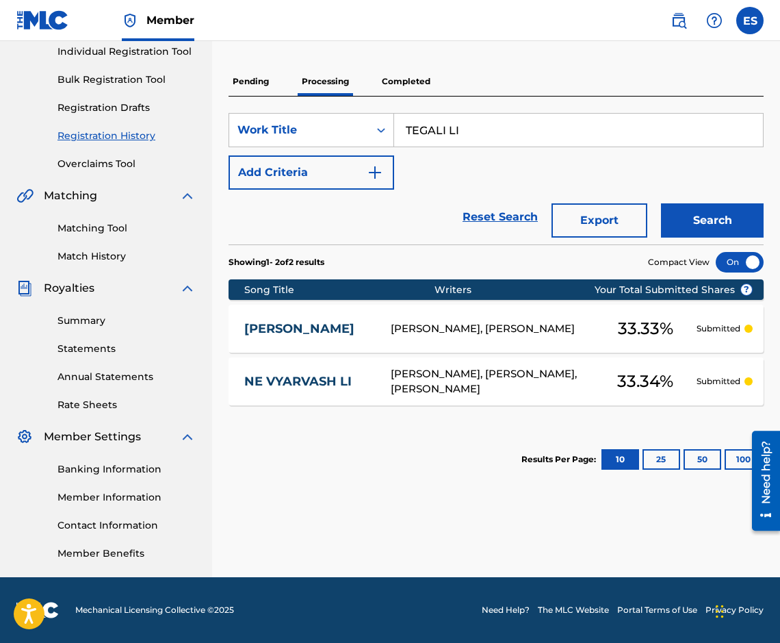
scroll to position [0, 0]
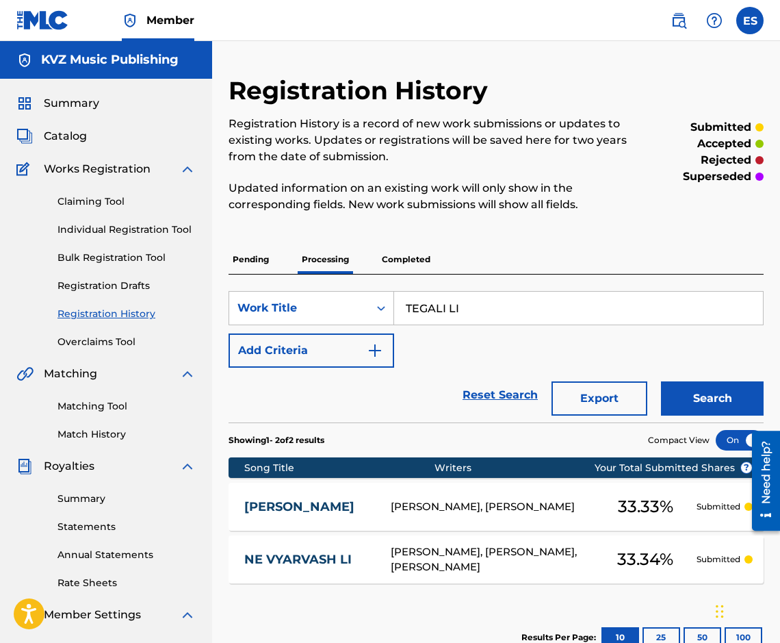
click at [173, 233] on link "Individual Registration Tool" at bounding box center [127, 229] width 138 height 14
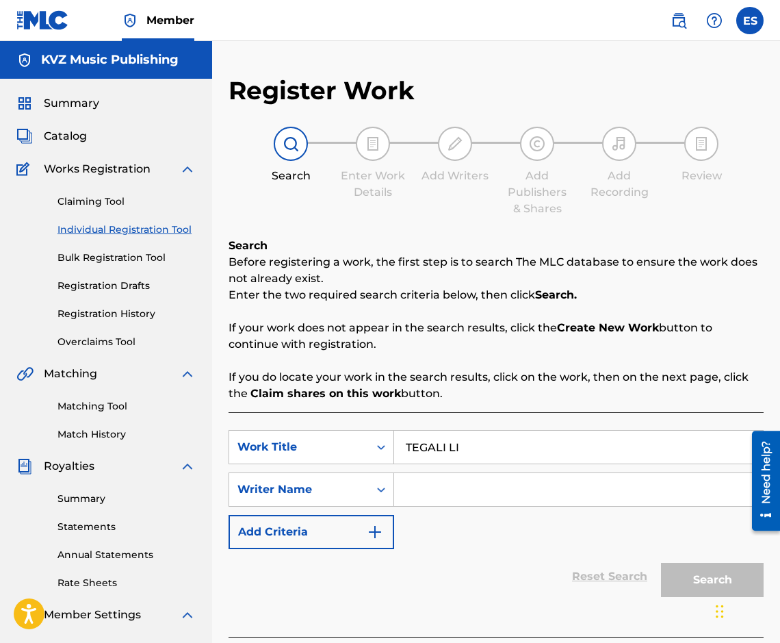
type input "TEGALI LI"
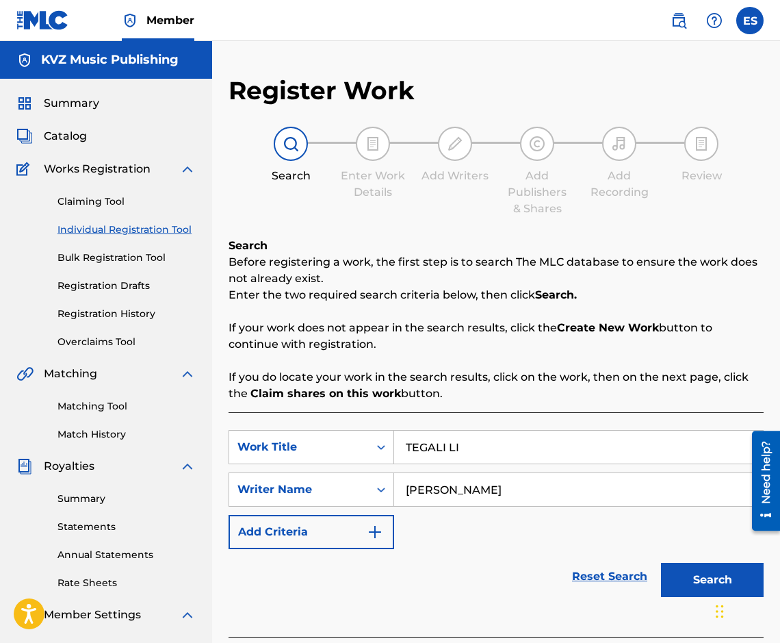
type input "[PERSON_NAME]"
click at [680, 561] on div "Search" at bounding box center [709, 576] width 110 height 55
click at [680, 569] on button "Search" at bounding box center [712, 580] width 103 height 34
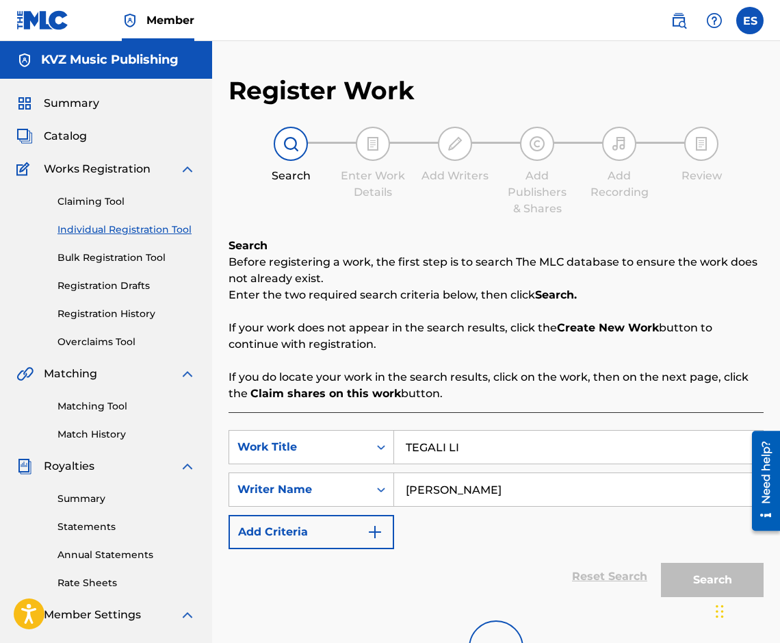
click at [405, 448] on input "TEGALI LI" at bounding box center [578, 447] width 369 height 33
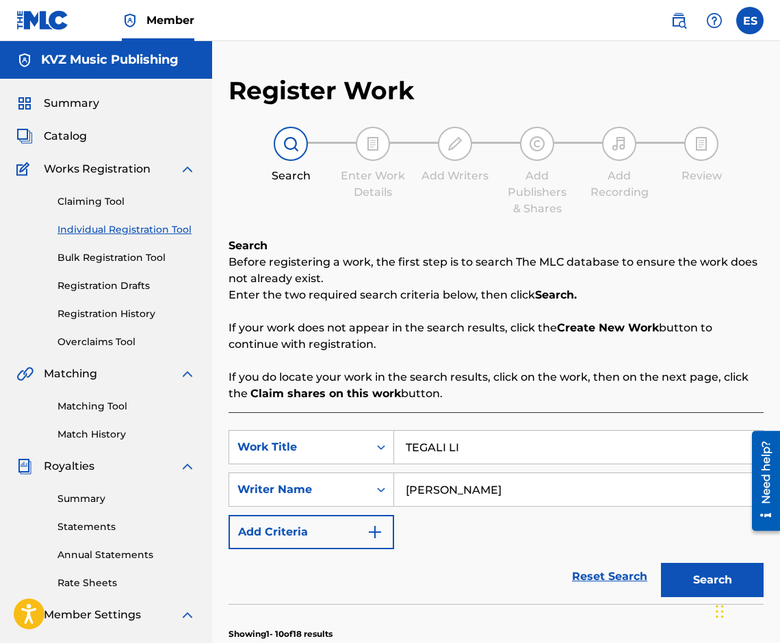
scroll to position [479, 0]
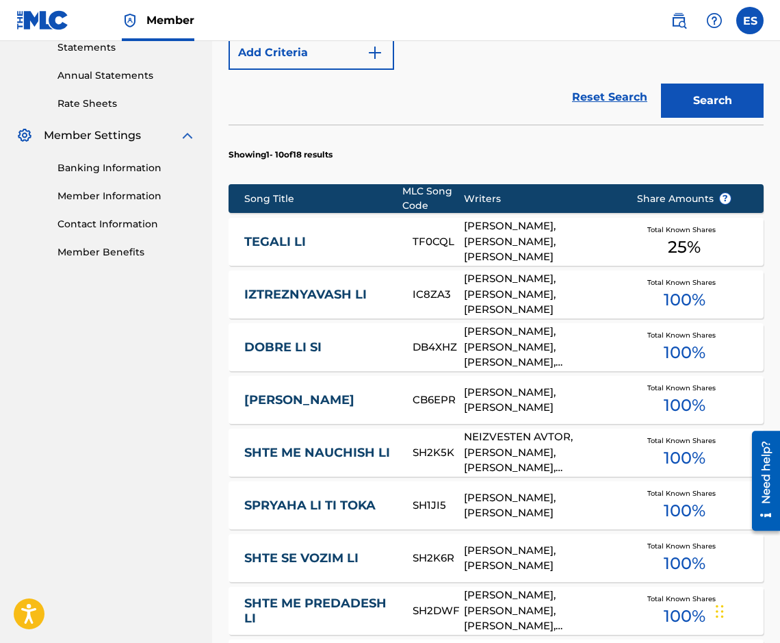
click at [336, 229] on div "TEGALI LI TF0CQL [PERSON_NAME] DIMITROV, [PERSON_NAME], [PERSON_NAME] Total Kno…" at bounding box center [496, 242] width 535 height 48
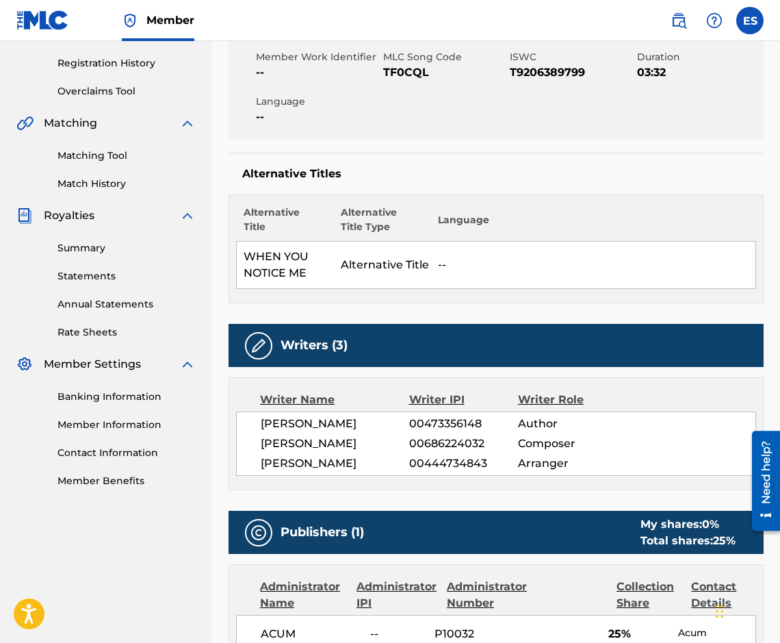
scroll to position [41, 0]
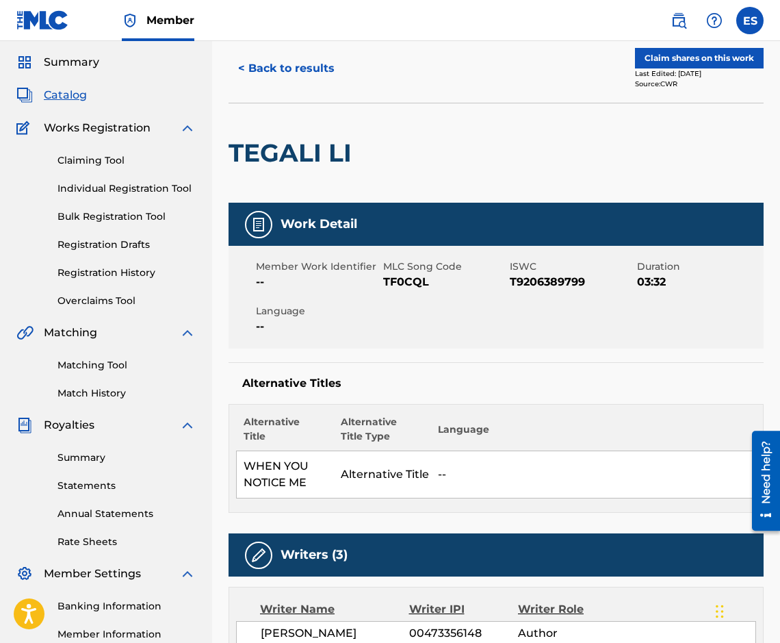
click at [112, 275] on link "Registration History" at bounding box center [127, 273] width 138 height 14
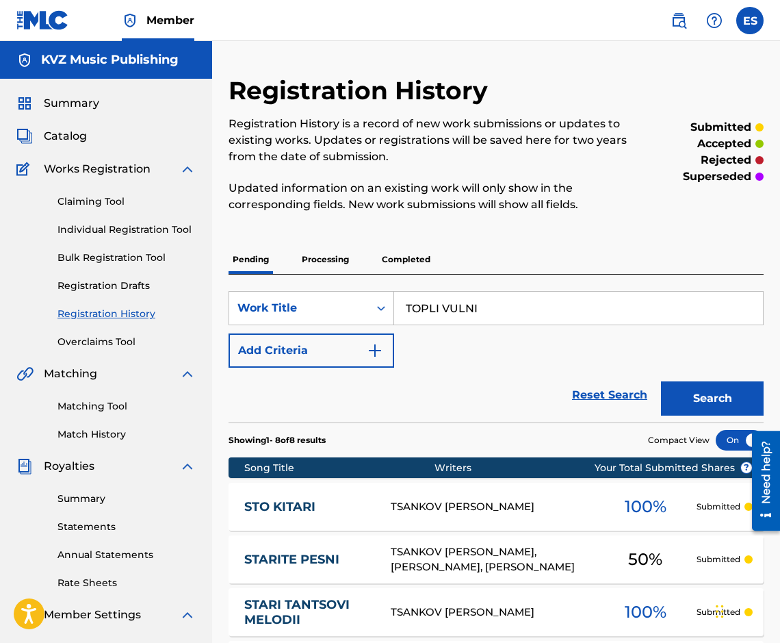
type input "TOPLI VULNI"
click at [725, 387] on button "Search" at bounding box center [712, 398] width 103 height 34
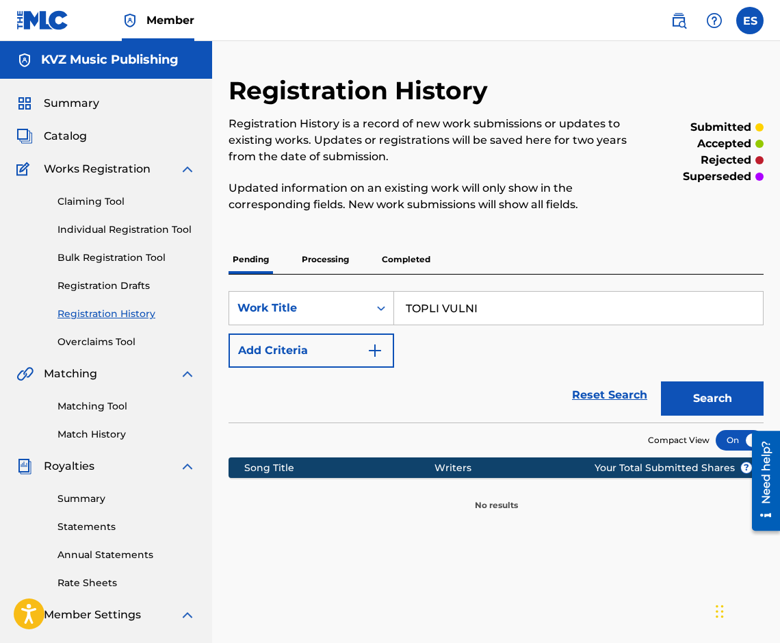
click at [309, 246] on p "Processing" at bounding box center [325, 259] width 55 height 29
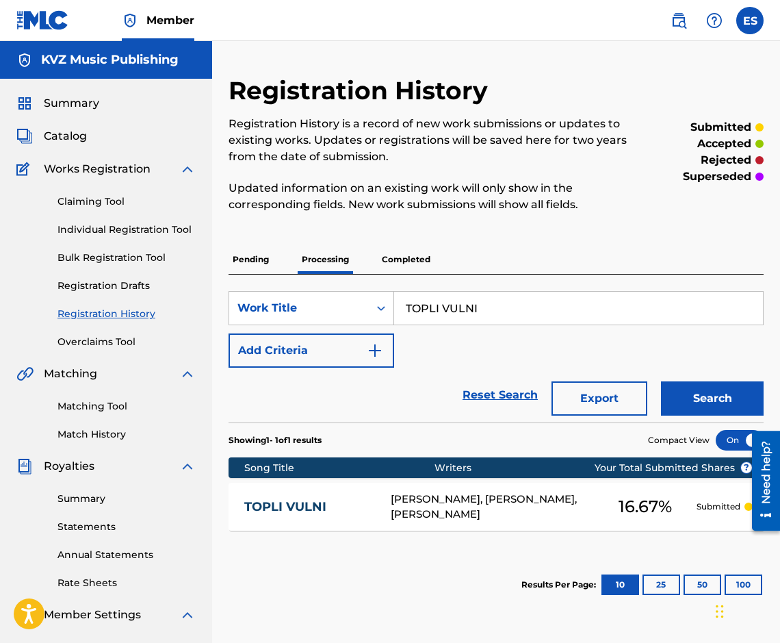
drag, startPoint x: 399, startPoint y: 515, endPoint x: 383, endPoint y: 510, distance: 16.5
click at [397, 514] on div "[PERSON_NAME], [PERSON_NAME], [PERSON_NAME]" at bounding box center [492, 507] width 203 height 31
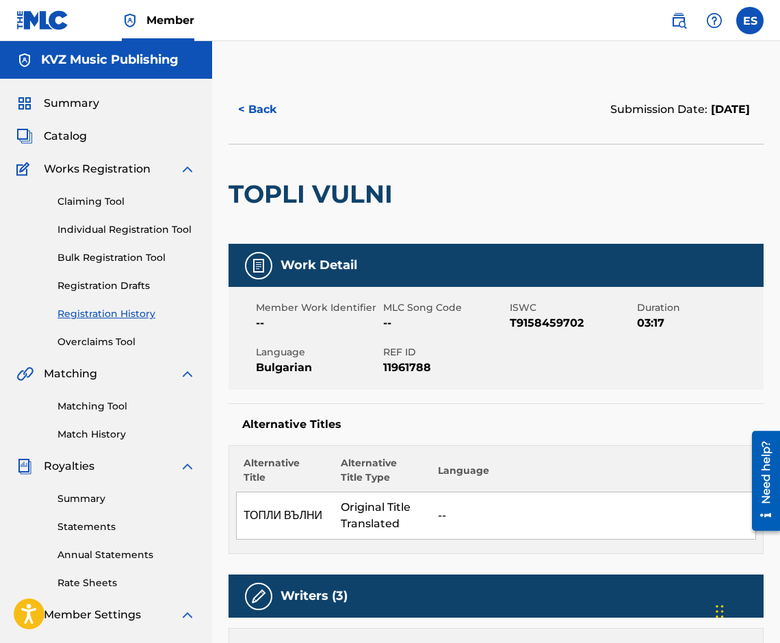
click at [277, 111] on button "< Back" at bounding box center [270, 109] width 82 height 34
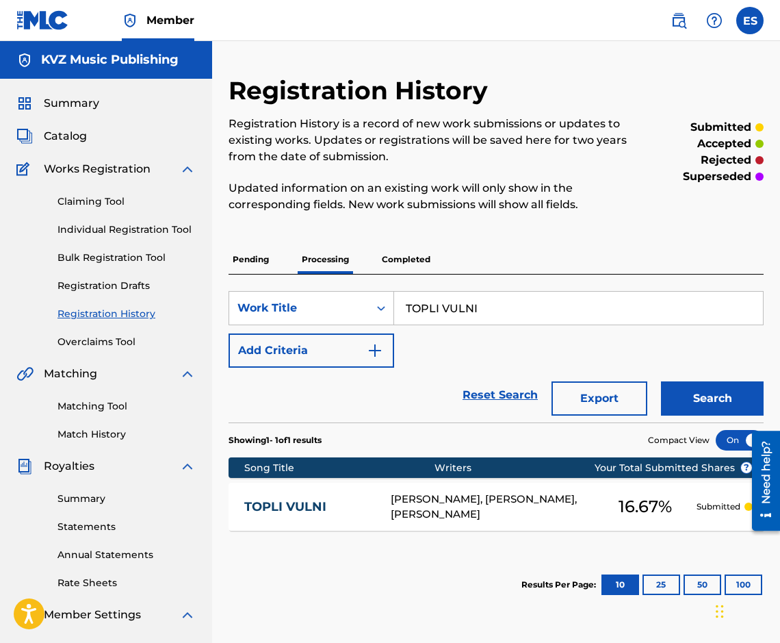
click at [615, 334] on div "SearchWithCriteriad7fb7e4d-c129-4852-95e6-cbfa08a0458f Work Title TOPLI VULNI A…" at bounding box center [496, 329] width 535 height 77
click at [615, 327] on div "SearchWithCriteriad7fb7e4d-c129-4852-95e6-cbfa08a0458f Work Title TOPLI VULNI A…" at bounding box center [496, 329] width 535 height 77
click at [617, 322] on input "TOPLI VULNI" at bounding box center [578, 308] width 369 height 33
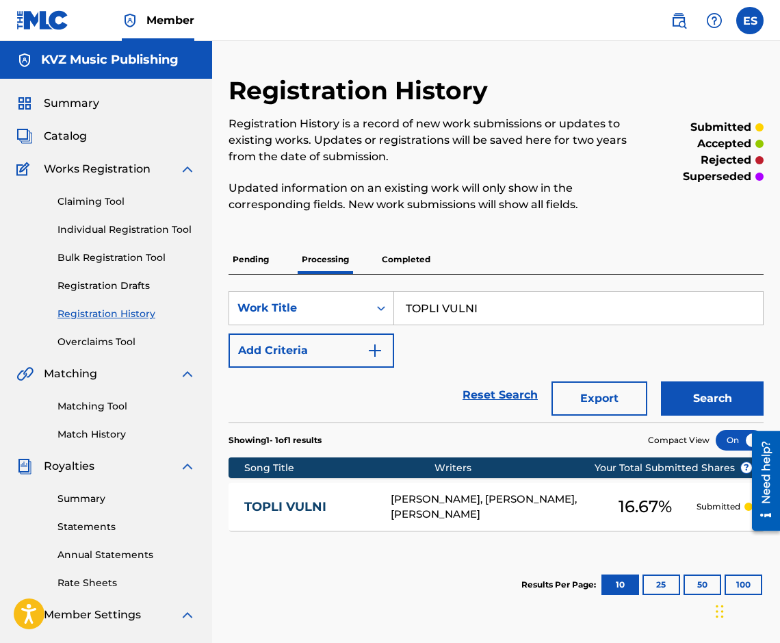
click at [617, 322] on input "TOPLI VULNI" at bounding box center [578, 308] width 369 height 33
click at [709, 392] on button "Search" at bounding box center [712, 398] width 103 height 34
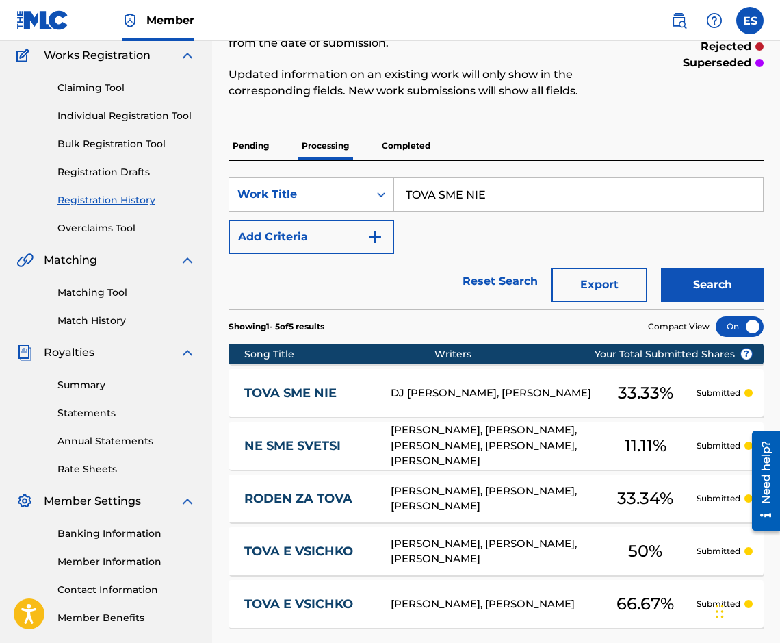
scroll to position [137, 0]
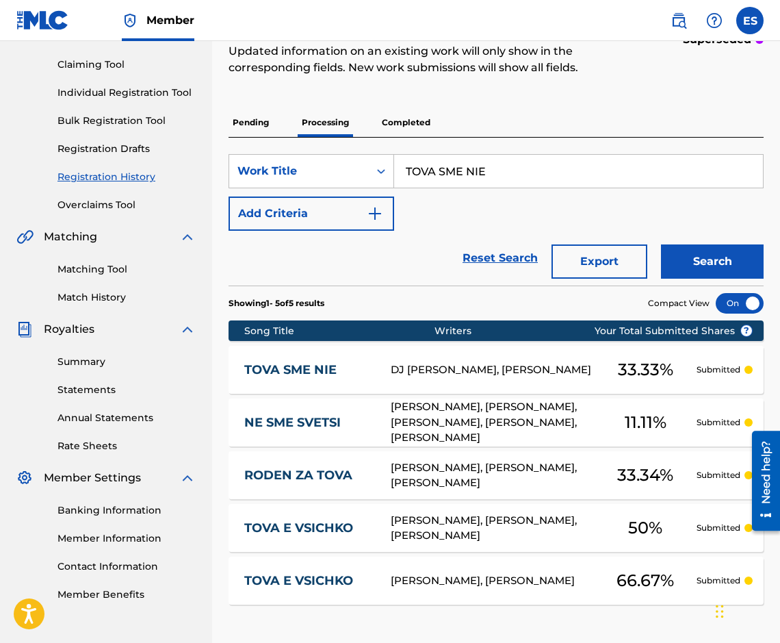
click at [532, 167] on input "TOVA SME NIE" at bounding box center [578, 171] width 369 height 33
type input "TRUPKATA"
click at [678, 266] on button "Search" at bounding box center [712, 261] width 103 height 34
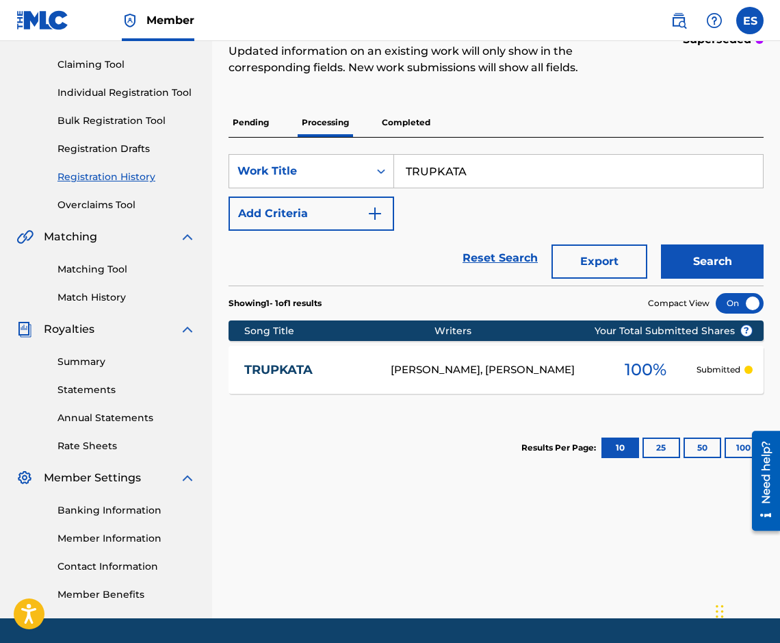
click at [351, 374] on link "TRUPKATA" at bounding box center [308, 370] width 128 height 16
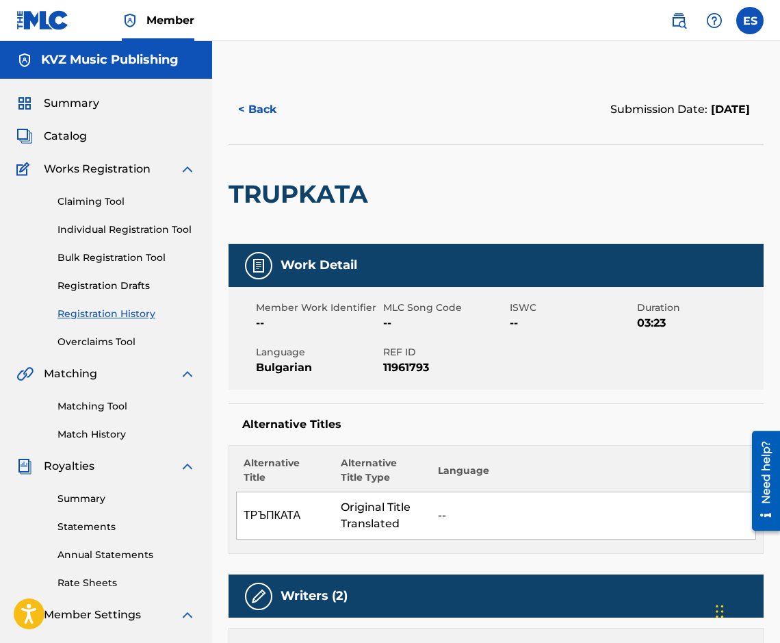
click at [256, 112] on button "< Back" at bounding box center [270, 109] width 82 height 34
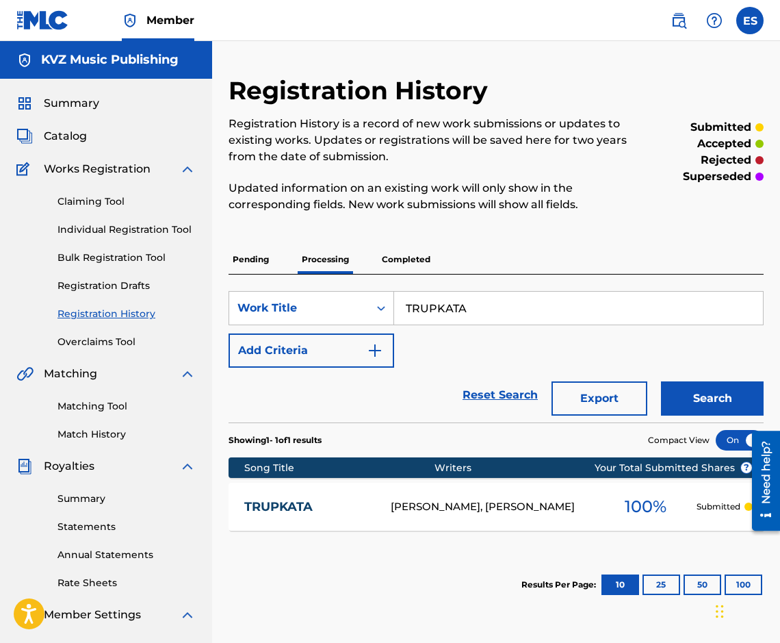
scroll to position [137, 0]
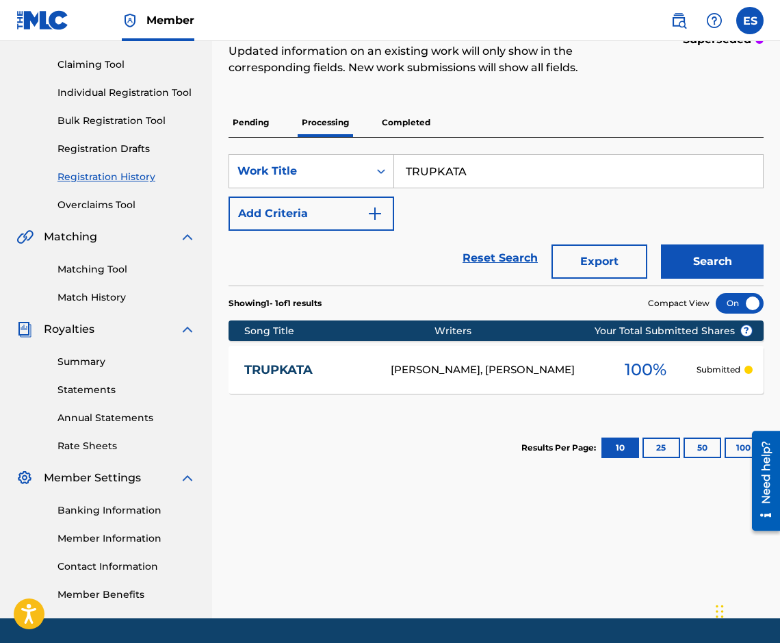
click at [650, 192] on div "SearchWithCriteriad7fb7e4d-c129-4852-95e6-cbfa08a0458f Work Title TRUPKATA Add …" at bounding box center [496, 192] width 535 height 77
click at [641, 176] on input "TRUPKATA" at bounding box center [578, 171] width 369 height 33
click at [691, 269] on button "Search" at bounding box center [712, 261] width 103 height 34
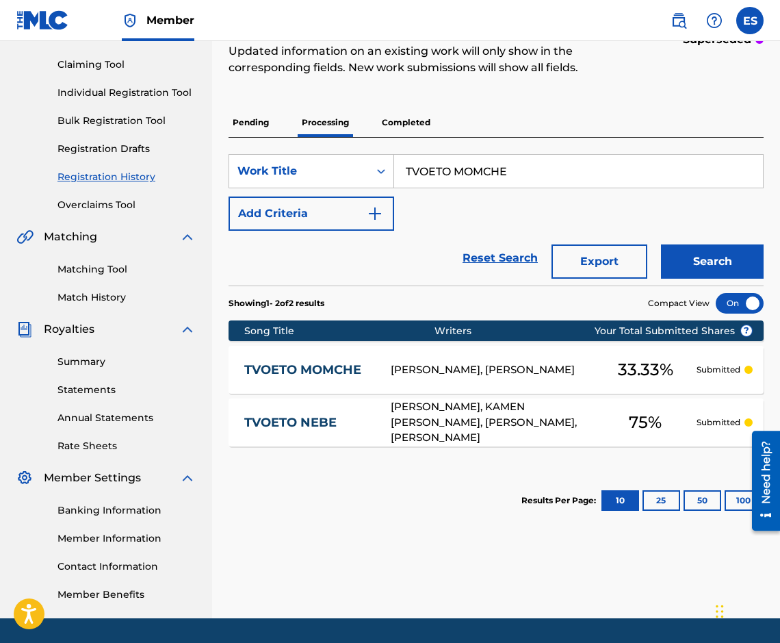
click at [548, 173] on input "TVOETO MOMCHE" at bounding box center [578, 171] width 369 height 33
type input "TVOETO NEBE"
click at [695, 251] on button "Search" at bounding box center [712, 261] width 103 height 34
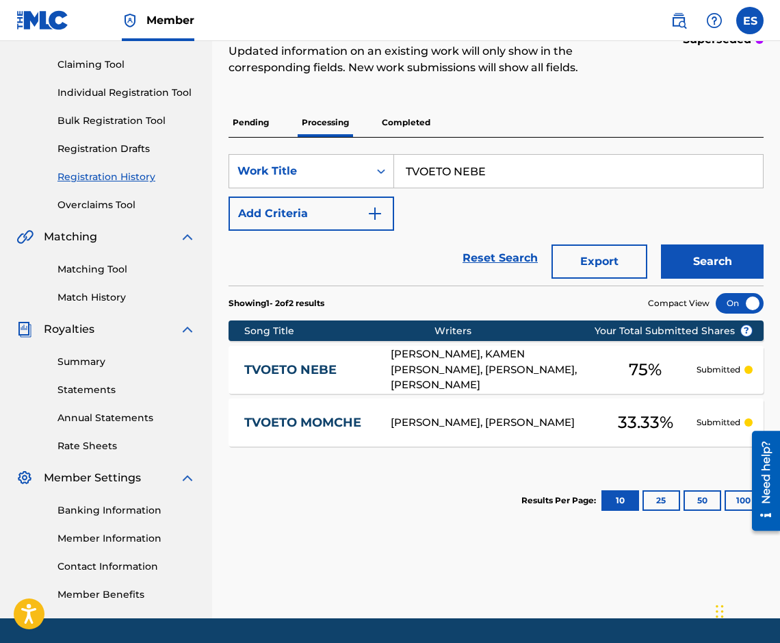
click at [312, 375] on link "TVOETO NEBE" at bounding box center [308, 370] width 128 height 16
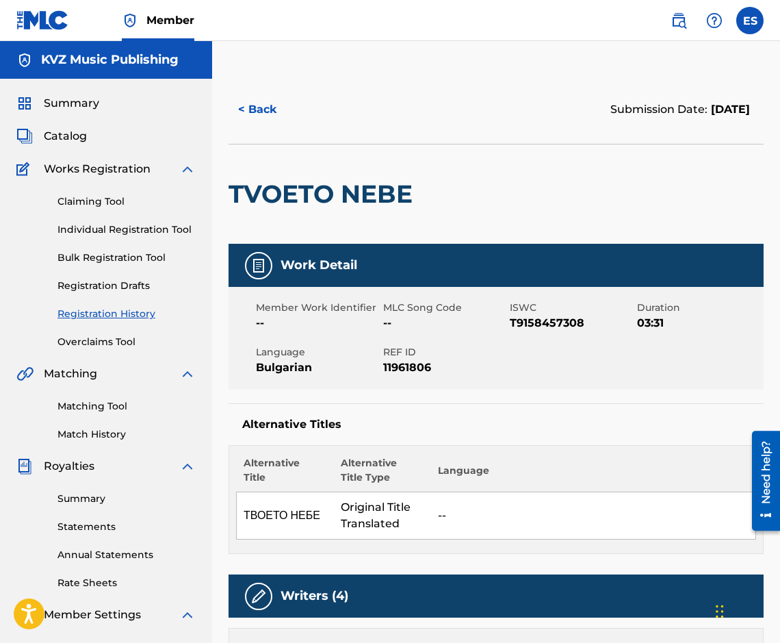
click at [253, 122] on button "< Back" at bounding box center [270, 109] width 82 height 34
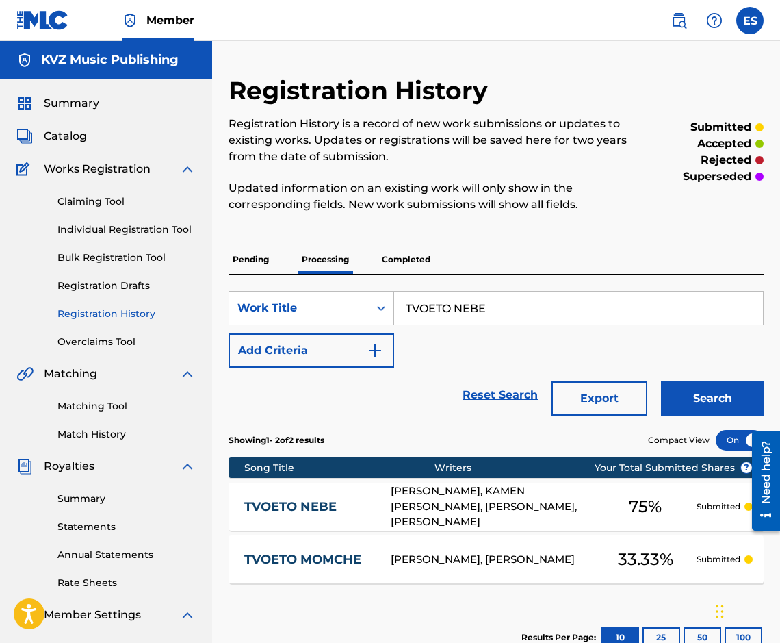
scroll to position [137, 0]
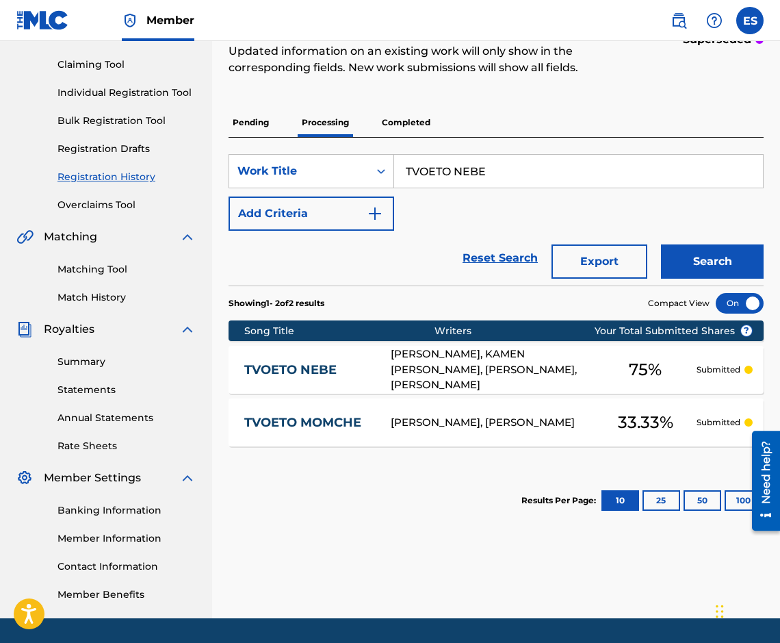
click at [667, 153] on div "SearchWithCriteriad7fb7e4d-c129-4852-95e6-cbfa08a0458f Work Title TVOETO NEBE A…" at bounding box center [496, 212] width 535 height 148
click at [665, 173] on input "TVOETO NEBE" at bounding box center [578, 171] width 369 height 33
click at [666, 173] on input "TVOETO NEBE" at bounding box center [578, 171] width 369 height 33
click at [750, 266] on button "Search" at bounding box center [712, 261] width 103 height 34
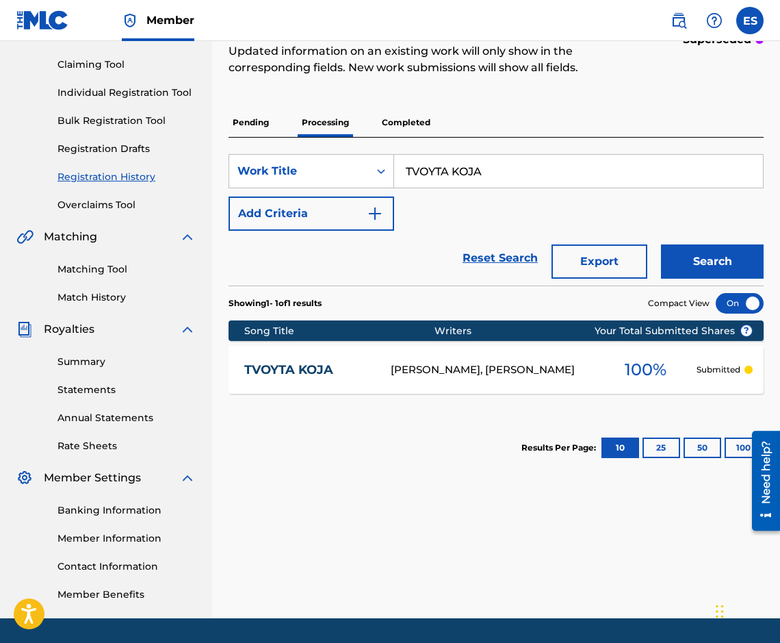
click at [735, 179] on input "TVOYTA KOJA" at bounding box center [578, 171] width 369 height 33
type input "URAGANI"
click at [725, 259] on button "Search" at bounding box center [712, 261] width 103 height 34
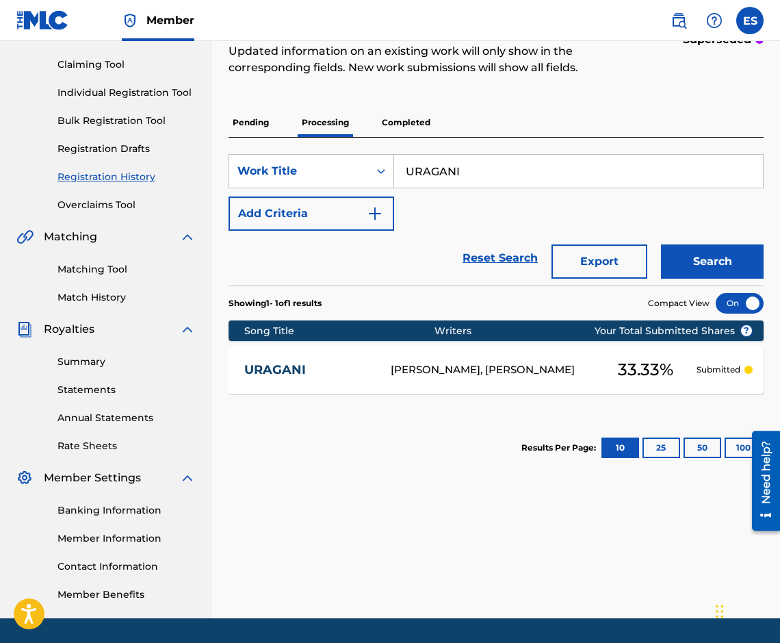
click at [321, 356] on div "URAGANI [PERSON_NAME], [PERSON_NAME] 33.33 % Submitted" at bounding box center [496, 370] width 535 height 48
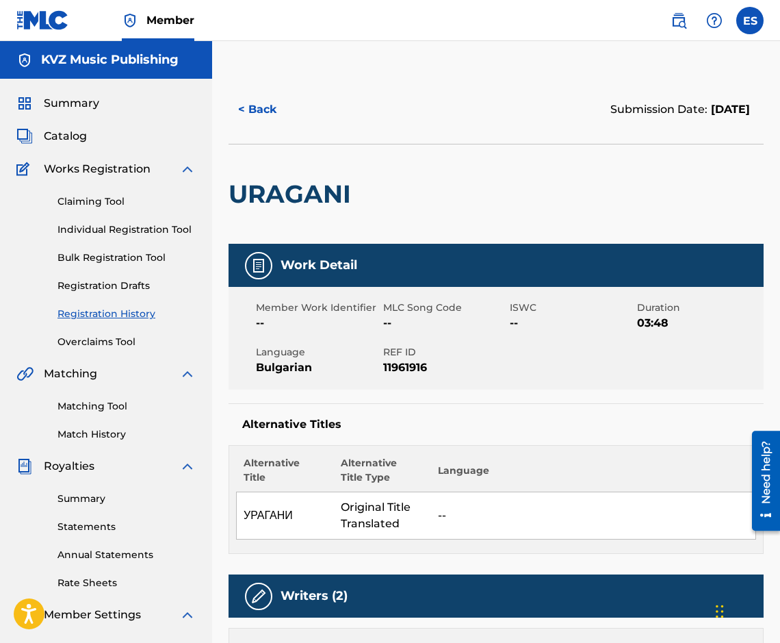
click at [243, 107] on button "< Back" at bounding box center [270, 109] width 82 height 34
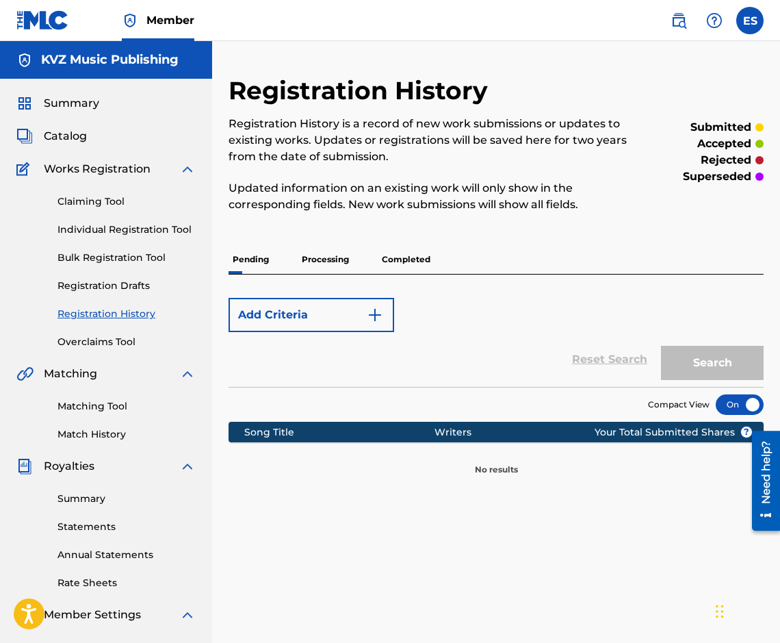
scroll to position [137, 0]
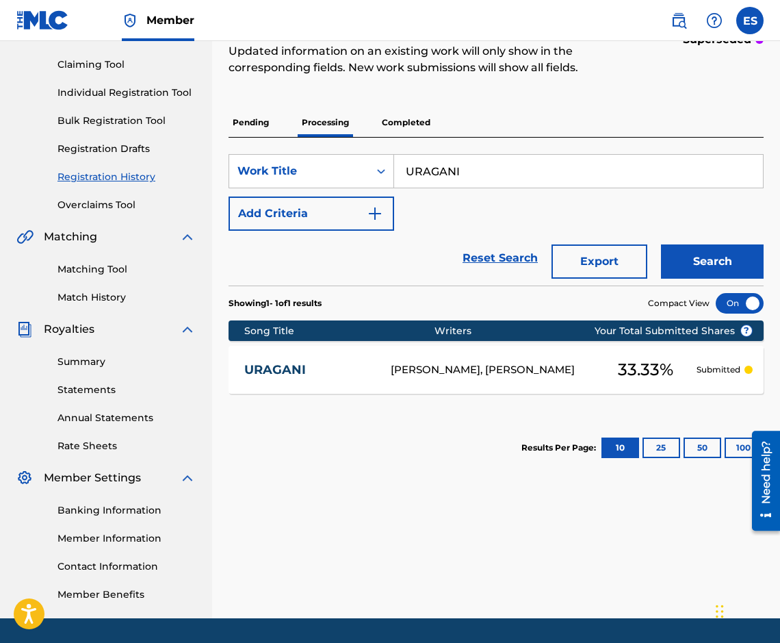
click at [587, 162] on input "URAGANI" at bounding box center [578, 171] width 369 height 33
click at [683, 259] on button "Search" at bounding box center [712, 261] width 103 height 34
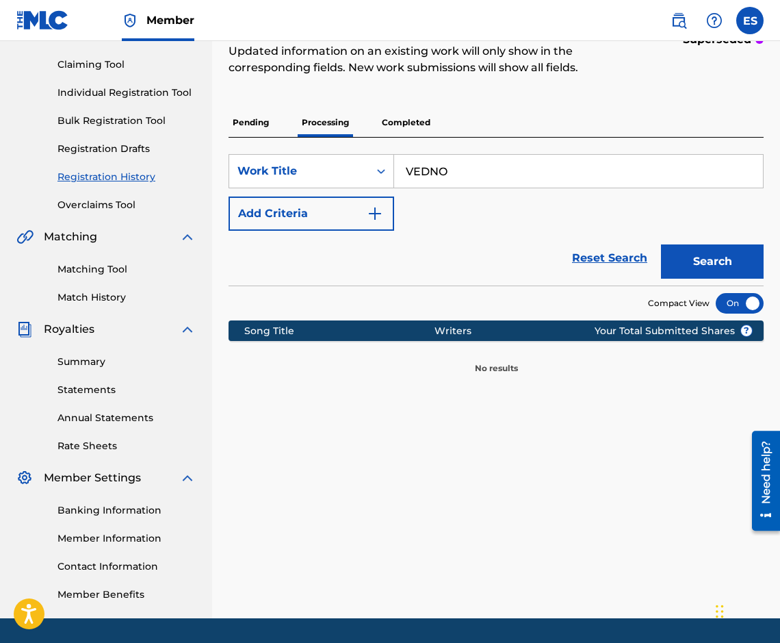
click at [419, 173] on input "VEDNO" at bounding box center [578, 171] width 369 height 33
click at [418, 173] on input "VEDNO" at bounding box center [578, 171] width 369 height 33
click at [417, 175] on input "VEDNO" at bounding box center [578, 171] width 369 height 33
click at [670, 269] on button "Search" at bounding box center [712, 261] width 103 height 34
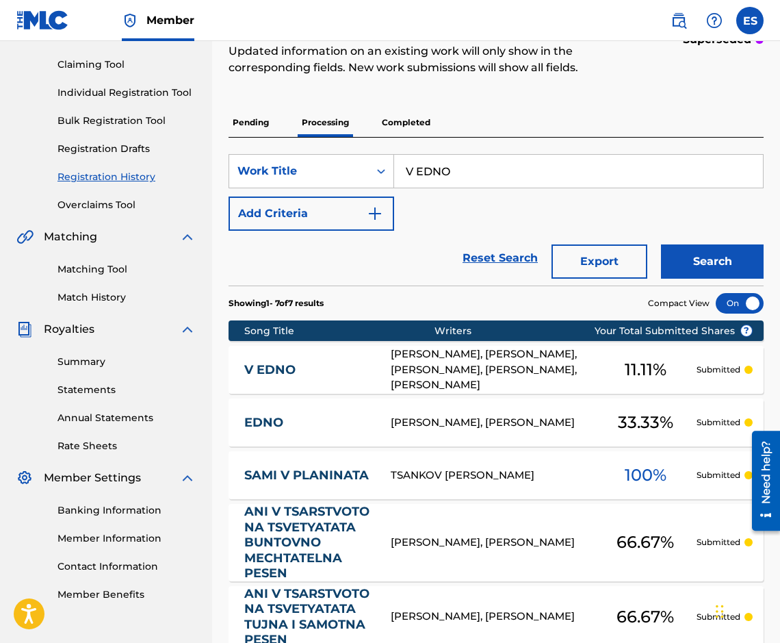
click at [700, 168] on input "V EDNO" at bounding box center [578, 171] width 369 height 33
click at [726, 266] on button "Search" at bounding box center [712, 261] width 103 height 34
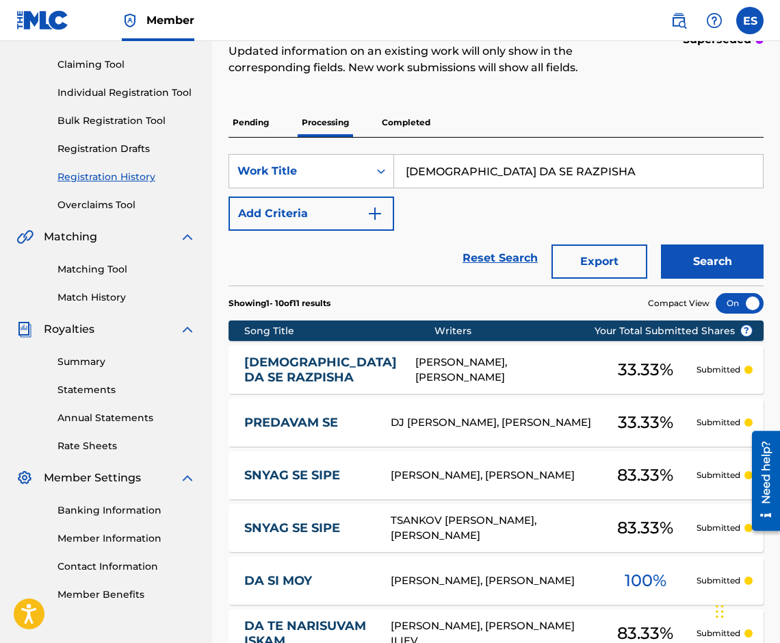
click at [646, 181] on input "[DEMOGRAPHIC_DATA] DA SE RAZPISHA" at bounding box center [578, 171] width 369 height 33
type input "VRUHNA TOCHKA"
click at [698, 260] on button "Search" at bounding box center [712, 261] width 103 height 34
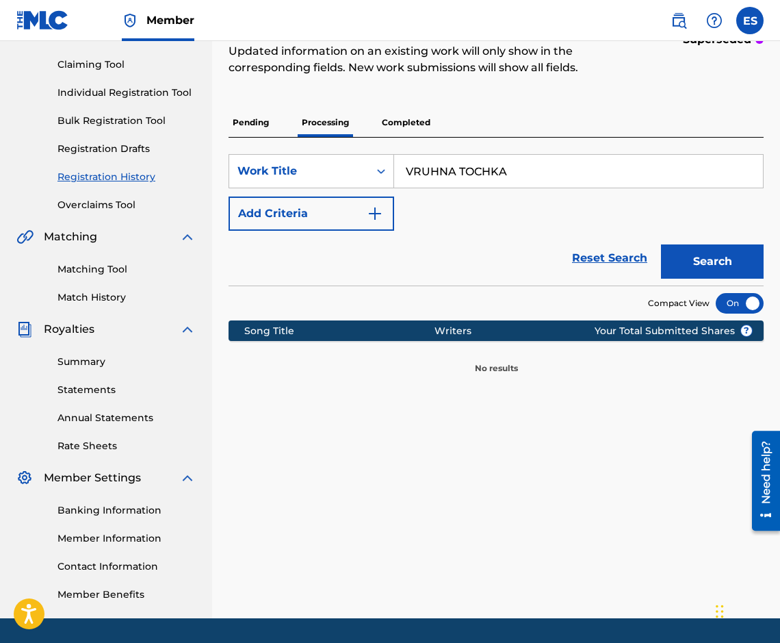
click at [403, 107] on div "Registration History Registration History is a record of new work submissions o…" at bounding box center [496, 156] width 535 height 436
click at [402, 119] on p "Completed" at bounding box center [406, 122] width 57 height 29
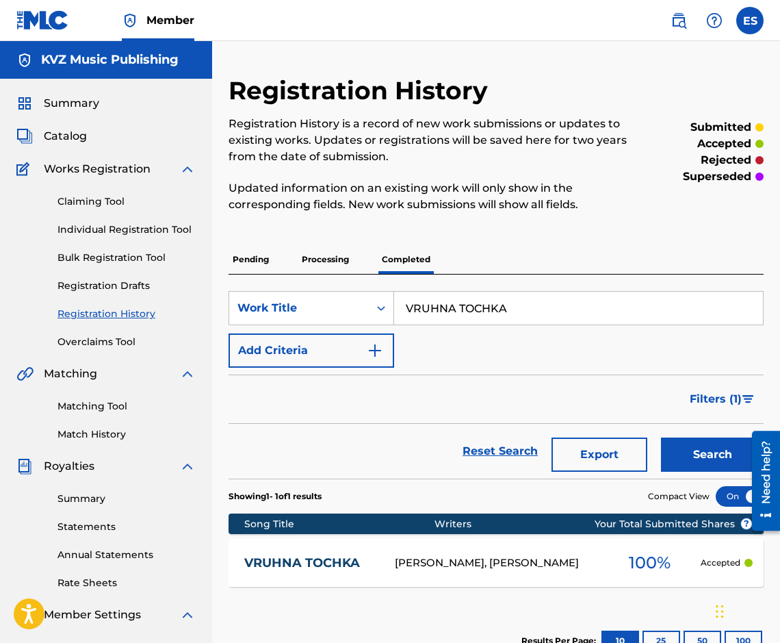
click at [507, 311] on input "VRUHNA TOCHKA" at bounding box center [578, 308] width 369 height 33
type input "VSICHKI SLABI MESTA"
click at [677, 457] on button "Search" at bounding box center [712, 454] width 103 height 34
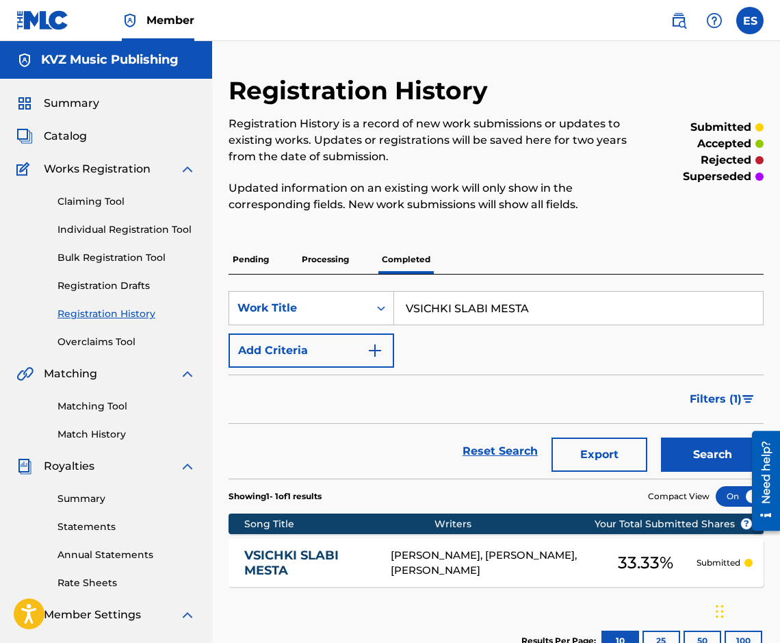
click at [327, 566] on link "VSICHKI SLABI MESTA" at bounding box center [308, 563] width 128 height 31
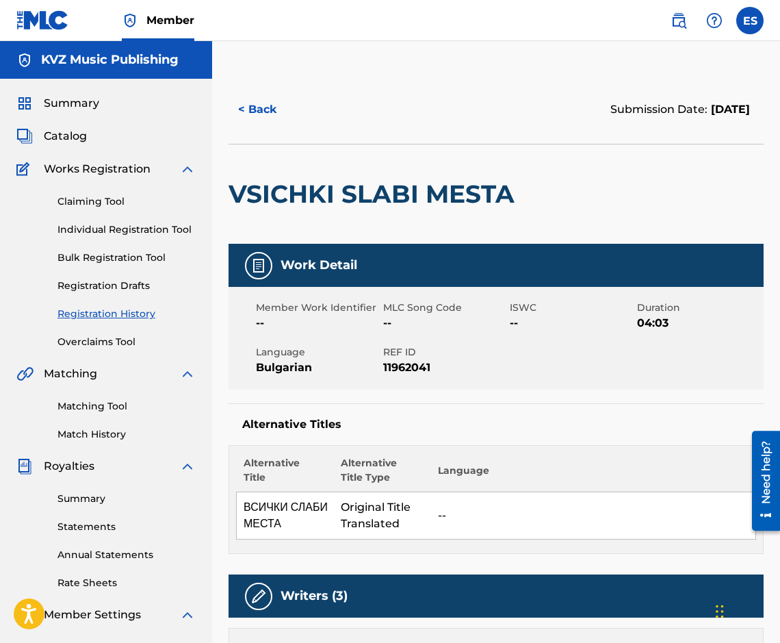
click at [246, 119] on button "< Back" at bounding box center [270, 109] width 82 height 34
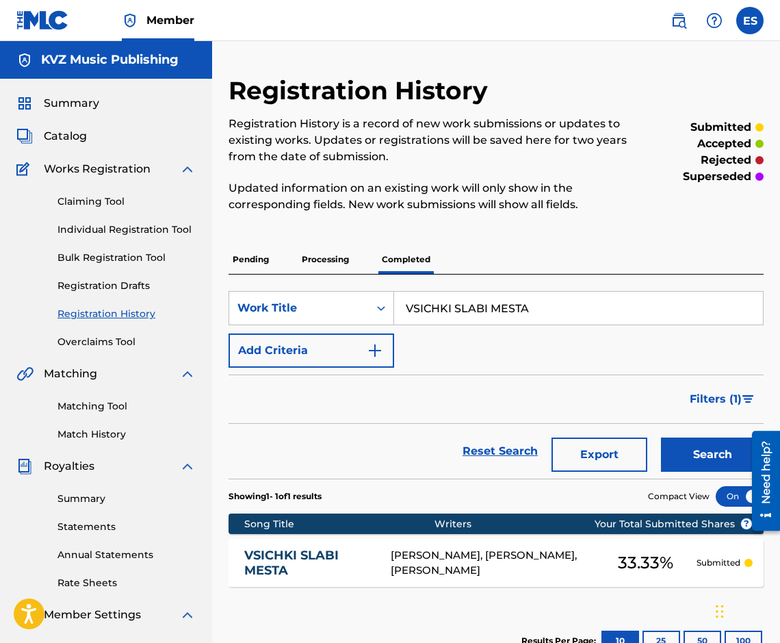
click at [627, 312] on input "VSICHKI SLABI MESTA" at bounding box center [578, 308] width 369 height 33
click at [713, 460] on button "Search" at bounding box center [712, 454] width 103 height 34
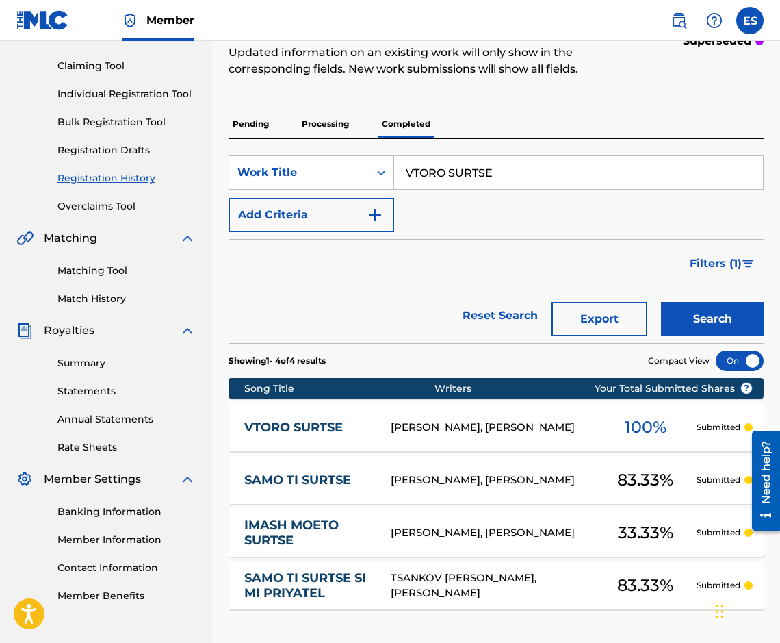
scroll to position [137, 0]
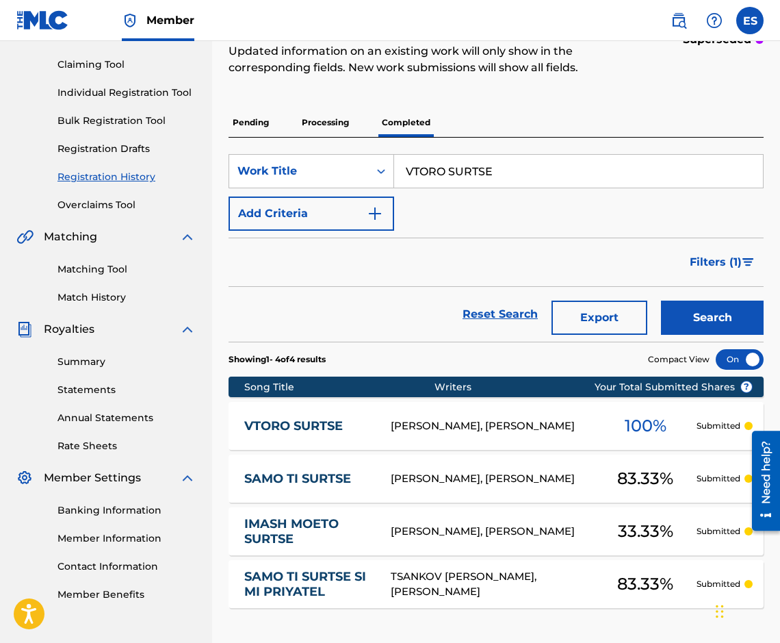
click at [627, 186] on input "VTORO SURTSE" at bounding box center [578, 171] width 369 height 33
click at [728, 310] on button "Search" at bounding box center [712, 318] width 103 height 34
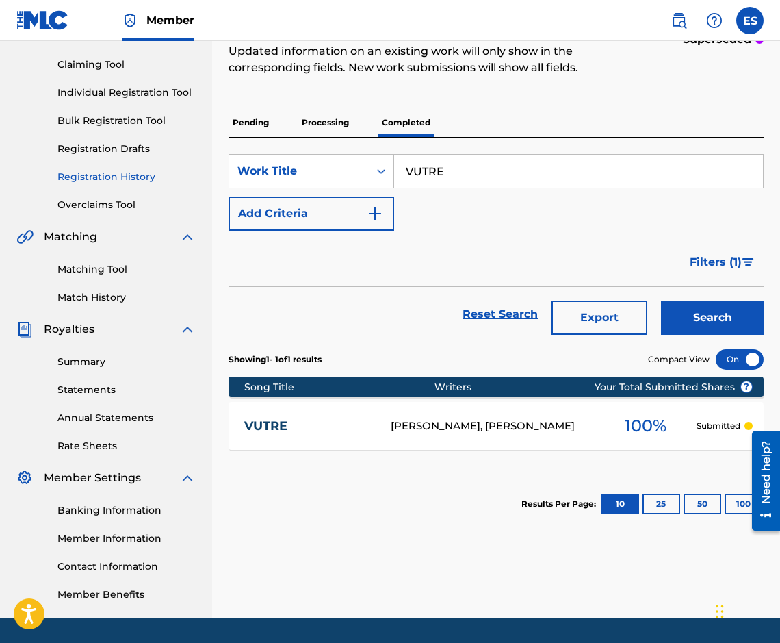
click at [584, 171] on input "VUTRE" at bounding box center [578, 171] width 369 height 33
click at [684, 327] on button "Search" at bounding box center [712, 318] width 103 height 34
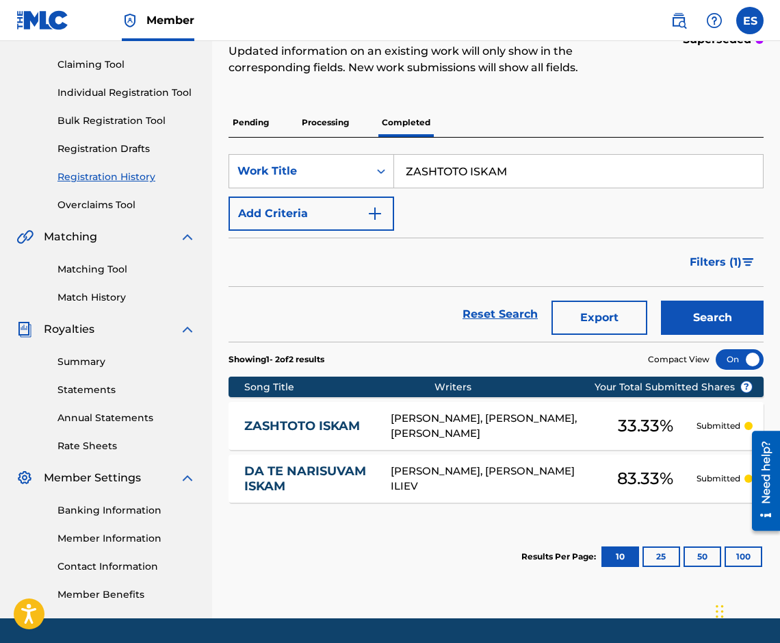
click at [595, 166] on input "ZASHTOTO ISKAM" at bounding box center [578, 171] width 369 height 33
click at [676, 307] on button "Search" at bounding box center [712, 318] width 103 height 34
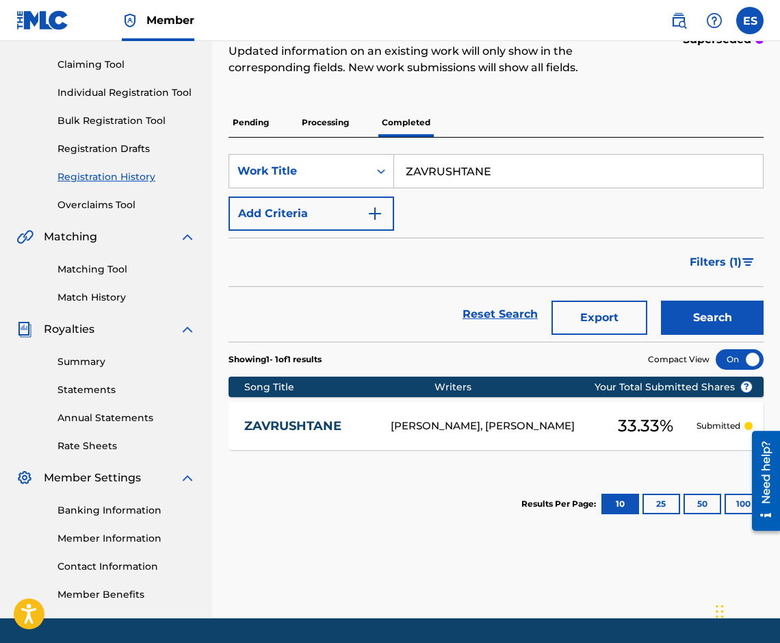
click at [515, 170] on input "ZAVRUSHTANE" at bounding box center [578, 171] width 369 height 33
type input "ZONA ZA LYUBOV"
click at [722, 326] on button "Search" at bounding box center [712, 318] width 103 height 34
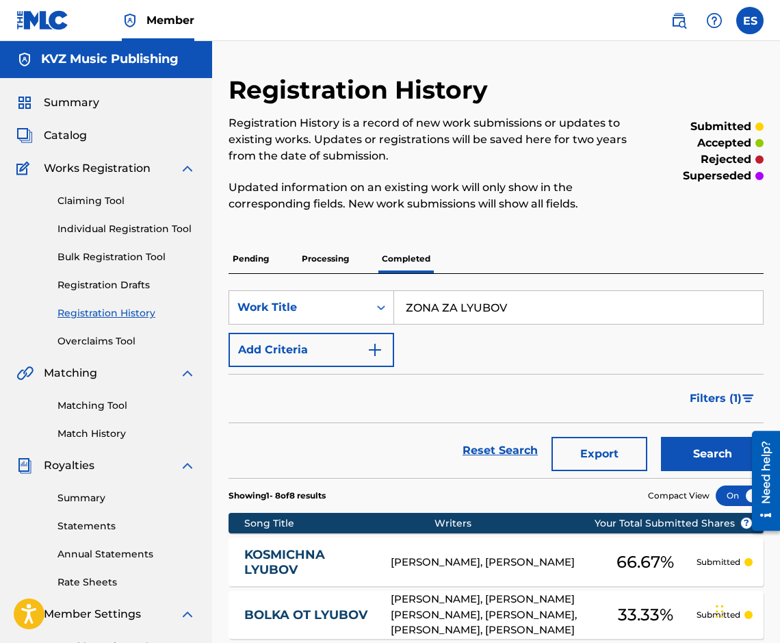
scroll to position [0, 0]
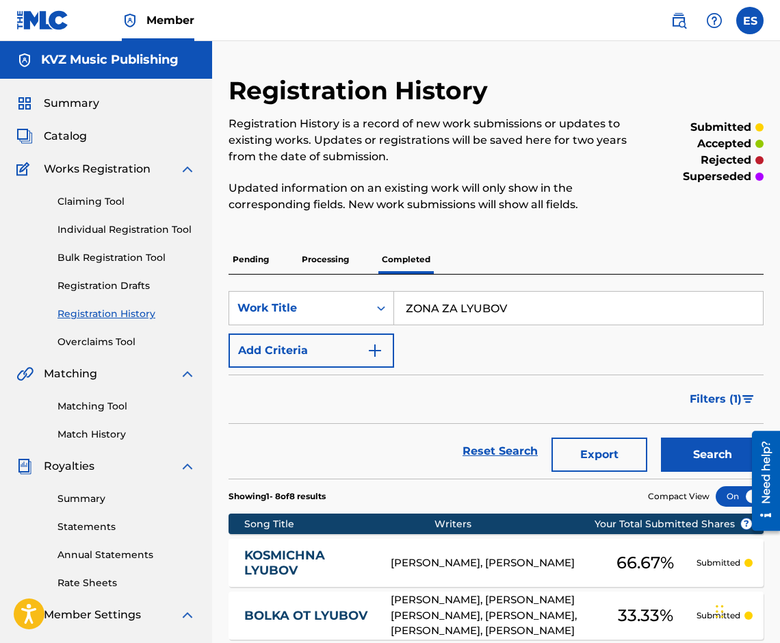
click at [143, 235] on link "Individual Registration Tool" at bounding box center [127, 229] width 138 height 14
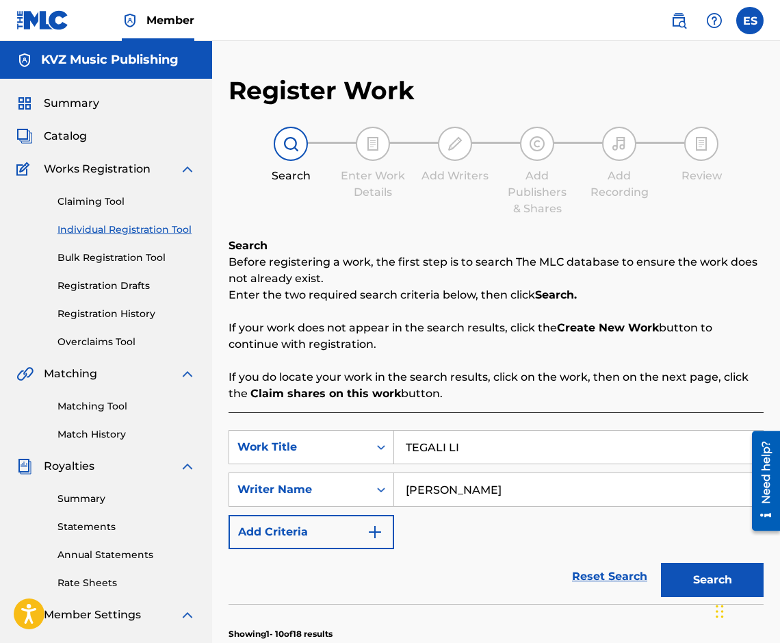
click at [509, 454] on input "TEGALI LI" at bounding box center [578, 447] width 369 height 33
type input "ZONA ZA LYUBOV"
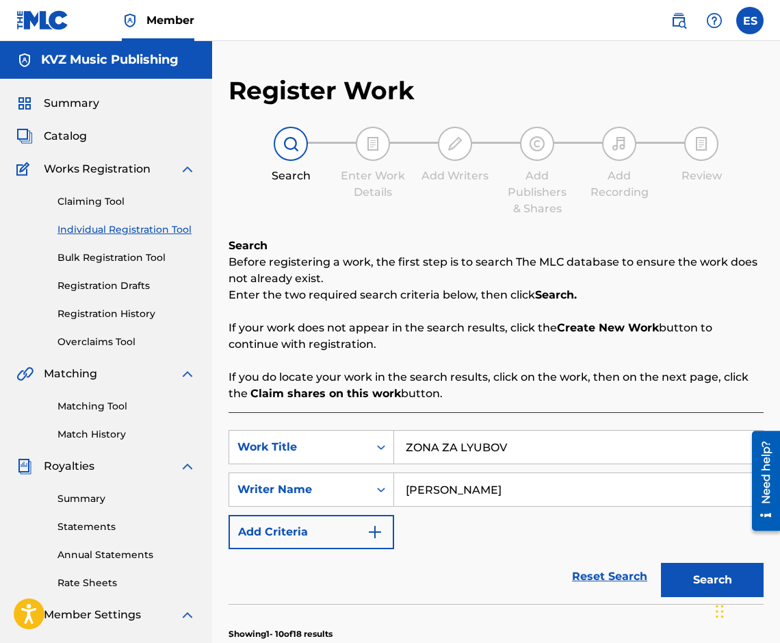
click at [680, 582] on button "Search" at bounding box center [712, 580] width 103 height 34
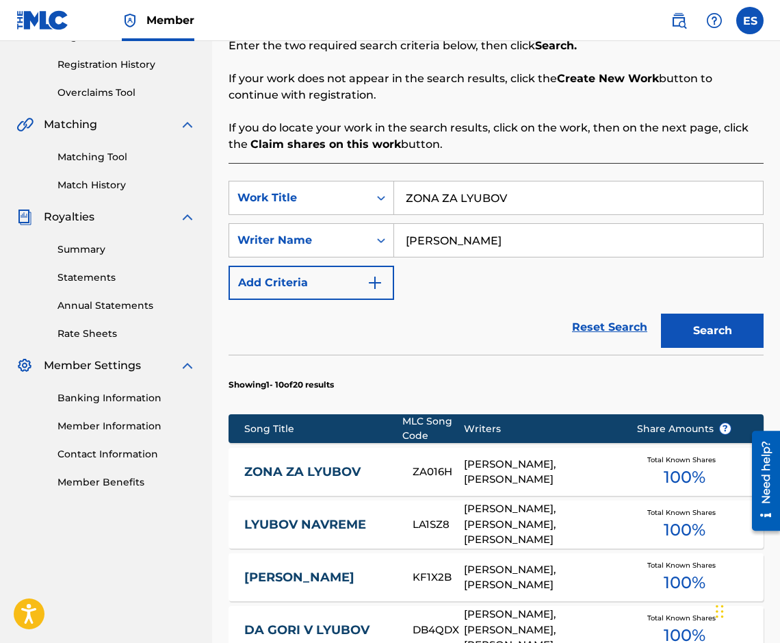
scroll to position [315, 0]
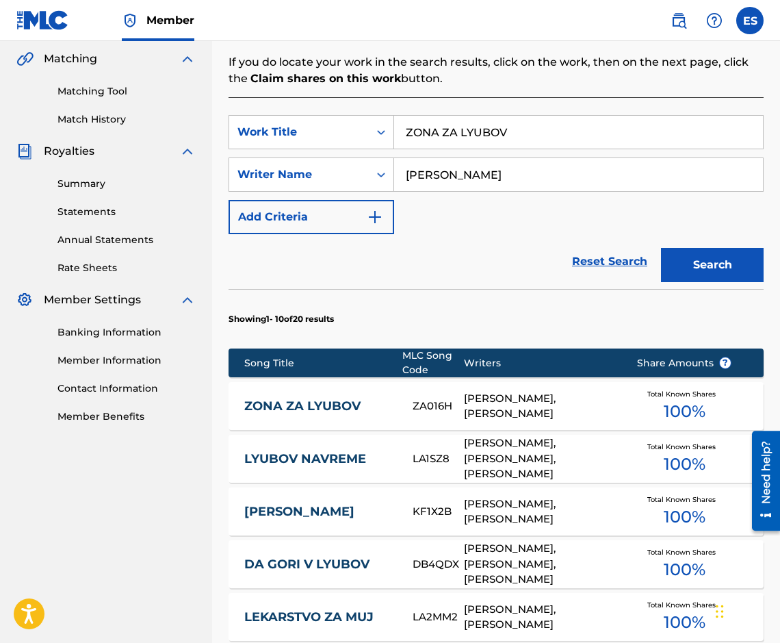
click at [325, 417] on div "ZONA ZA LYUBOV ZA016H [PERSON_NAME], [PERSON_NAME] Total Known Shares 100 %" at bounding box center [496, 406] width 535 height 48
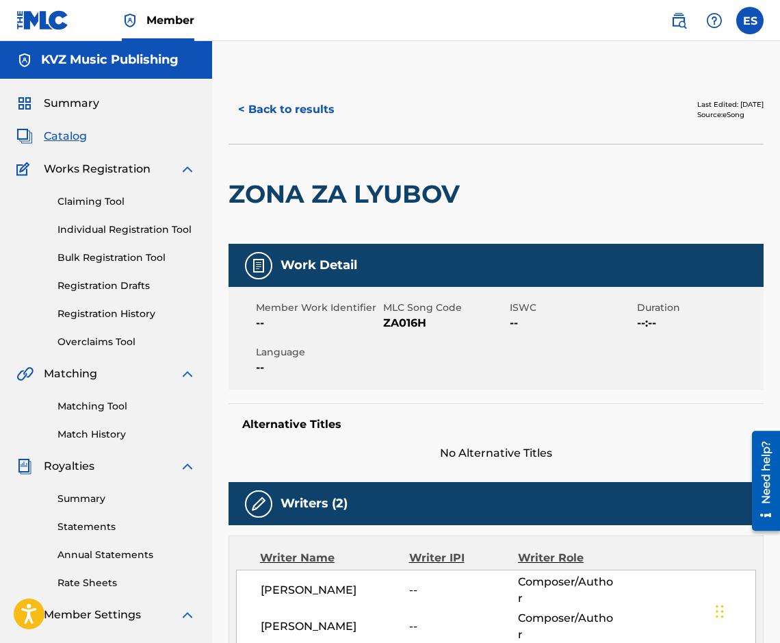
click at [264, 107] on button "< Back to results" at bounding box center [287, 109] width 116 height 34
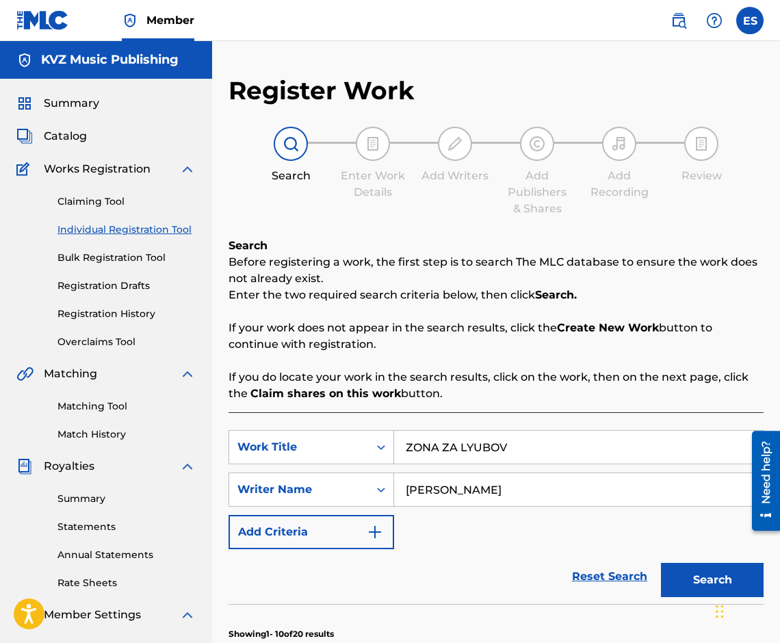
click at [488, 462] on input "ZONA ZA LYUBOV" at bounding box center [578, 447] width 369 height 33
type input "GLEDAY ME"
click at [676, 570] on button "Search" at bounding box center [712, 580] width 103 height 34
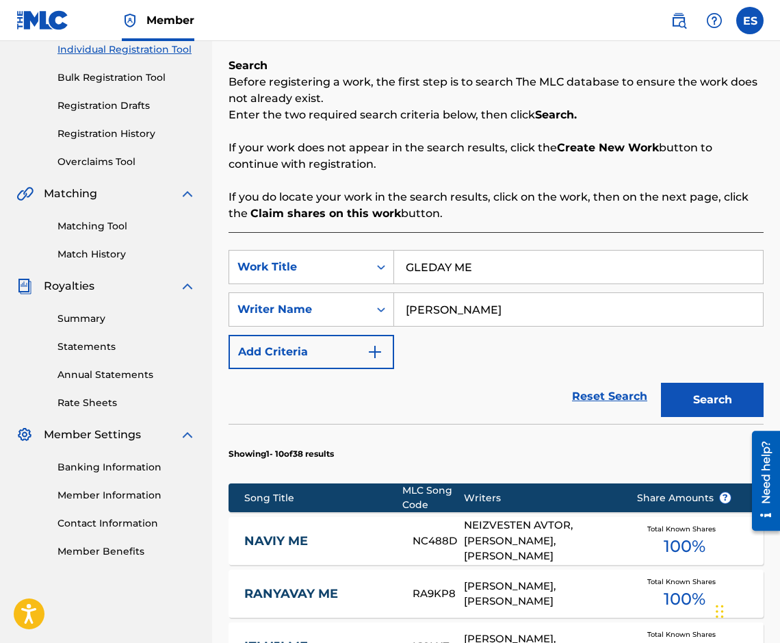
scroll to position [178, 0]
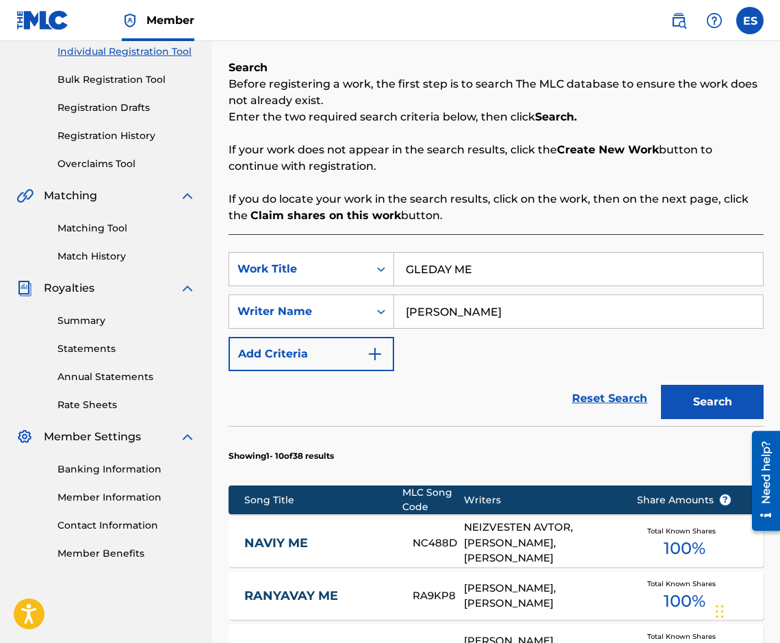
click at [142, 110] on link "Registration Drafts" at bounding box center [127, 108] width 138 height 14
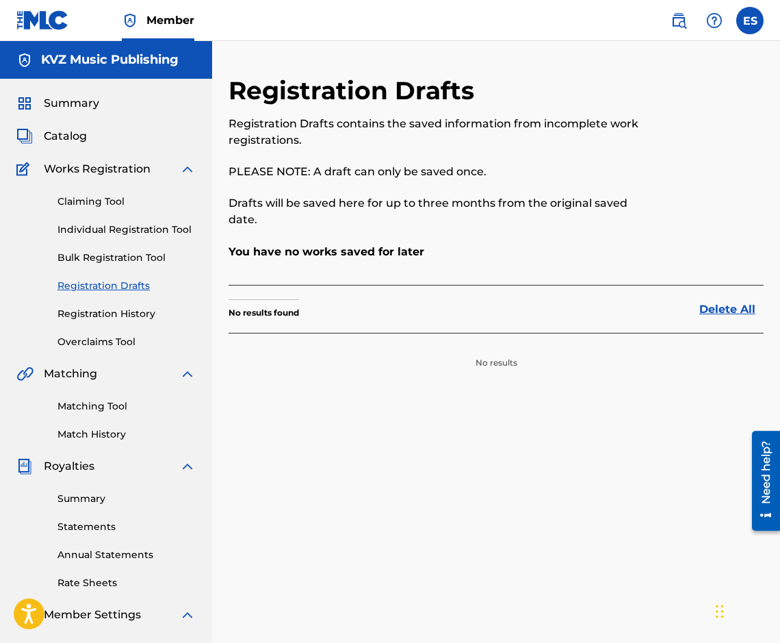
click at [136, 253] on link "Bulk Registration Tool" at bounding box center [127, 258] width 138 height 14
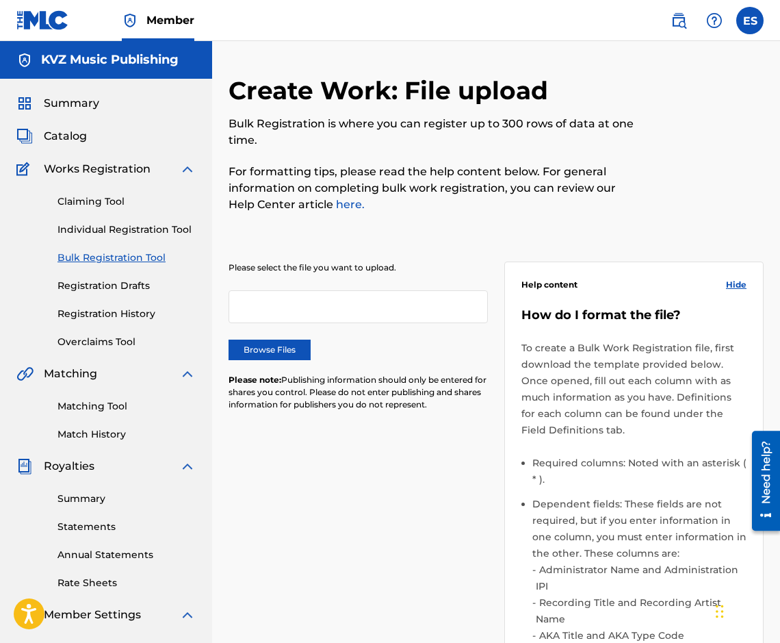
click at [155, 229] on link "Individual Registration Tool" at bounding box center [127, 229] width 138 height 14
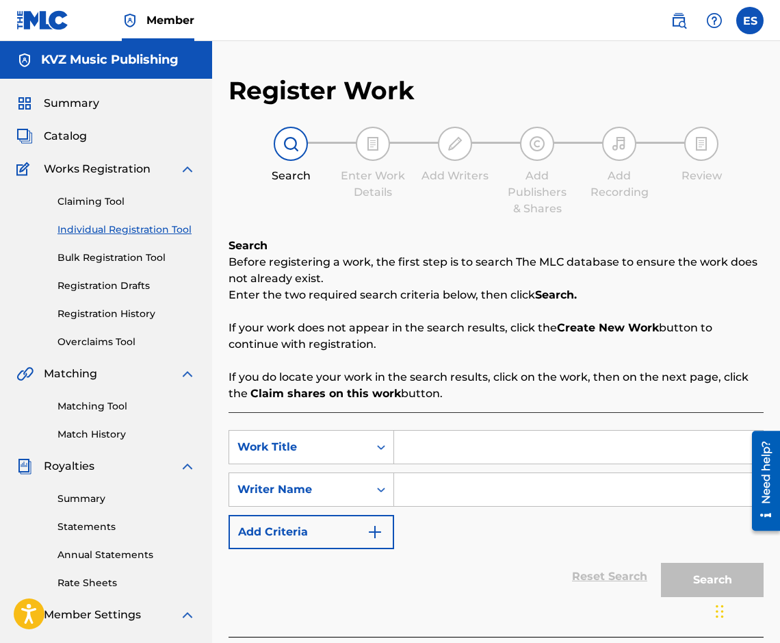
click at [137, 307] on link "Registration History" at bounding box center [127, 314] width 138 height 14
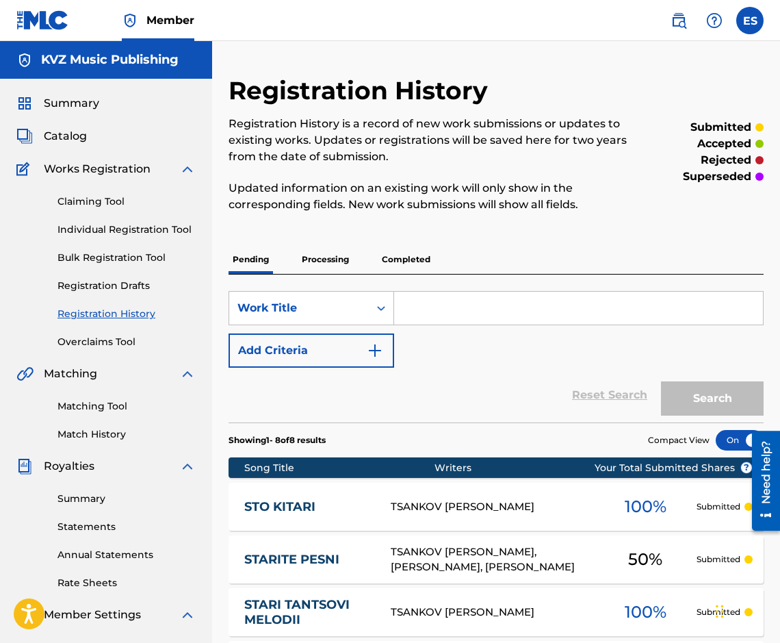
click at [167, 229] on link "Individual Registration Tool" at bounding box center [127, 229] width 138 height 14
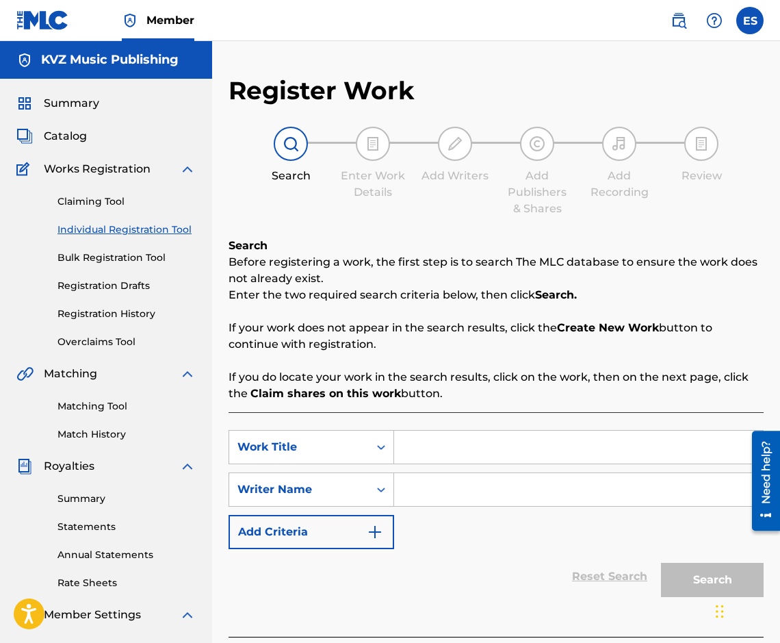
click at [90, 213] on div "Claiming Tool Individual Registration Tool Bulk Registration Tool Registration …" at bounding box center [105, 263] width 179 height 172
click at [88, 235] on link "Individual Registration Tool" at bounding box center [127, 229] width 138 height 14
drag, startPoint x: 400, startPoint y: 455, endPoint x: 322, endPoint y: 439, distance: 78.9
click at [322, 439] on div "SearchWithCriteria9e738cd8-2f55-4677-bb49-b319a031f2ad Work Title ABITURIENTSKI…" at bounding box center [496, 447] width 535 height 34
type input "ABITURIENTSKI VALS"
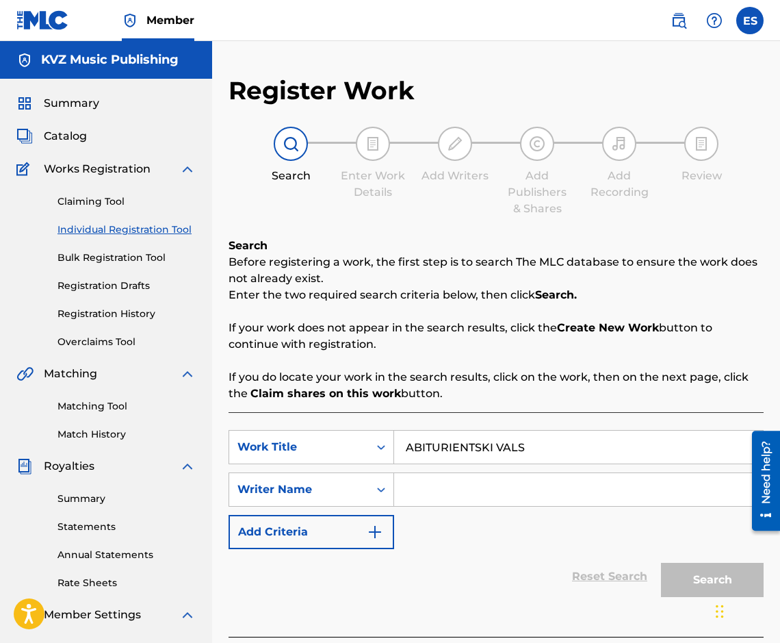
drag, startPoint x: 565, startPoint y: 469, endPoint x: 531, endPoint y: 505, distance: 49.9
drag, startPoint x: 405, startPoint y: 492, endPoint x: 357, endPoint y: 485, distance: 48.5
click at [357, 485] on div "SearchWithCriteria7d87110e-4eb8-4bc4-ac6c-904f9e862fc6 Writer Name [PERSON_NAME]" at bounding box center [496, 489] width 535 height 34
drag, startPoint x: 557, startPoint y: 507, endPoint x: 482, endPoint y: 496, distance: 76.1
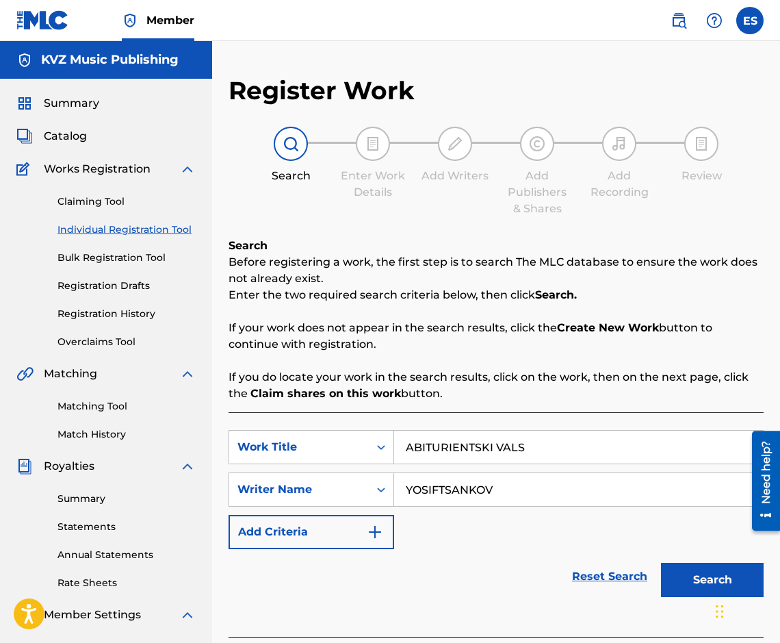
click at [440, 491] on input "YOSIFTSANKOV" at bounding box center [578, 489] width 369 height 33
type input "[PERSON_NAME]"
click at [673, 561] on div "Search" at bounding box center [709, 576] width 110 height 55
click at [675, 568] on button "Search" at bounding box center [712, 580] width 103 height 34
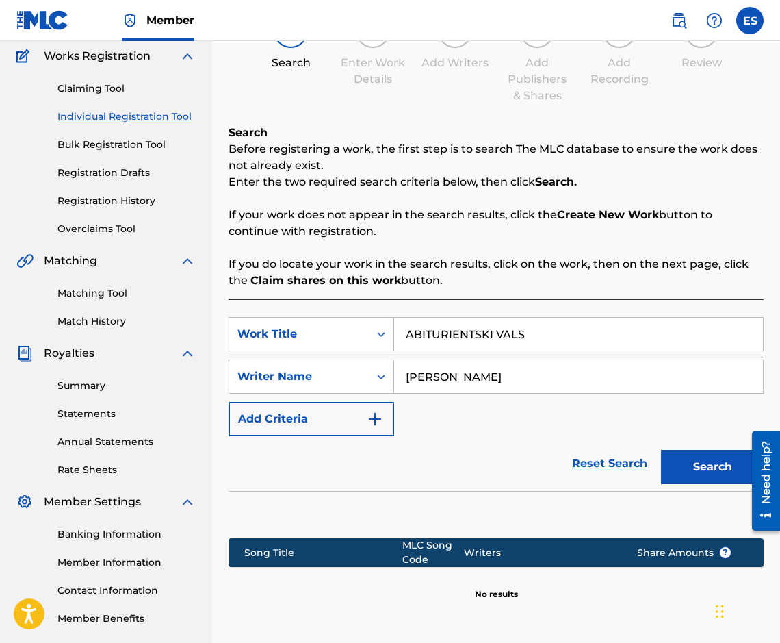
scroll to position [240, 0]
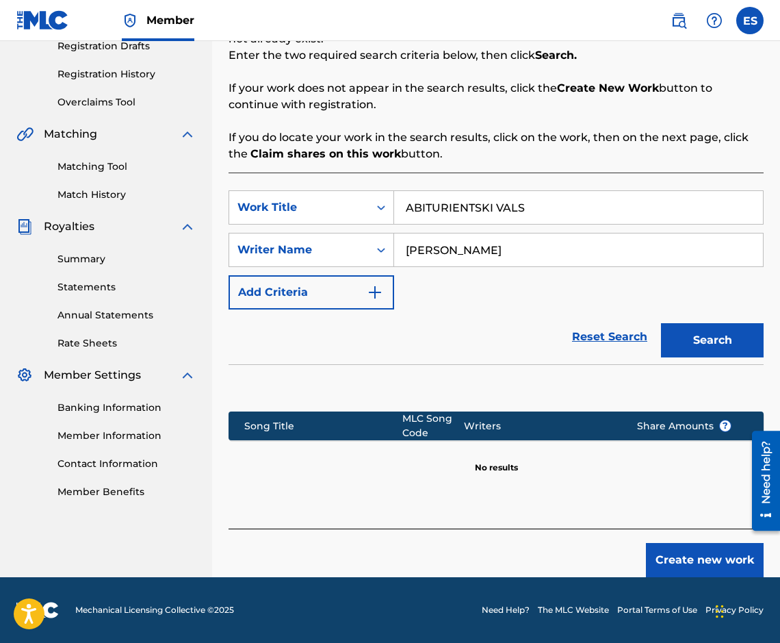
click at [723, 558] on button "Create new work" at bounding box center [705, 560] width 118 height 34
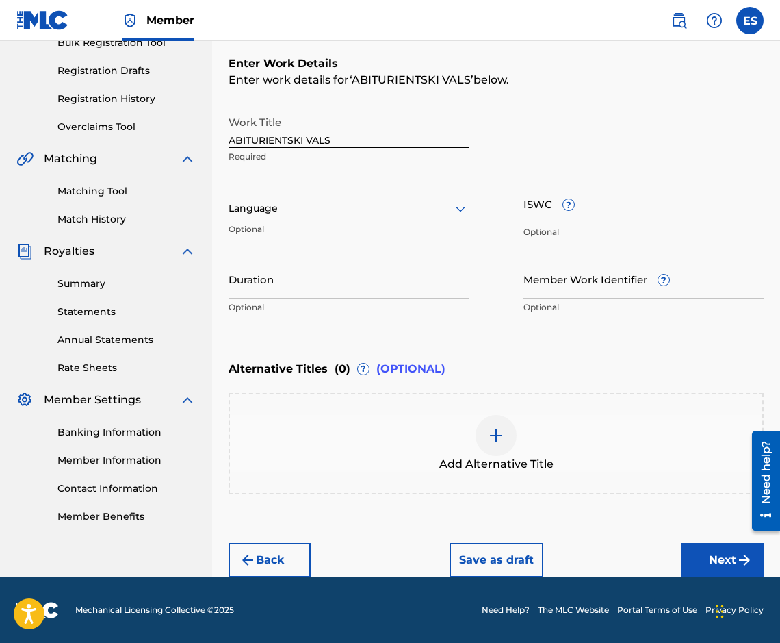
scroll to position [215, 0]
click at [385, 297] on input "Duration" at bounding box center [349, 278] width 240 height 39
type input "02:20"
click at [522, 445] on div "Add Alternative Title" at bounding box center [496, 444] width 533 height 58
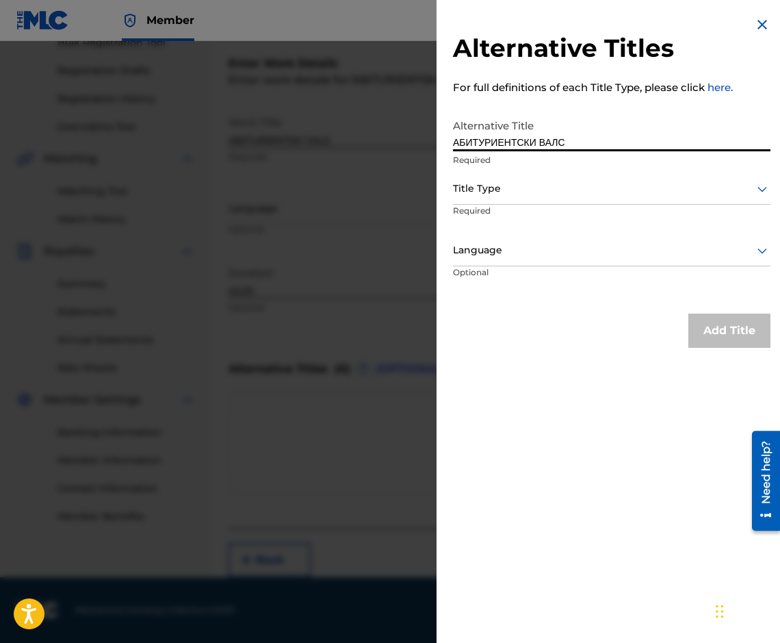
type input "АБИТУРИЕНТСКИ ВАЛС"
click at [529, 186] on div at bounding box center [612, 188] width 318 height 17
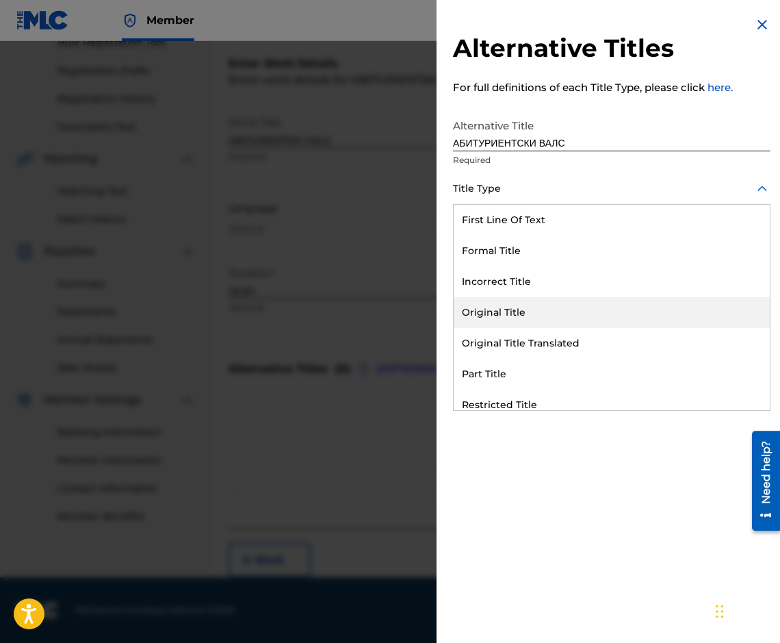
click at [560, 332] on div "Original Title Translated" at bounding box center [612, 343] width 316 height 31
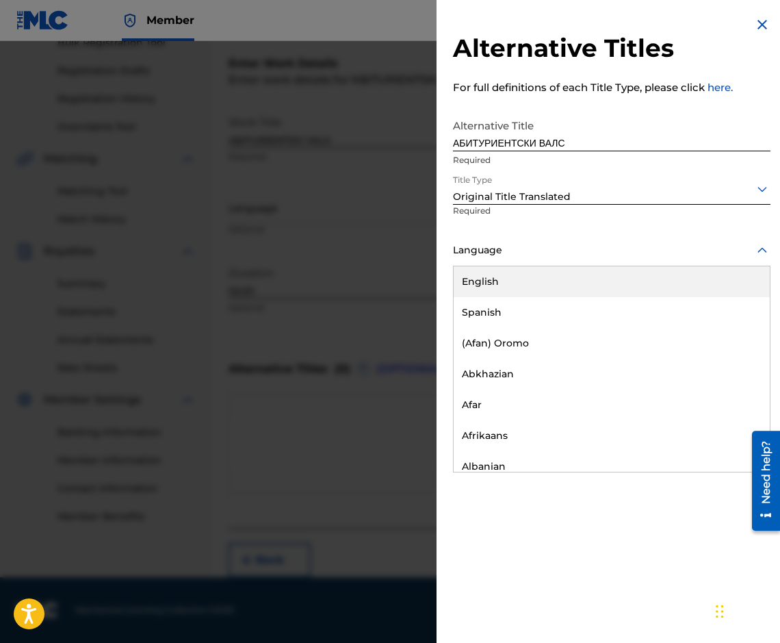
click at [542, 263] on div "Language" at bounding box center [612, 250] width 318 height 31
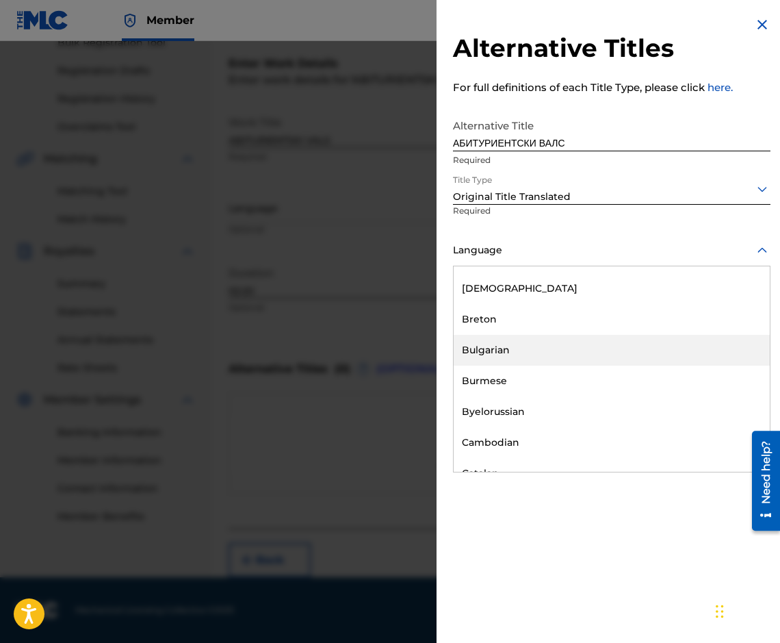
click at [583, 344] on div "Bulgarian" at bounding box center [612, 350] width 316 height 31
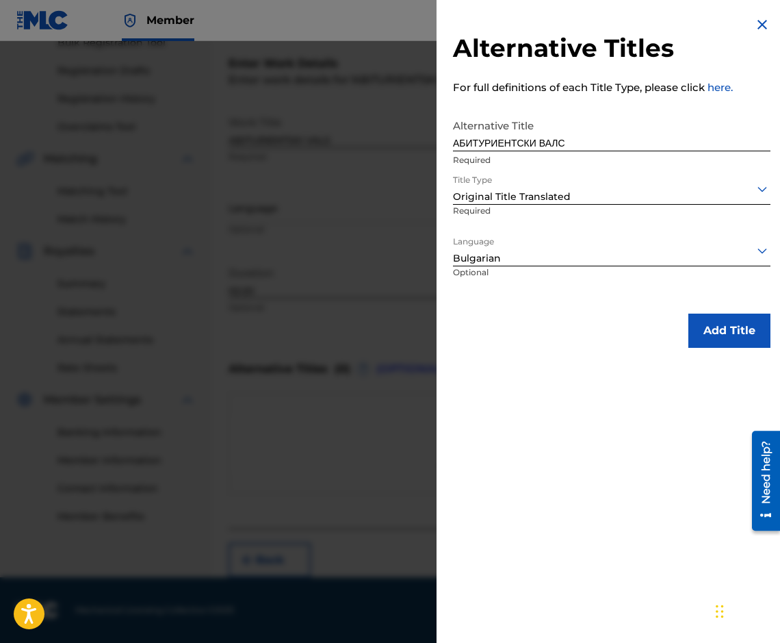
click at [732, 327] on button "Add Title" at bounding box center [730, 331] width 82 height 34
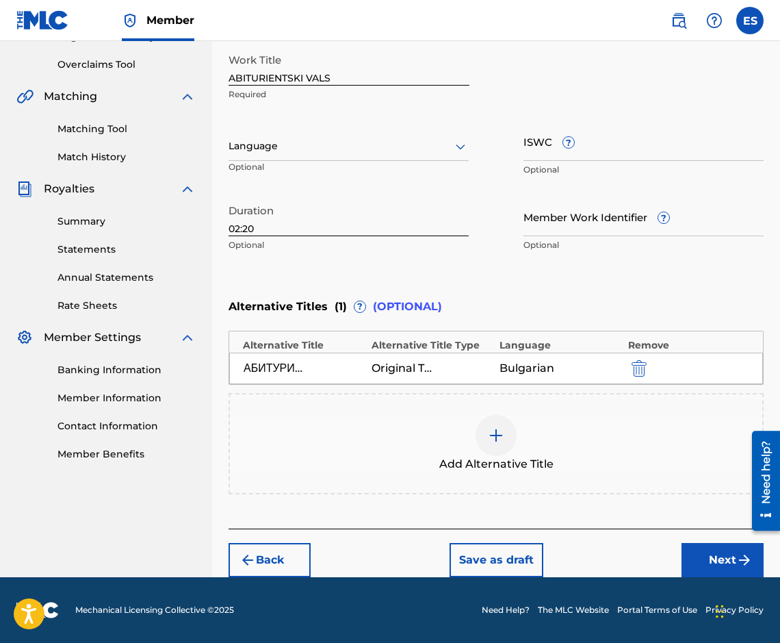
click at [699, 552] on button "Next" at bounding box center [723, 560] width 82 height 34
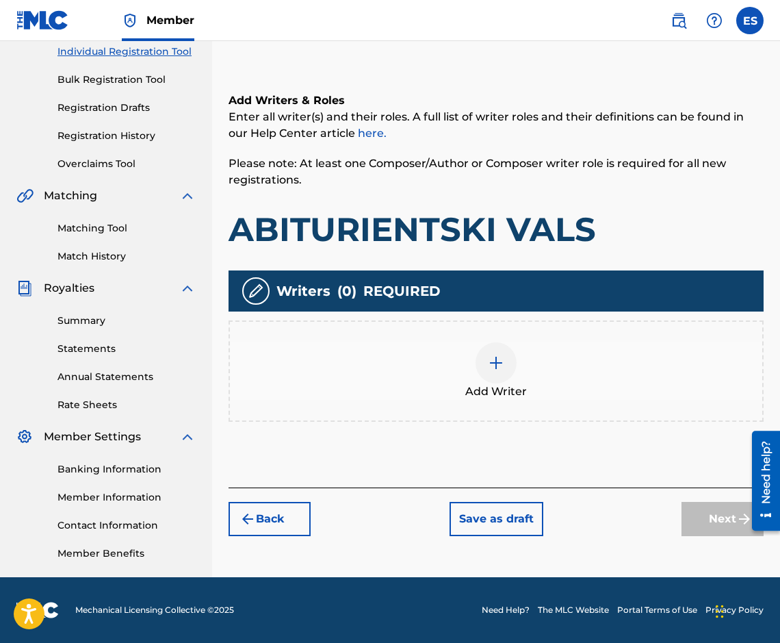
scroll to position [62, 0]
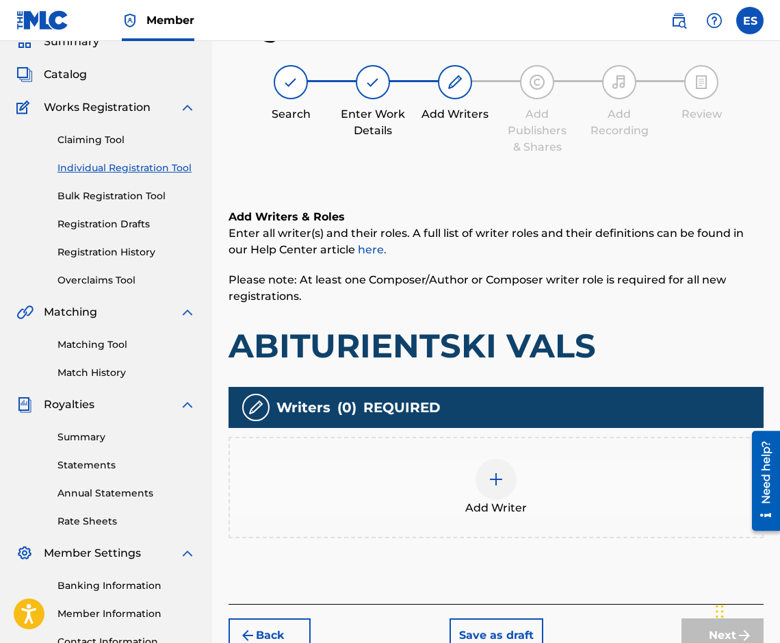
click at [555, 493] on div "Add Writer" at bounding box center [496, 488] width 533 height 58
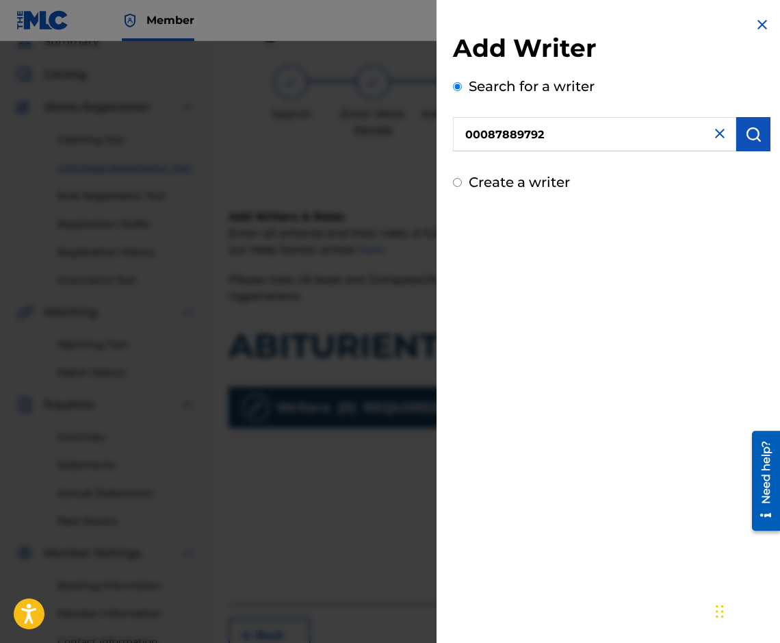
type input "00087889792"
click at [757, 136] on button "submit" at bounding box center [754, 134] width 34 height 34
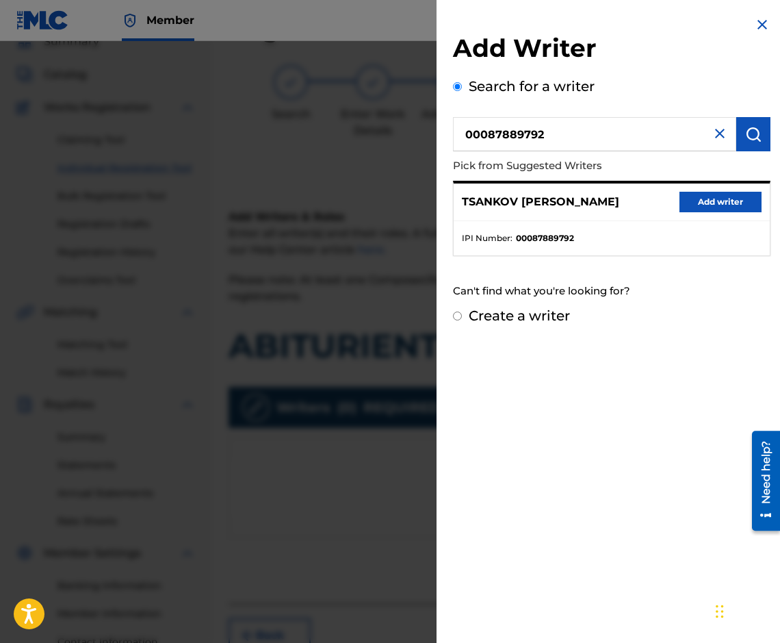
click at [717, 202] on button "Add writer" at bounding box center [721, 202] width 82 height 21
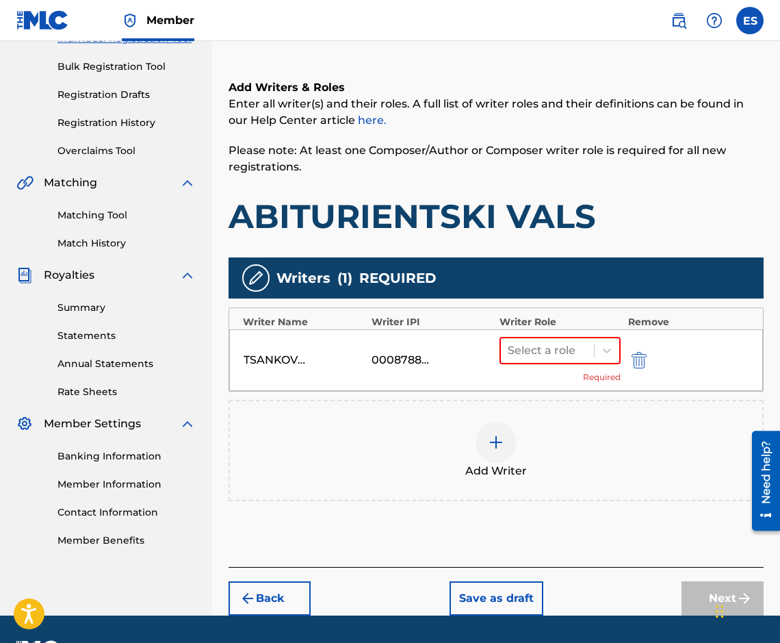
scroll to position [199, 0]
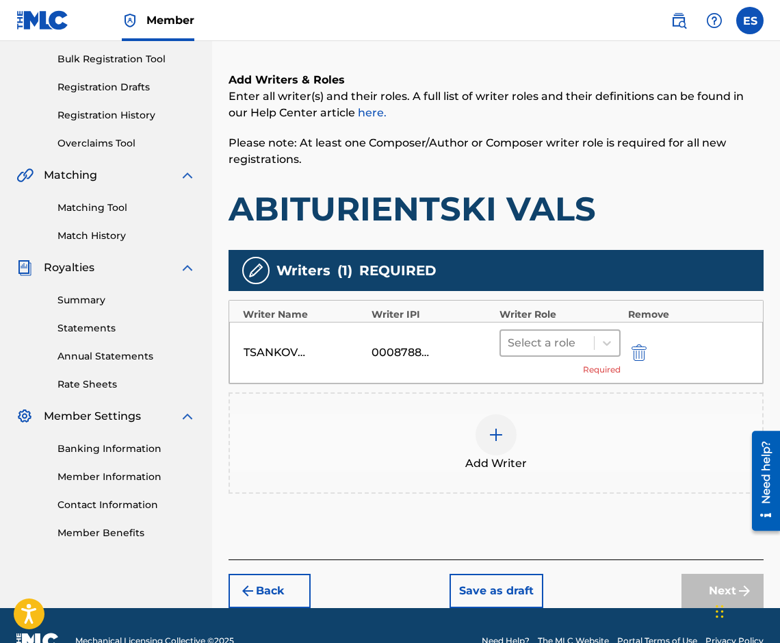
click at [533, 340] on div at bounding box center [547, 342] width 79 height 19
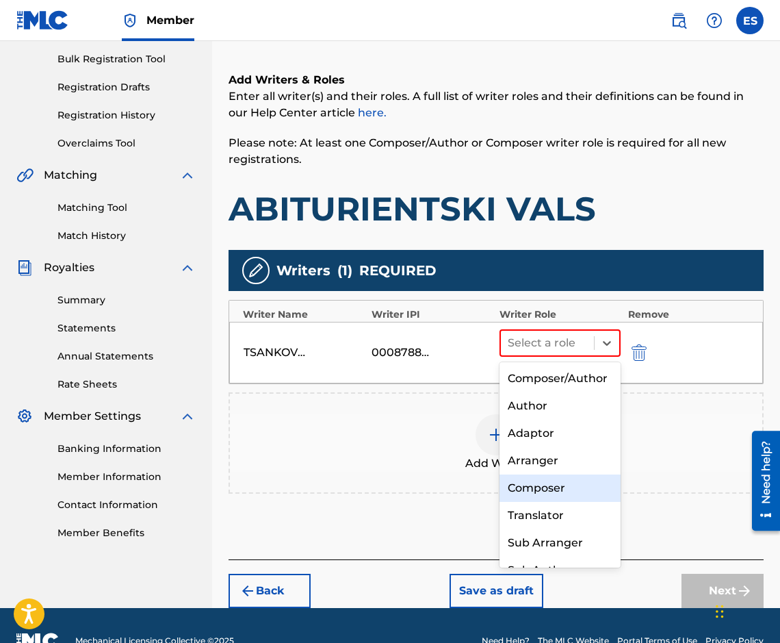
click at [591, 502] on div "Composer" at bounding box center [560, 487] width 121 height 27
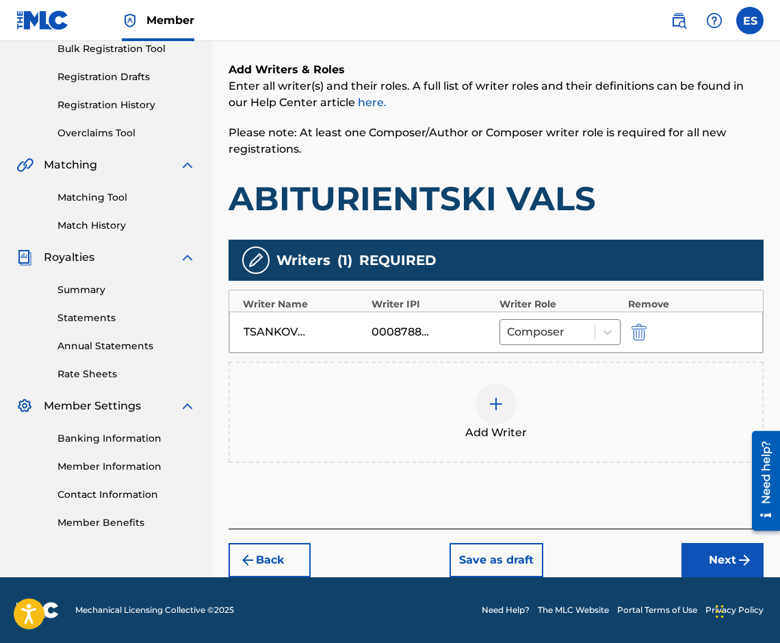
click at [717, 563] on button "Next" at bounding box center [723, 560] width 82 height 34
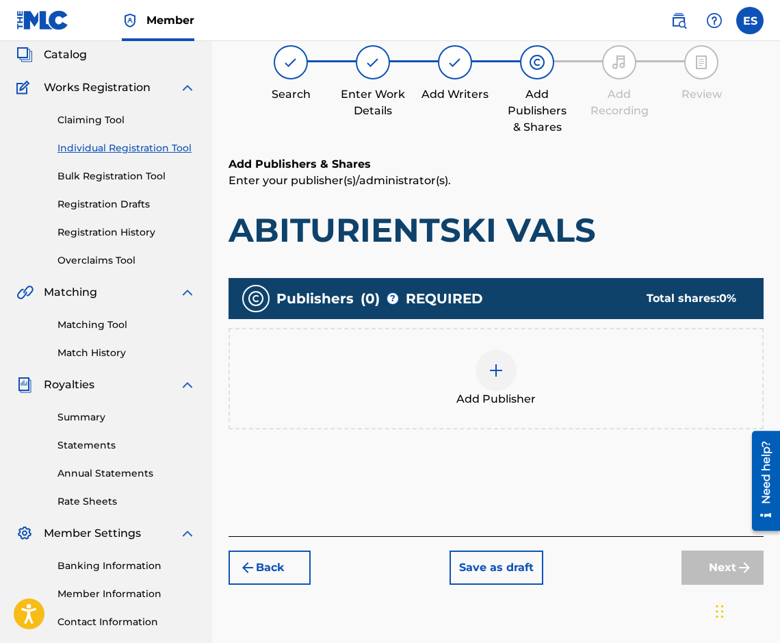
scroll to position [62, 0]
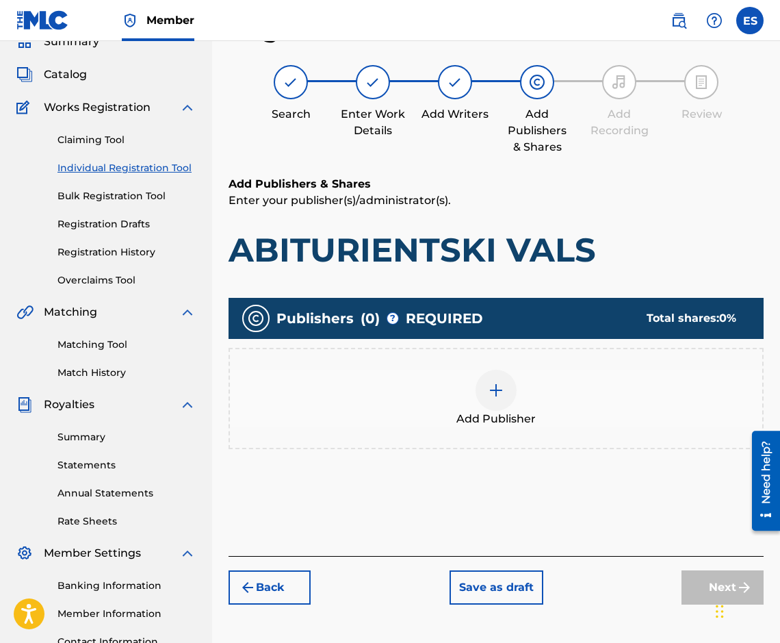
click at [498, 395] on img at bounding box center [496, 390] width 16 height 16
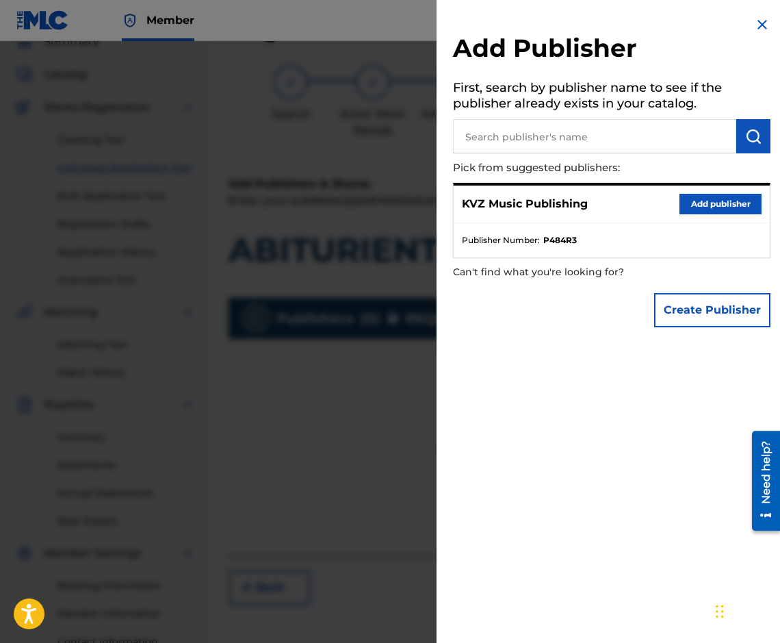
click at [718, 203] on button "Add publisher" at bounding box center [721, 204] width 82 height 21
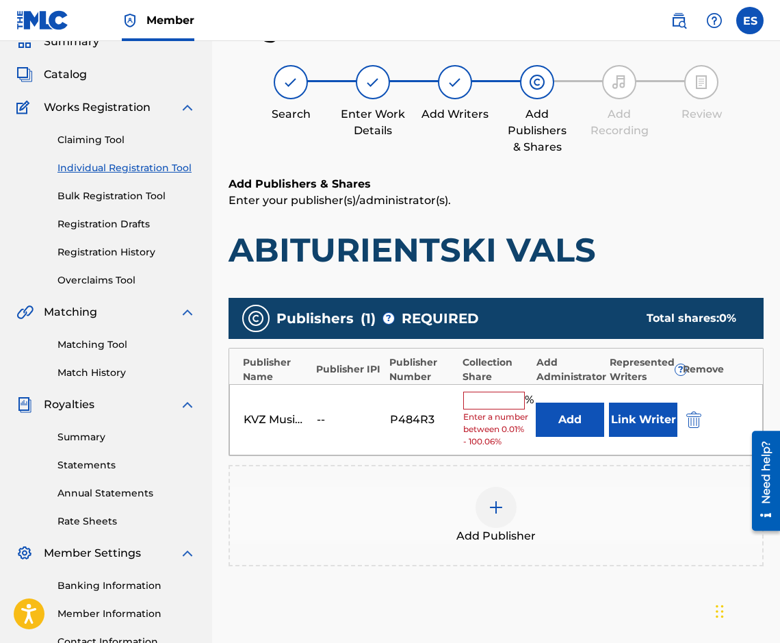
click at [478, 410] on div "% Enter a number between 0.01% - 100.06%" at bounding box center [496, 420] width 66 height 57
click at [479, 400] on input "text" at bounding box center [494, 401] width 62 height 18
type input "100"
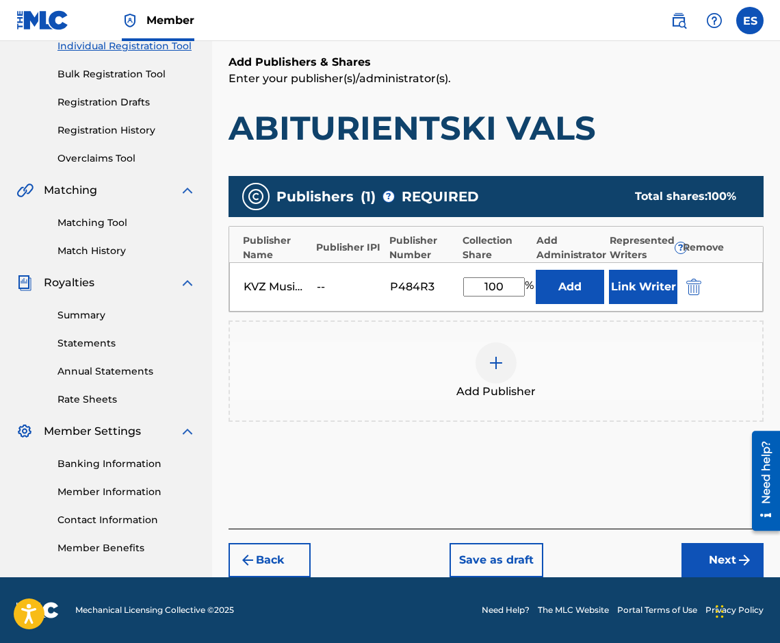
click at [710, 552] on button "Next" at bounding box center [723, 560] width 82 height 34
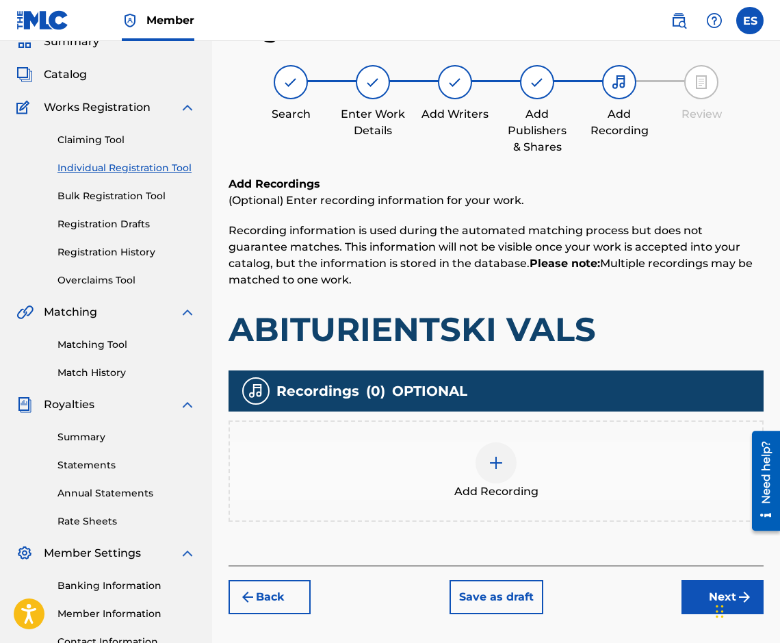
click at [498, 475] on div at bounding box center [496, 462] width 41 height 41
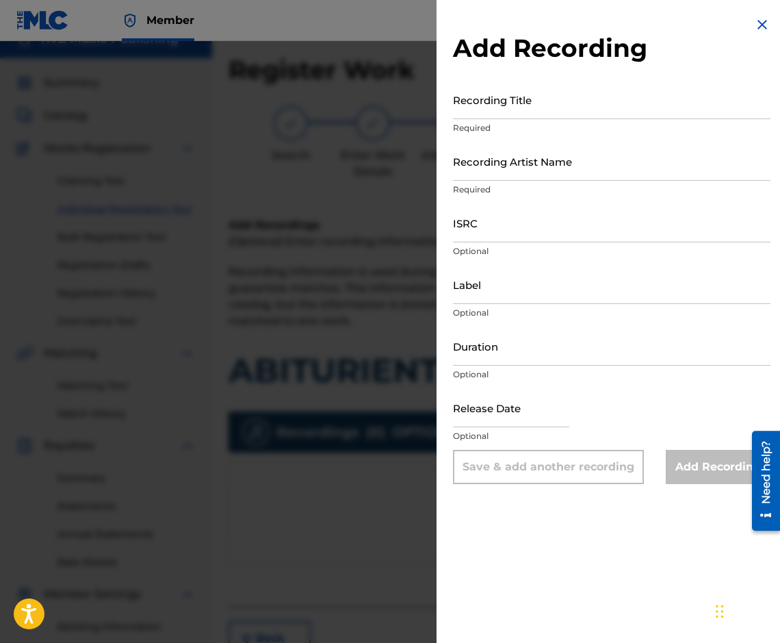
scroll to position [0, 0]
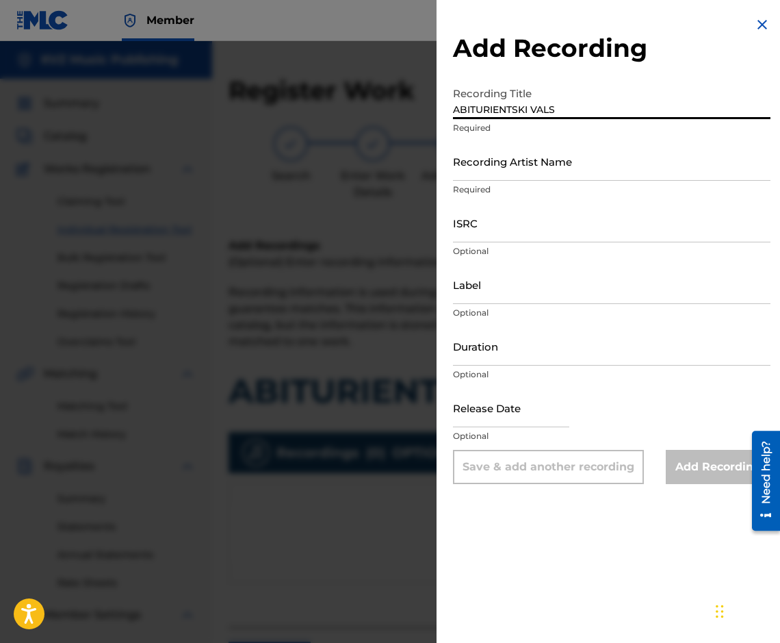
type input "ABITURIENTSKI VALS"
click at [548, 366] on div "Duration Optional" at bounding box center [612, 358] width 318 height 62
click at [550, 349] on input "Duration" at bounding box center [612, 346] width 318 height 39
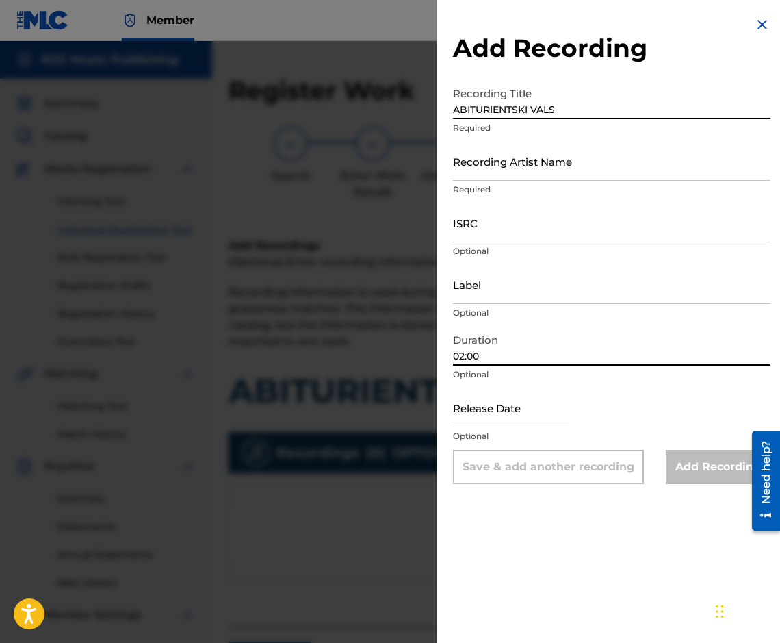
click at [474, 360] on input "02:00" at bounding box center [612, 346] width 318 height 39
type input "02:20"
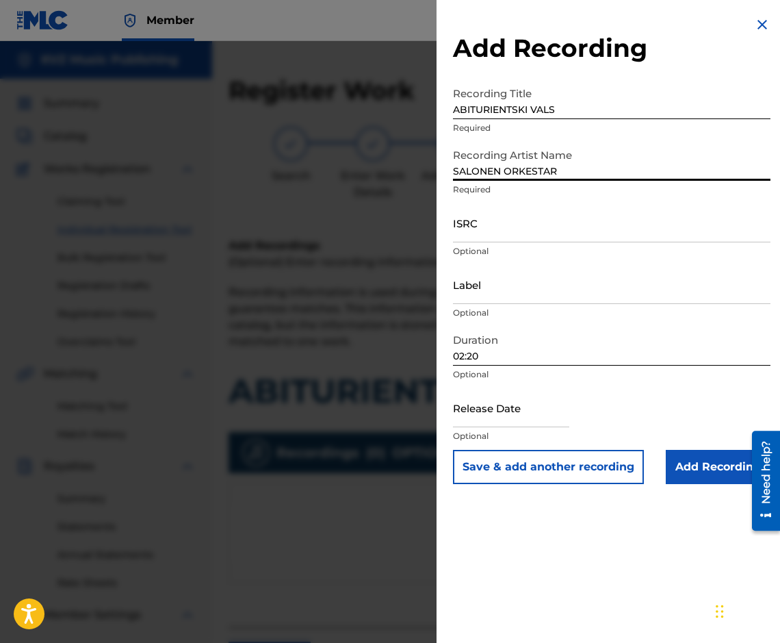
type input "SALONEN ORKESTAR"
click at [704, 477] on input "Add Recording" at bounding box center [718, 467] width 105 height 34
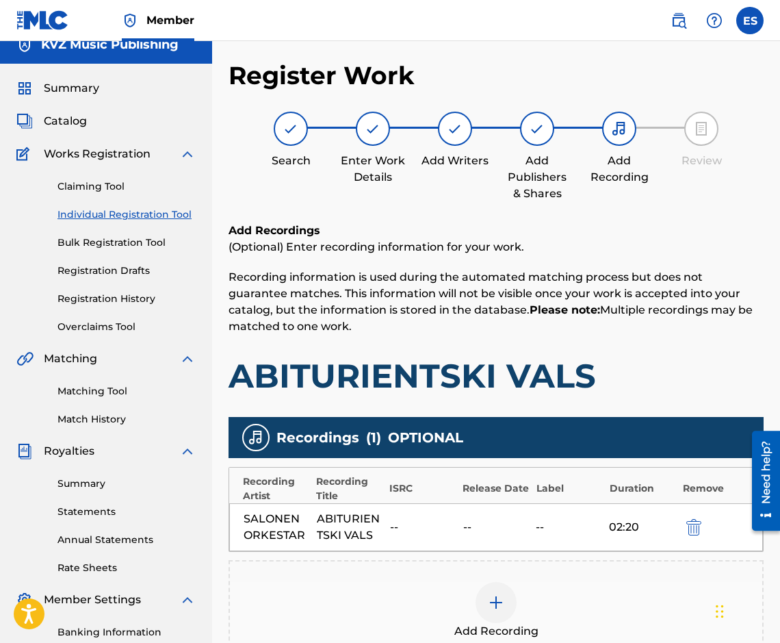
scroll to position [192, 0]
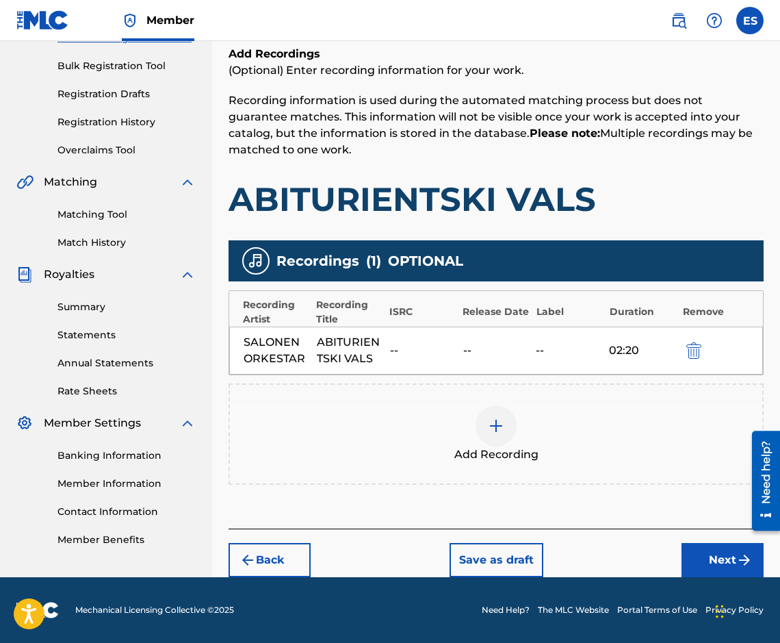
click at [720, 560] on button "Next" at bounding box center [723, 560] width 82 height 34
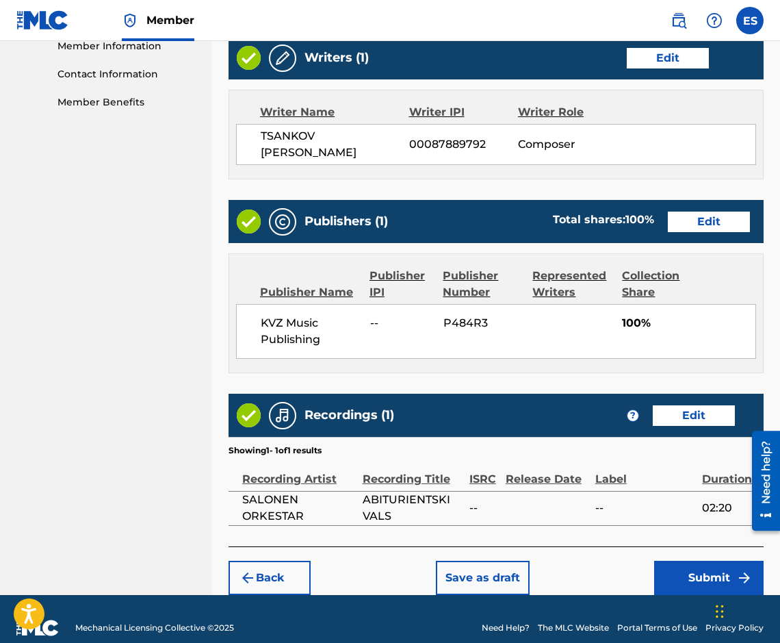
scroll to position [640, 0]
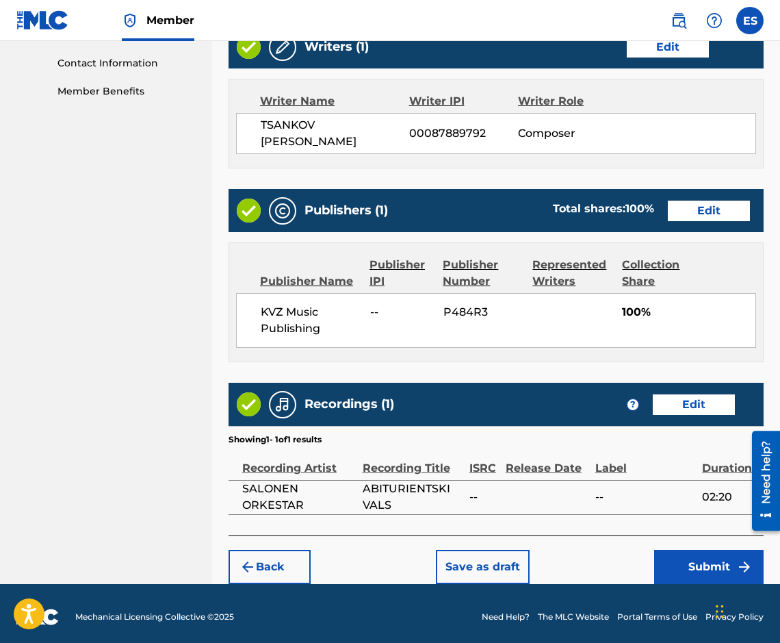
click at [733, 557] on button "Submit" at bounding box center [709, 567] width 110 height 34
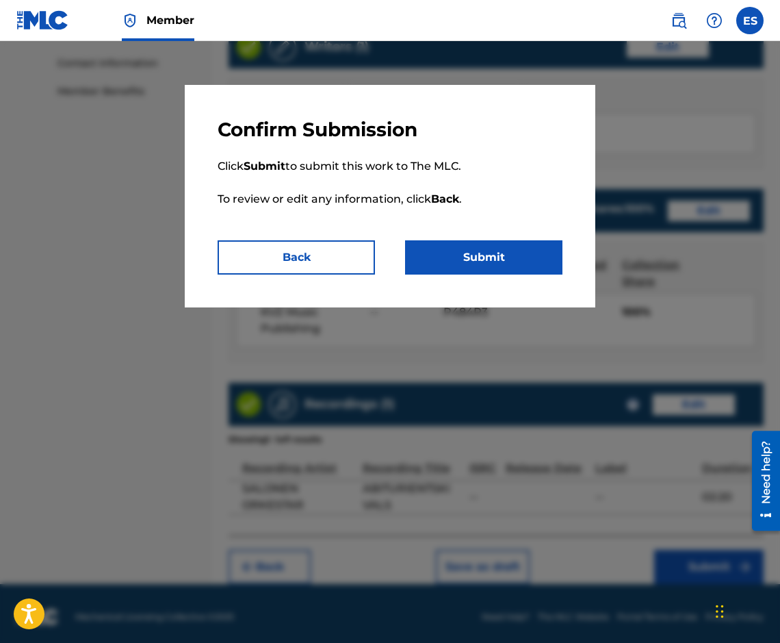
click at [524, 251] on button "Submit" at bounding box center [483, 257] width 157 height 34
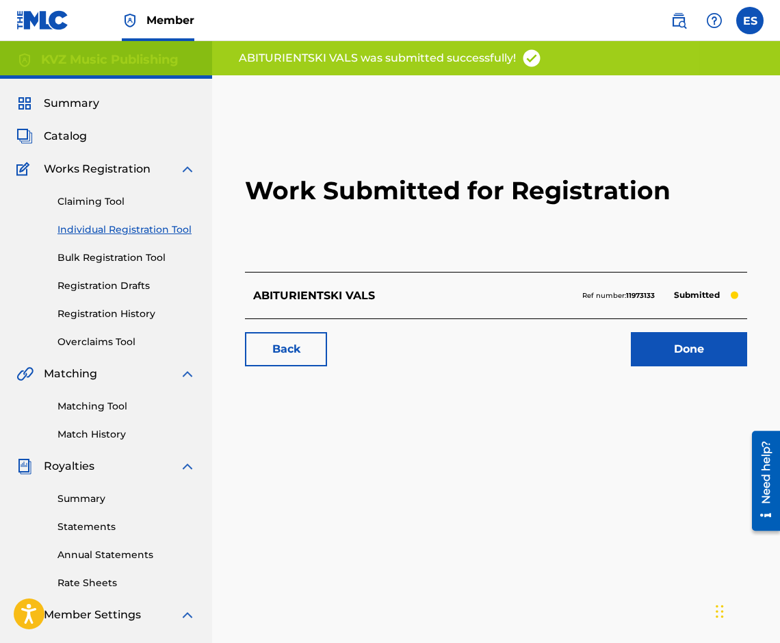
click at [148, 228] on link "Individual Registration Tool" at bounding box center [127, 229] width 138 height 14
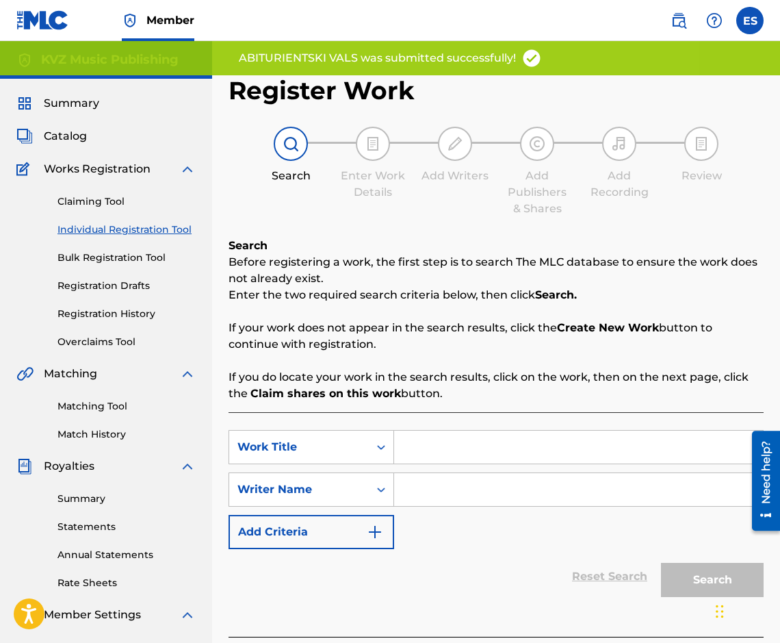
click at [127, 315] on link "Registration History" at bounding box center [127, 314] width 138 height 14
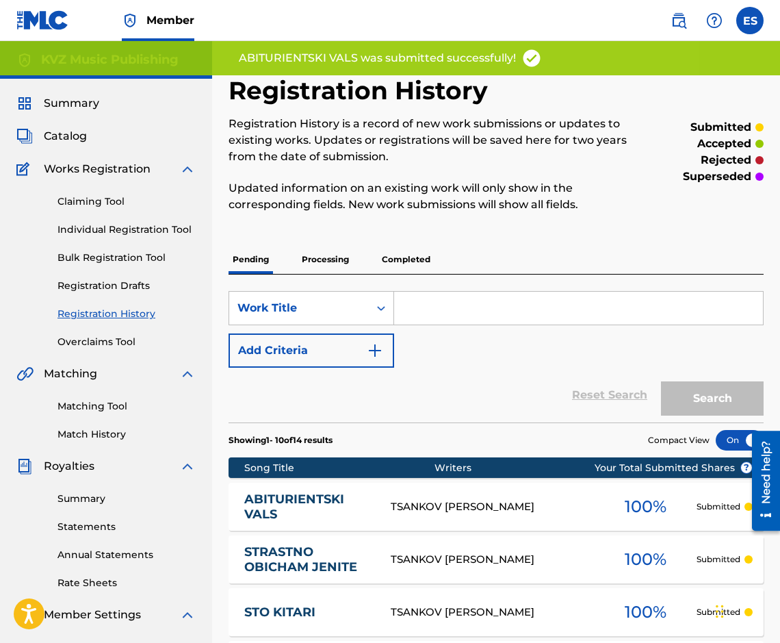
click at [326, 500] on link "ABITURIENTSKI VALS" at bounding box center [308, 507] width 128 height 31
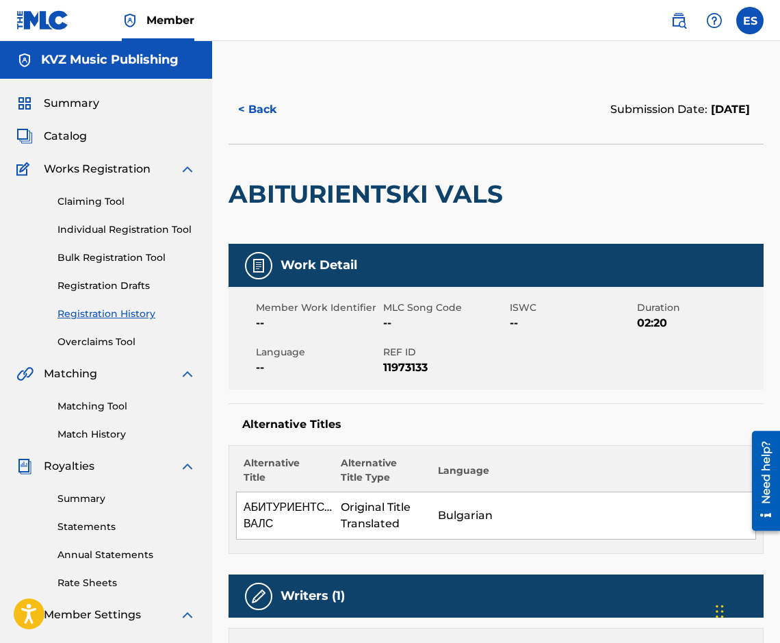
click at [108, 224] on link "Individual Registration Tool" at bounding box center [127, 229] width 138 height 14
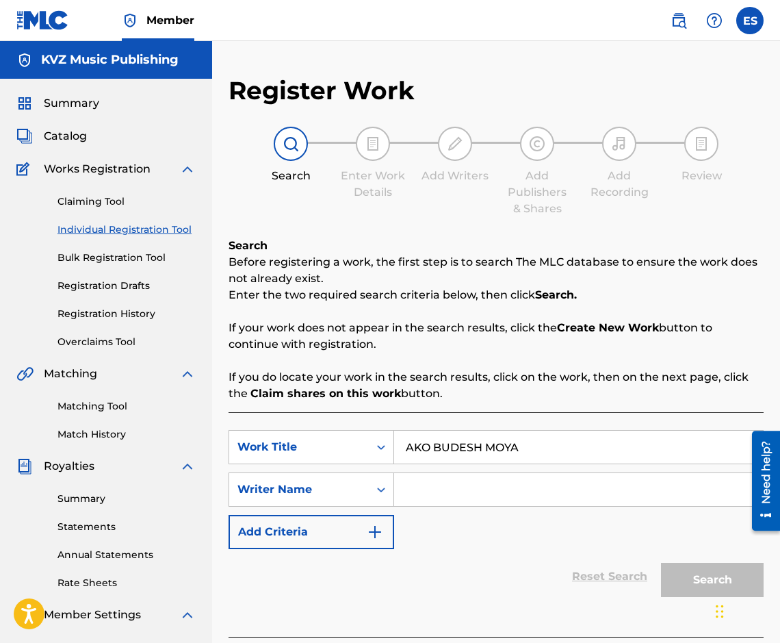
type input "AKO BUDESH MOYA"
click at [459, 489] on input "Search Form" at bounding box center [578, 489] width 369 height 33
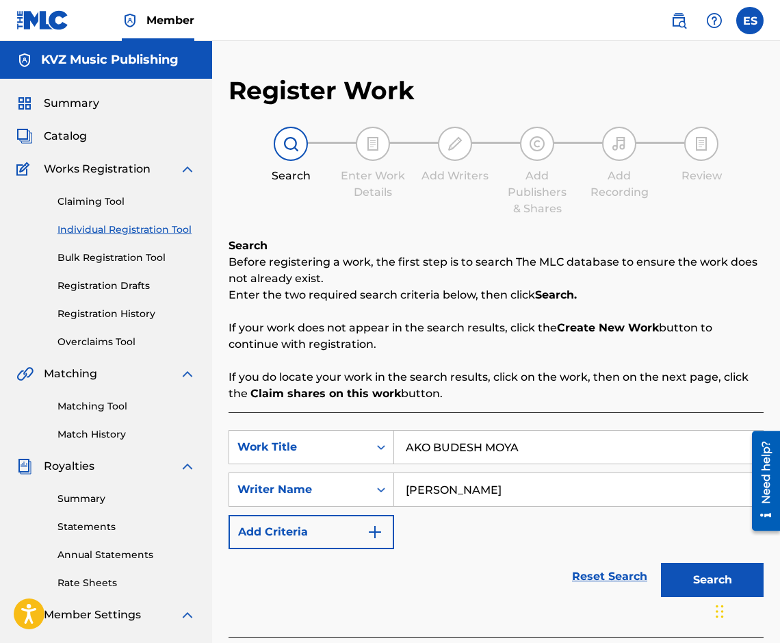
type input "[PERSON_NAME]"
click at [682, 589] on button "Search" at bounding box center [712, 580] width 103 height 34
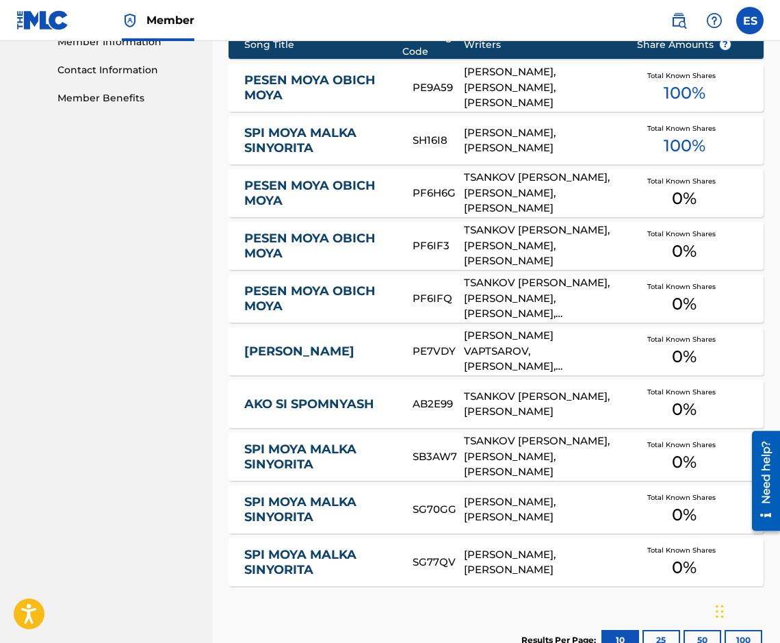
scroll to position [604, 0]
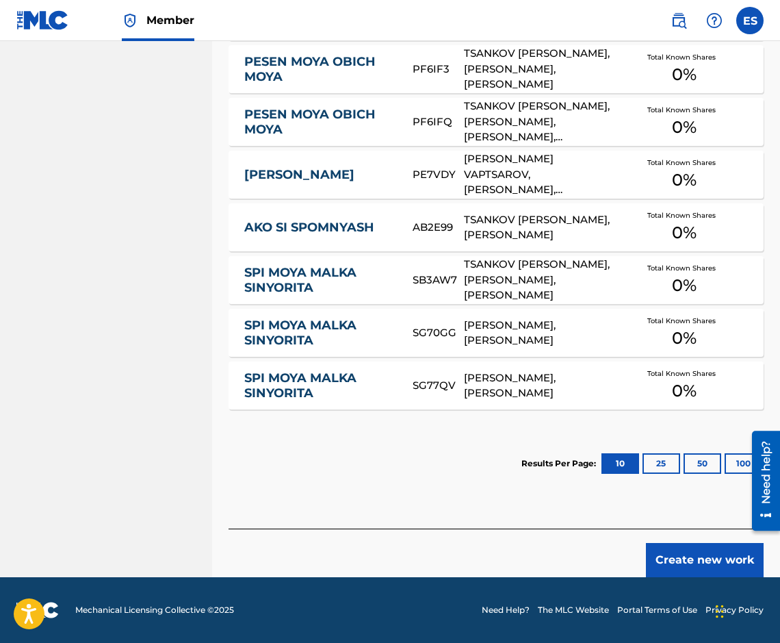
click at [725, 563] on button "Create new work" at bounding box center [705, 560] width 118 height 34
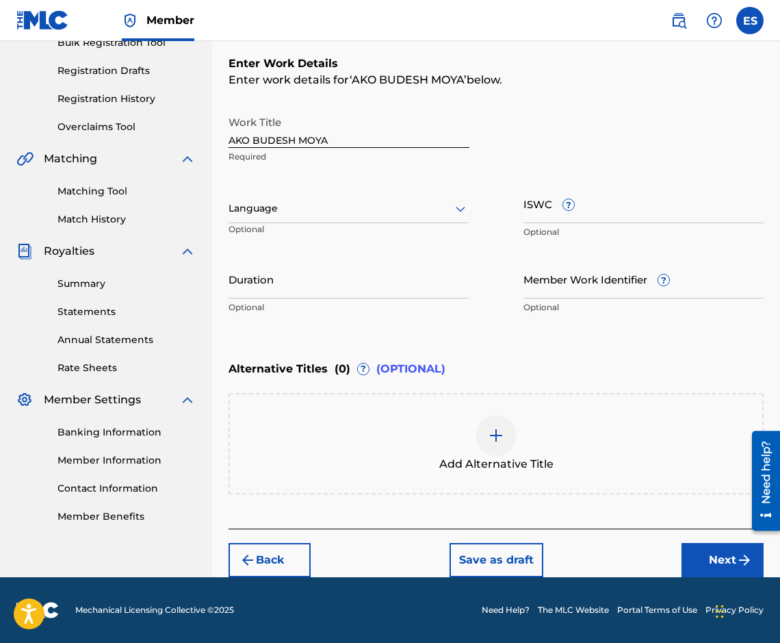
scroll to position [215, 0]
click at [332, 270] on input "Duration" at bounding box center [349, 278] width 240 height 39
type input "03:00"
click at [470, 207] on div "Work Title AKO BUDESH MOYA Required Language Optional ISWC ? Optional Duration …" at bounding box center [496, 215] width 535 height 212
click at [461, 208] on icon at bounding box center [461, 209] width 16 height 16
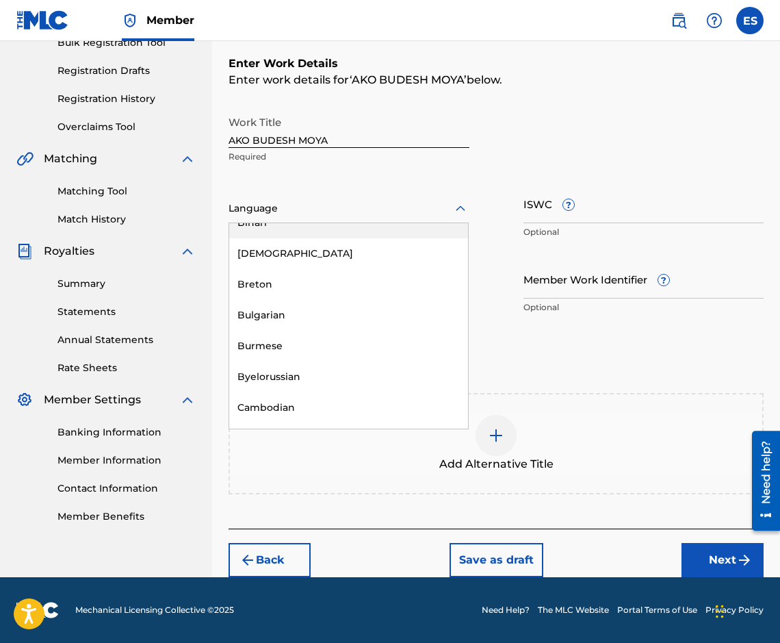
scroll to position [548, 0]
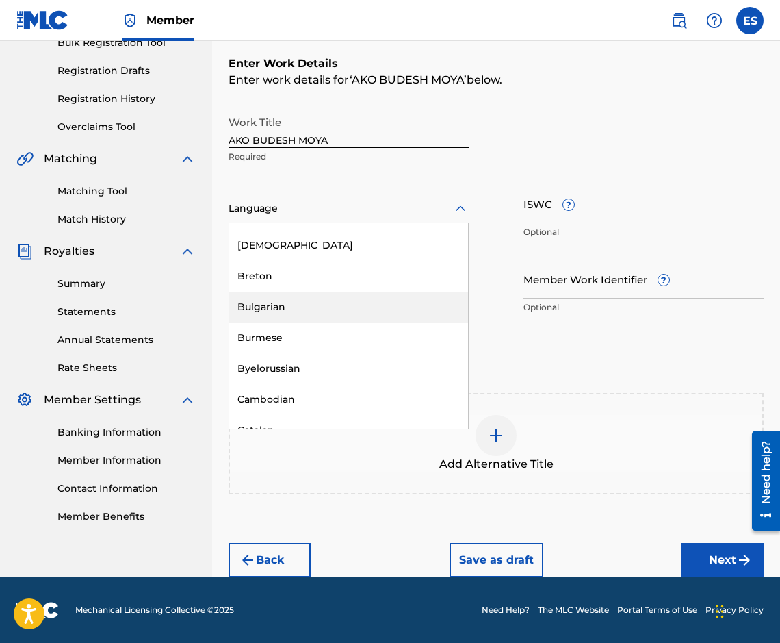
click at [370, 318] on div "Bulgarian" at bounding box center [348, 307] width 239 height 31
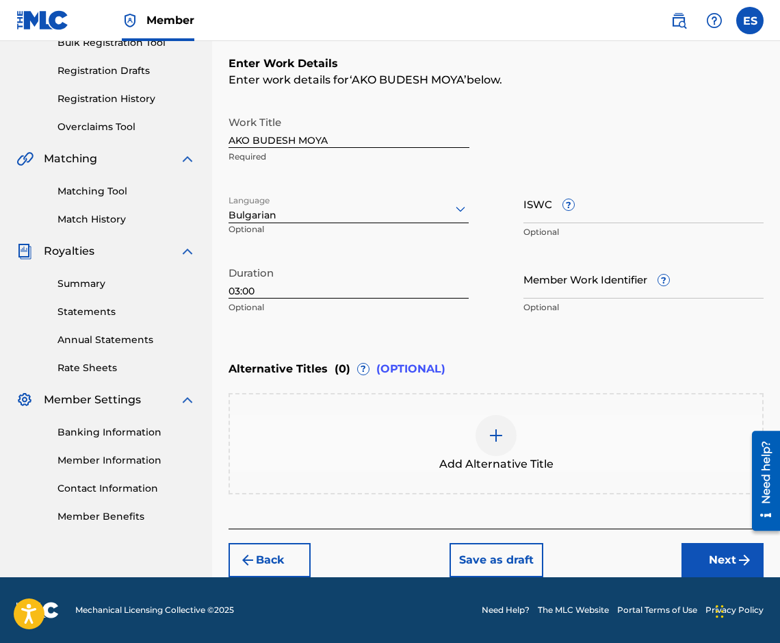
click at [472, 444] on div "Add Alternative Title" at bounding box center [496, 444] width 533 height 58
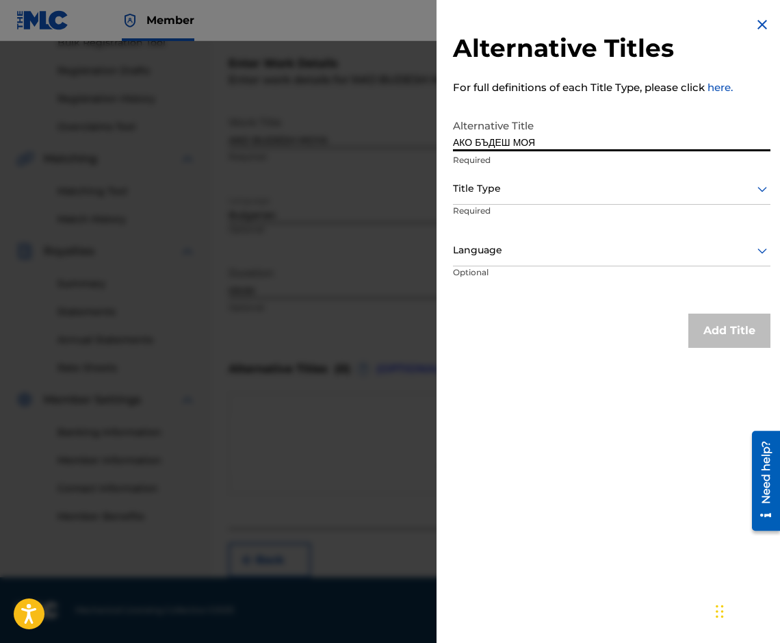
type input "АКО БЪДЕШ МОЯ"
click at [740, 188] on div at bounding box center [612, 188] width 318 height 17
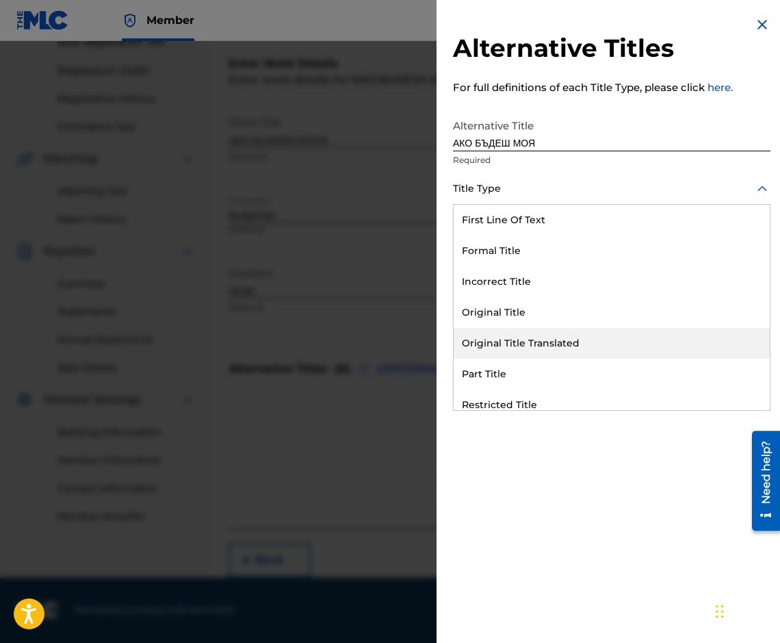
click at [733, 349] on div "Original Title Translated" at bounding box center [612, 343] width 316 height 31
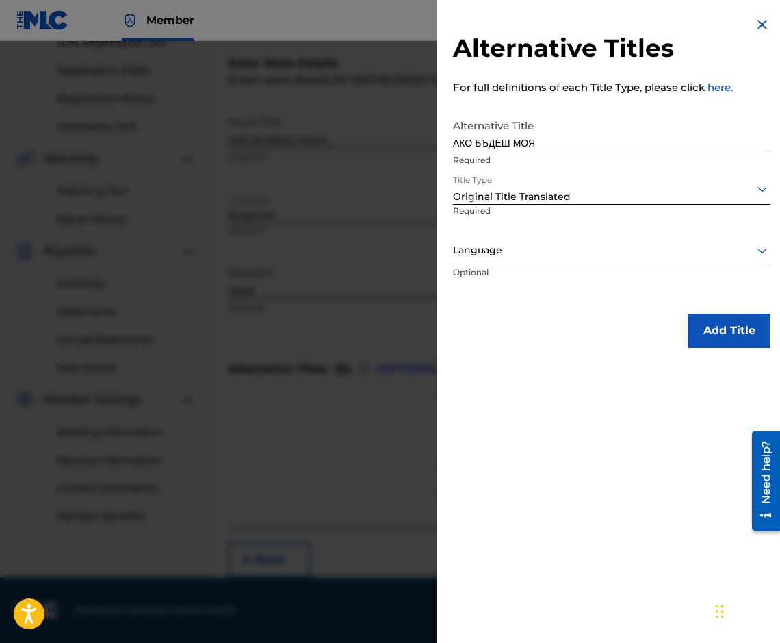
click at [676, 247] on div at bounding box center [612, 250] width 318 height 17
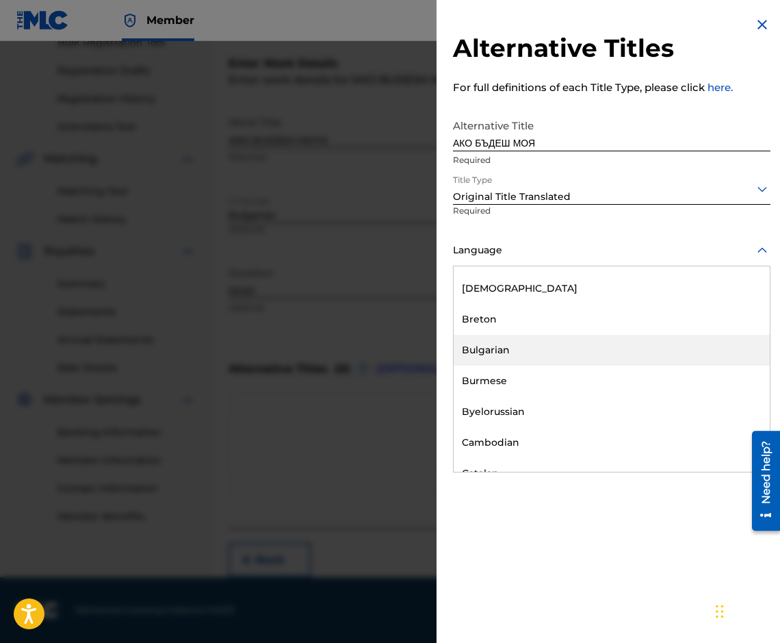
click at [637, 357] on div "Bulgarian" at bounding box center [612, 350] width 316 height 31
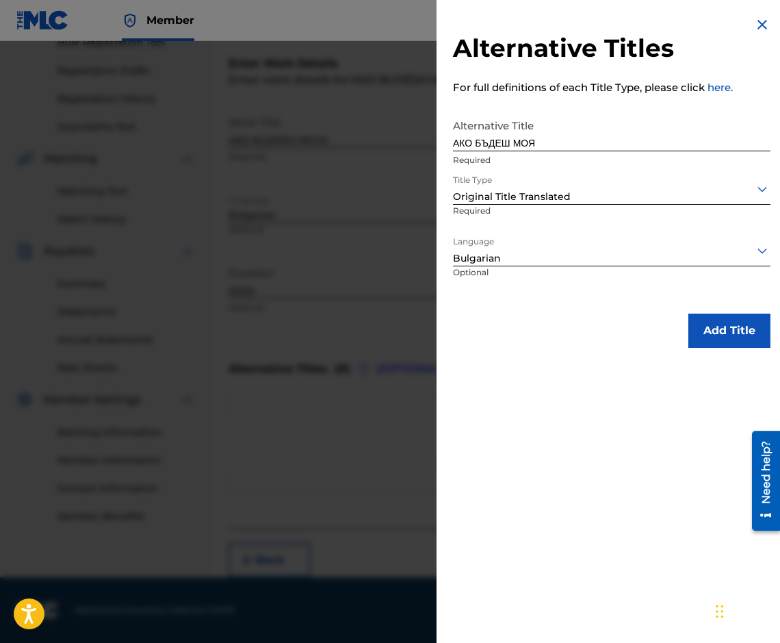
click at [722, 337] on button "Add Title" at bounding box center [730, 331] width 82 height 34
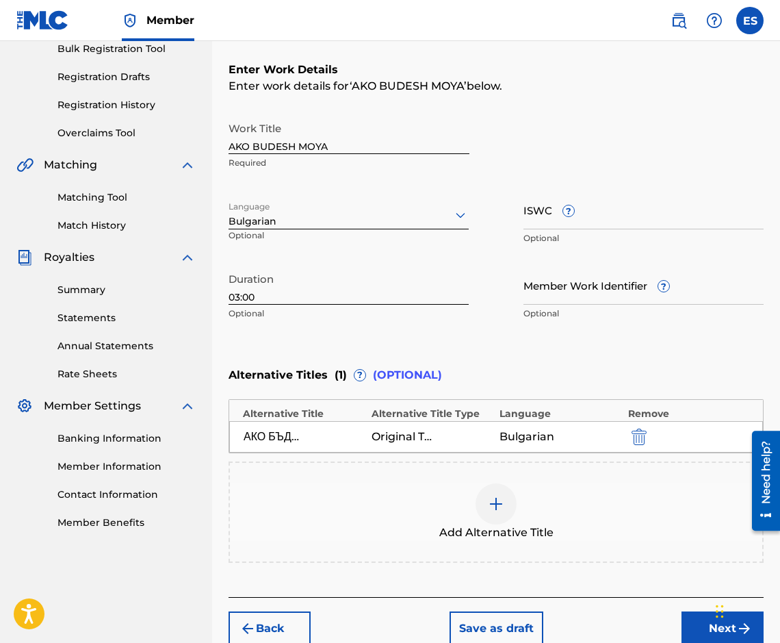
click at [687, 615] on button "Next" at bounding box center [723, 628] width 82 height 34
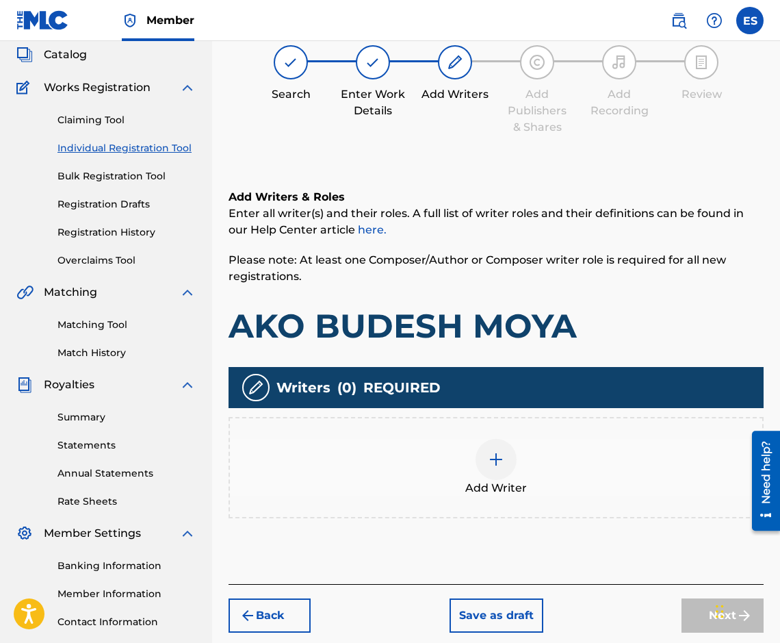
scroll to position [62, 0]
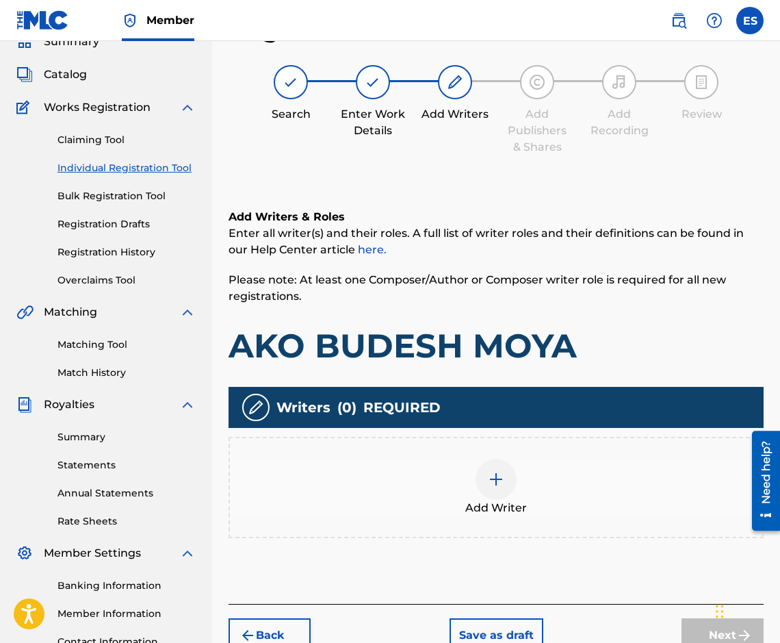
click at [494, 500] on span "Add Writer" at bounding box center [497, 508] width 62 height 16
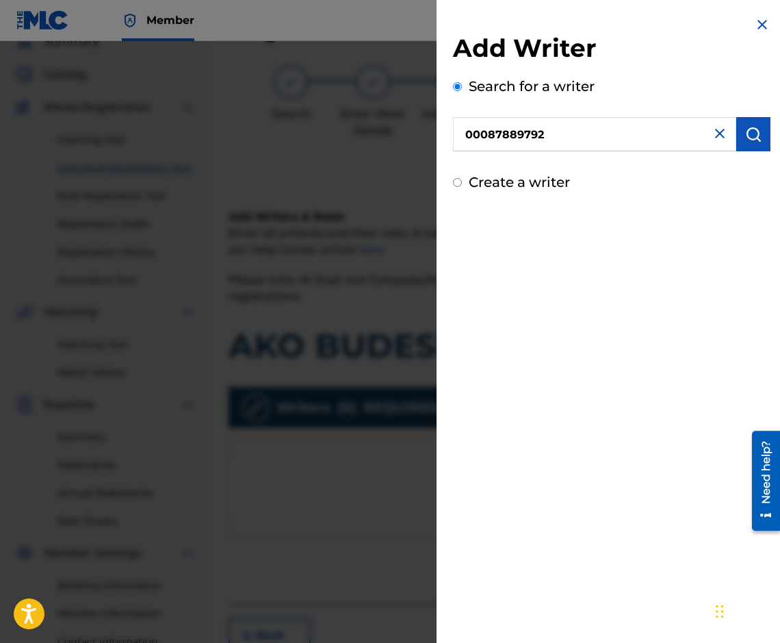
type input "00087889792"
click at [737, 132] on button "submit" at bounding box center [754, 134] width 34 height 34
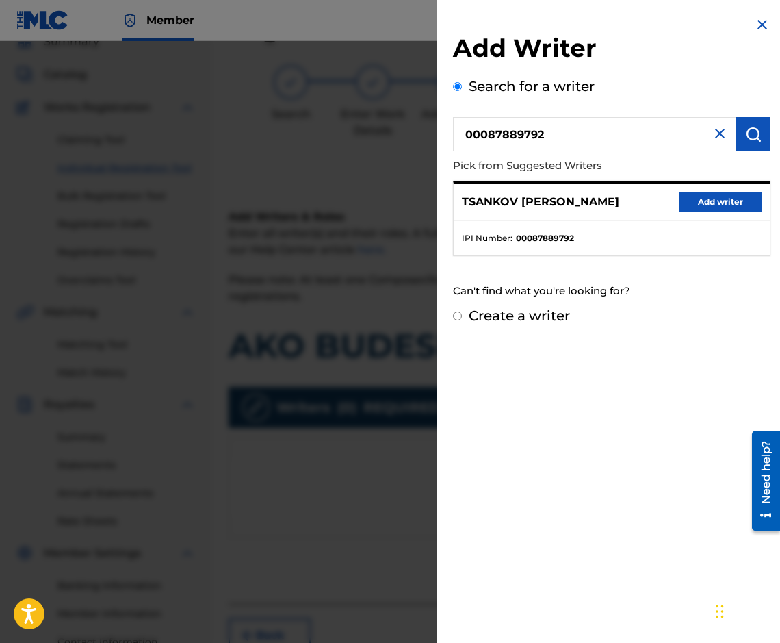
click at [695, 198] on button "Add writer" at bounding box center [721, 202] width 82 height 21
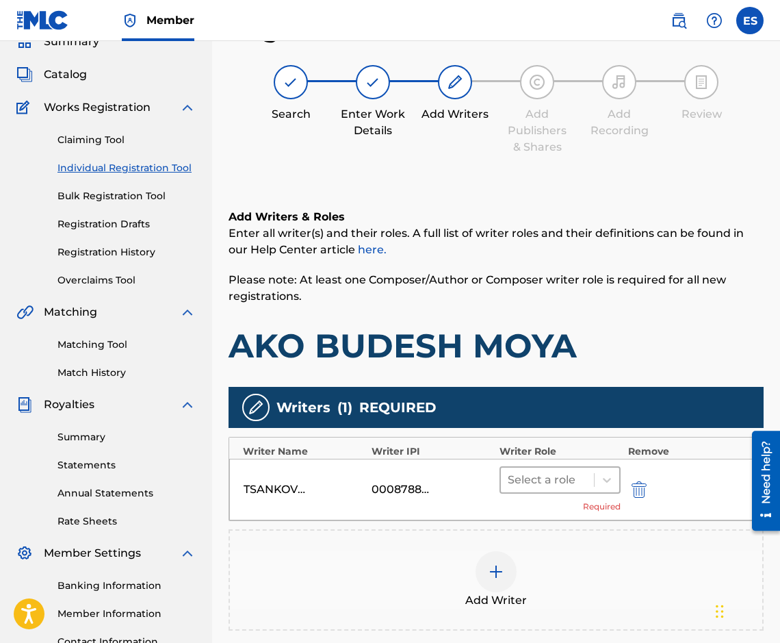
click at [552, 483] on div at bounding box center [547, 479] width 79 height 19
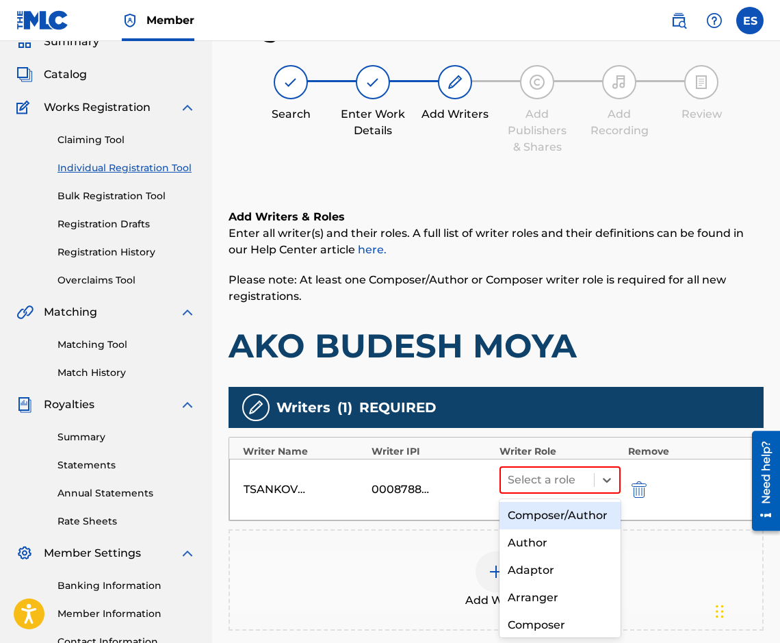
click at [557, 519] on div "Composer/Author" at bounding box center [560, 515] width 121 height 27
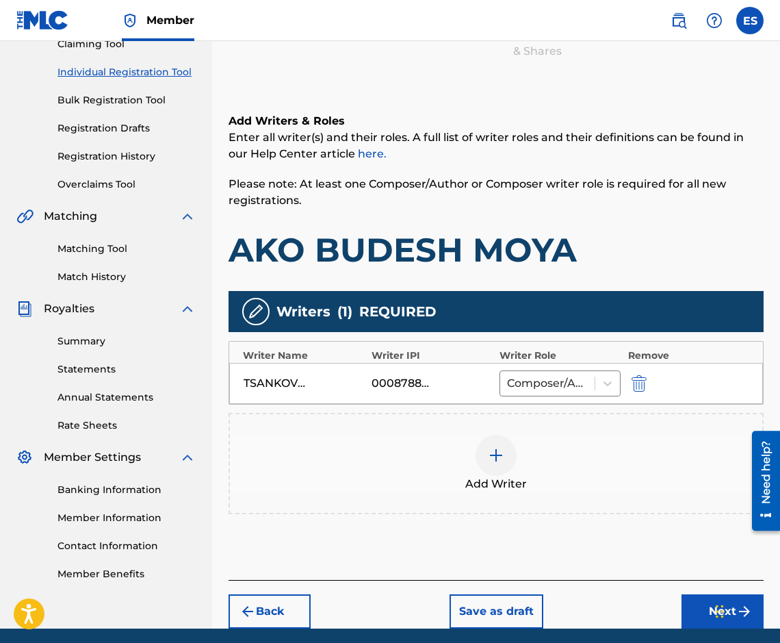
scroll to position [209, 0]
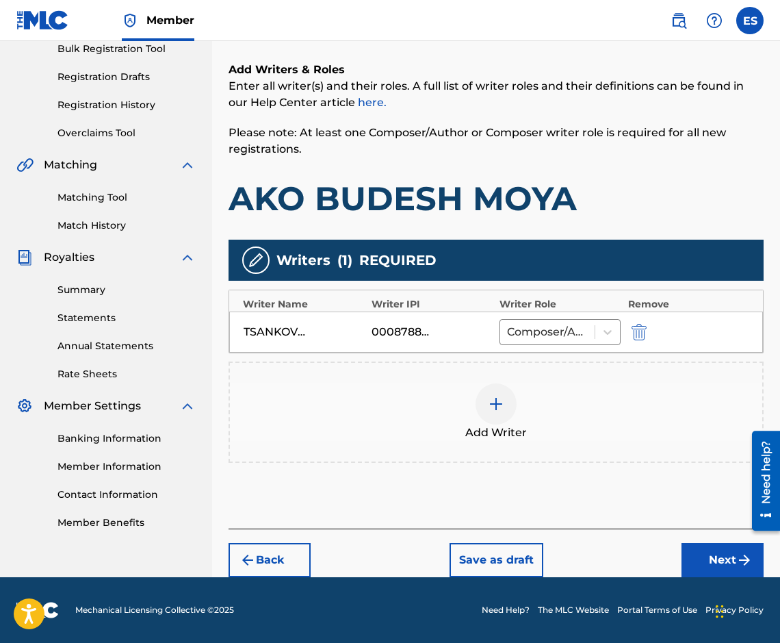
click at [693, 552] on button "Next" at bounding box center [723, 560] width 82 height 34
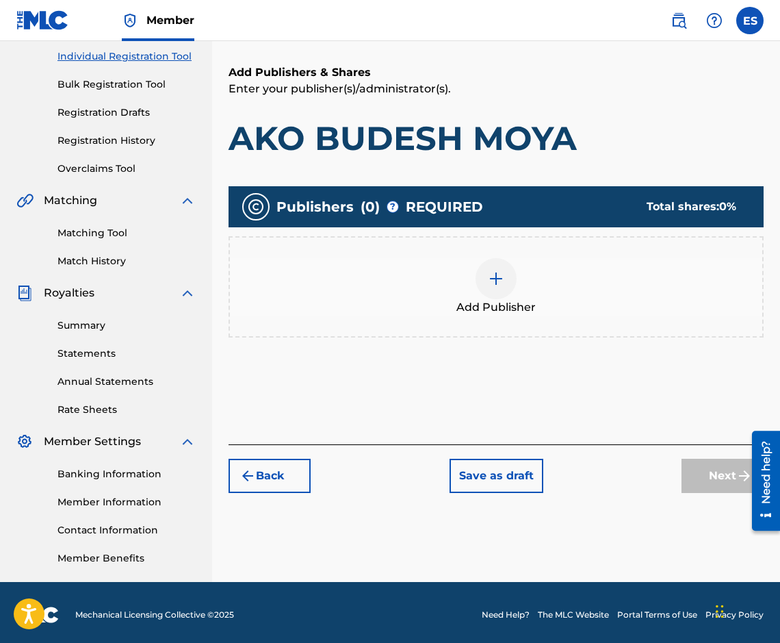
scroll to position [178, 0]
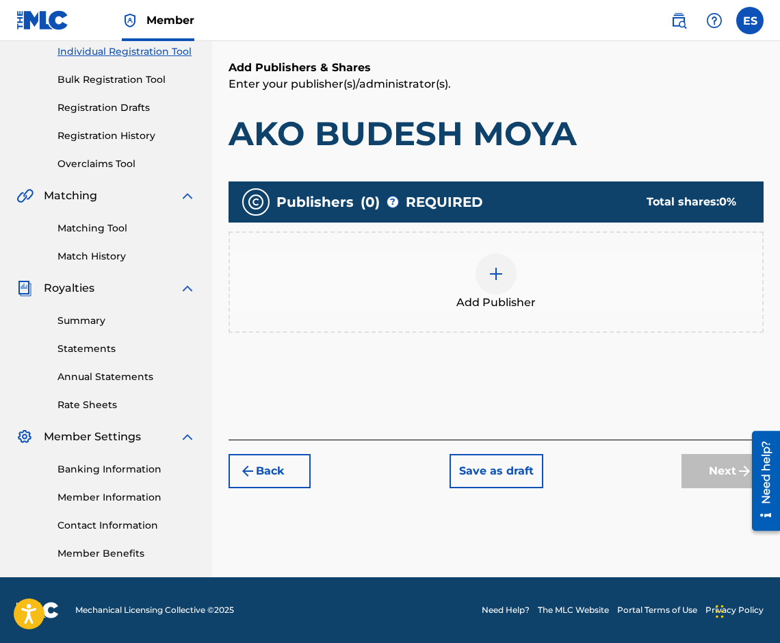
click at [509, 309] on span "Add Publisher" at bounding box center [496, 302] width 79 height 16
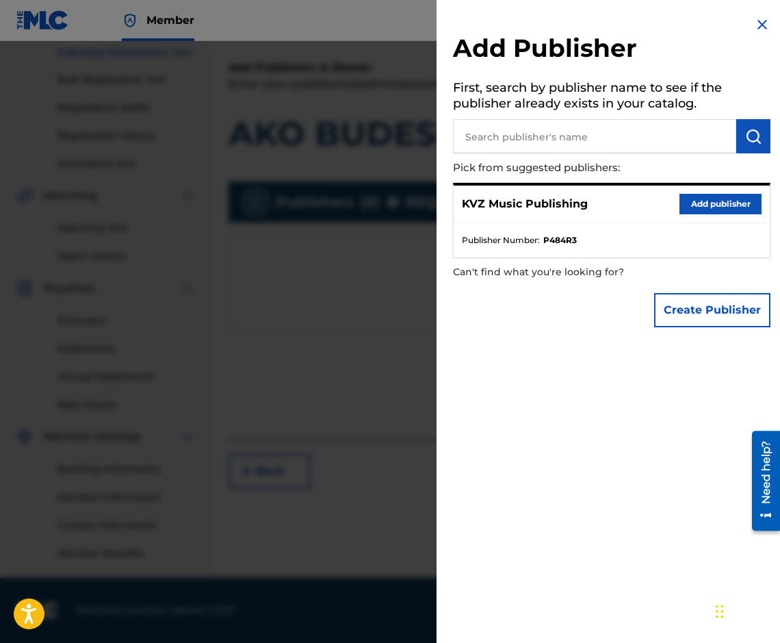
click at [718, 196] on button "Add publisher" at bounding box center [721, 204] width 82 height 21
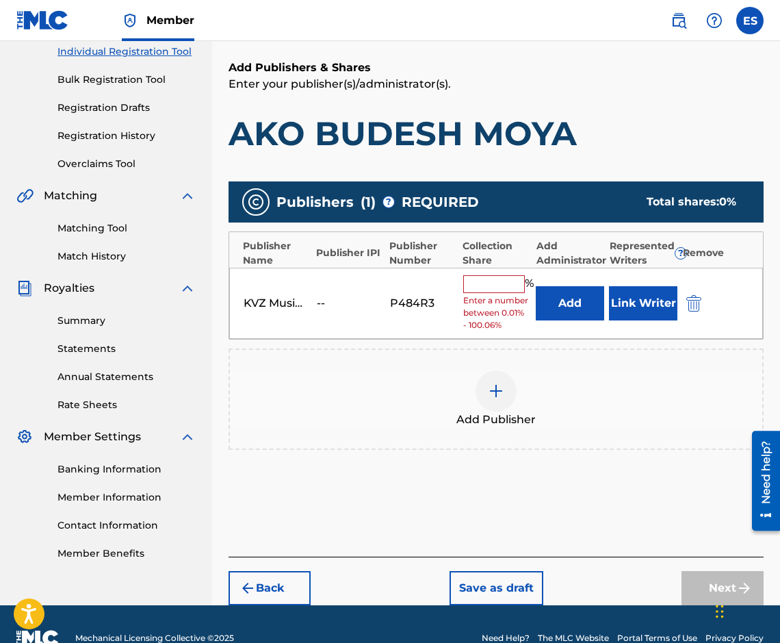
click at [492, 288] on input "text" at bounding box center [494, 284] width 62 height 18
type input "100"
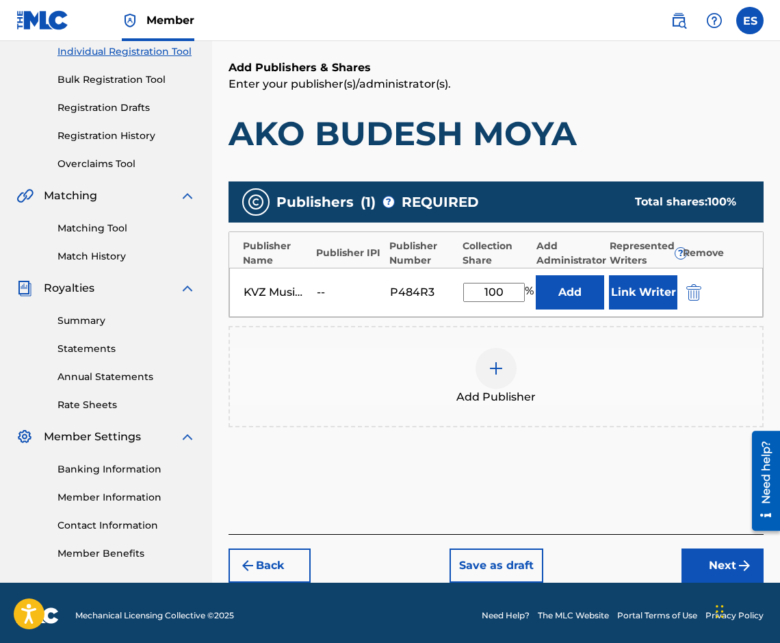
click at [708, 561] on button "Next" at bounding box center [723, 565] width 82 height 34
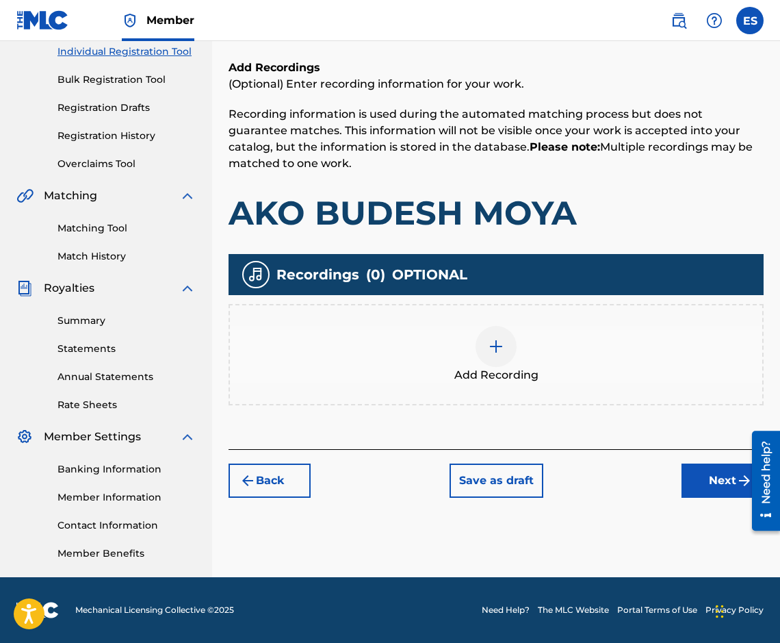
click at [715, 485] on button "Next" at bounding box center [723, 480] width 82 height 34
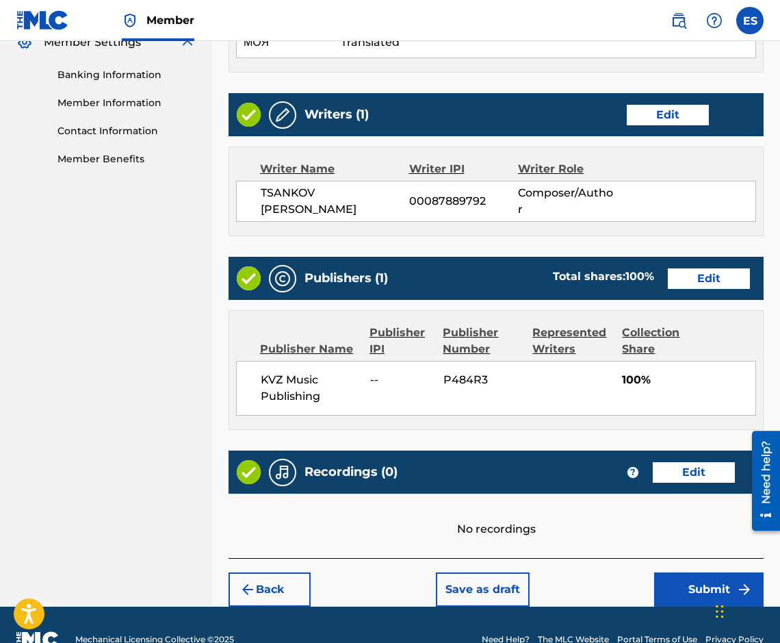
scroll to position [595, 0]
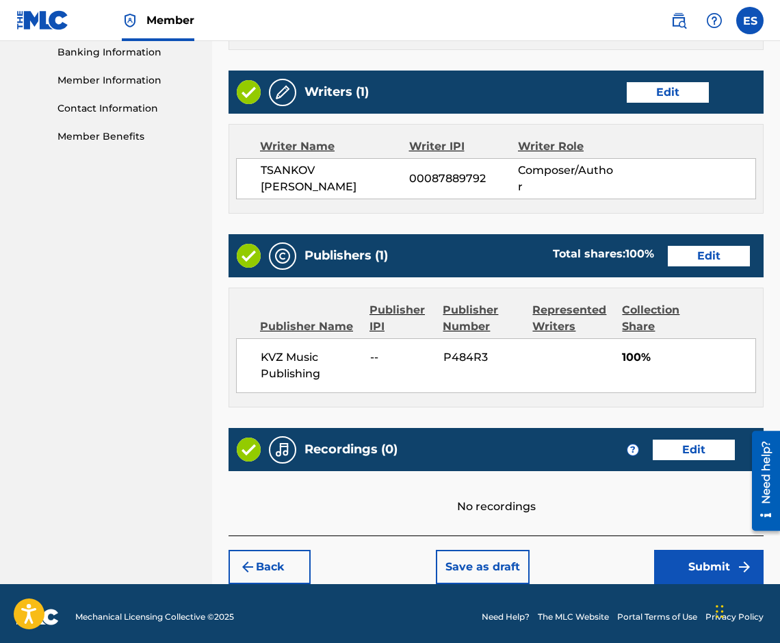
click at [667, 568] on button "Submit" at bounding box center [709, 567] width 110 height 34
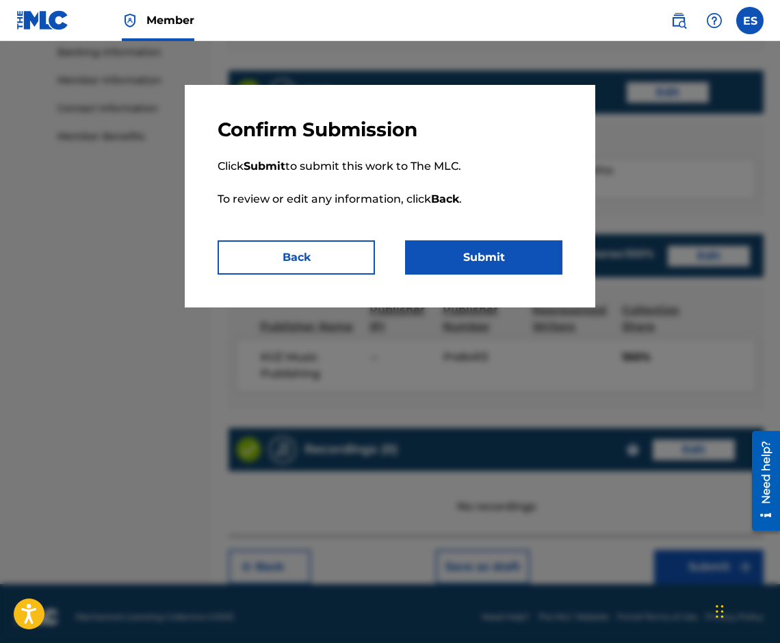
click at [519, 262] on button "Submit" at bounding box center [483, 257] width 157 height 34
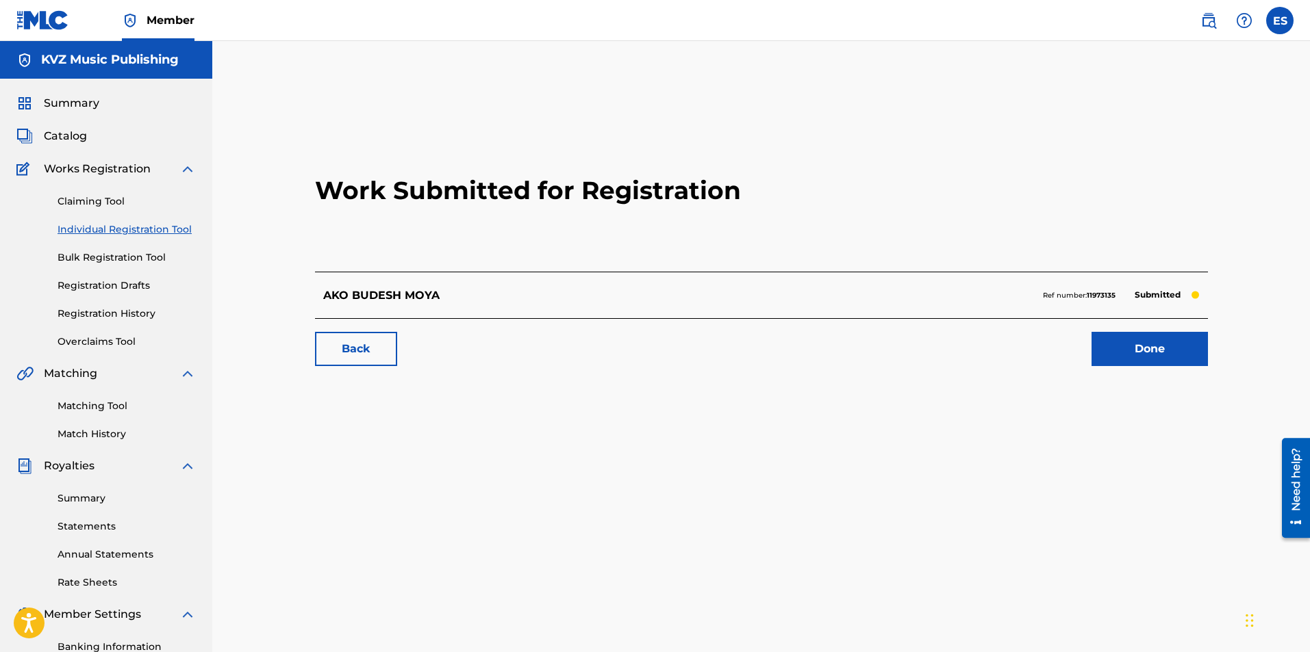
click at [185, 232] on link "Individual Registration Tool" at bounding box center [127, 229] width 138 height 14
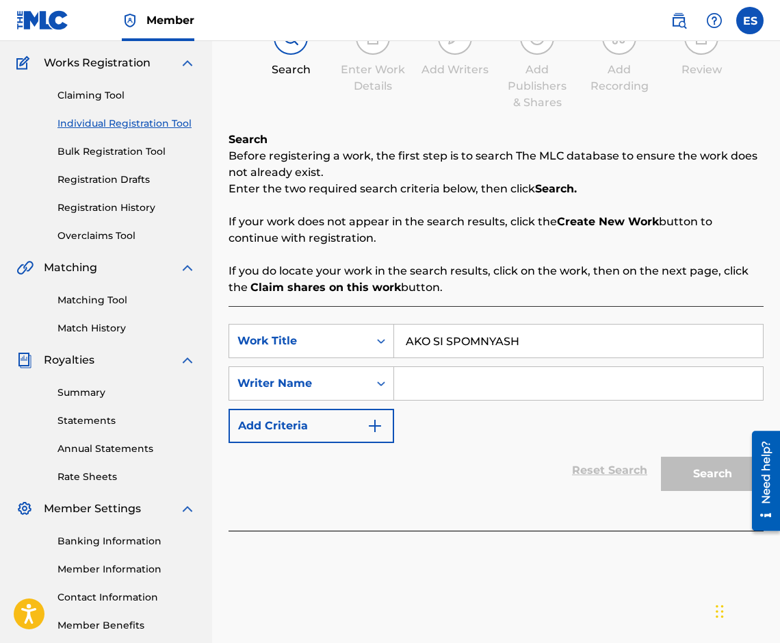
scroll to position [178, 0]
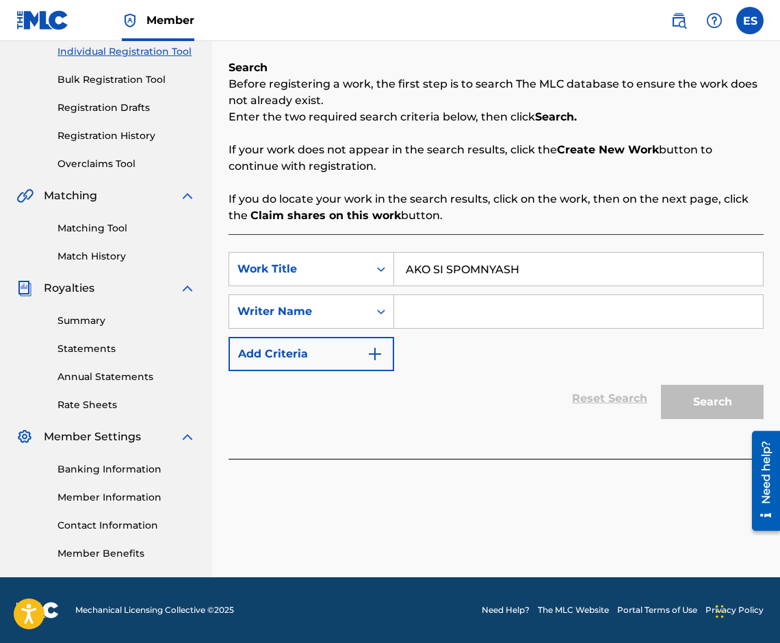
type input "AKO SI SPOMNYASH"
click at [479, 321] on input "Search Form" at bounding box center [578, 311] width 369 height 33
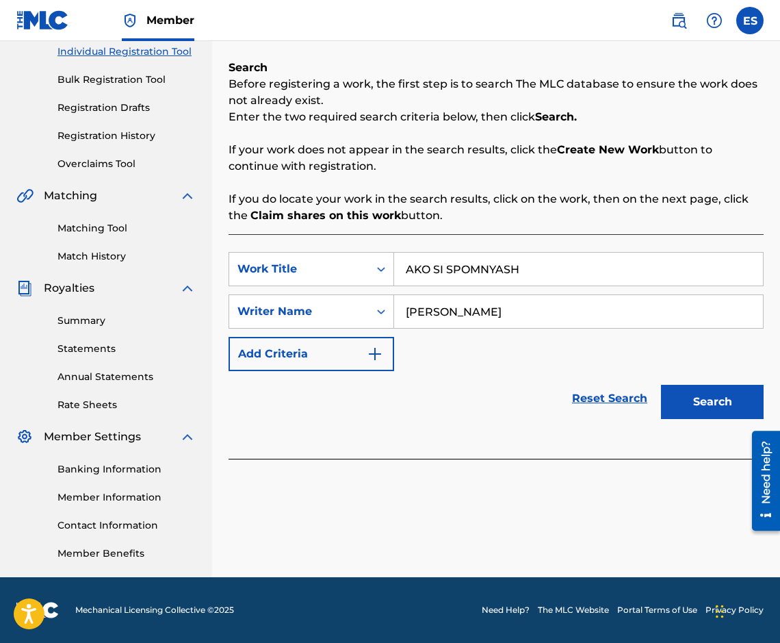
type input "[PERSON_NAME]"
click at [411, 251] on div "SearchWithCriteria9e738cd8-2f55-4677-bb49-b319a031f2ad Work Title AKO SI SPOMNY…" at bounding box center [496, 346] width 535 height 225
drag, startPoint x: 409, startPoint y: 255, endPoint x: 383, endPoint y: 266, distance: 27.6
click at [383, 266] on div "SearchWithCriteria9e738cd8-2f55-4677-bb49-b319a031f2ad Work Title AKO SI SPOMNY…" at bounding box center [496, 269] width 535 height 34
click at [677, 413] on button "Search" at bounding box center [712, 402] width 103 height 34
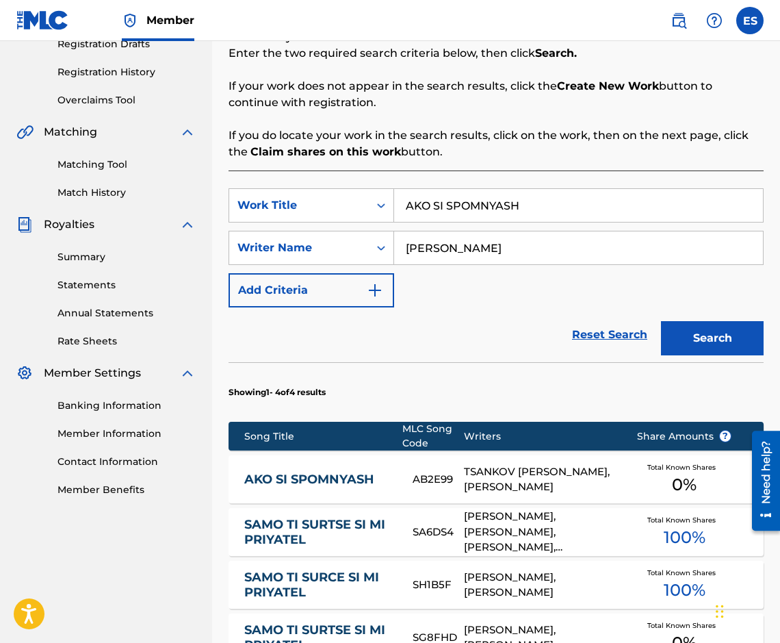
scroll to position [315, 0]
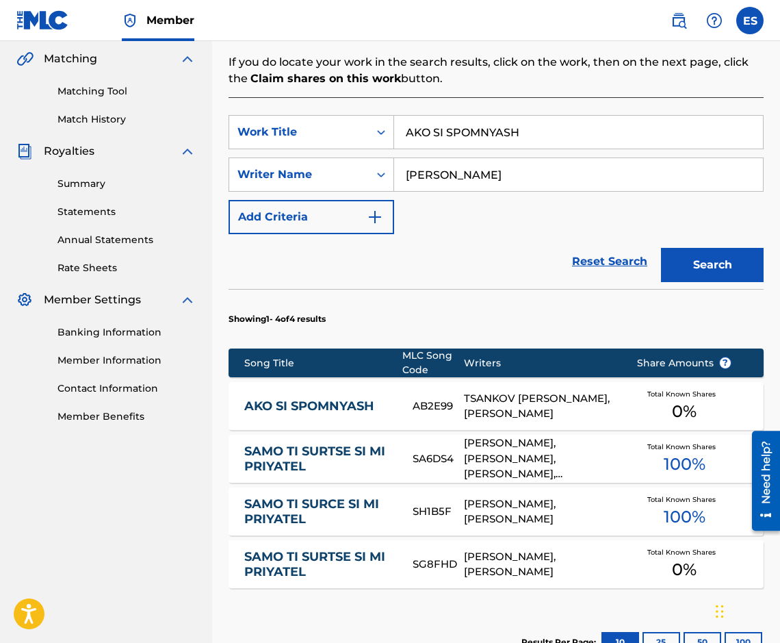
click at [348, 390] on div "AKO SI SPOMNYASH AB2E99 TSANKOV [PERSON_NAME], [PERSON_NAME] Total Known Shares…" at bounding box center [496, 406] width 535 height 48
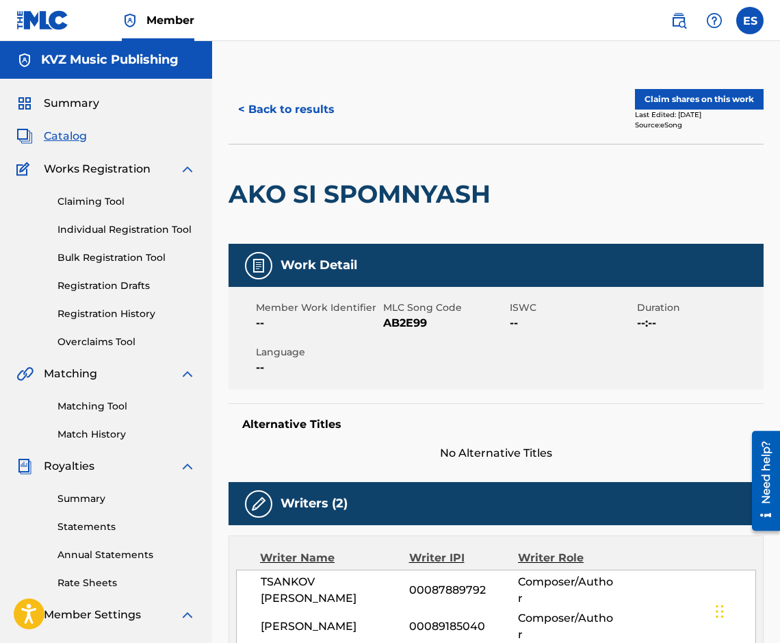
click at [285, 128] on div "< Back to results Claim shares on this work Last Edited: [DATE] Source: eSong" at bounding box center [496, 109] width 535 height 68
click at [287, 115] on button "< Back to results" at bounding box center [287, 109] width 116 height 34
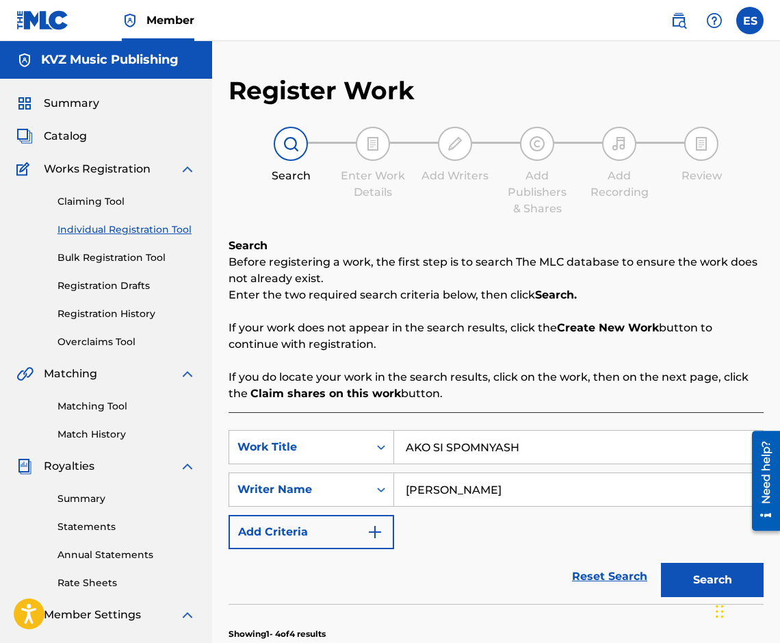
scroll to position [178, 0]
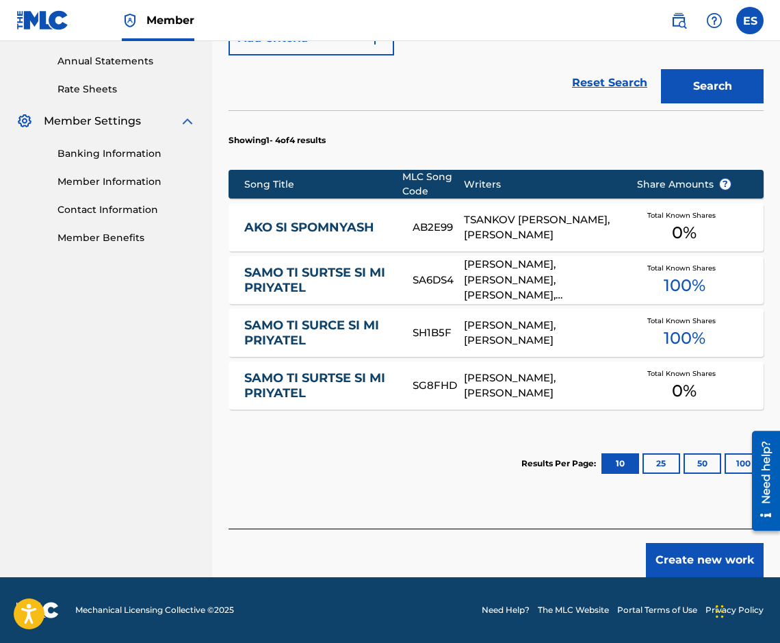
click at [676, 555] on button "Create new work" at bounding box center [705, 560] width 118 height 34
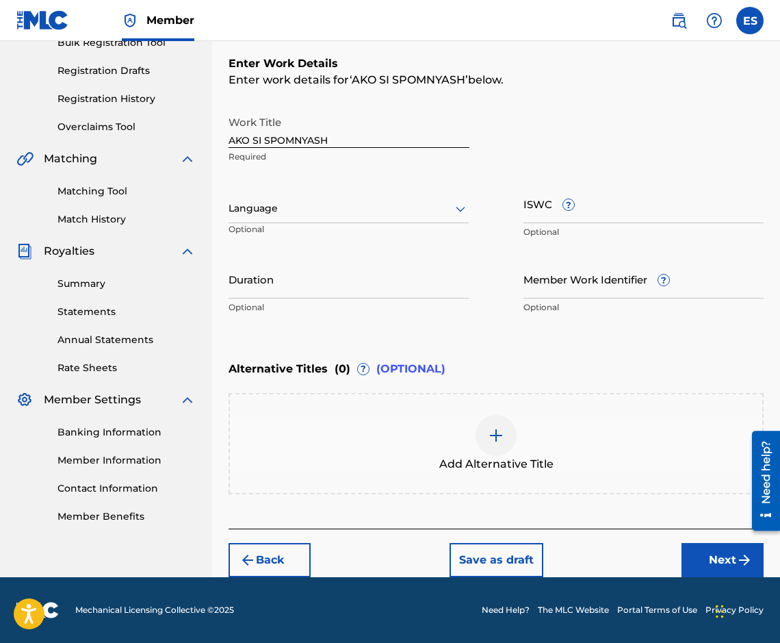
scroll to position [205, 0]
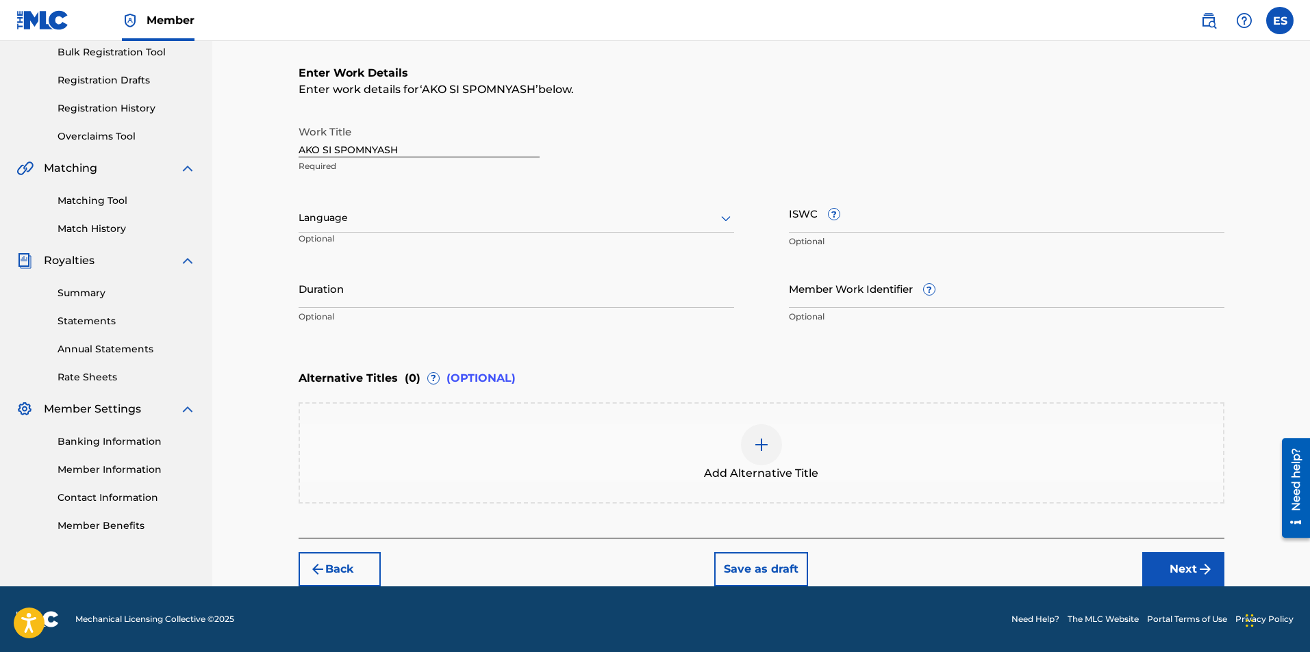
drag, startPoint x: 374, startPoint y: 267, endPoint x: 354, endPoint y: 292, distance: 32.6
type input "03:19"
click at [757, 450] on img at bounding box center [761, 445] width 16 height 16
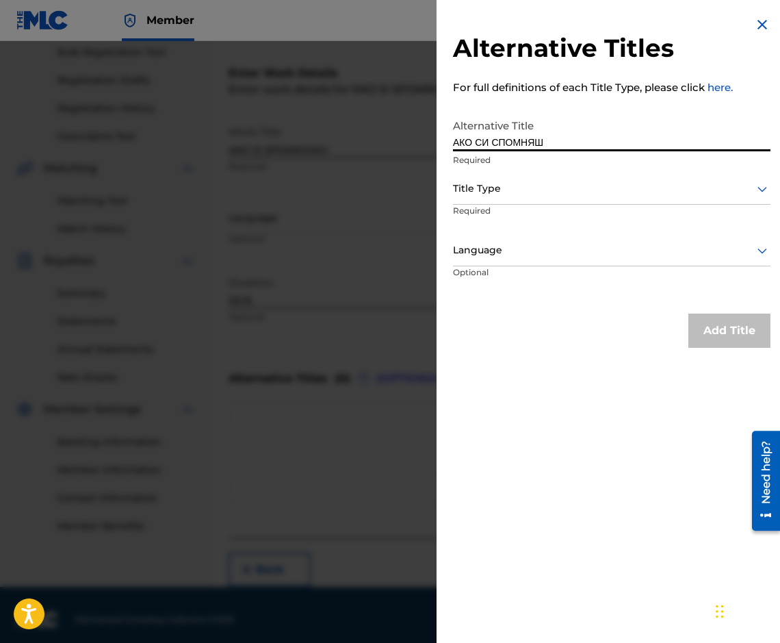
type input "АКО СИ СПОМНЯШ"
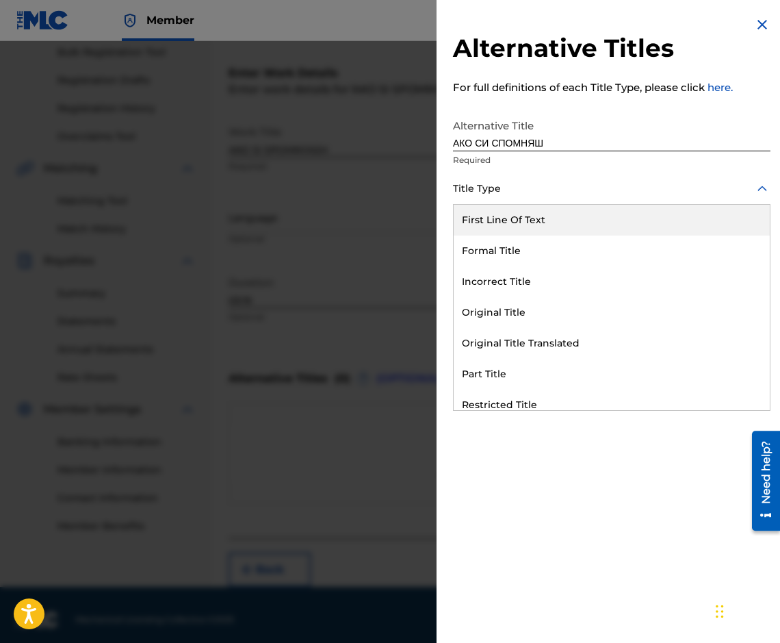
click at [579, 196] on div at bounding box center [612, 188] width 318 height 17
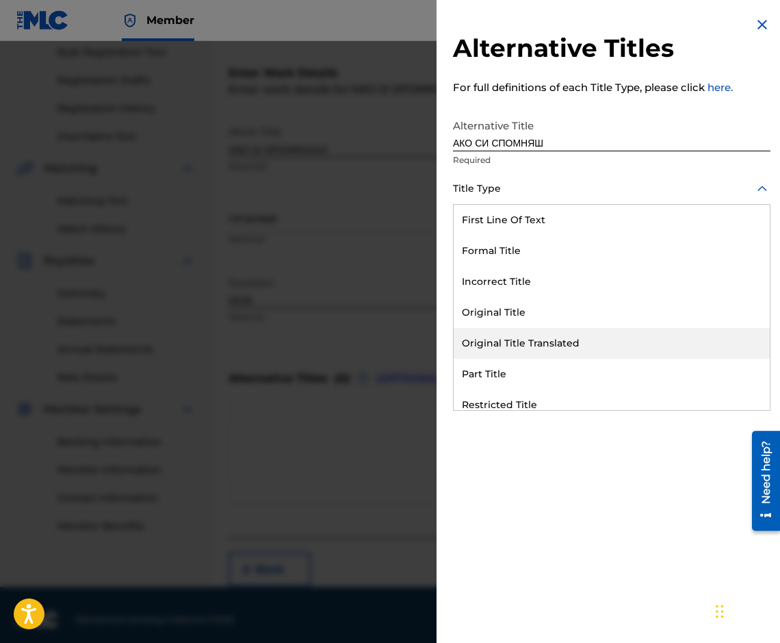
click at [555, 351] on div "Original Title Translated" at bounding box center [612, 343] width 316 height 31
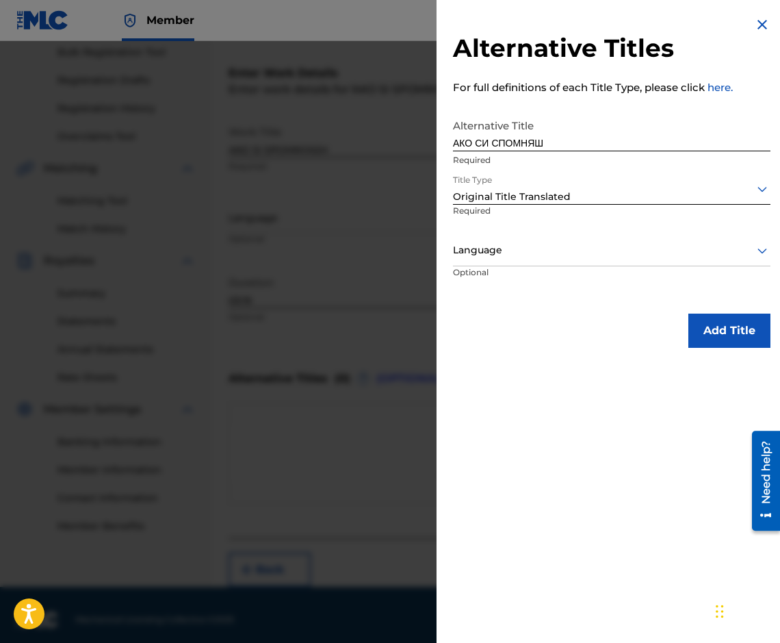
click at [536, 269] on p "Optional" at bounding box center [504, 281] width 103 height 31
click at [537, 251] on div at bounding box center [612, 250] width 318 height 17
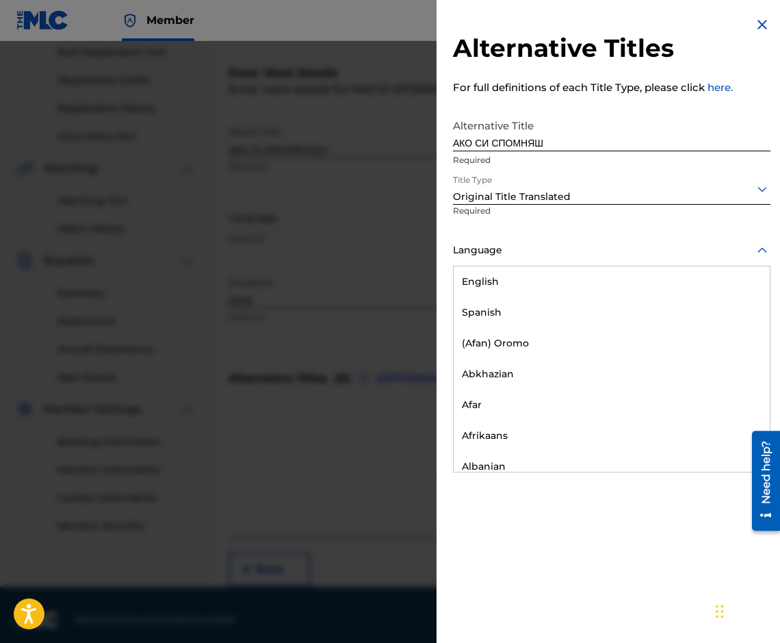
scroll to position [479, 0]
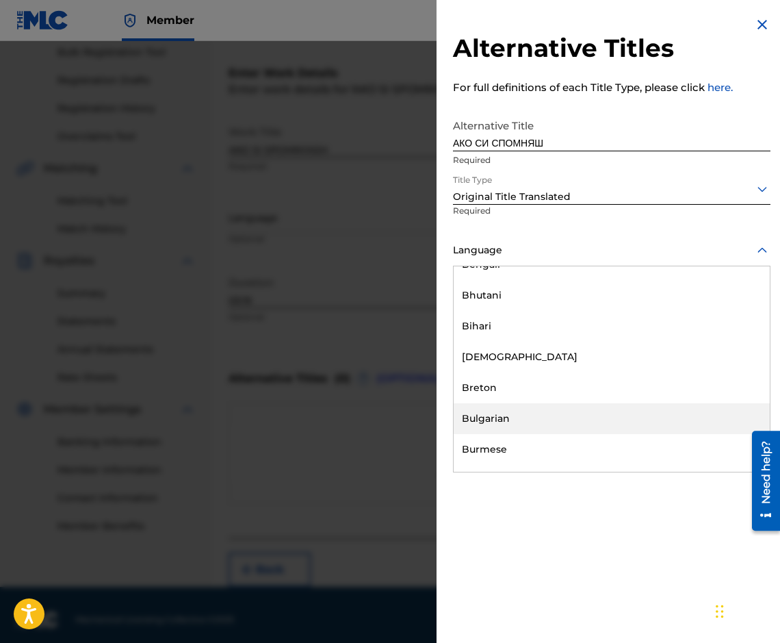
click at [569, 414] on div "Bulgarian" at bounding box center [612, 418] width 316 height 31
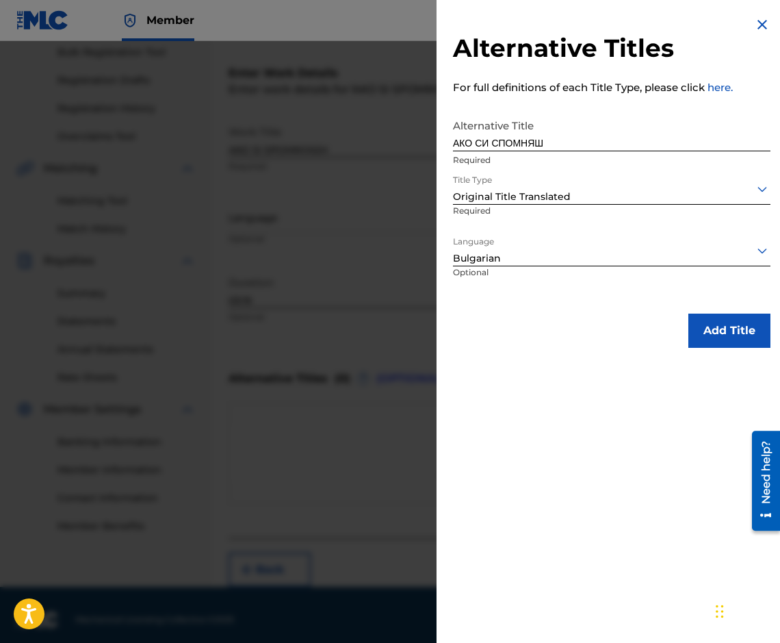
click at [691, 342] on button "Add Title" at bounding box center [730, 331] width 82 height 34
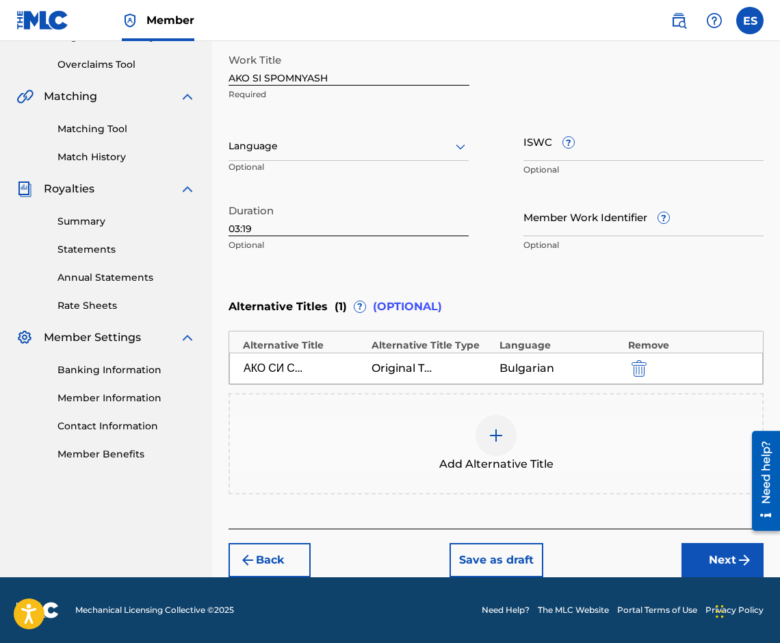
click at [690, 552] on button "Next" at bounding box center [723, 560] width 82 height 34
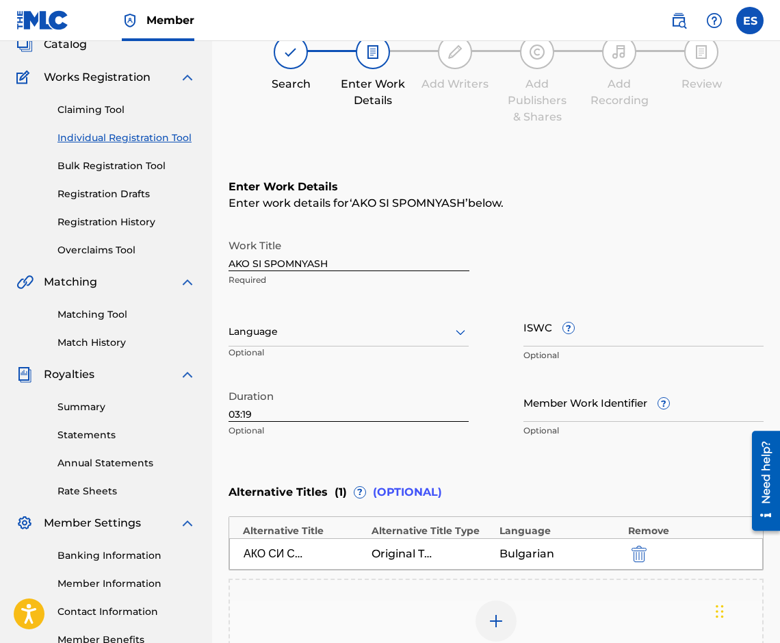
scroll to position [62, 0]
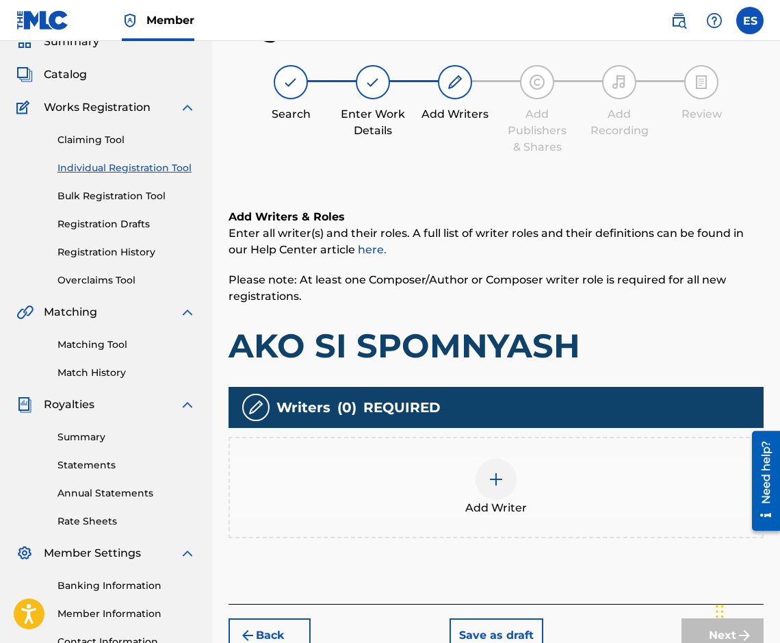
click at [494, 489] on div at bounding box center [496, 479] width 41 height 41
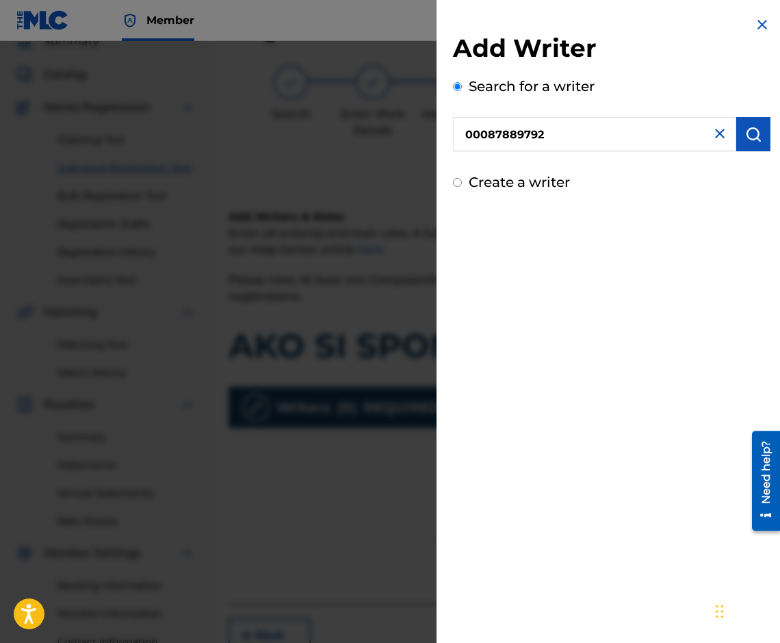
type input "00087889792"
click at [737, 131] on button "submit" at bounding box center [754, 134] width 34 height 34
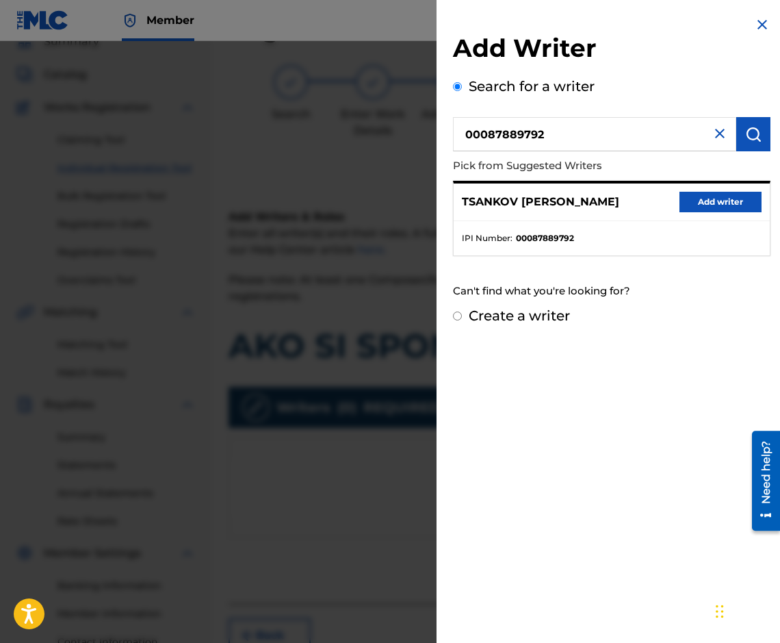
click at [685, 196] on button "Add writer" at bounding box center [721, 202] width 82 height 21
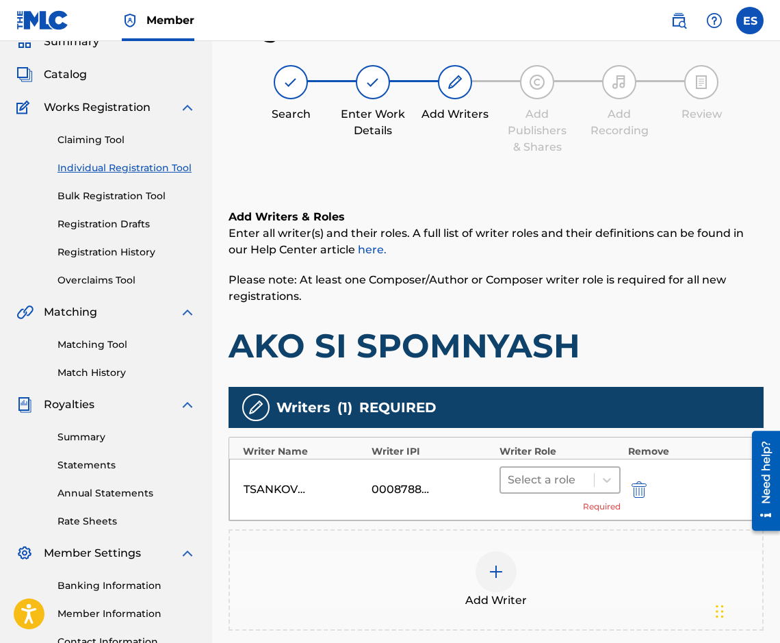
click at [539, 476] on div at bounding box center [547, 479] width 79 height 19
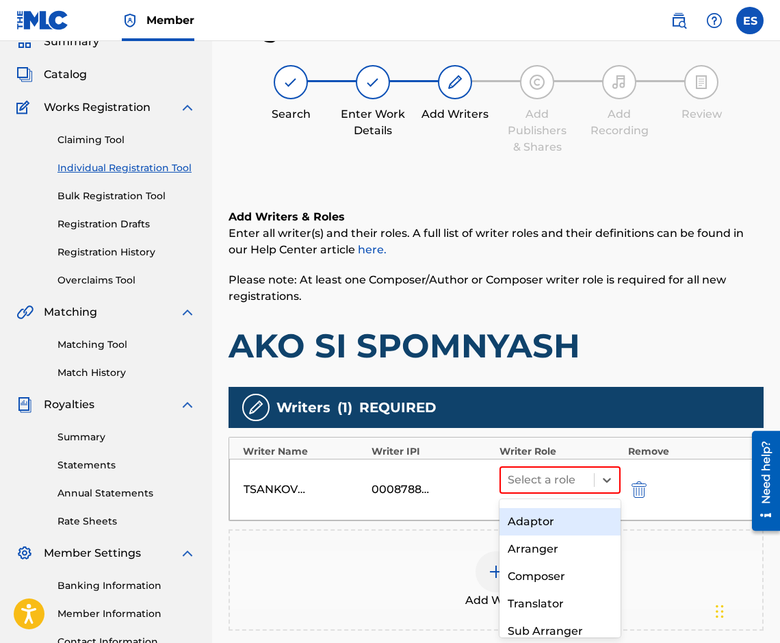
scroll to position [68, 0]
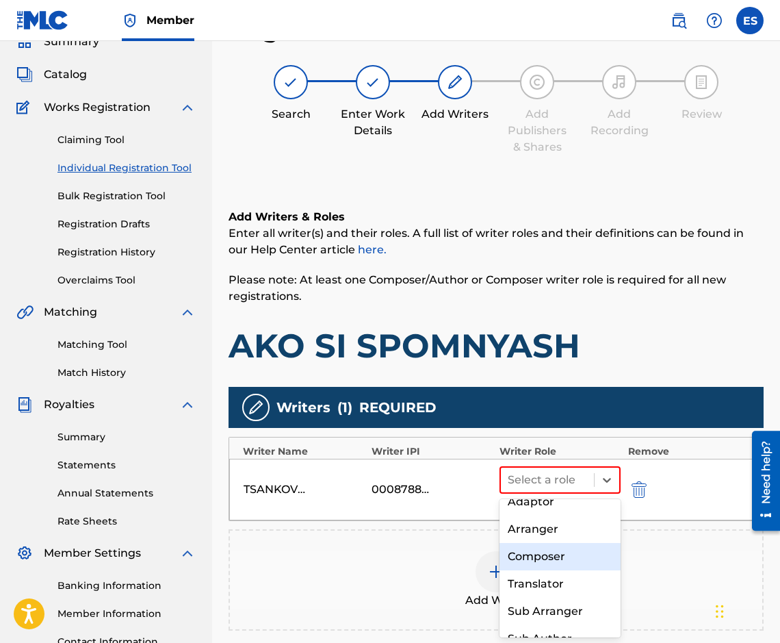
click at [557, 570] on div "Composer" at bounding box center [560, 556] width 121 height 27
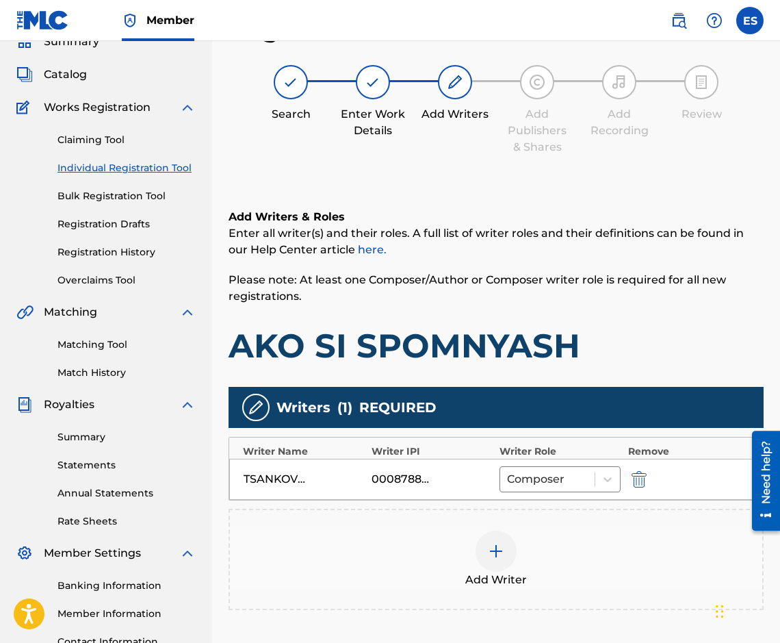
click at [489, 517] on div "Add Writer" at bounding box center [496, 559] width 535 height 101
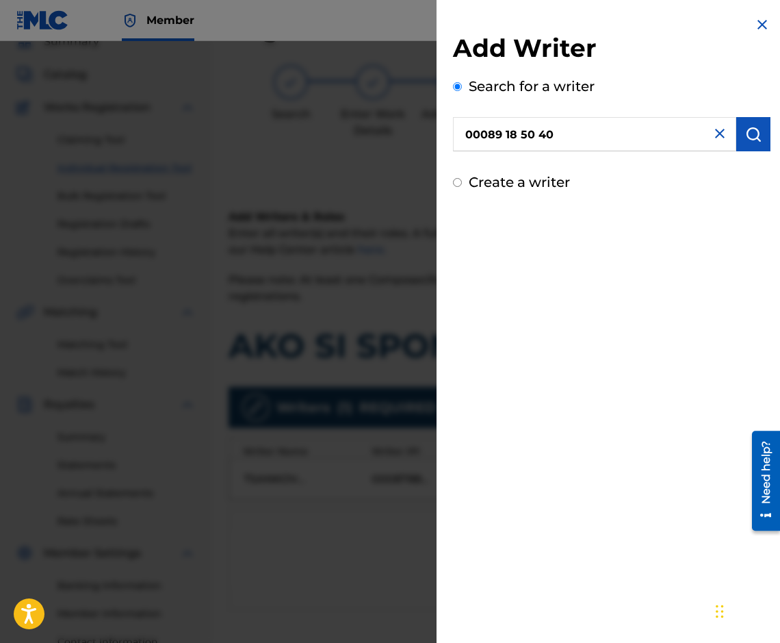
click at [536, 139] on input "00089 18 50 40" at bounding box center [594, 134] width 283 height 34
click at [515, 131] on input "00089 18 5040" at bounding box center [594, 134] width 283 height 34
click at [504, 138] on input "00089 185040" at bounding box center [594, 134] width 283 height 34
type input "00089185040"
click at [764, 138] on button "submit" at bounding box center [754, 134] width 34 height 34
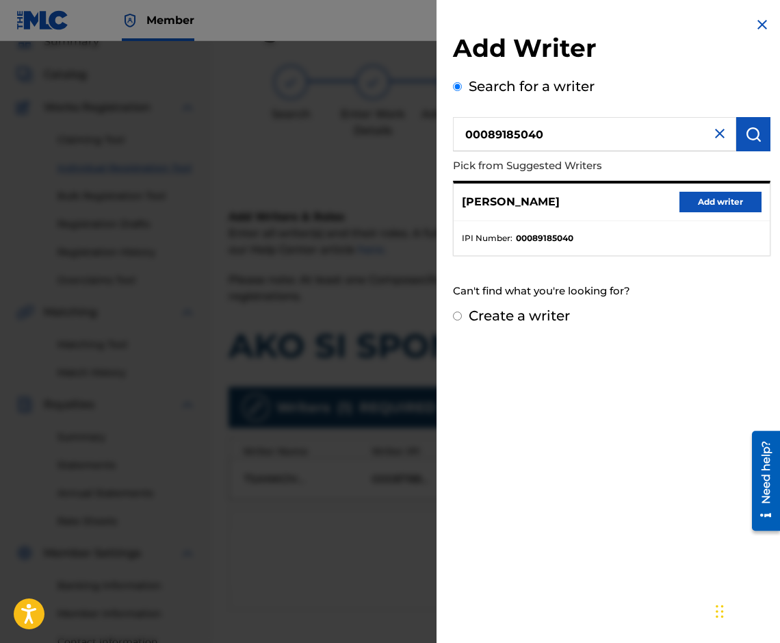
click at [725, 207] on button "Add writer" at bounding box center [721, 202] width 82 height 21
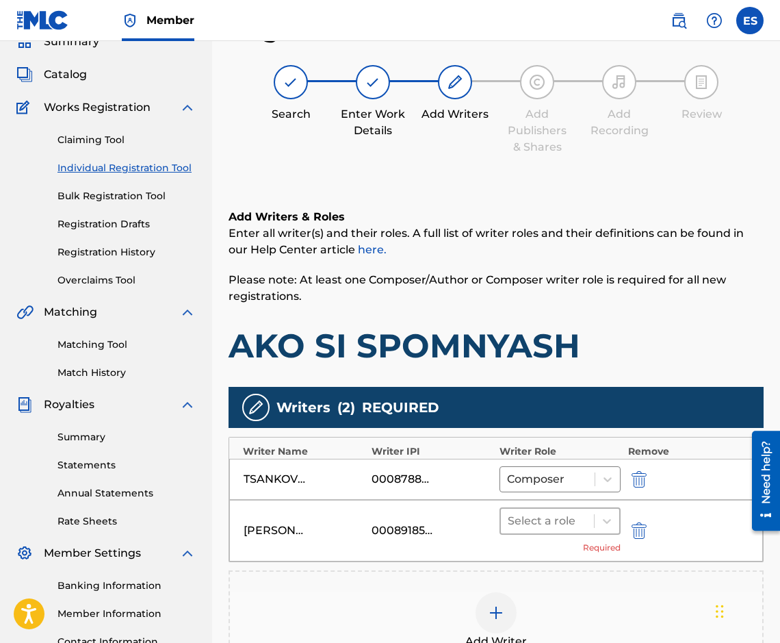
click at [540, 526] on div at bounding box center [547, 520] width 79 height 19
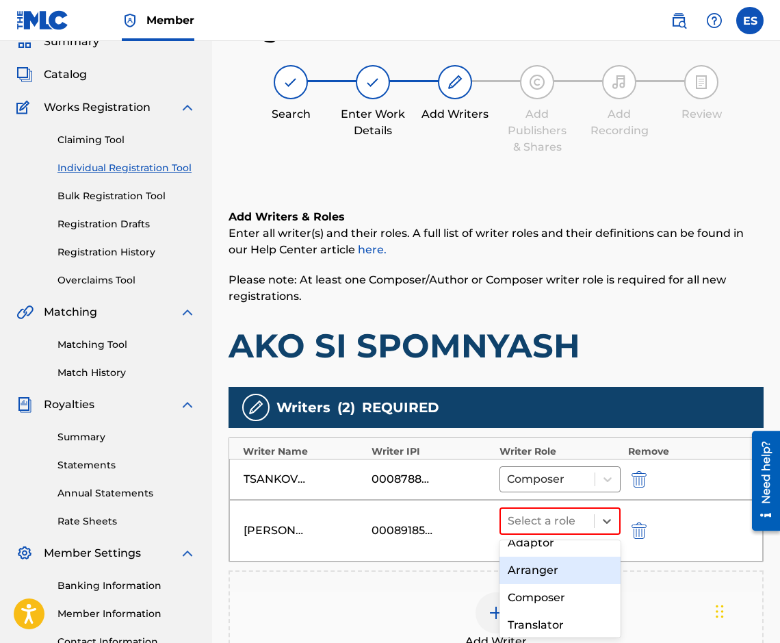
scroll to position [137, 0]
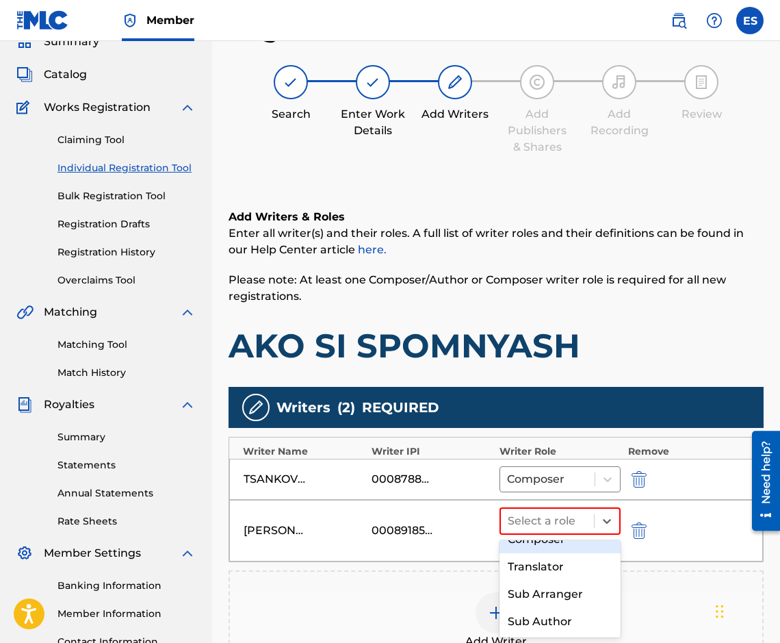
click at [587, 551] on div "Composer" at bounding box center [560, 539] width 121 height 27
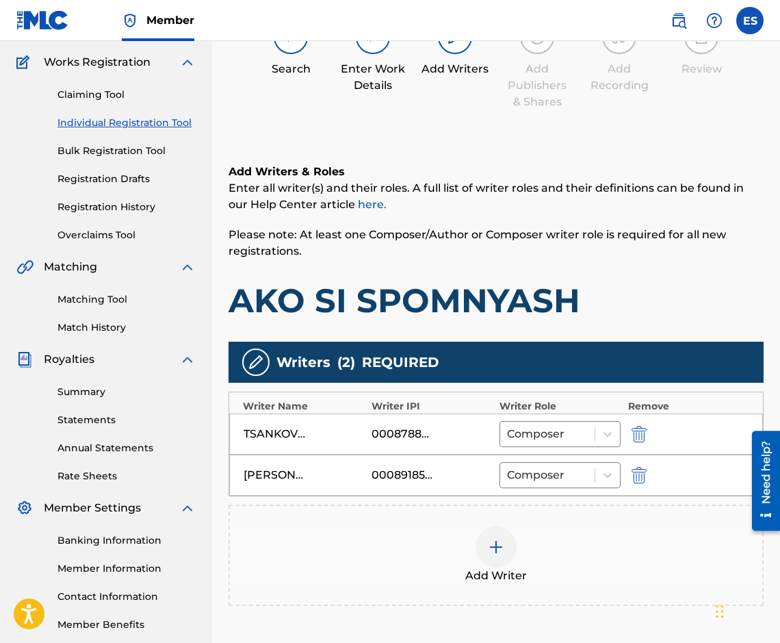
scroll to position [199, 0]
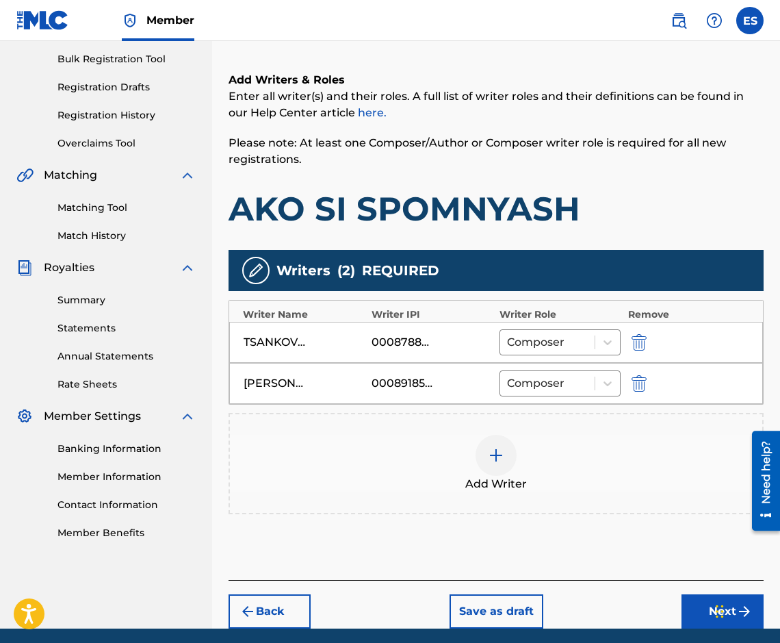
click at [702, 602] on button "Next" at bounding box center [723, 611] width 82 height 34
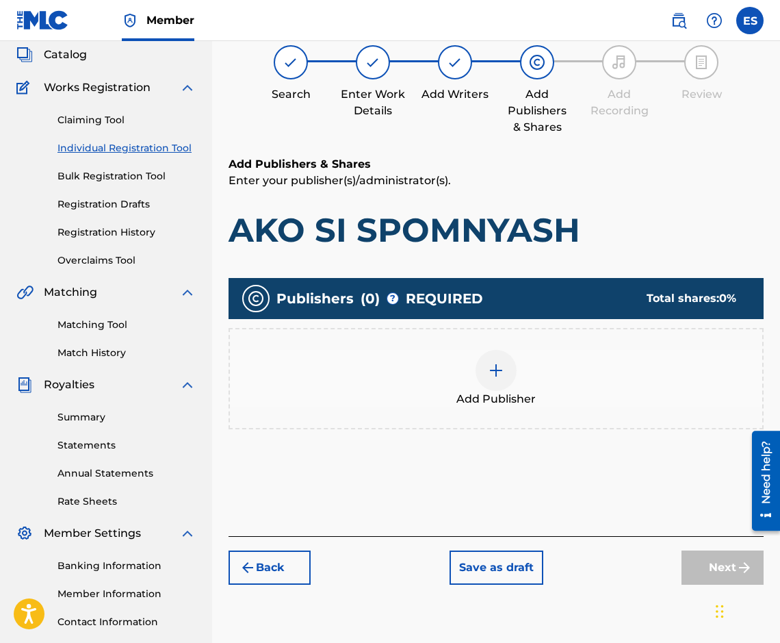
scroll to position [62, 0]
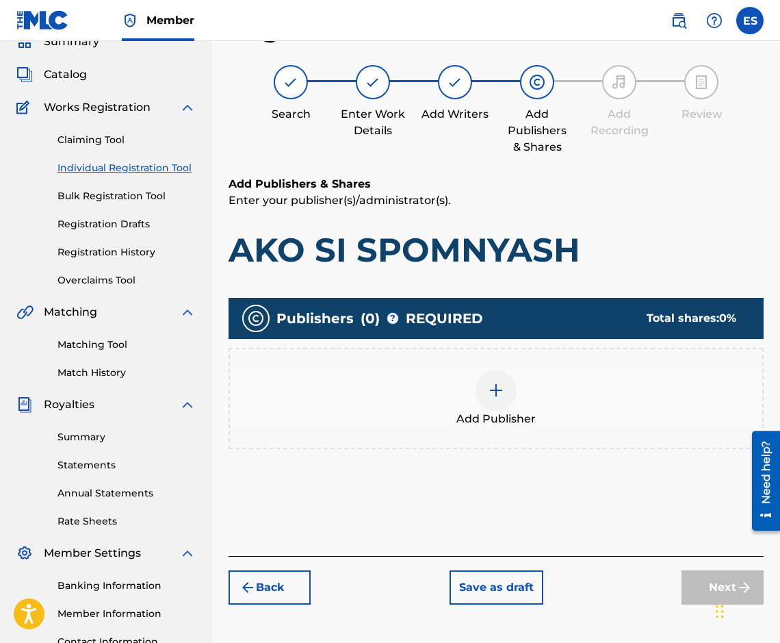
click at [466, 447] on div "Add Publisher" at bounding box center [496, 398] width 535 height 101
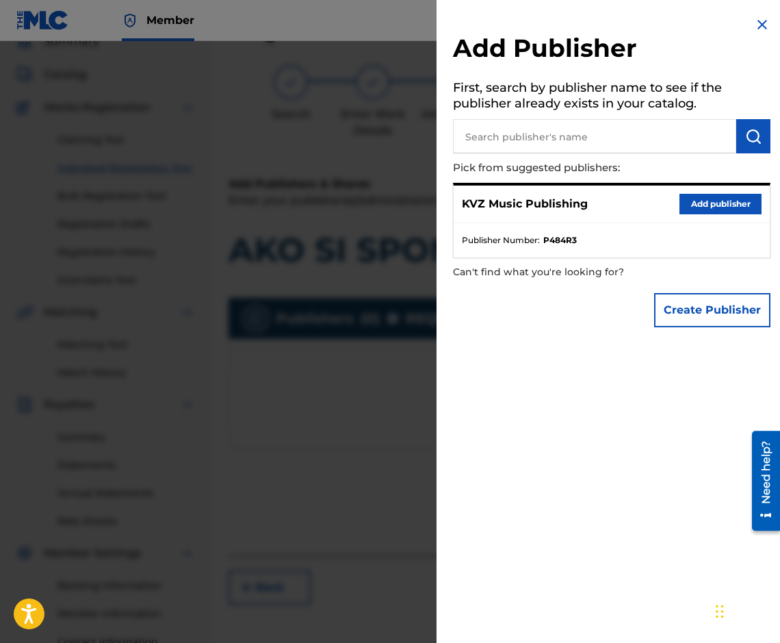
click at [690, 194] on button "Add publisher" at bounding box center [721, 204] width 82 height 21
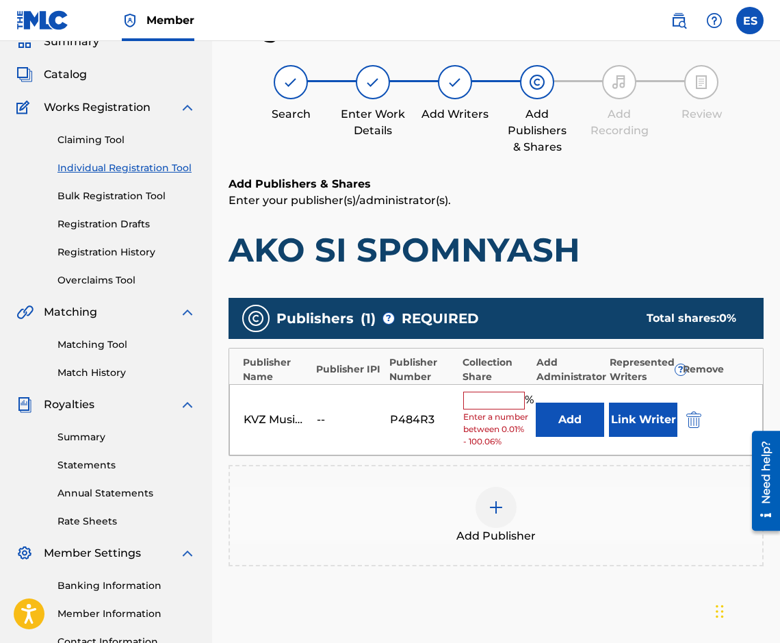
click at [502, 406] on input "text" at bounding box center [494, 401] width 62 height 18
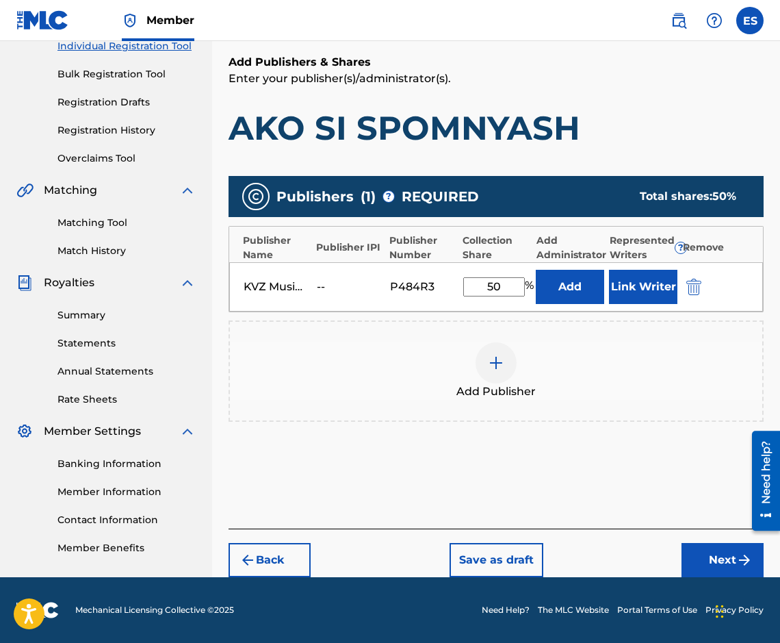
type input "50"
click at [692, 574] on button "Next" at bounding box center [723, 560] width 82 height 34
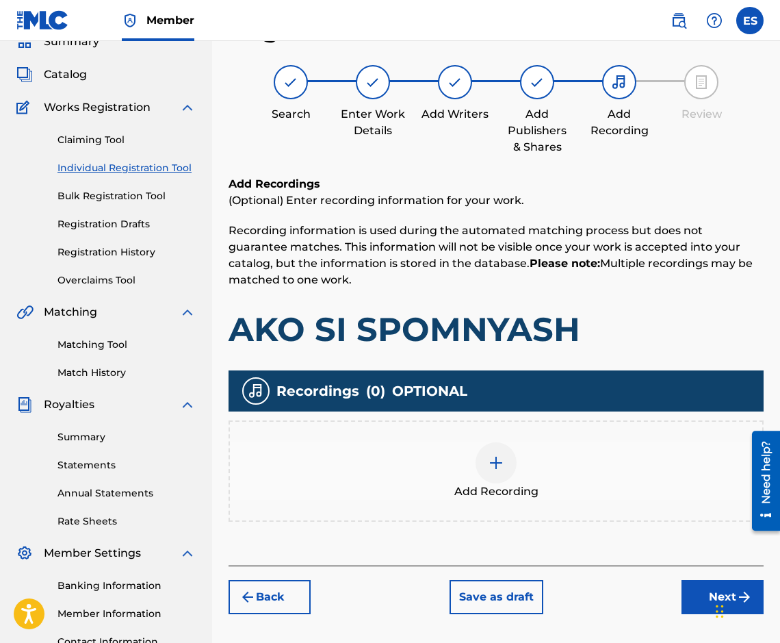
click at [433, 460] on div "Add Recording" at bounding box center [496, 471] width 533 height 58
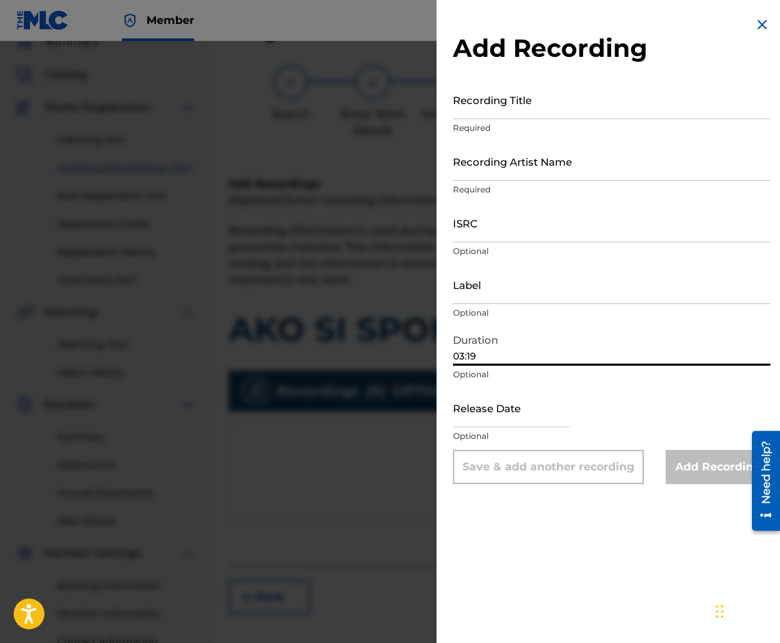
type input "03:19"
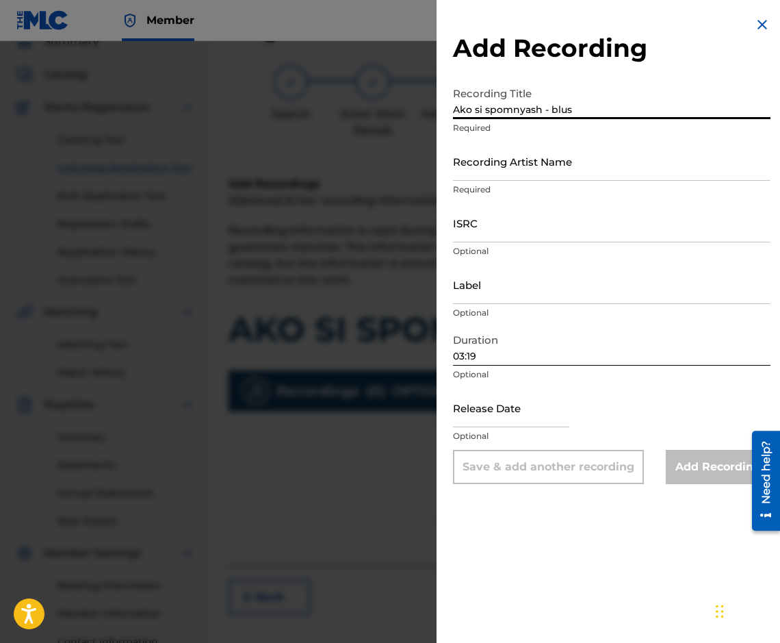
click at [456, 109] on input "Ako si spomnyash - blus" at bounding box center [612, 99] width 318 height 39
click at [600, 101] on input "Ako si spomnyash - blus" at bounding box center [612, 99] width 318 height 39
type input "Ako si spomnyash - blus"
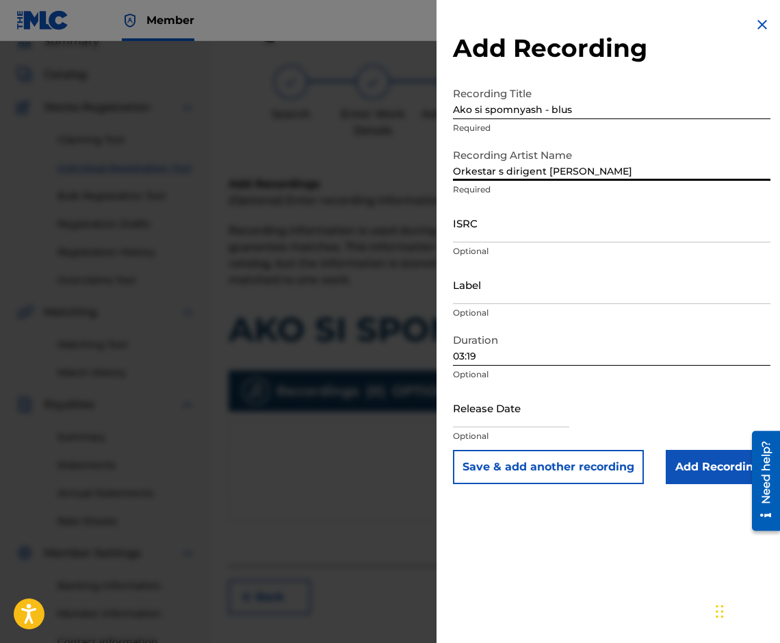
click at [453, 172] on div "Add Recording Recording Title Ako si spomnyash - blus Required Recording Artist…" at bounding box center [612, 250] width 351 height 500
click at [457, 173] on input "Orkestar s dirigent [PERSON_NAME]" at bounding box center [612, 161] width 318 height 39
type input "Orkestar s dirigent [PERSON_NAME]"
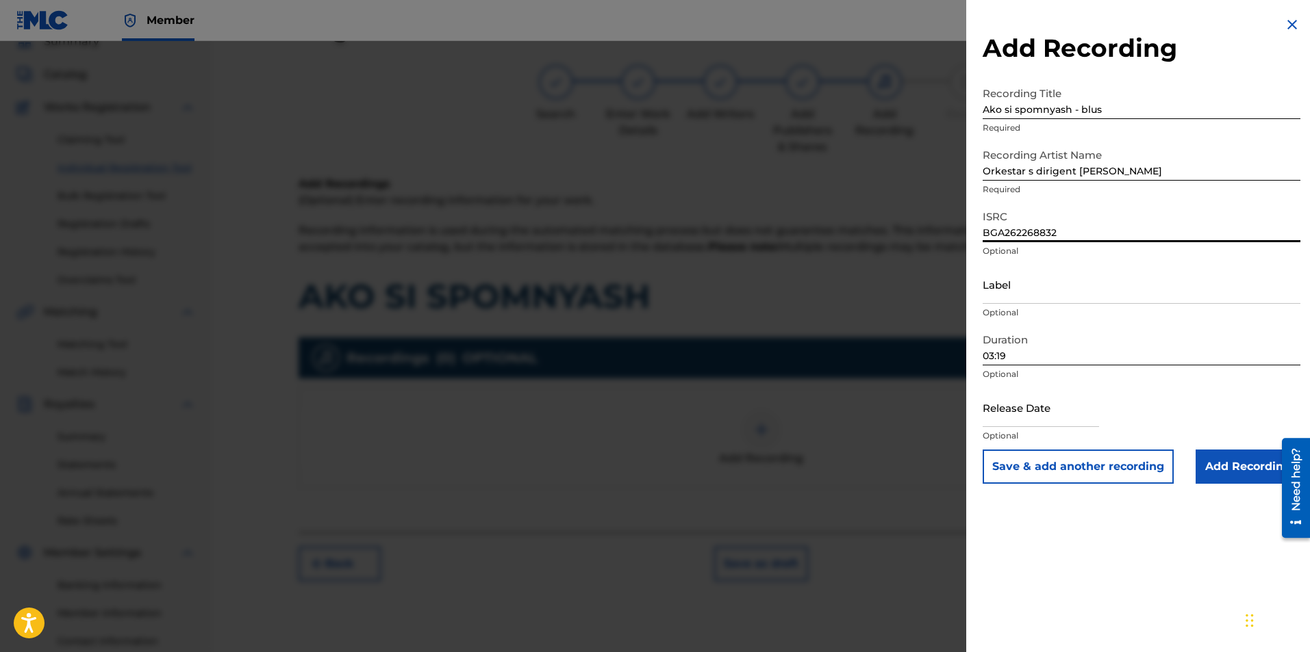
type input "BGA262268832"
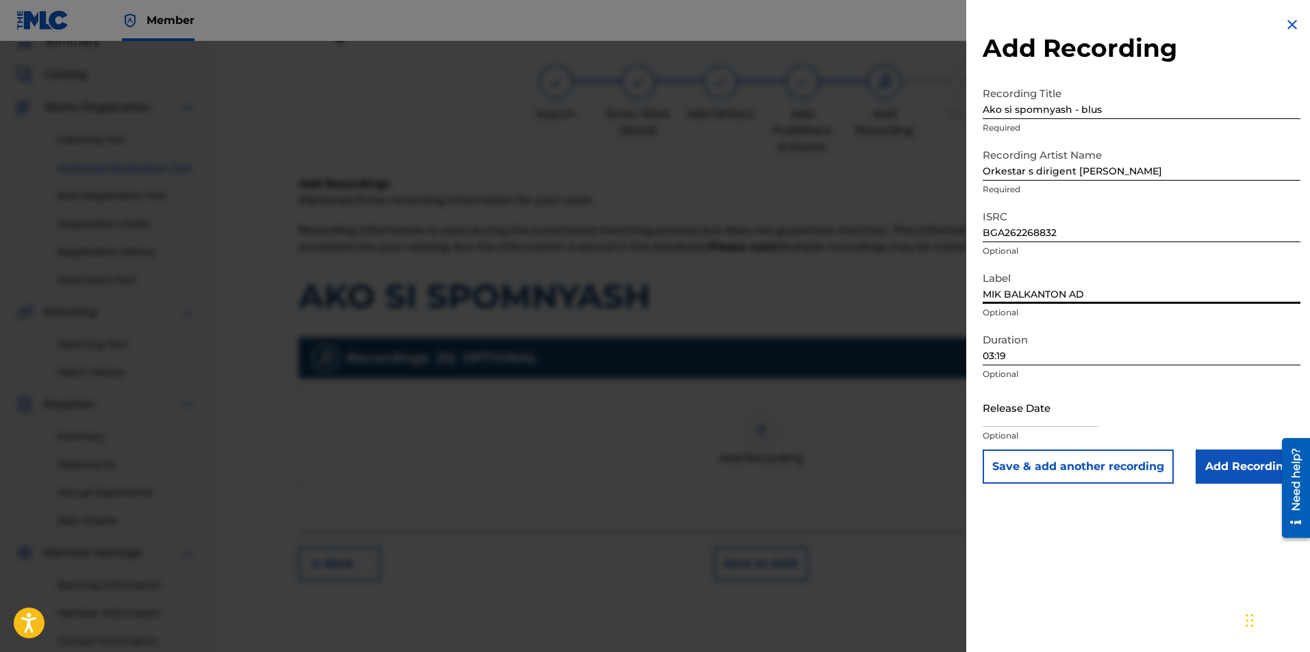
type input "MIK BALKANTON AD"
click at [1212, 461] on input "Add Recording" at bounding box center [1247, 467] width 105 height 34
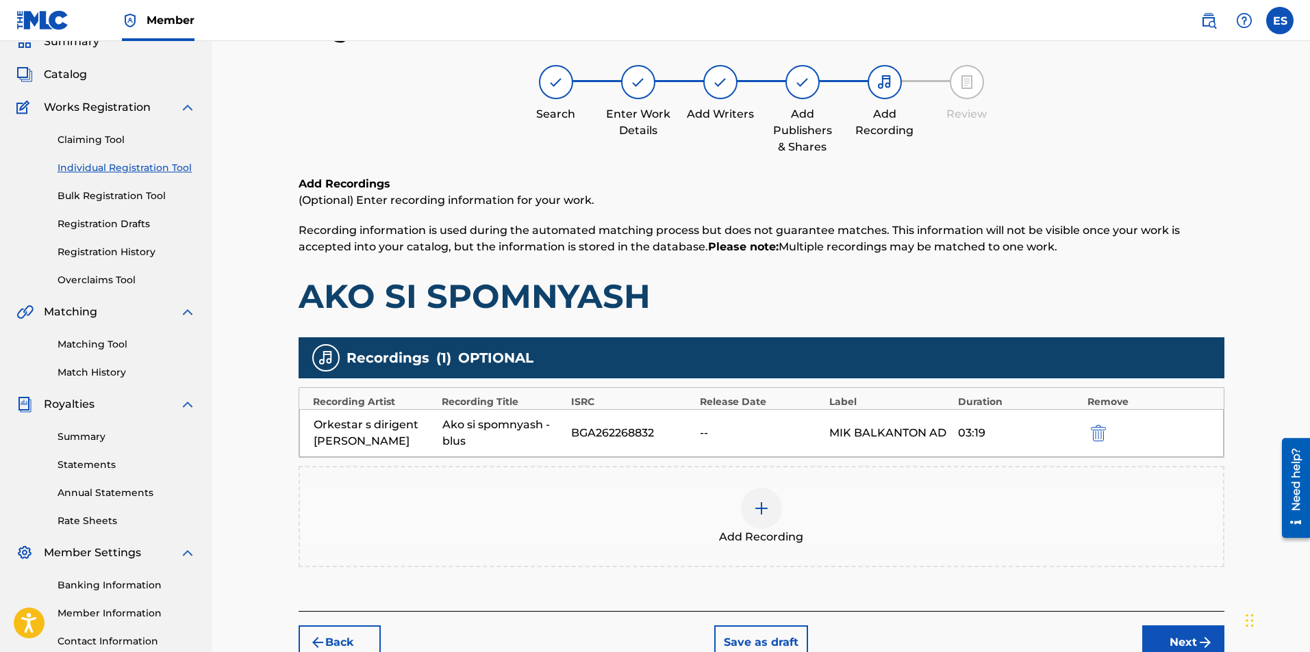
click at [786, 520] on div "Add Recording" at bounding box center [761, 517] width 923 height 58
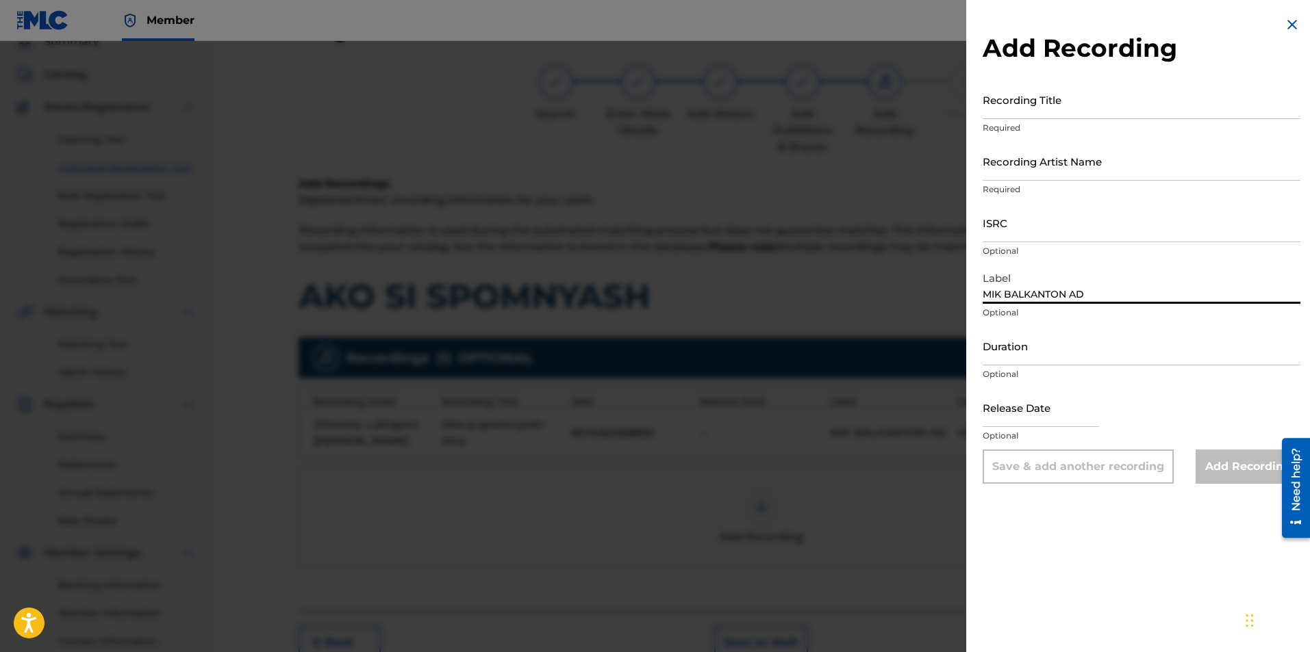
type input "MIK BALKANTON AD"
drag, startPoint x: 1081, startPoint y: 368, endPoint x: 1142, endPoint y: 342, distance: 66.5
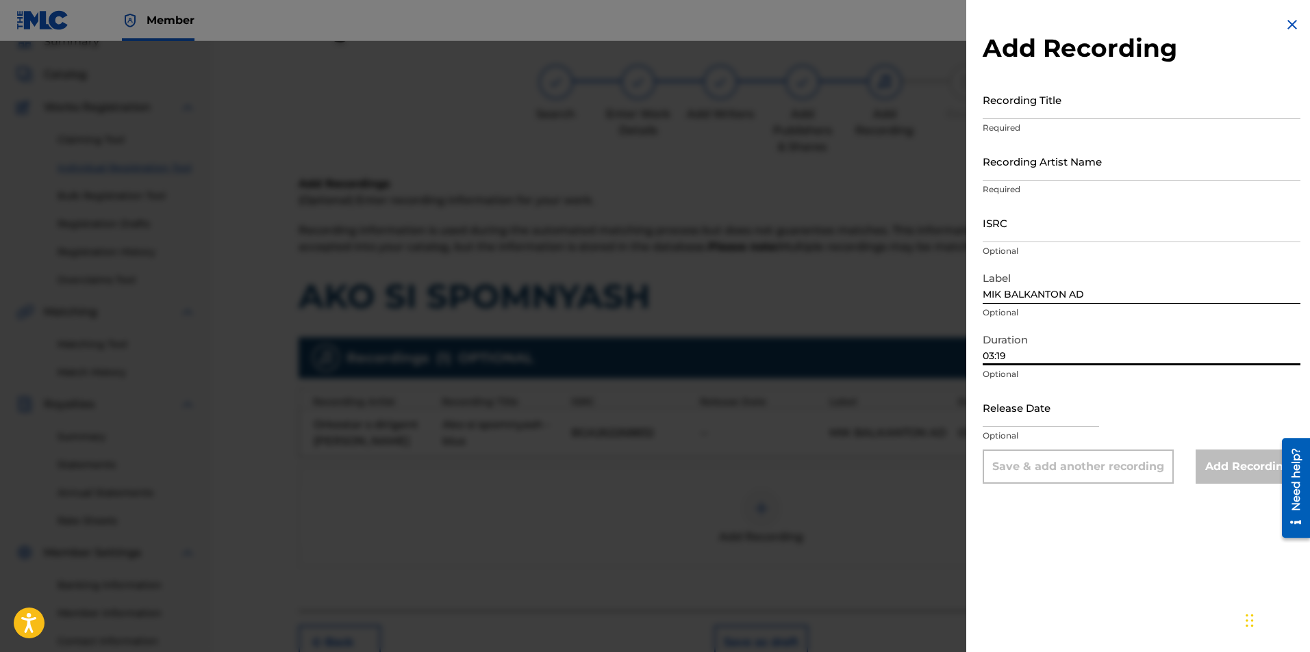
type input "03:19"
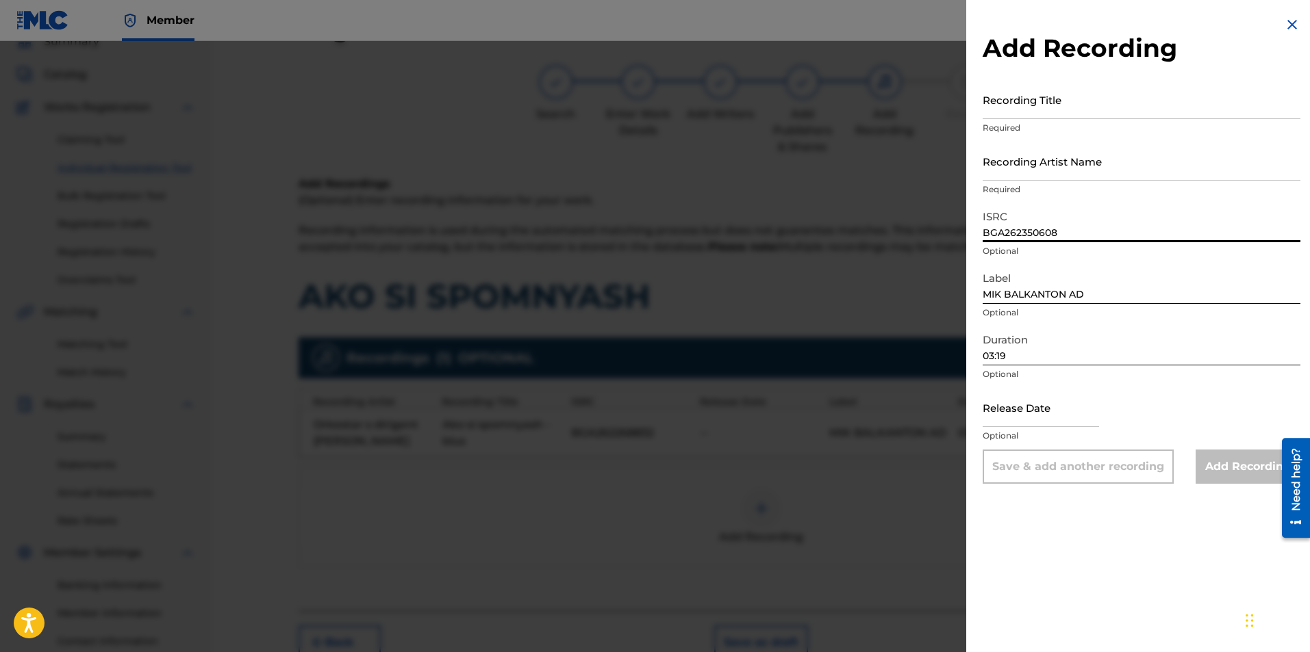
type input "BGA262350608"
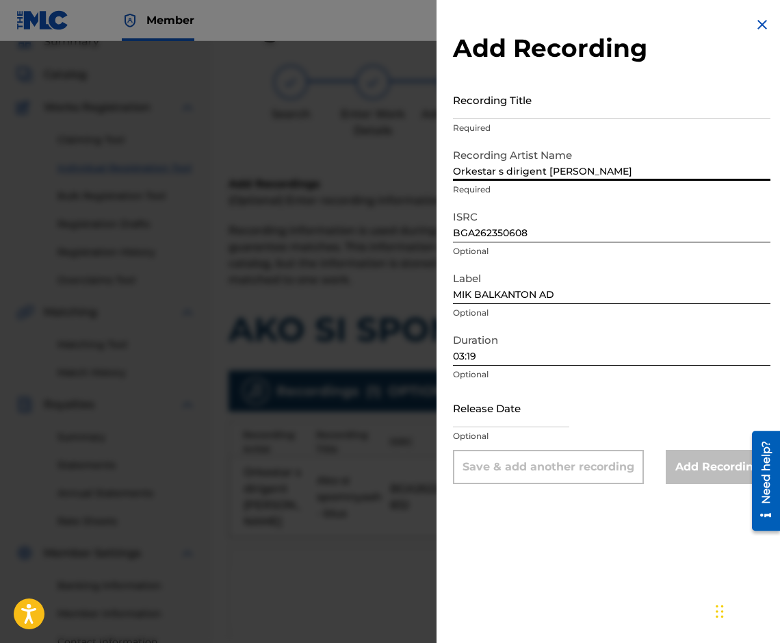
type input "Orkestar s dirigent [PERSON_NAME]"
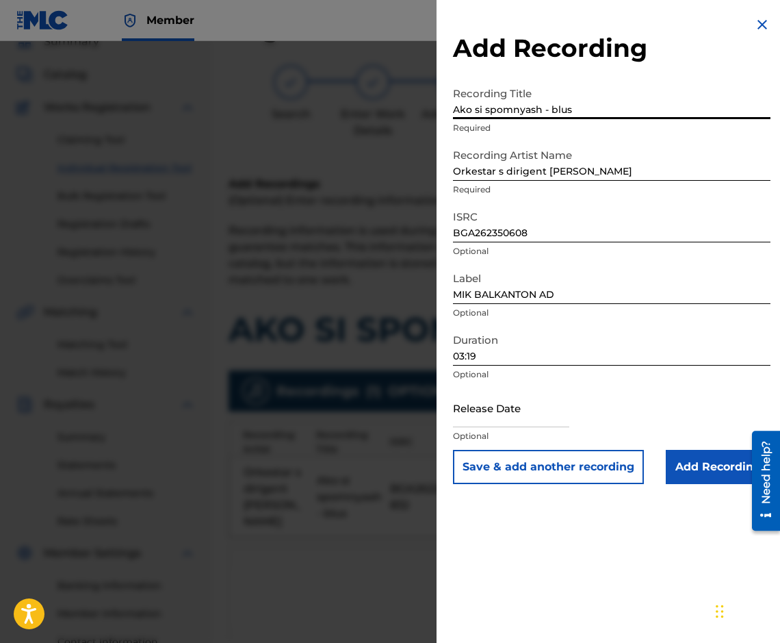
click at [459, 99] on input "Ako si spomnyash - blus" at bounding box center [612, 99] width 318 height 39
type input "Ako si spomnyash - blus"
click at [691, 472] on input "Add Recording" at bounding box center [718, 467] width 105 height 34
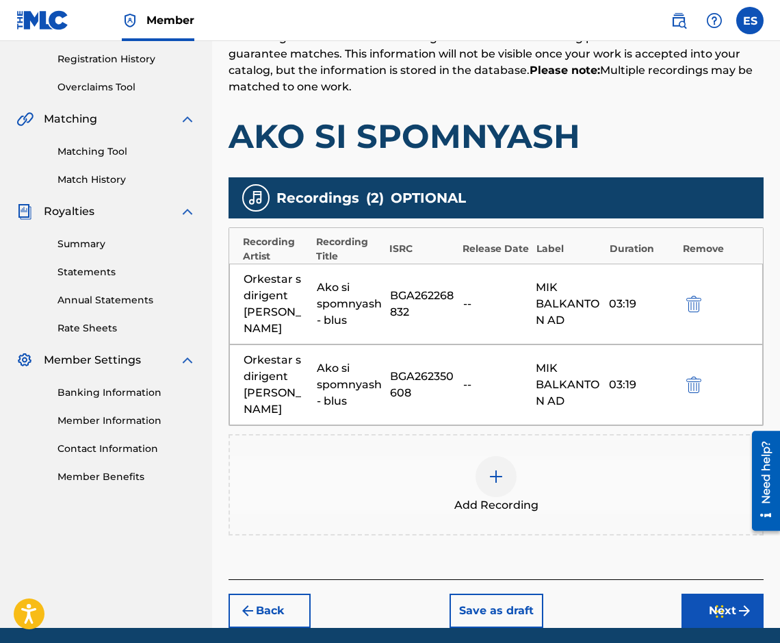
scroll to position [305, 0]
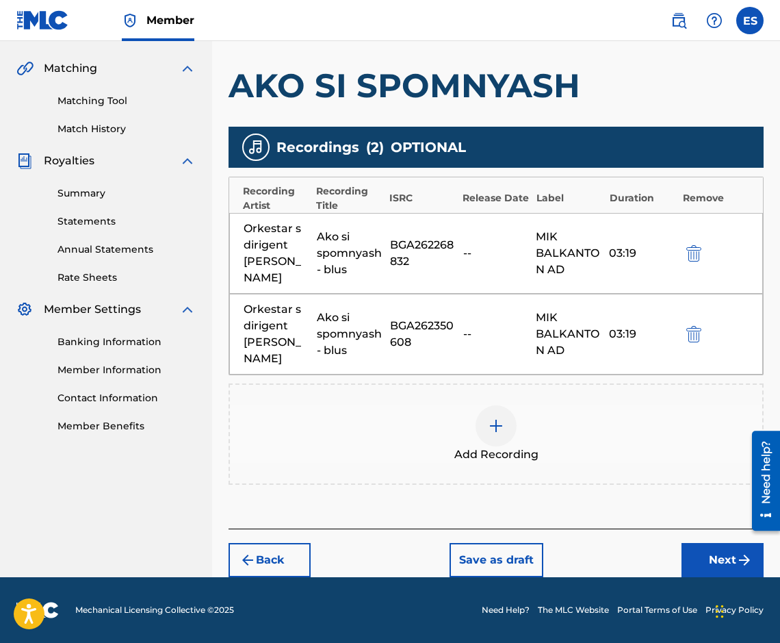
click at [719, 555] on button "Next" at bounding box center [723, 560] width 82 height 34
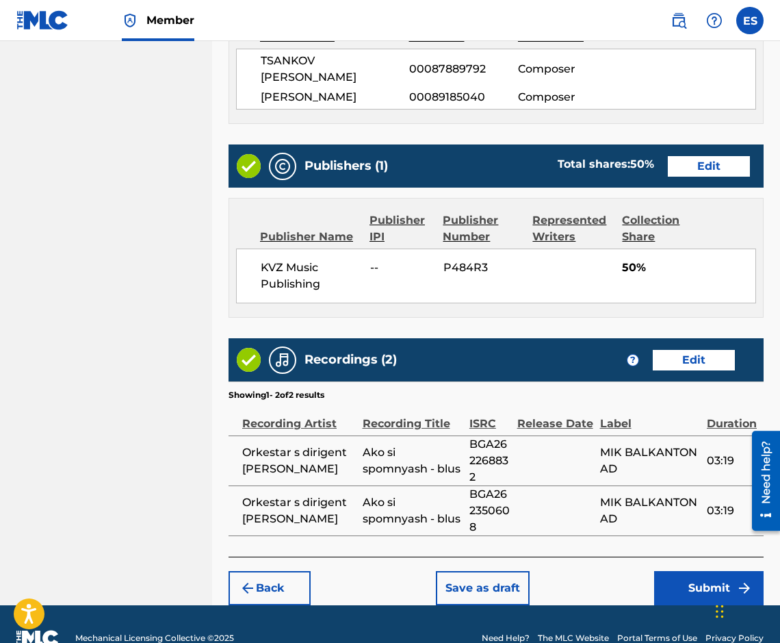
scroll to position [716, 0]
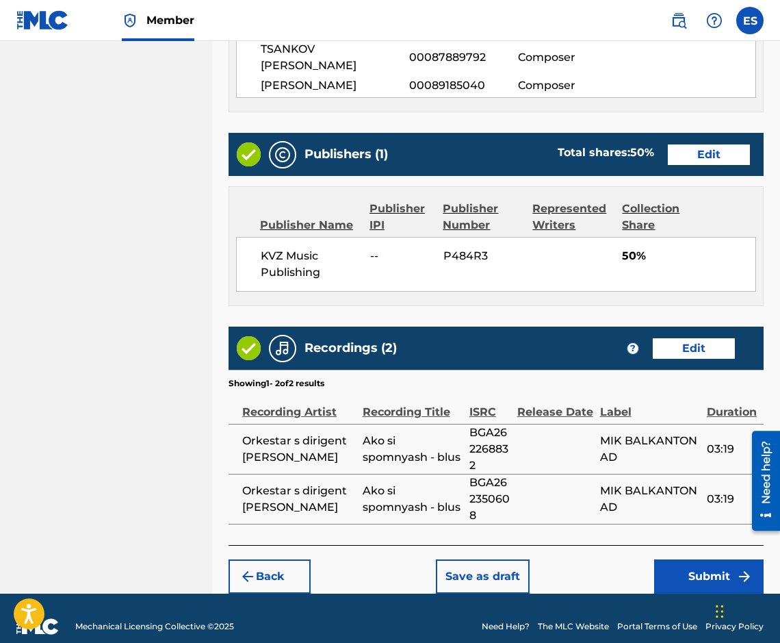
click at [522, 264] on div "KVZ Music Publishing -- P484R3 50%" at bounding box center [496, 264] width 520 height 55
click at [706, 566] on button "Submit" at bounding box center [709, 576] width 110 height 34
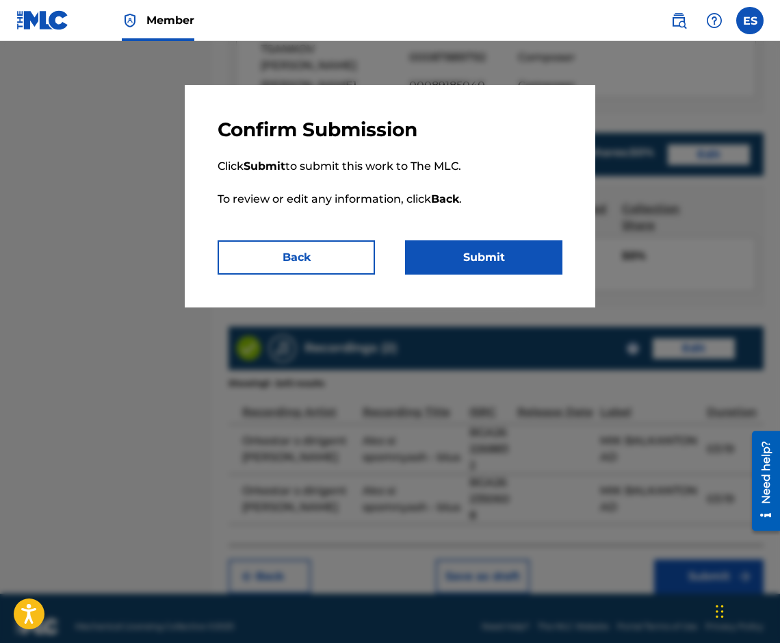
click at [472, 266] on button "Submit" at bounding box center [483, 257] width 157 height 34
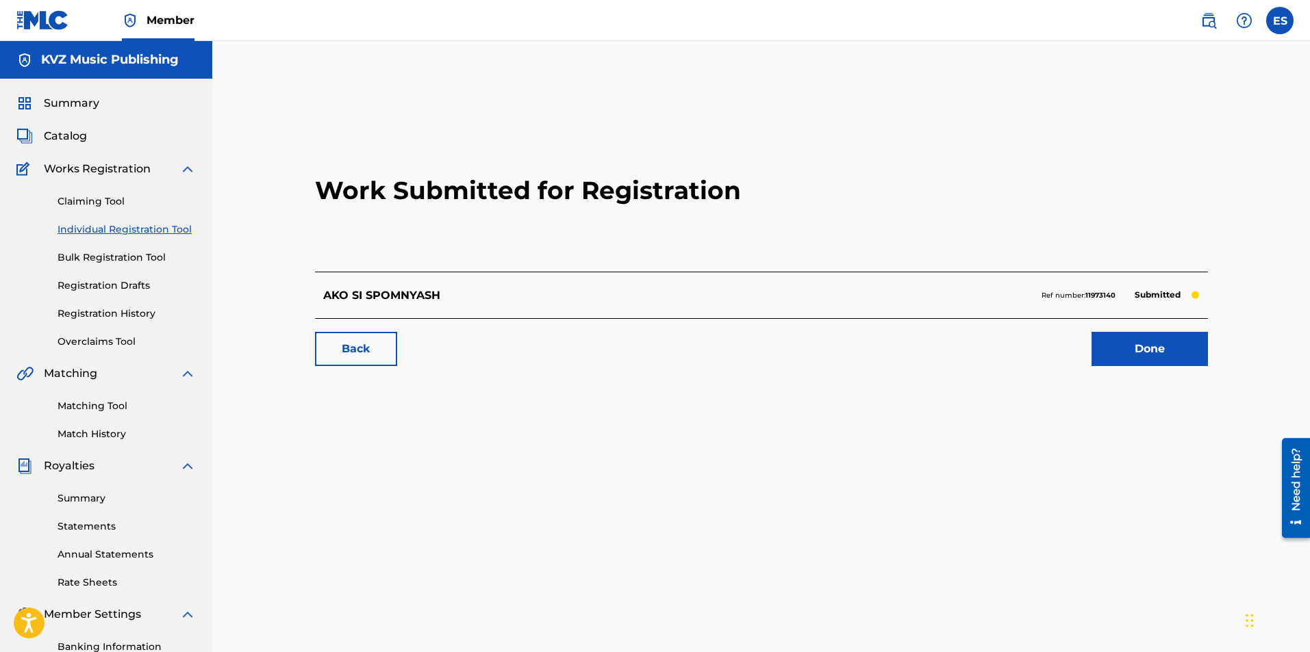
drag, startPoint x: 139, startPoint y: 227, endPoint x: 157, endPoint y: 217, distance: 20.2
click at [139, 227] on link "Individual Registration Tool" at bounding box center [127, 229] width 138 height 14
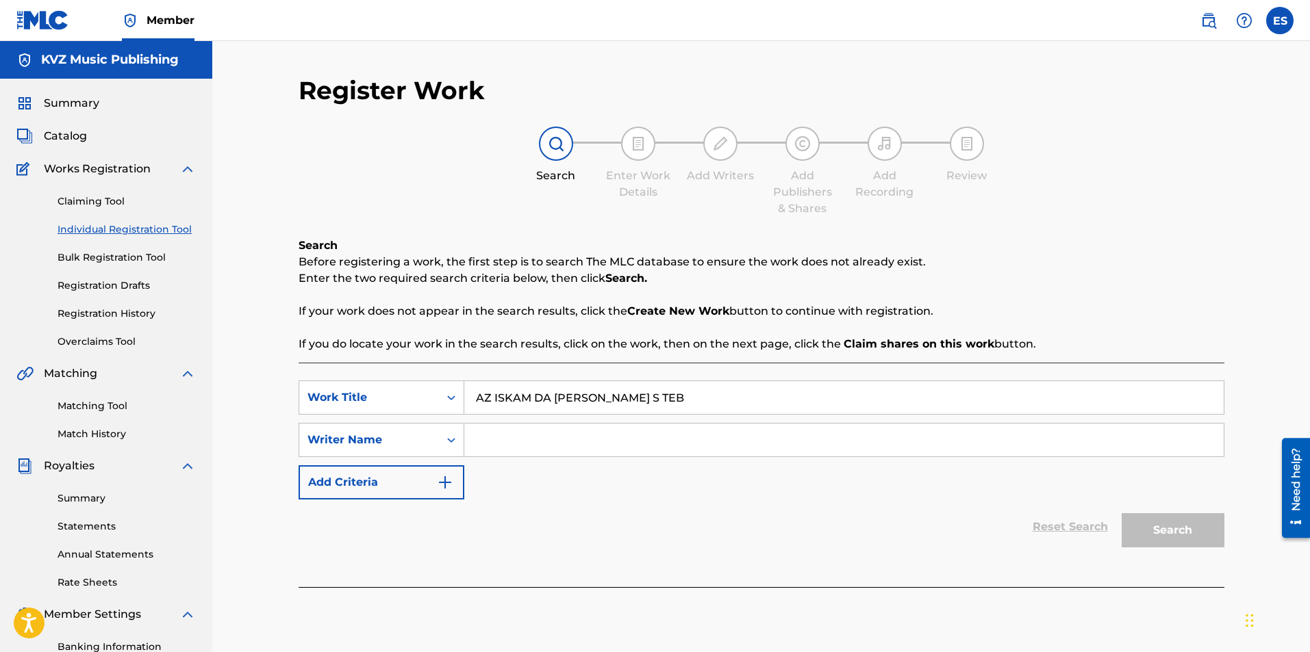
type input "AZ ISKAM DA [PERSON_NAME] S TEB"
click at [580, 462] on div "SearchWithCriteria9e738cd8-2f55-4677-bb49-b319a031f2ad Work Title AZ ISKAM DA J…" at bounding box center [761, 440] width 926 height 119
drag, startPoint x: 475, startPoint y: 398, endPoint x: 388, endPoint y: 408, distance: 87.5
click at [398, 408] on div "SearchWithCriteria9e738cd8-2f55-4677-bb49-b319a031f2ad Work Title AZ ISKAM DA J…" at bounding box center [761, 398] width 926 height 34
click at [471, 447] on input "[PERSON_NAME]" at bounding box center [843, 440] width 759 height 33
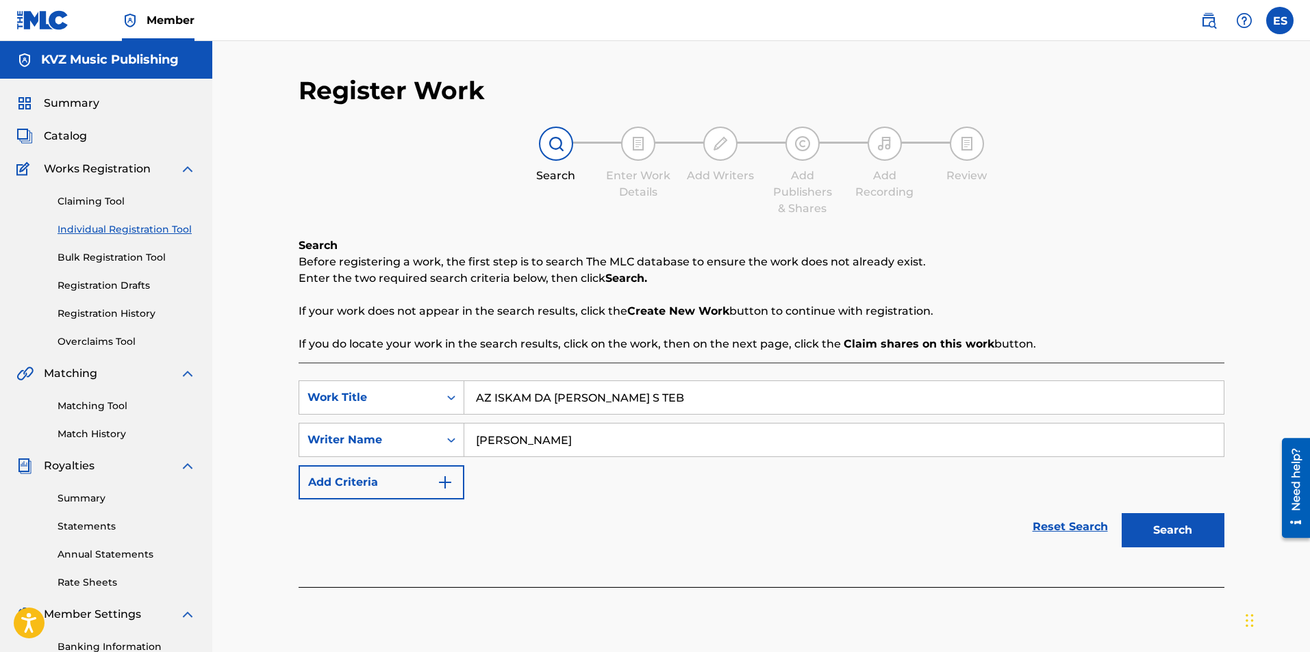
type input "[PERSON_NAME]"
drag, startPoint x: 1142, startPoint y: 537, endPoint x: 1125, endPoint y: 503, distance: 37.4
click at [1143, 537] on button "Search" at bounding box center [1172, 530] width 103 height 34
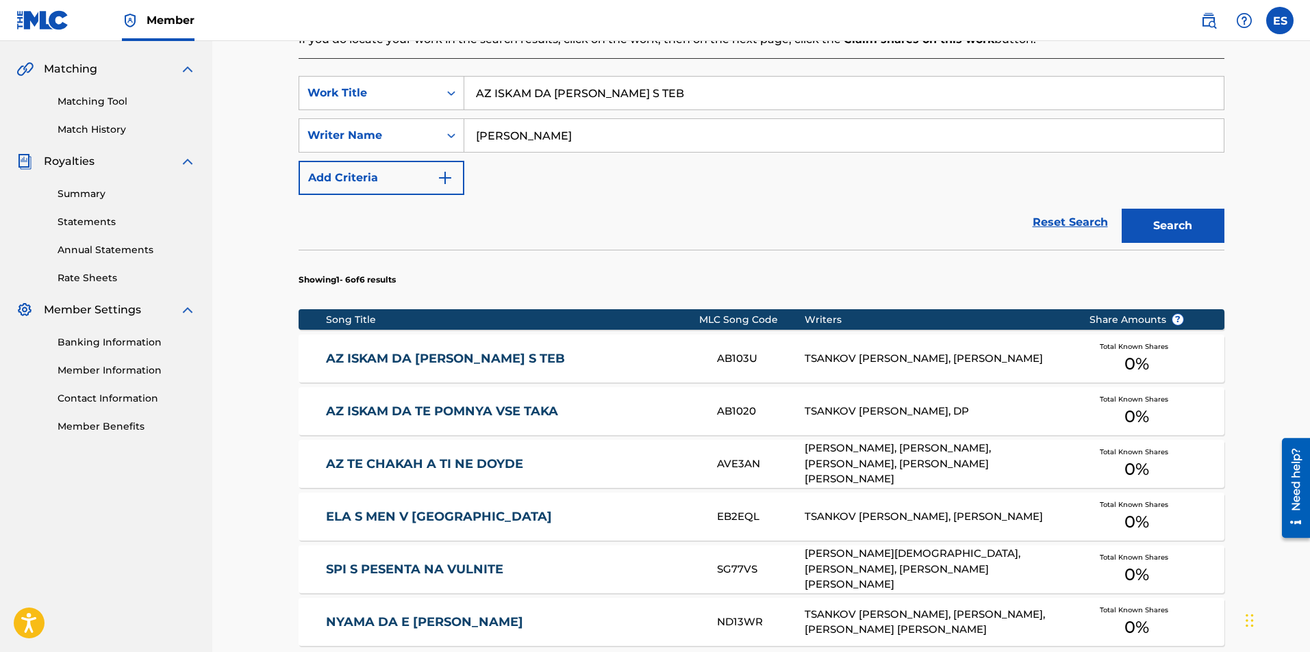
scroll to position [442, 0]
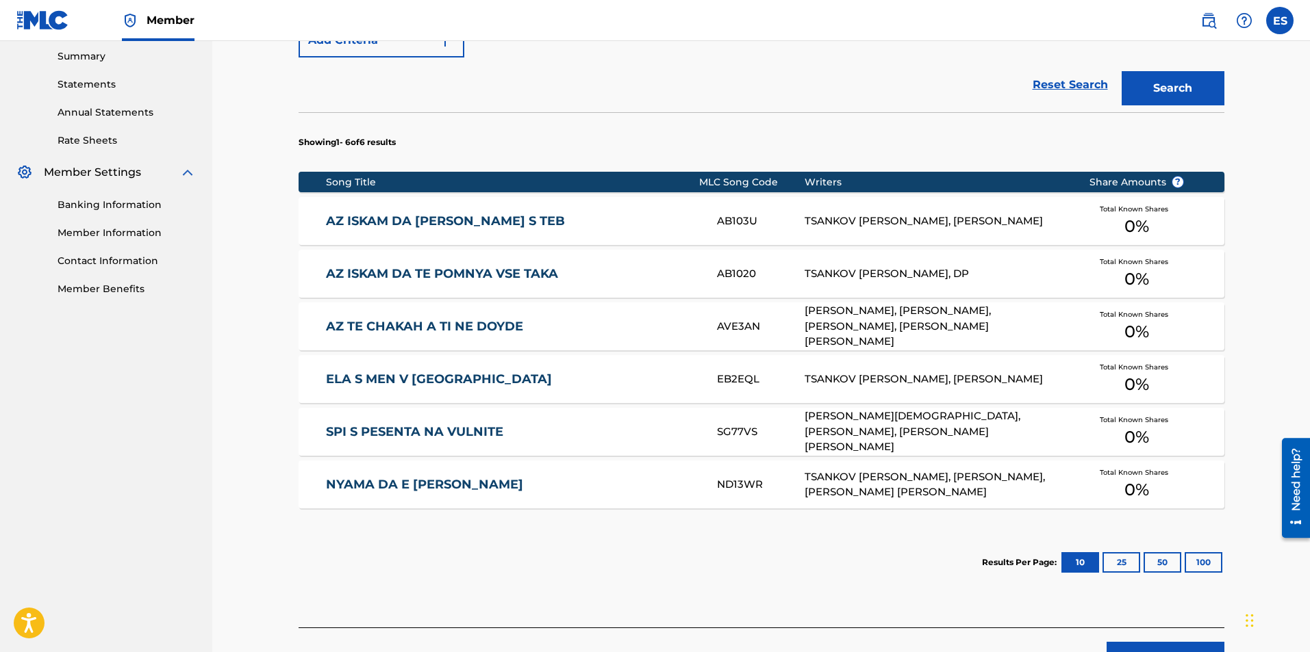
click at [535, 218] on link "AZ ISKAM DA [PERSON_NAME] S TEB" at bounding box center [512, 222] width 372 height 16
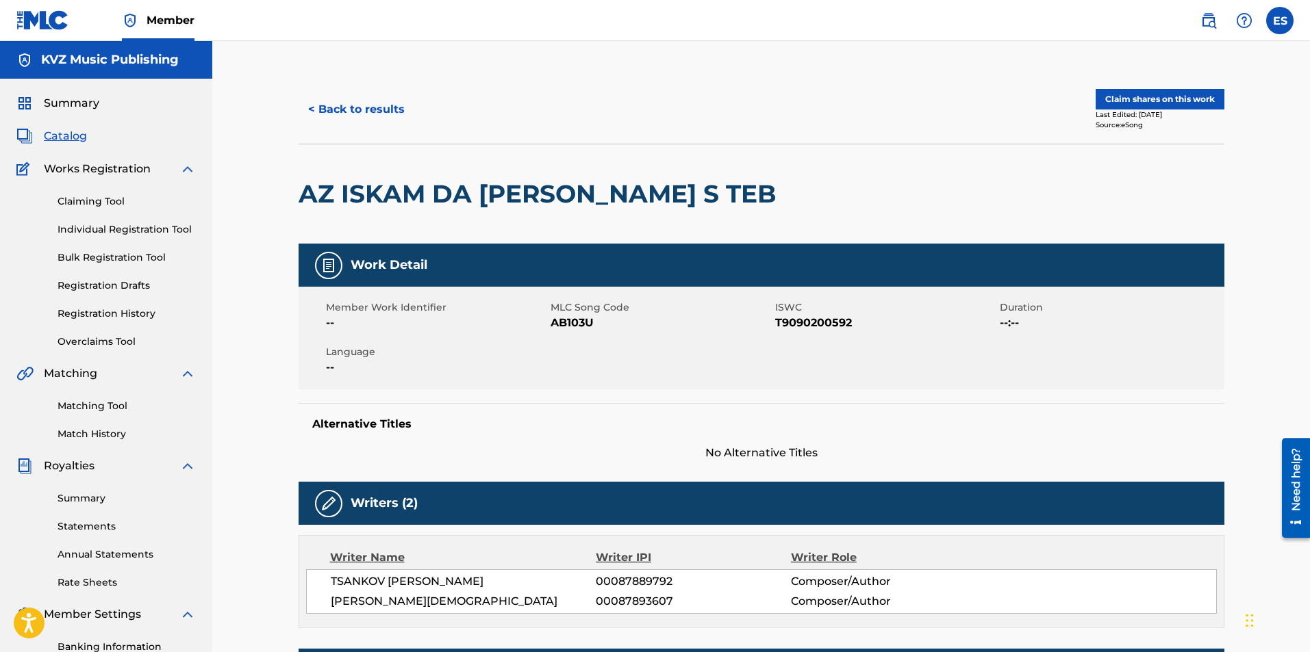
click at [379, 129] on div "< Back to results Claim shares on this work Last Edited: [DATE] Source: eSong" at bounding box center [761, 109] width 926 height 68
click at [376, 120] on button "< Back to results" at bounding box center [356, 109] width 116 height 34
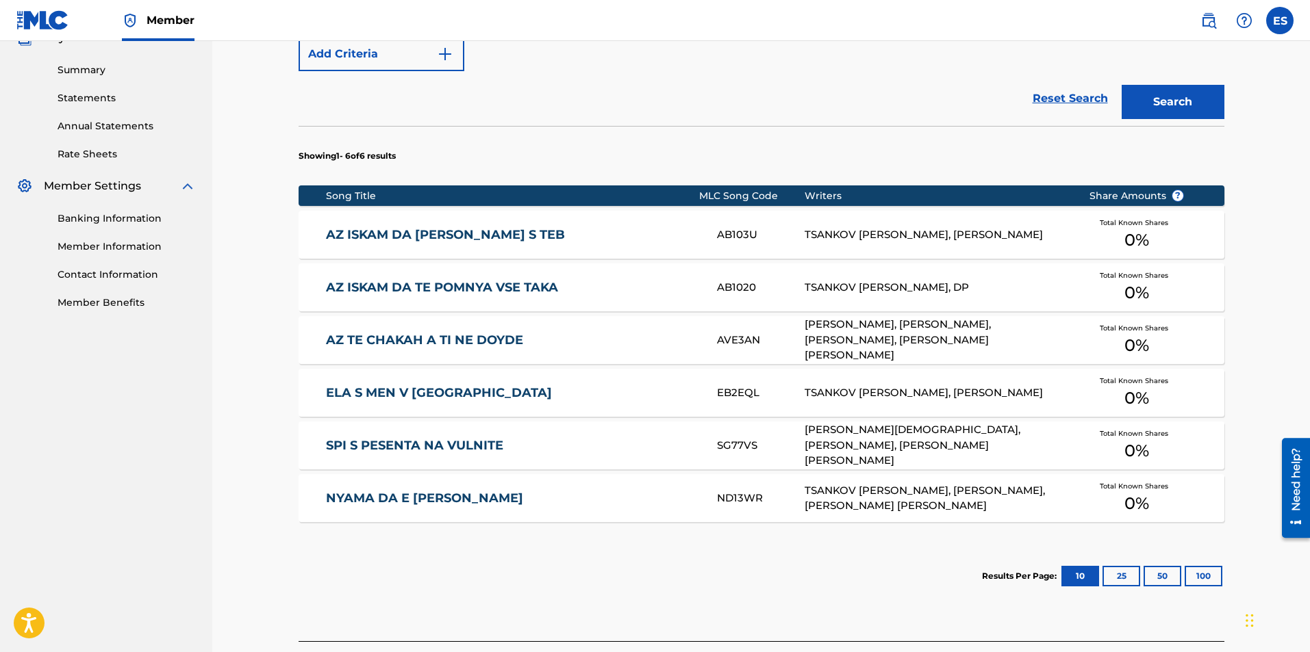
scroll to position [532, 0]
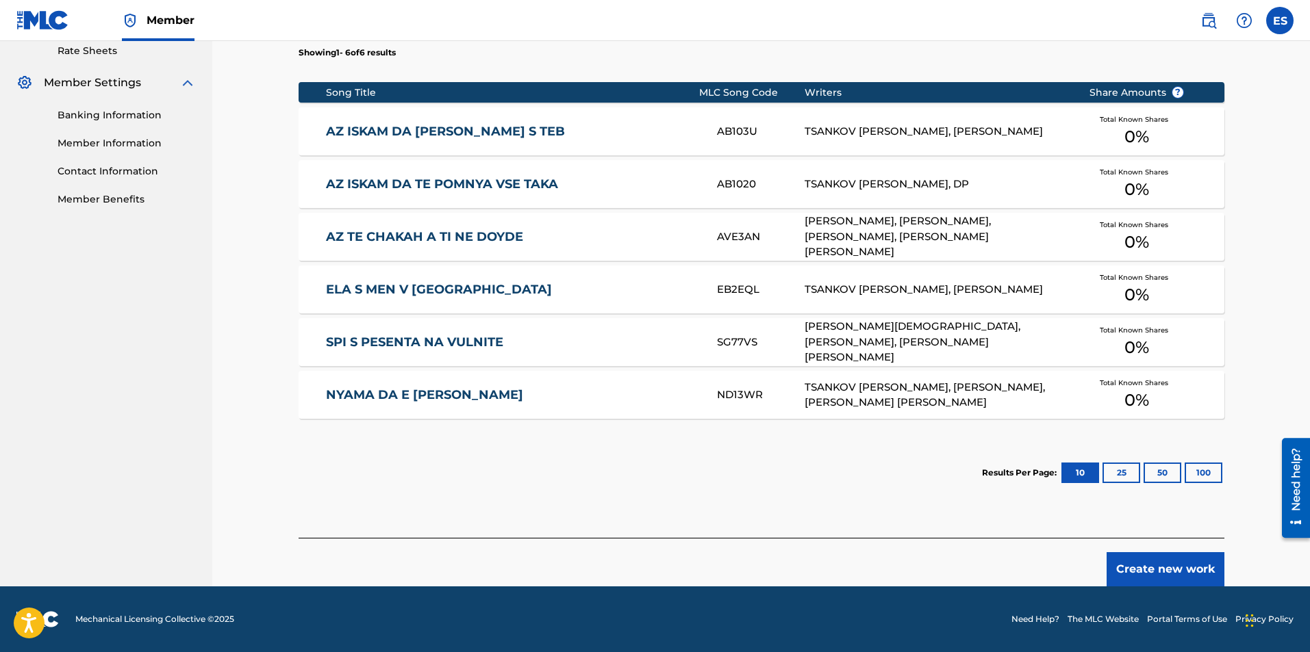
click at [1138, 566] on button "Create new work" at bounding box center [1165, 569] width 118 height 34
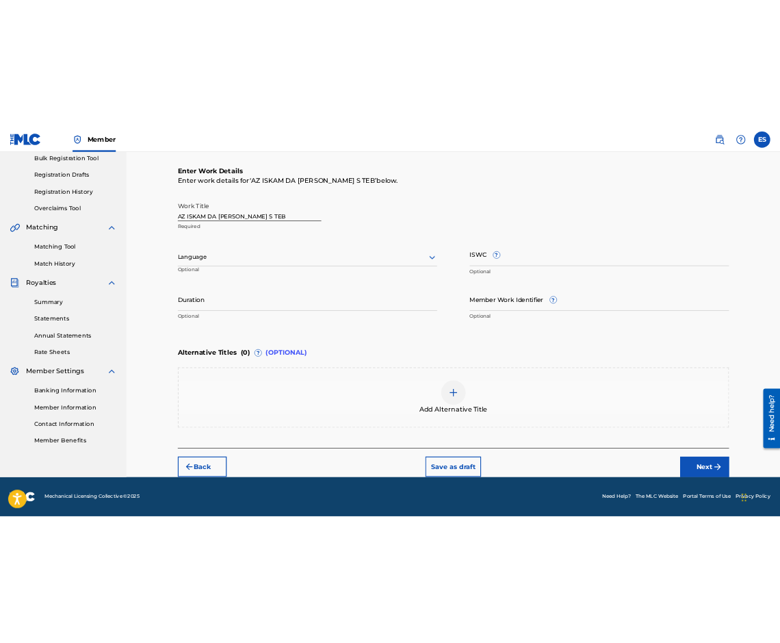
scroll to position [205, 0]
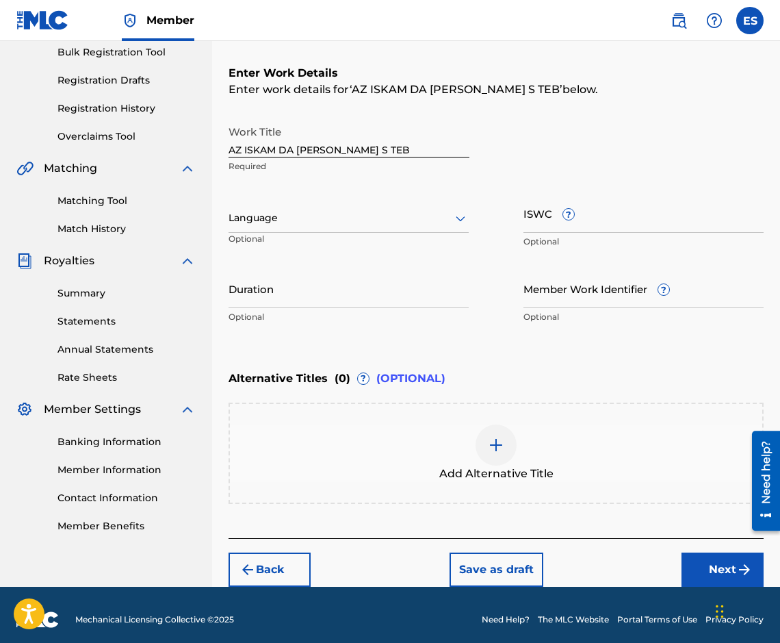
click at [518, 463] on div "Add Alternative Title" at bounding box center [496, 453] width 533 height 58
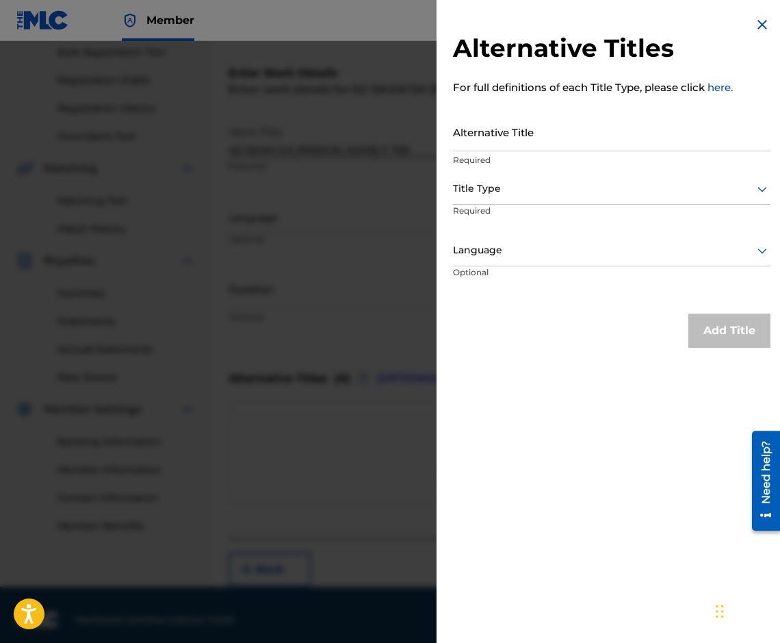
drag, startPoint x: 585, startPoint y: 154, endPoint x: 566, endPoint y: 133, distance: 28.6
type input "АЗ ИСКАМ ДА ЖИВЕЯ С ТЕБ"
click at [537, 192] on div at bounding box center [612, 188] width 318 height 17
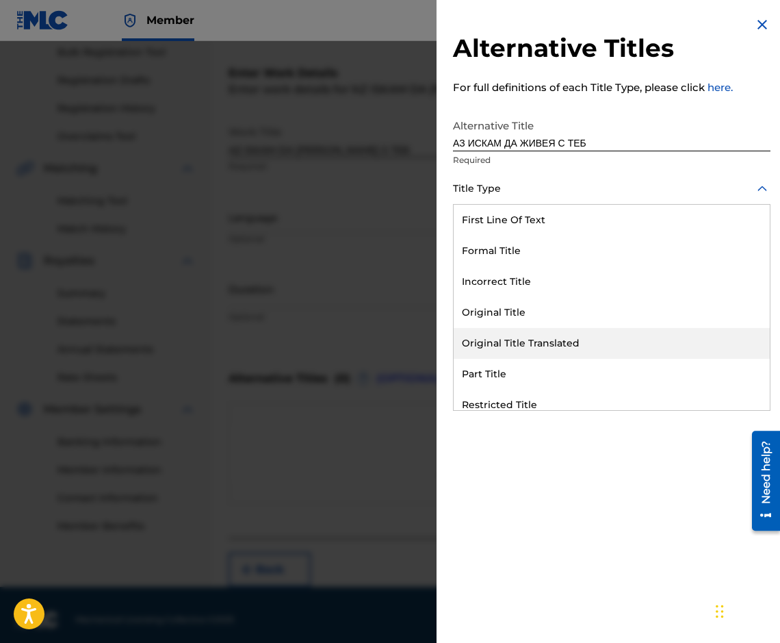
click at [530, 338] on div "Original Title Translated" at bounding box center [612, 343] width 316 height 31
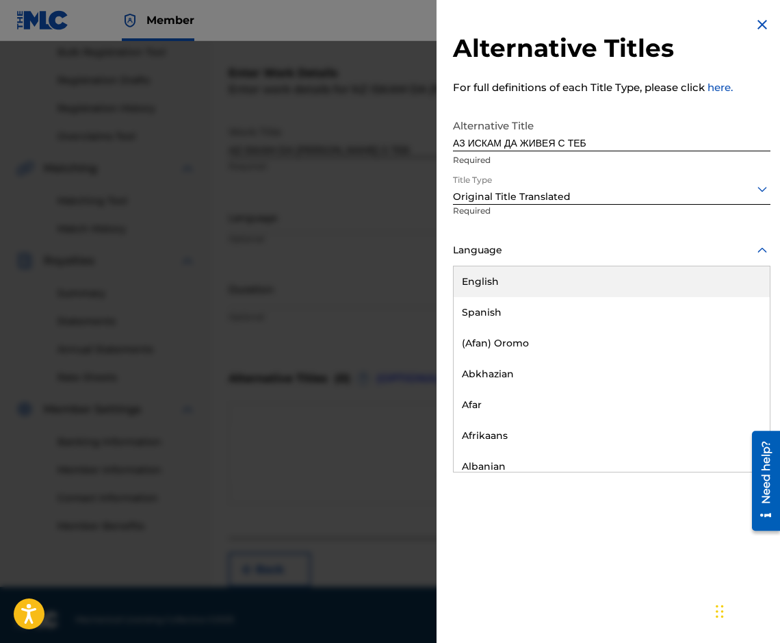
click at [501, 248] on div at bounding box center [612, 250] width 318 height 17
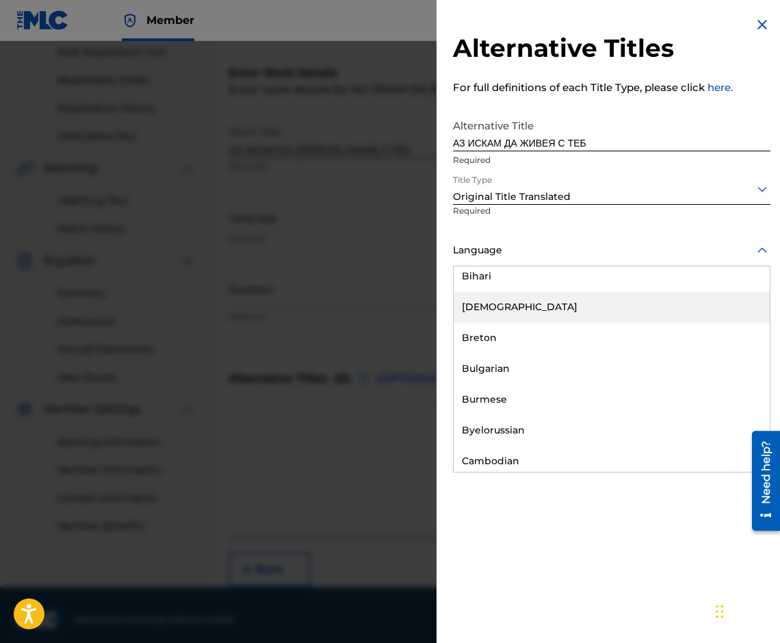
scroll to position [548, 0]
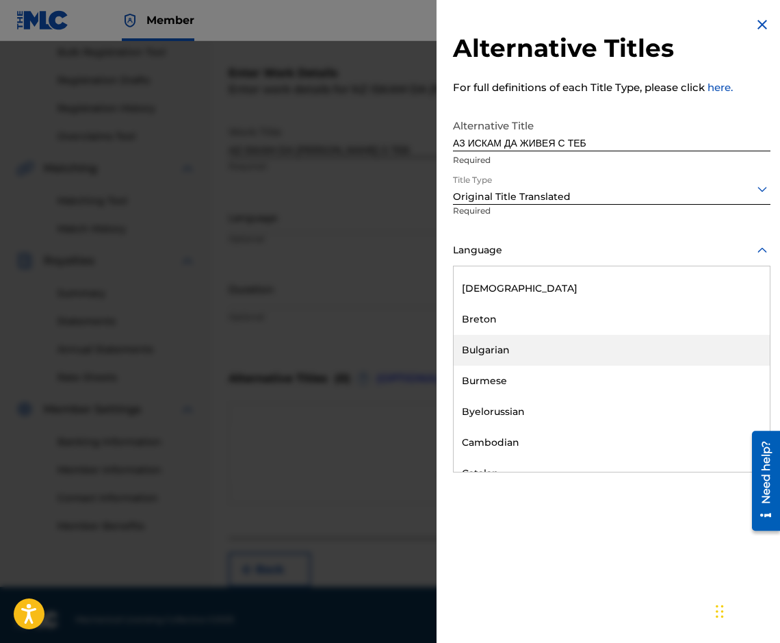
click at [526, 338] on div "Bulgarian" at bounding box center [612, 350] width 316 height 31
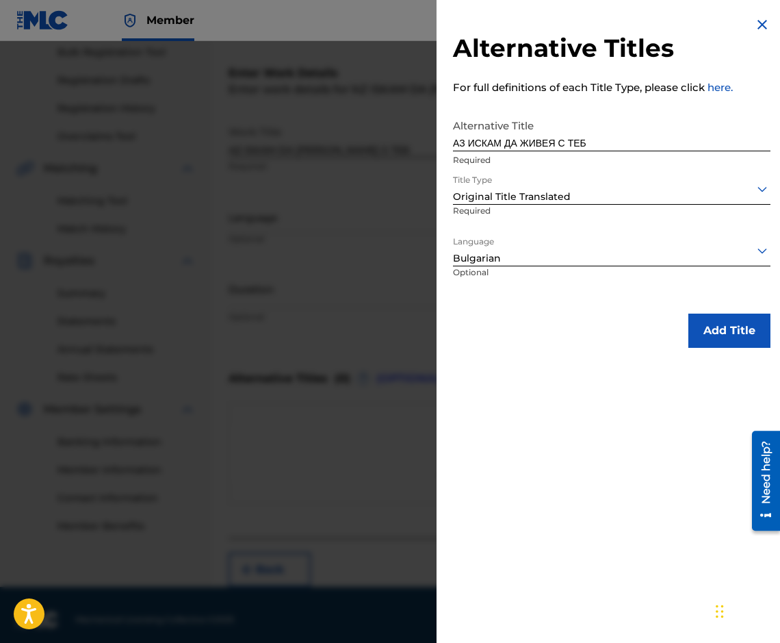
click at [713, 329] on button "Add Title" at bounding box center [730, 331] width 82 height 34
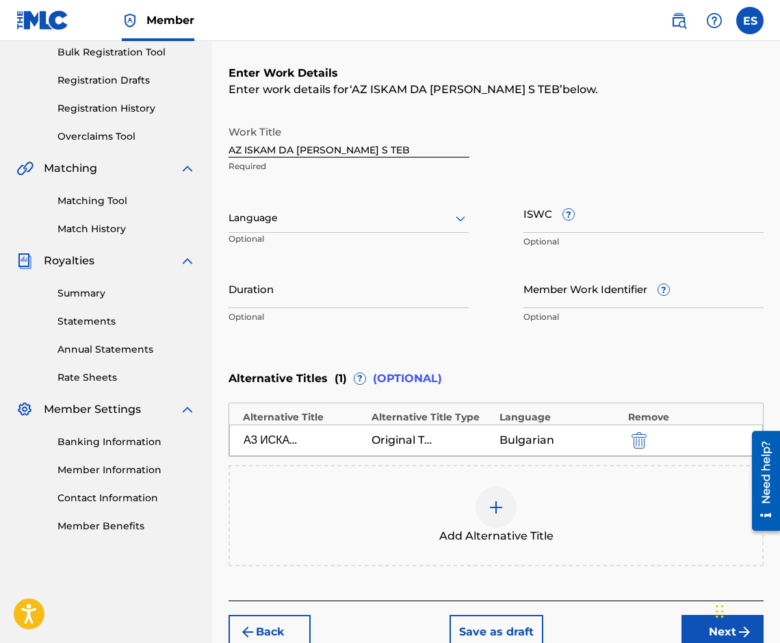
click at [313, 293] on input "Duration" at bounding box center [349, 288] width 240 height 39
type input "03:00"
click at [360, 203] on div "Language Optional" at bounding box center [349, 225] width 240 height 62
click at [343, 235] on div "Language Optional" at bounding box center [349, 225] width 240 height 62
click at [298, 231] on div "Language" at bounding box center [349, 218] width 240 height 29
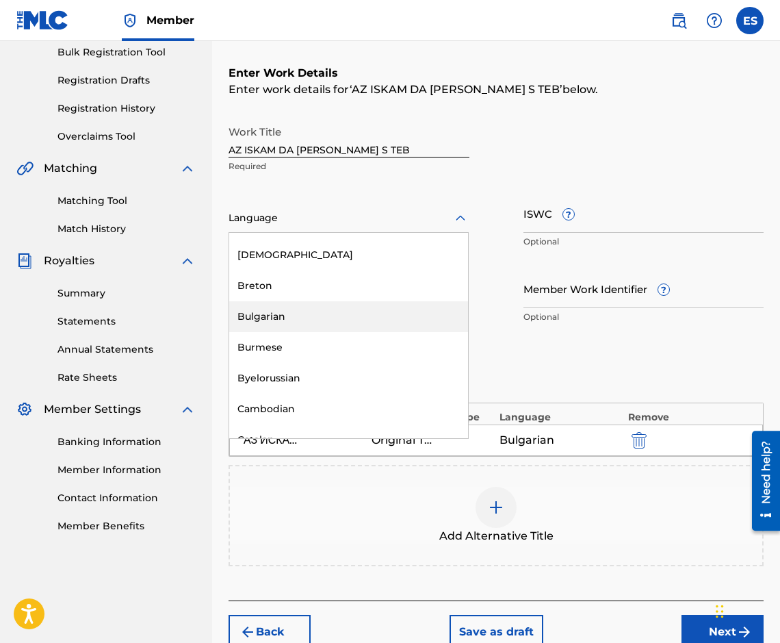
click at [366, 312] on div "Bulgarian" at bounding box center [348, 316] width 239 height 31
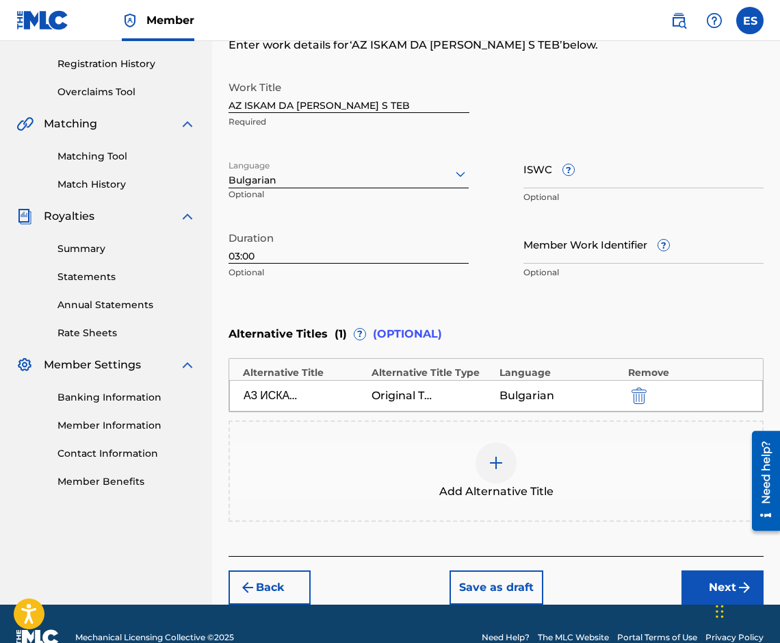
scroll to position [277, 0]
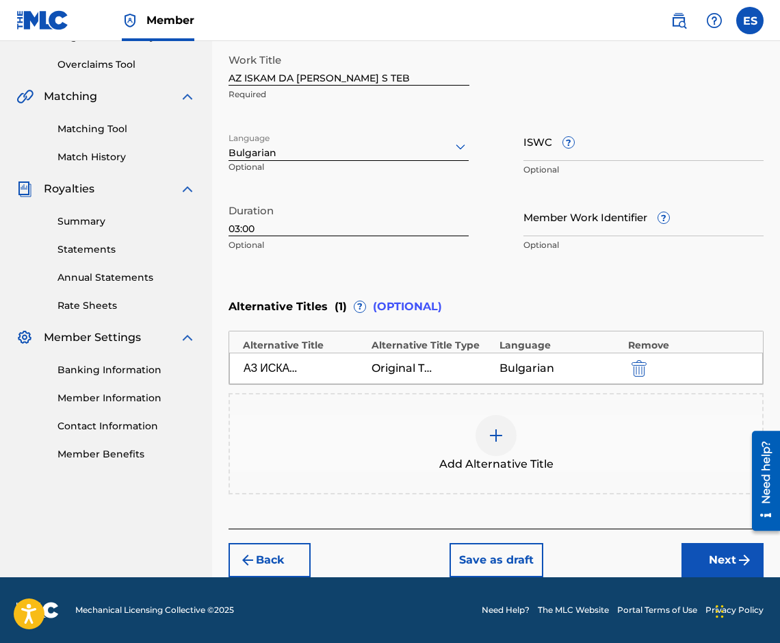
click at [690, 551] on button "Next" at bounding box center [723, 560] width 82 height 34
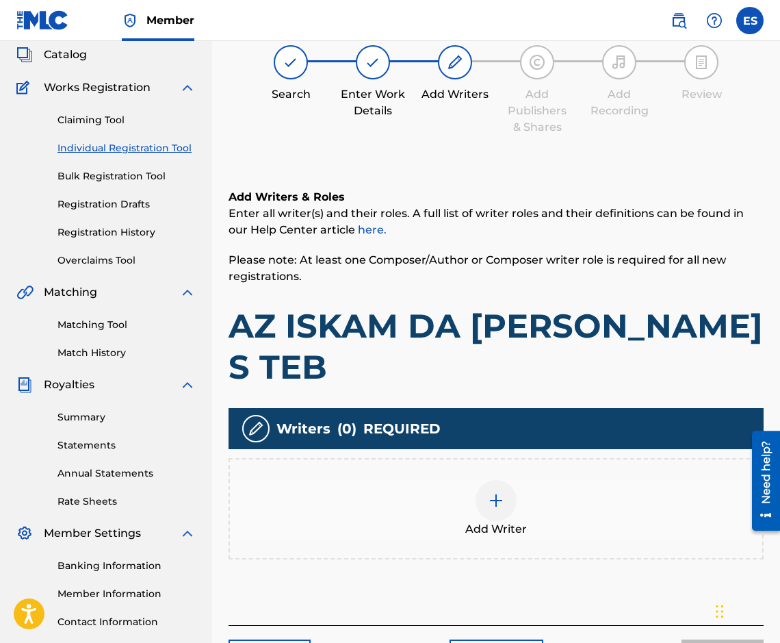
scroll to position [62, 0]
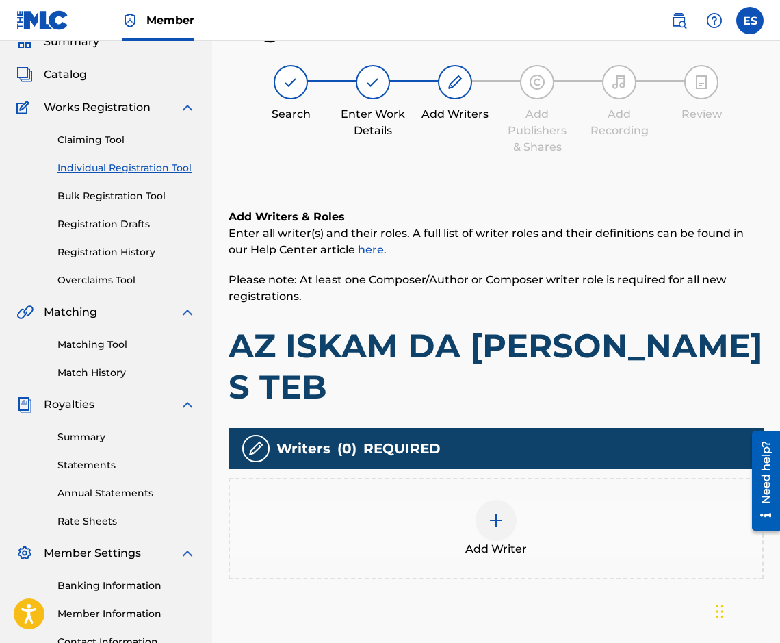
click at [475, 478] on div "Add Writer" at bounding box center [496, 528] width 535 height 101
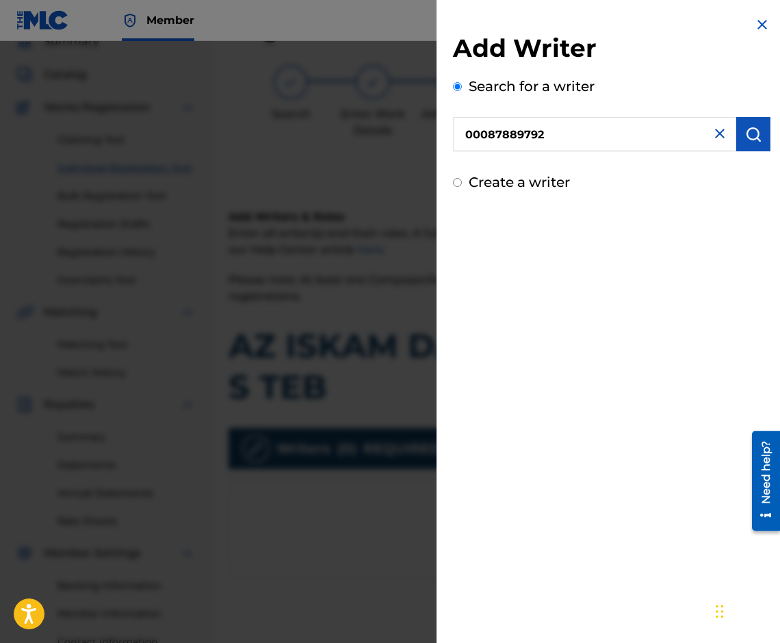
type input "00087889792"
click at [737, 144] on button "submit" at bounding box center [754, 134] width 34 height 34
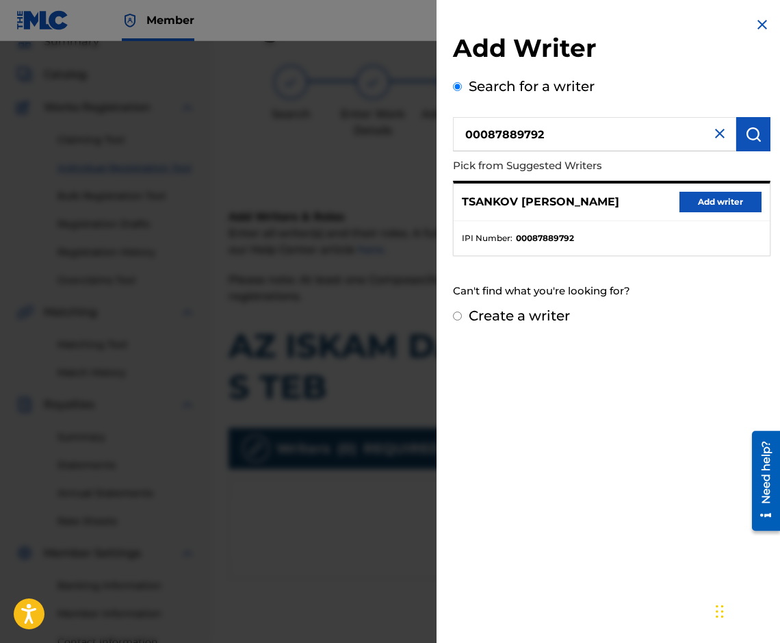
click at [708, 194] on button "Add writer" at bounding box center [721, 202] width 82 height 21
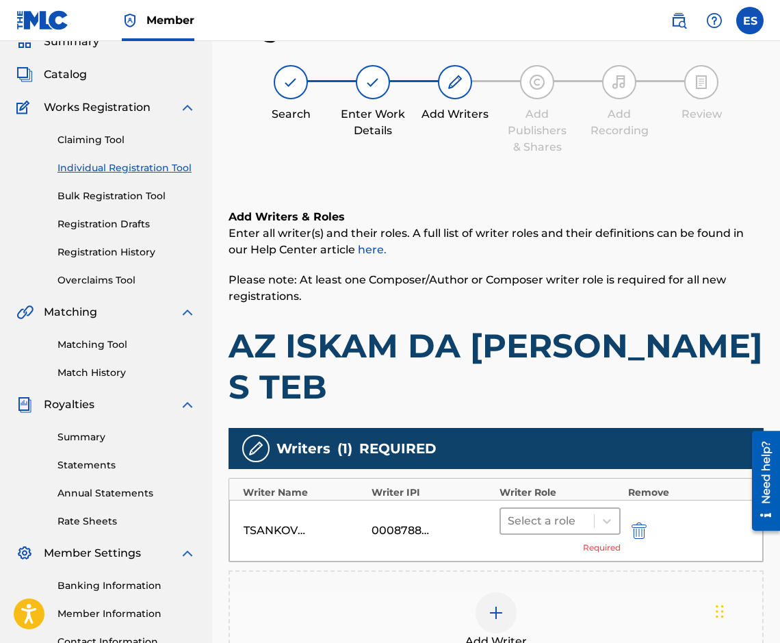
click at [531, 511] on div at bounding box center [547, 520] width 79 height 19
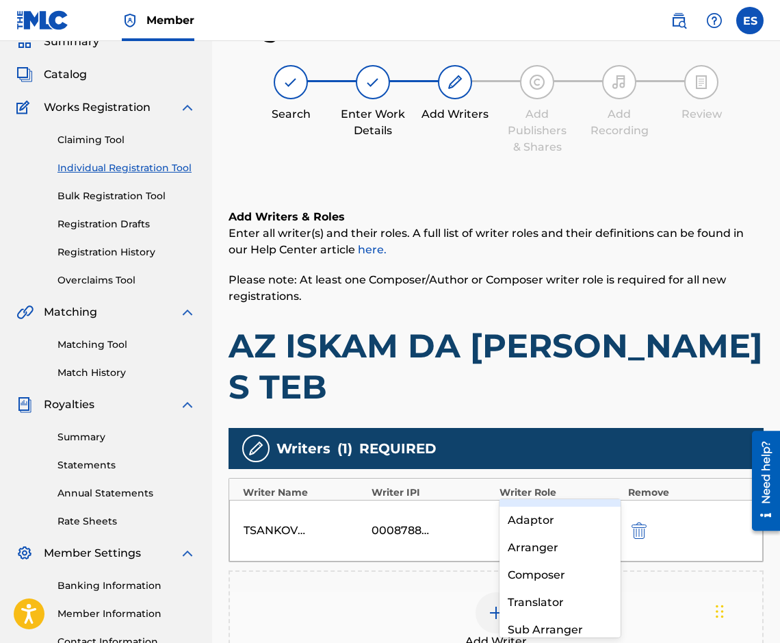
scroll to position [68, 0]
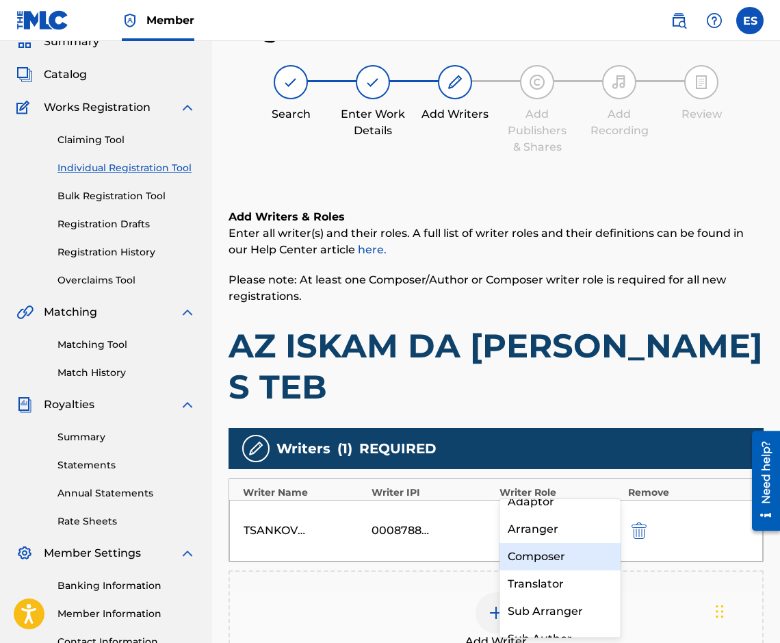
click at [574, 564] on div "Composer" at bounding box center [560, 556] width 121 height 27
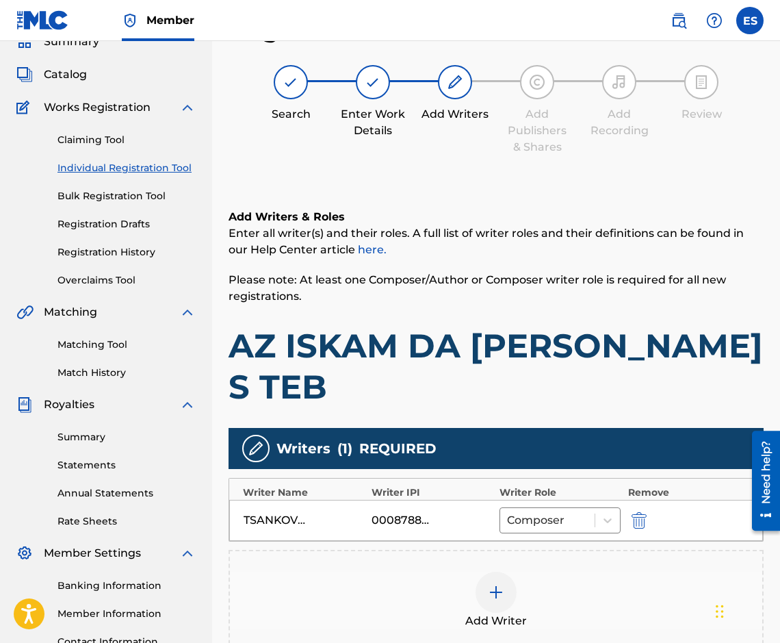
click at [575, 572] on div "Add Writer" at bounding box center [496, 601] width 533 height 58
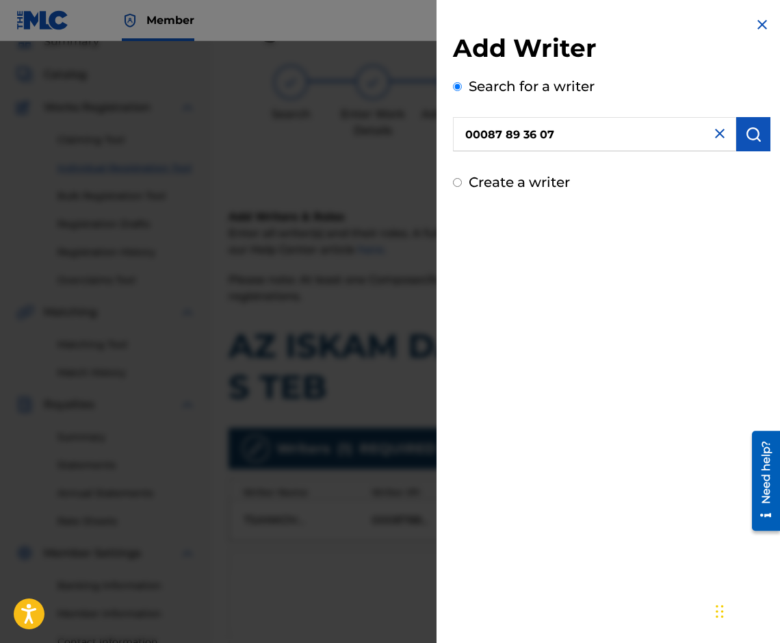
click at [519, 136] on input "00087 89 36 07" at bounding box center [594, 134] width 283 height 34
click at [541, 137] on input "00087 8936 07" at bounding box center [594, 134] width 283 height 34
click at [539, 137] on input "00087 8936 07" at bounding box center [594, 134] width 283 height 34
click at [505, 135] on input "00087 893607" at bounding box center [594, 134] width 283 height 34
type input "00087893607"
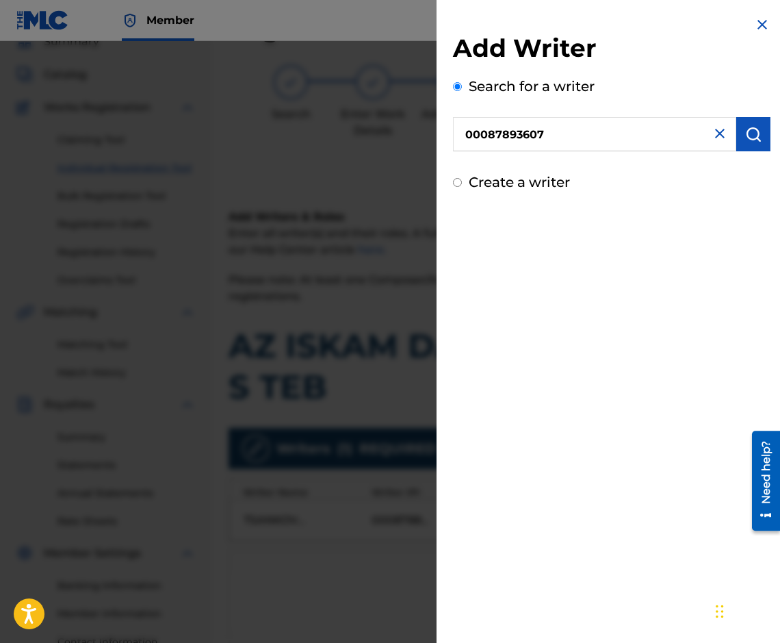
click at [751, 138] on img "submit" at bounding box center [753, 134] width 16 height 16
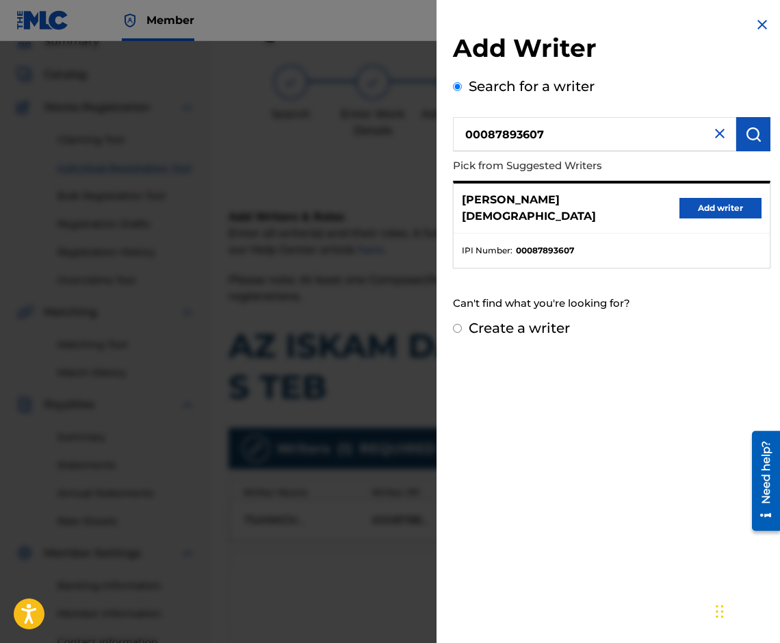
click at [708, 200] on button "Add writer" at bounding box center [721, 208] width 82 height 21
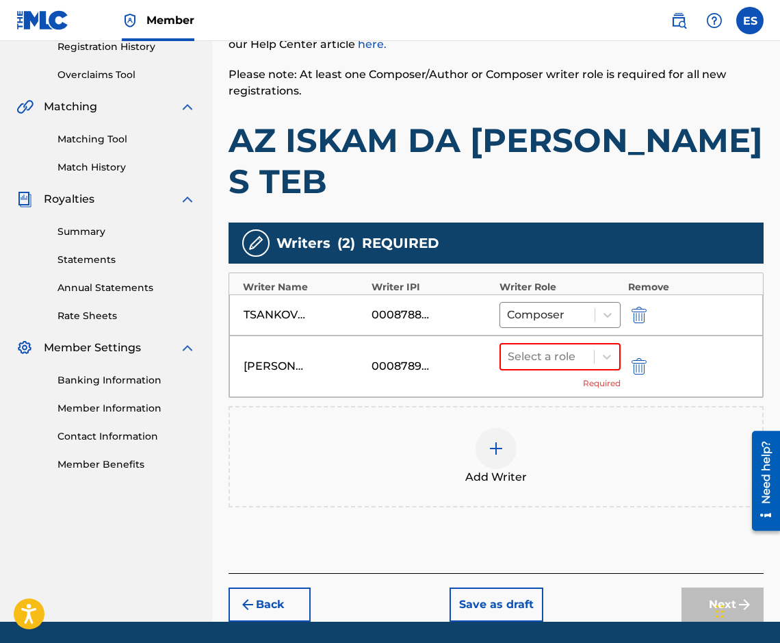
scroll to position [270, 0]
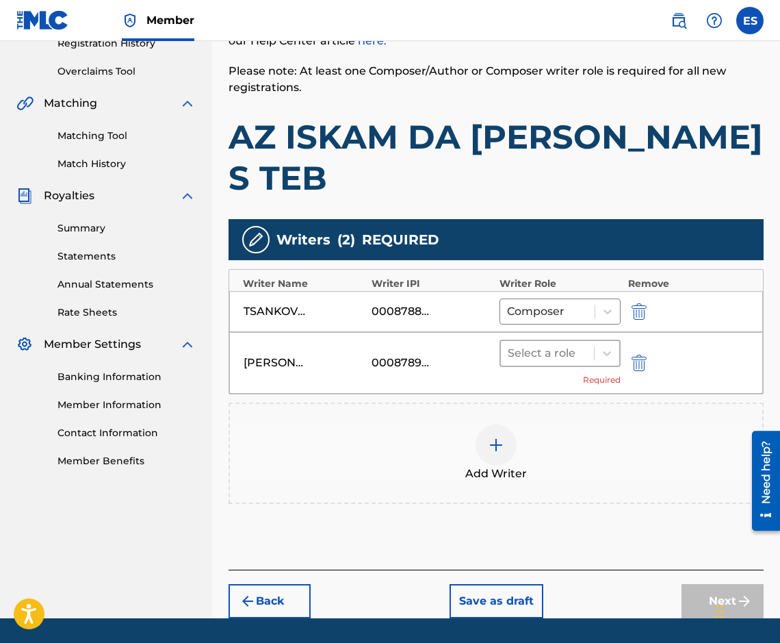
click at [568, 344] on div at bounding box center [547, 353] width 79 height 19
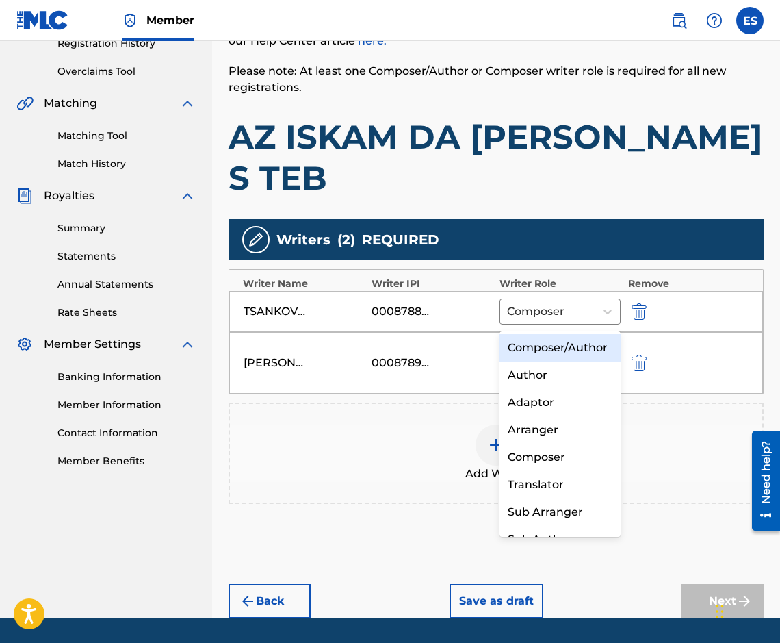
click at [539, 344] on div at bounding box center [547, 353] width 79 height 19
click at [552, 389] on div "Author" at bounding box center [560, 374] width 121 height 27
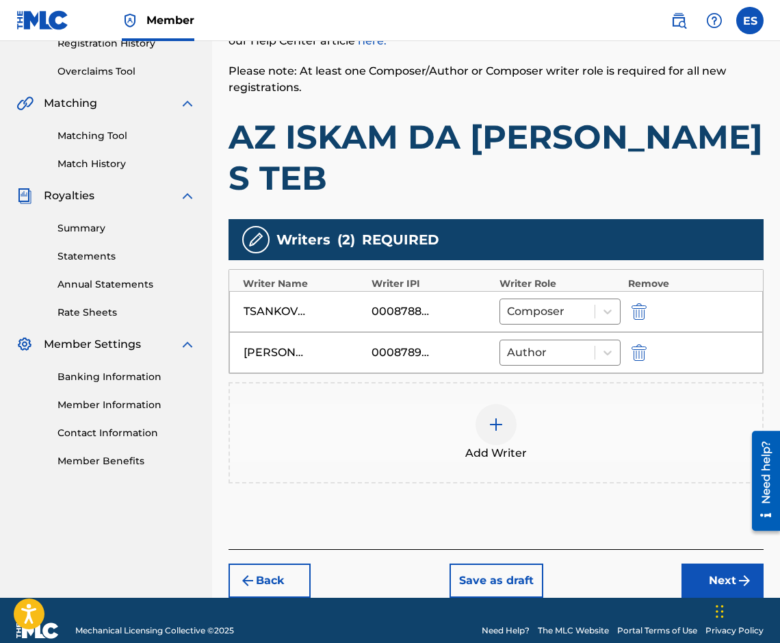
scroll to position [250, 0]
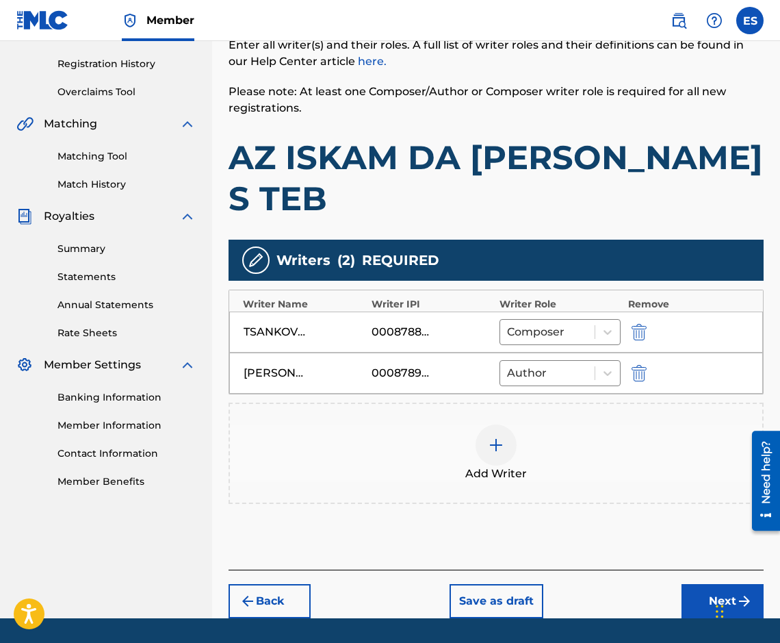
click at [729, 584] on button "Next" at bounding box center [723, 601] width 82 height 34
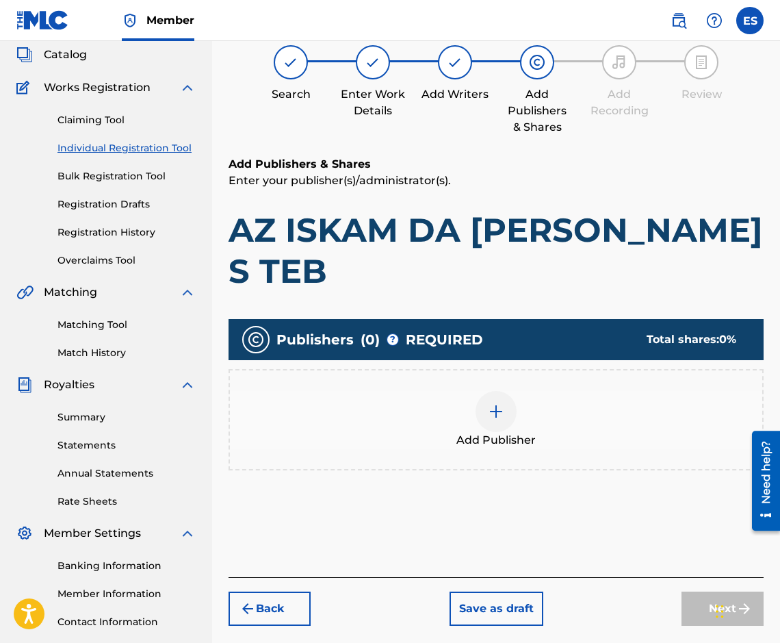
scroll to position [62, 0]
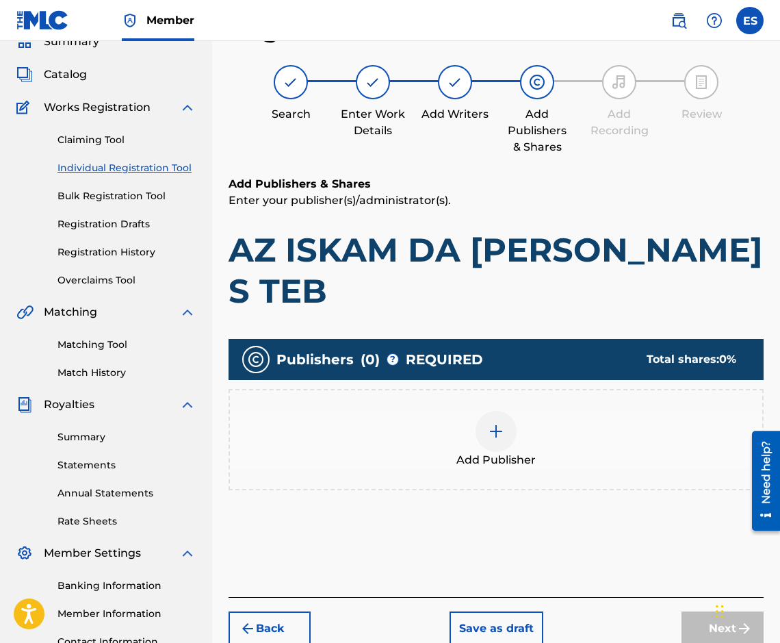
click at [533, 411] on div "Add Publisher" at bounding box center [496, 440] width 533 height 58
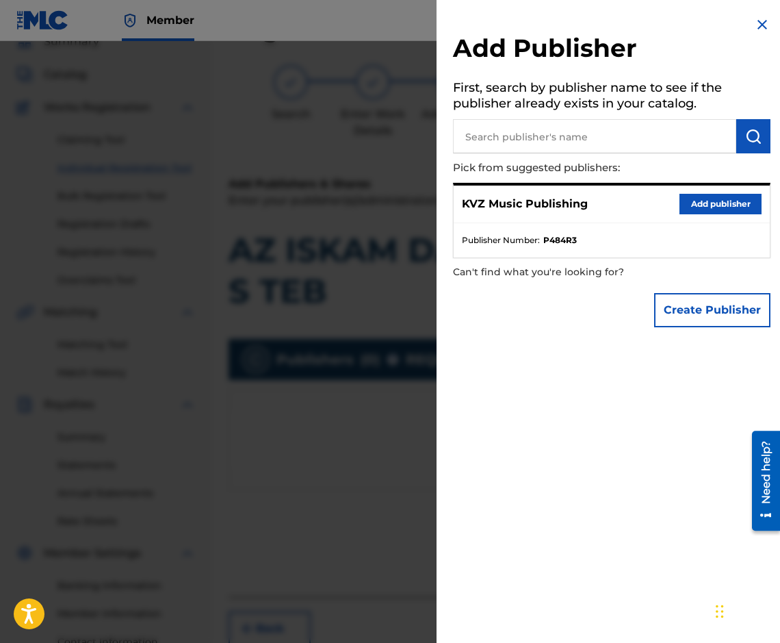
click at [722, 214] on div "KVZ Music Publishing Add publisher" at bounding box center [612, 205] width 316 height 38
click at [710, 201] on button "Add publisher" at bounding box center [721, 204] width 82 height 21
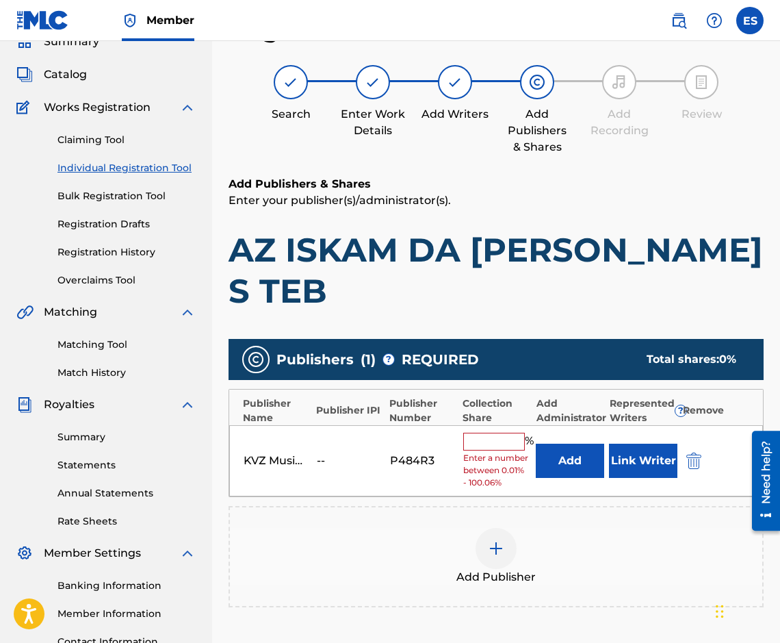
click at [476, 452] on span "Enter a number between 0.01% - 100.06%" at bounding box center [496, 470] width 66 height 37
type input "t"
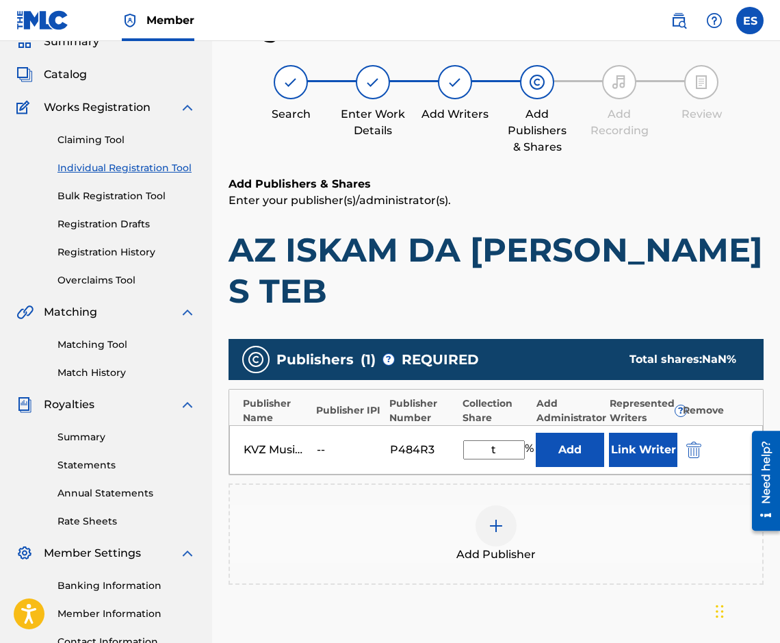
click at [477, 440] on input "t" at bounding box center [494, 449] width 62 height 19
drag, startPoint x: 503, startPoint y: 407, endPoint x: 480, endPoint y: 410, distance: 23.5
click at [480, 440] on input "t" at bounding box center [494, 449] width 62 height 19
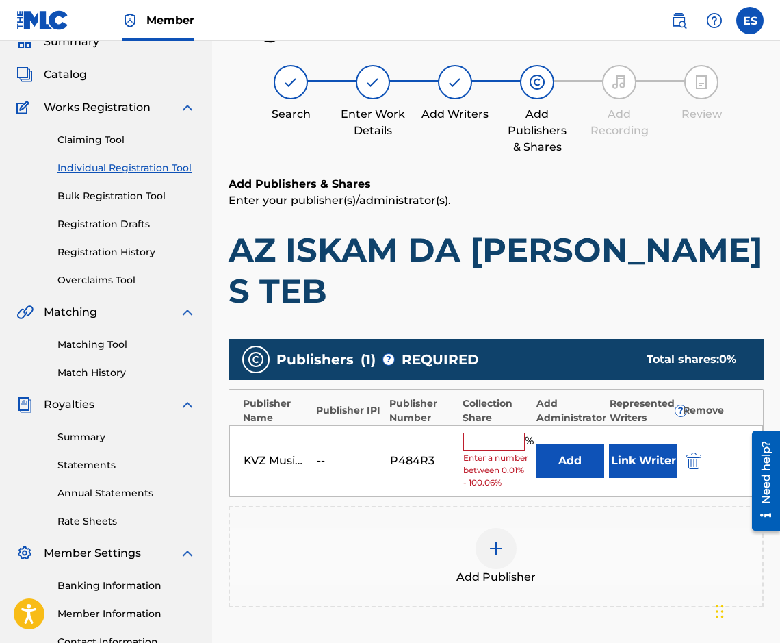
click at [484, 433] on input "text" at bounding box center [494, 442] width 62 height 18
type input "66.67"
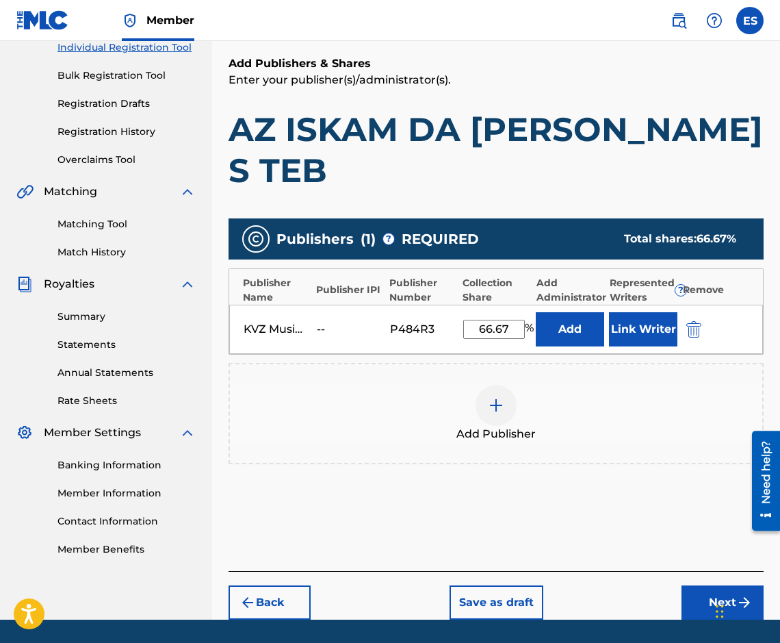
scroll to position [183, 0]
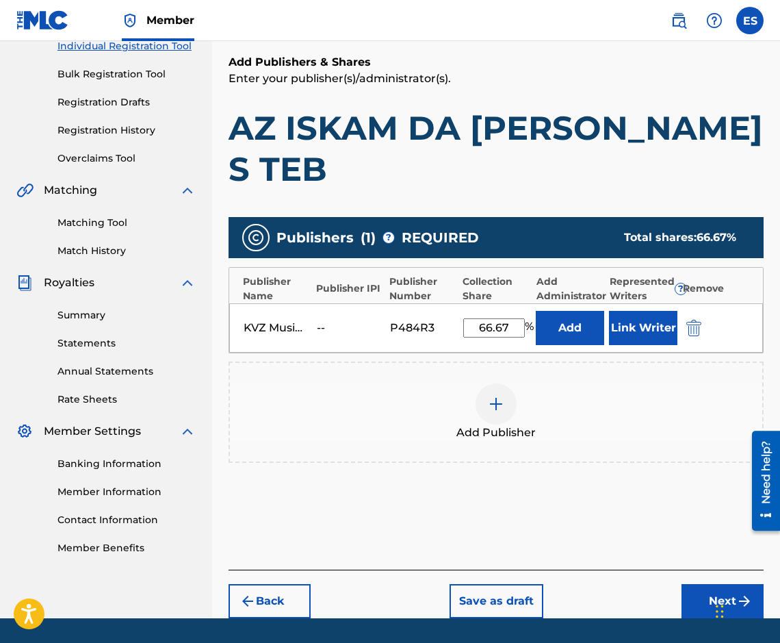
click at [739, 593] on img "submit" at bounding box center [745, 601] width 16 height 16
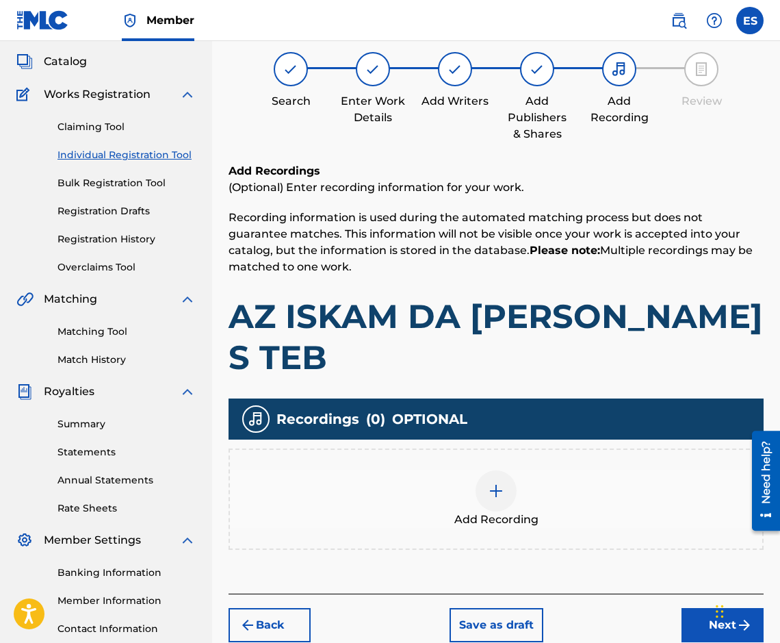
scroll to position [62, 0]
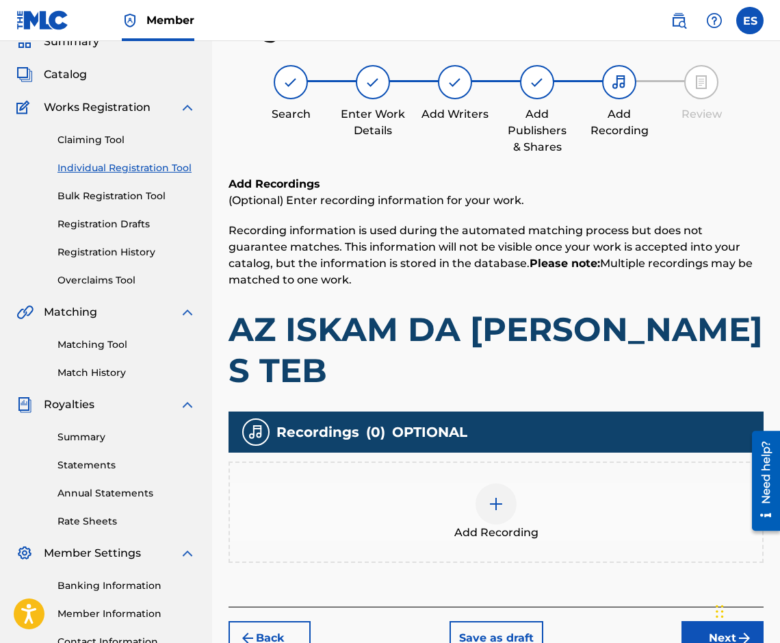
click at [481, 483] on div at bounding box center [496, 503] width 41 height 41
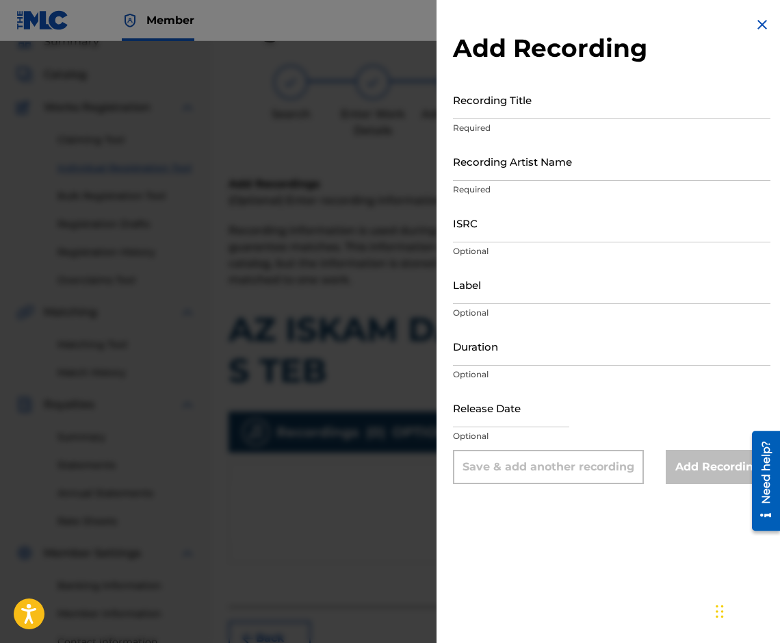
click at [754, 21] on img at bounding box center [762, 24] width 16 height 16
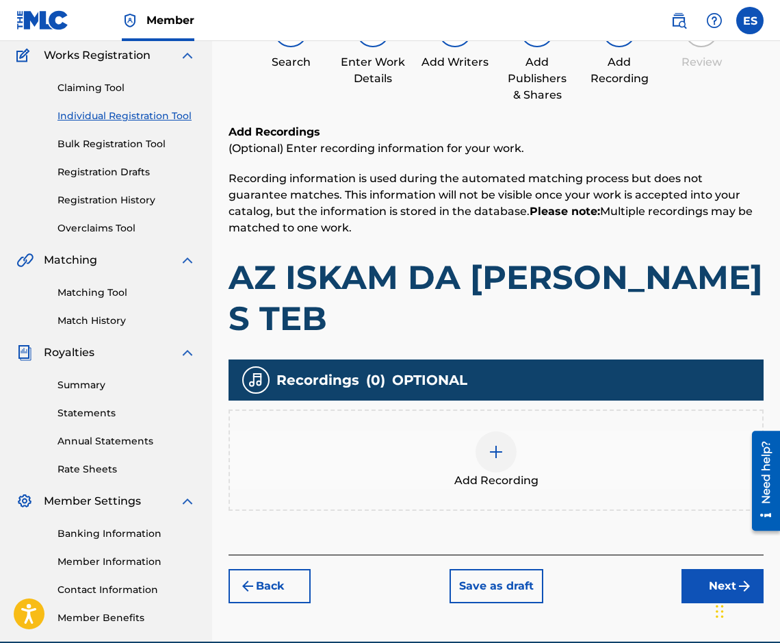
scroll to position [178, 0]
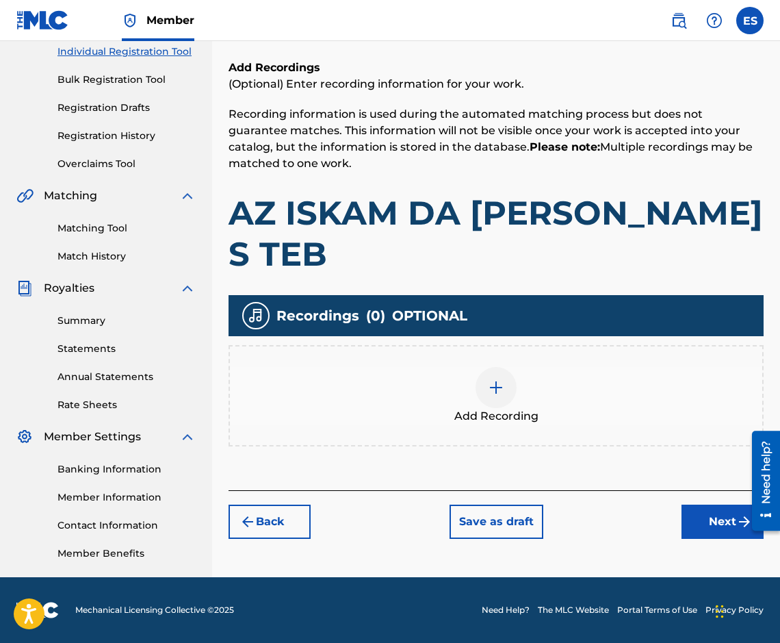
click at [689, 505] on button "Next" at bounding box center [723, 522] width 82 height 34
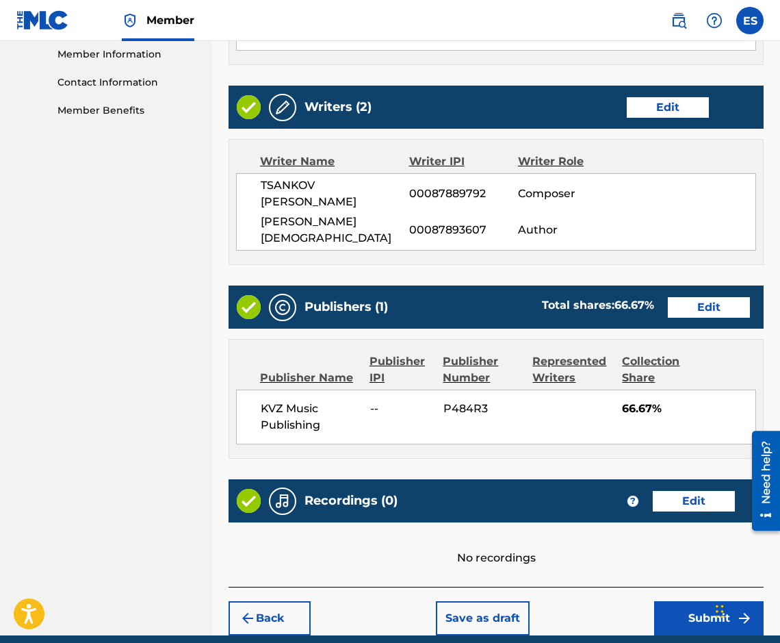
scroll to position [622, 0]
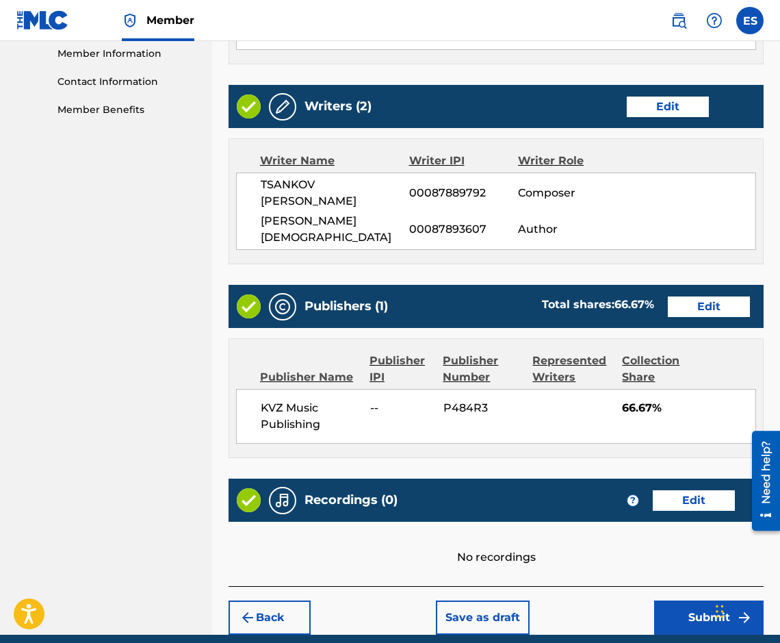
click at [685, 600] on button "Submit" at bounding box center [709, 617] width 110 height 34
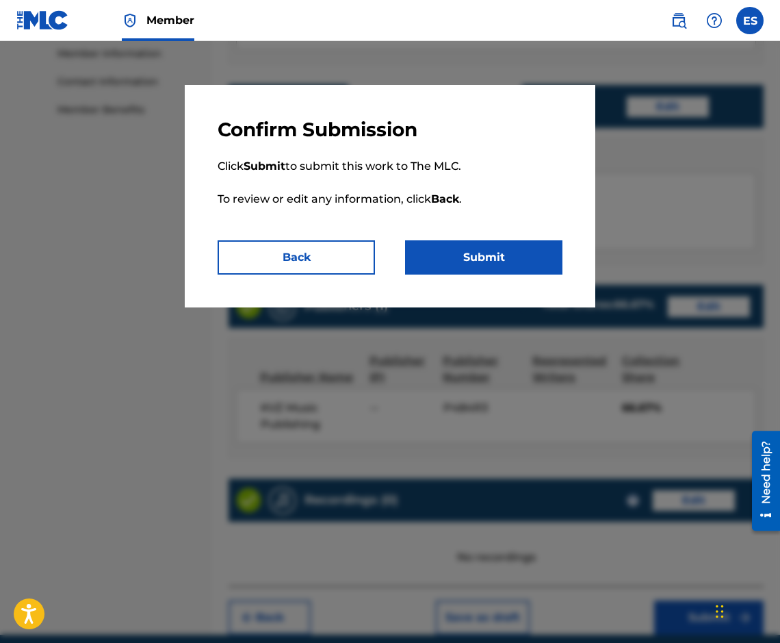
click at [443, 241] on button "Submit" at bounding box center [483, 257] width 157 height 34
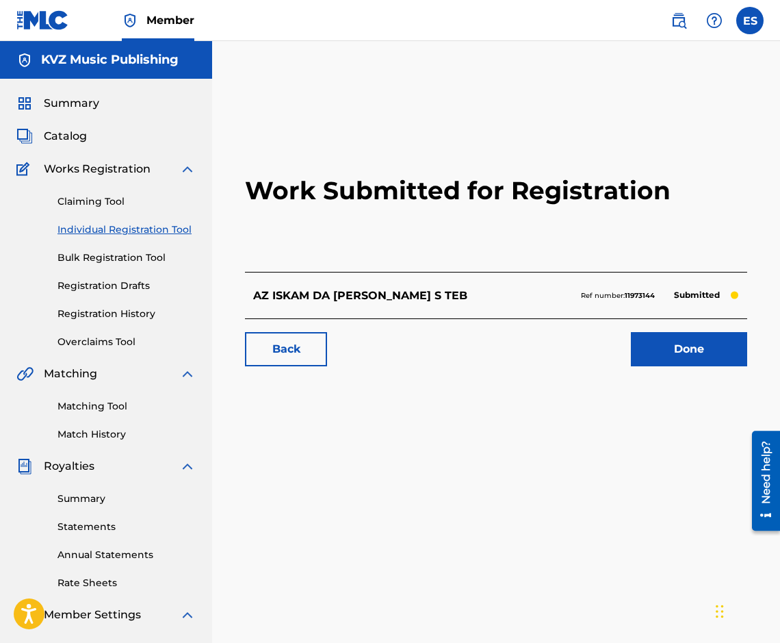
click at [125, 228] on link "Individual Registration Tool" at bounding box center [127, 229] width 138 height 14
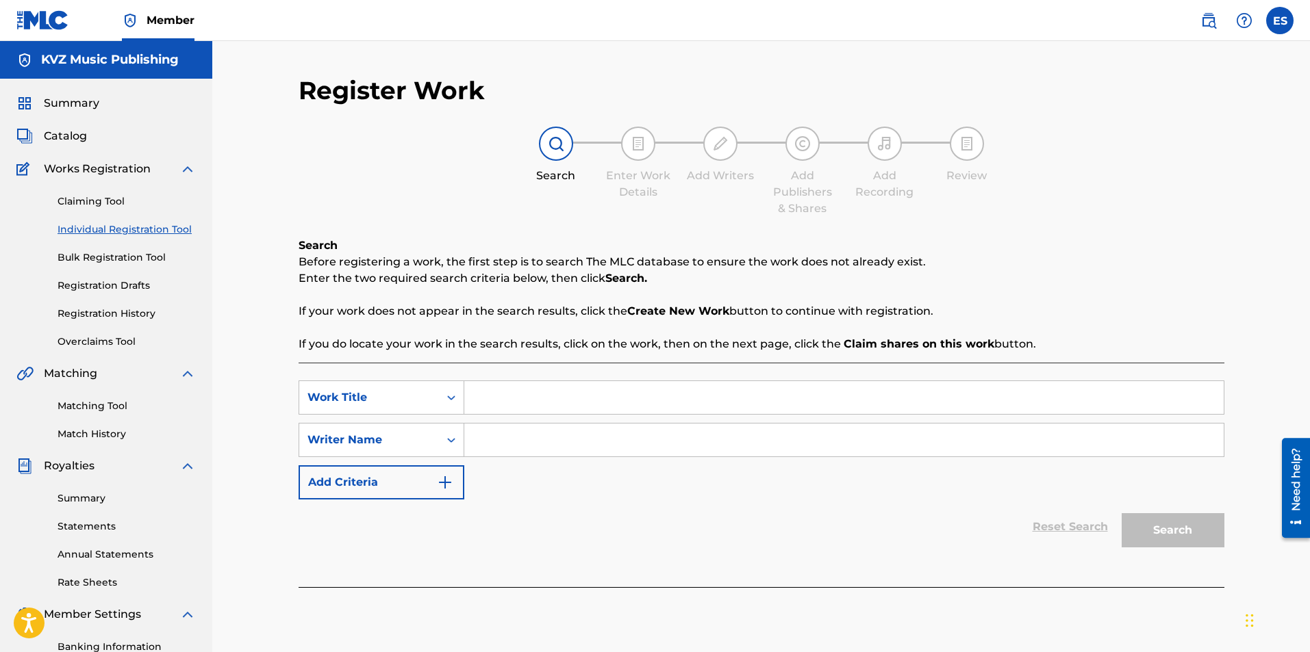
click at [125, 233] on link "Individual Registration Tool" at bounding box center [127, 229] width 138 height 14
click at [188, 233] on link "Individual Registration Tool" at bounding box center [127, 229] width 138 height 14
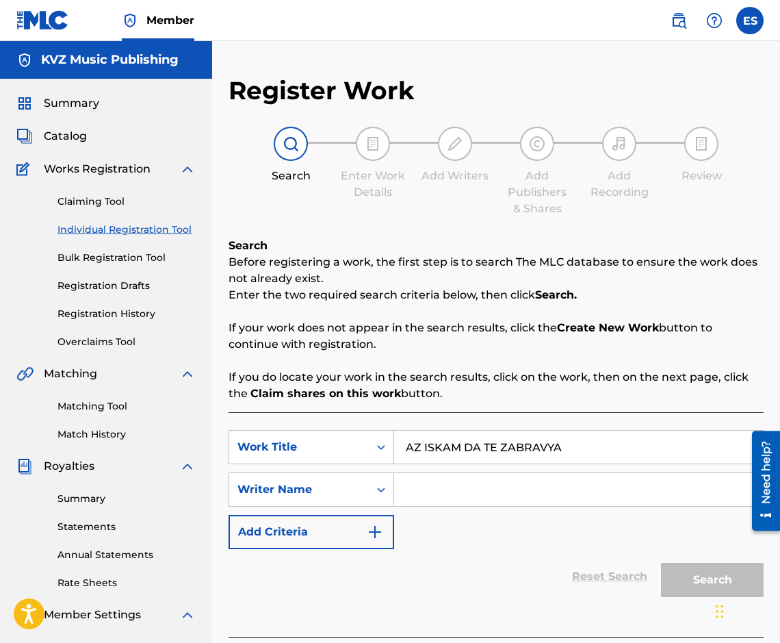
type input "AZ ISKAM DA TE ZABRAVYA"
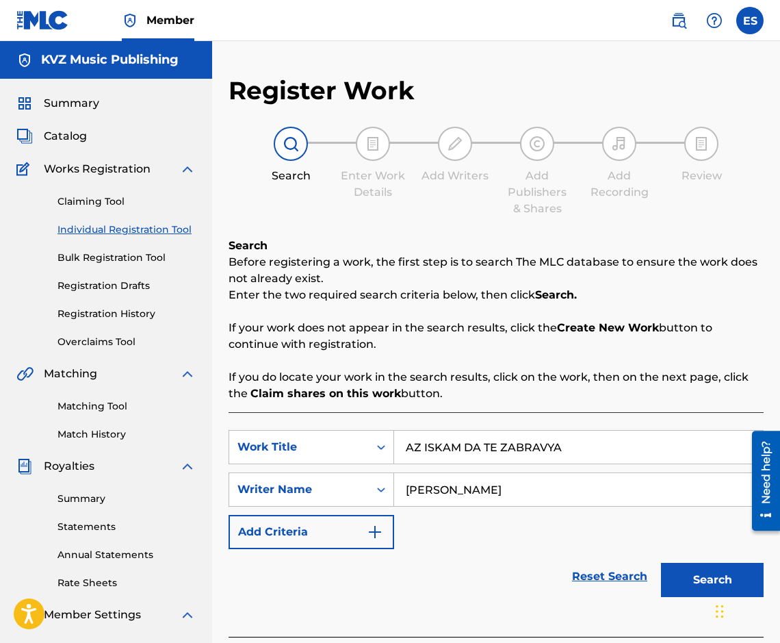
click at [406, 495] on input "[PERSON_NAME]" at bounding box center [578, 489] width 369 height 33
type input "[PERSON_NAME]"
click at [690, 570] on button "Search" at bounding box center [712, 580] width 103 height 34
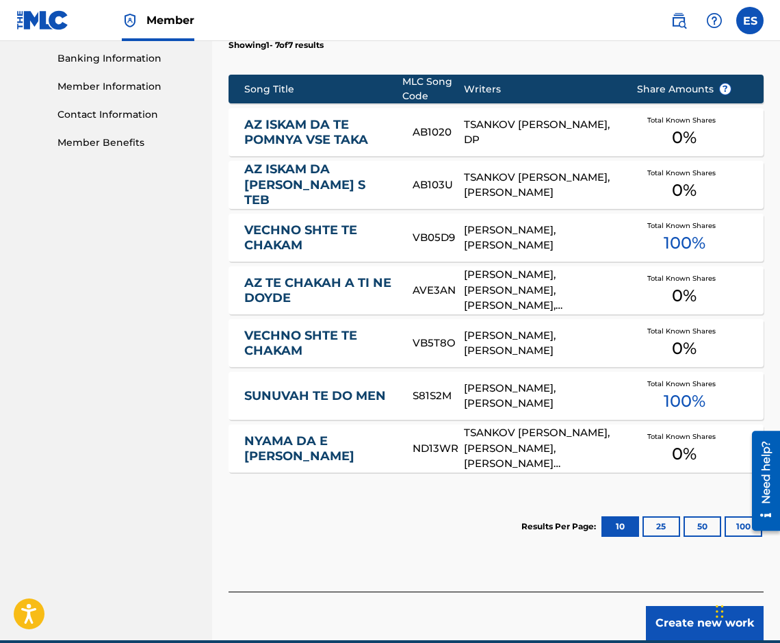
scroll to position [652, 0]
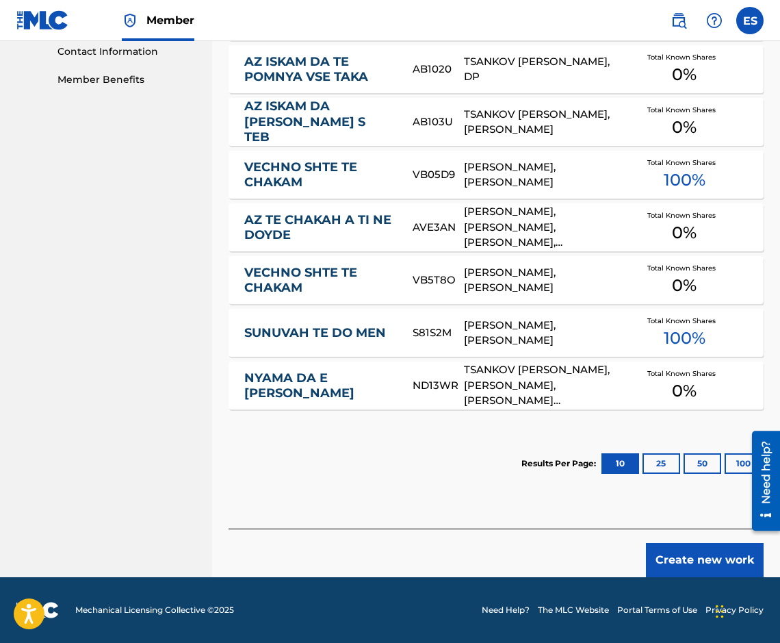
click at [719, 557] on button "Create new work" at bounding box center [705, 560] width 118 height 34
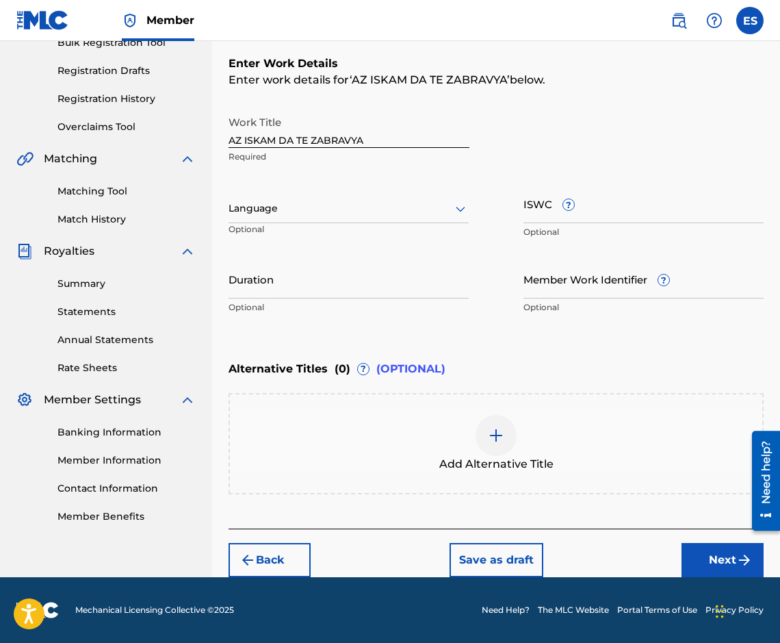
scroll to position [215, 0]
click at [370, 211] on div at bounding box center [349, 208] width 240 height 17
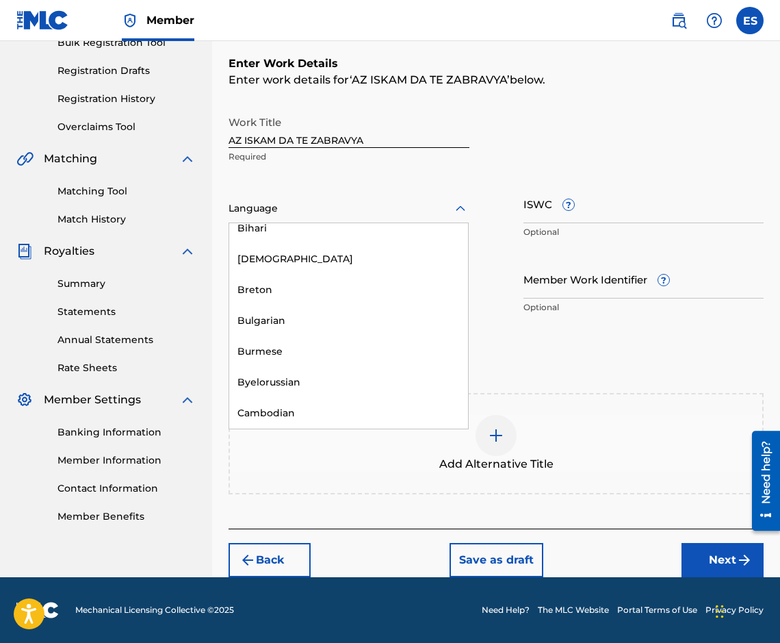
scroll to position [548, 0]
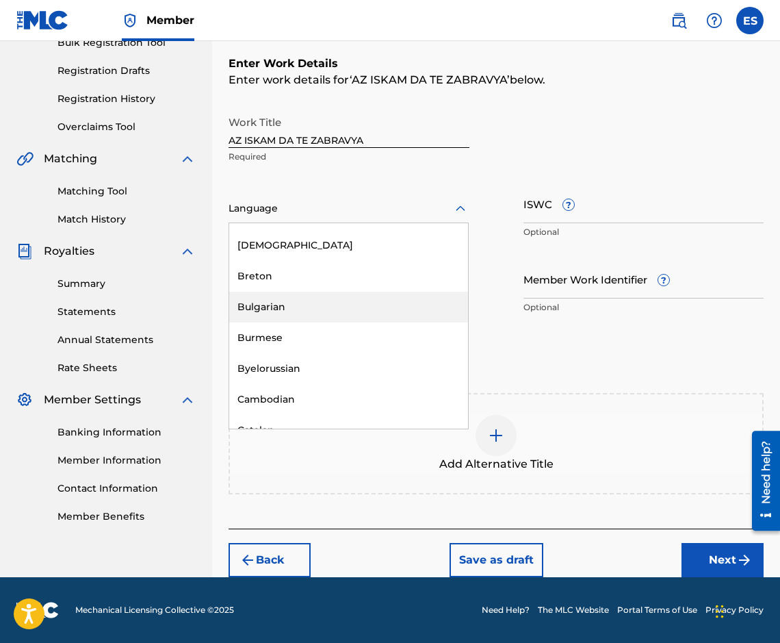
click at [367, 292] on div "Bulgarian" at bounding box center [348, 307] width 239 height 31
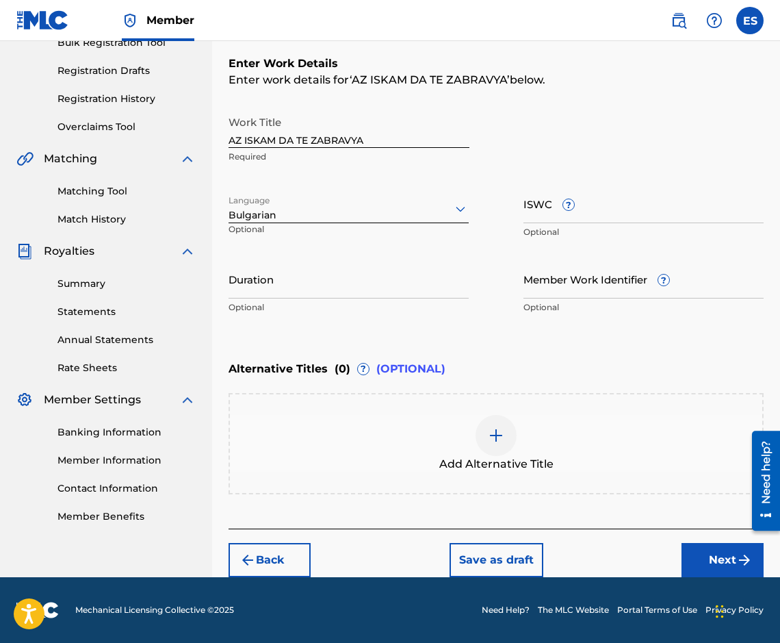
click at [346, 315] on div "Duration Optional" at bounding box center [349, 290] width 240 height 62
click at [341, 290] on input "Duration" at bounding box center [349, 278] width 240 height 39
type input "03:00"
click at [506, 448] on div at bounding box center [496, 435] width 41 height 41
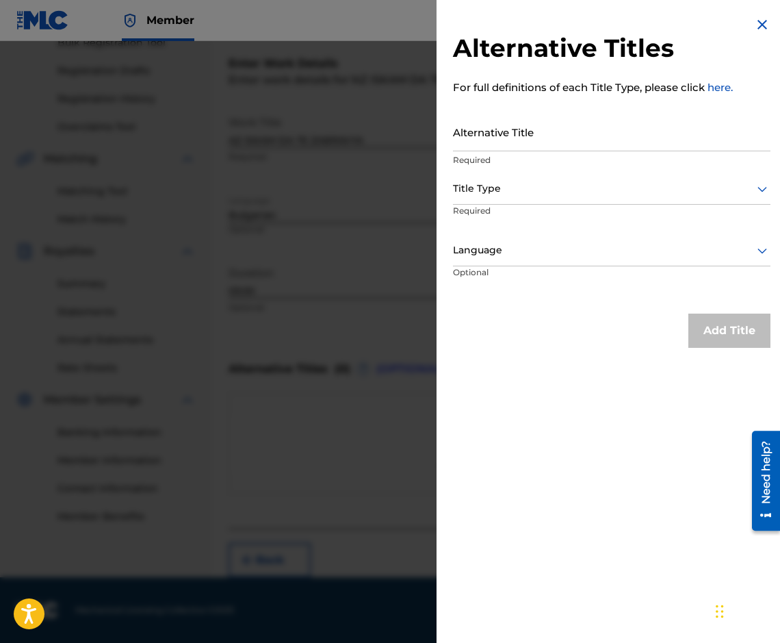
drag, startPoint x: 586, startPoint y: 155, endPoint x: 511, endPoint y: 140, distance: 76.7
type input "АЗ ИСКАМ ДА ТЕ ЗАБРАВЯ"
click at [494, 187] on div at bounding box center [612, 188] width 318 height 17
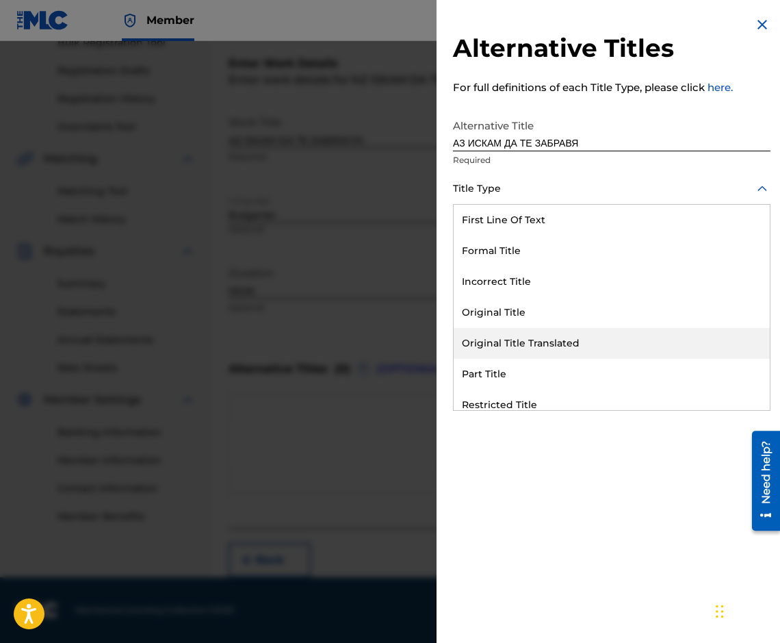
click at [512, 335] on div "Original Title Translated" at bounding box center [612, 343] width 316 height 31
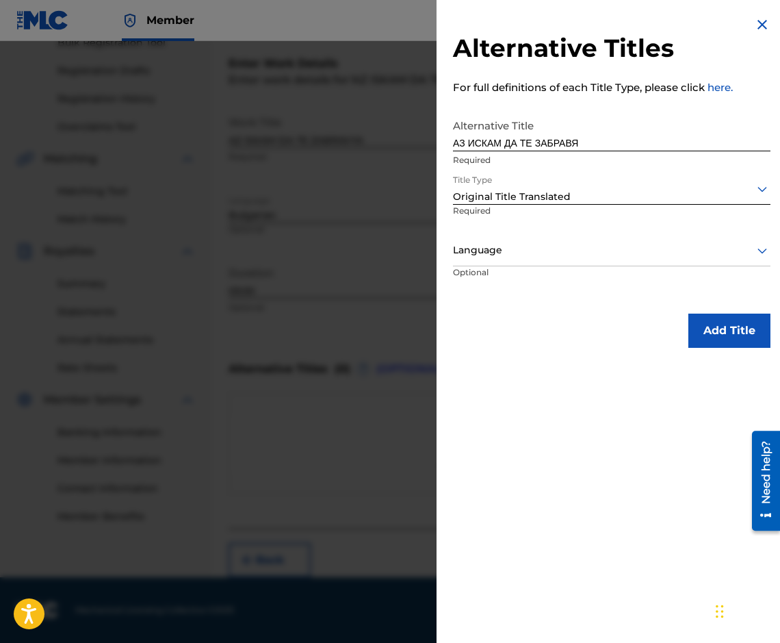
click at [484, 218] on p "Required" at bounding box center [497, 220] width 88 height 31
click at [485, 266] on p "Optional" at bounding box center [504, 281] width 103 height 31
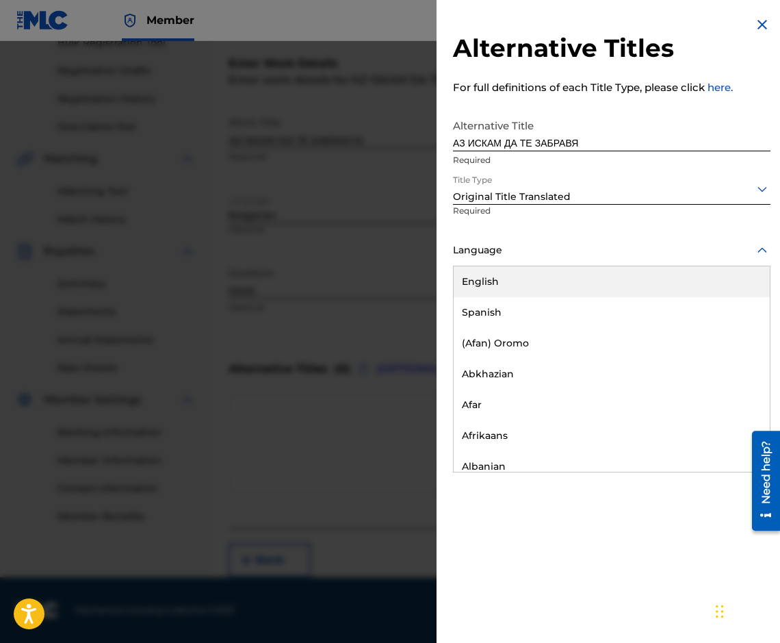
click at [481, 264] on div "Language" at bounding box center [612, 250] width 318 height 31
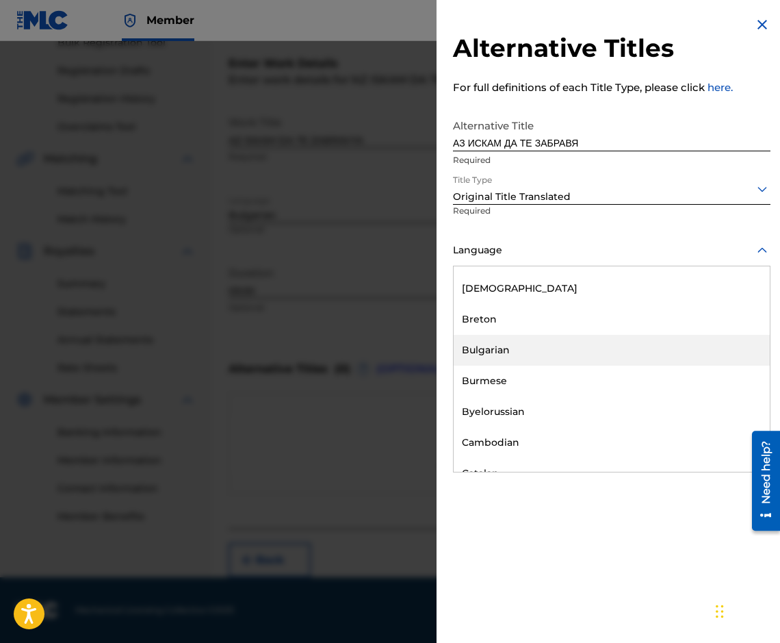
click at [519, 344] on div "Bulgarian" at bounding box center [612, 350] width 316 height 31
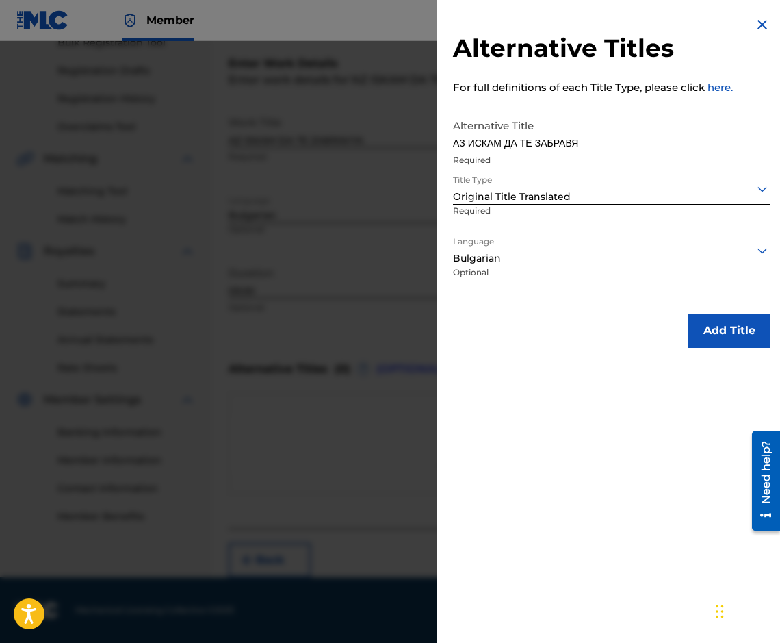
click at [736, 324] on button "Add Title" at bounding box center [730, 331] width 82 height 34
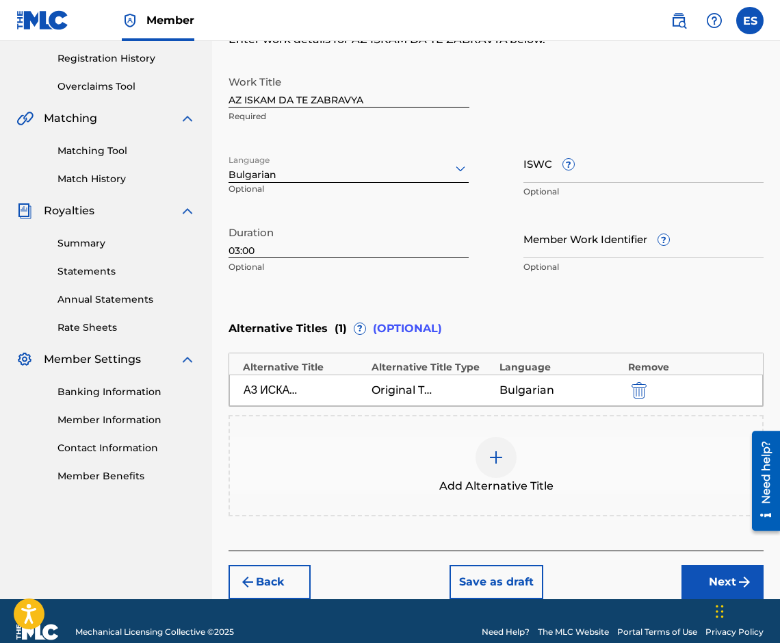
scroll to position [277, 0]
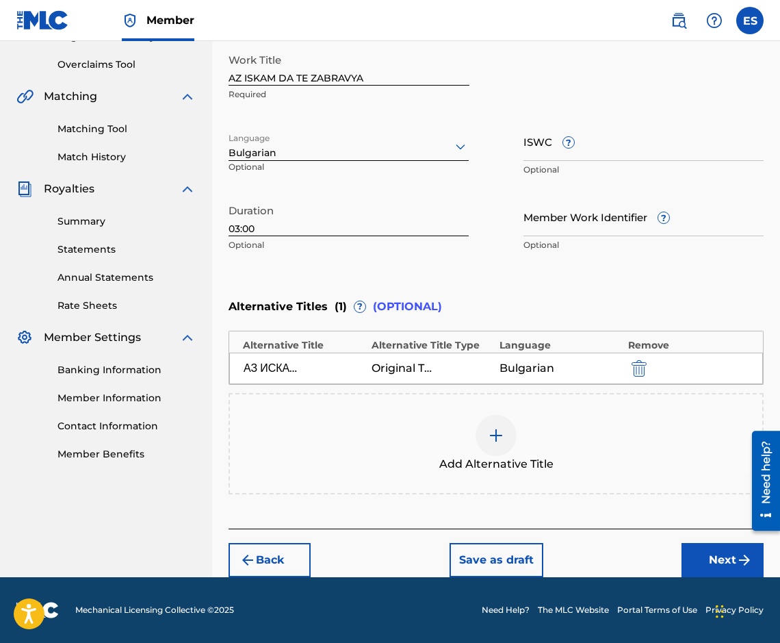
click at [715, 563] on button "Next" at bounding box center [723, 560] width 82 height 34
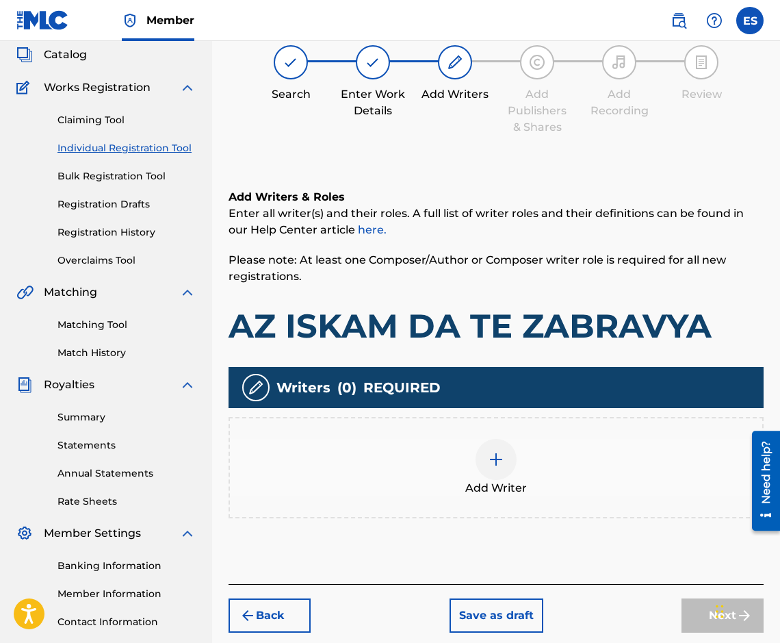
scroll to position [62, 0]
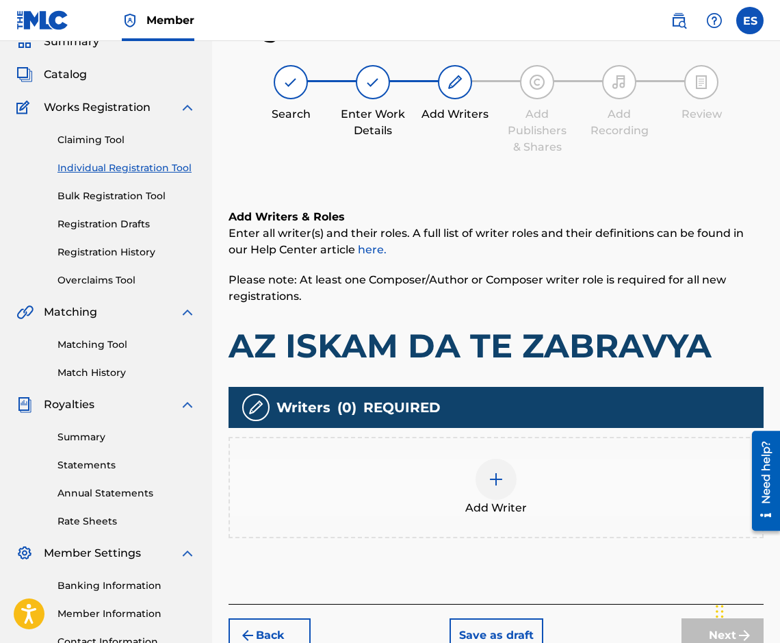
click at [481, 468] on div at bounding box center [496, 479] width 41 height 41
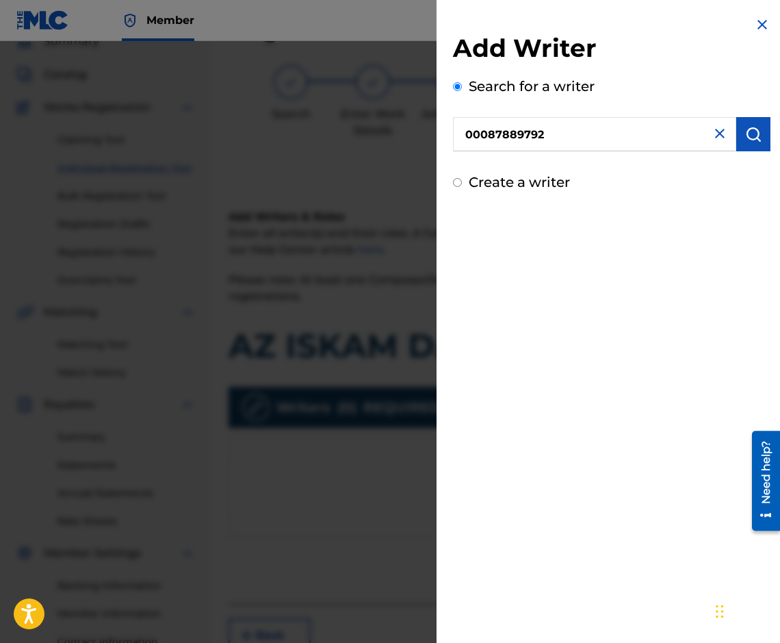
type input "00087889792"
click at [755, 131] on img "submit" at bounding box center [753, 134] width 16 height 16
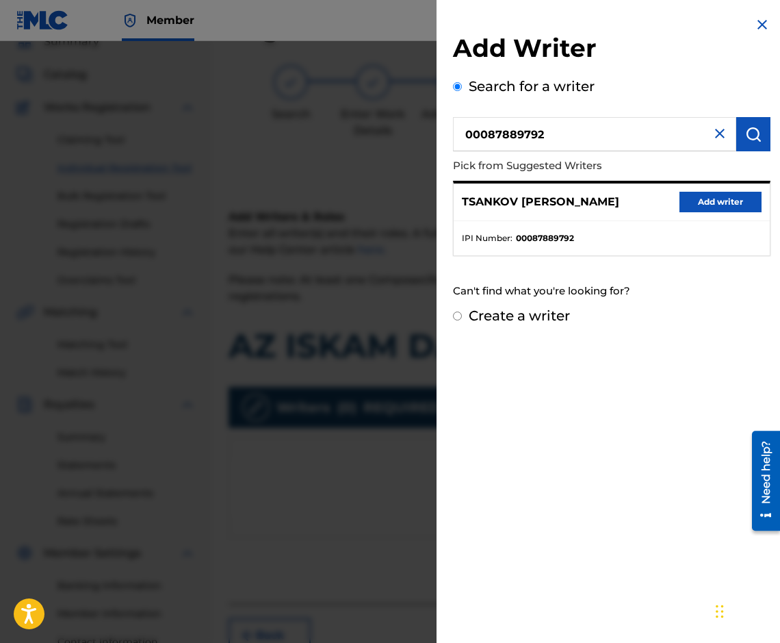
click at [732, 194] on button "Add writer" at bounding box center [721, 202] width 82 height 21
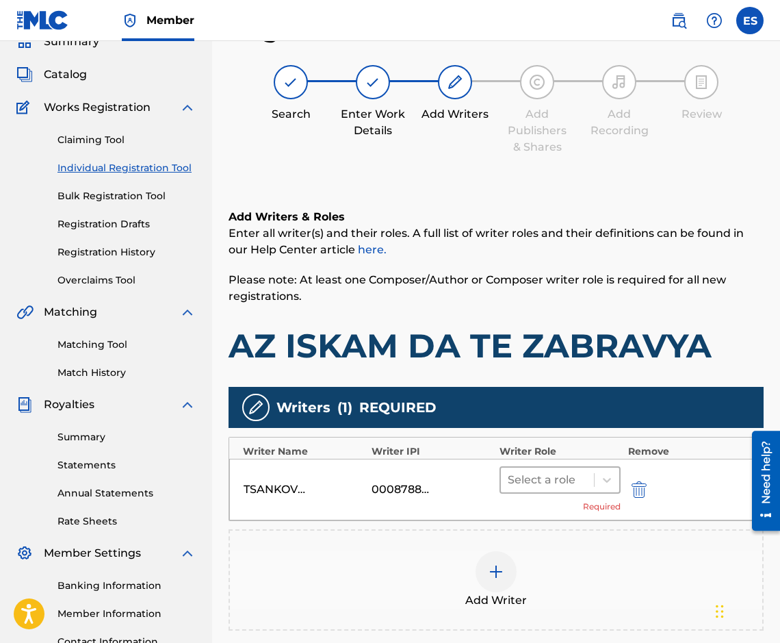
click at [548, 476] on div at bounding box center [547, 479] width 79 height 19
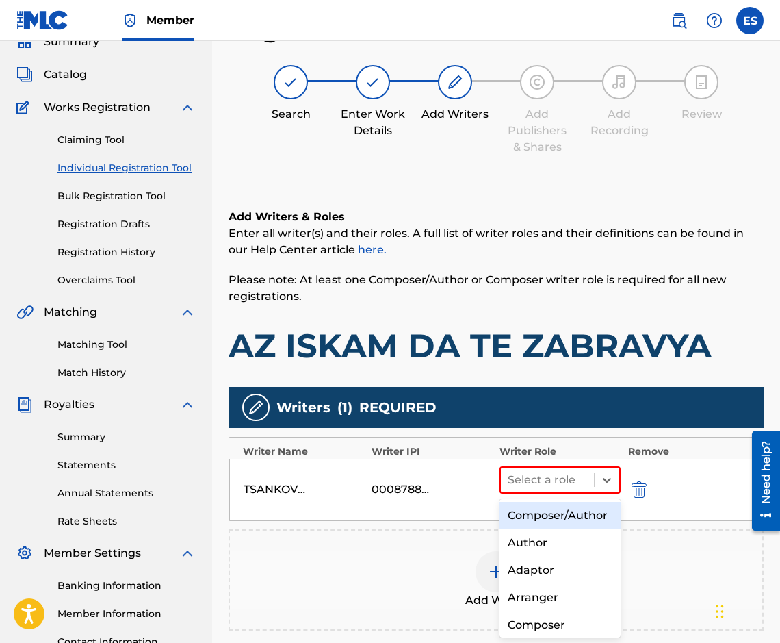
click at [541, 529] on div "Composer/Author" at bounding box center [560, 515] width 121 height 27
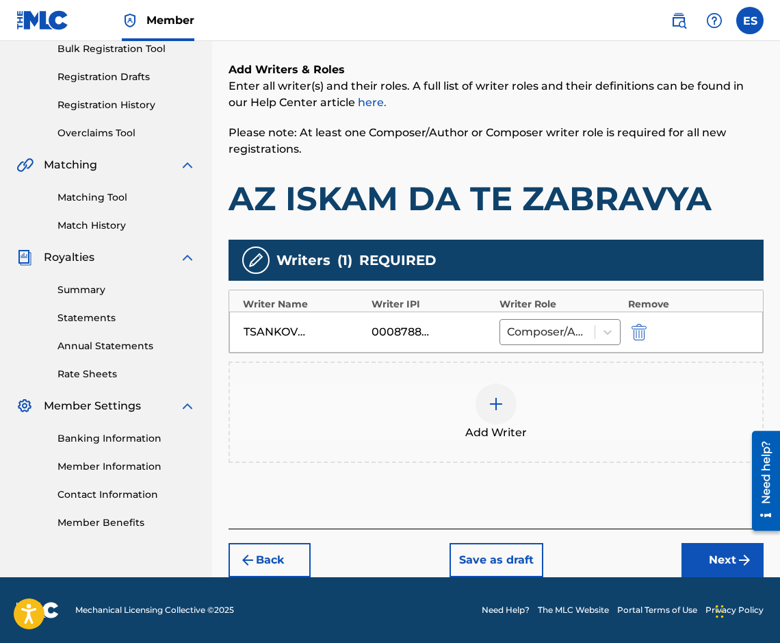
click at [691, 555] on button "Next" at bounding box center [723, 560] width 82 height 34
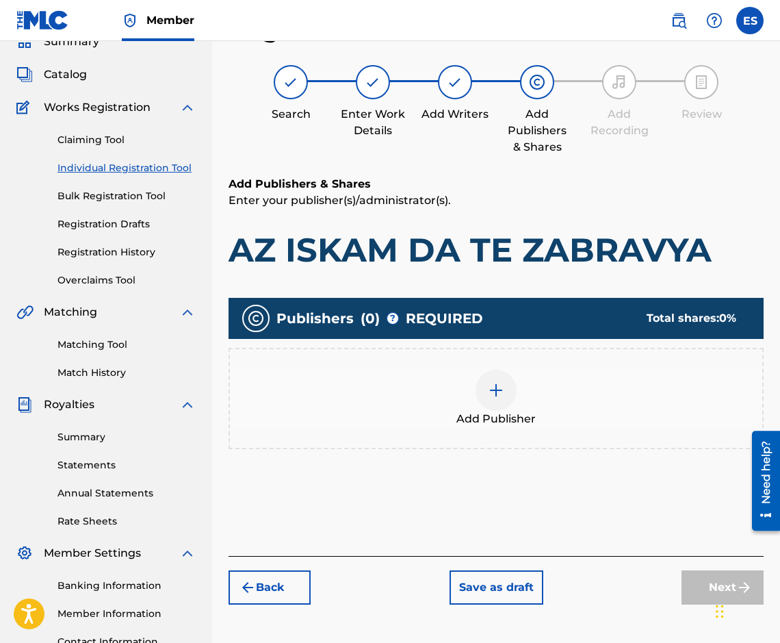
click at [422, 374] on div "Add Publisher" at bounding box center [496, 399] width 533 height 58
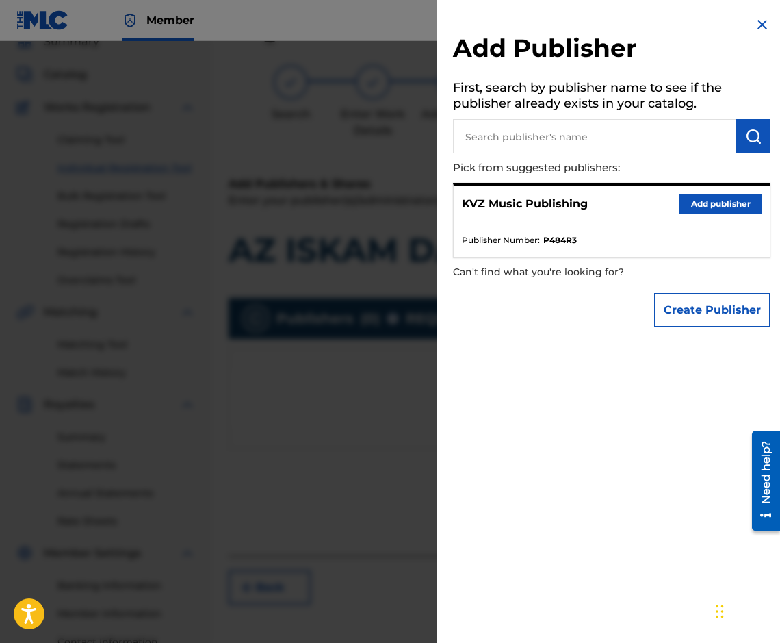
click at [685, 211] on button "Add publisher" at bounding box center [721, 204] width 82 height 21
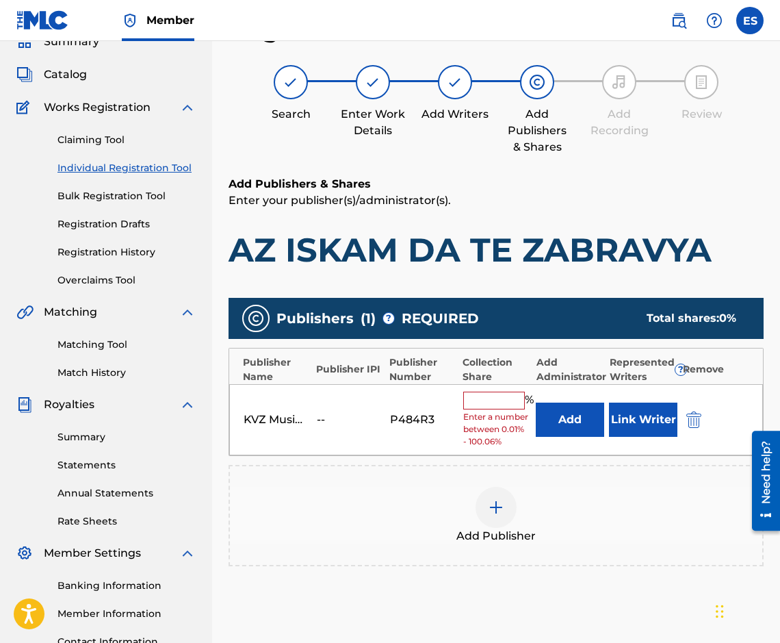
click at [502, 415] on span "Enter a number between 0.01% - 100.06%" at bounding box center [496, 429] width 66 height 37
click at [499, 401] on input "text" at bounding box center [494, 401] width 62 height 18
type input "100"
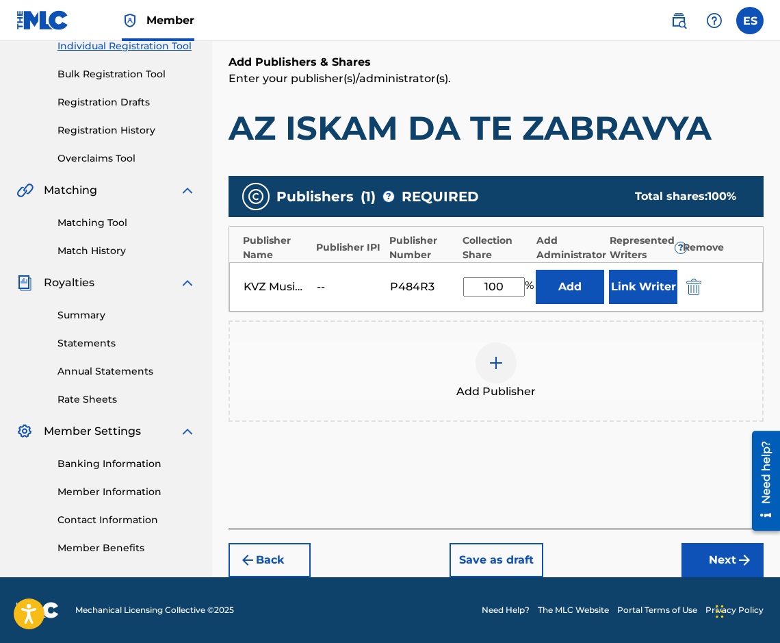
click at [716, 568] on button "Next" at bounding box center [723, 560] width 82 height 34
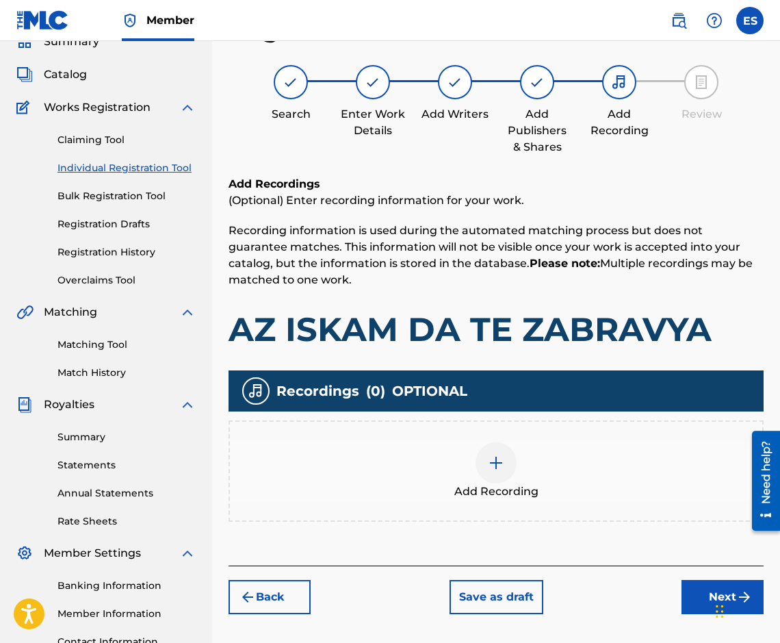
click at [698, 585] on button "Next" at bounding box center [723, 597] width 82 height 34
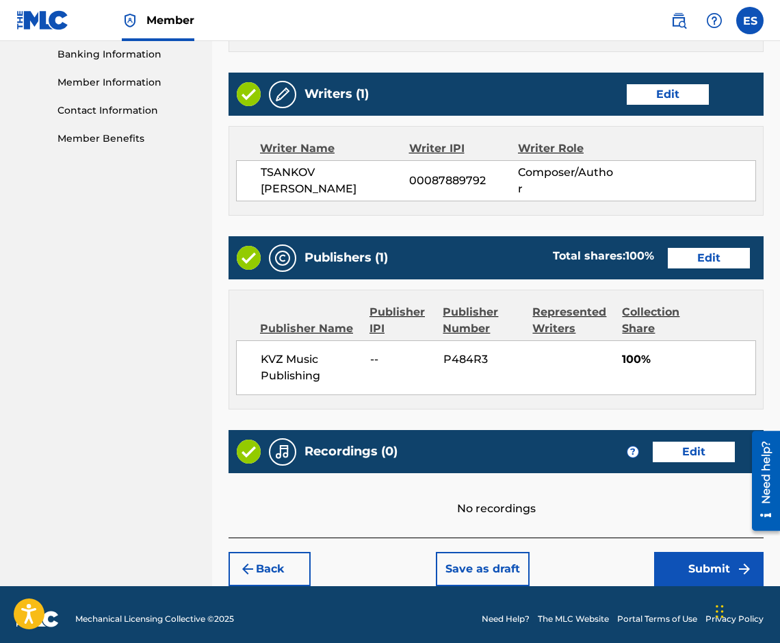
scroll to position [595, 0]
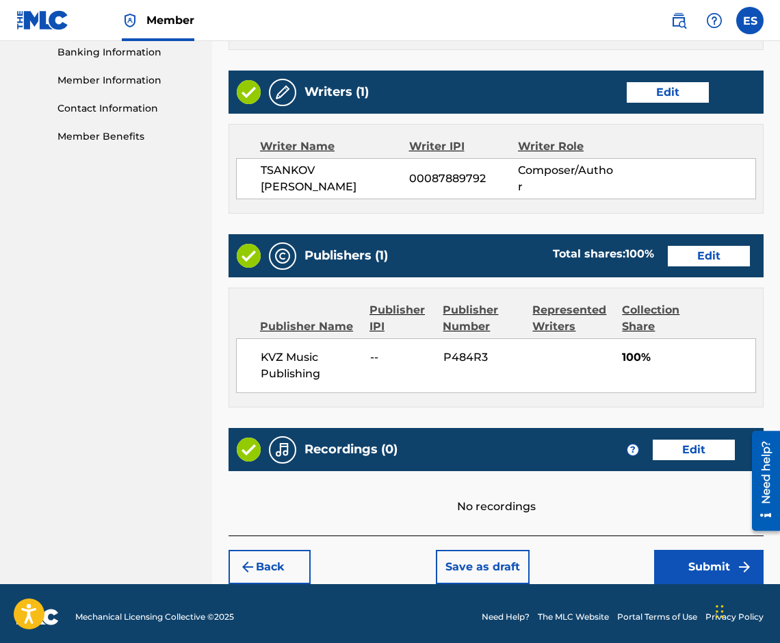
click at [669, 550] on button "Submit" at bounding box center [709, 567] width 110 height 34
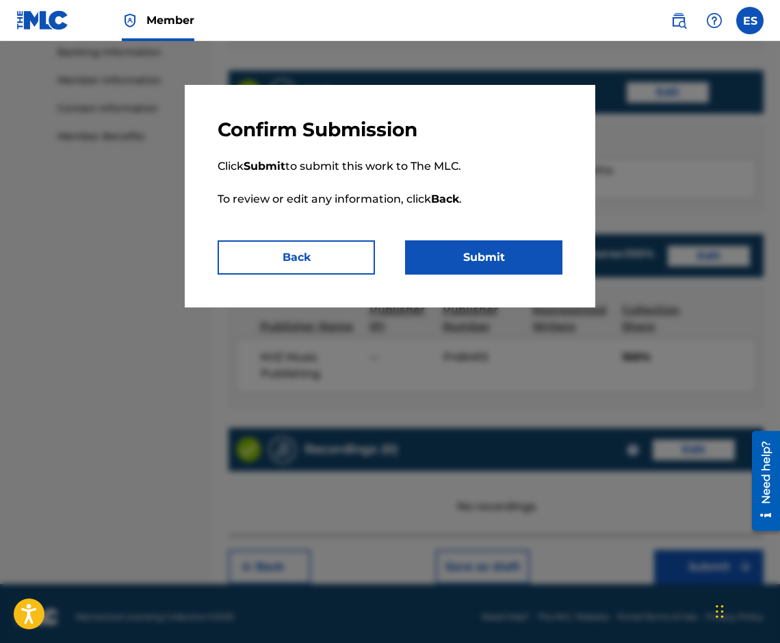
click at [455, 232] on p "Click Submit to submit this work to The MLC. To review or edit any information,…" at bounding box center [390, 191] width 345 height 99
click at [456, 268] on button "Submit" at bounding box center [483, 257] width 157 height 34
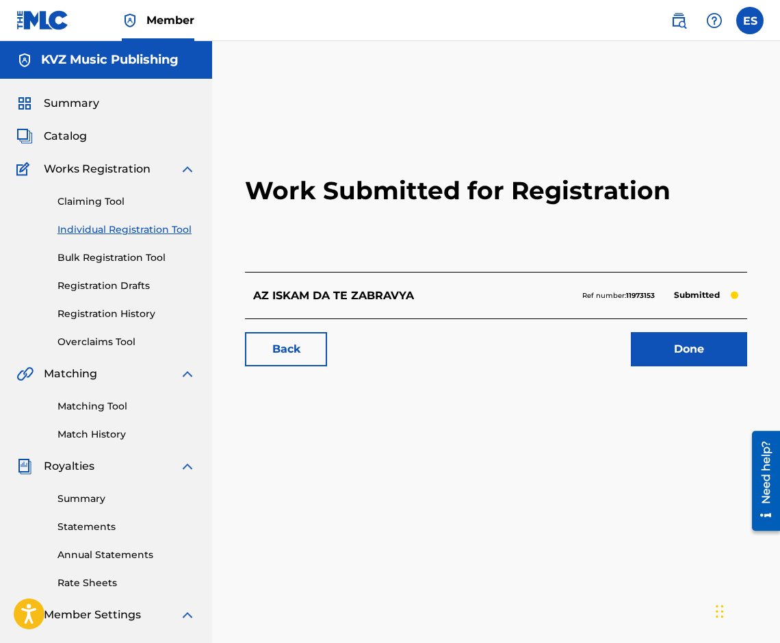
click at [170, 235] on link "Individual Registration Tool" at bounding box center [127, 229] width 138 height 14
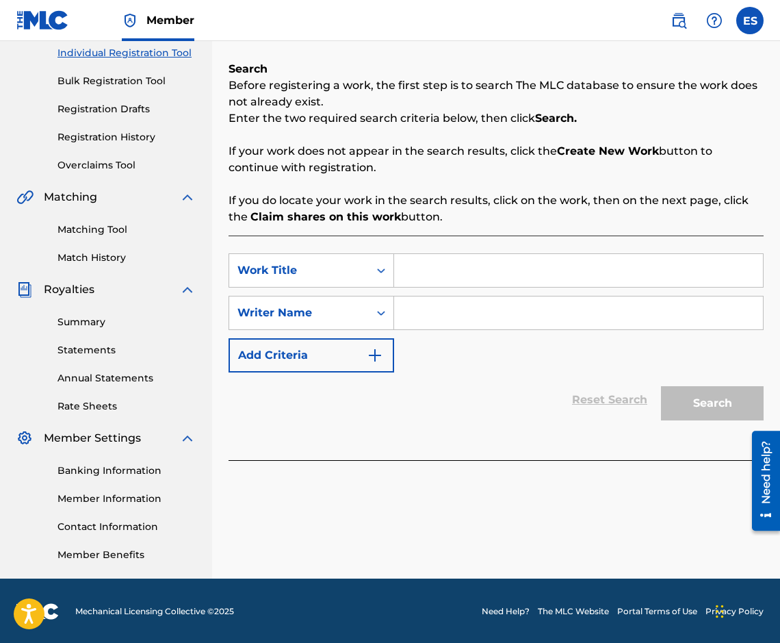
scroll to position [178, 0]
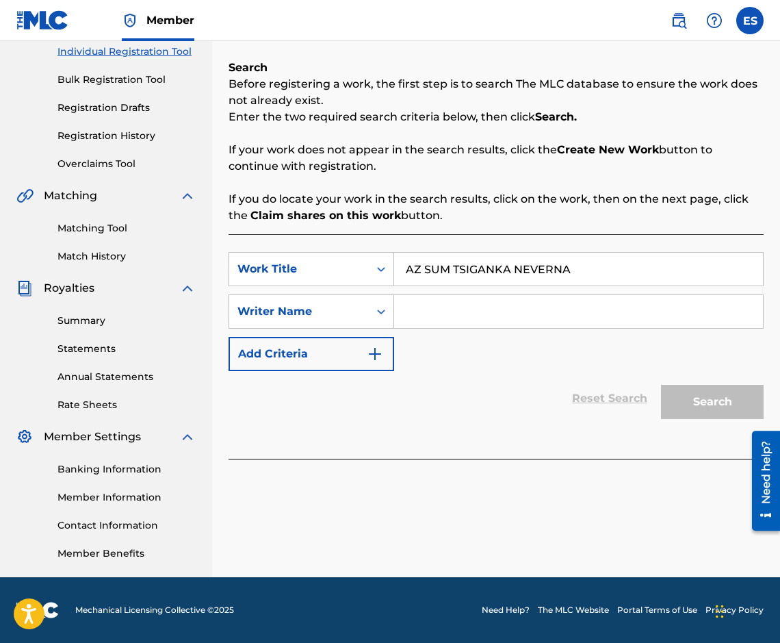
type input "AZ SUM TSIGANKA NEVERNA"
click at [451, 311] on input "Search Form" at bounding box center [578, 311] width 369 height 33
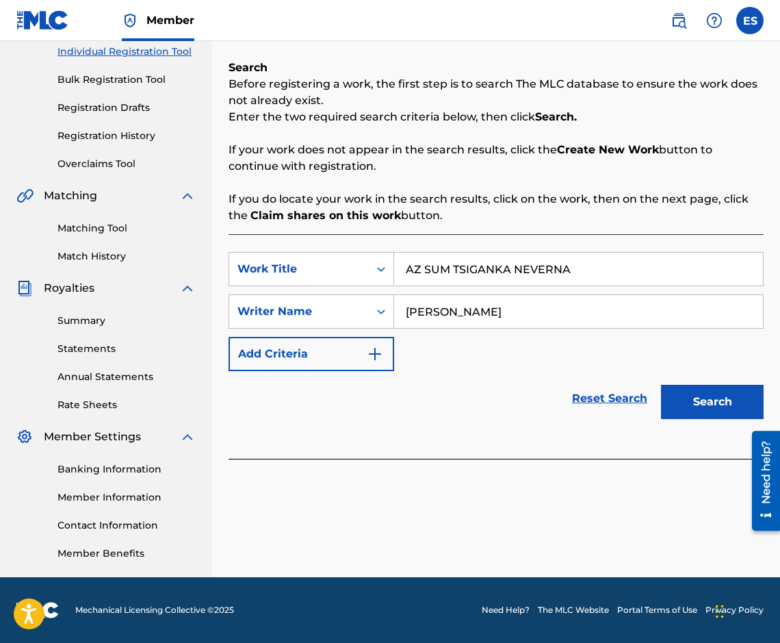
type input "[PERSON_NAME]"
click at [702, 396] on button "Search" at bounding box center [712, 402] width 103 height 34
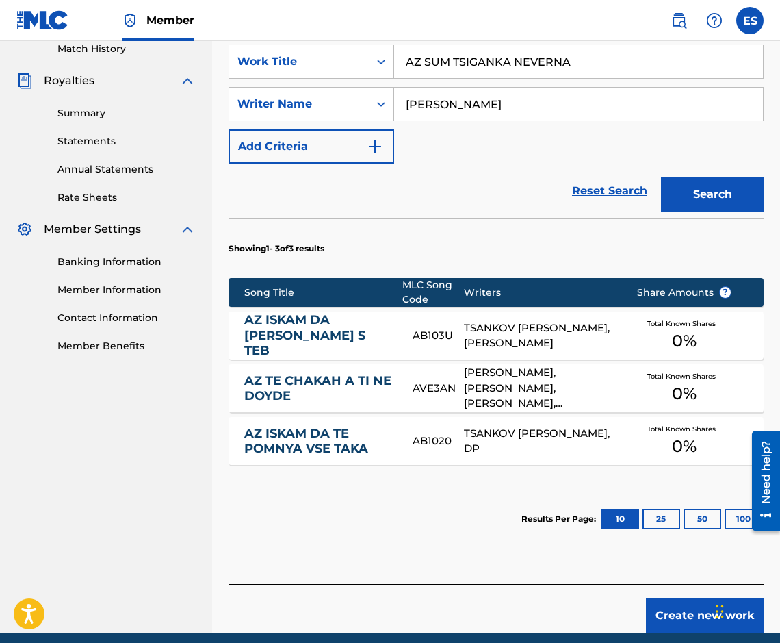
scroll to position [441, 0]
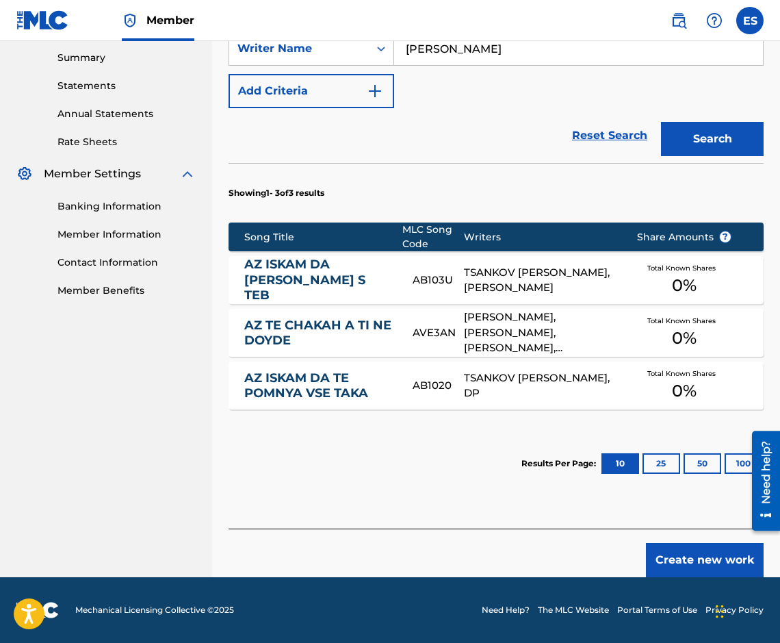
click at [683, 544] on button "Create new work" at bounding box center [705, 560] width 118 height 34
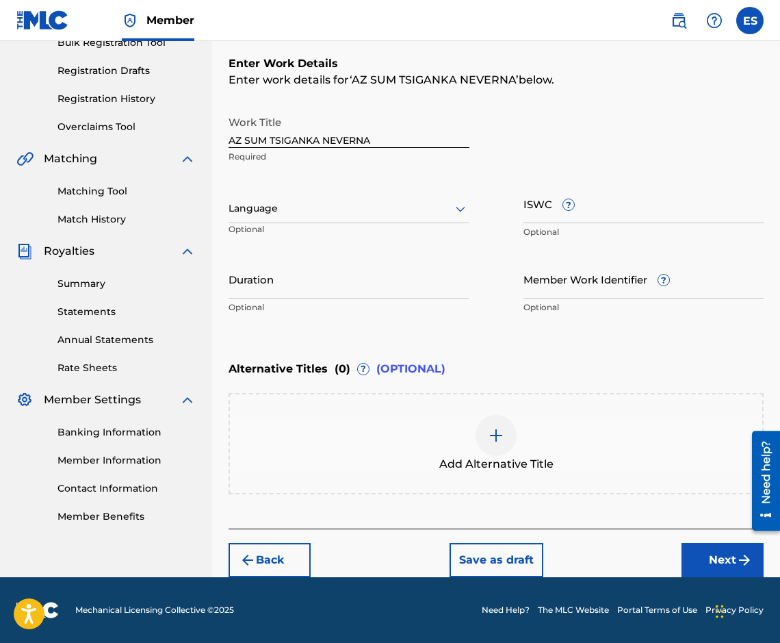
scroll to position [215, 0]
click at [275, 221] on div "Language" at bounding box center [349, 208] width 240 height 29
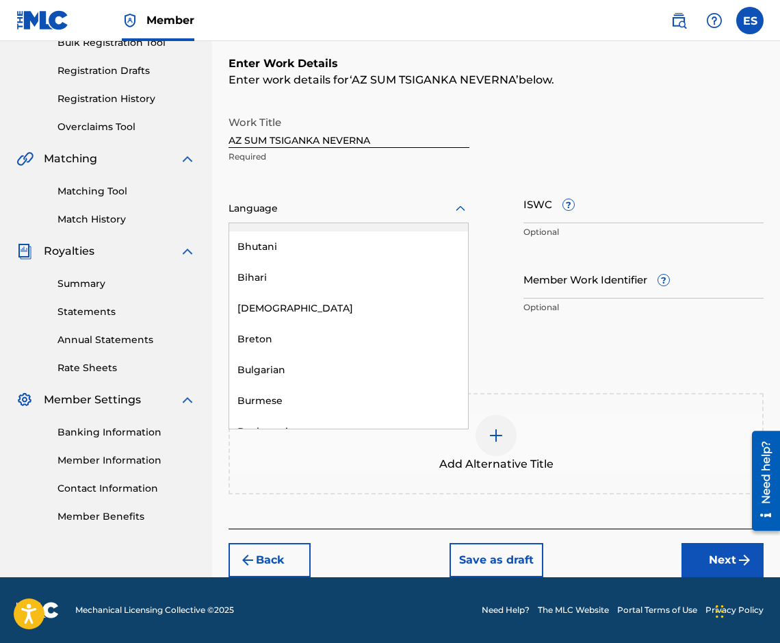
scroll to position [548, 0]
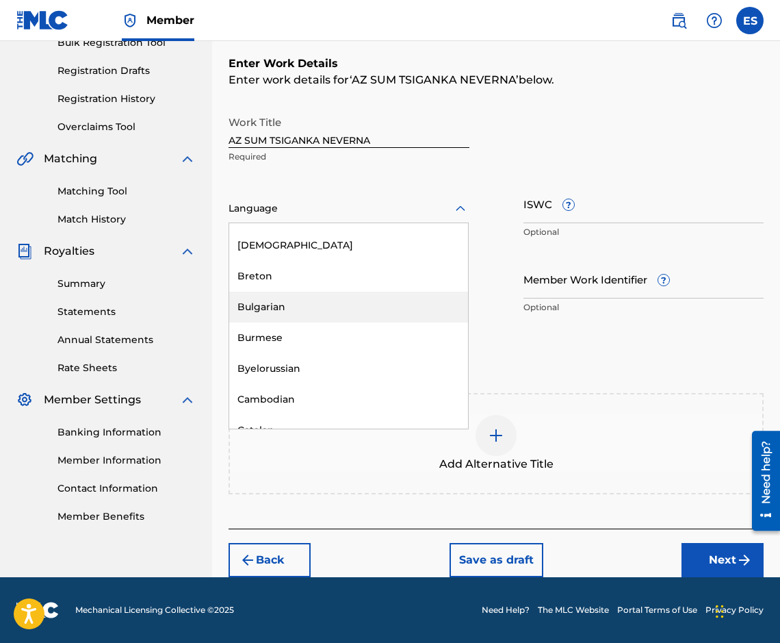
click at [310, 314] on div "Bulgarian" at bounding box center [348, 307] width 239 height 31
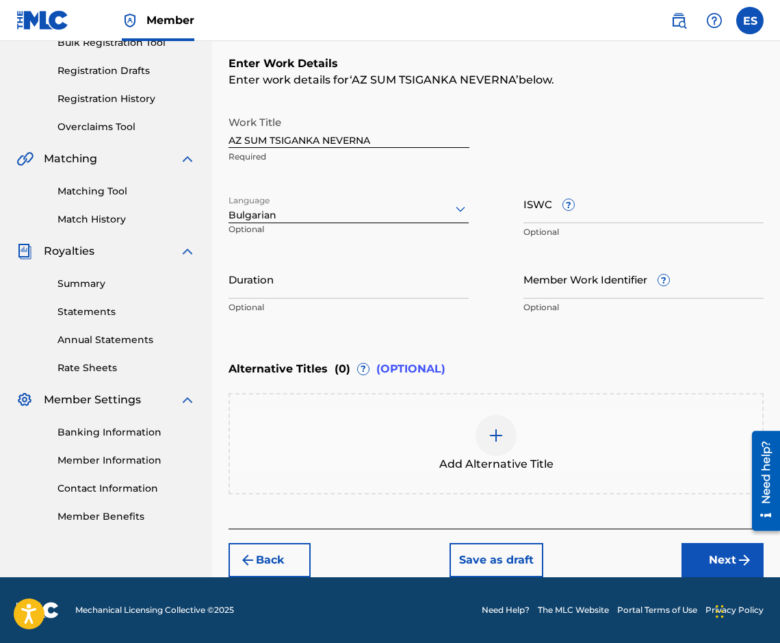
click at [323, 285] on input "Duration" at bounding box center [349, 278] width 240 height 39
type input "03:00"
click at [425, 439] on div "Add Alternative Title" at bounding box center [496, 444] width 533 height 58
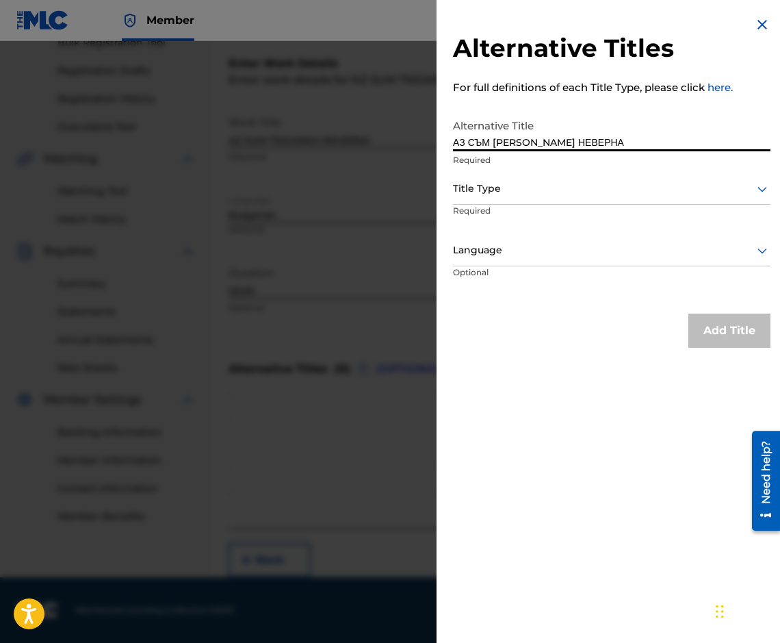
type input "АЗ СЪМ [PERSON_NAME] НЕВЕРНА"
click at [453, 196] on div at bounding box center [612, 188] width 318 height 17
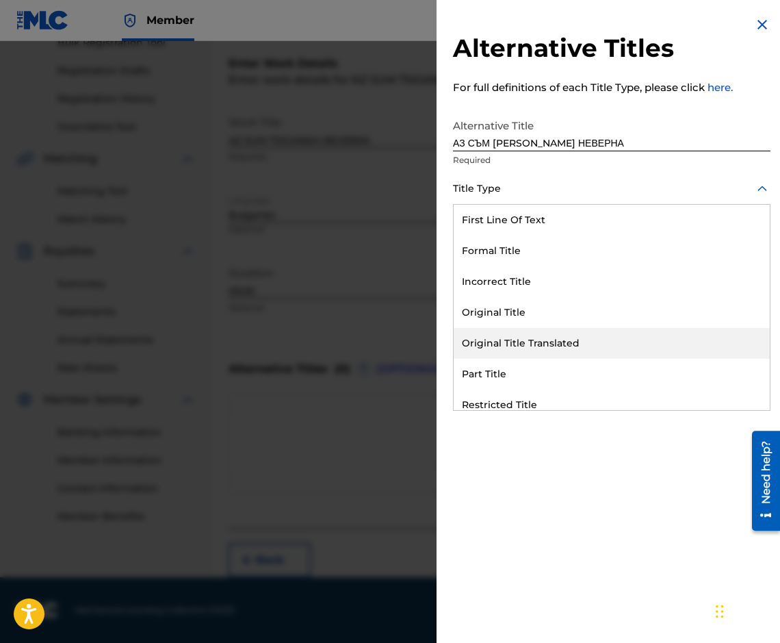
click at [535, 345] on div "Original Title Translated" at bounding box center [612, 343] width 316 height 31
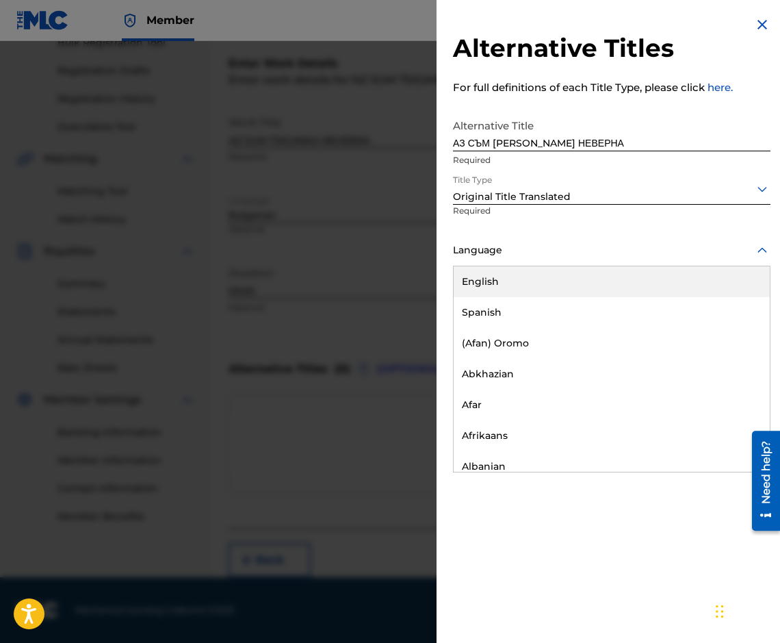
click at [491, 253] on div at bounding box center [612, 250] width 318 height 17
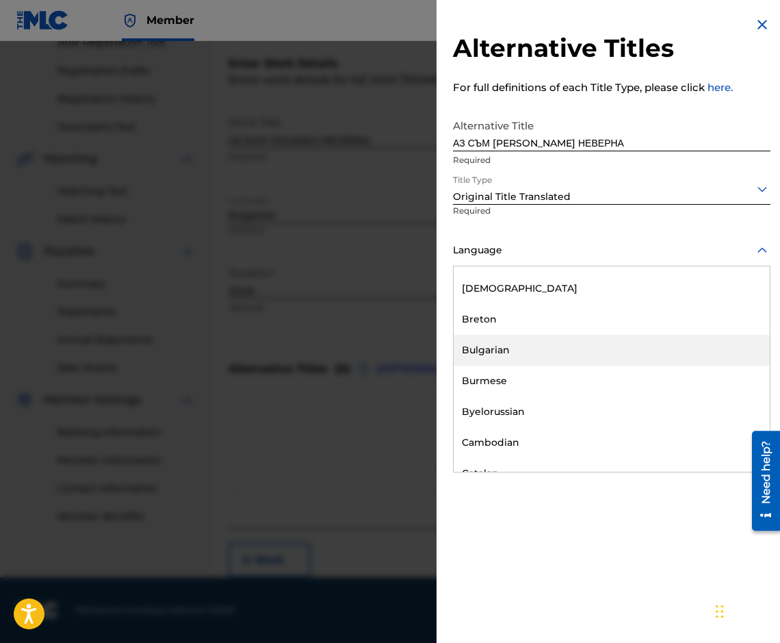
click at [513, 347] on div "Bulgarian" at bounding box center [612, 350] width 316 height 31
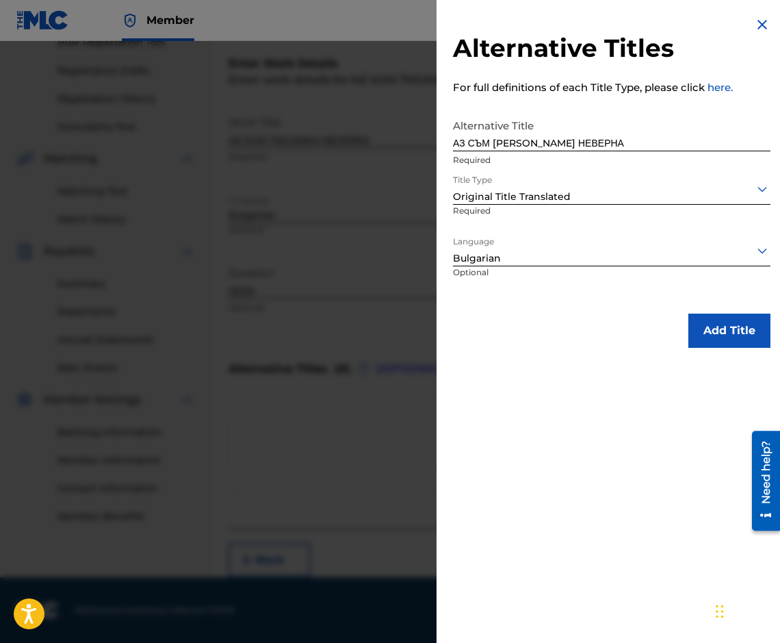
click at [713, 320] on button "Add Title" at bounding box center [730, 331] width 82 height 34
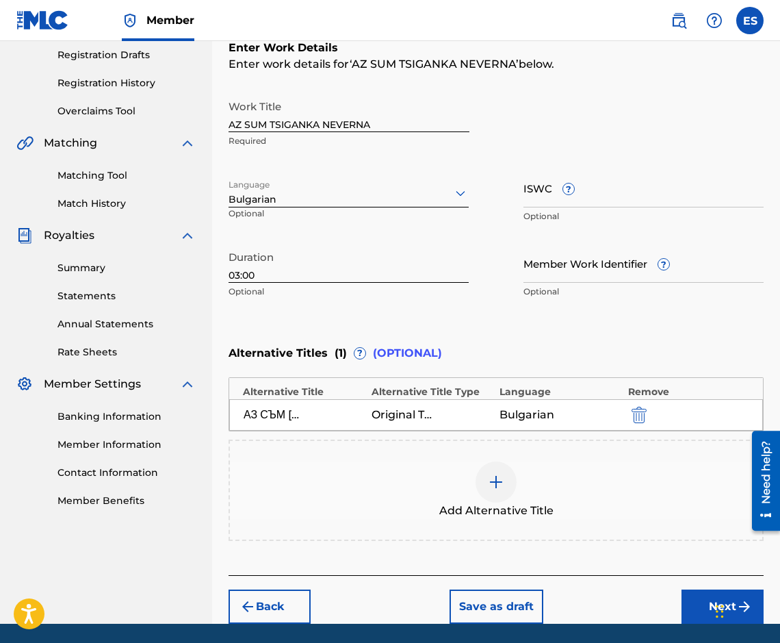
scroll to position [277, 0]
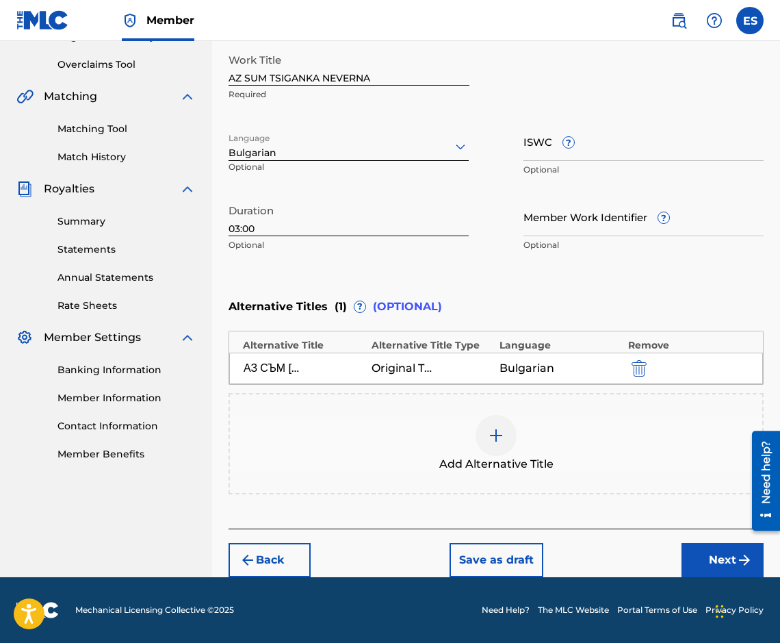
click at [746, 568] on button "Next" at bounding box center [723, 560] width 82 height 34
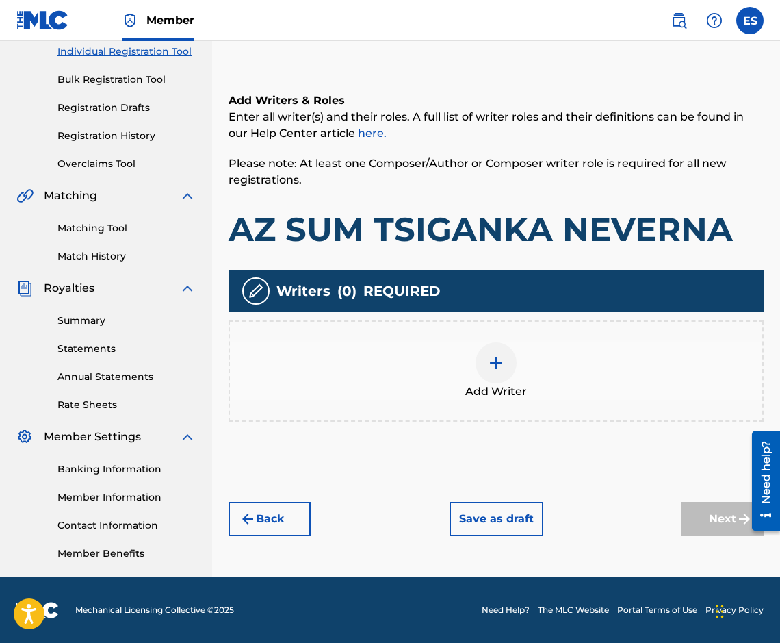
scroll to position [62, 0]
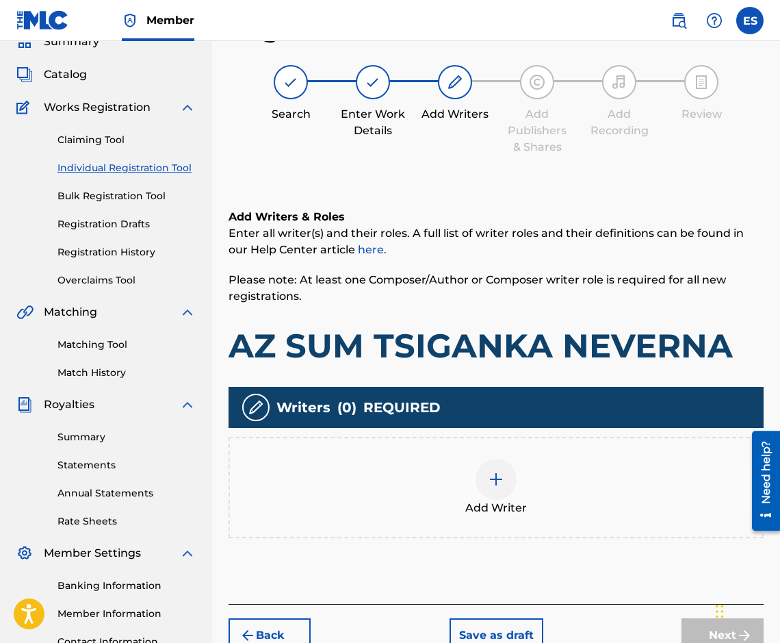
click at [519, 479] on div "Add Writer" at bounding box center [496, 488] width 533 height 58
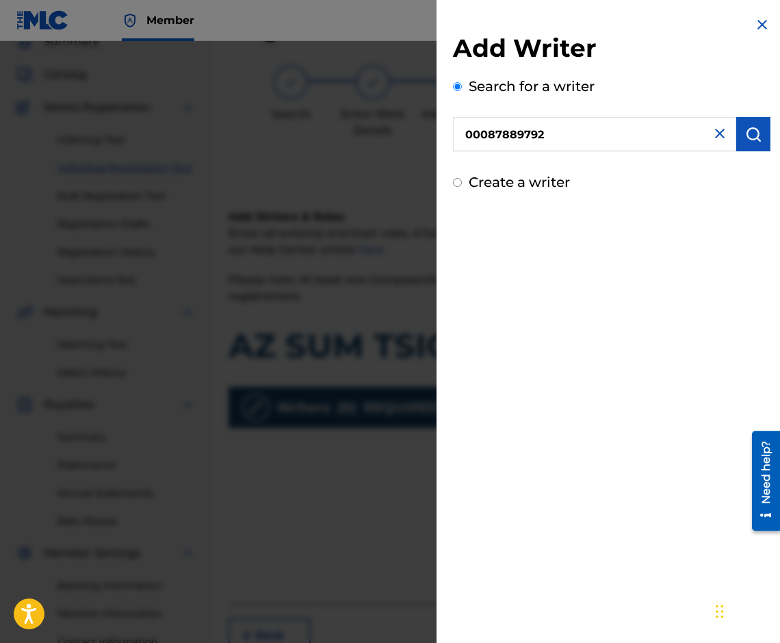
type input "00087889792"
click at [759, 144] on button "submit" at bounding box center [754, 134] width 34 height 34
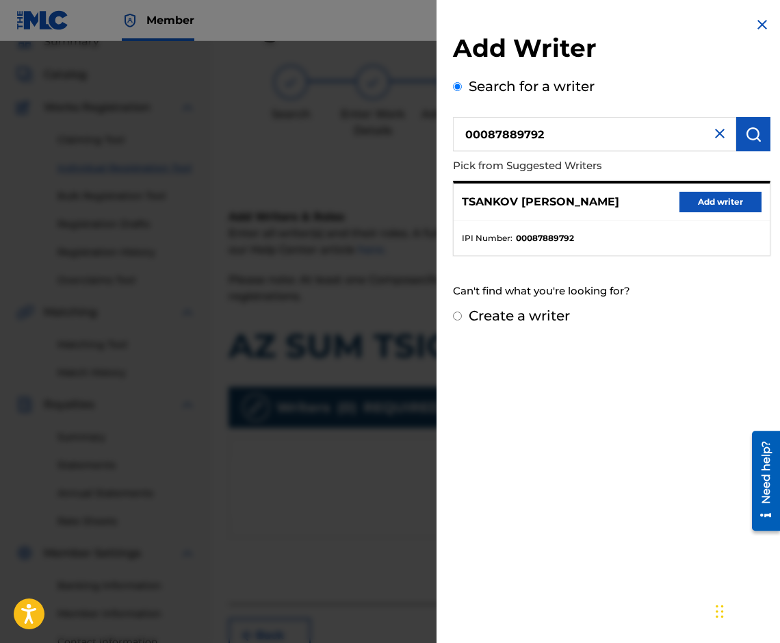
click at [713, 192] on button "Add writer" at bounding box center [721, 202] width 82 height 21
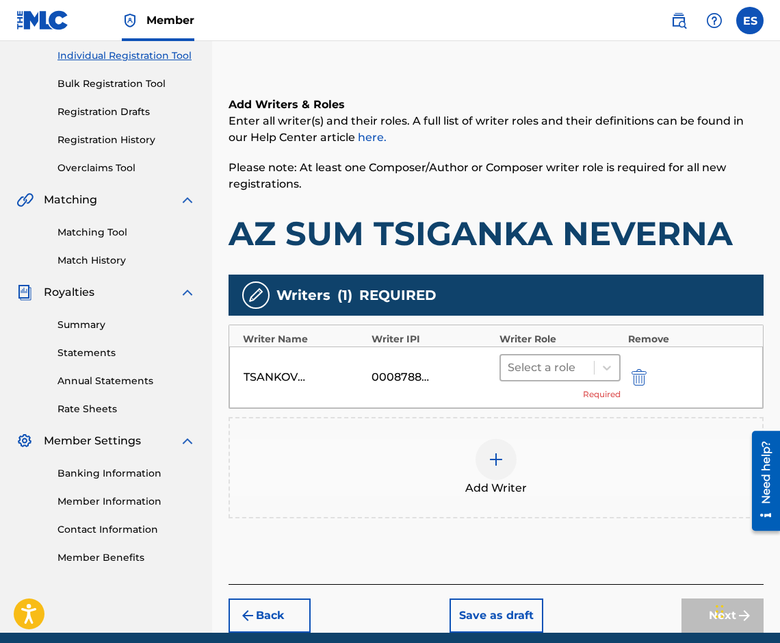
scroll to position [199, 0]
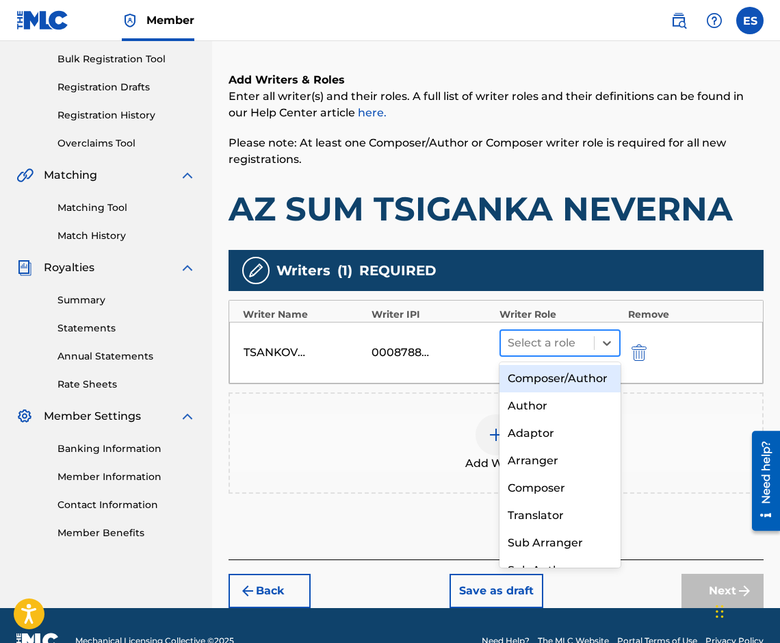
click at [548, 341] on div at bounding box center [547, 342] width 79 height 19
click at [547, 390] on div "Composer/Author" at bounding box center [560, 378] width 121 height 27
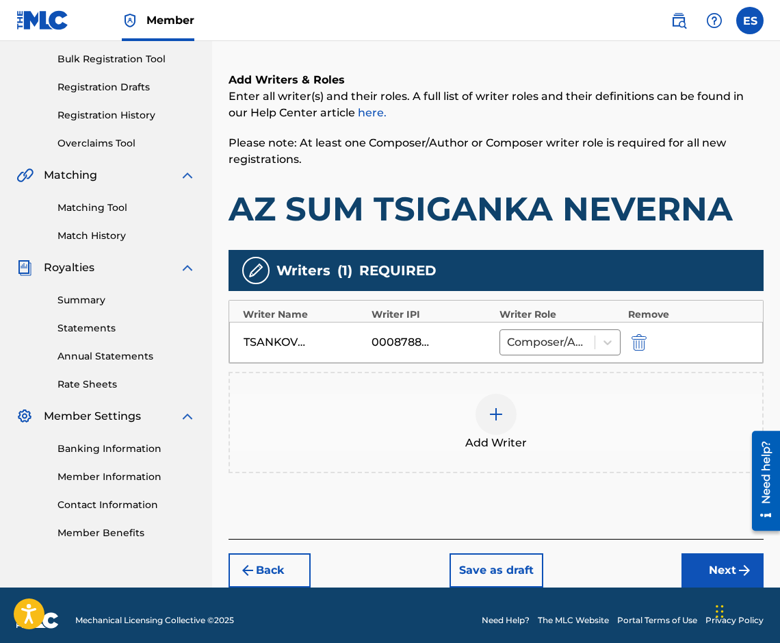
click at [707, 569] on button "Next" at bounding box center [723, 570] width 82 height 34
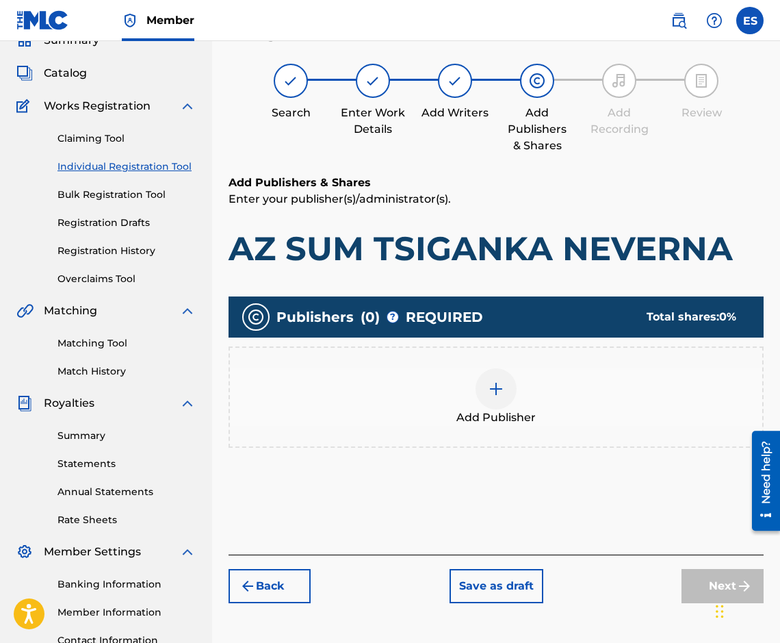
scroll to position [62, 0]
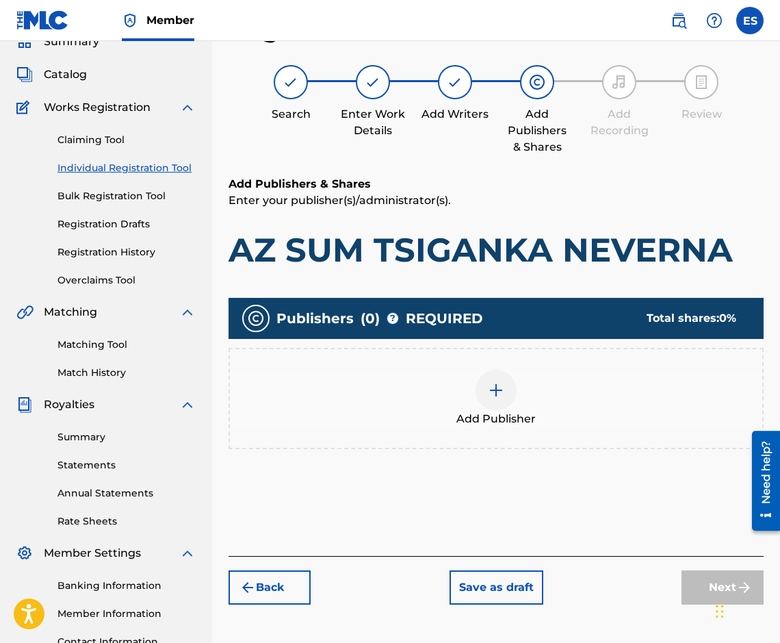
drag, startPoint x: 466, startPoint y: 449, endPoint x: 472, endPoint y: 431, distance: 19.3
click at [462, 449] on div "Publishers ( 0 ) ? REQUIRED Total shares: 0 % Add Publisher" at bounding box center [496, 380] width 535 height 165
click at [483, 413] on span "Add Publisher" at bounding box center [496, 419] width 79 height 16
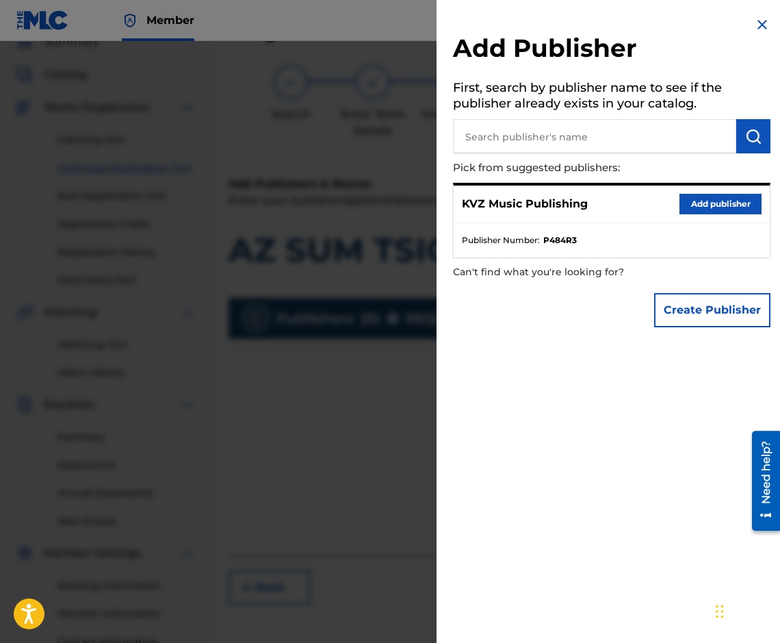
click at [691, 203] on button "Add publisher" at bounding box center [721, 204] width 82 height 21
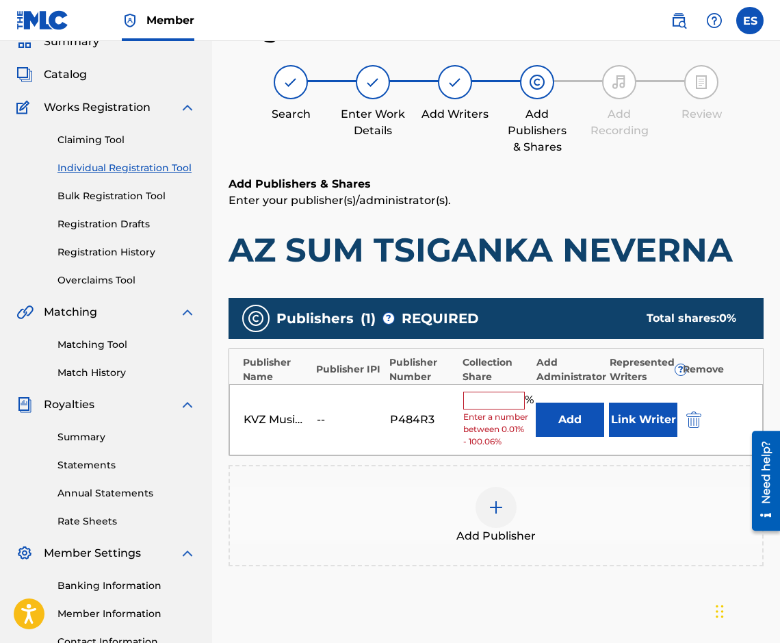
click at [477, 407] on input "text" at bounding box center [494, 401] width 62 height 18
type input "100"
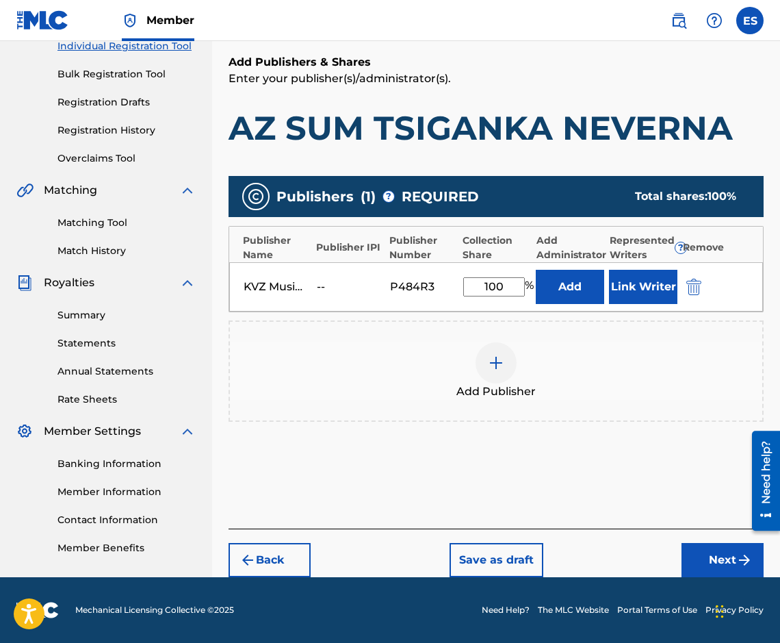
click at [711, 552] on button "Next" at bounding box center [723, 560] width 82 height 34
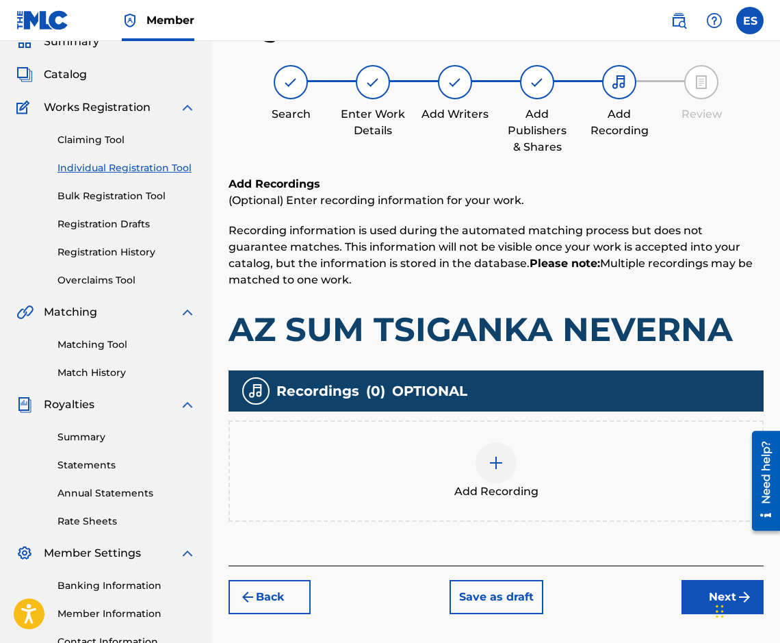
click at [470, 480] on div "Add Recording" at bounding box center [496, 471] width 533 height 58
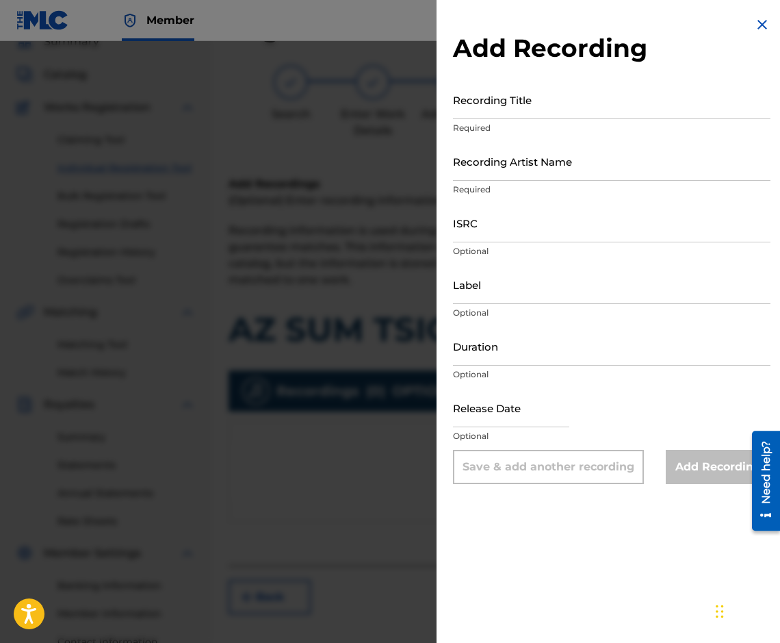
click at [370, 443] on div at bounding box center [390, 362] width 780 height 643
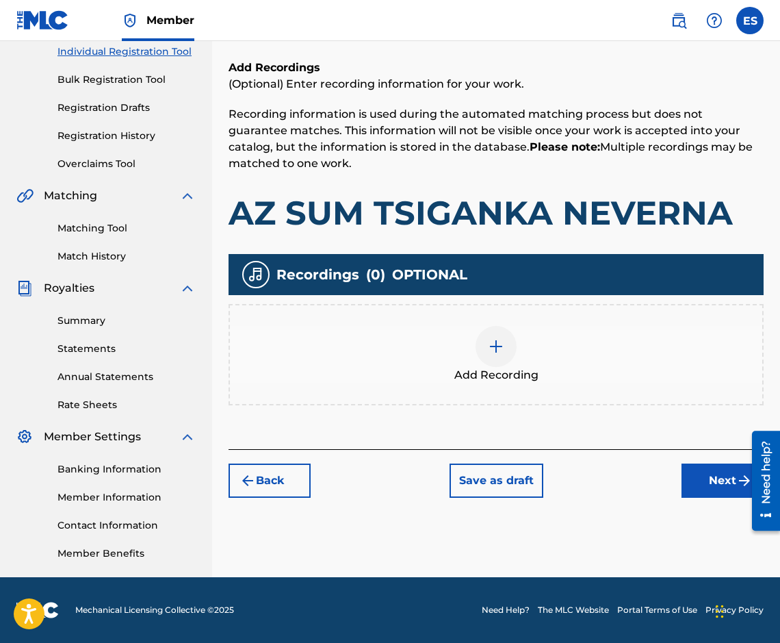
click at [707, 490] on button "Next" at bounding box center [723, 480] width 82 height 34
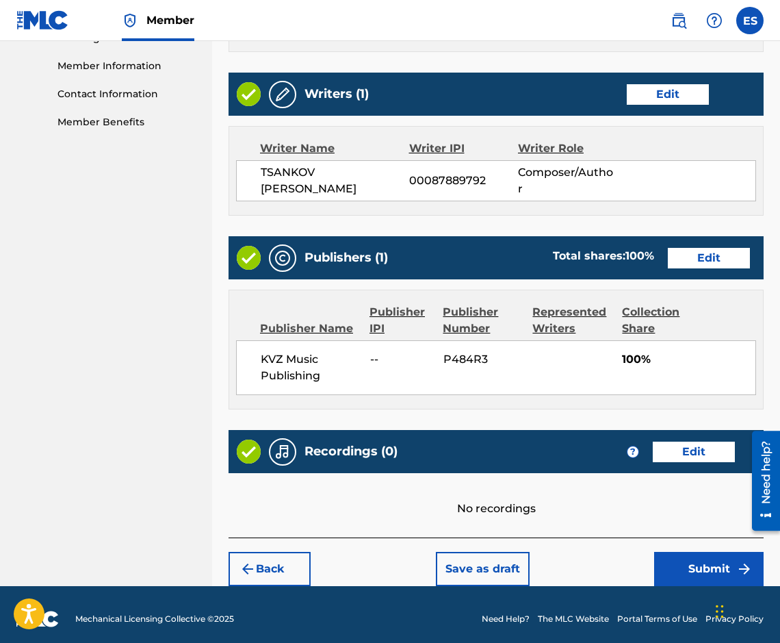
scroll to position [611, 0]
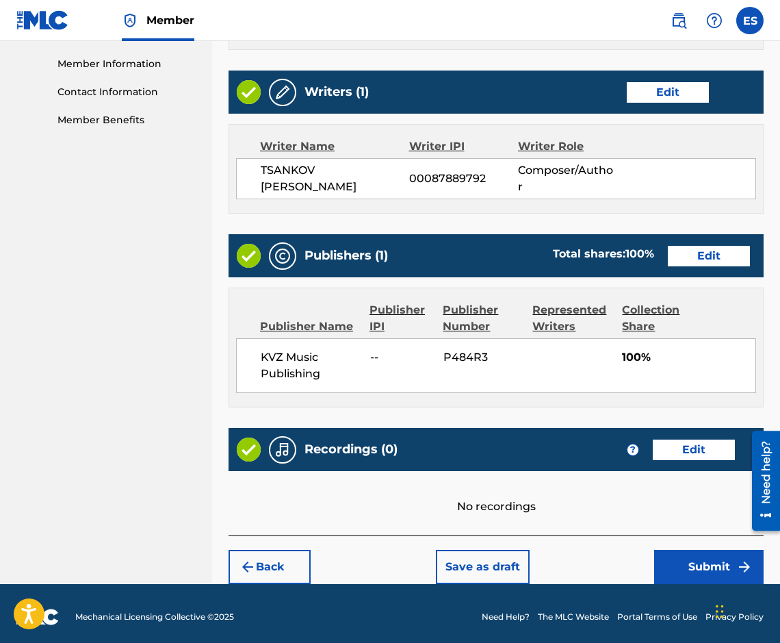
click at [690, 559] on button "Submit" at bounding box center [709, 567] width 110 height 34
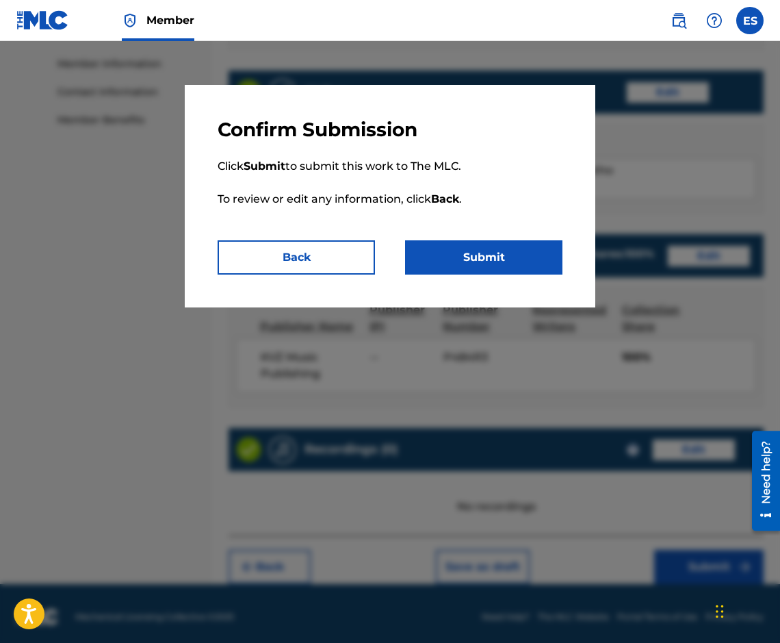
click at [486, 272] on button "Submit" at bounding box center [483, 257] width 157 height 34
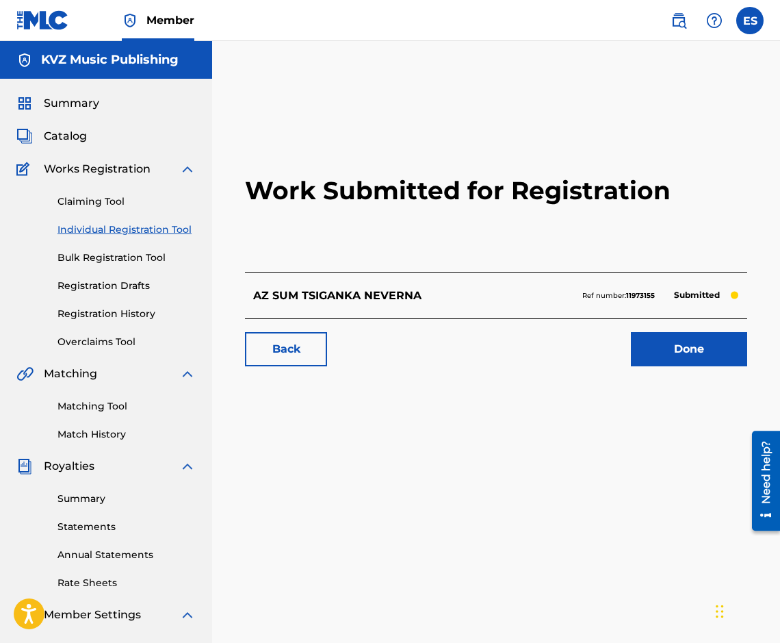
click at [166, 226] on link "Individual Registration Tool" at bounding box center [127, 229] width 138 height 14
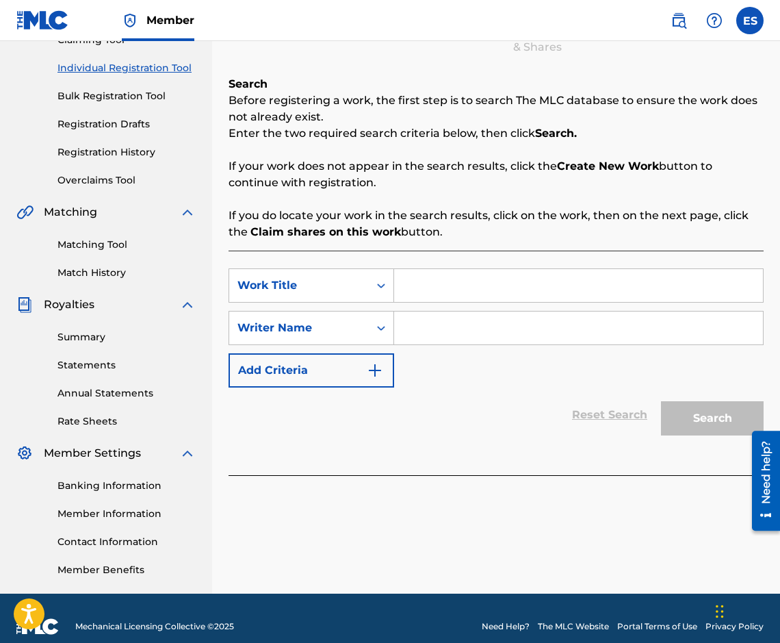
scroll to position [178, 0]
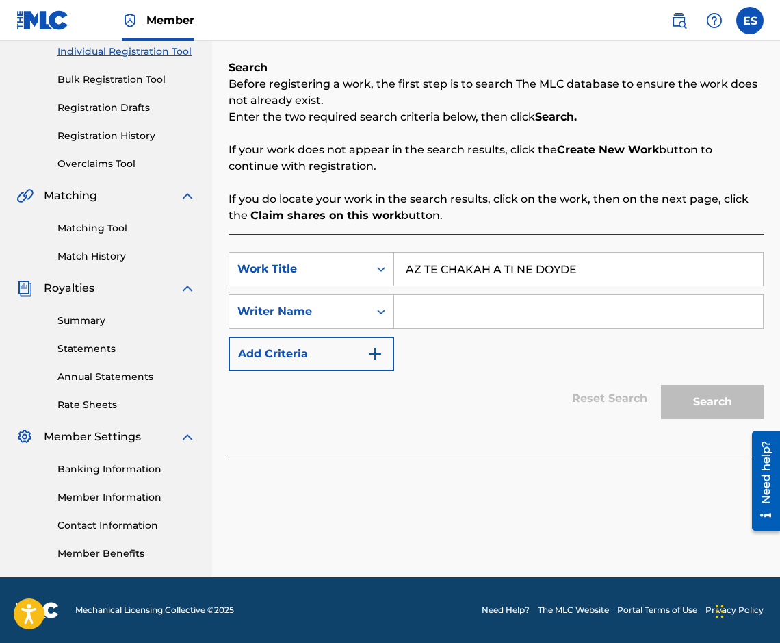
type input "AZ TE CHAKAH A TI NE DOYDE"
click at [446, 307] on input "Search Form" at bounding box center [578, 311] width 369 height 33
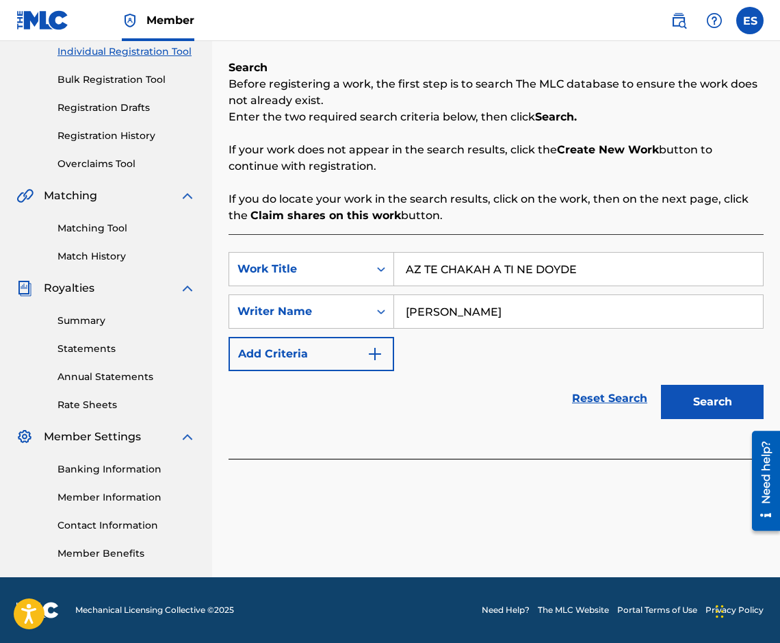
type input "[PERSON_NAME]"
click at [411, 278] on input "AZ TE CHAKAH A TI NE DOYDE" at bounding box center [578, 269] width 369 height 33
click at [397, 269] on input "AZ TE CHAKAH A TI NE DOYDE" at bounding box center [578, 269] width 369 height 33
click at [705, 403] on button "Search" at bounding box center [712, 402] width 103 height 34
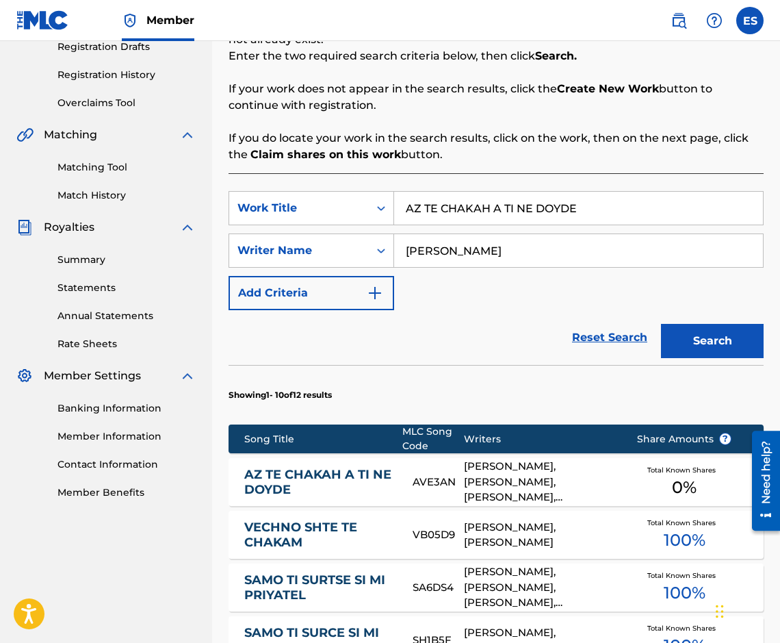
scroll to position [383, 0]
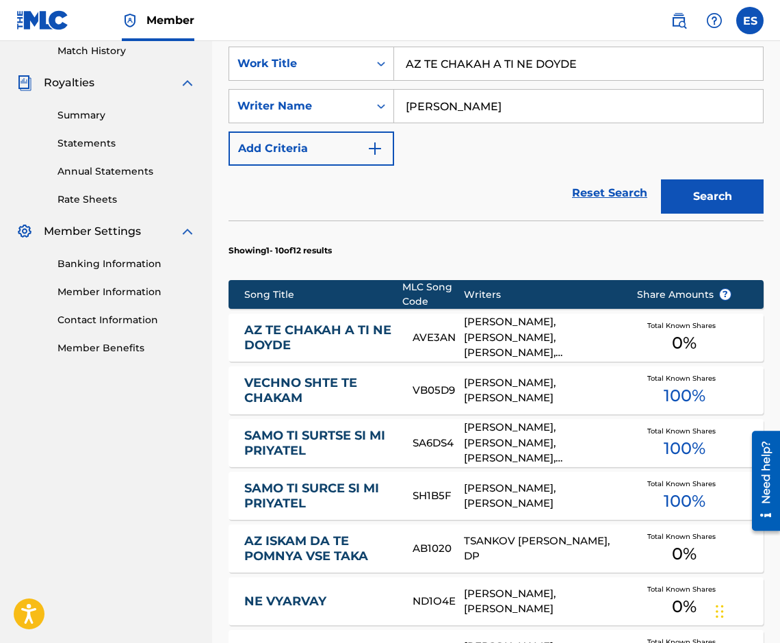
click at [296, 337] on link "AZ TE CHAKAH A TI NE DOYDE" at bounding box center [319, 337] width 150 height 31
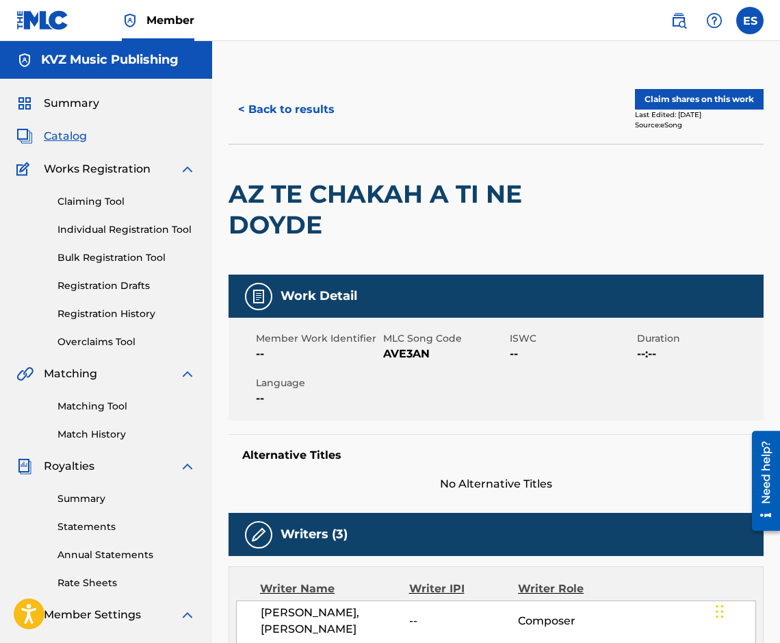
click at [296, 113] on button "< Back to results" at bounding box center [287, 109] width 116 height 34
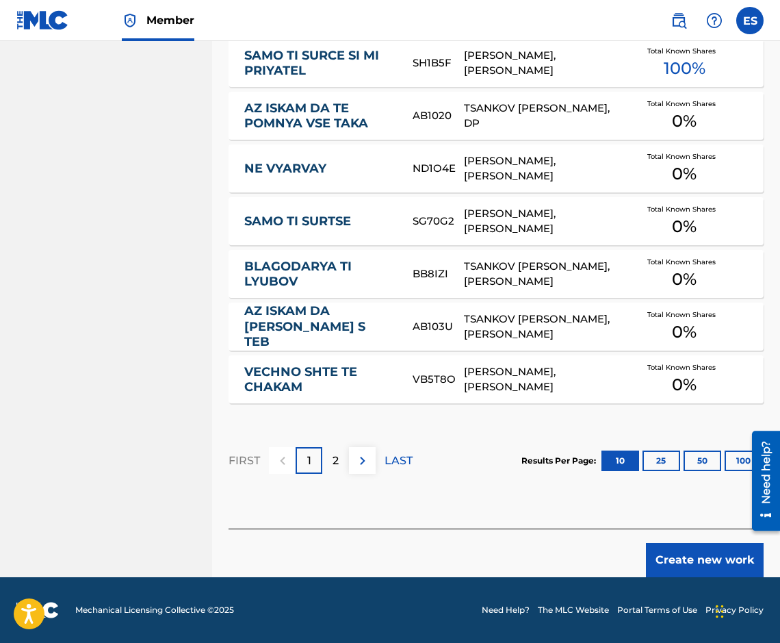
click at [683, 565] on button "Create new work" at bounding box center [705, 560] width 118 height 34
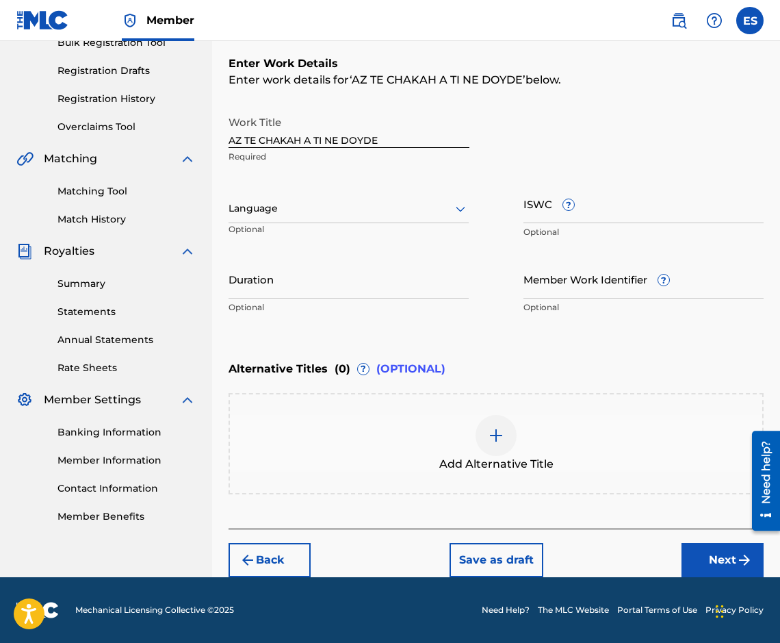
scroll to position [215, 0]
click at [255, 211] on div at bounding box center [349, 208] width 240 height 17
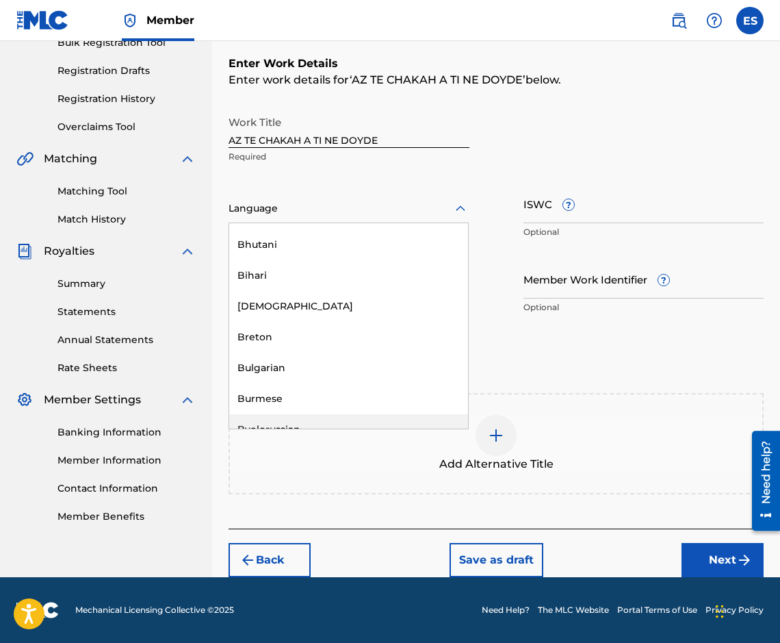
scroll to position [548, 0]
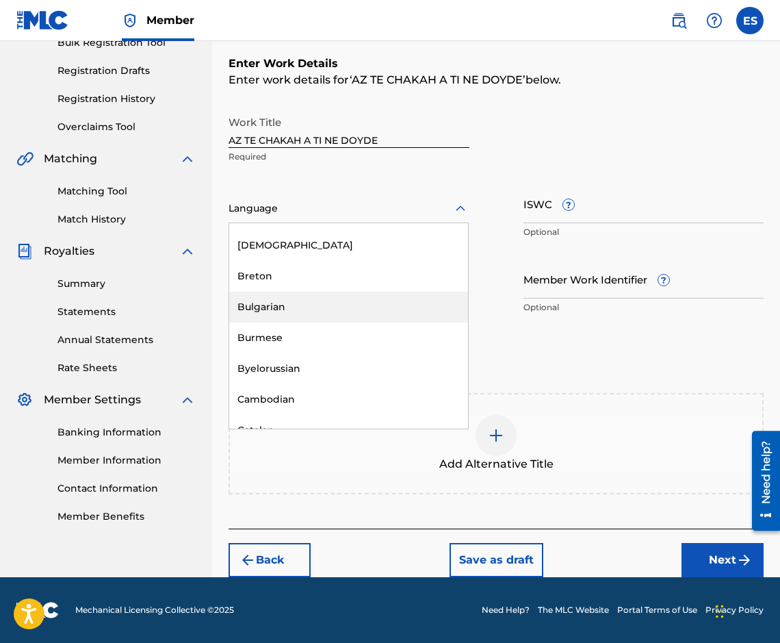
click at [311, 303] on div "Bulgarian" at bounding box center [348, 307] width 239 height 31
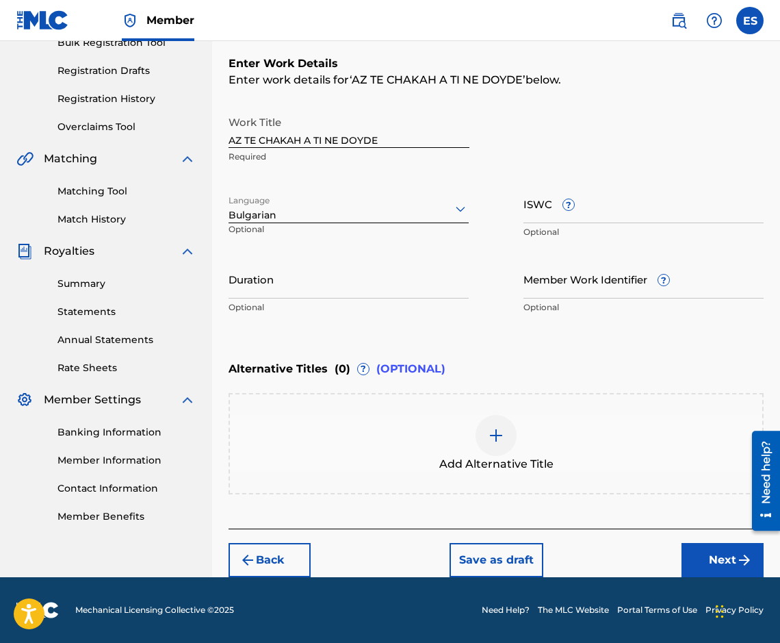
click at [363, 285] on input "Duration" at bounding box center [349, 278] width 240 height 39
type input "03:00"
click at [446, 406] on div "Add Alternative Title" at bounding box center [496, 443] width 535 height 101
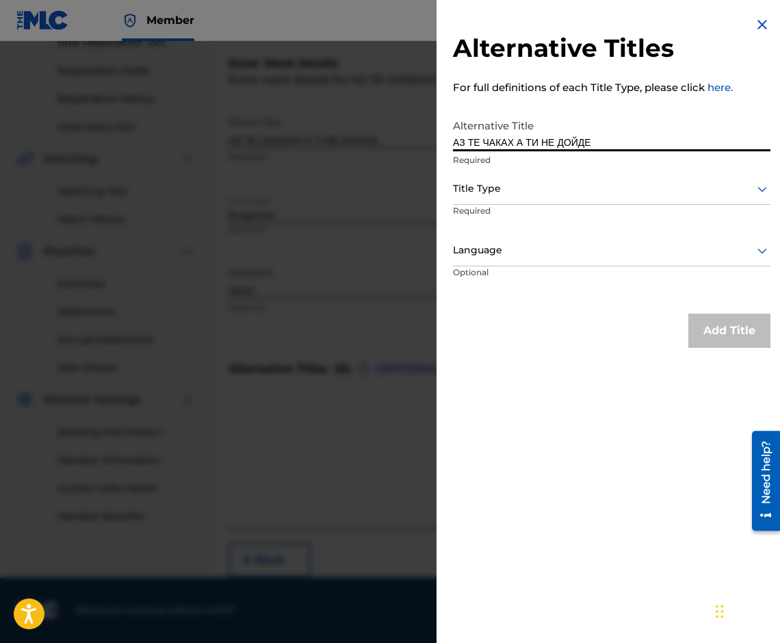
type input "АЗ ТЕ ЧАКАХ А ТИ НЕ ДОЙДЕ"
click at [561, 187] on div at bounding box center [612, 188] width 318 height 17
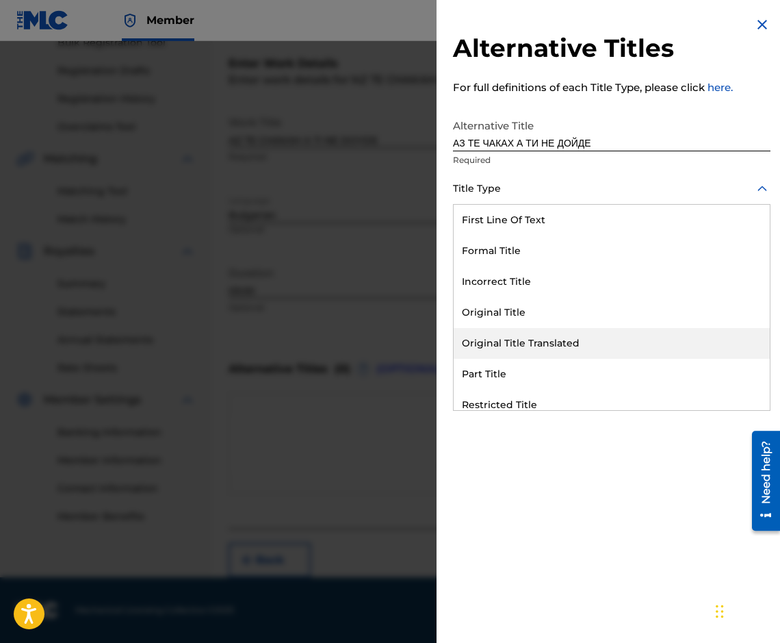
click at [585, 346] on div "Original Title Translated" at bounding box center [612, 343] width 316 height 31
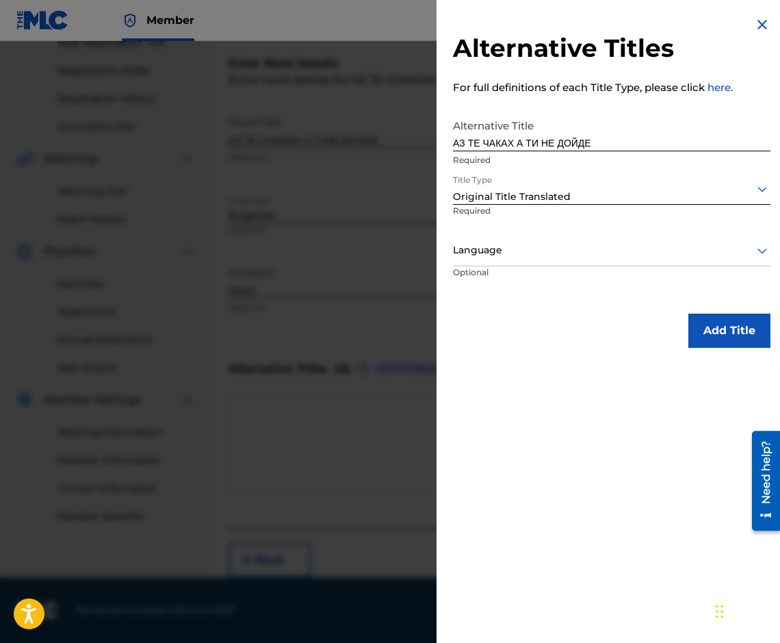
click at [532, 235] on div "Language" at bounding box center [612, 250] width 318 height 31
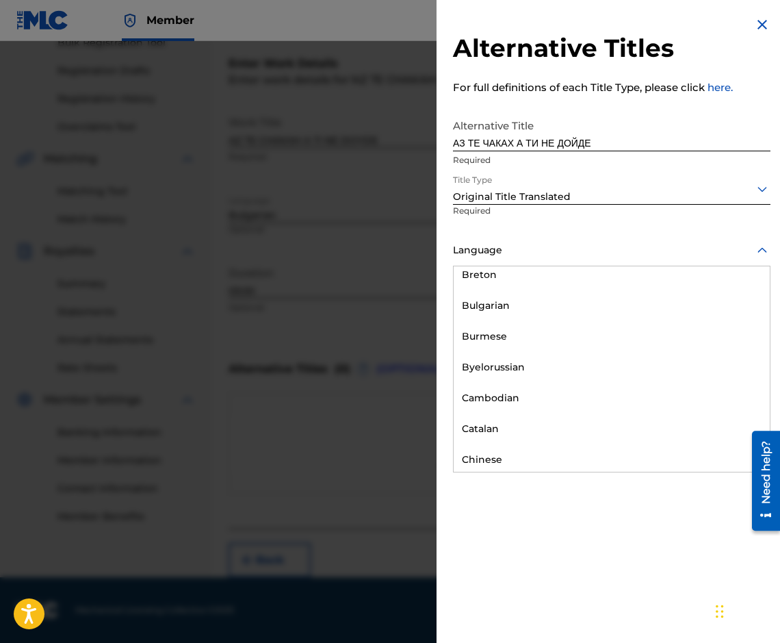
scroll to position [616, 0]
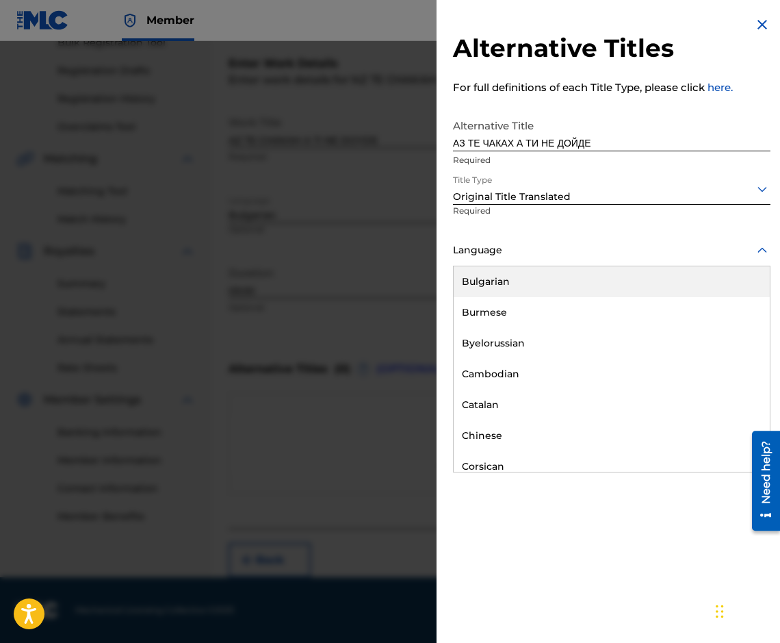
click at [513, 270] on div "Bulgarian" at bounding box center [612, 281] width 316 height 31
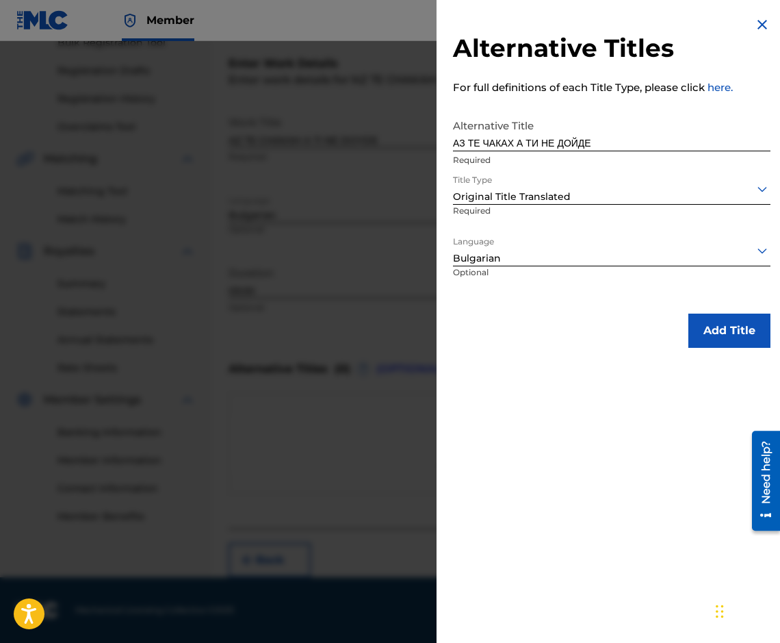
click at [718, 324] on button "Add Title" at bounding box center [730, 331] width 82 height 34
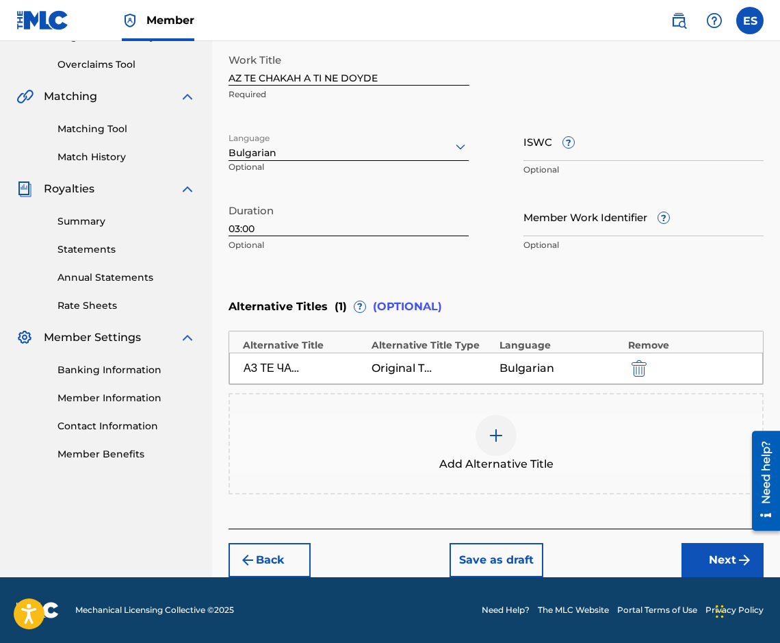
click at [704, 558] on button "Next" at bounding box center [723, 560] width 82 height 34
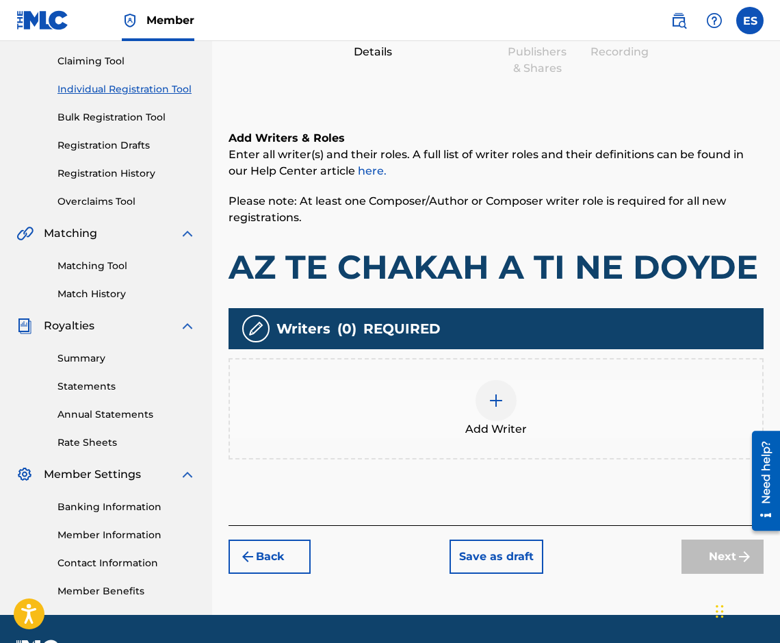
scroll to position [62, 0]
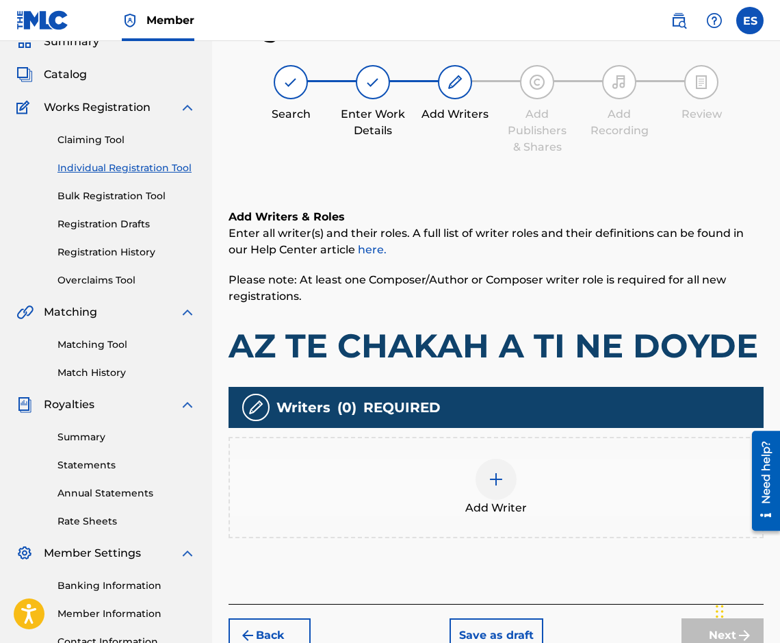
click at [485, 450] on div "Add Writer" at bounding box center [496, 487] width 535 height 101
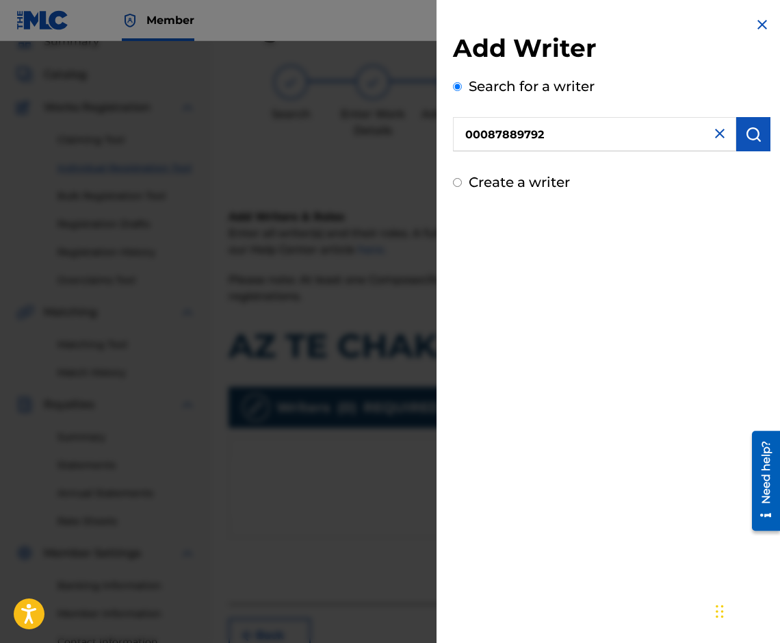
type input "00087889792"
click at [745, 135] on img "submit" at bounding box center [753, 134] width 16 height 16
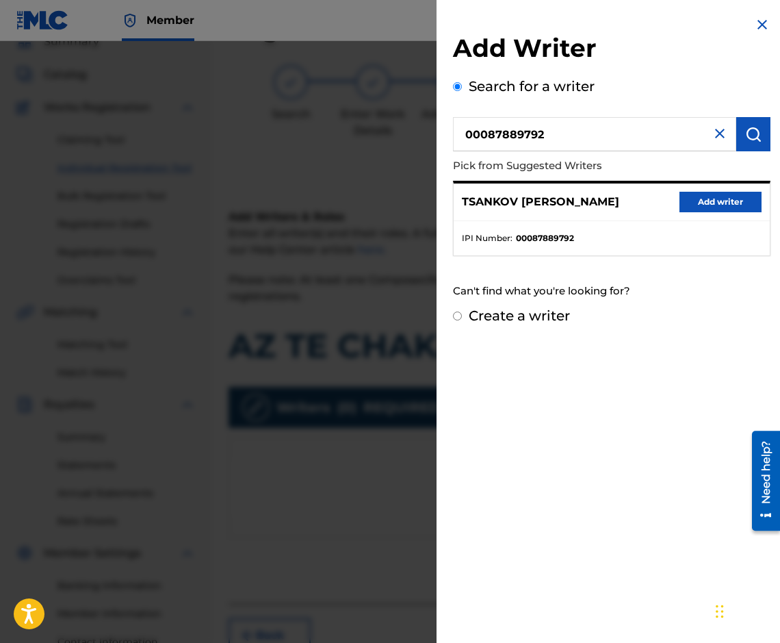
click at [709, 194] on button "Add writer" at bounding box center [721, 202] width 82 height 21
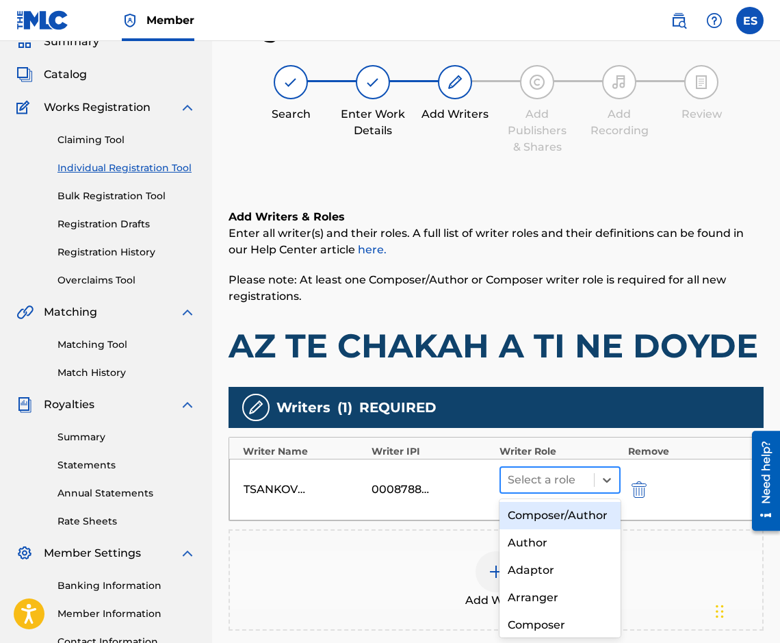
click at [541, 489] on div at bounding box center [547, 479] width 79 height 19
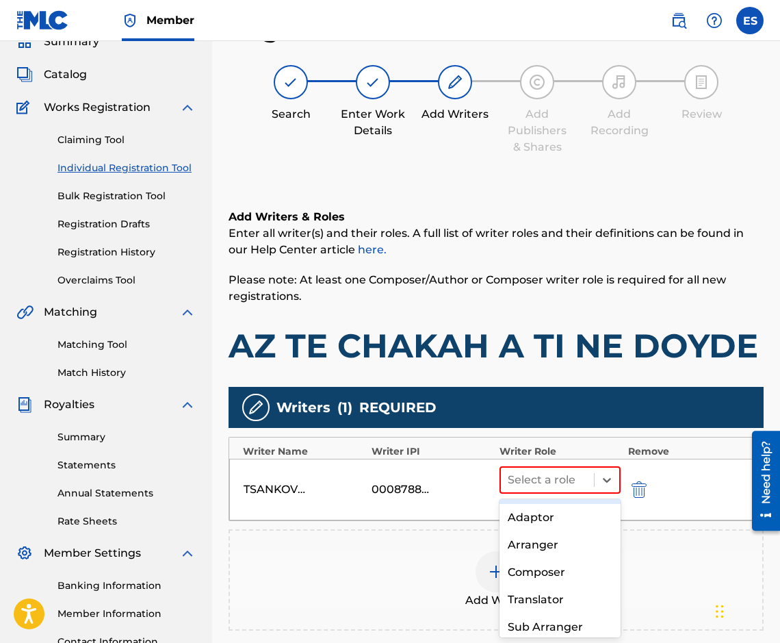
scroll to position [102, 0]
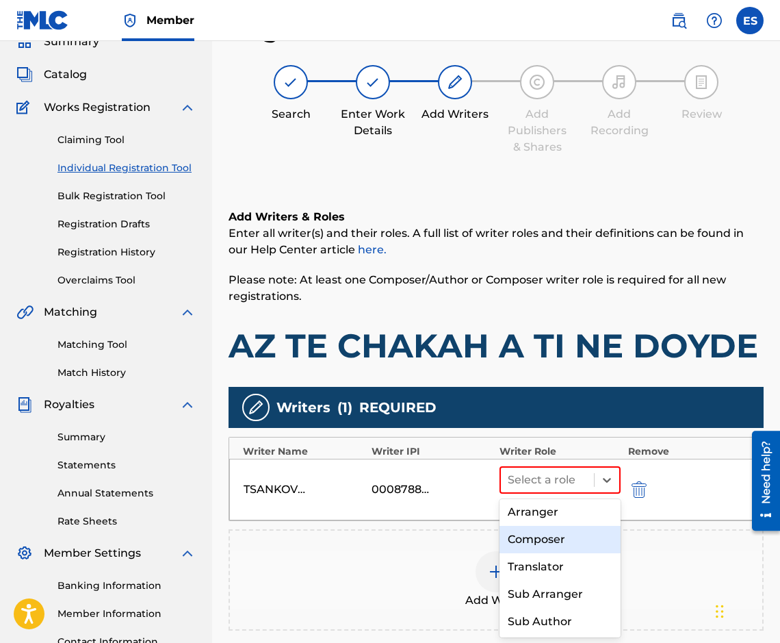
click at [557, 541] on div "Composer" at bounding box center [560, 539] width 121 height 27
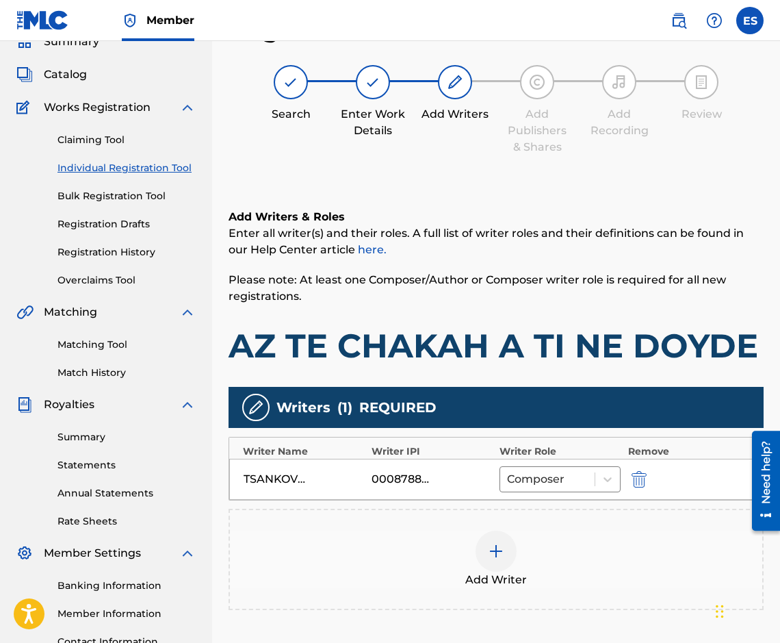
click at [502, 570] on div at bounding box center [496, 551] width 41 height 41
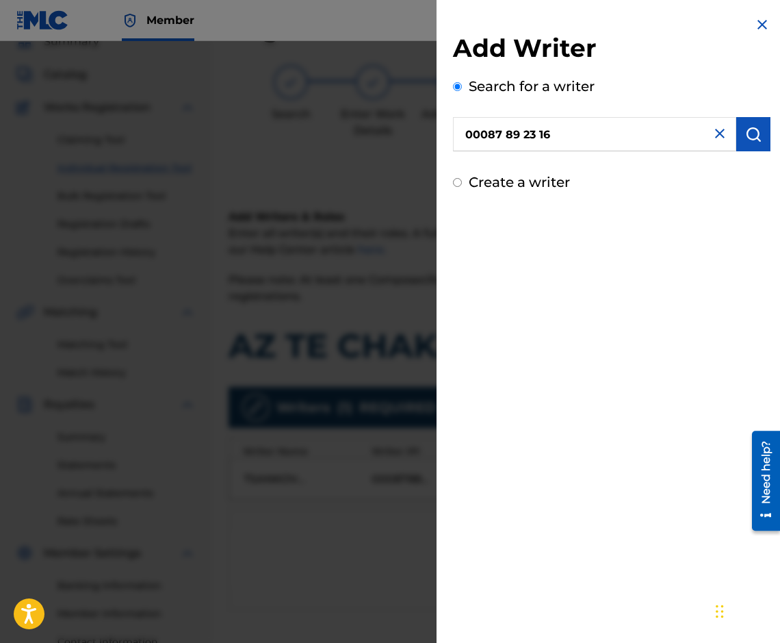
click at [746, 143] on button "submit" at bounding box center [754, 134] width 34 height 34
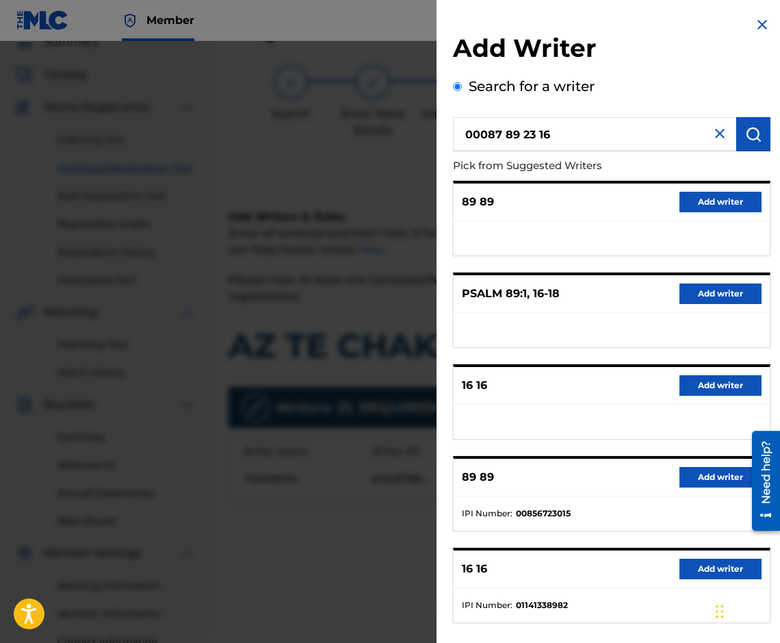
click at [525, 136] on input "00087 89 23 16" at bounding box center [594, 134] width 283 height 34
click at [533, 136] on input "00087 8923 16" at bounding box center [594, 134] width 283 height 34
click at [544, 133] on input "00087 8923 16" at bounding box center [594, 134] width 283 height 34
click at [536, 133] on input "00087 8923 16" at bounding box center [594, 134] width 283 height 34
click at [505, 132] on input "00087 892316" at bounding box center [594, 134] width 283 height 34
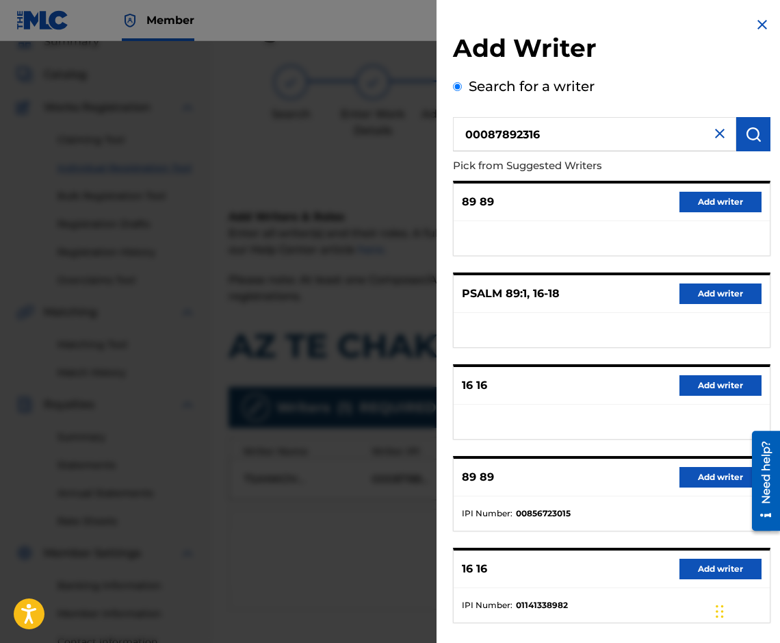
type input "00087892316"
click at [739, 139] on button "submit" at bounding box center [754, 134] width 34 height 34
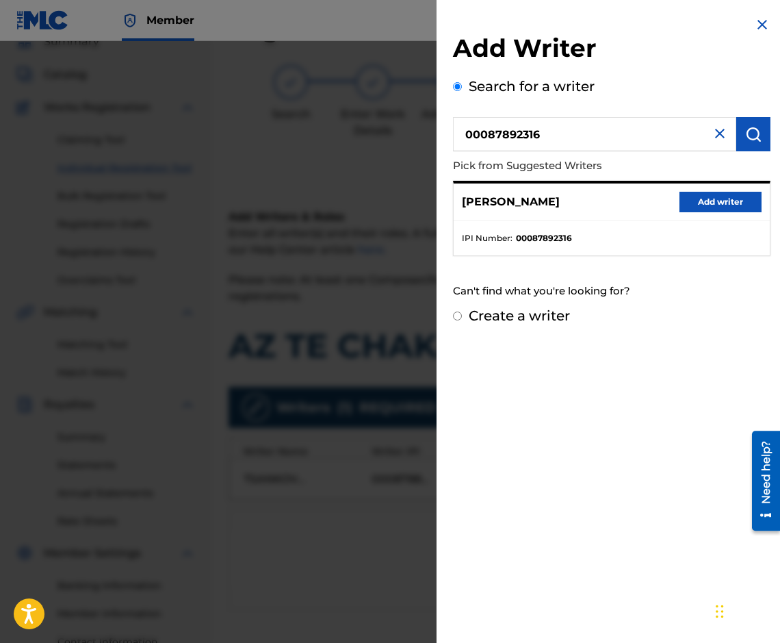
click at [700, 207] on button "Add writer" at bounding box center [721, 202] width 82 height 21
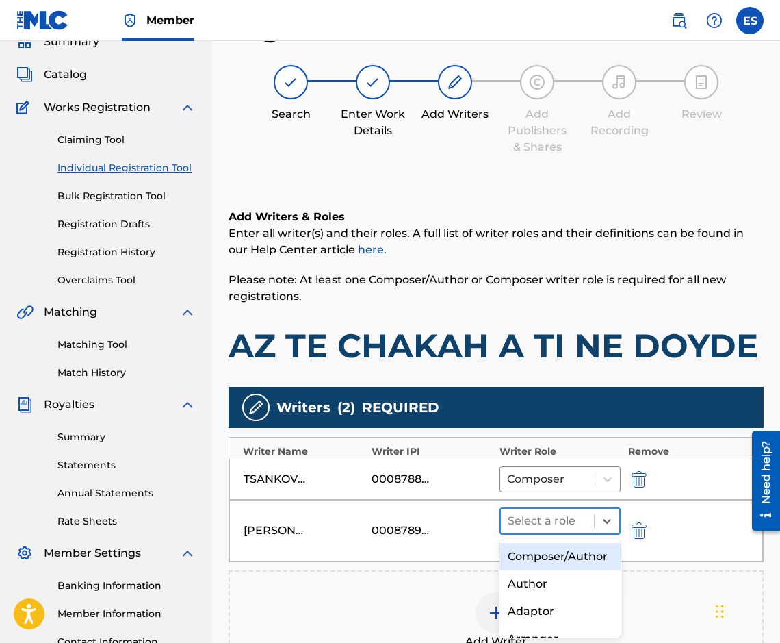
click at [532, 524] on div at bounding box center [547, 520] width 79 height 19
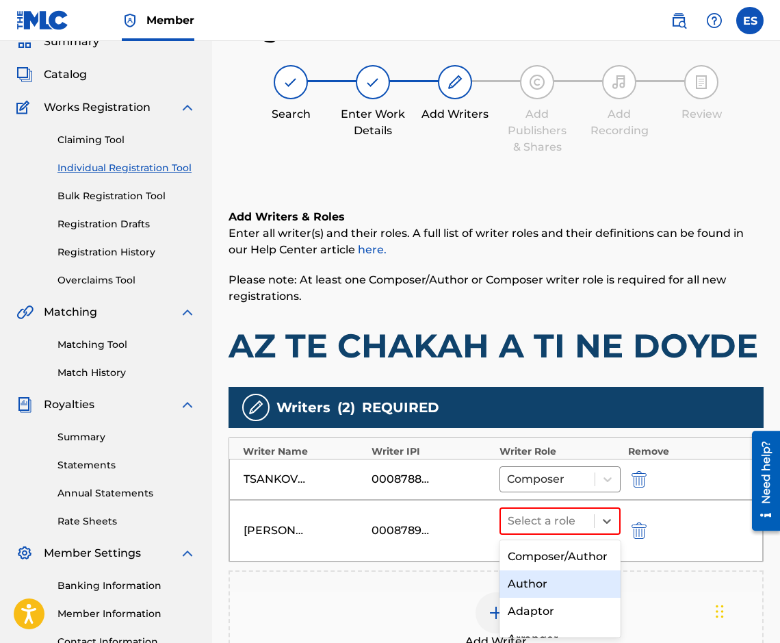
click at [539, 594] on div "Author" at bounding box center [560, 583] width 121 height 27
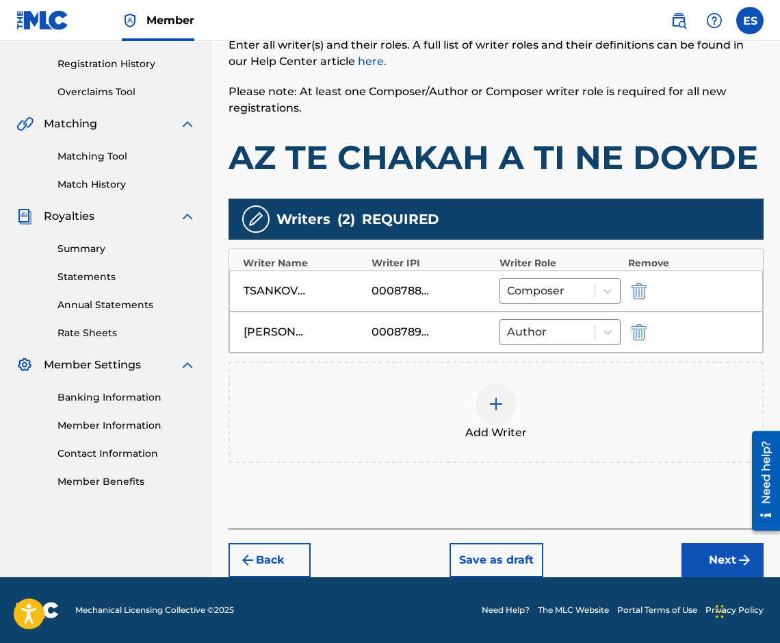
click at [713, 558] on button "Next" at bounding box center [723, 560] width 82 height 34
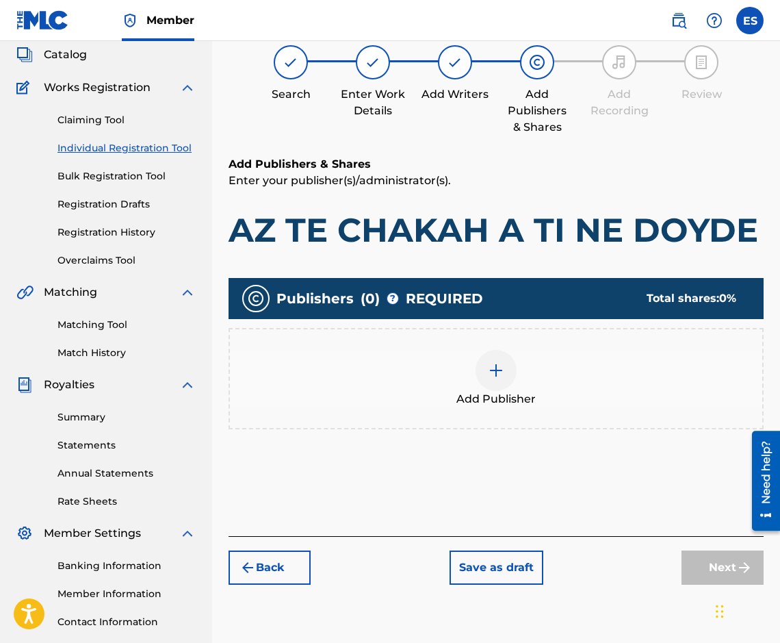
scroll to position [62, 0]
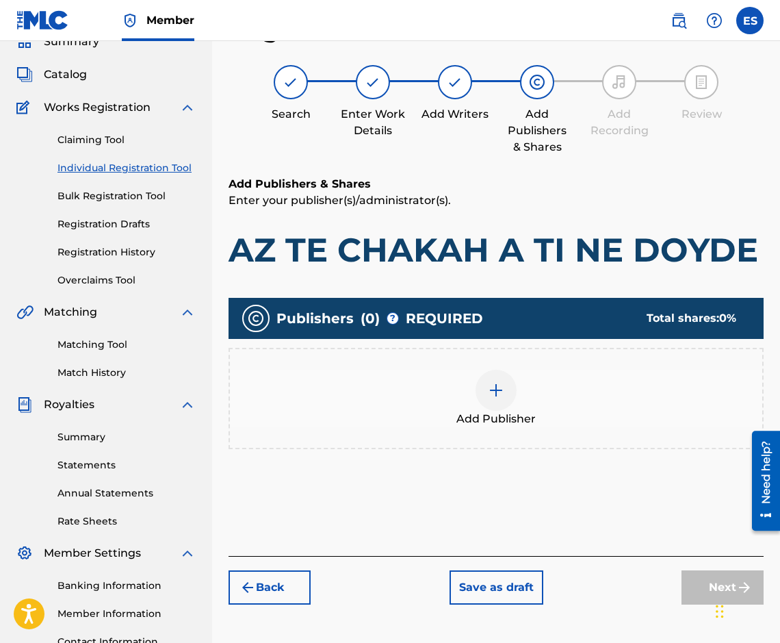
click at [533, 409] on div "Add Publisher" at bounding box center [496, 399] width 533 height 58
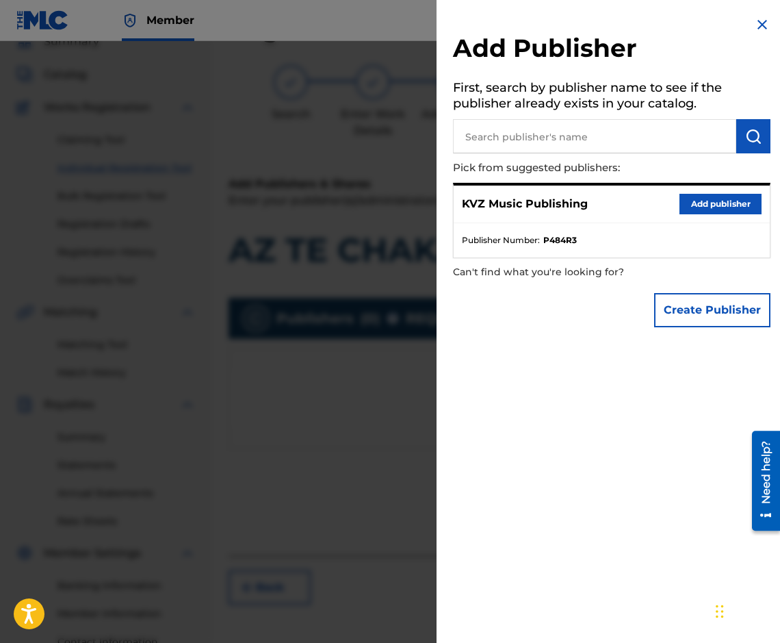
click at [699, 205] on button "Add publisher" at bounding box center [721, 204] width 82 height 21
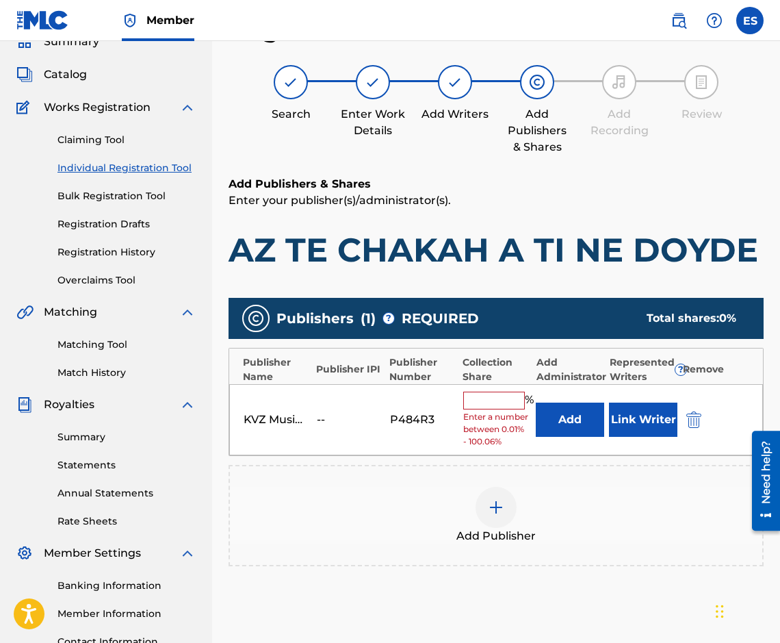
click at [501, 409] on div "% Enter a number between 0.01% - 100.06%" at bounding box center [496, 420] width 66 height 57
click at [496, 404] on input "text" at bounding box center [494, 401] width 62 height 18
type input "100"
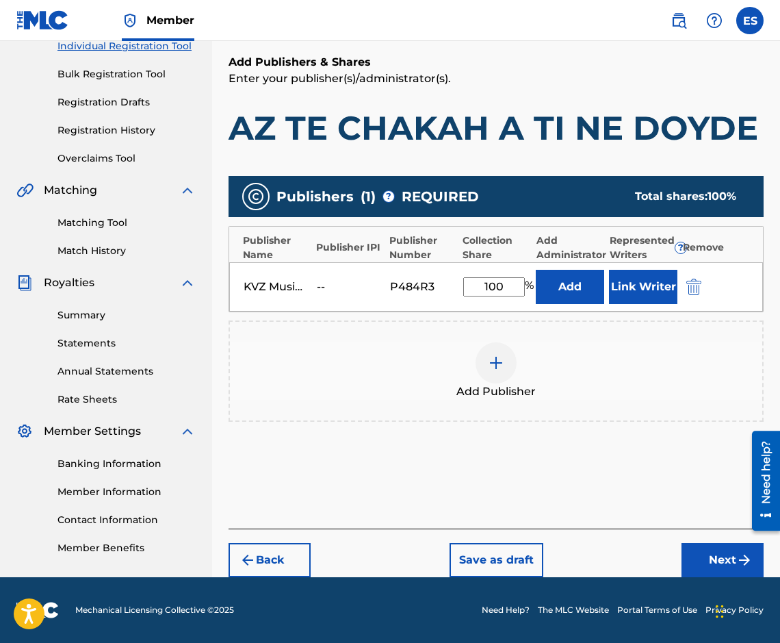
click at [716, 548] on button "Next" at bounding box center [723, 560] width 82 height 34
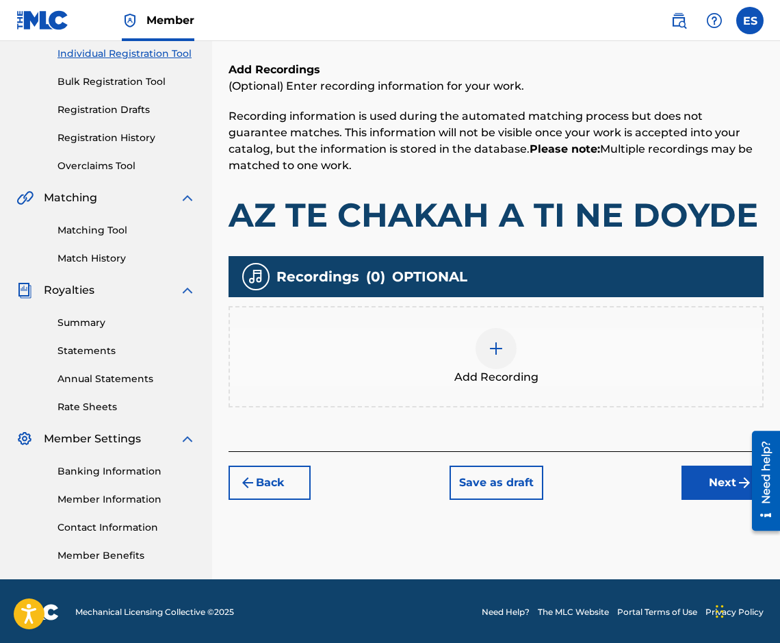
scroll to position [178, 0]
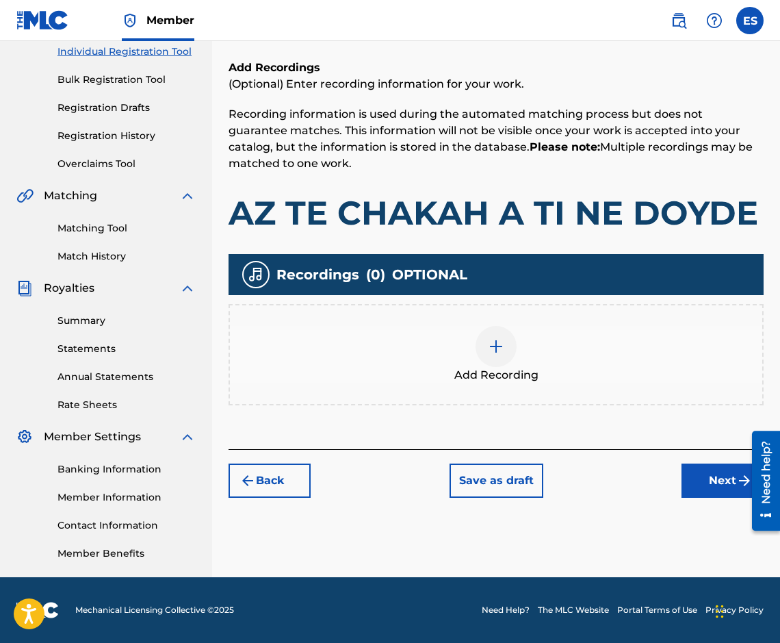
click at [716, 486] on button "Next" at bounding box center [723, 480] width 82 height 34
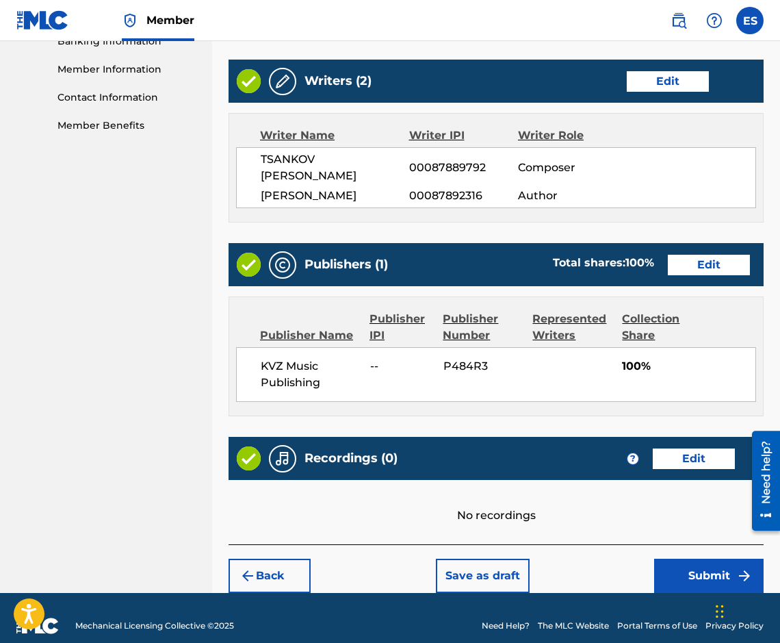
scroll to position [609, 0]
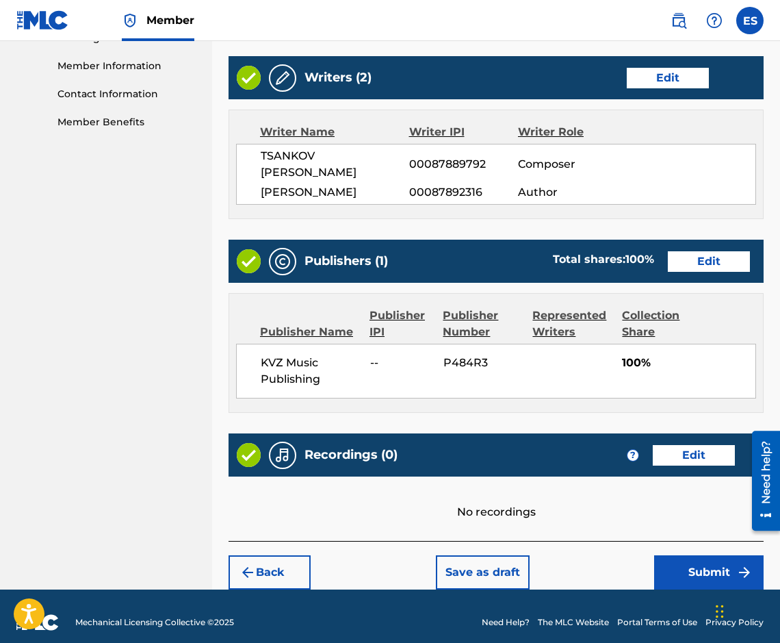
click at [677, 576] on button "Submit" at bounding box center [709, 572] width 110 height 34
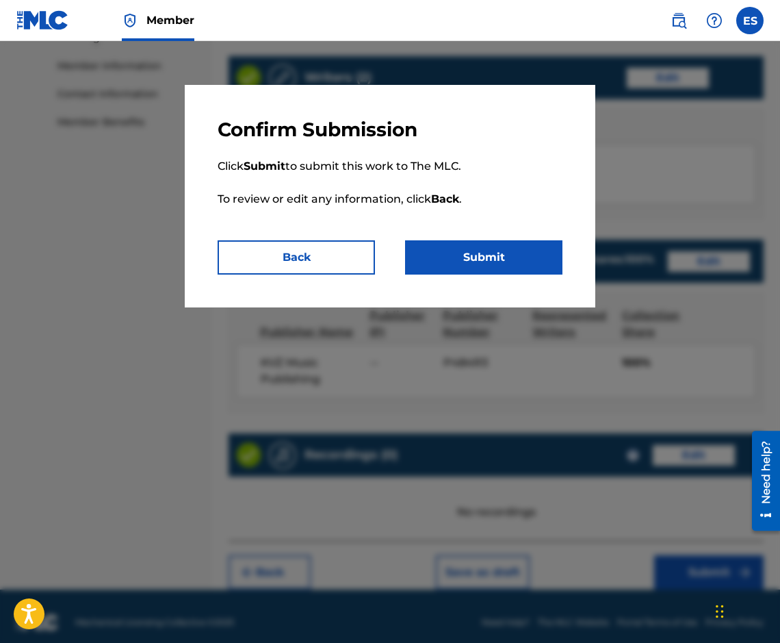
click at [421, 264] on button "Submit" at bounding box center [483, 257] width 157 height 34
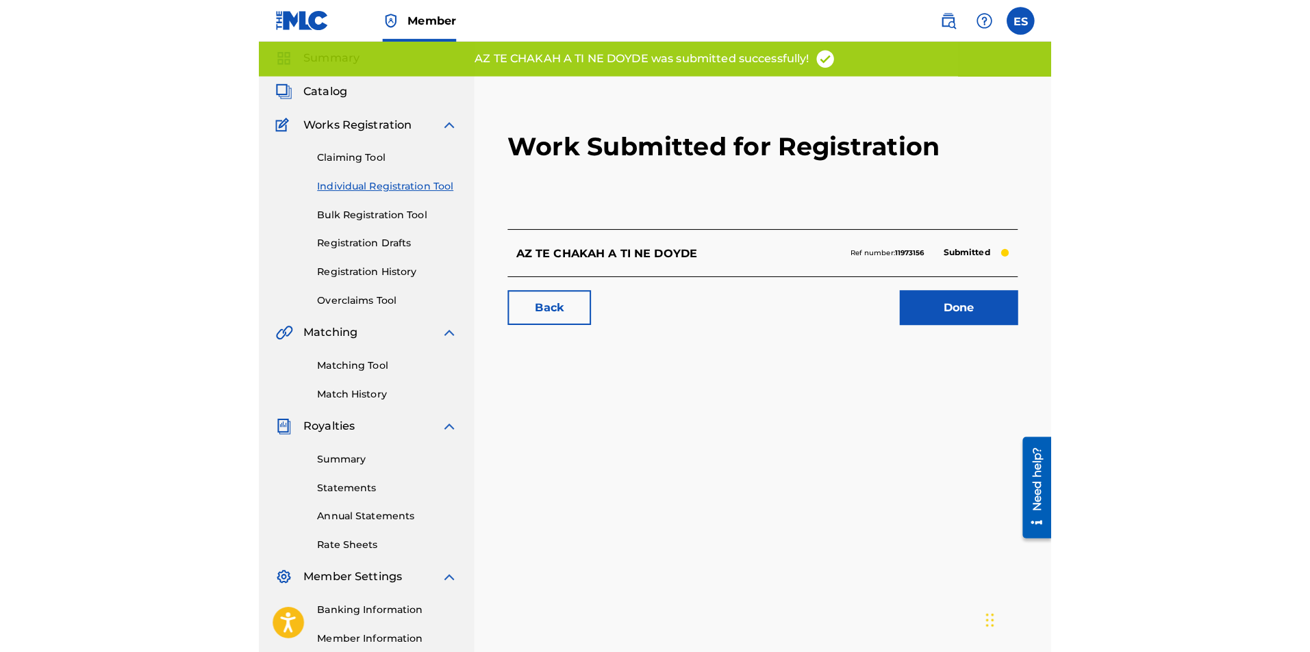
scroll to position [68, 0]
